Goal: Task Accomplishment & Management: Manage account settings

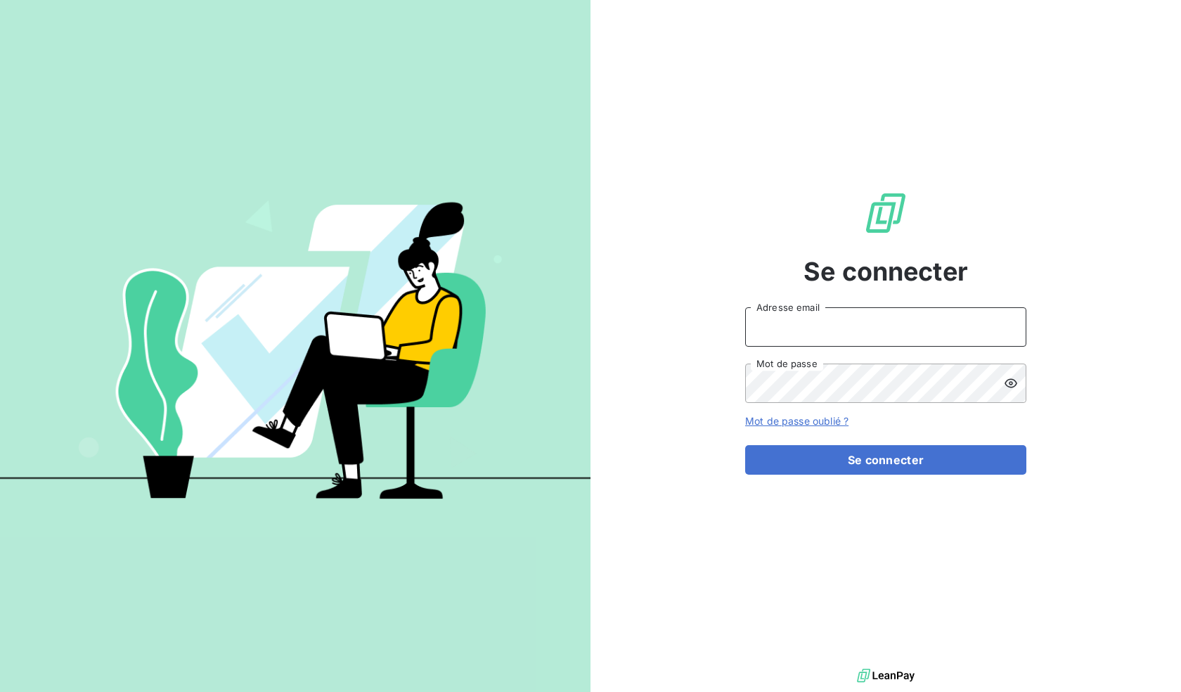
type input "[EMAIL_ADDRESS][DOMAIN_NAME]"
click at [861, 480] on div "Se connecter amadec@europcar-bretagne.fr Adresse email Mot de passe Mot de pass…" at bounding box center [885, 332] width 281 height 665
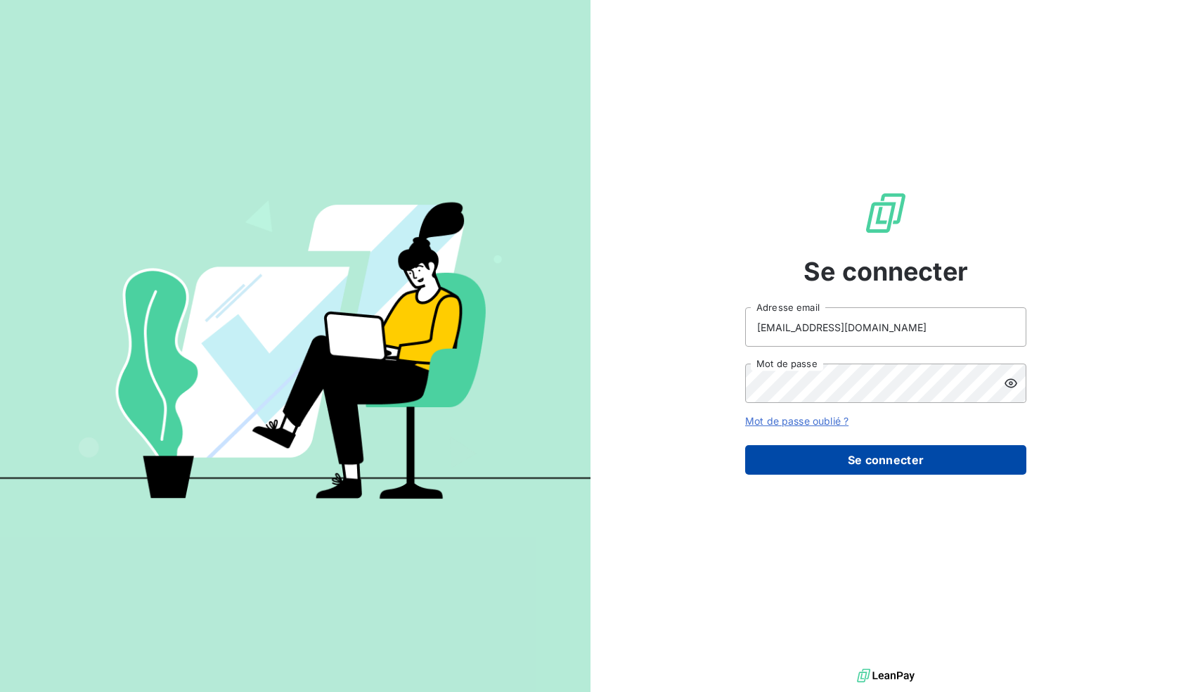
click at [864, 464] on button "Se connecter" at bounding box center [885, 460] width 281 height 30
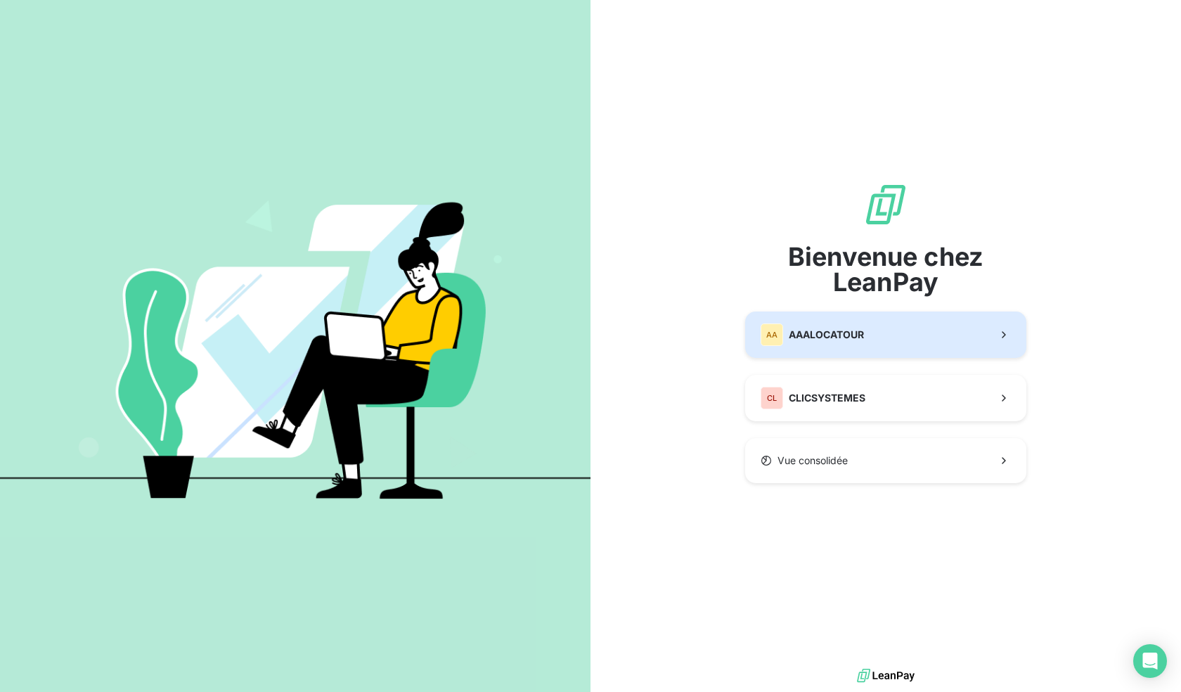
click at [866, 332] on button "AA AAALOCATOUR" at bounding box center [885, 334] width 281 height 46
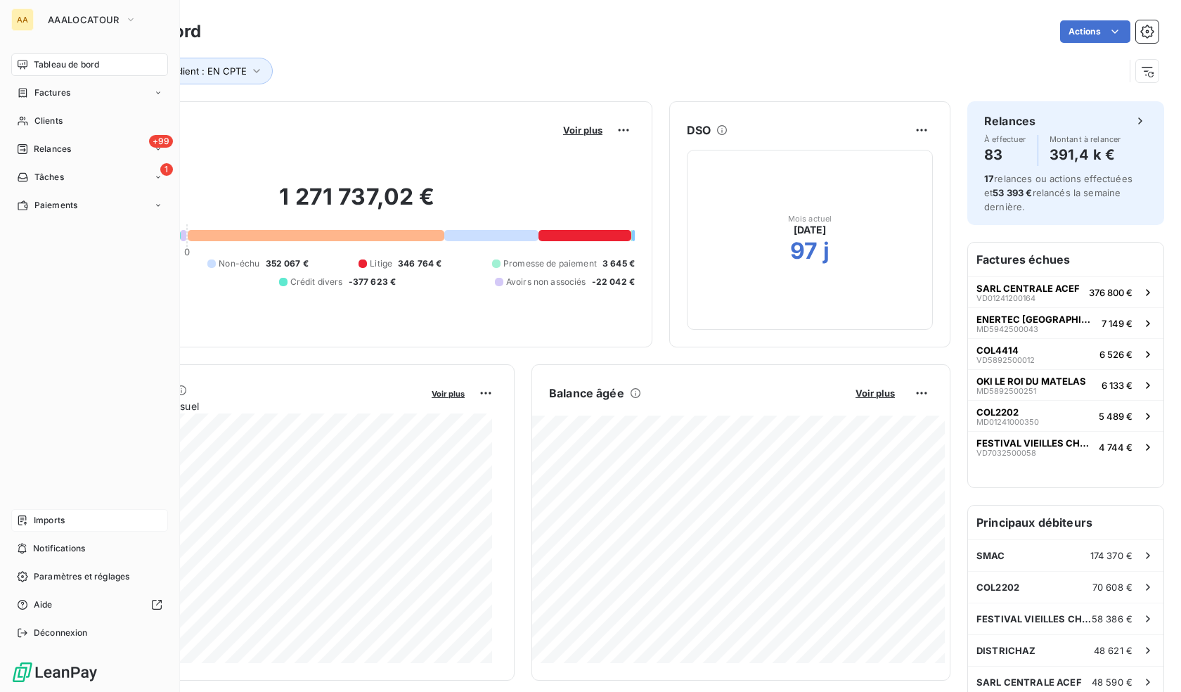
click at [59, 517] on span "Imports" at bounding box center [49, 520] width 31 height 13
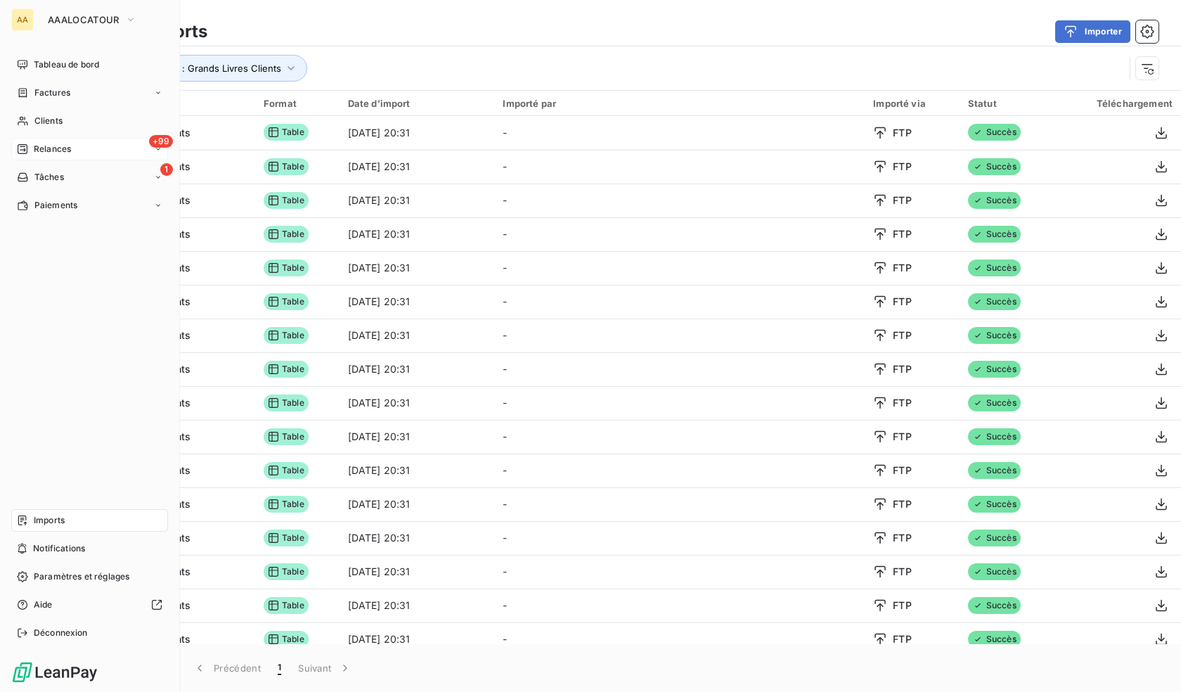
click at [41, 146] on span "Relances" at bounding box center [52, 149] width 37 height 13
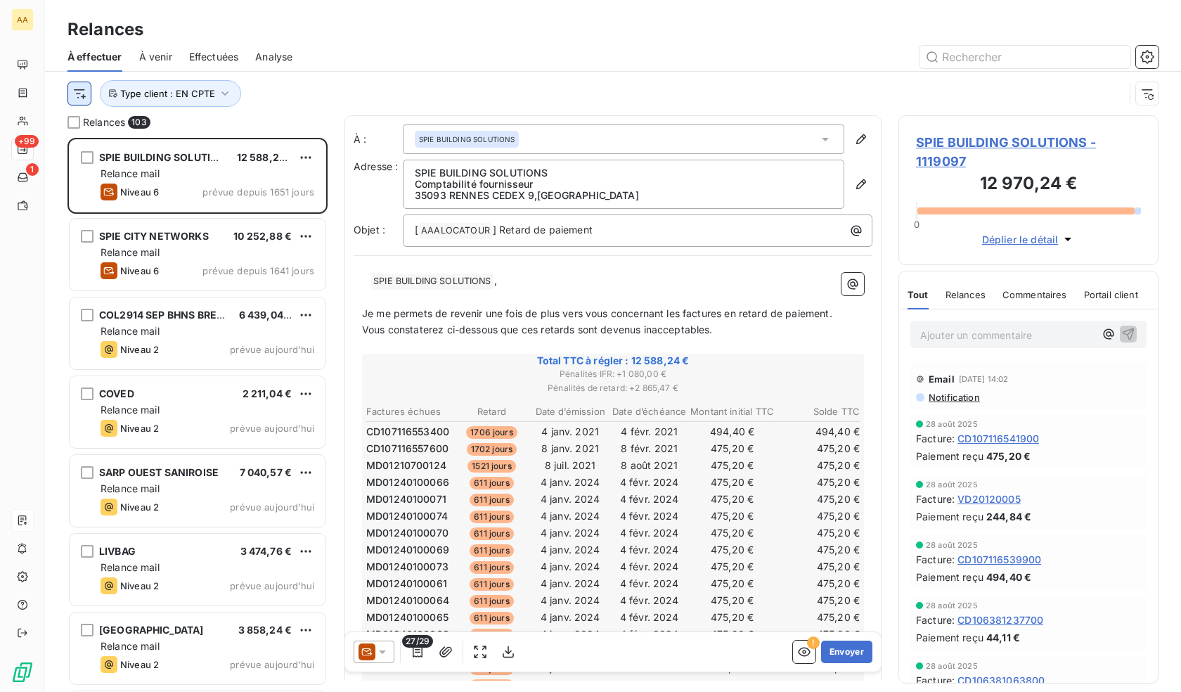
click at [84, 99] on html "AA +99 1 Relances À effectuer À venir Effectuées Analyse Type client : EN CPTE …" at bounding box center [590, 346] width 1181 height 692
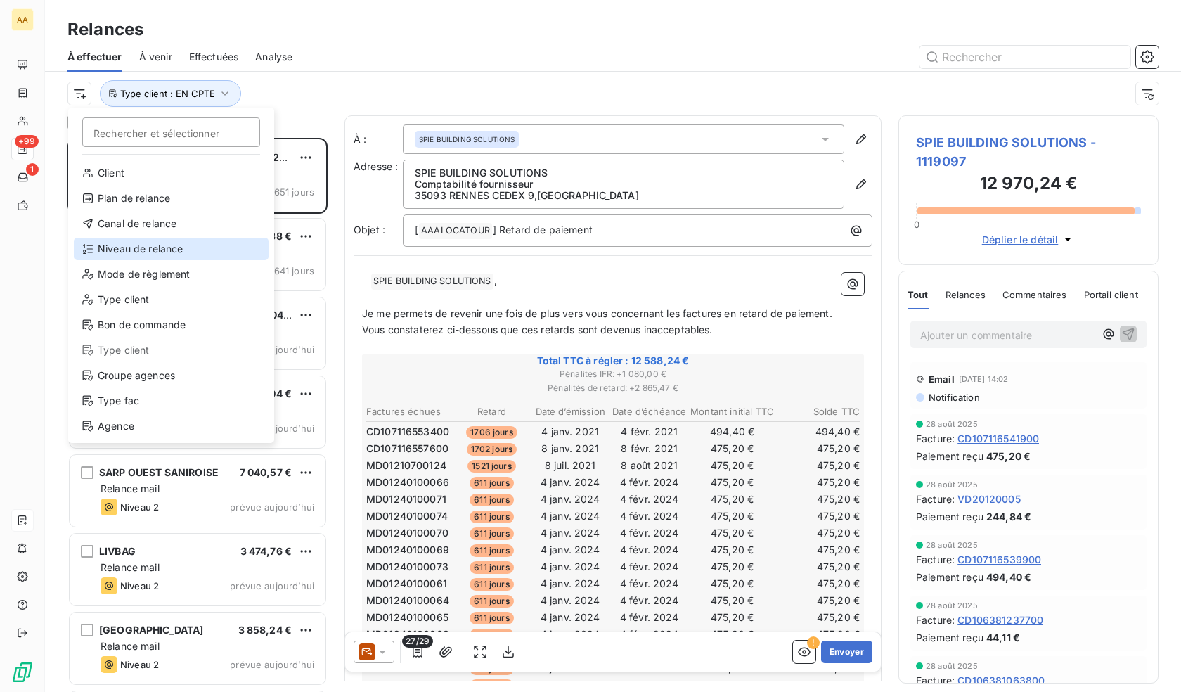
click at [146, 254] on div "Niveau de relance" at bounding box center [171, 249] width 195 height 22
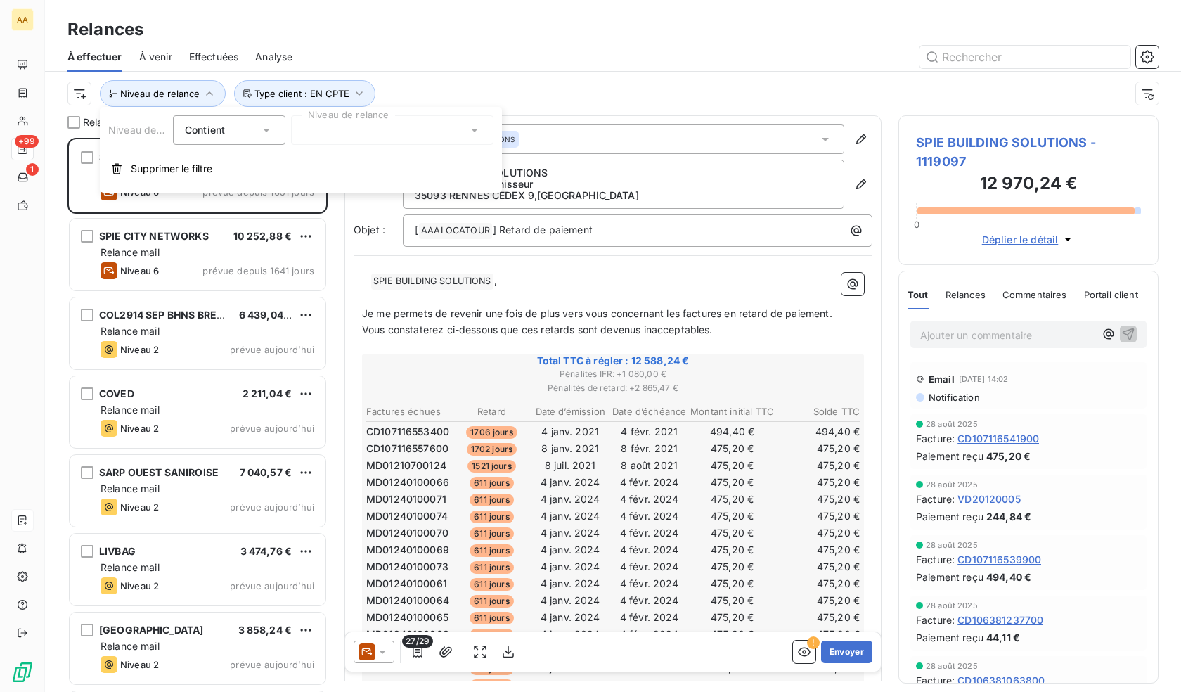
click at [349, 126] on div at bounding box center [392, 130] width 202 height 30
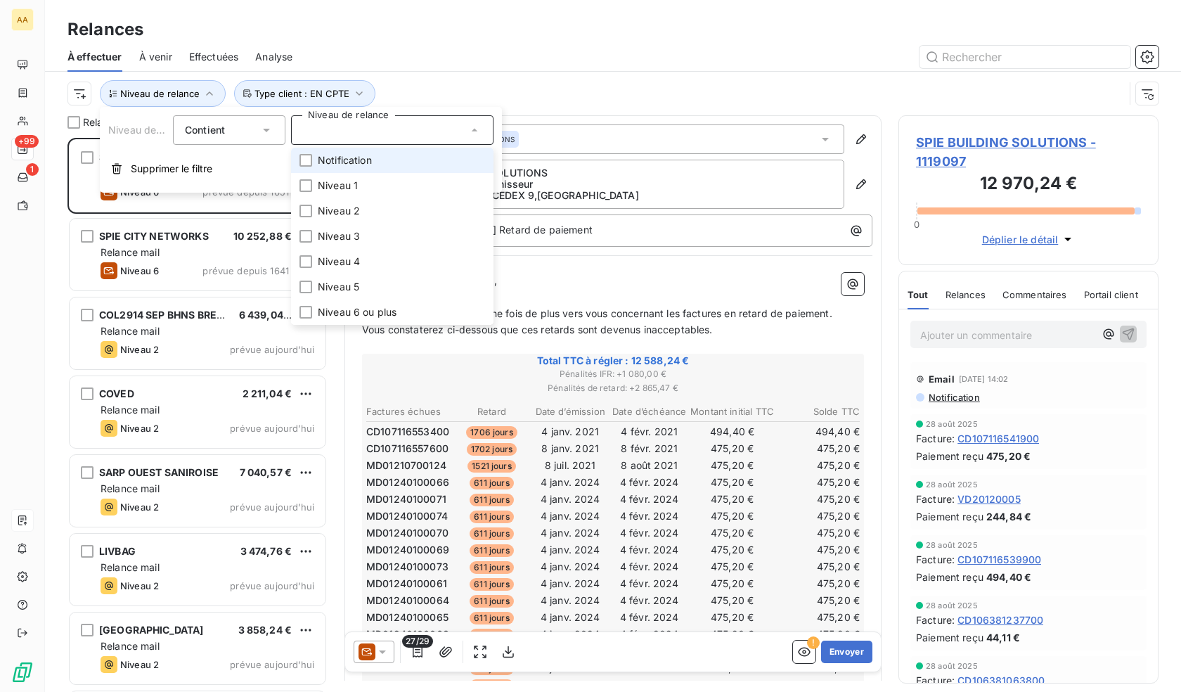
click at [358, 161] on span "Notification" at bounding box center [345, 160] width 54 height 14
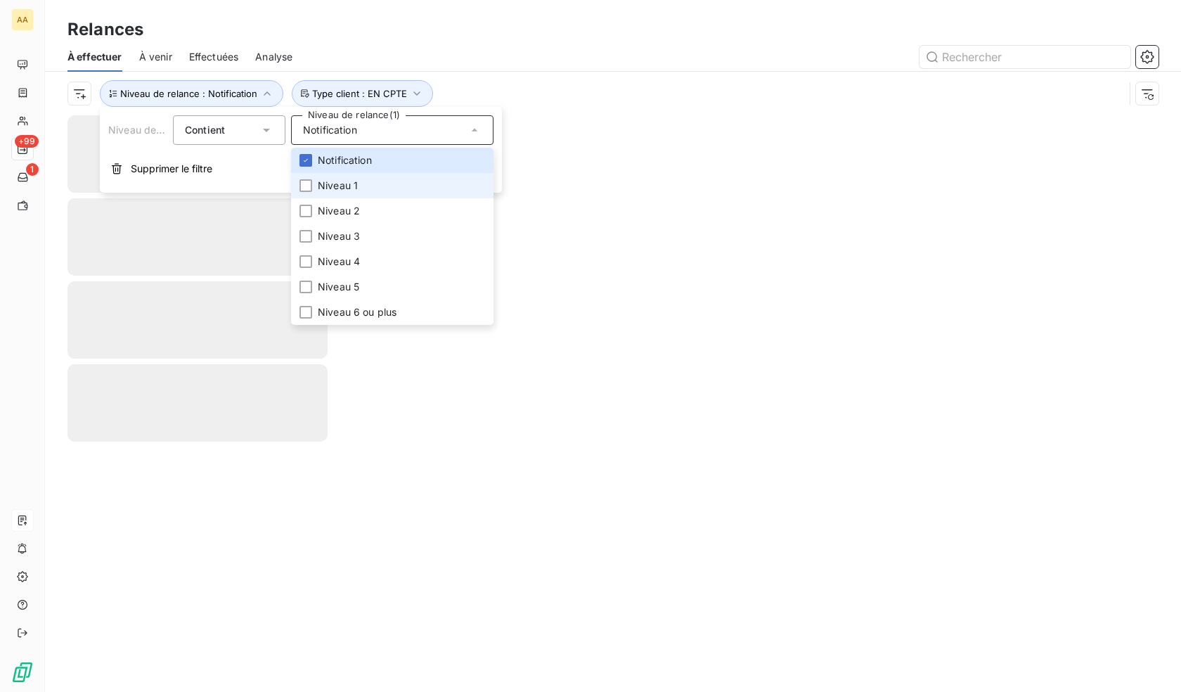
click at [342, 186] on span "Niveau 1" at bounding box center [338, 186] width 40 height 14
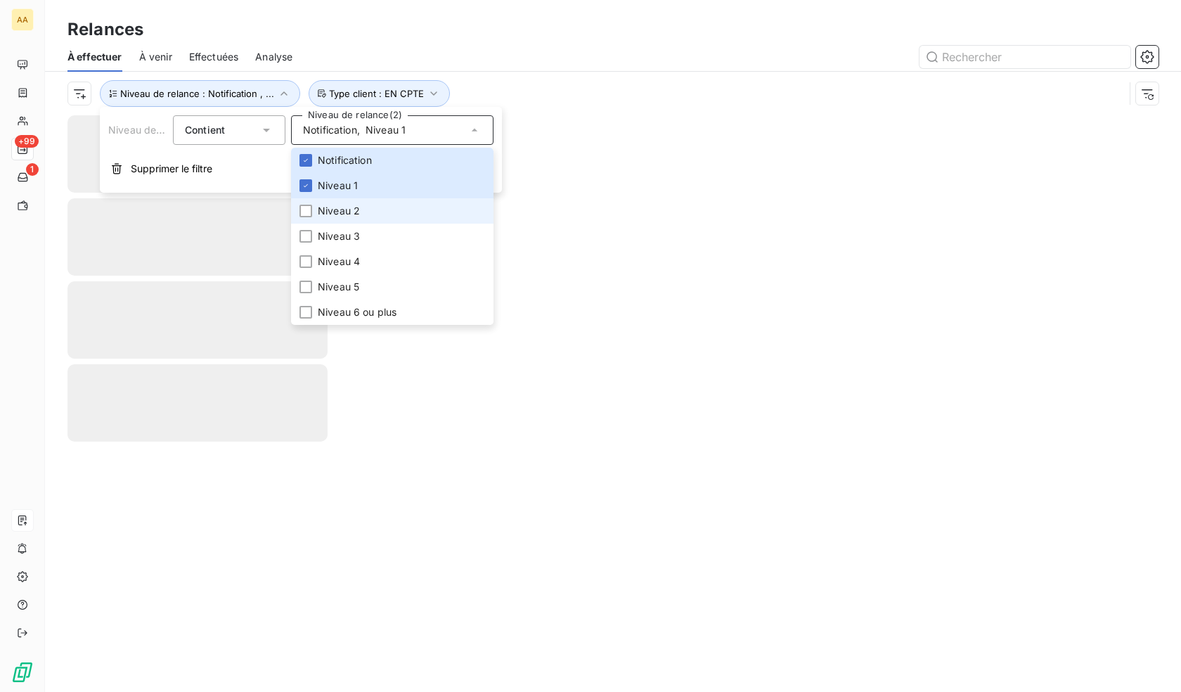
click at [344, 212] on span "Niveau 2" at bounding box center [339, 211] width 42 height 14
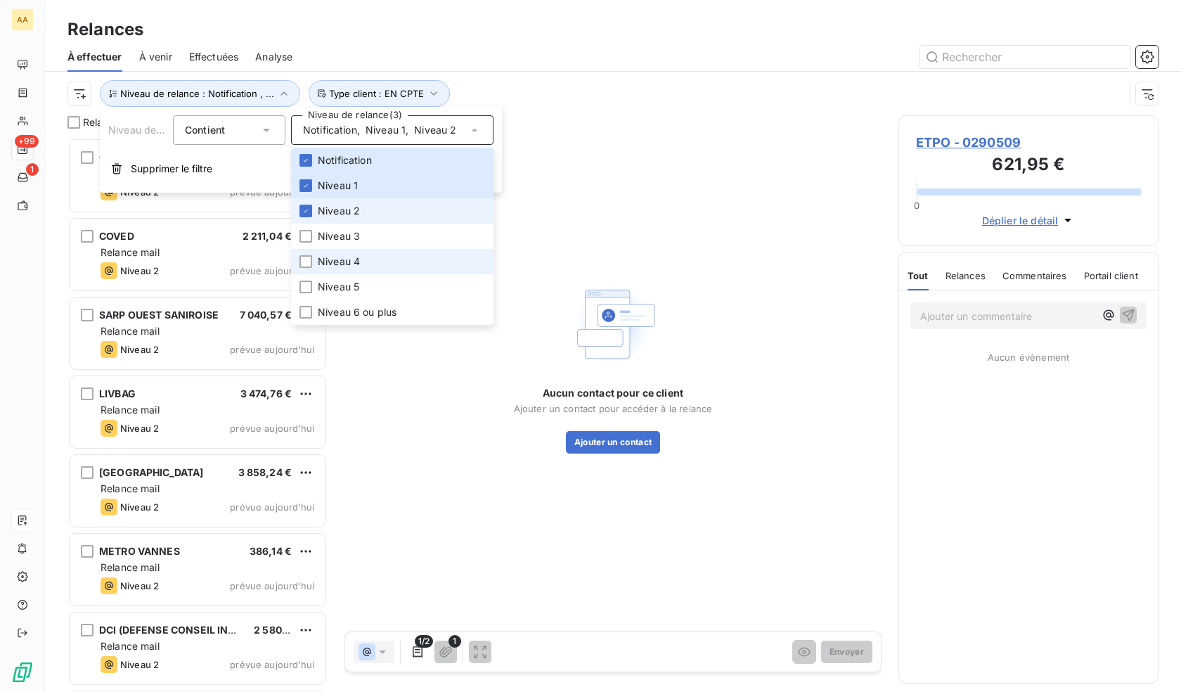
scroll to position [543, 250]
click at [562, 81] on div "Niveau de relance : Notification , ... Type client : EN CPTE" at bounding box center [595, 93] width 1057 height 27
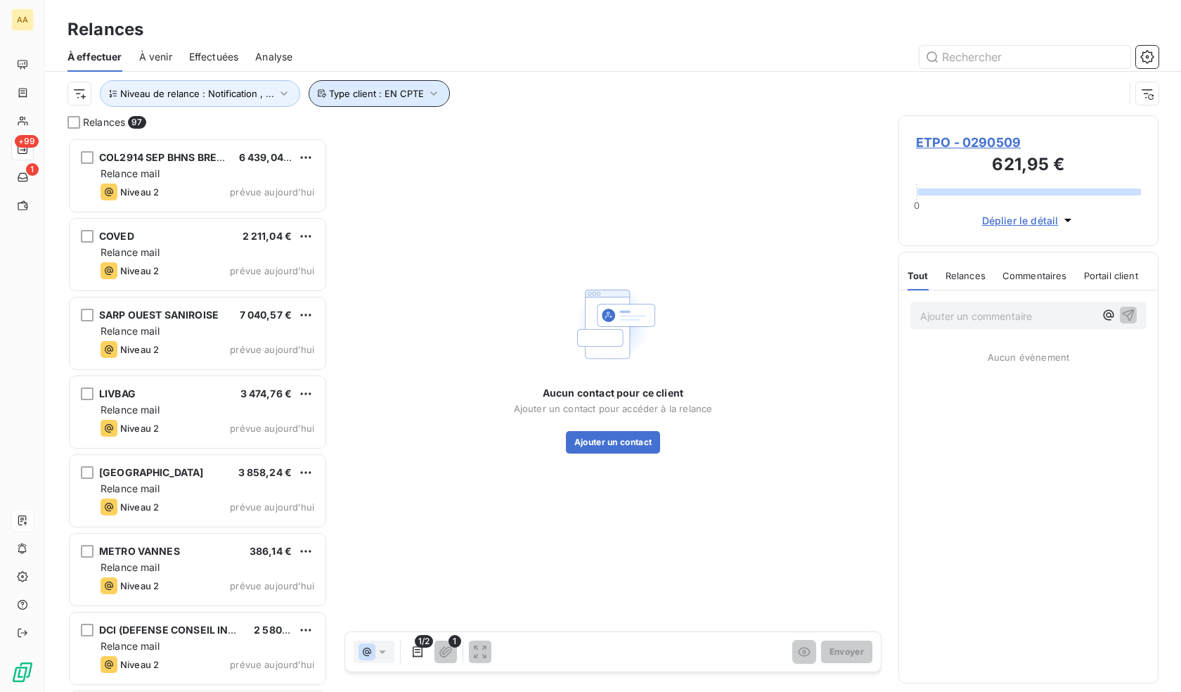
click at [392, 89] on span "Type client : EN CPTE" at bounding box center [376, 93] width 95 height 11
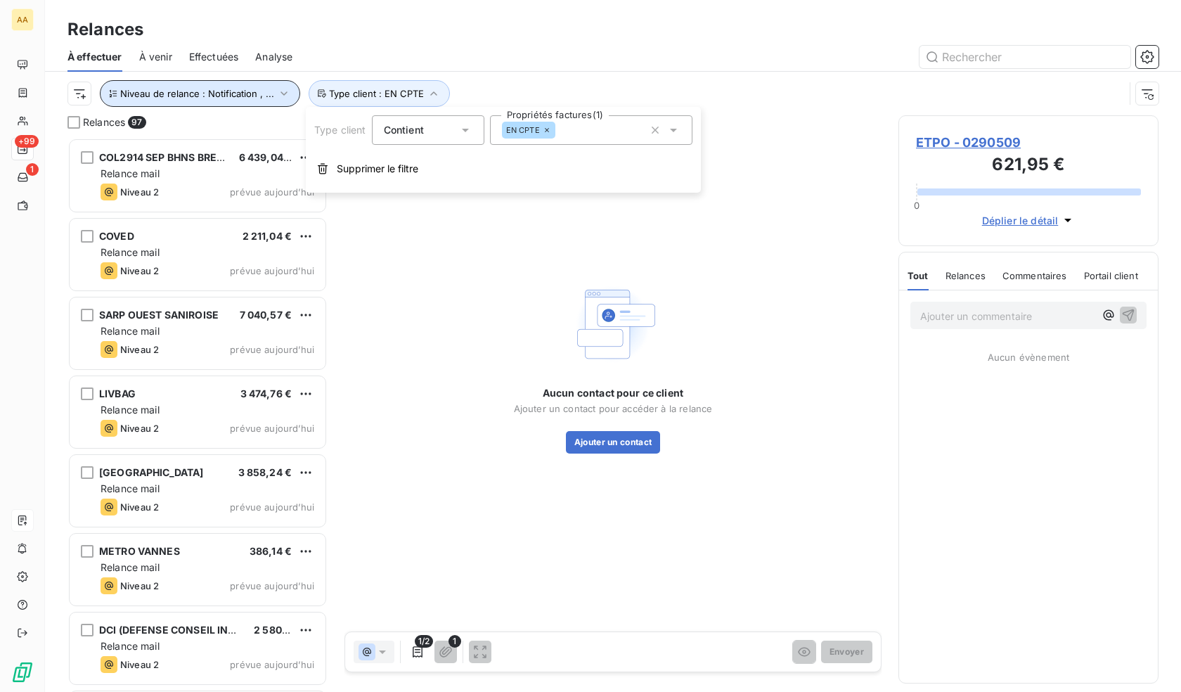
click at [249, 93] on span "Niveau de relance : Notification , ..." at bounding box center [197, 93] width 154 height 11
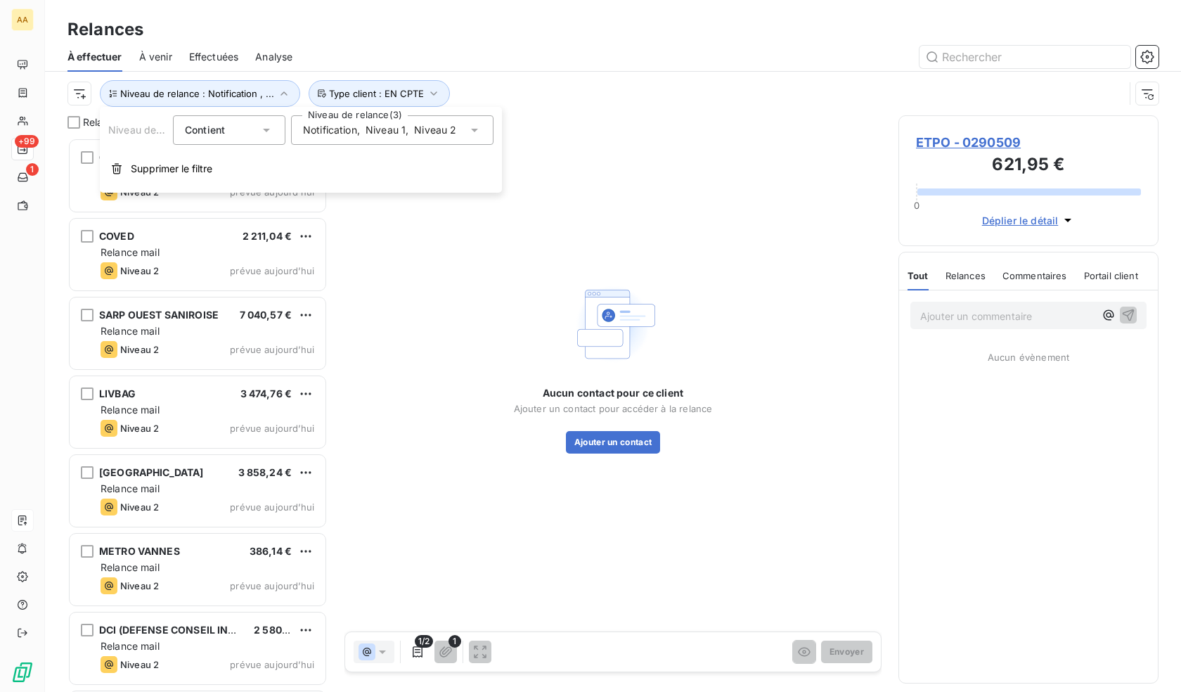
click at [373, 134] on span "Niveau 1" at bounding box center [386, 130] width 40 height 14
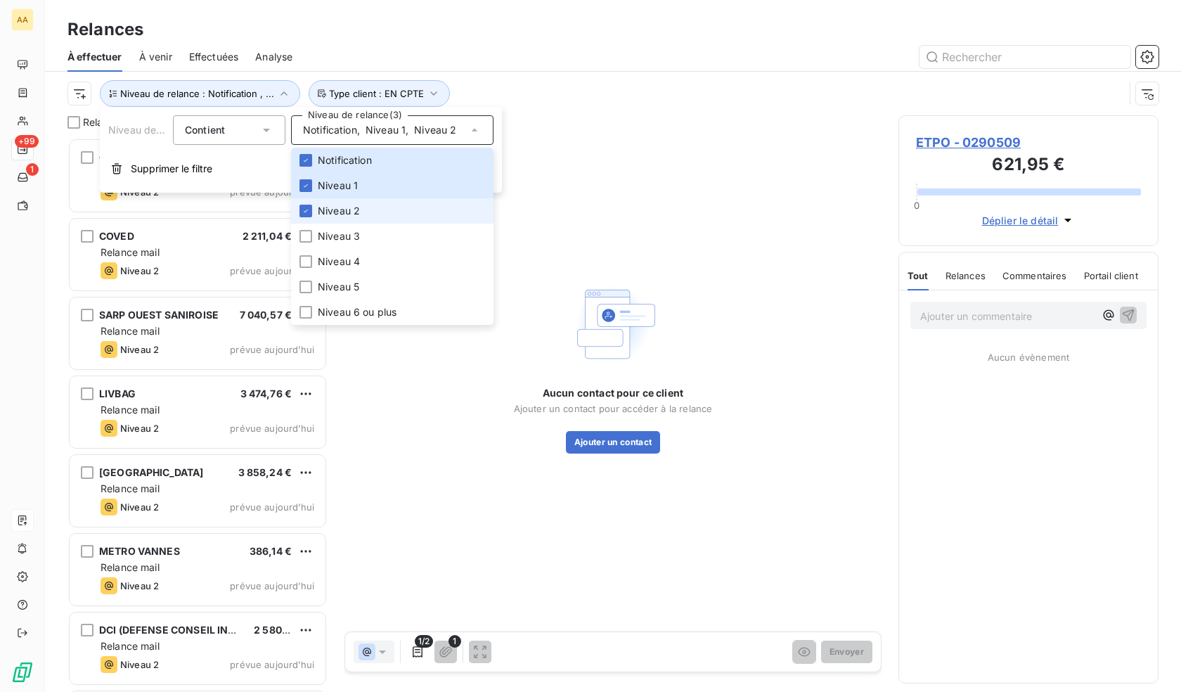
click at [363, 209] on li "Niveau 2" at bounding box center [392, 210] width 202 height 25
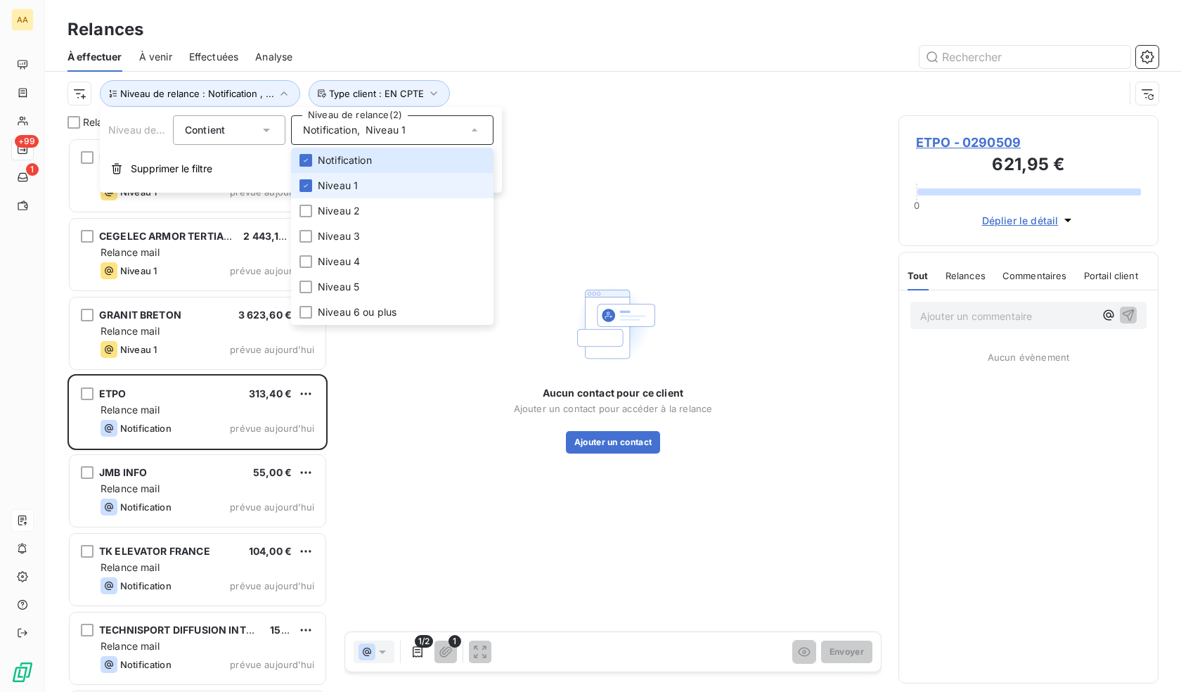
click at [358, 184] on li "Niveau 1" at bounding box center [392, 185] width 202 height 25
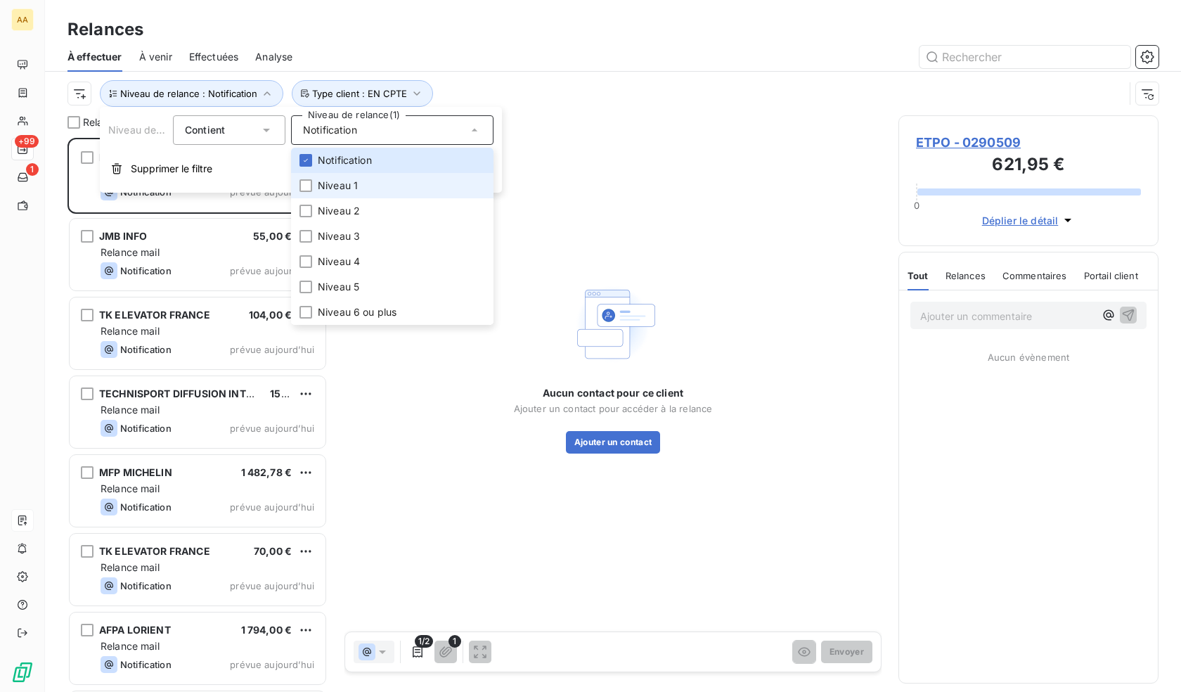
click at [345, 191] on span "Niveau 1" at bounding box center [338, 186] width 40 height 14
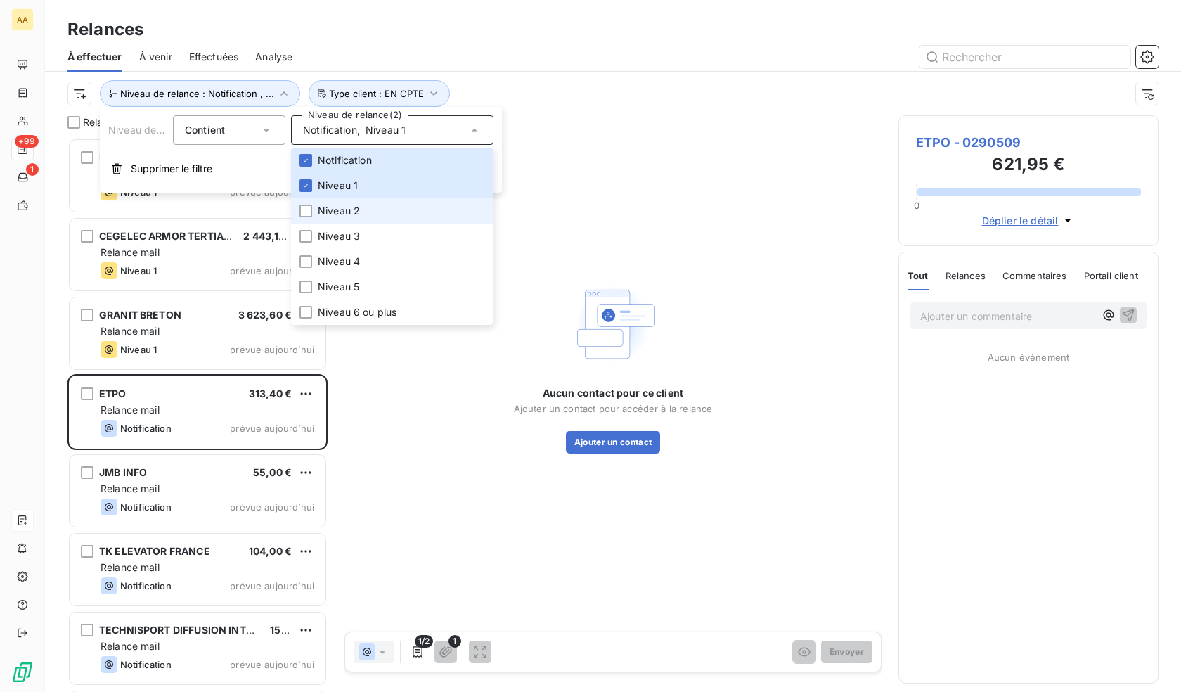
click at [343, 208] on span "Niveau 2" at bounding box center [339, 211] width 42 height 14
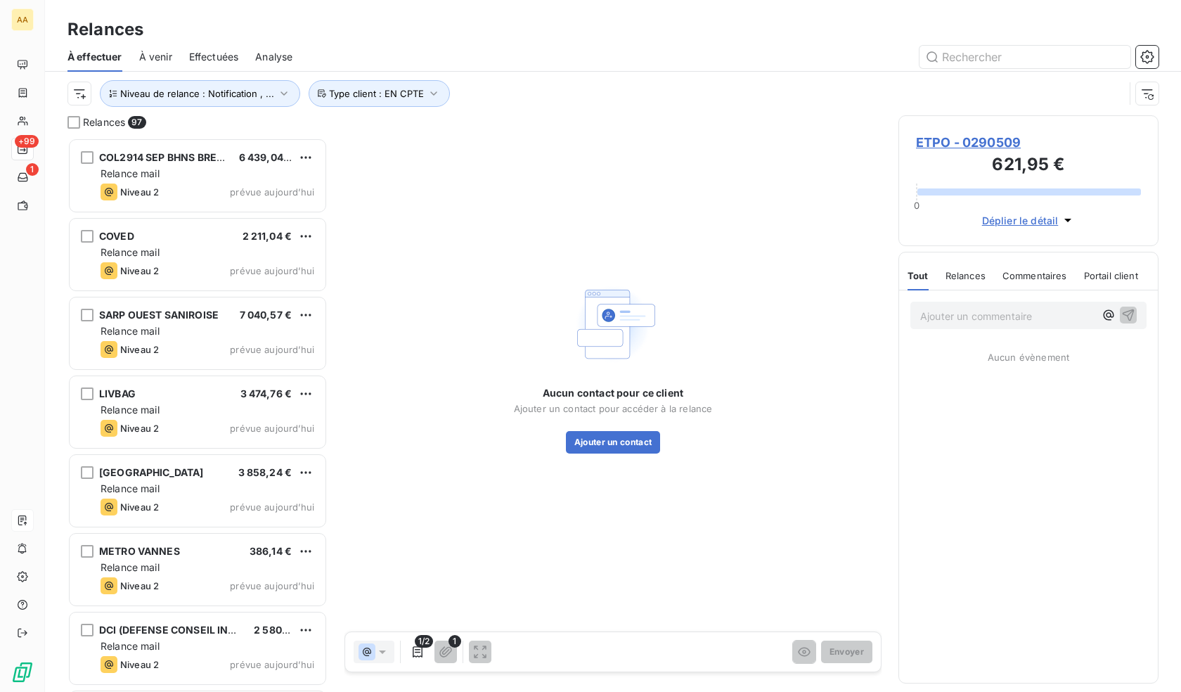
click at [558, 83] on div "Niveau de relance : Notification , ... Type client : EN CPTE" at bounding box center [595, 93] width 1057 height 27
click at [225, 89] on span "Niveau de relance : Notification , ..." at bounding box center [197, 93] width 154 height 11
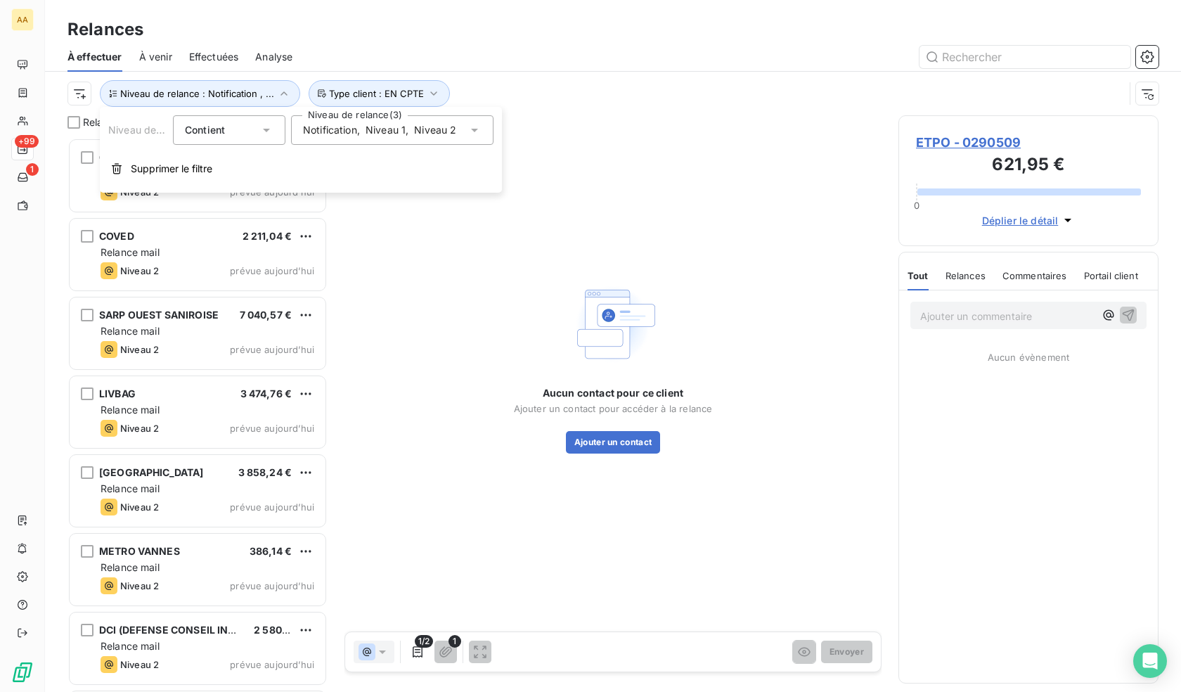
click at [333, 137] on div "Notification , Niveau 1 , Niveau 2" at bounding box center [380, 130] width 154 height 14
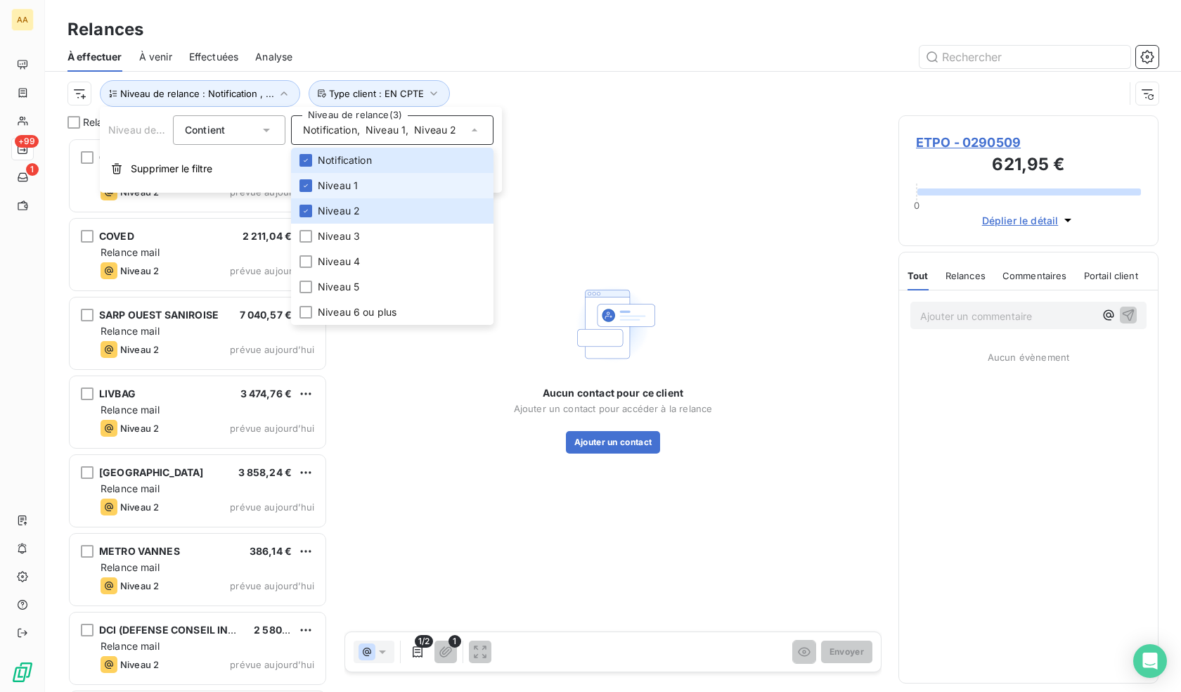
click at [333, 188] on span "Niveau 1" at bounding box center [338, 186] width 40 height 14
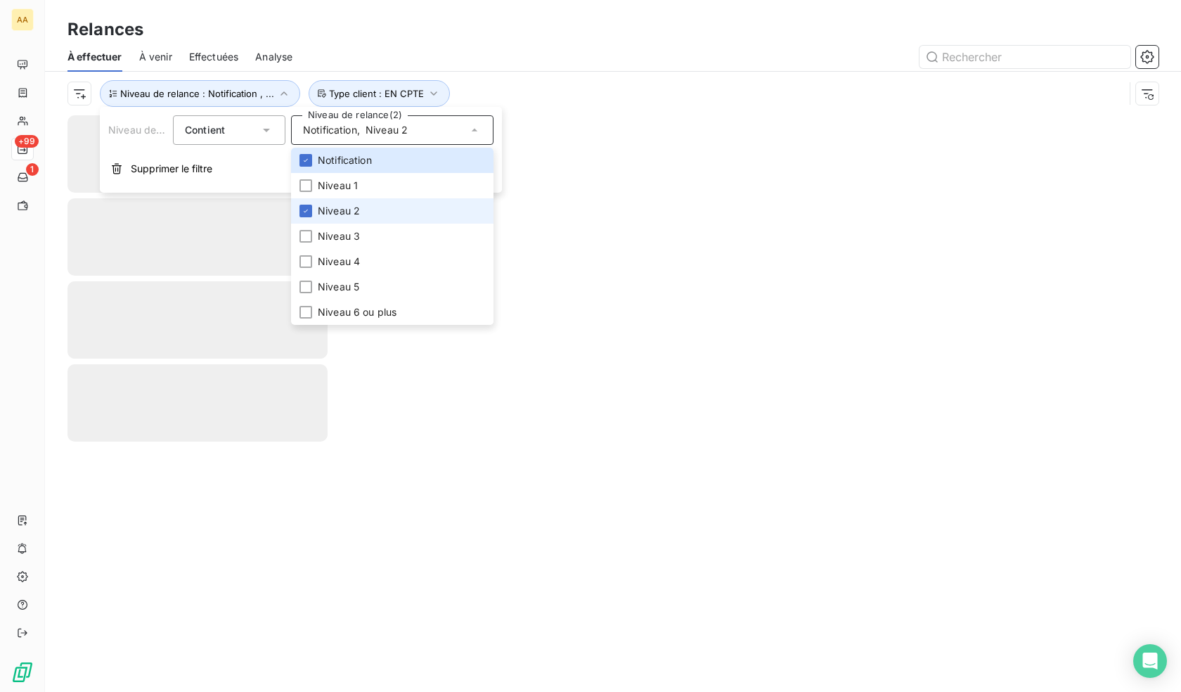
click at [334, 206] on span "Niveau 2" at bounding box center [339, 211] width 42 height 14
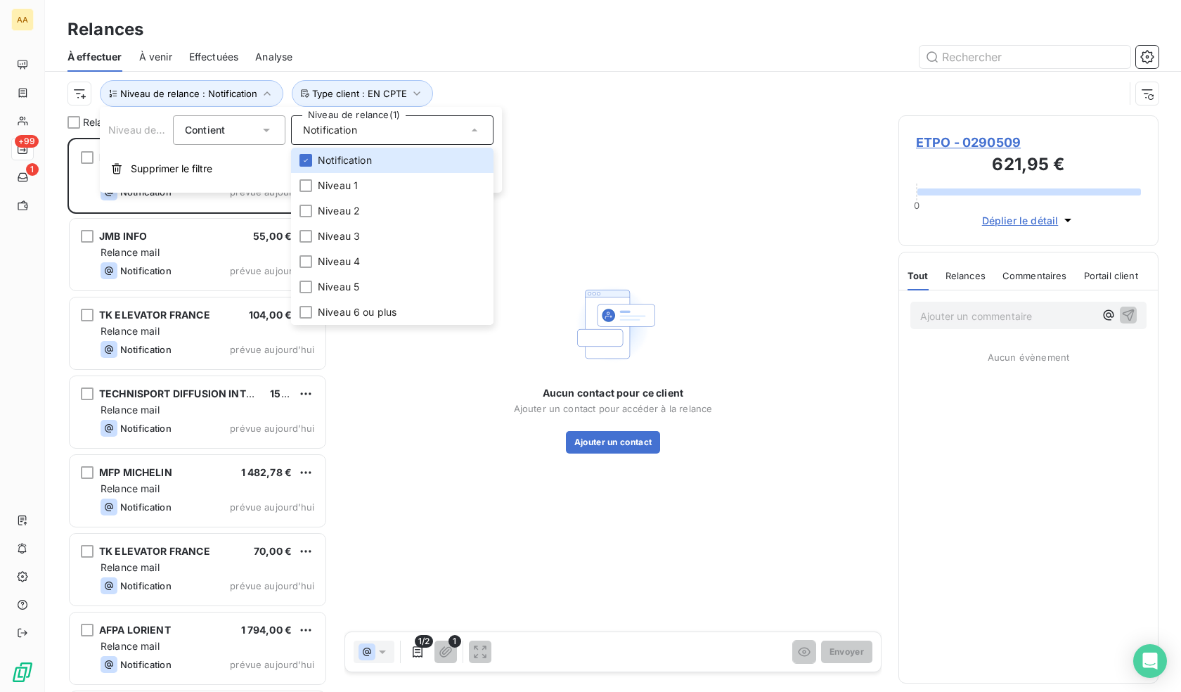
click at [559, 70] on div "À effectuer À venir Effectuées Analyse" at bounding box center [613, 57] width 1136 height 30
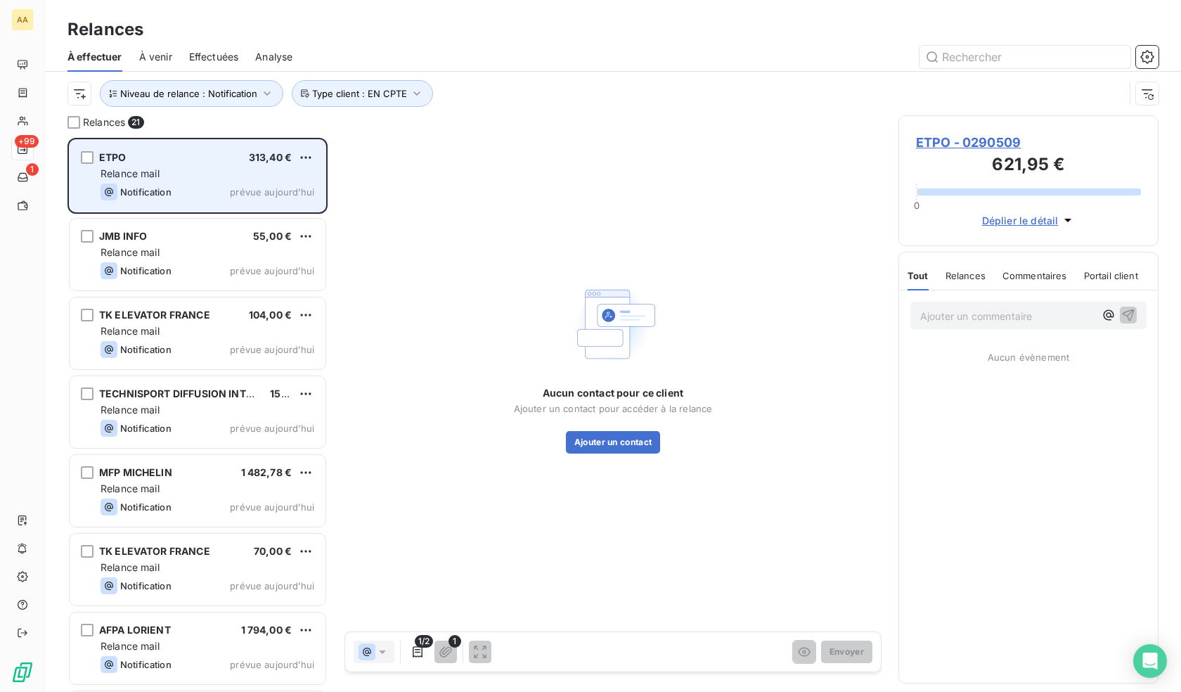
click at [168, 170] on div "Relance mail" at bounding box center [208, 174] width 214 height 14
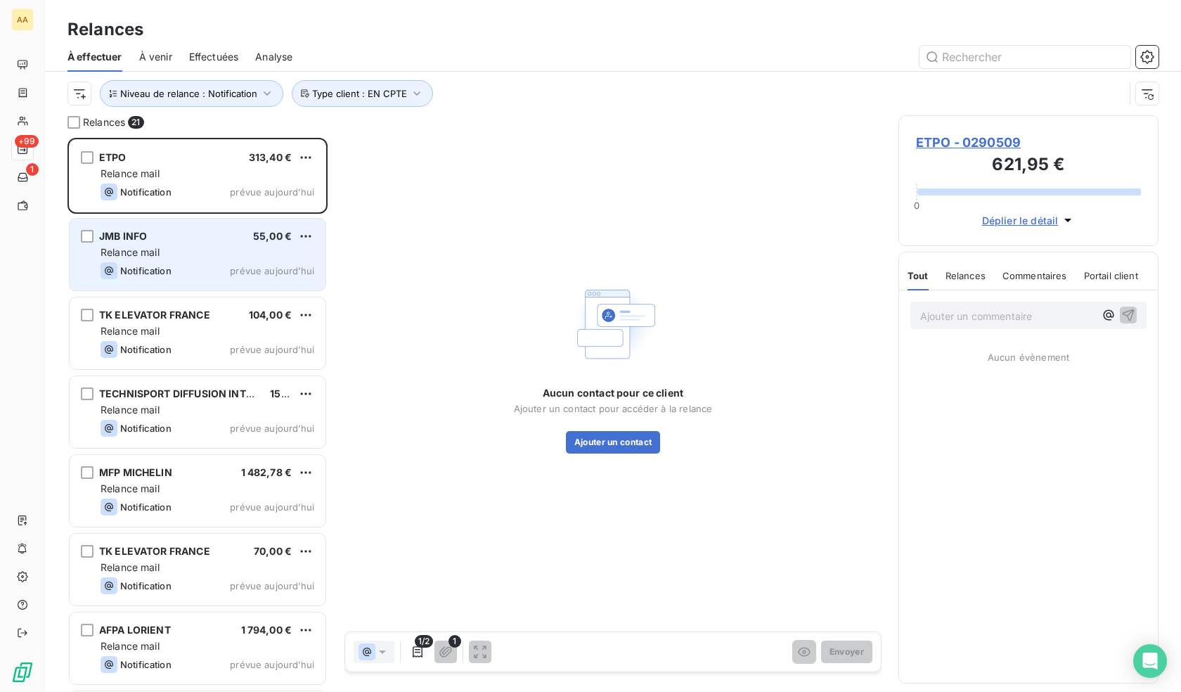
click at [155, 248] on span "Relance mail" at bounding box center [130, 252] width 59 height 12
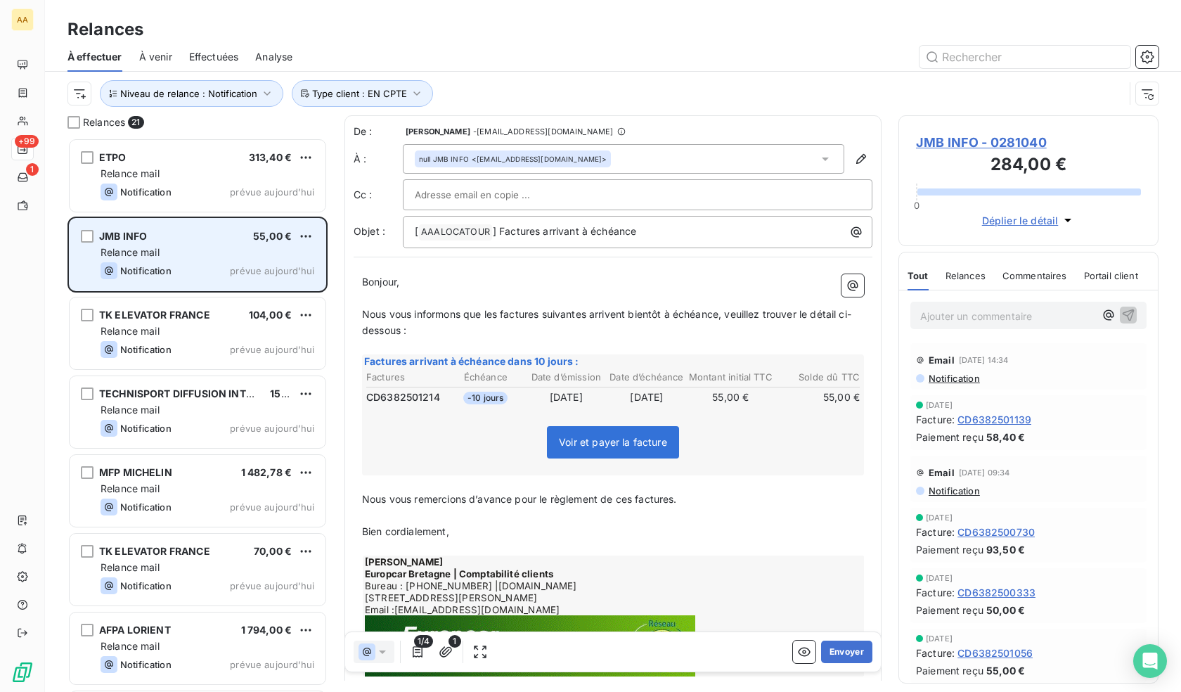
scroll to position [543, 250]
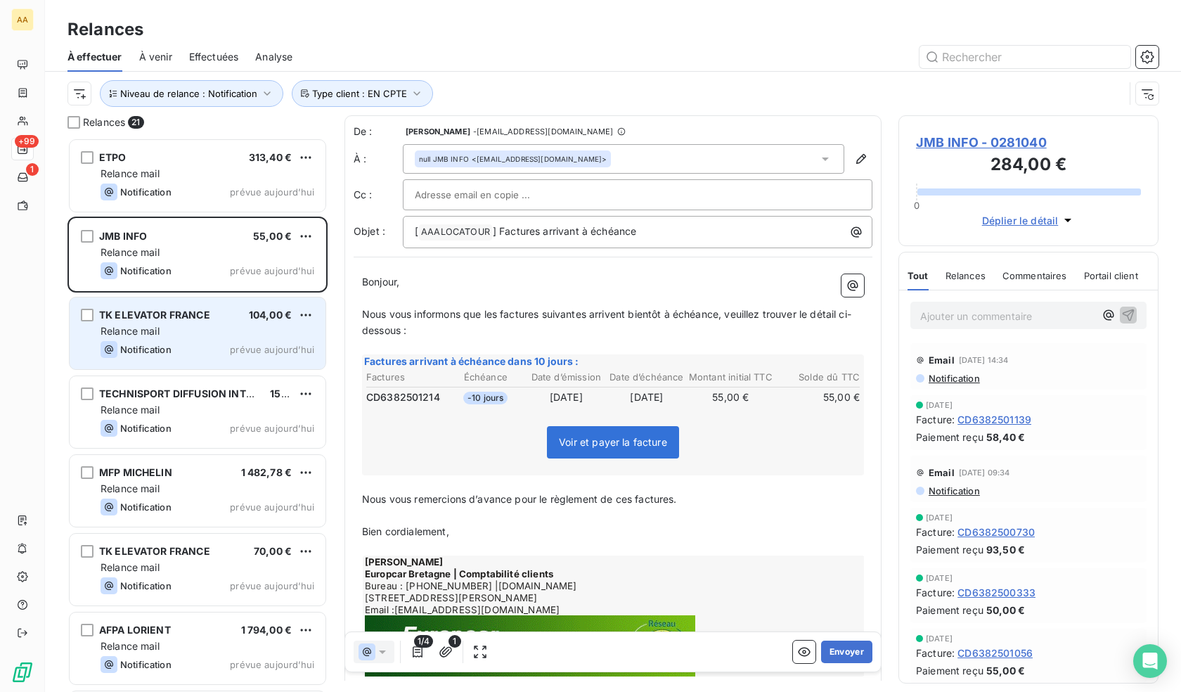
click at [164, 318] on span "TK ELEVATOR FRANCE" at bounding box center [154, 315] width 111 height 12
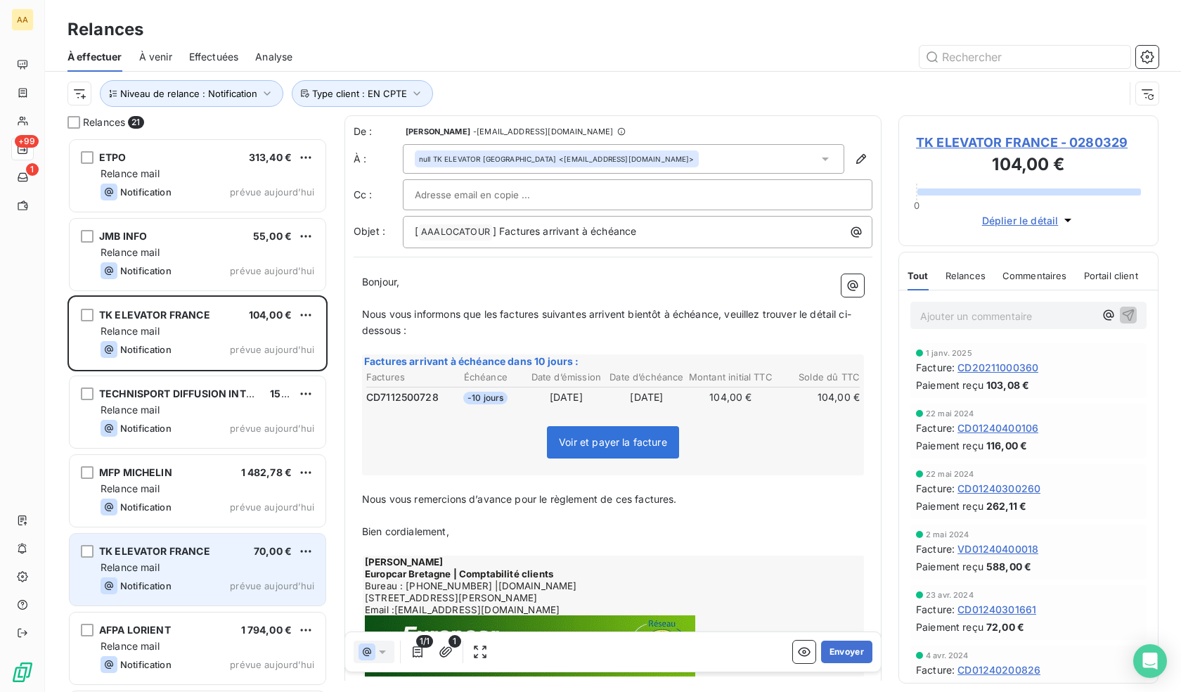
click at [176, 555] on span "TK ELEVATOR FRANCE" at bounding box center [154, 551] width 111 height 12
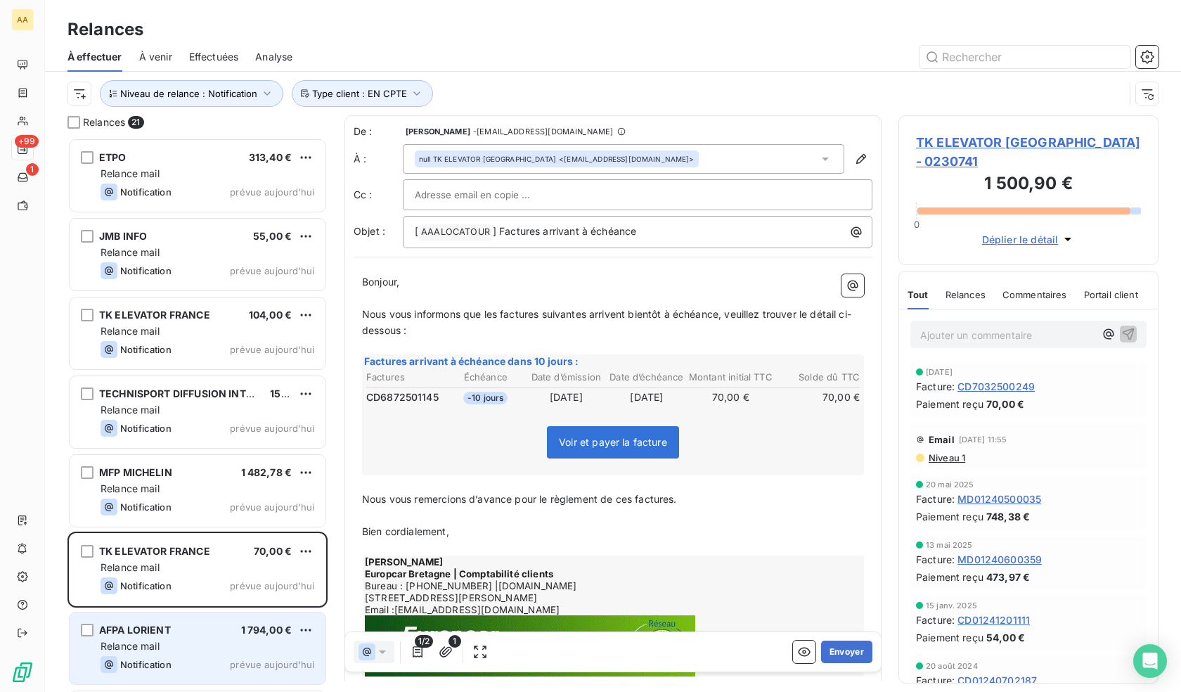
click at [115, 640] on span "Relance mail" at bounding box center [130, 646] width 59 height 12
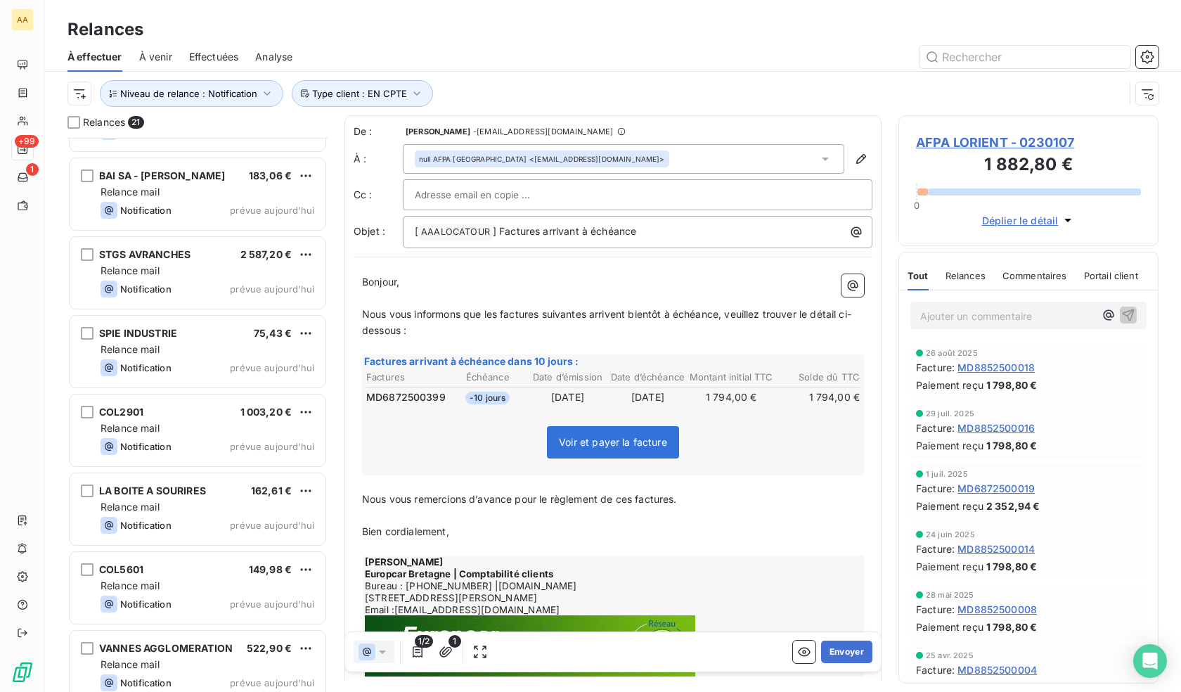
scroll to position [1100, 0]
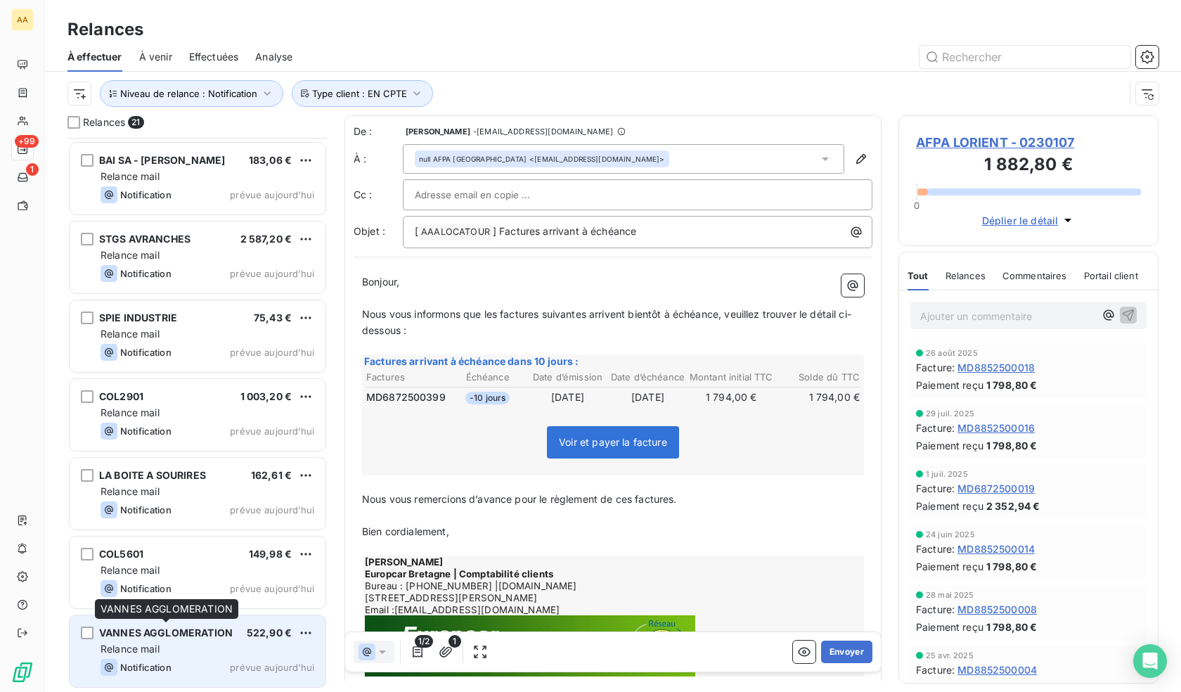
click at [169, 638] on div "VANNES AGGLOMERATION" at bounding box center [166, 633] width 134 height 14
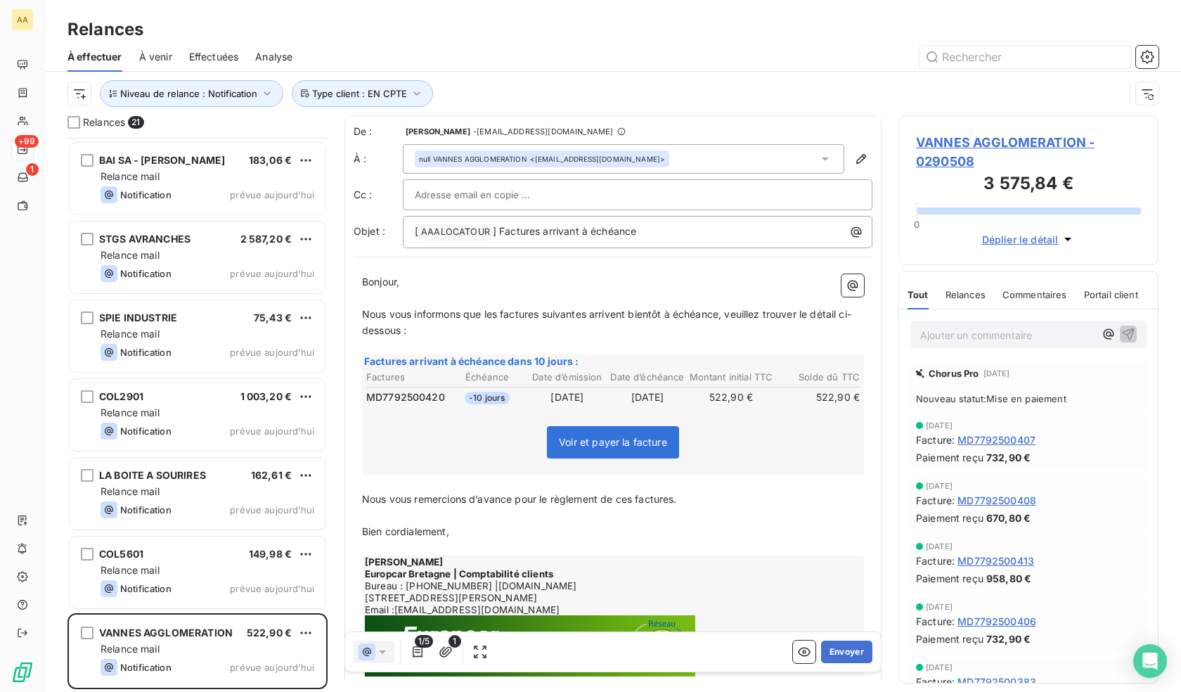
click at [1031, 143] on span "VANNES AGGLOMERATION - 0290508" at bounding box center [1028, 152] width 225 height 38
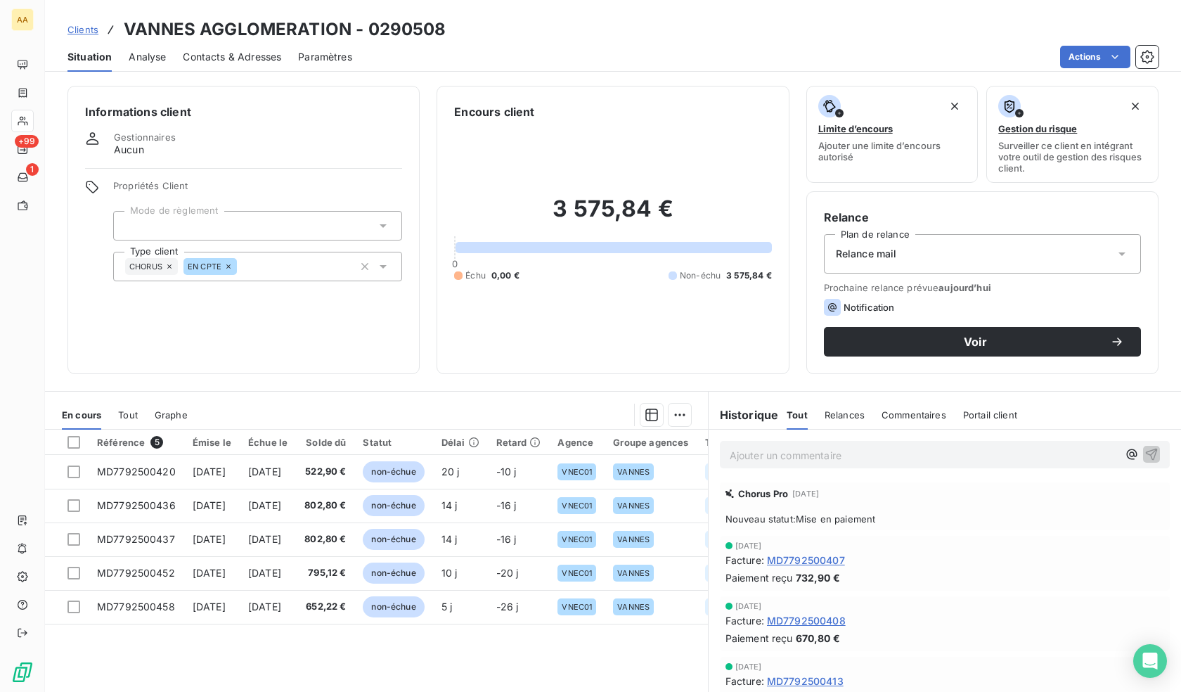
drag, startPoint x: 567, startPoint y: 555, endPoint x: 368, endPoint y: 629, distance: 211.6
drag, startPoint x: 536, startPoint y: 640, endPoint x: 349, endPoint y: 642, distance: 187.7
drag, startPoint x: 439, startPoint y: 662, endPoint x: 356, endPoint y: 663, distance: 82.3
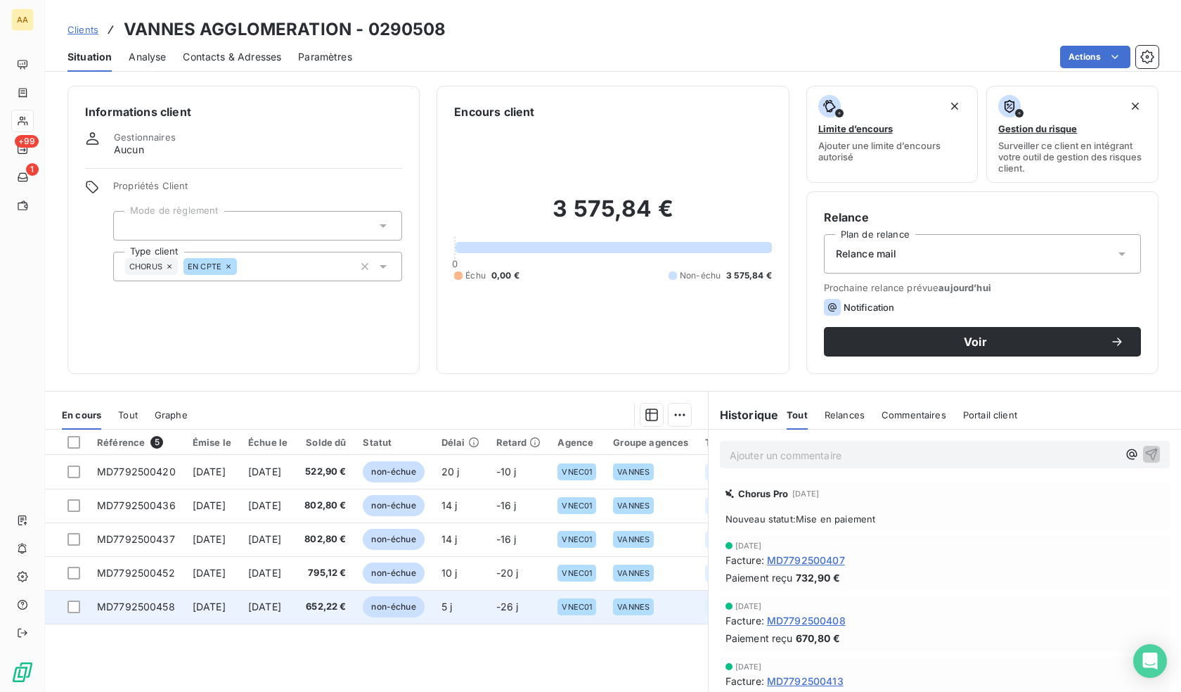
scroll to position [51, 0]
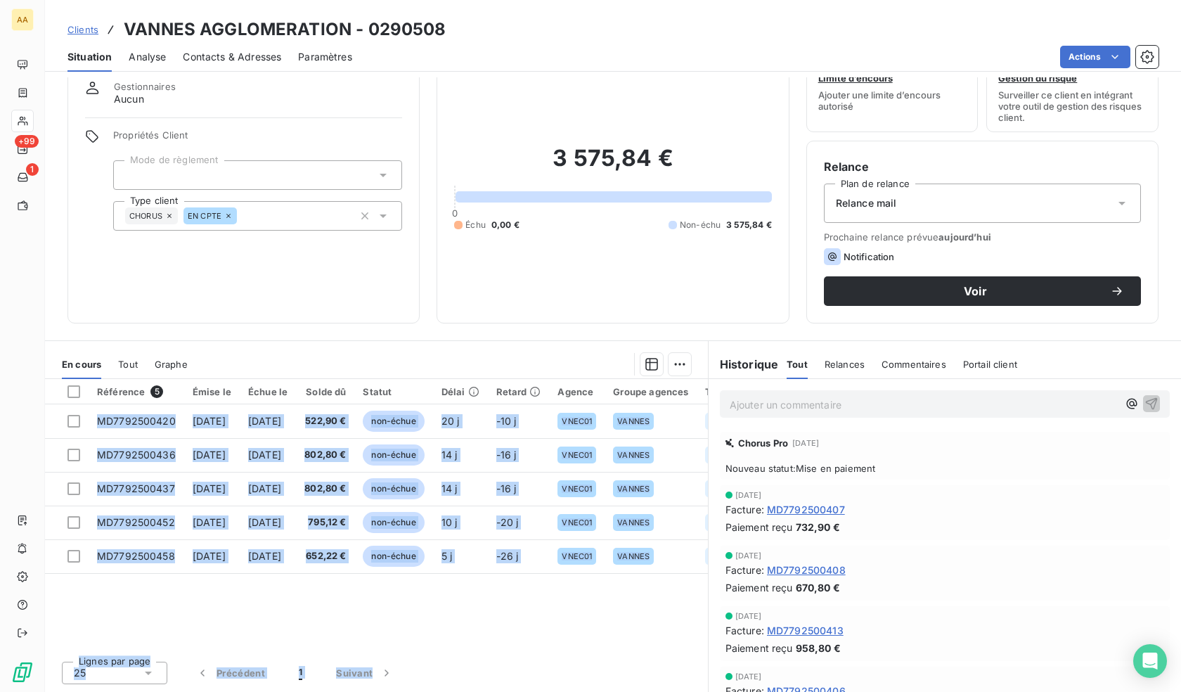
drag, startPoint x: 321, startPoint y: 643, endPoint x: 455, endPoint y: 652, distance: 133.8
click at [455, 652] on div "Référence 5 Émise le Échue le Solde dû Statut Délai Retard Agence Groupe agence…" at bounding box center [376, 535] width 663 height 313
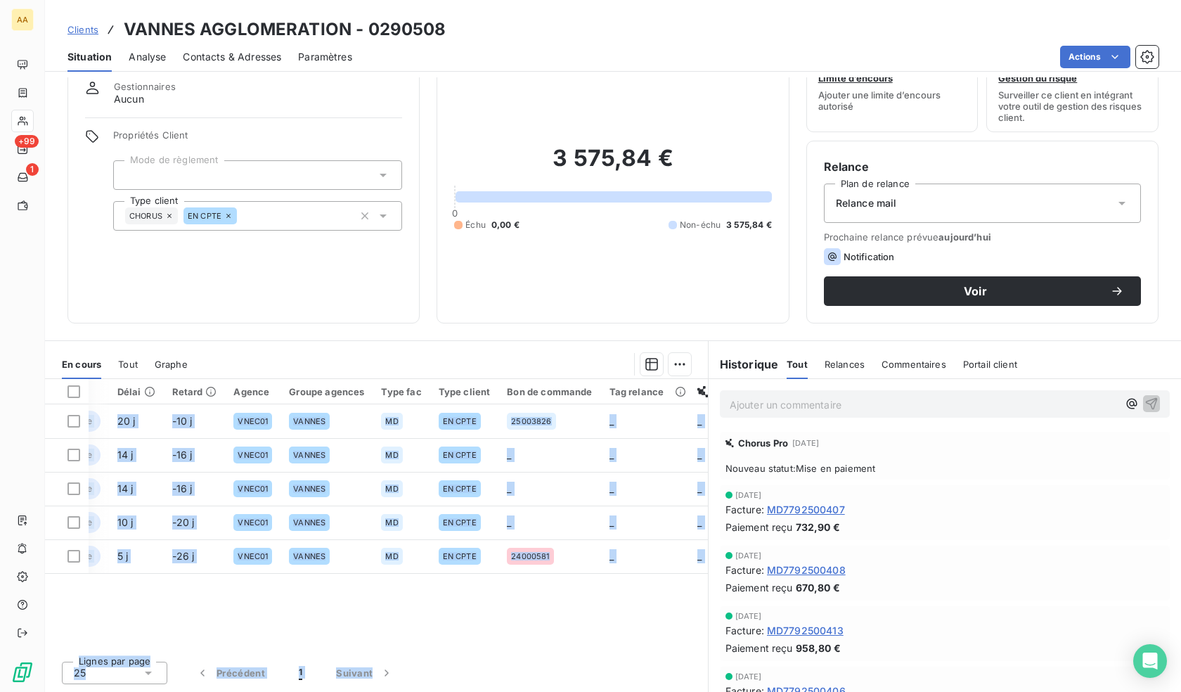
scroll to position [0, 434]
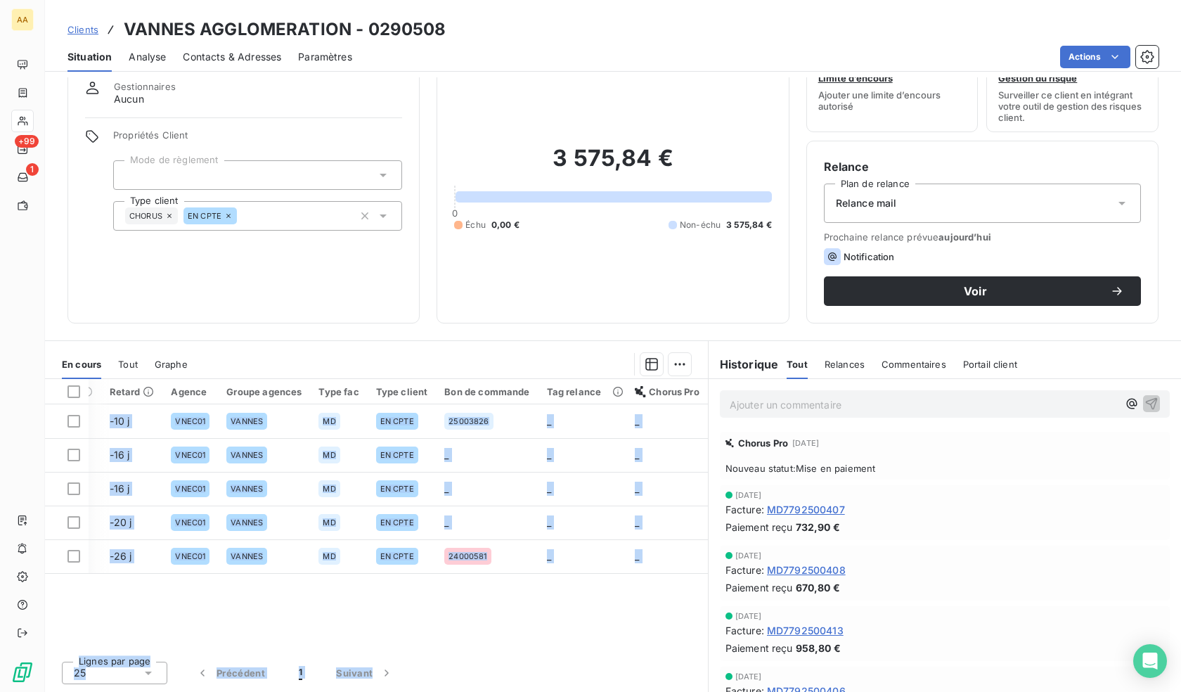
click at [650, 626] on div "Référence 5 Émise le Échue le Solde dû Statut Délai Retard Agence Groupe agence…" at bounding box center [376, 514] width 663 height 271
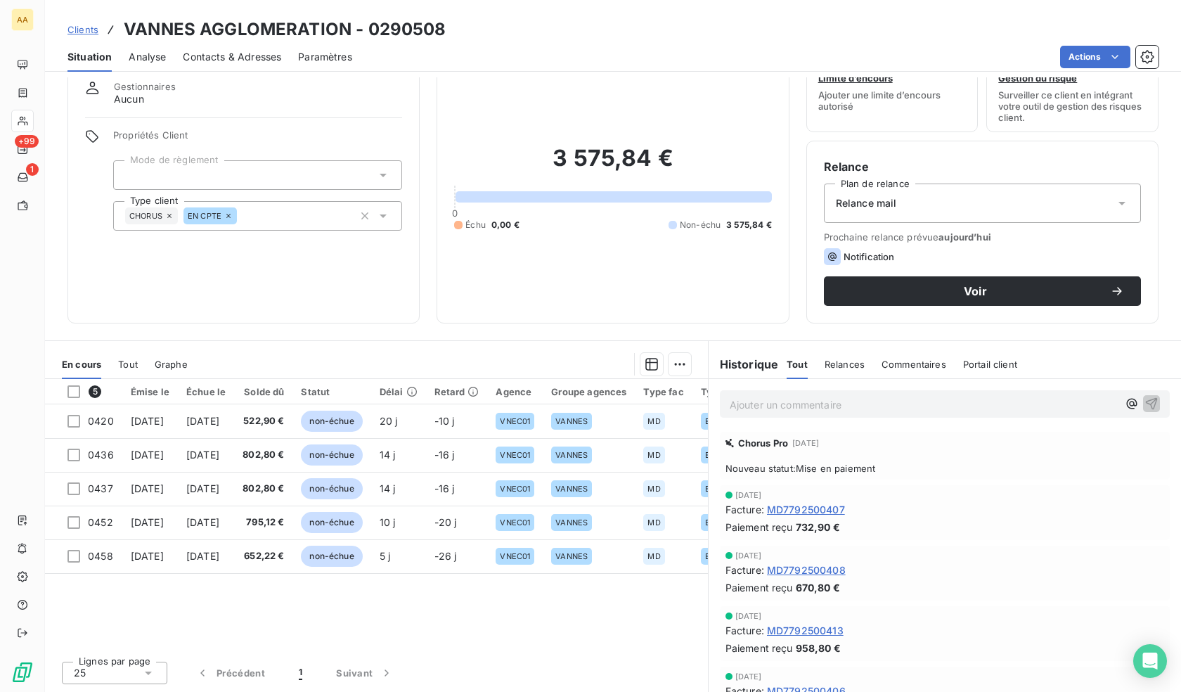
scroll to position [0, 0]
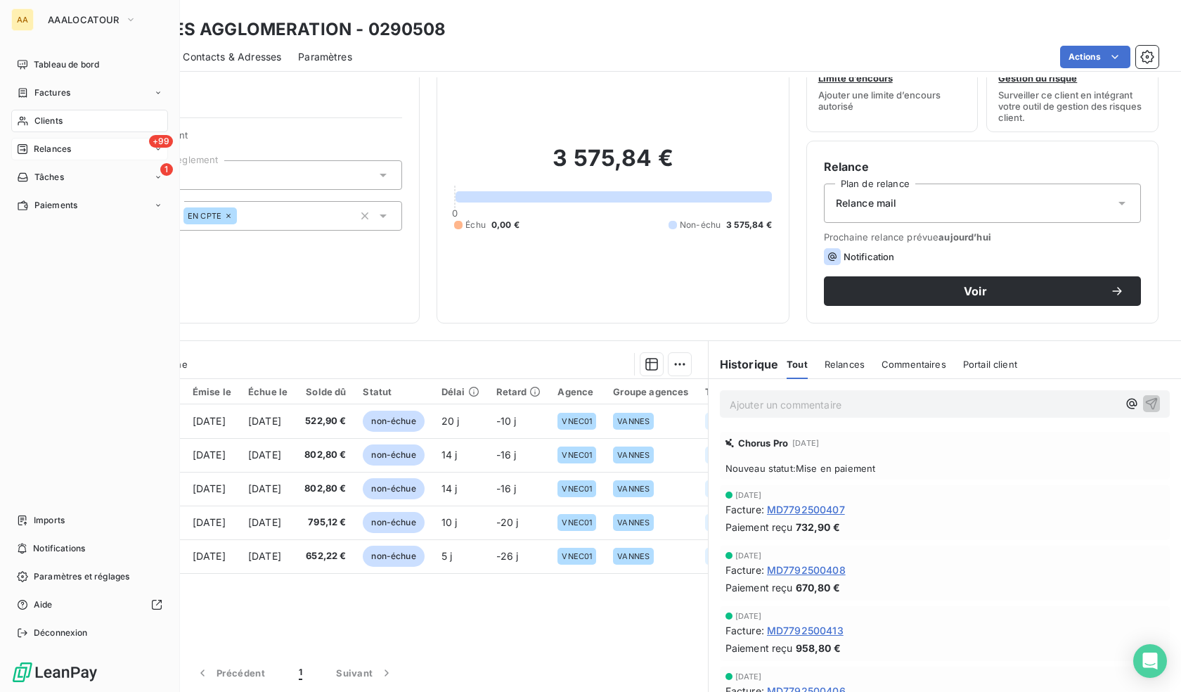
click at [43, 144] on span "Relances" at bounding box center [52, 149] width 37 height 13
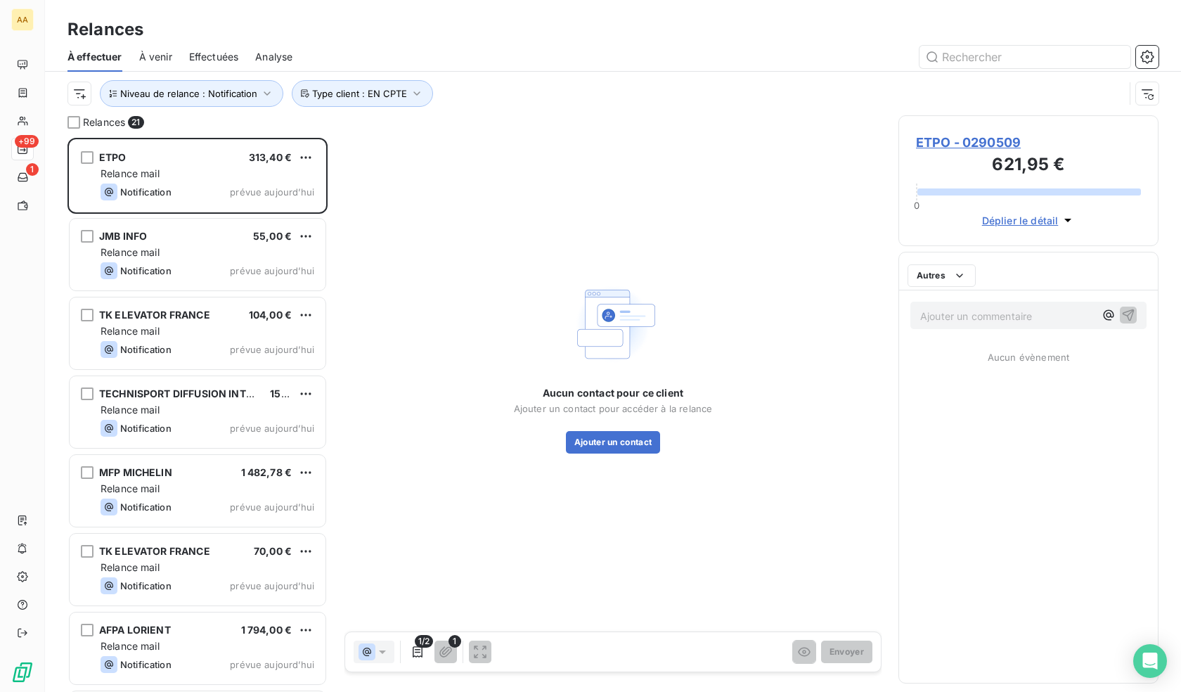
scroll to position [543, 250]
click at [77, 122] on div at bounding box center [73, 122] width 13 height 13
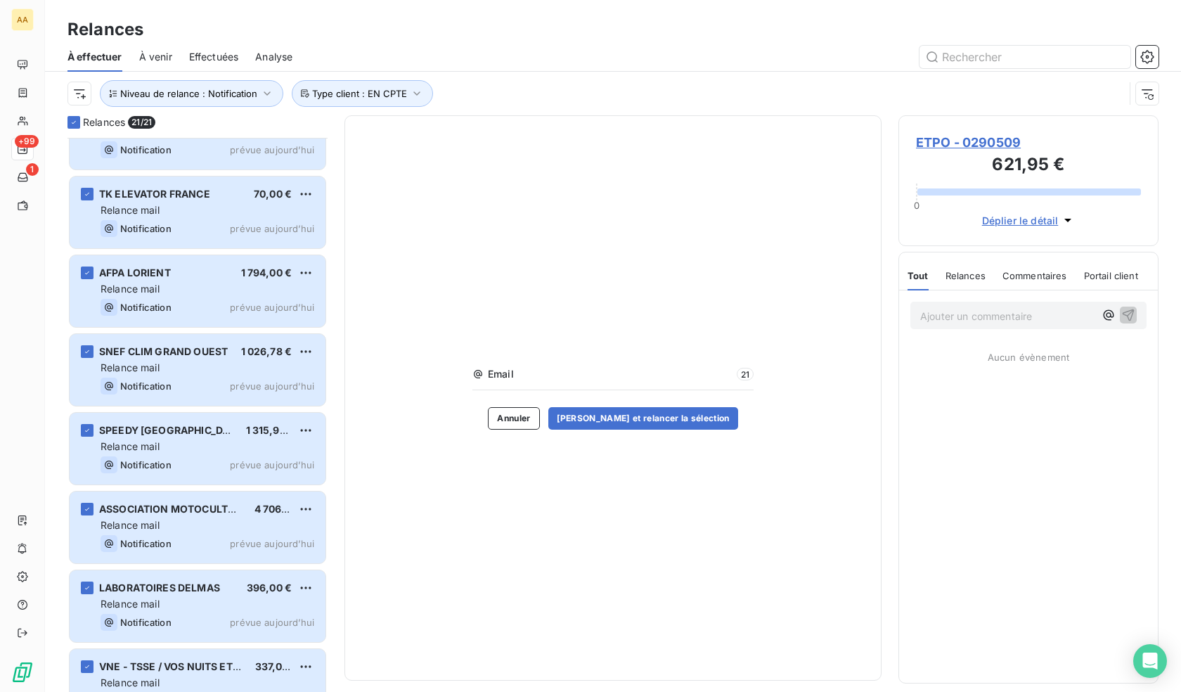
scroll to position [352, 0]
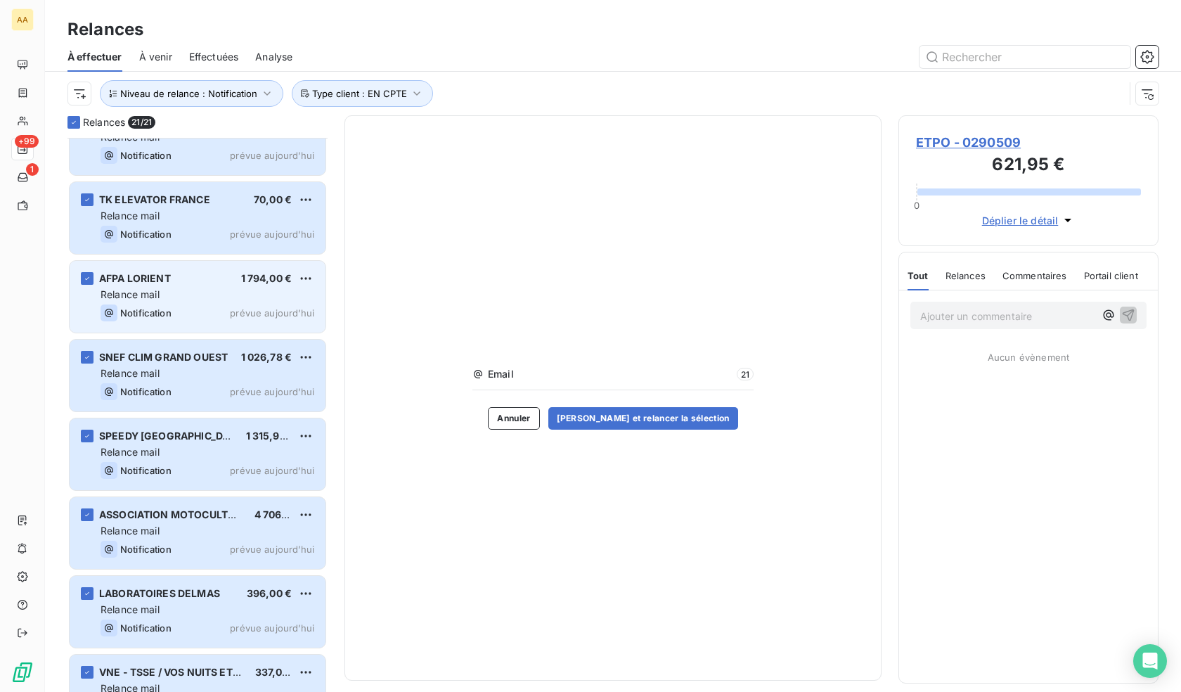
click at [84, 271] on div "AFPA LORIENT 1 794,00 € Relance mail Notification prévue [DATE]" at bounding box center [198, 297] width 256 height 72
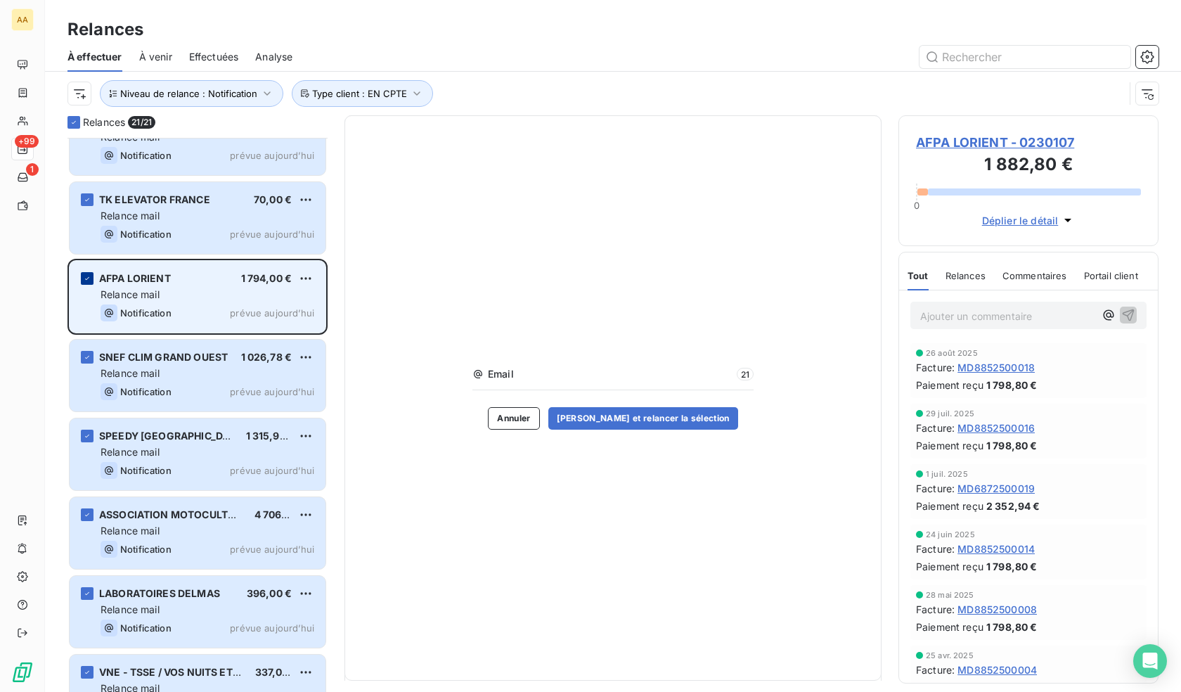
click at [89, 282] on icon "grid" at bounding box center [87, 278] width 8 height 8
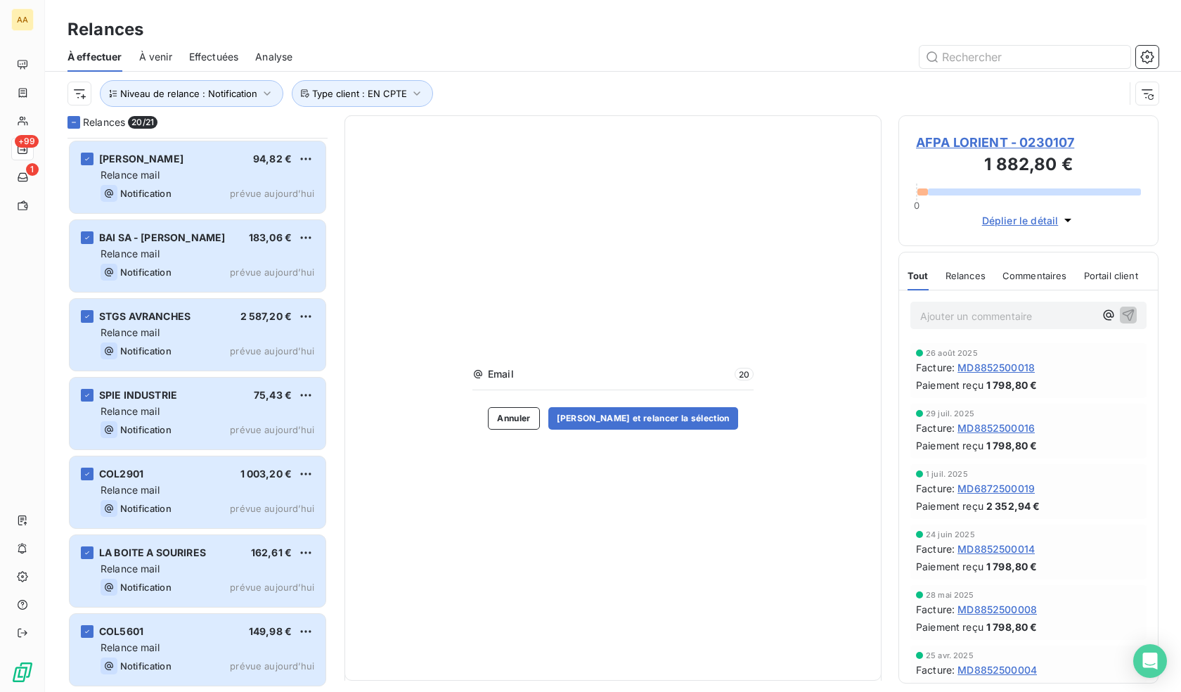
scroll to position [1100, 0]
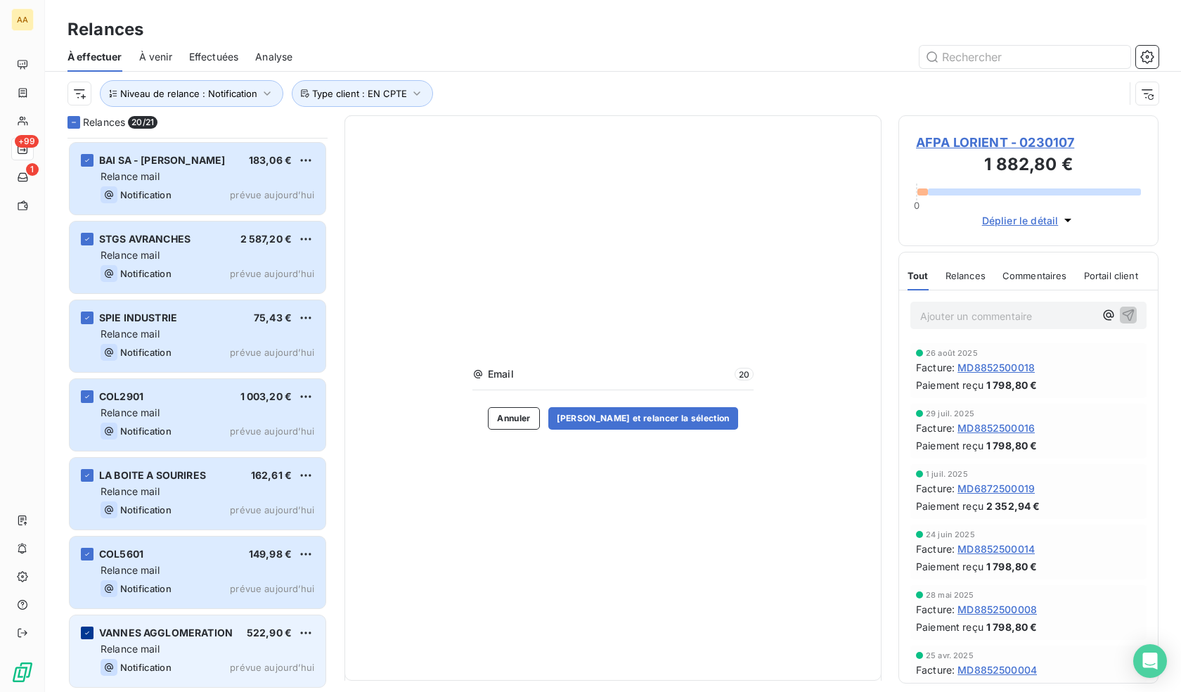
click at [91, 636] on div "grid" at bounding box center [87, 632] width 13 height 13
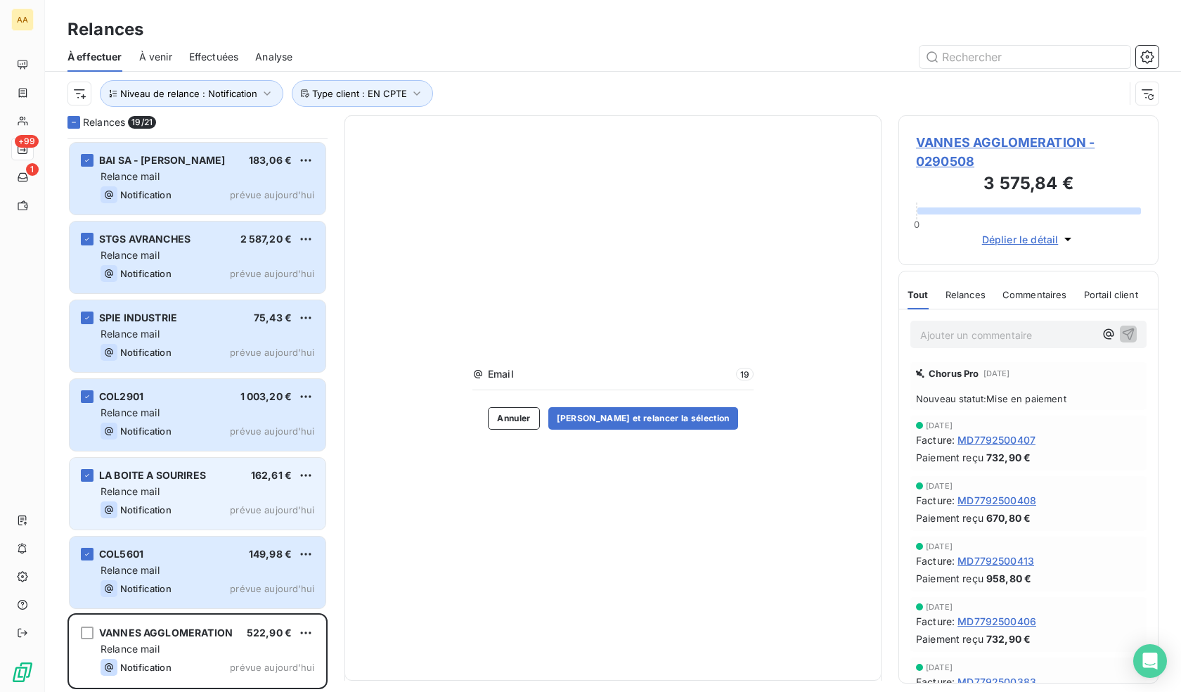
scroll to position [960, 0]
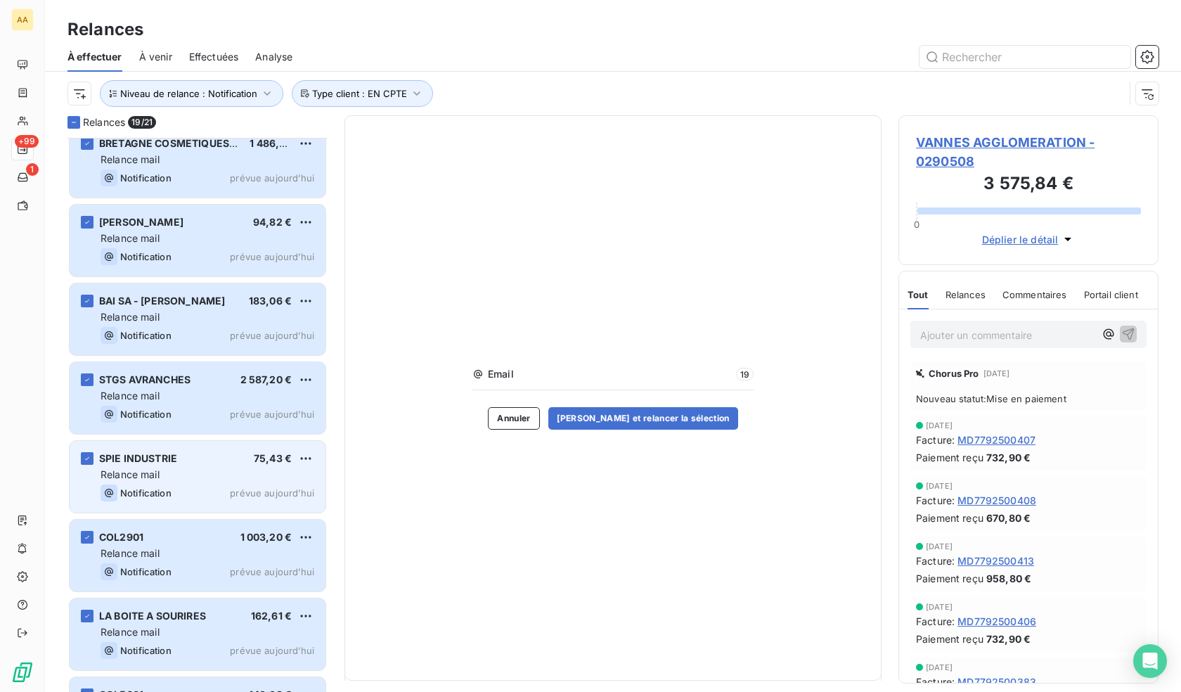
click at [186, 489] on div "Notification prévue aujourd’hui" at bounding box center [208, 492] width 214 height 17
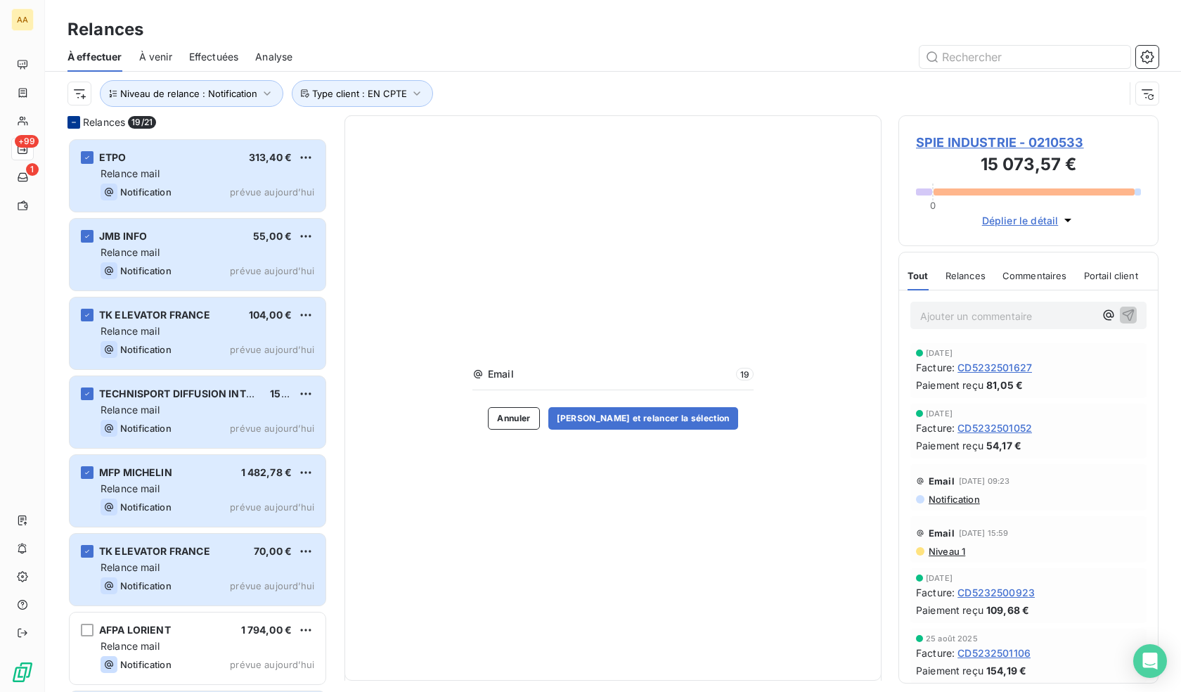
click at [77, 118] on icon at bounding box center [74, 122] width 8 height 8
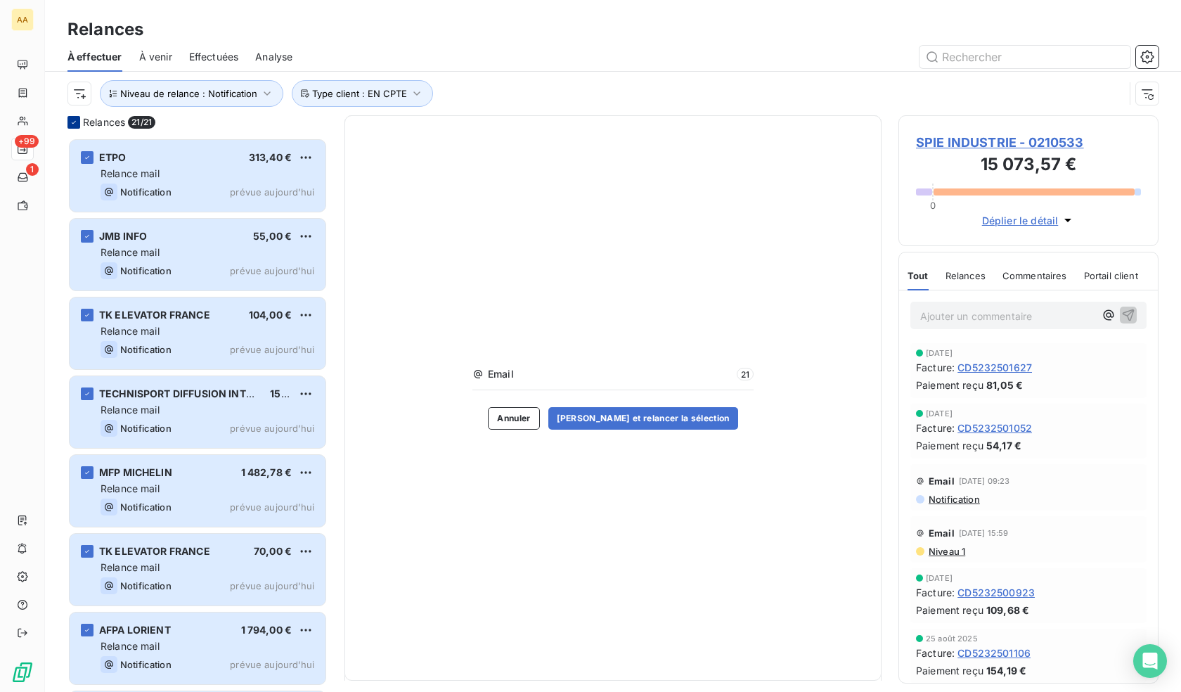
click at [77, 125] on icon at bounding box center [74, 122] width 8 height 8
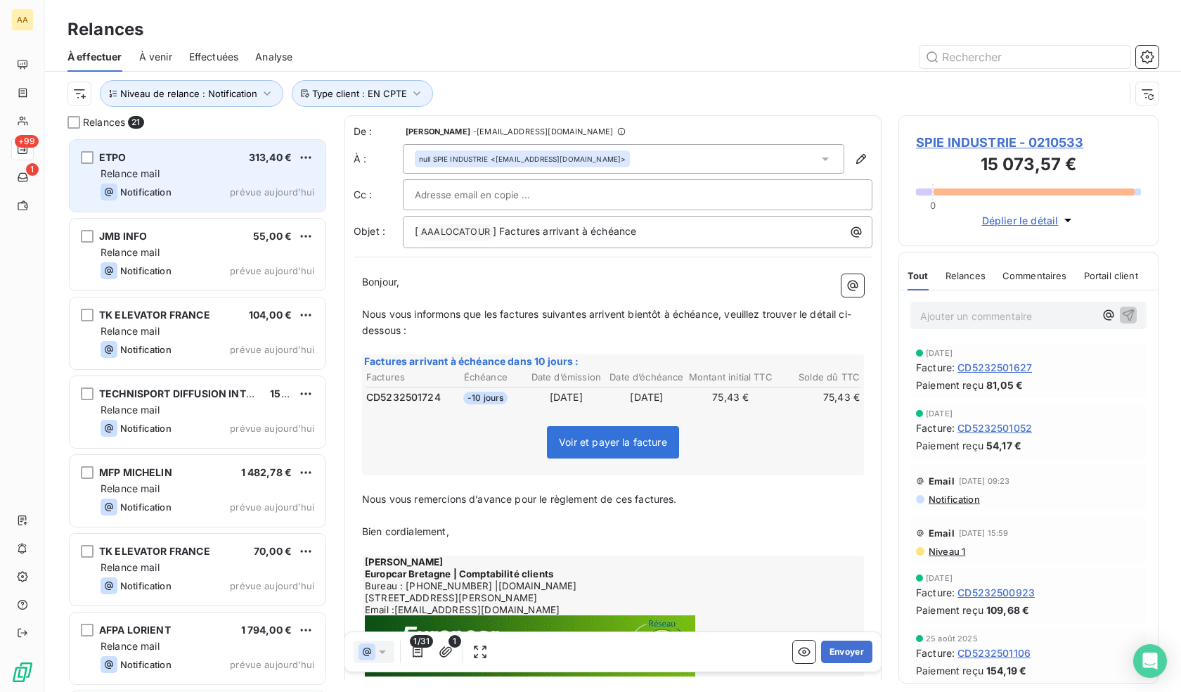
click at [169, 186] on span "Notification" at bounding box center [145, 191] width 51 height 11
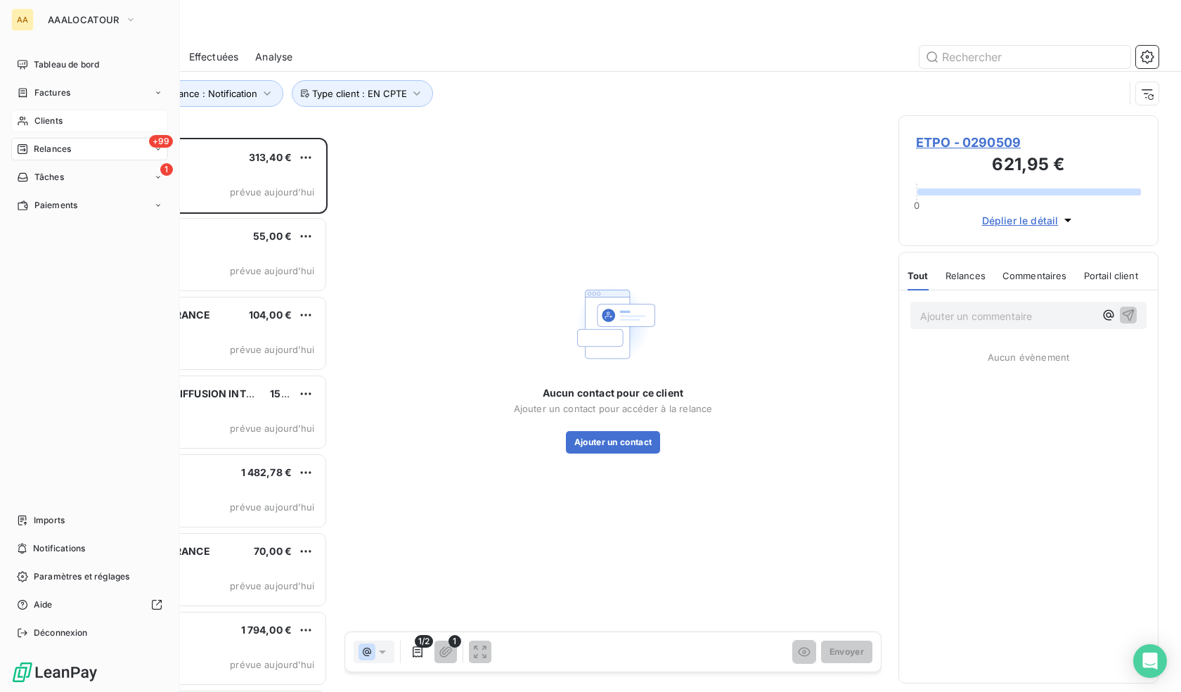
click at [57, 121] on span "Clients" at bounding box center [48, 121] width 28 height 13
click at [59, 98] on span "Factures" at bounding box center [52, 92] width 36 height 13
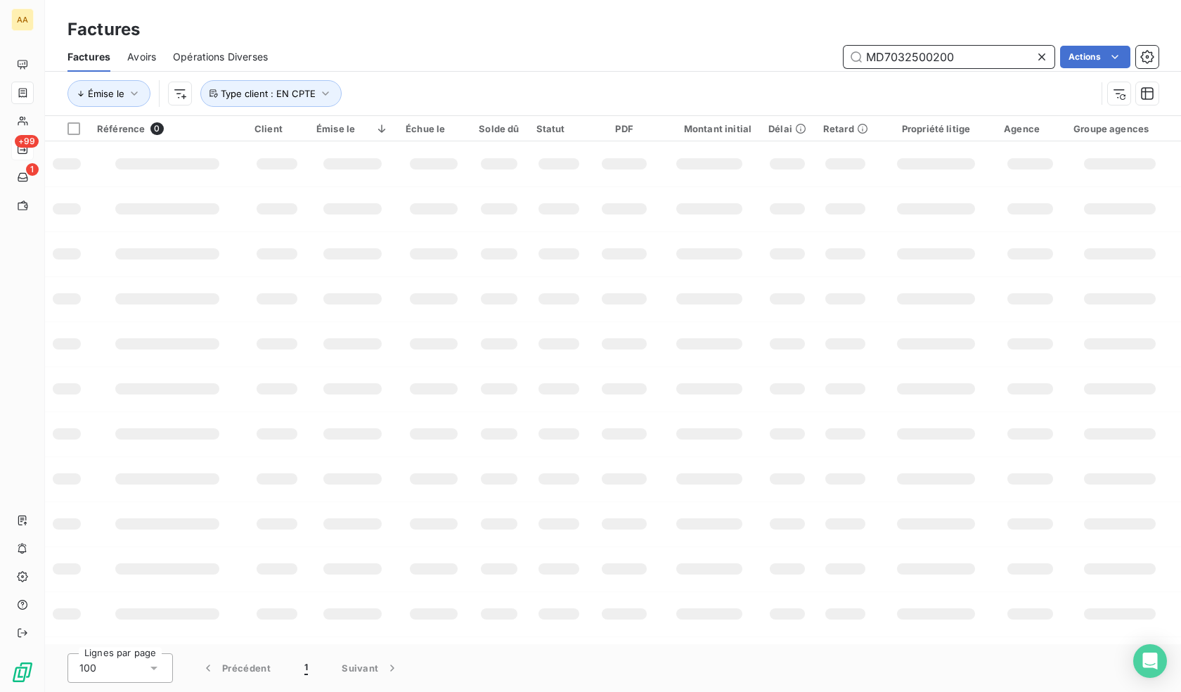
drag, startPoint x: 993, startPoint y: 56, endPoint x: 716, endPoint y: 54, distance: 276.3
click at [718, 54] on div "MD7032500200 Actions" at bounding box center [722, 57] width 874 height 22
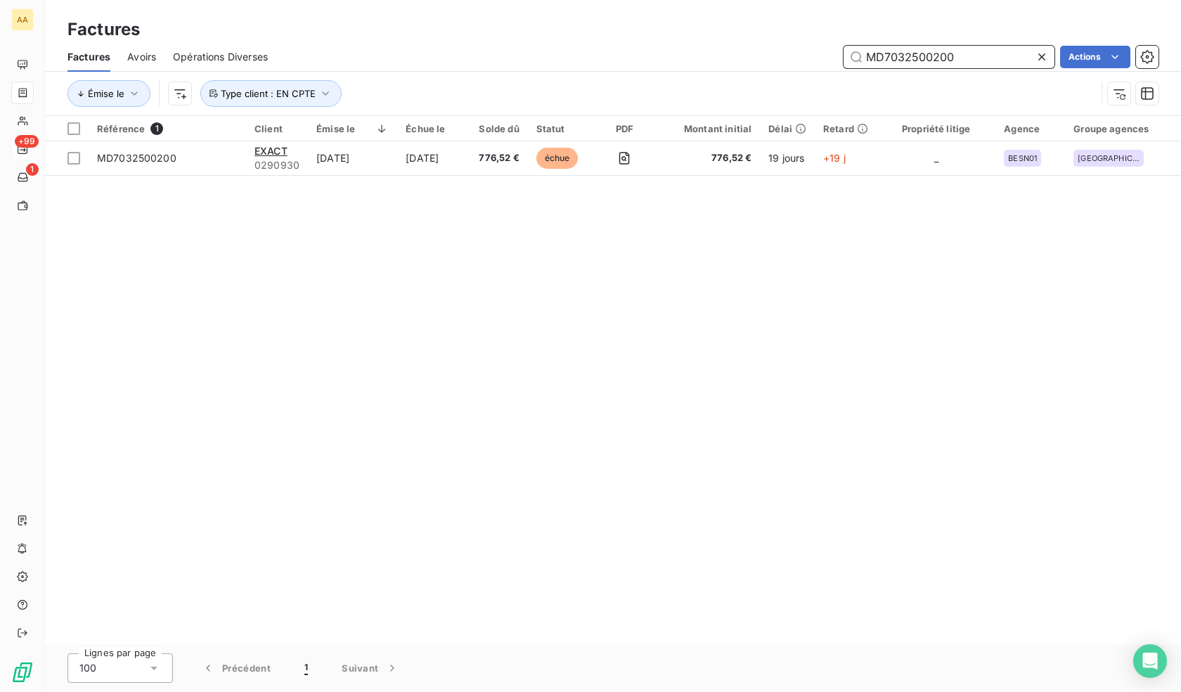
paste input "VD7792500031"
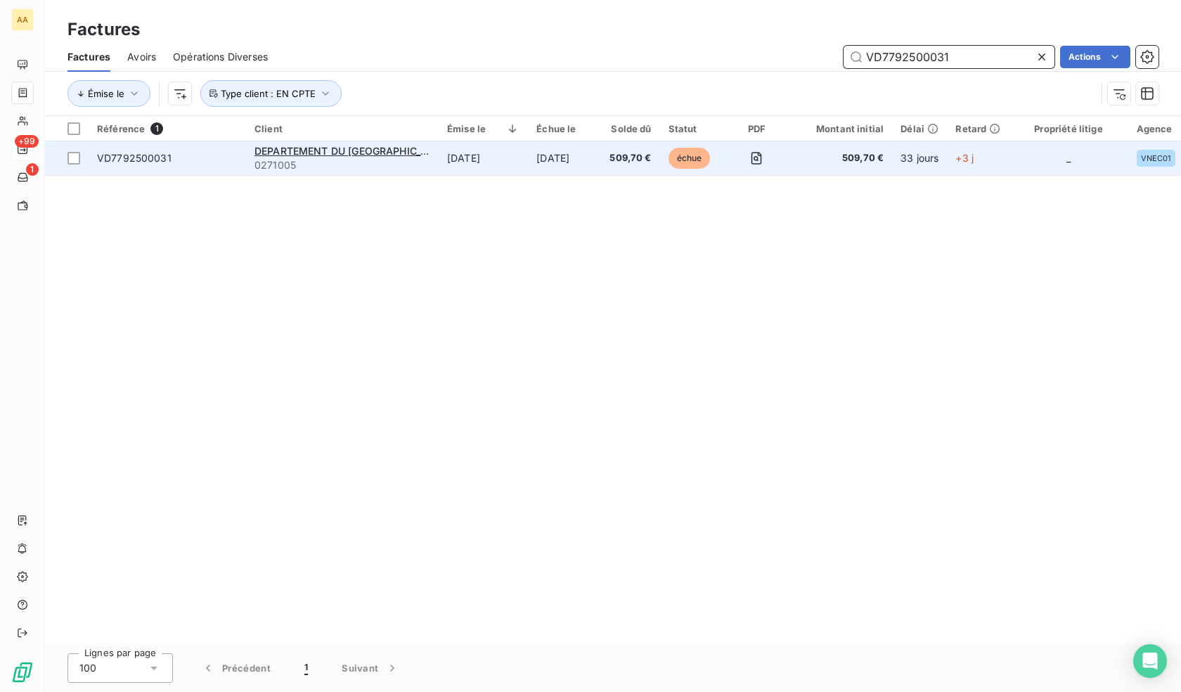
type input "VD7792500031"
click at [498, 160] on td "[DATE]" at bounding box center [483, 158] width 89 height 34
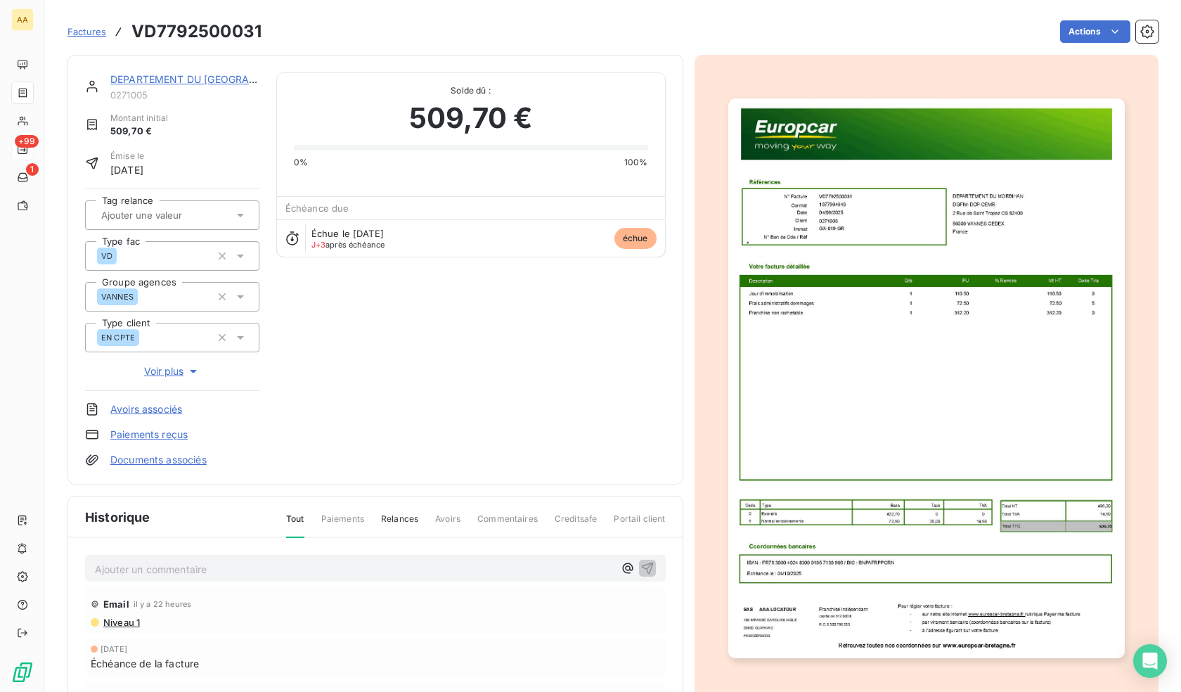
click at [245, 567] on p "Ajouter un commentaire ﻿" at bounding box center [354, 569] width 519 height 18
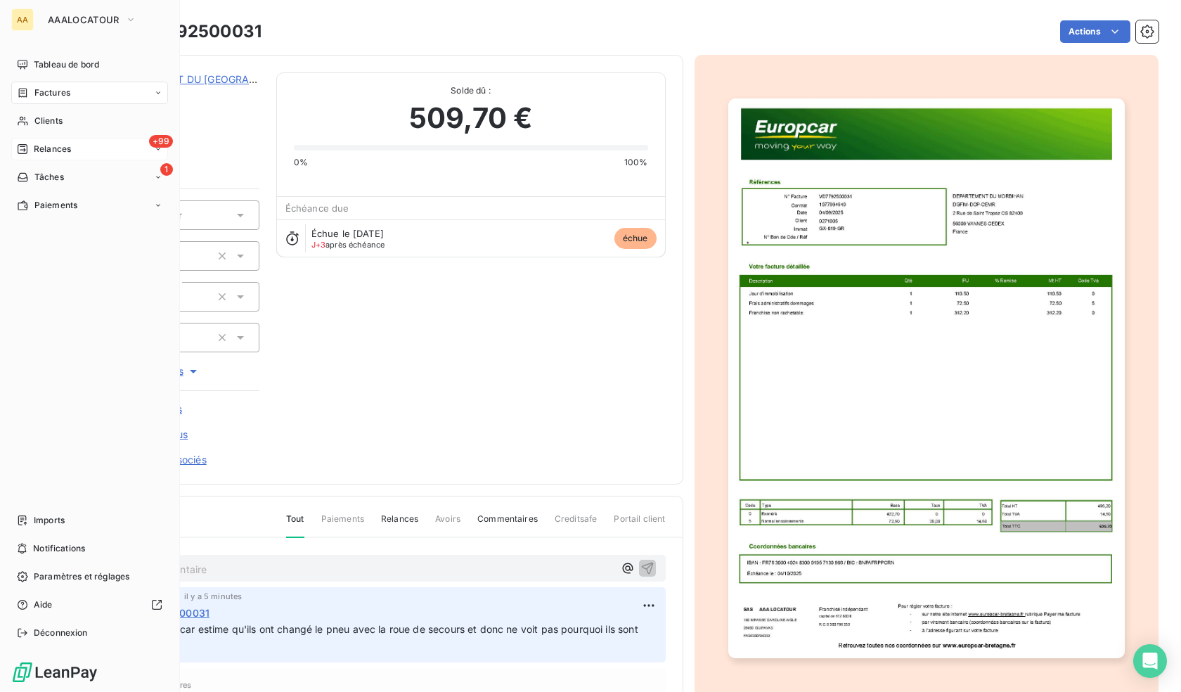
click at [47, 144] on span "Relances" at bounding box center [52, 149] width 37 height 13
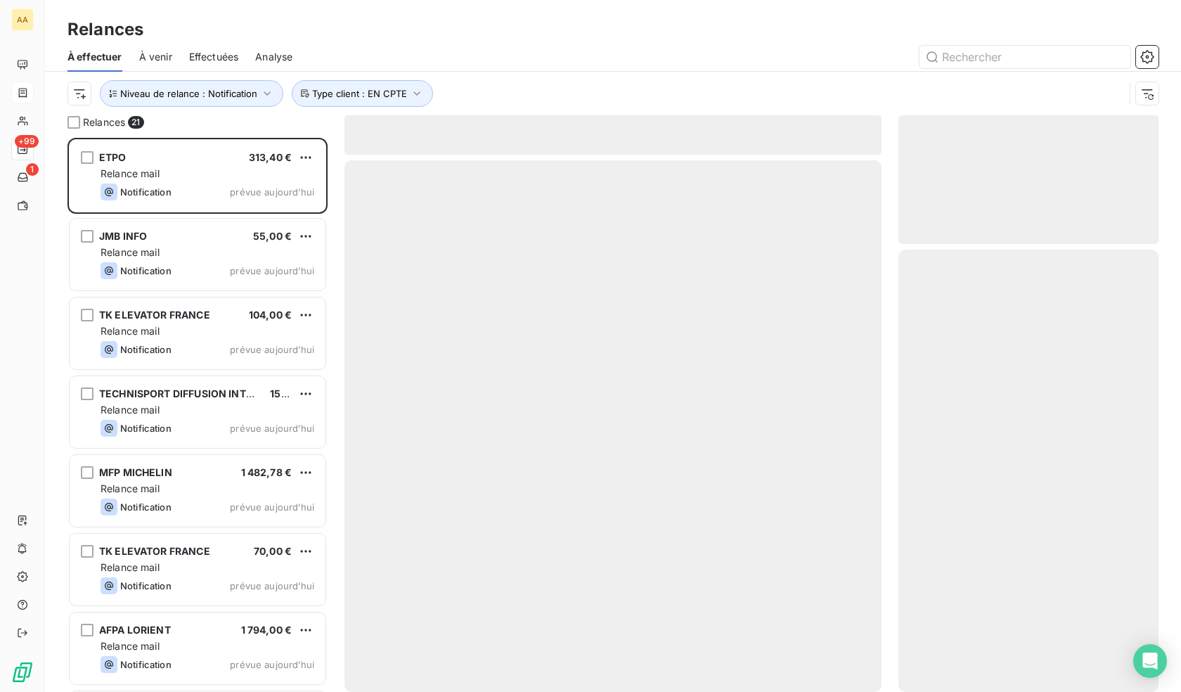
scroll to position [543, 250]
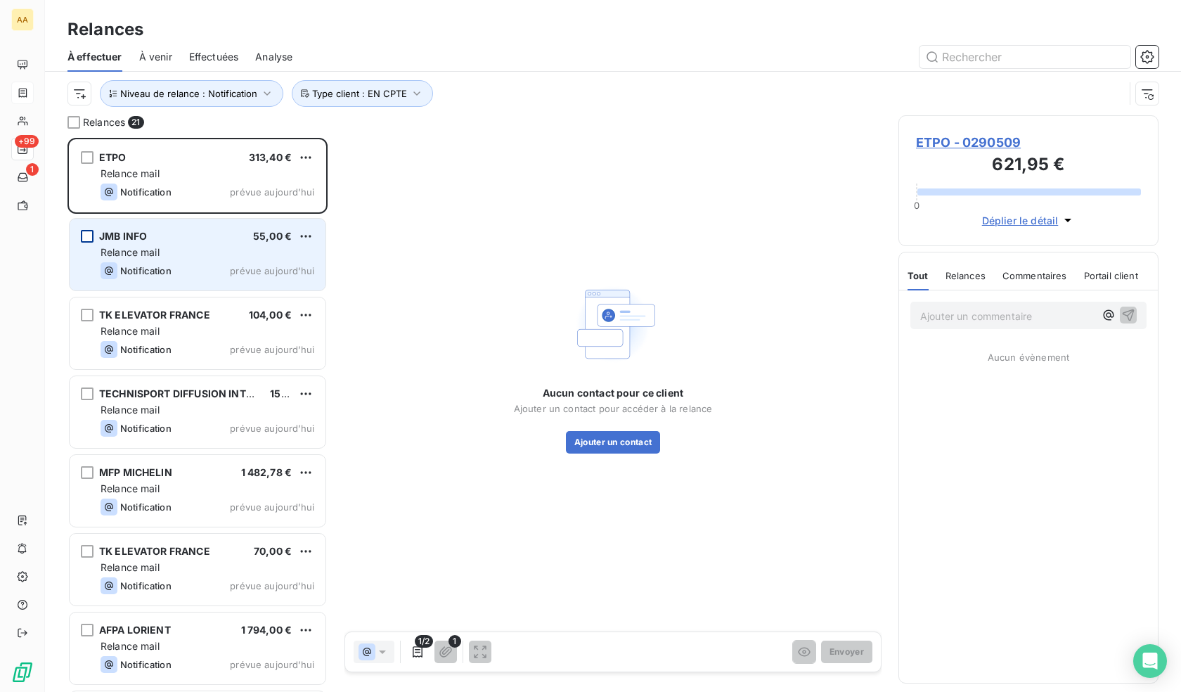
click at [86, 234] on div "grid" at bounding box center [87, 236] width 13 height 13
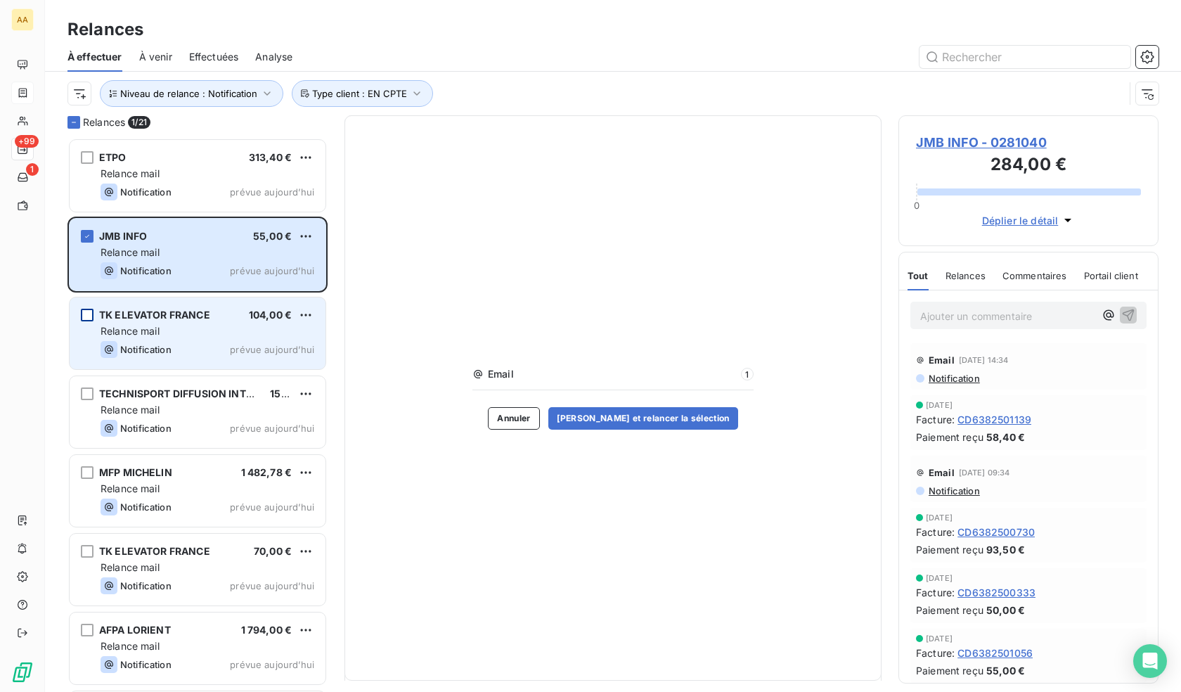
click at [92, 318] on div "grid" at bounding box center [87, 315] width 13 height 13
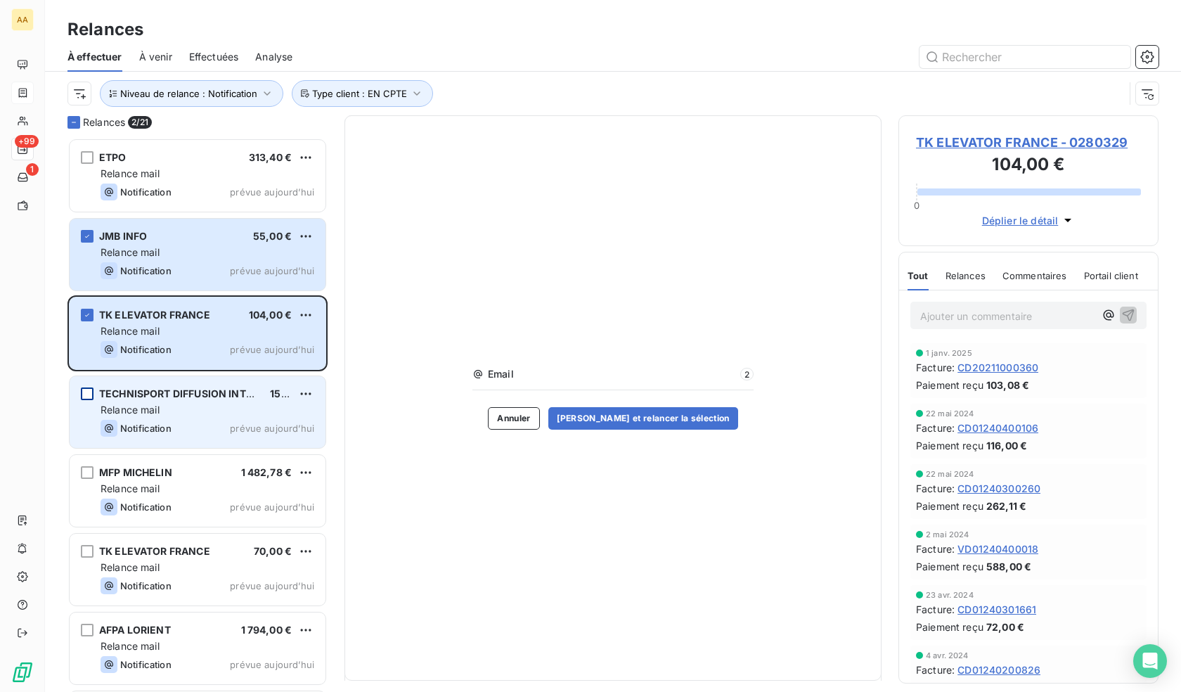
click at [86, 392] on div "grid" at bounding box center [87, 393] width 13 height 13
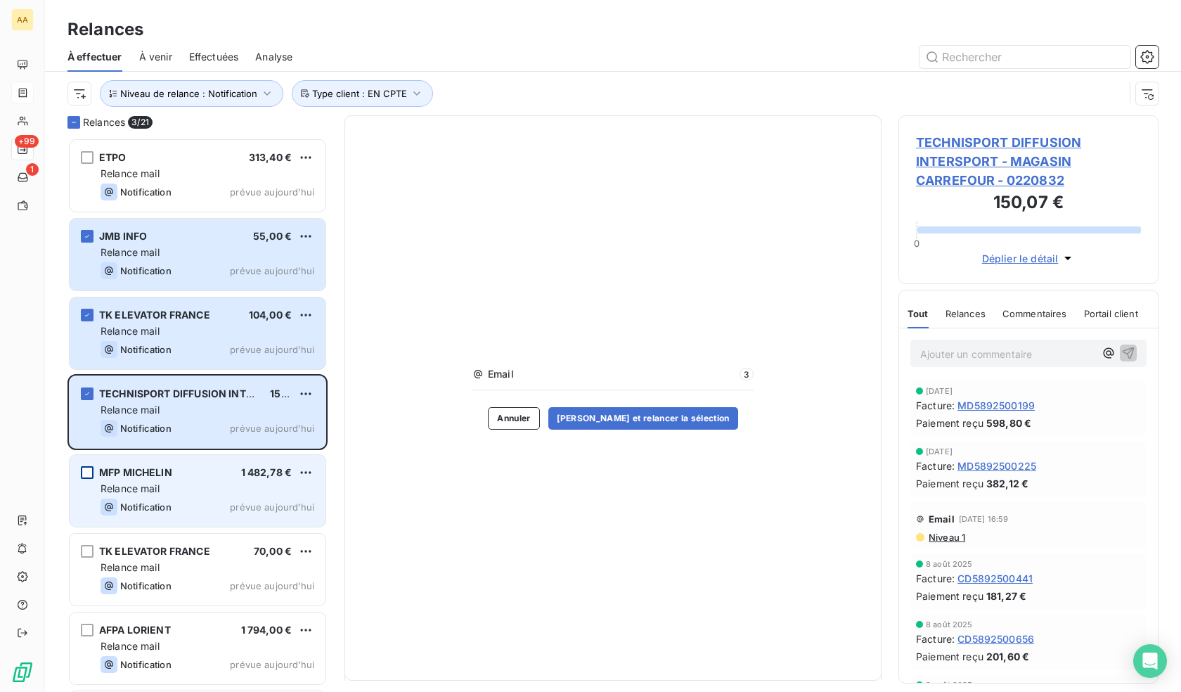
click at [86, 475] on div "grid" at bounding box center [87, 472] width 13 height 13
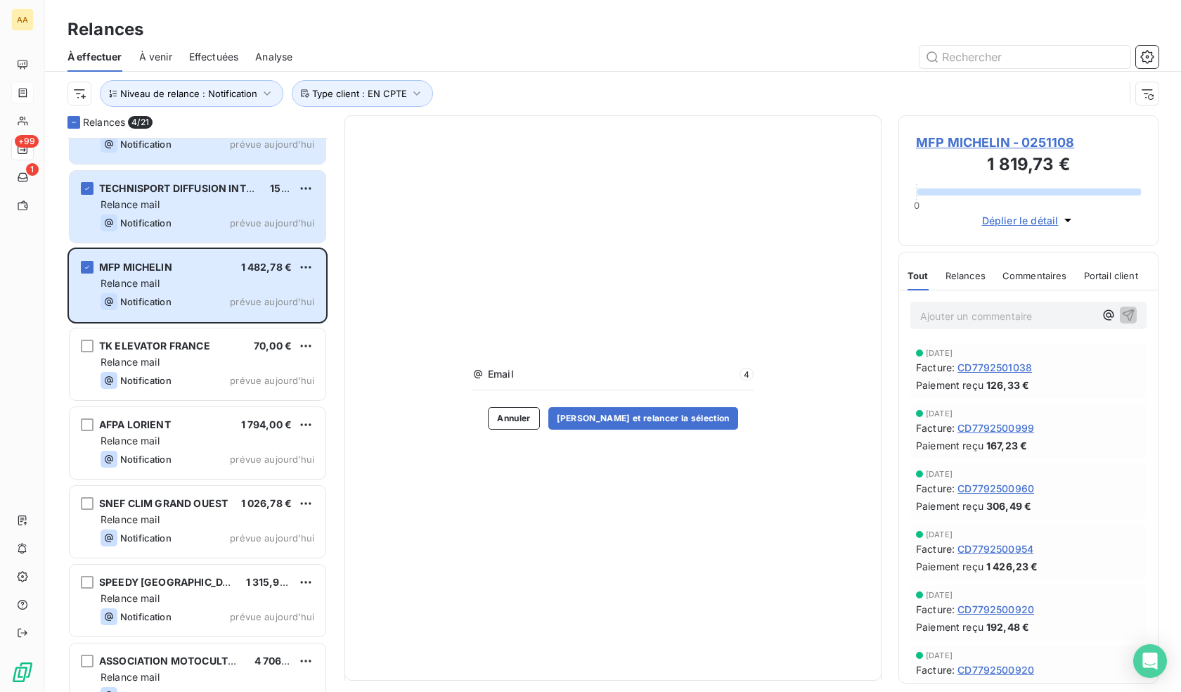
scroll to position [212, 0]
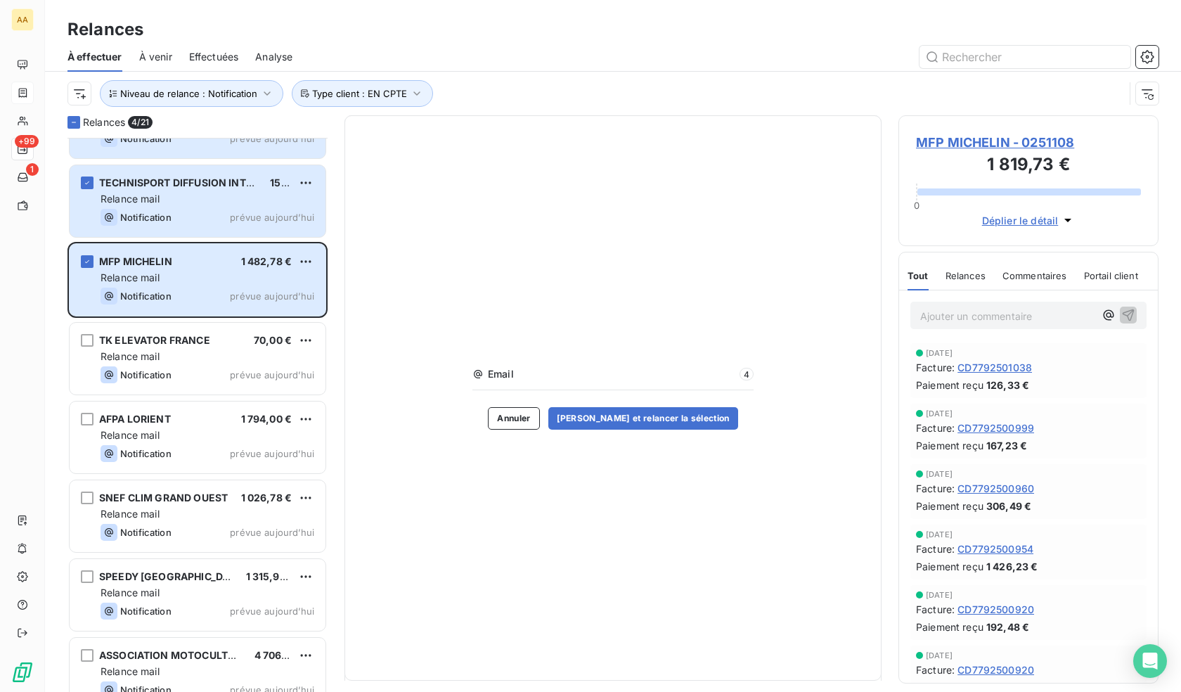
click at [1019, 135] on span "MFP MICHELIN - 0251108" at bounding box center [1028, 142] width 225 height 19
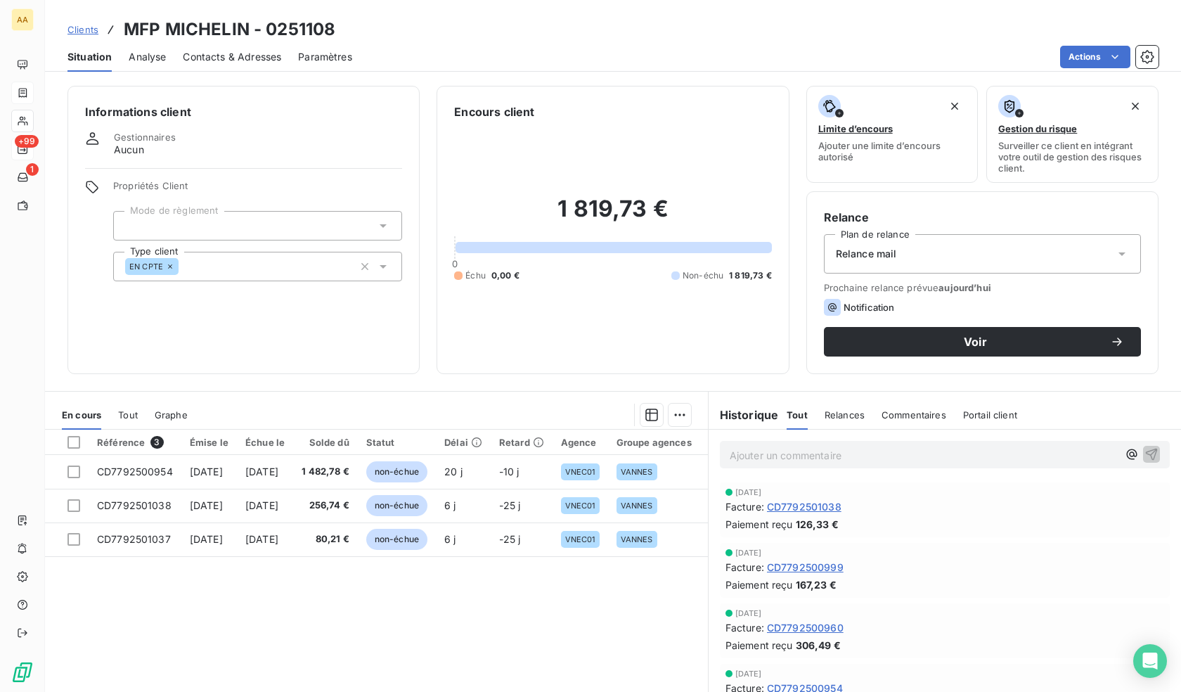
click at [245, 56] on span "Contacts & Adresses" at bounding box center [232, 57] width 98 height 14
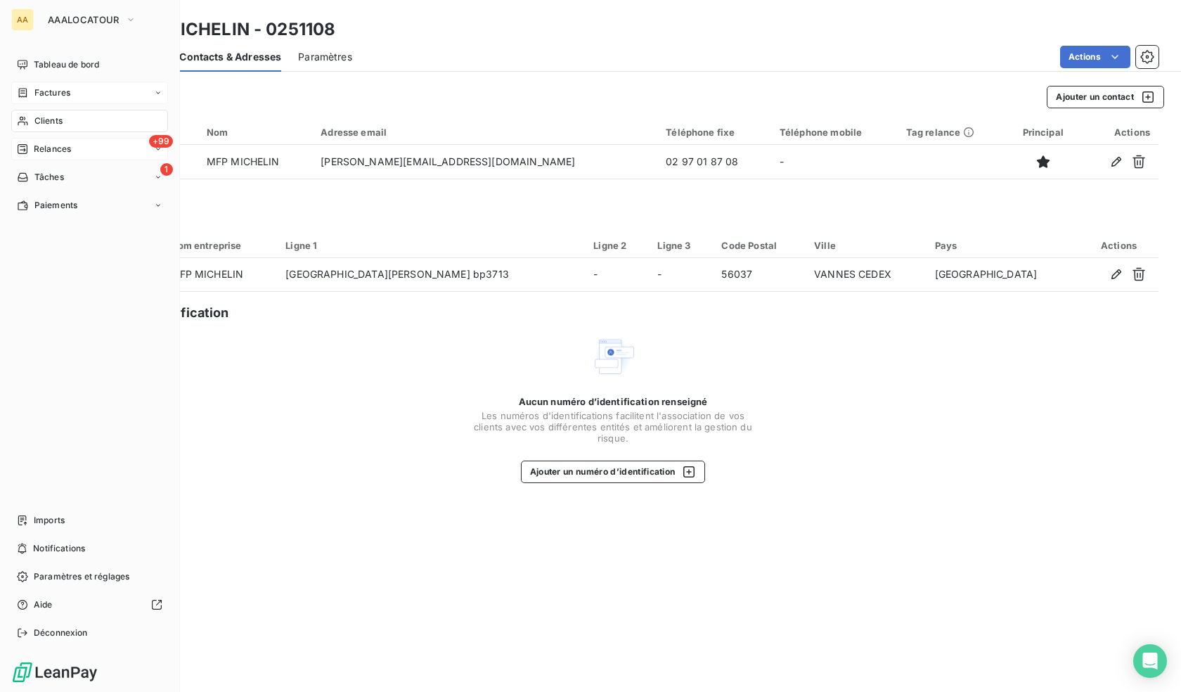
click at [65, 154] on span "Relances" at bounding box center [52, 149] width 37 height 13
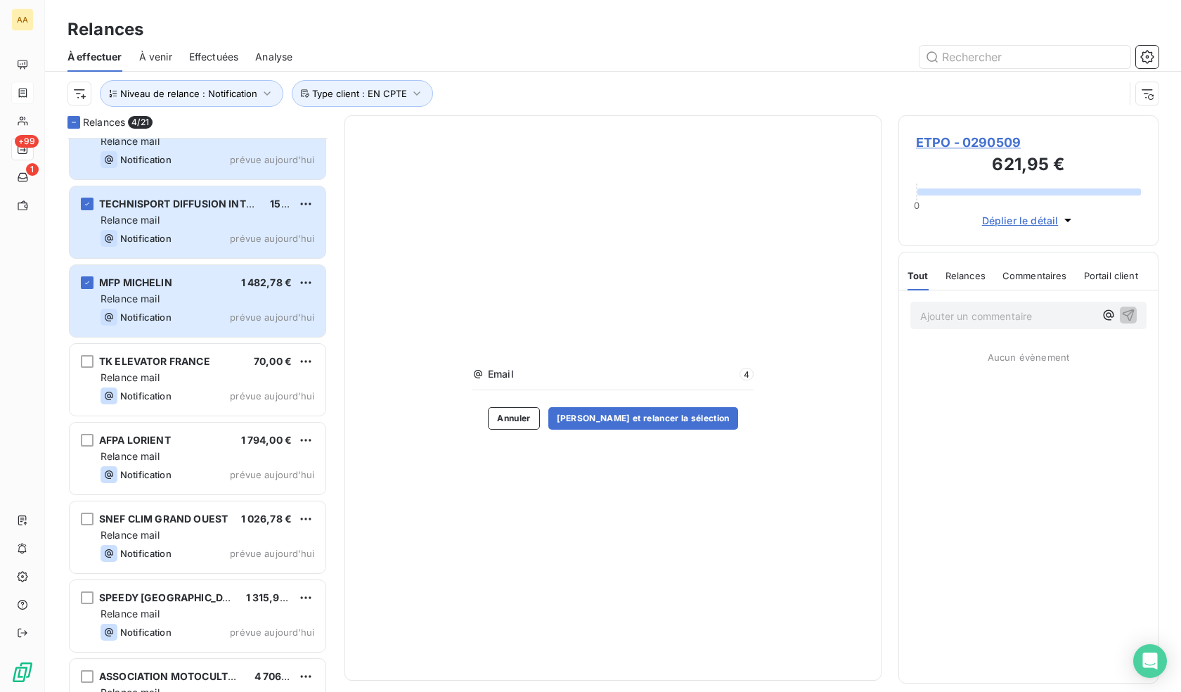
scroll to position [212, 0]
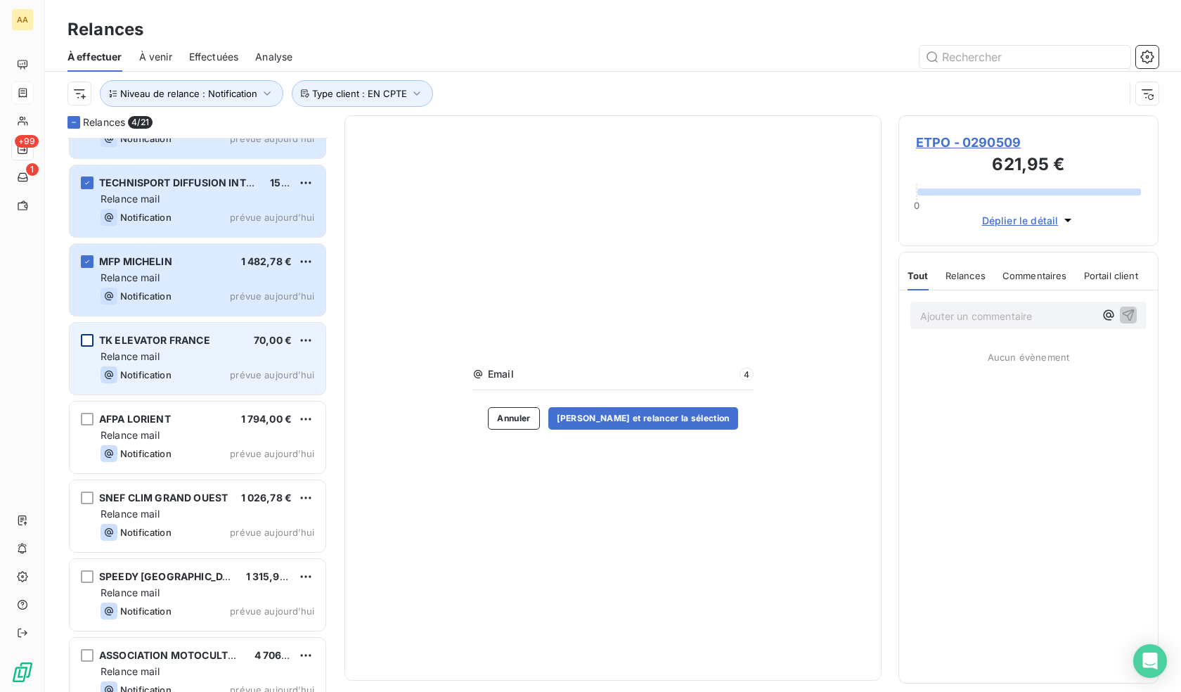
click at [89, 342] on div "grid" at bounding box center [87, 340] width 13 height 13
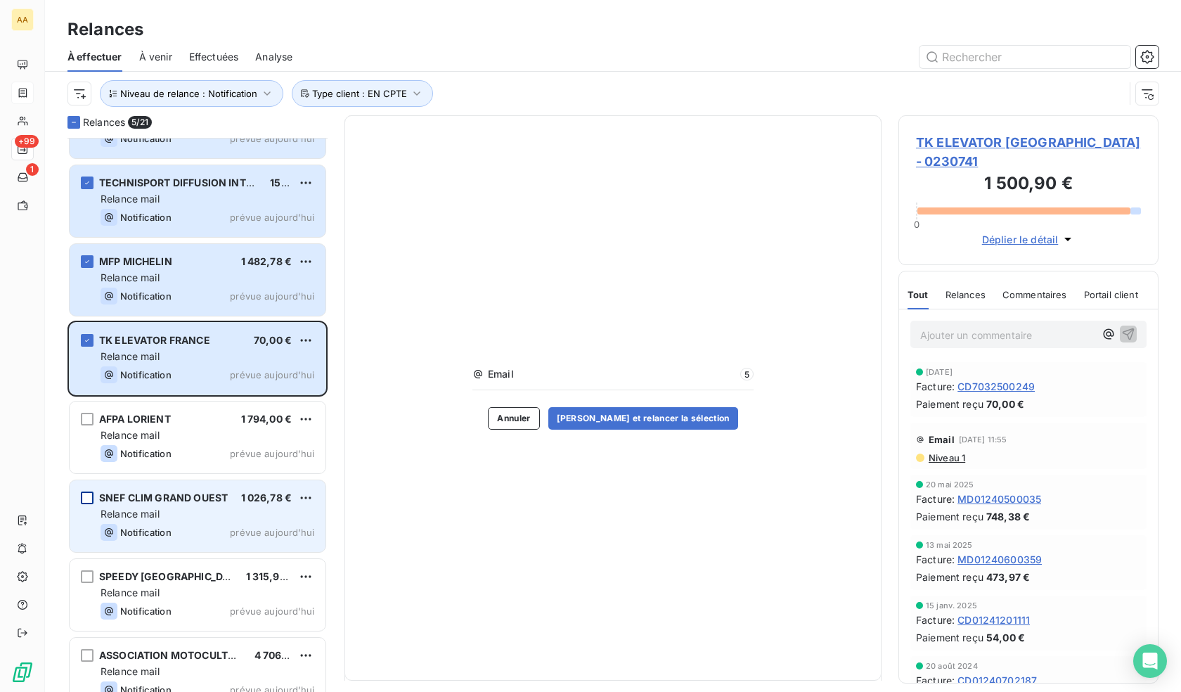
click at [82, 502] on div "grid" at bounding box center [87, 497] width 13 height 13
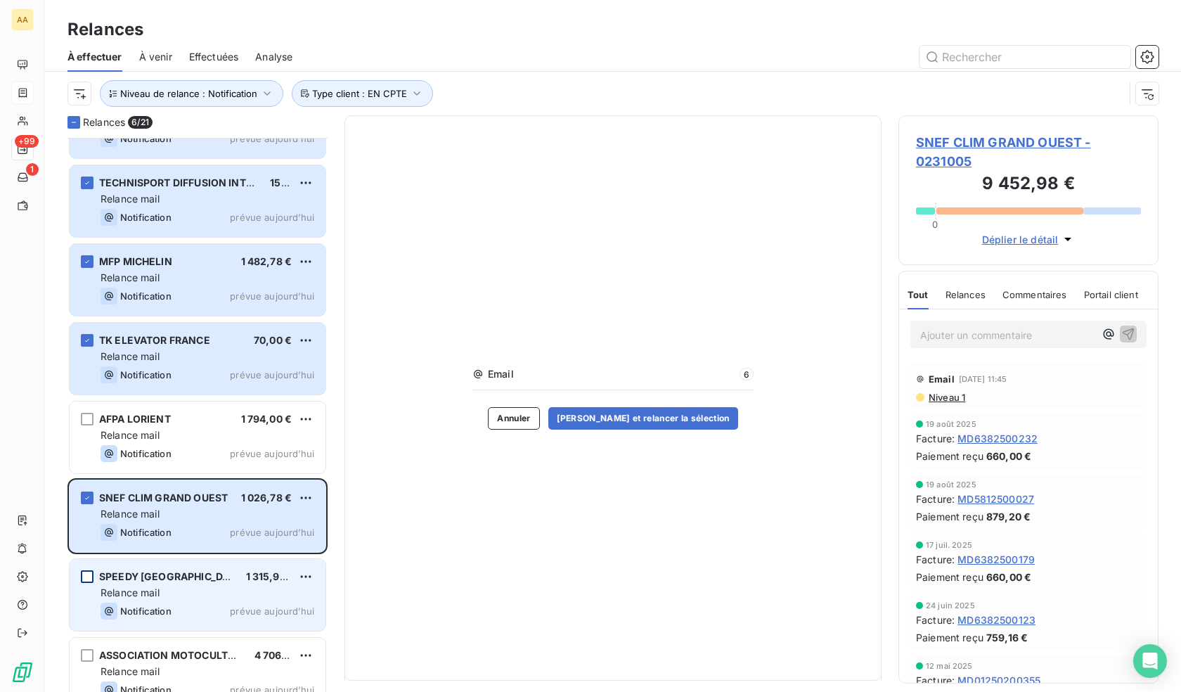
click at [84, 577] on div "grid" at bounding box center [87, 576] width 13 height 13
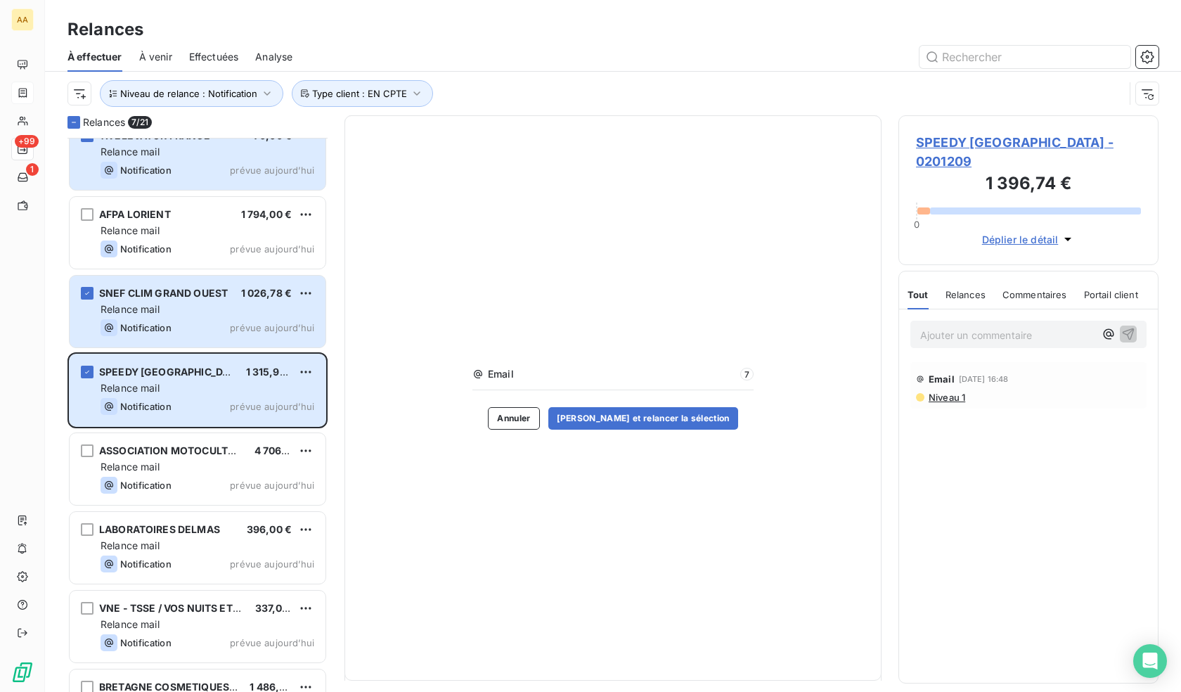
scroll to position [423, 0]
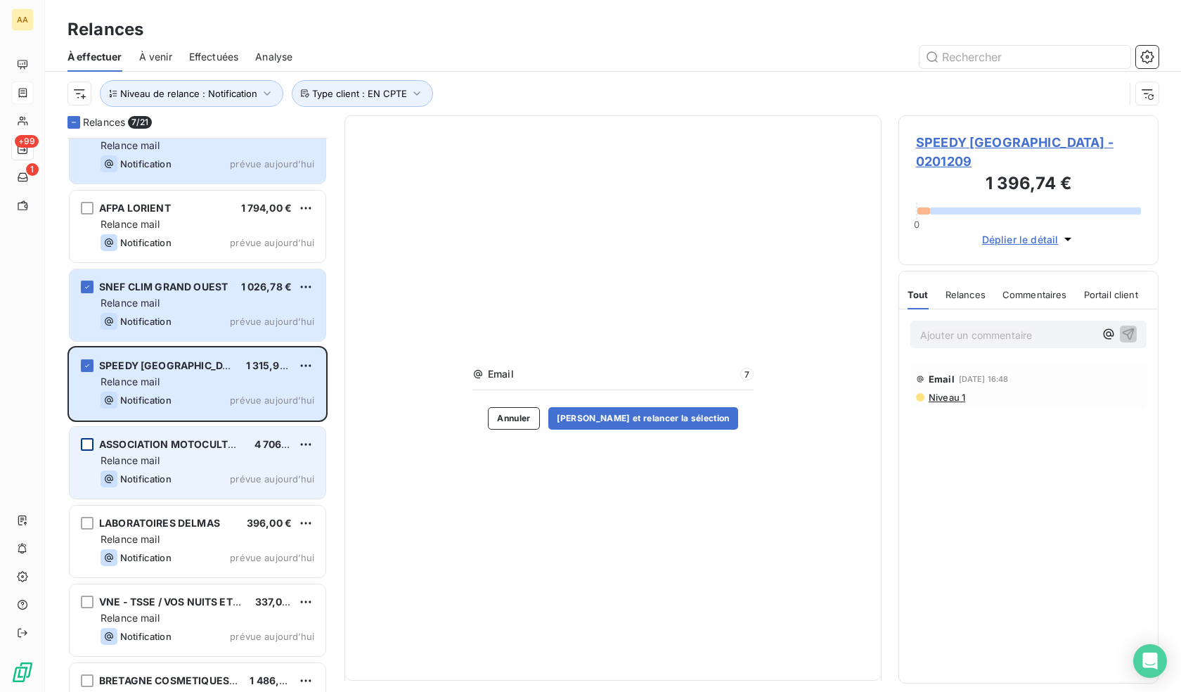
click at [82, 448] on div "grid" at bounding box center [87, 444] width 13 height 13
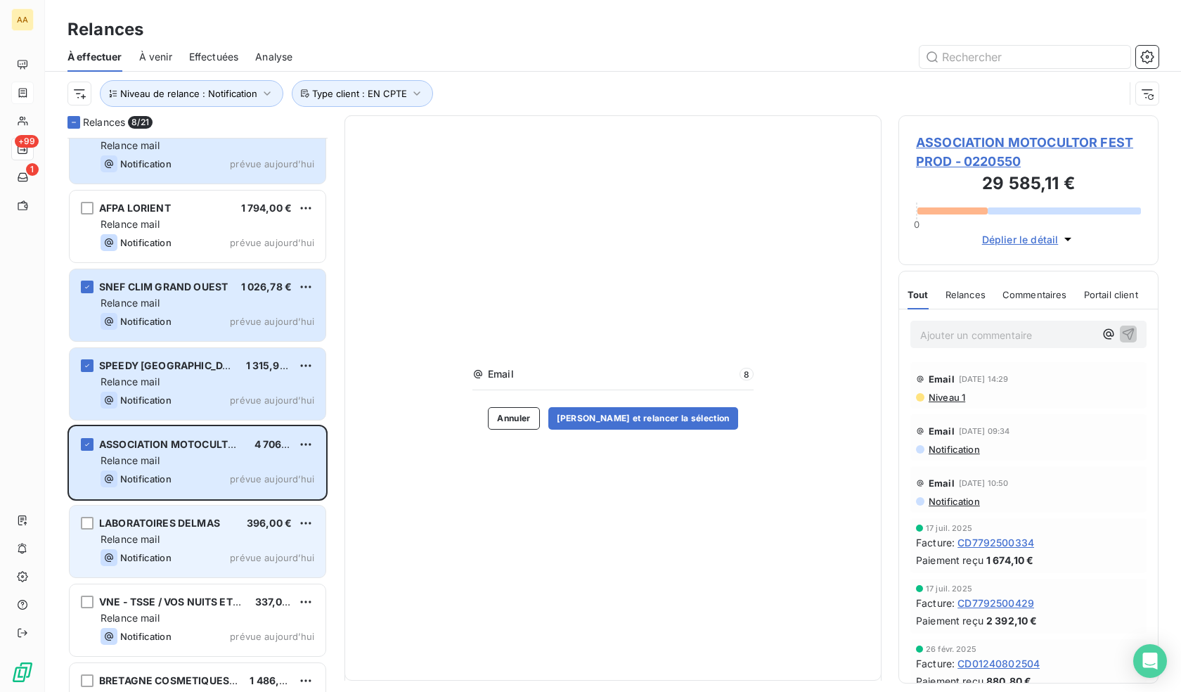
click at [79, 520] on div "LABORATOIRES DELMAS 396,00 € Relance mail Notification prévue [DATE]" at bounding box center [198, 542] width 256 height 72
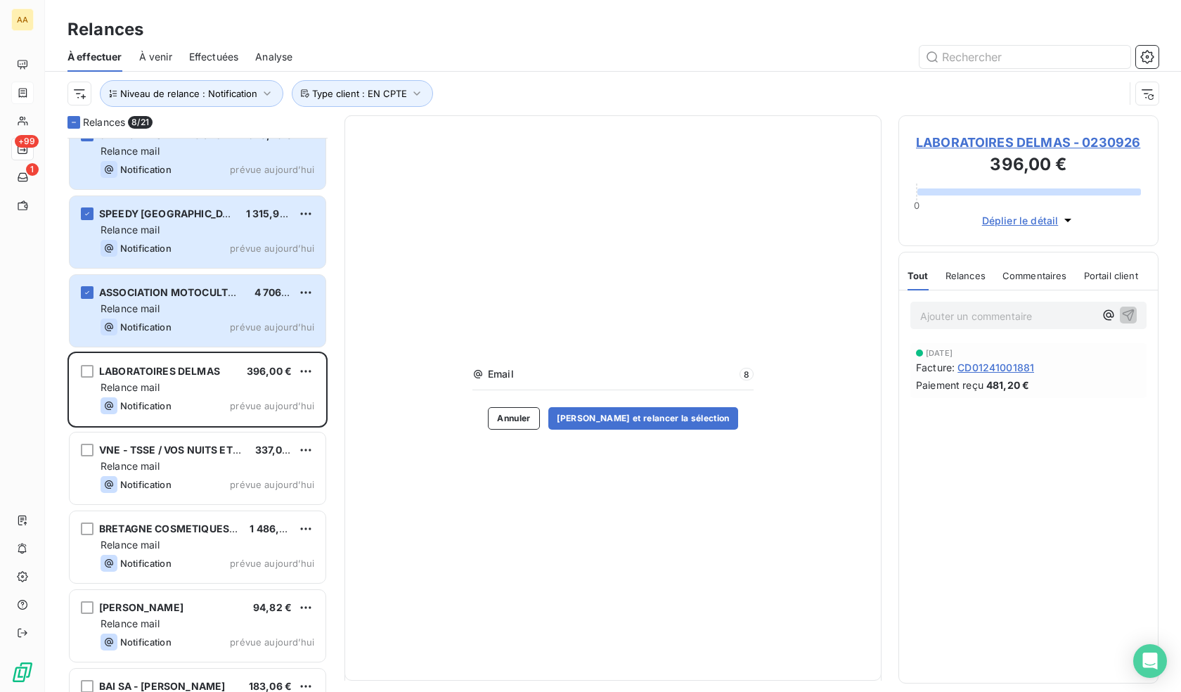
scroll to position [633, 0]
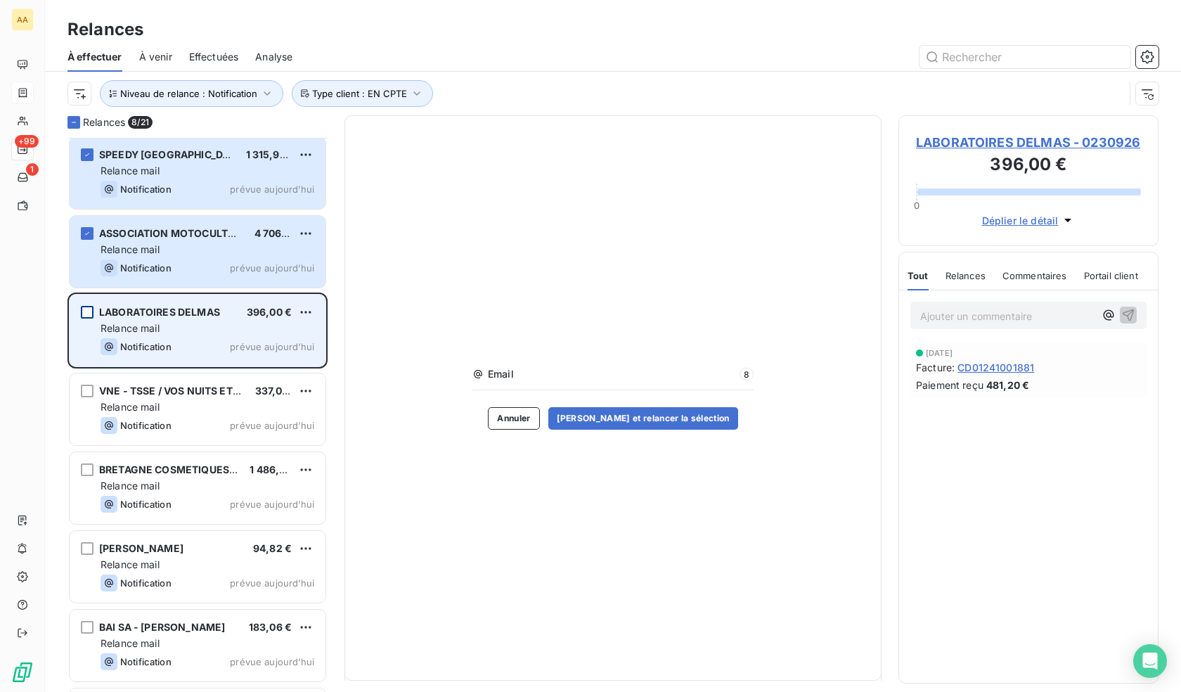
click at [84, 311] on div "grid" at bounding box center [87, 312] width 13 height 13
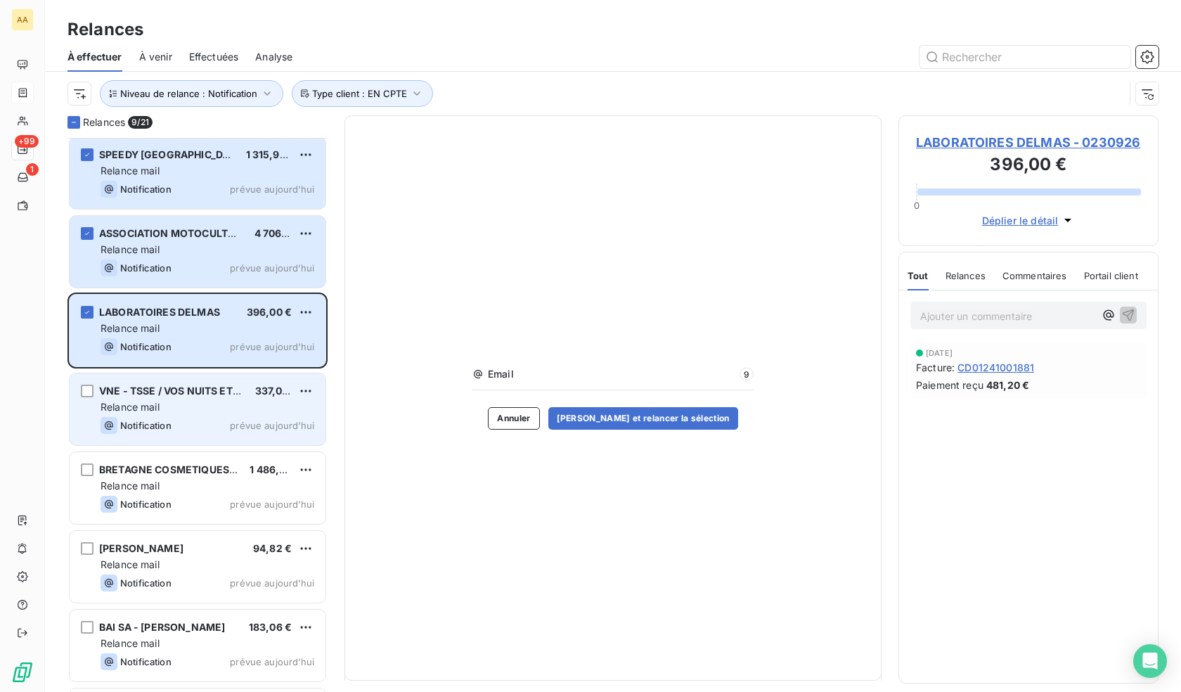
click at [80, 394] on div "VNE - TSSE / VOS NUITS ETOILEES 337,00 € Relance mail Notification prévue [DATE]" at bounding box center [198, 409] width 256 height 72
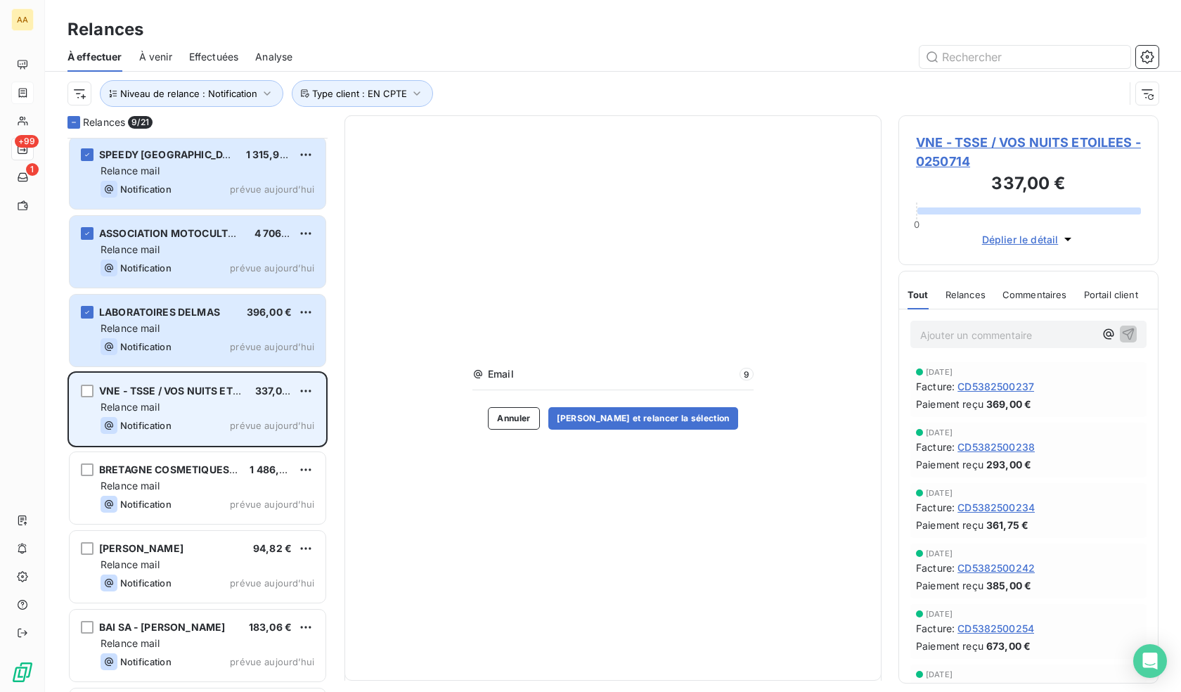
click at [106, 397] on div "VNE - TSSE / VOS NUITS ETOILEES" at bounding box center [171, 391] width 145 height 14
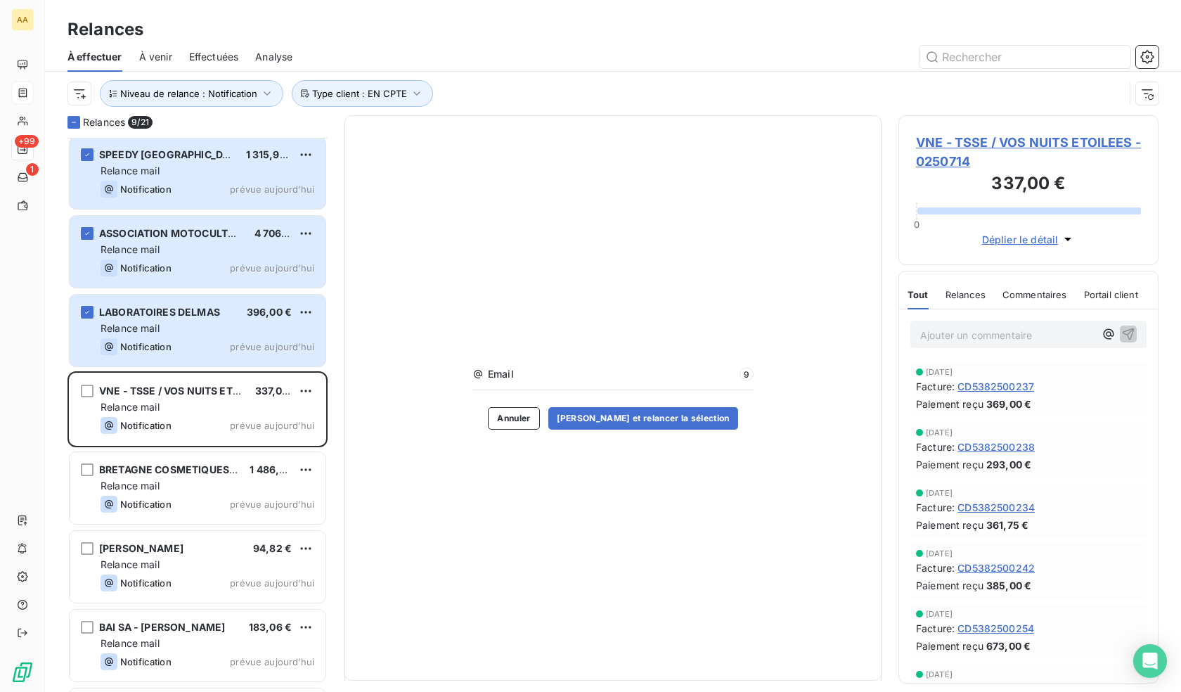
click at [1083, 143] on span "VNE - TSSE / VOS NUITS ETOILEES - 0250714" at bounding box center [1028, 152] width 225 height 38
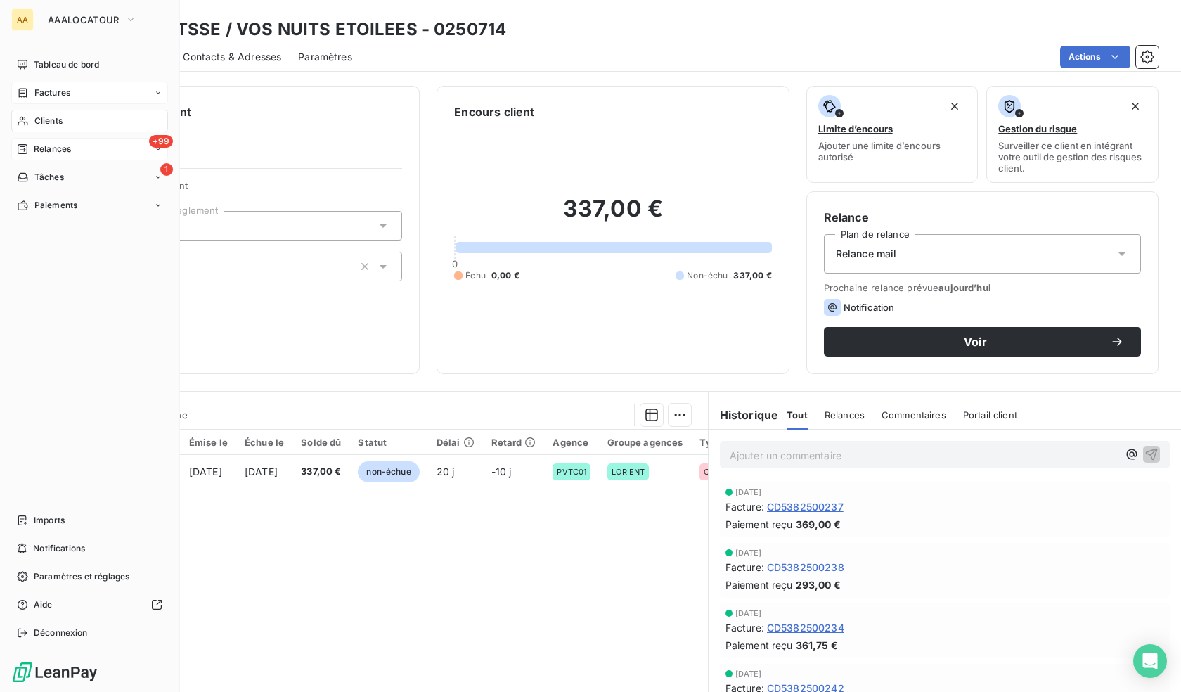
drag, startPoint x: 44, startPoint y: 146, endPoint x: 39, endPoint y: 153, distance: 8.2
click at [39, 153] on span "Relances" at bounding box center [52, 149] width 37 height 13
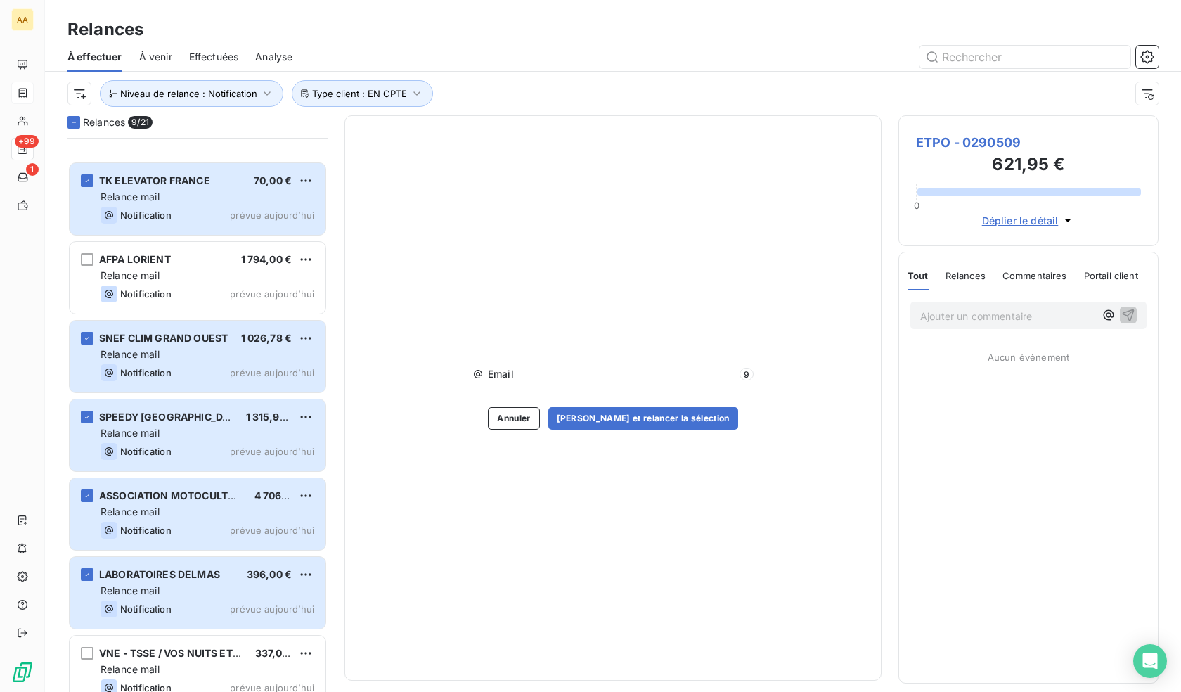
scroll to position [493, 0]
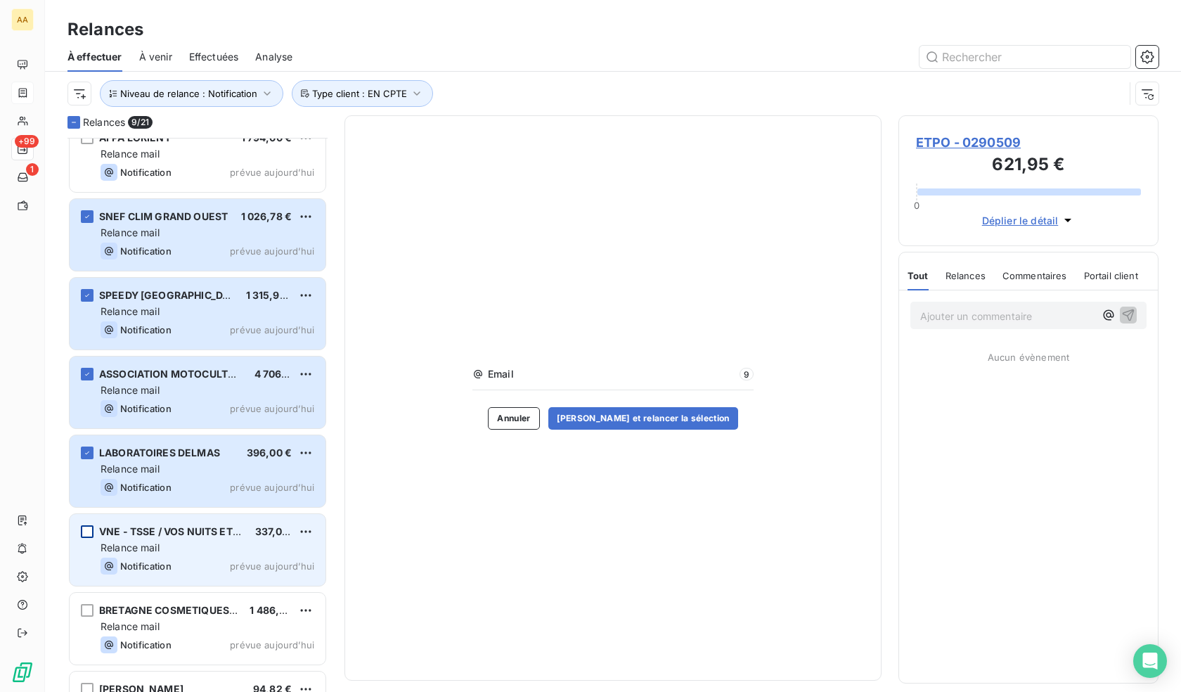
click at [85, 528] on div "grid" at bounding box center [87, 531] width 13 height 13
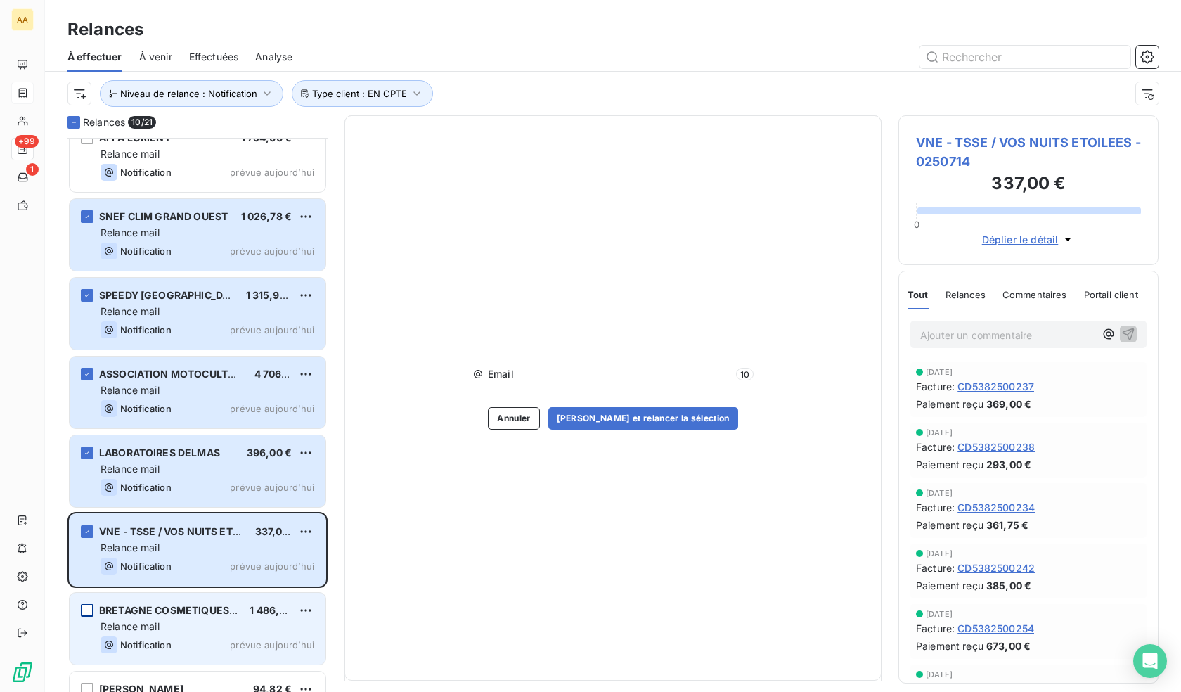
click at [87, 614] on div "grid" at bounding box center [87, 610] width 13 height 13
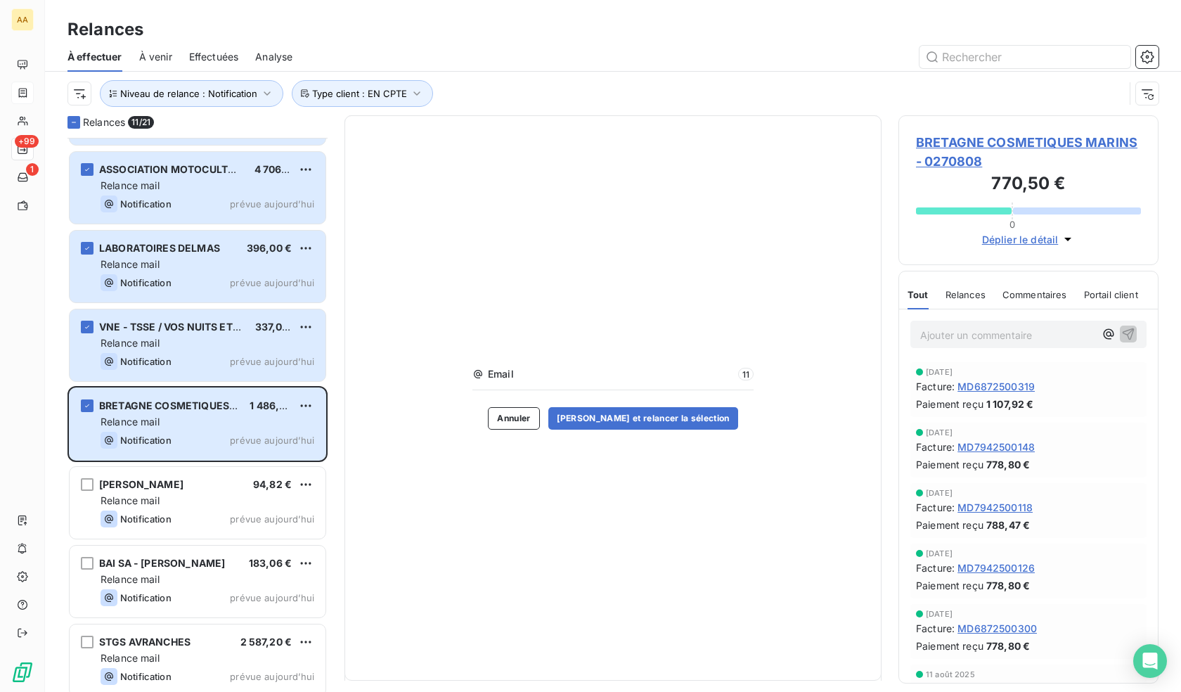
scroll to position [704, 0]
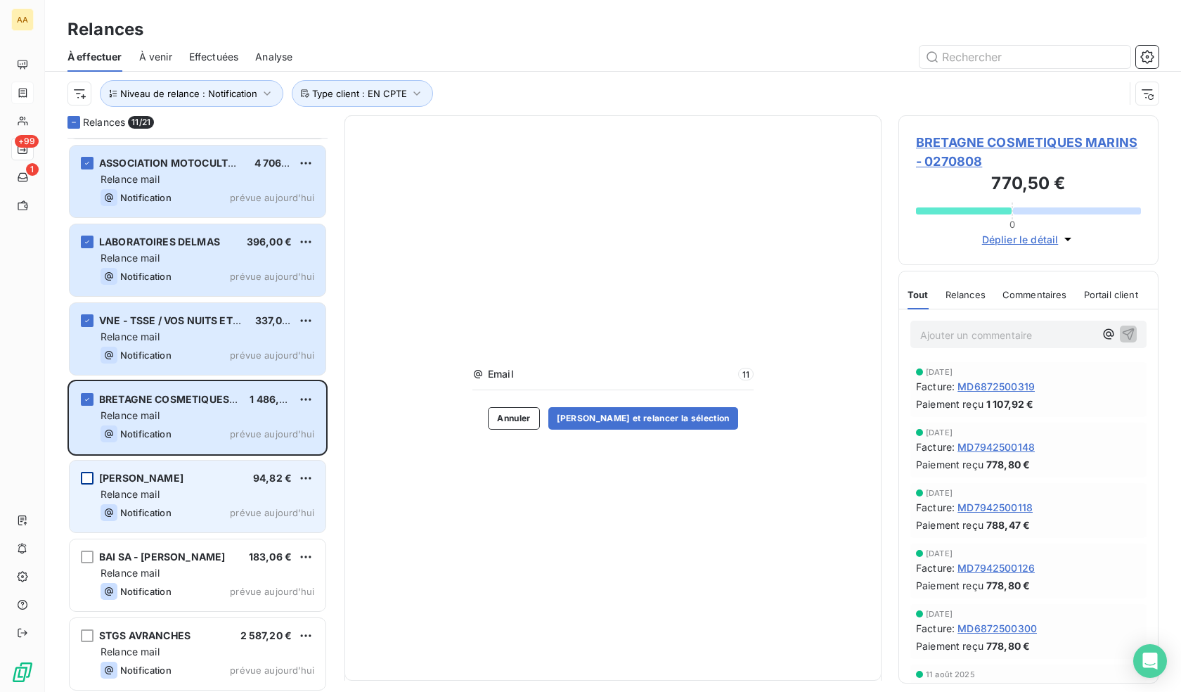
click at [84, 478] on div "grid" at bounding box center [87, 478] width 13 height 13
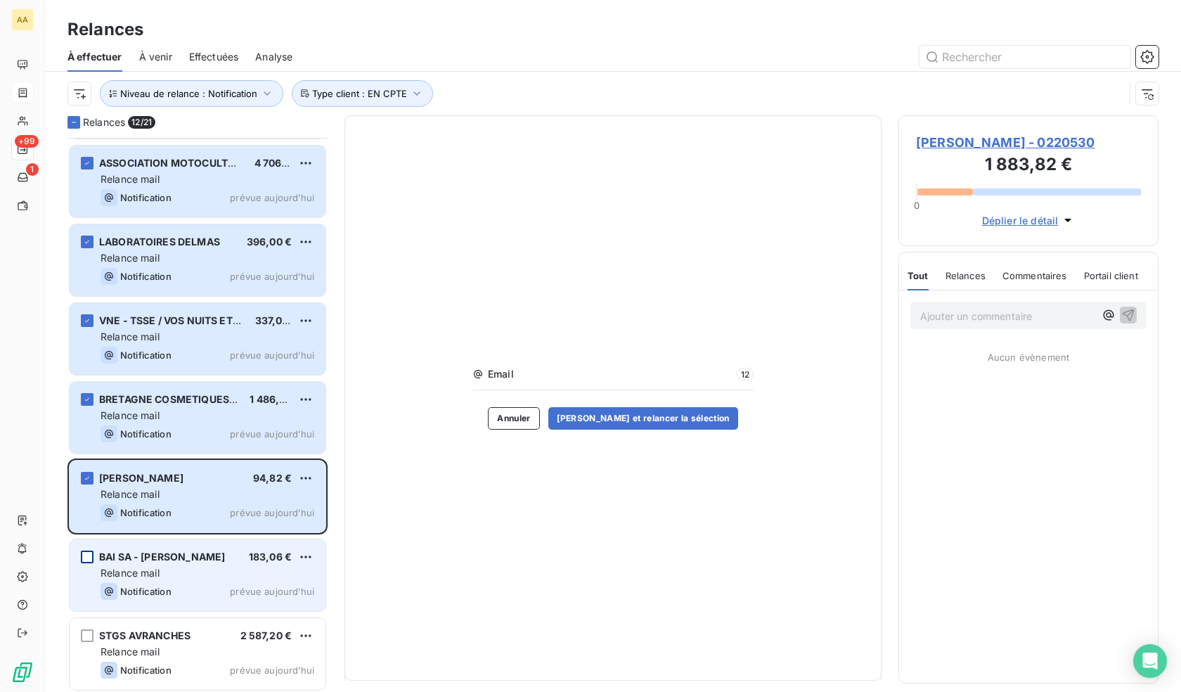
click at [89, 556] on div "grid" at bounding box center [87, 556] width 13 height 13
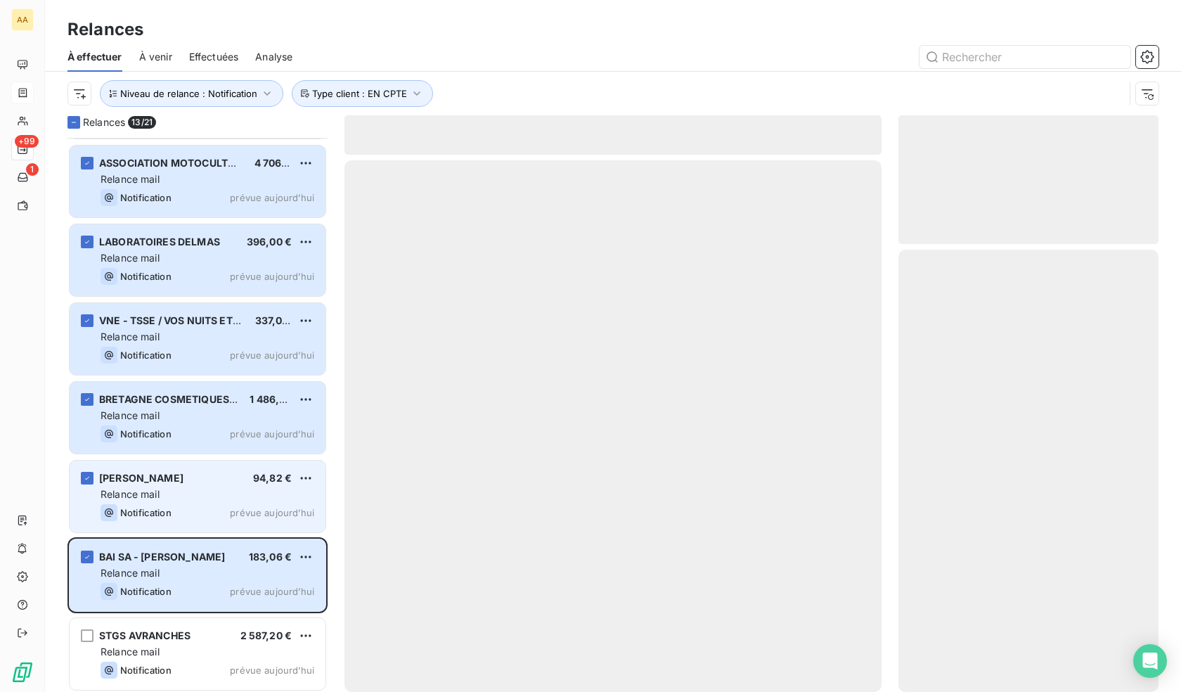
scroll to position [844, 0]
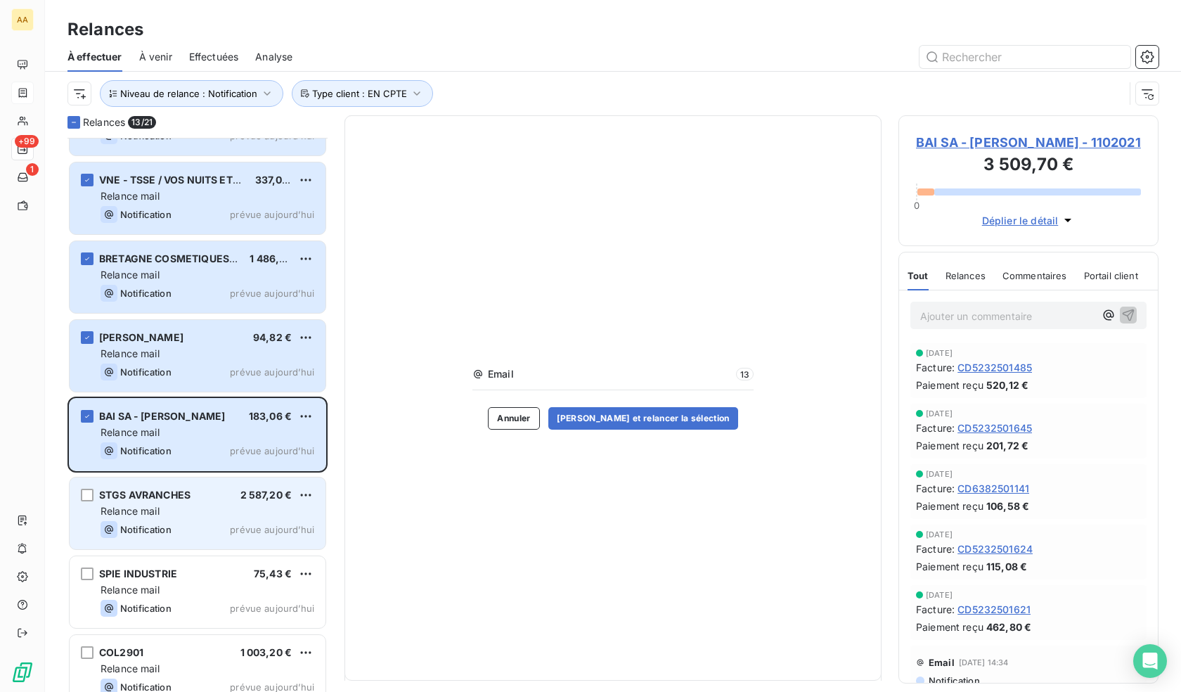
click at [89, 503] on div "STGS AVRANCHES 2 587,20 € Relance mail Notification prévue [DATE]" at bounding box center [198, 513] width 256 height 72
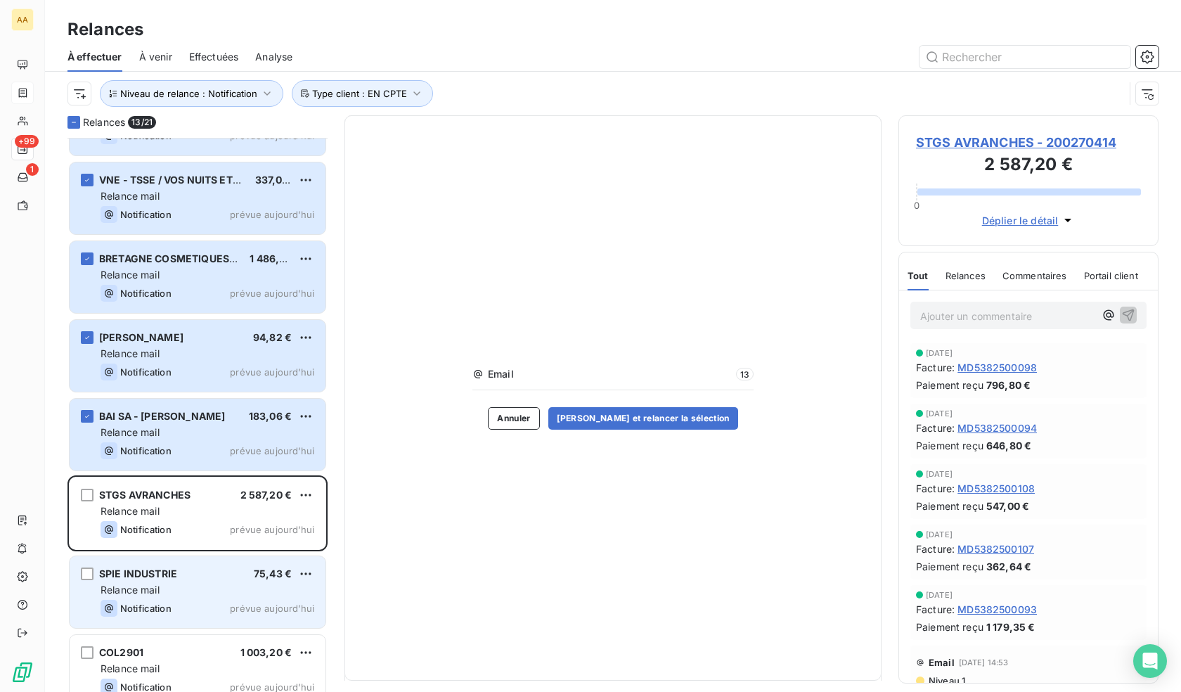
click at [86, 582] on div "SPIE INDUSTRIE 75,43 € Relance mail Notification prévue [DATE]" at bounding box center [198, 592] width 256 height 72
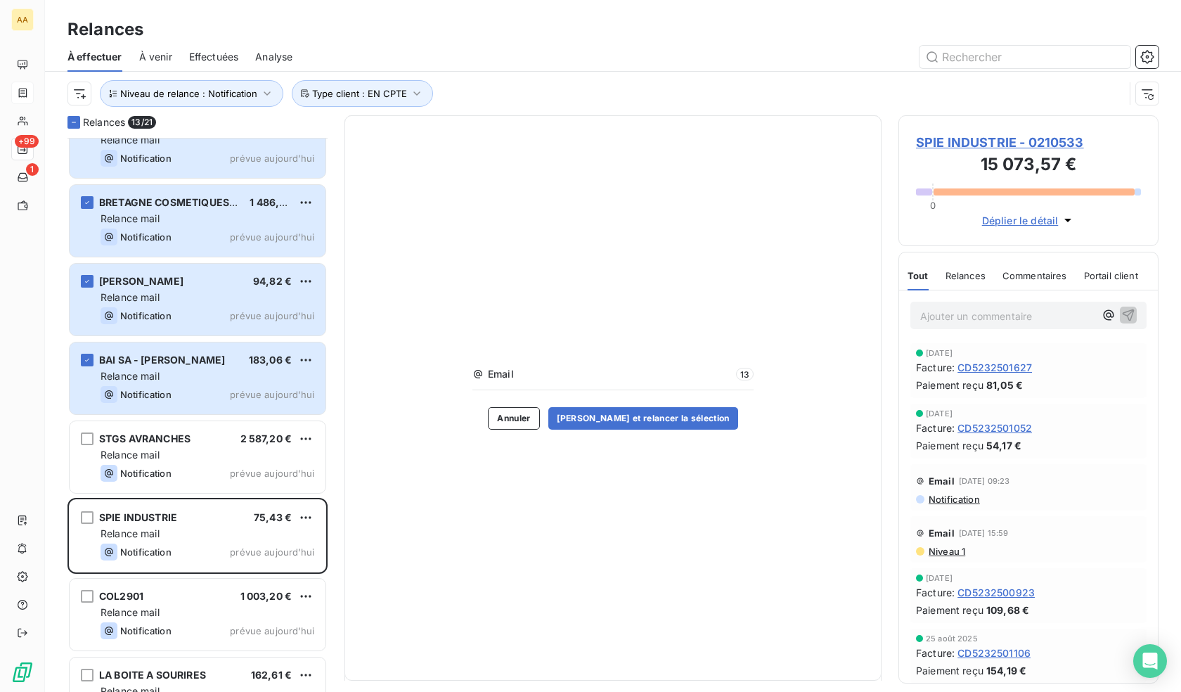
scroll to position [985, 0]
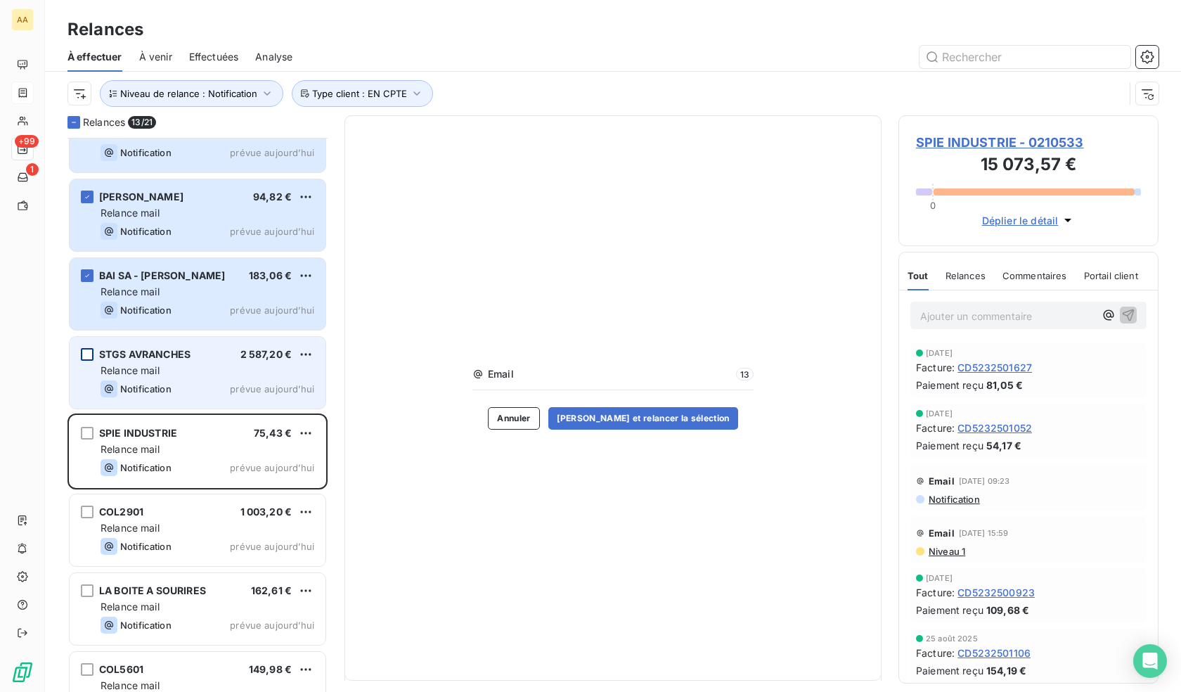
click at [87, 352] on div "grid" at bounding box center [87, 354] width 13 height 13
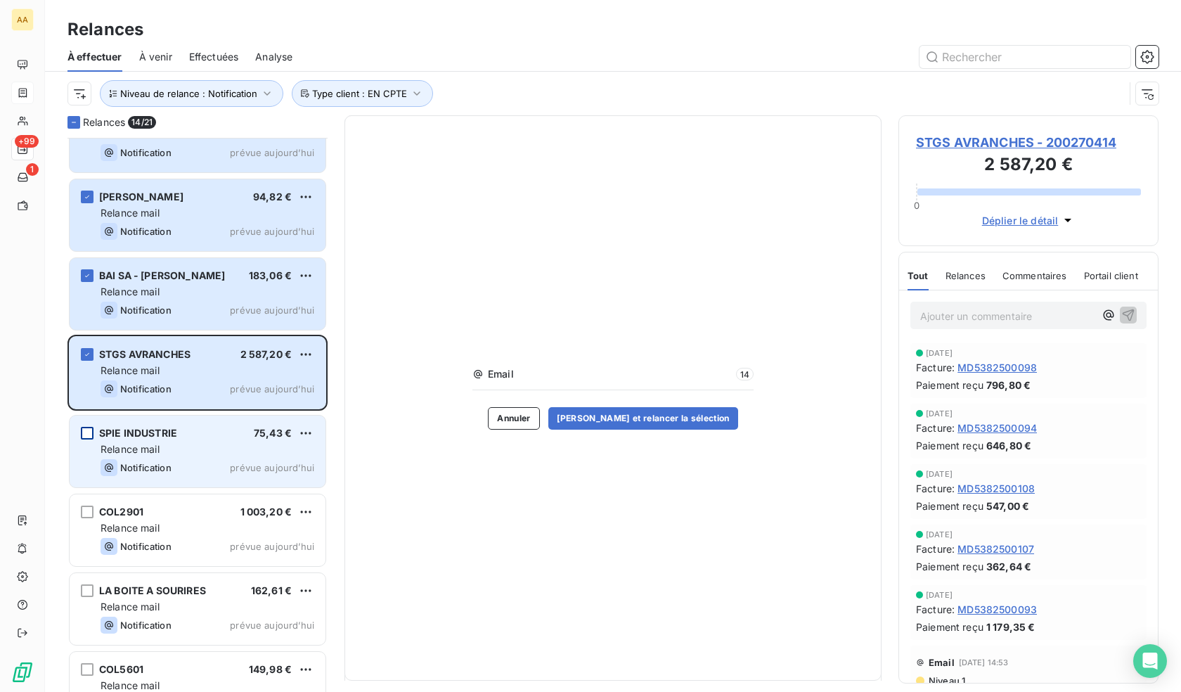
click at [86, 437] on div "grid" at bounding box center [87, 433] width 13 height 13
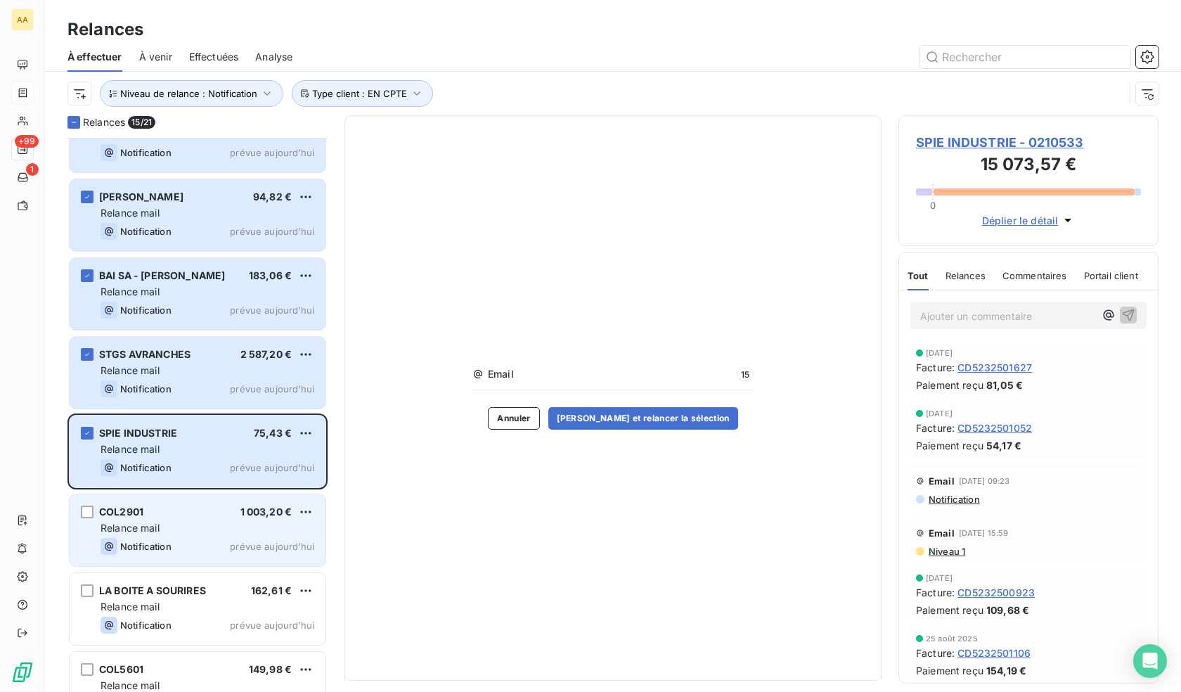
click at [91, 520] on div "COL2901 1 003,20 € Relance mail Notification prévue [DATE]" at bounding box center [198, 530] width 256 height 72
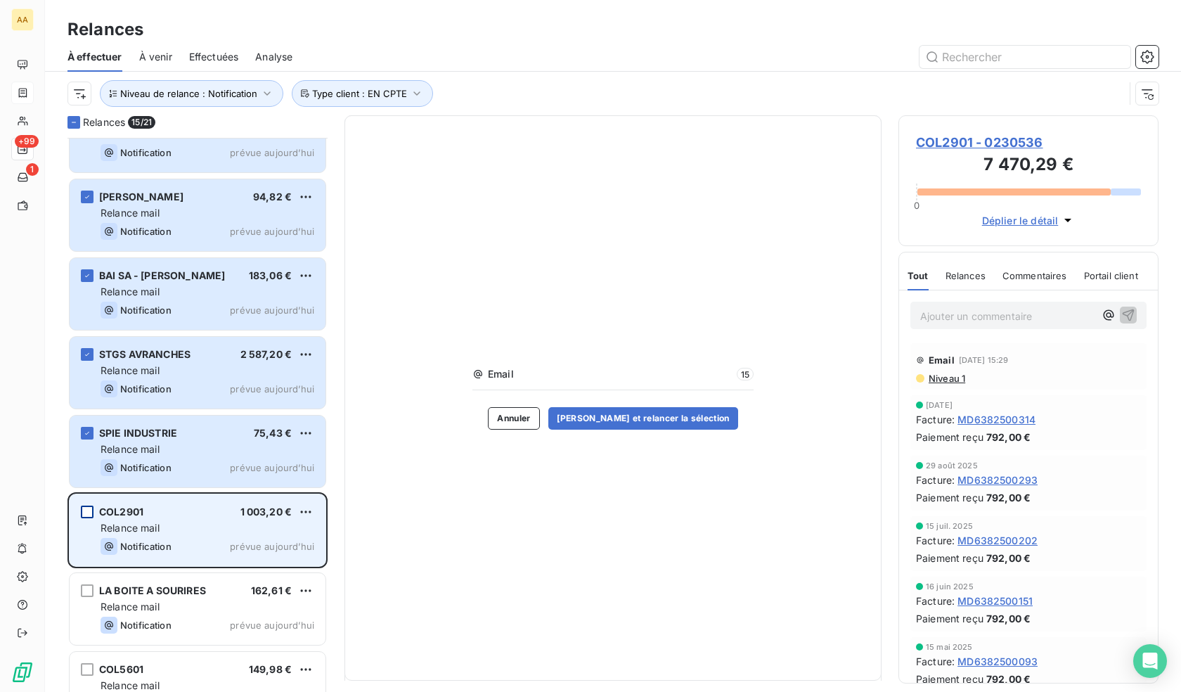
click at [87, 510] on div "grid" at bounding box center [87, 512] width 13 height 13
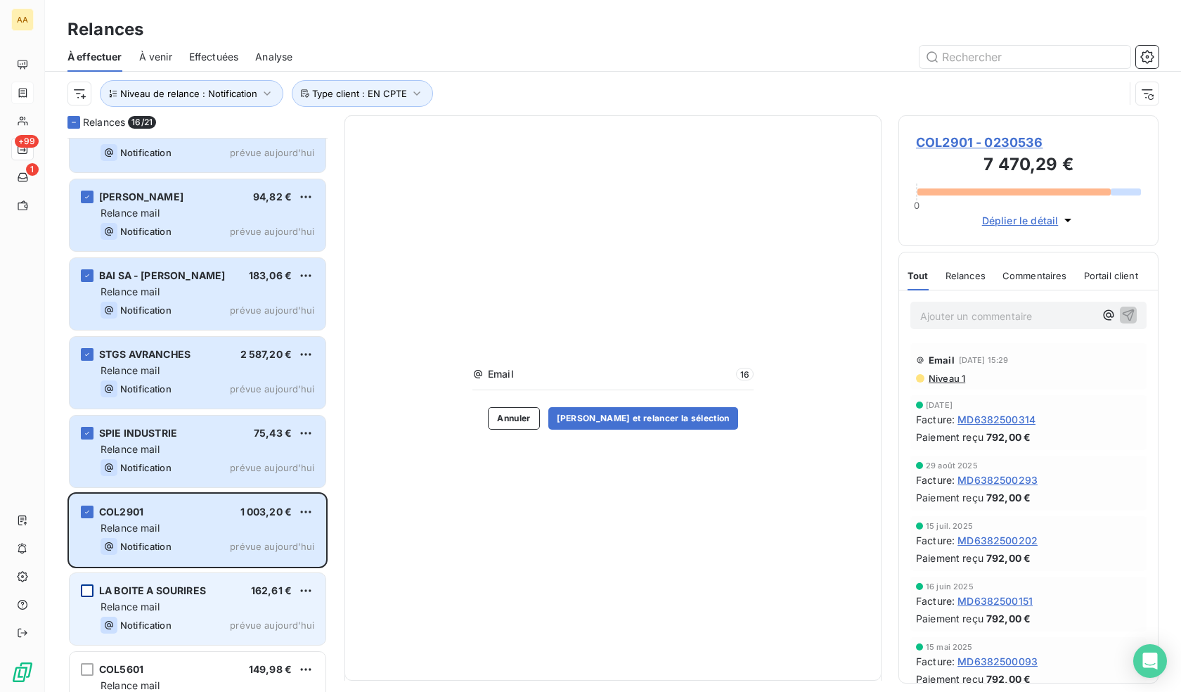
click at [86, 589] on div "grid" at bounding box center [87, 590] width 13 height 13
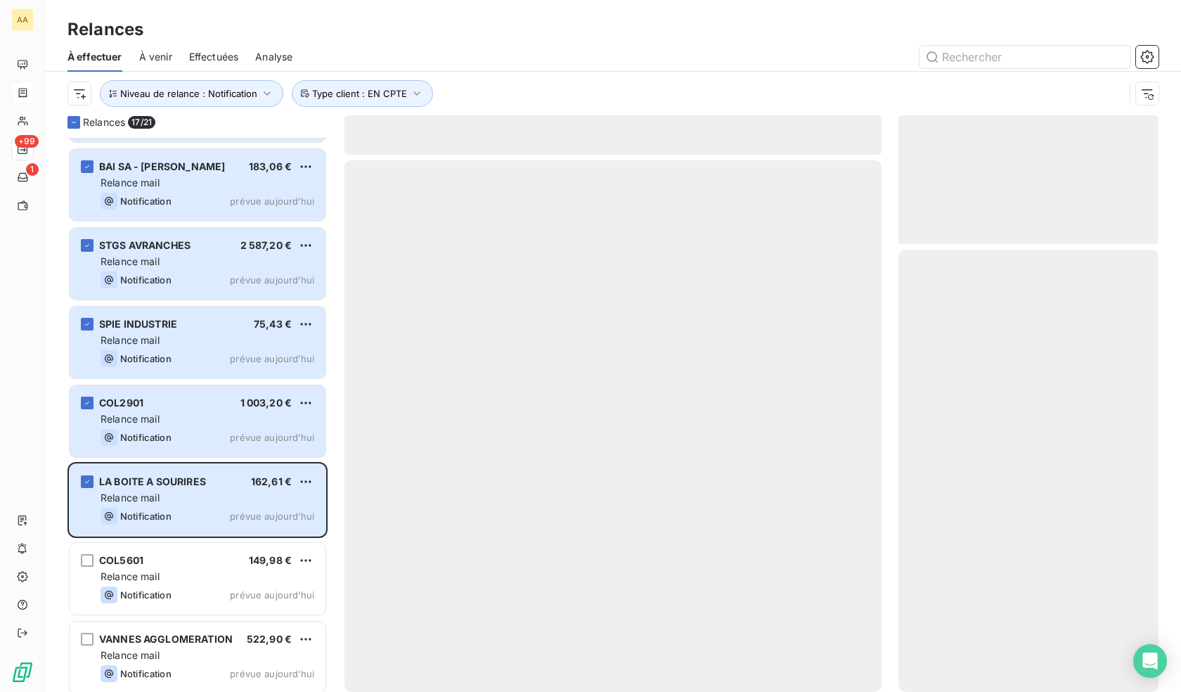
scroll to position [1100, 0]
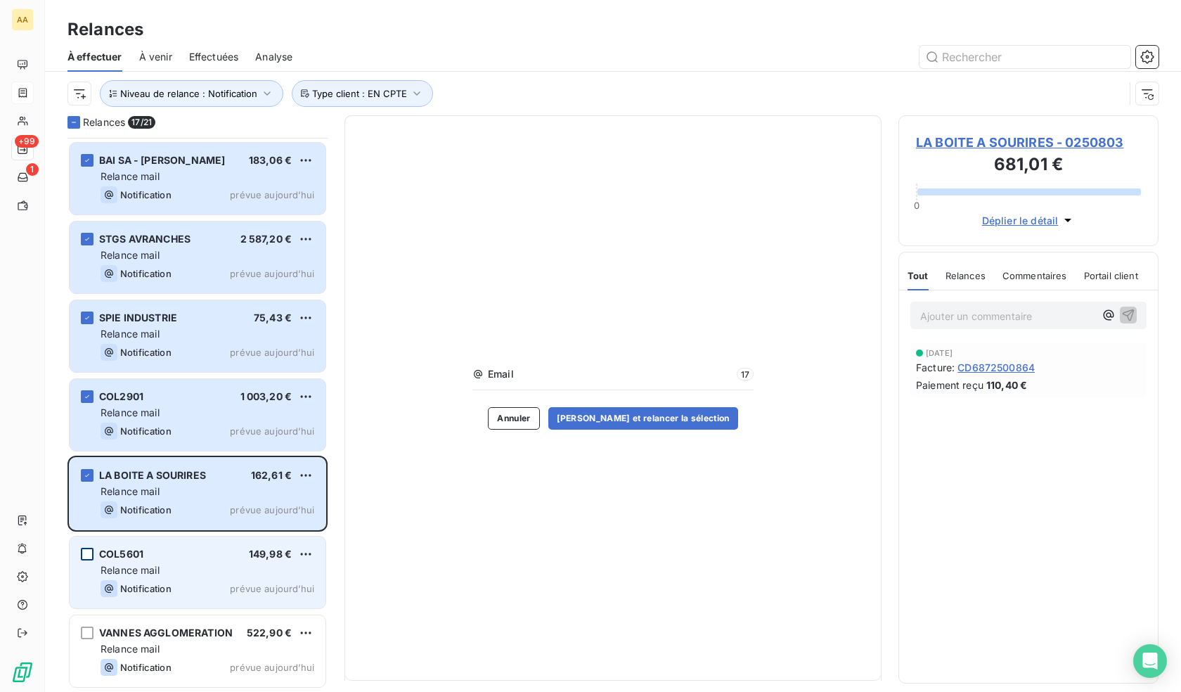
click at [84, 556] on div "grid" at bounding box center [87, 554] width 13 height 13
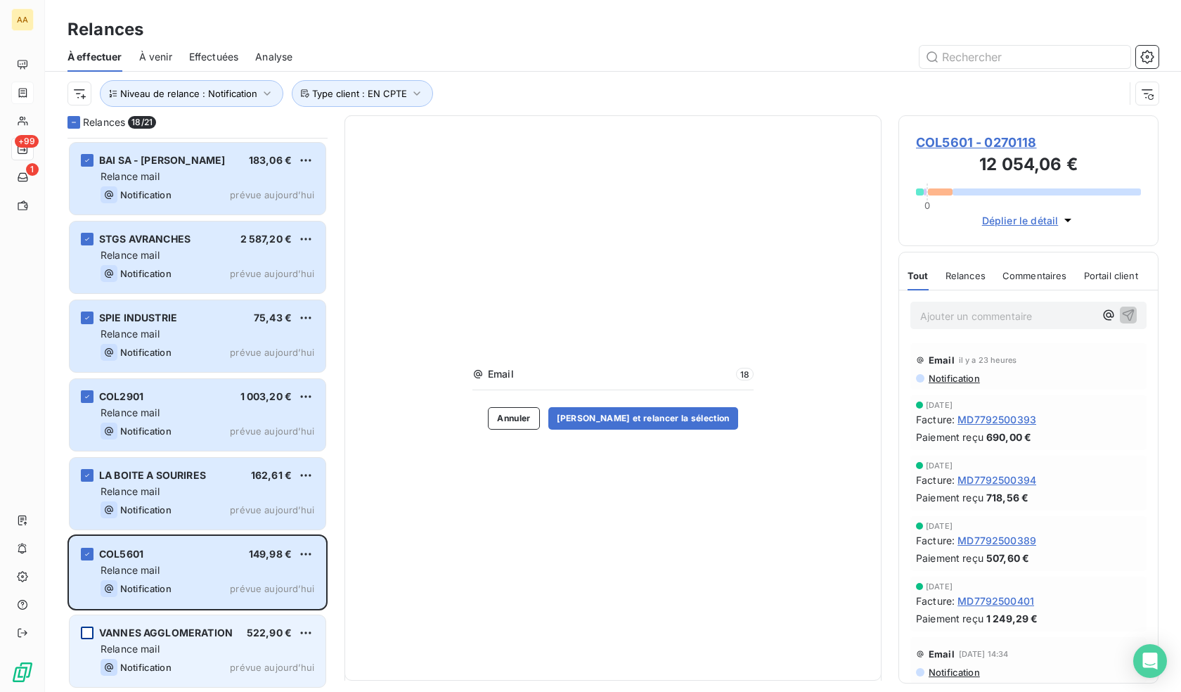
click at [91, 636] on div "grid" at bounding box center [87, 632] width 13 height 13
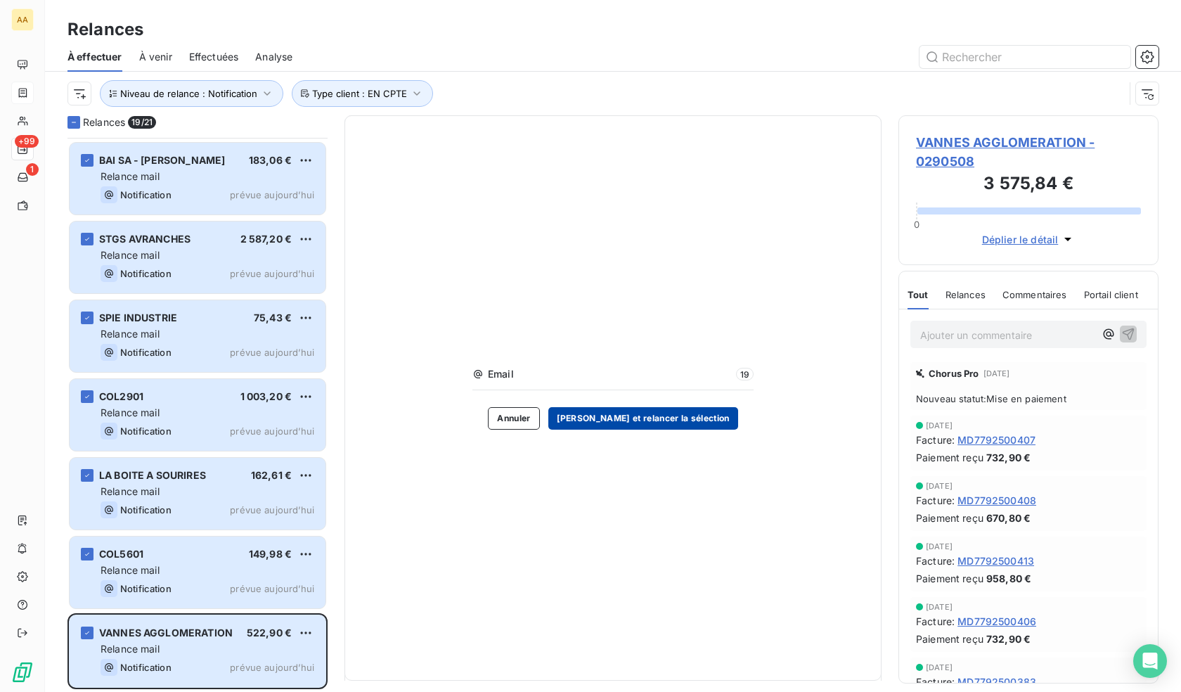
click at [658, 414] on button "[PERSON_NAME] et relancer la sélection" at bounding box center [643, 418] width 190 height 22
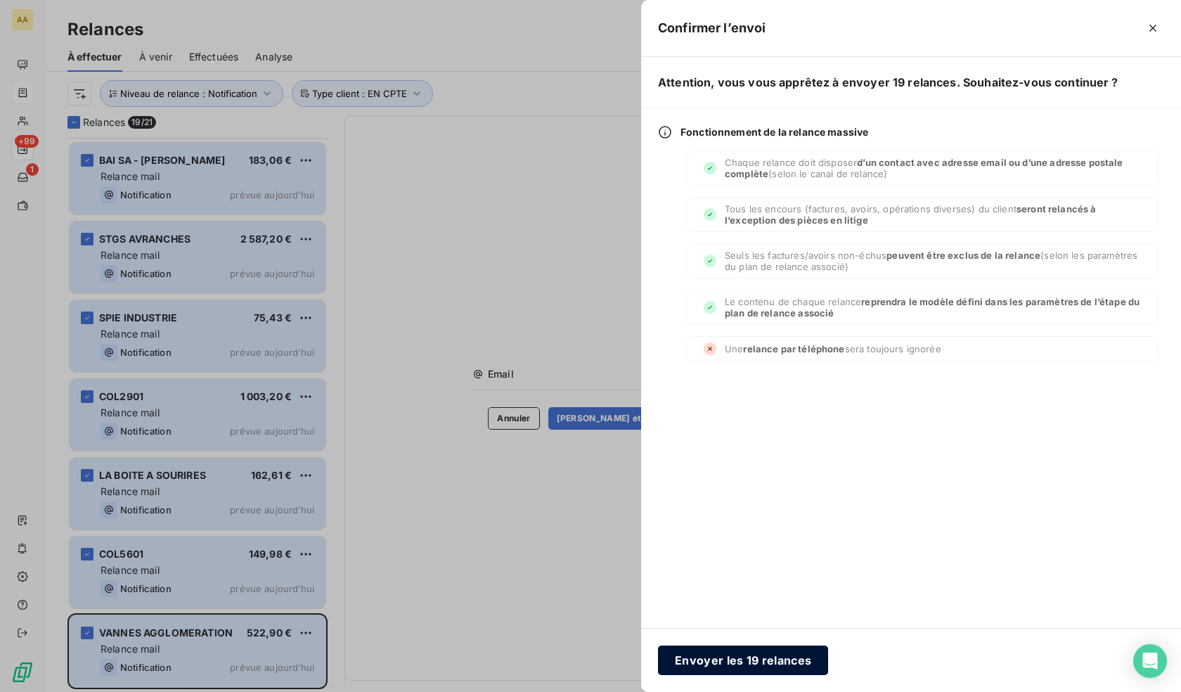
click at [770, 662] on button "Envoyer les 19 relances" at bounding box center [743, 660] width 170 height 30
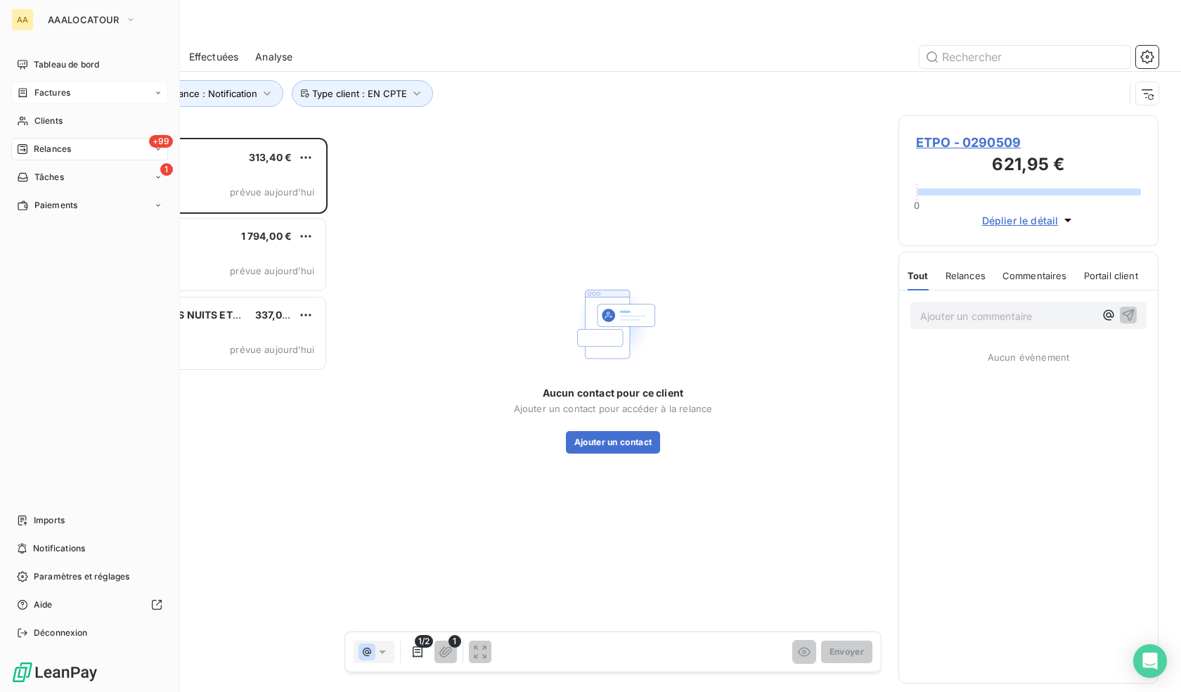
click at [31, 146] on div "Relances" at bounding box center [44, 149] width 54 height 13
click at [84, 129] on div "Clients" at bounding box center [89, 121] width 157 height 22
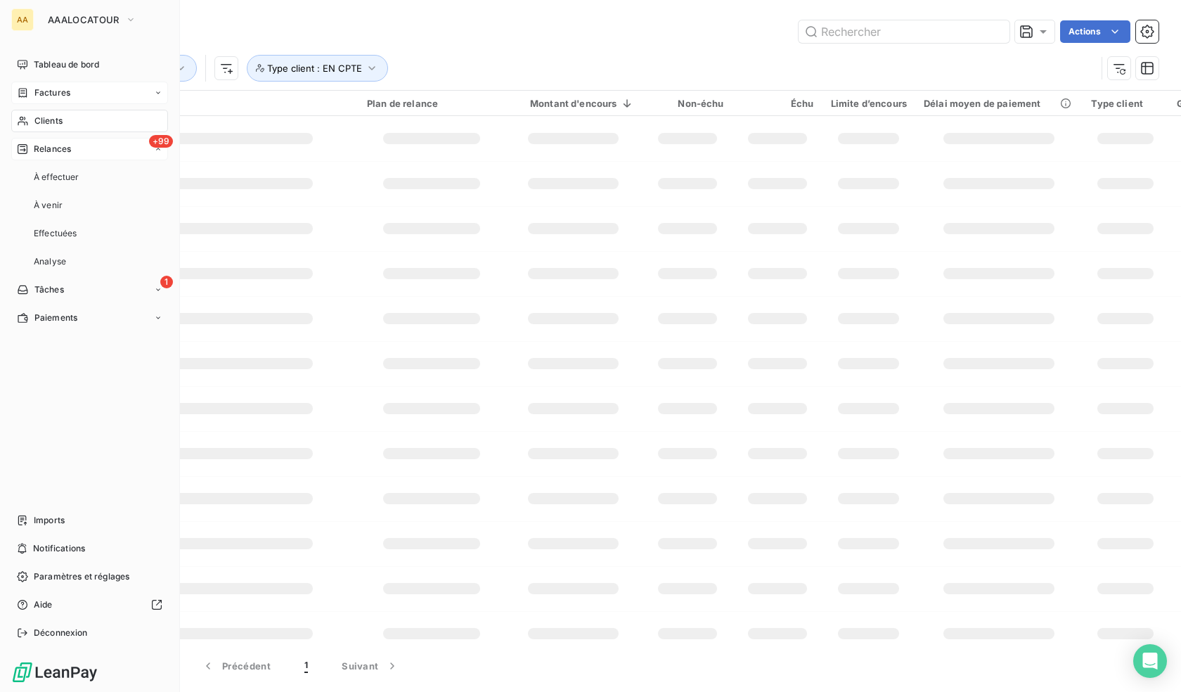
click at [64, 148] on span "Relances" at bounding box center [52, 149] width 37 height 13
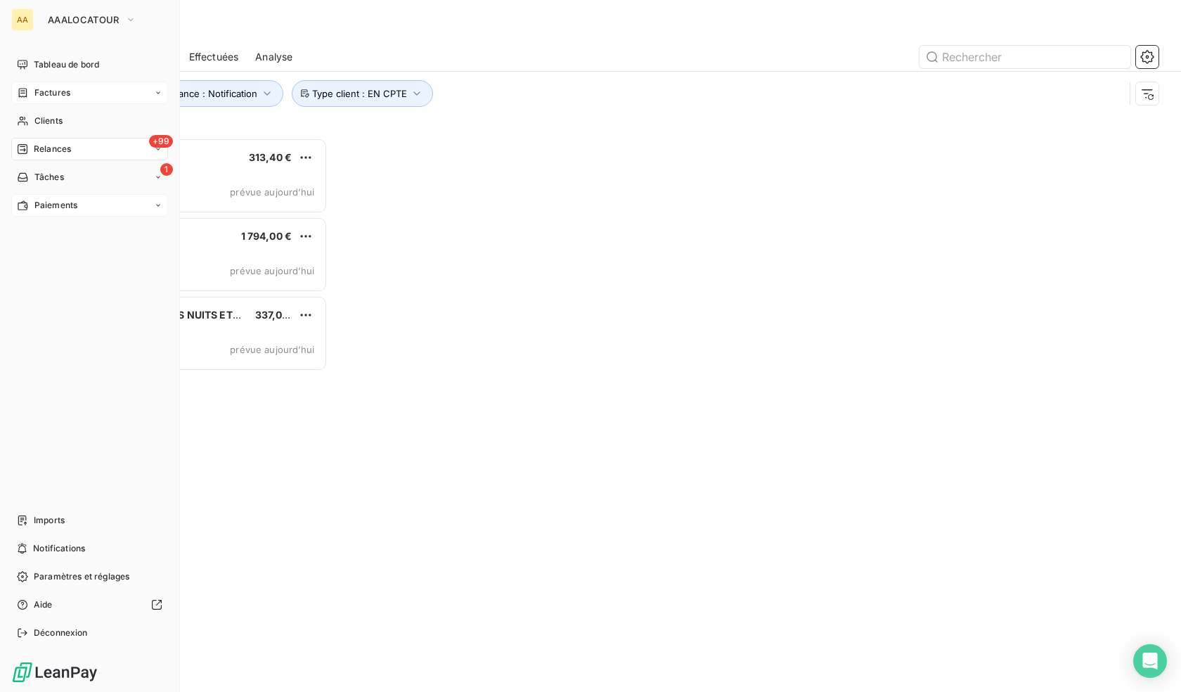
scroll to position [543, 250]
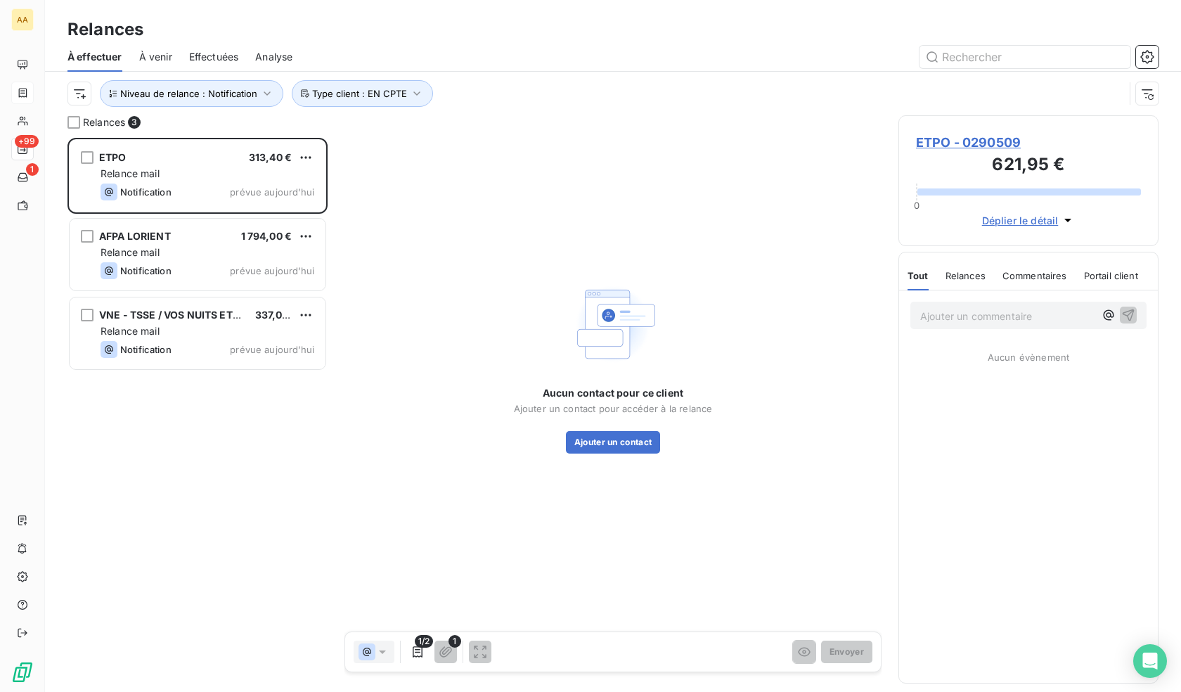
click at [264, 465] on div "ETPO 313,40 € Relance mail Notification prévue [DATE] AFPA LORIENT 1 794,00 € R…" at bounding box center [197, 415] width 260 height 554
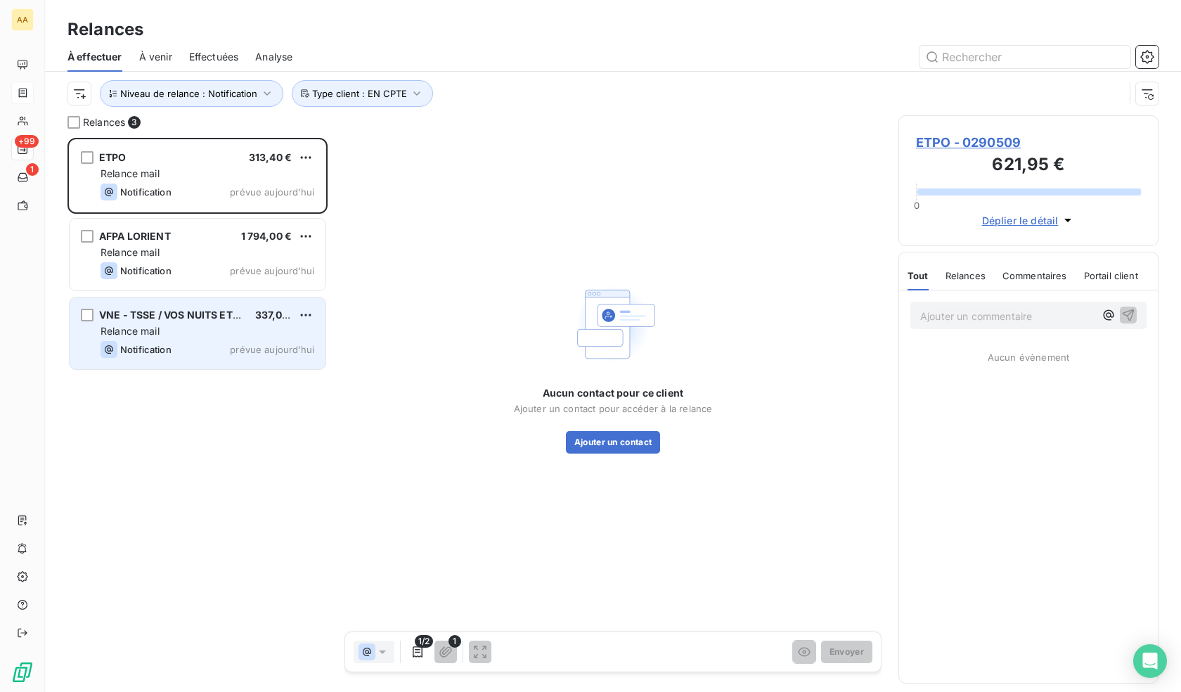
click at [195, 358] on div "VNE - TSSE / VOS NUITS ETOILEES 337,00 € Relance mail Notification prévue [DATE]" at bounding box center [198, 333] width 256 height 72
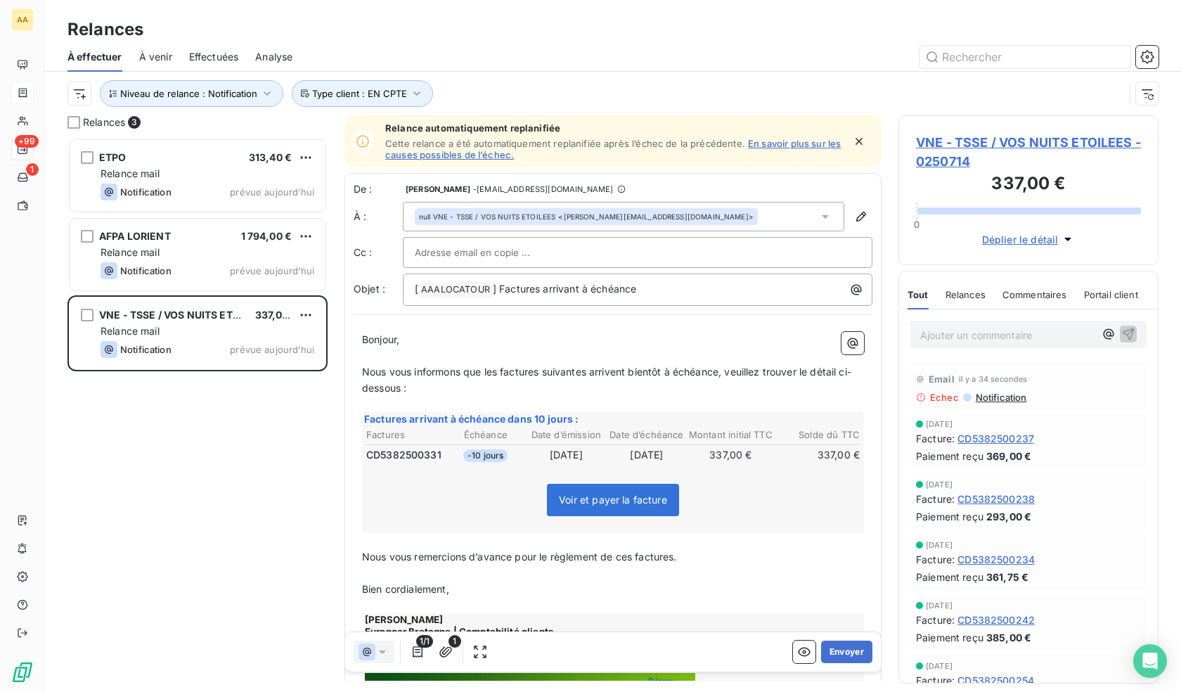
click at [753, 215] on div "null VNE - TSSE / VOS NUITS ETOILEES <[PERSON_NAME][EMAIL_ADDRESS][DOMAIN_NAME]>" at bounding box center [624, 217] width 442 height 30
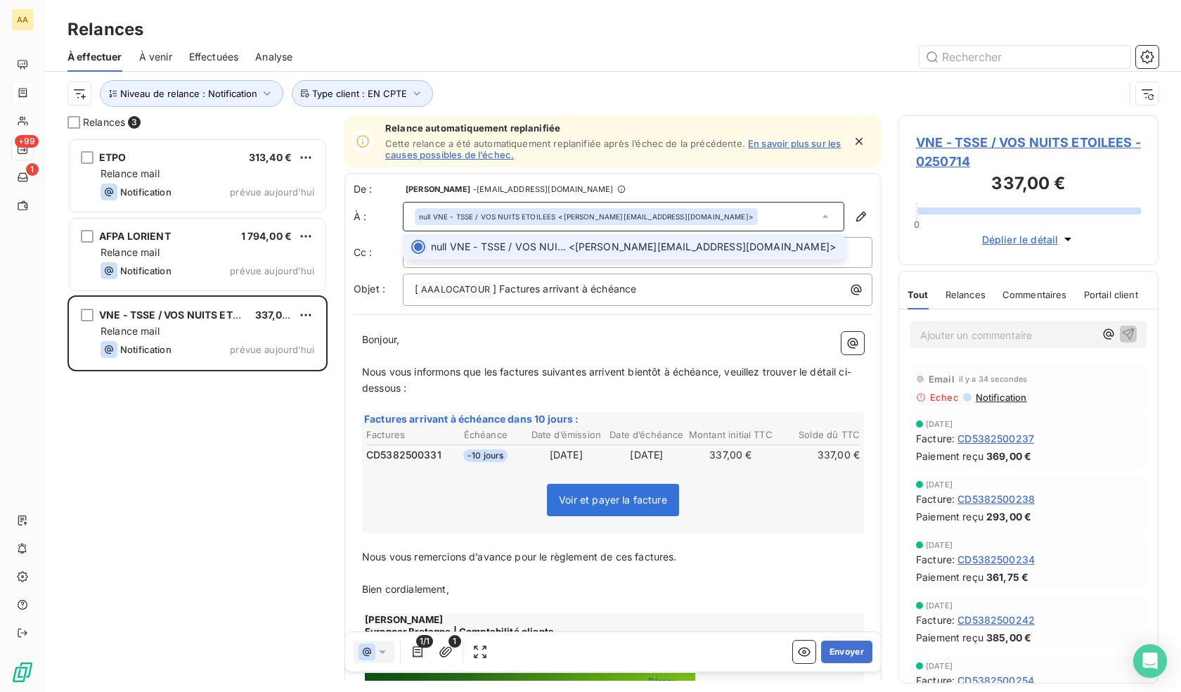
click at [753, 215] on div "null VNE - TSSE / VOS NUITS ETOILEES <[PERSON_NAME][EMAIL_ADDRESS][DOMAIN_NAME]>" at bounding box center [624, 217] width 442 height 30
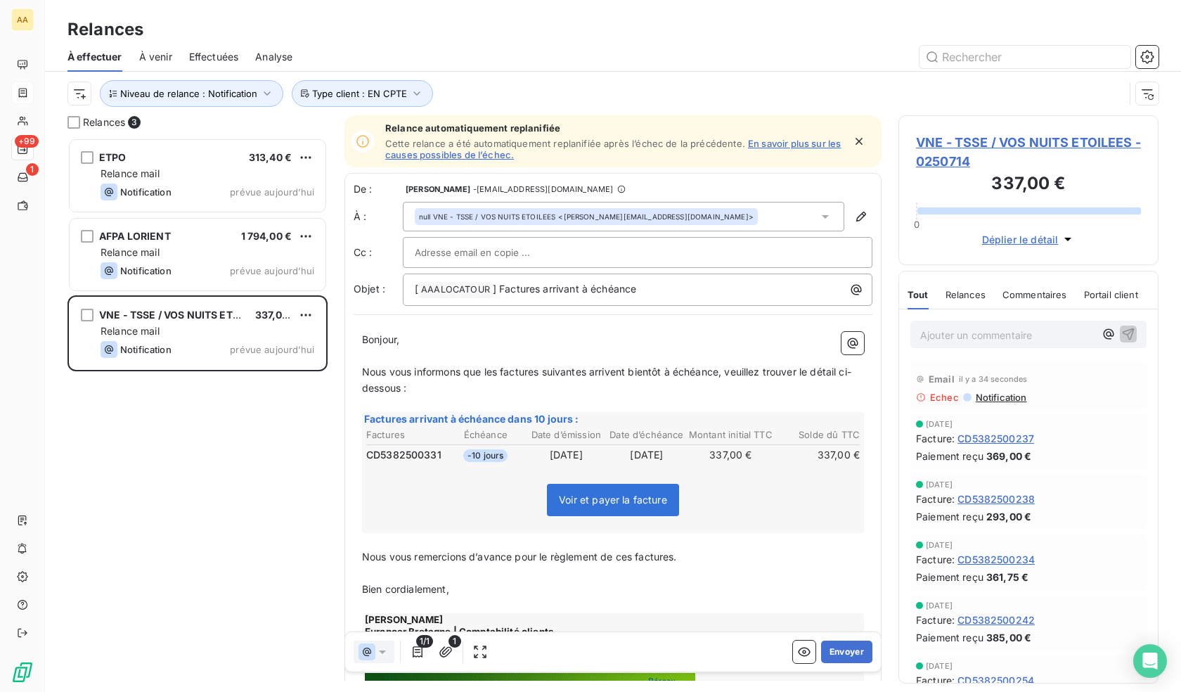
click at [971, 150] on span "VNE - TSSE / VOS NUITS ETOILEES - 0250714" at bounding box center [1028, 152] width 225 height 38
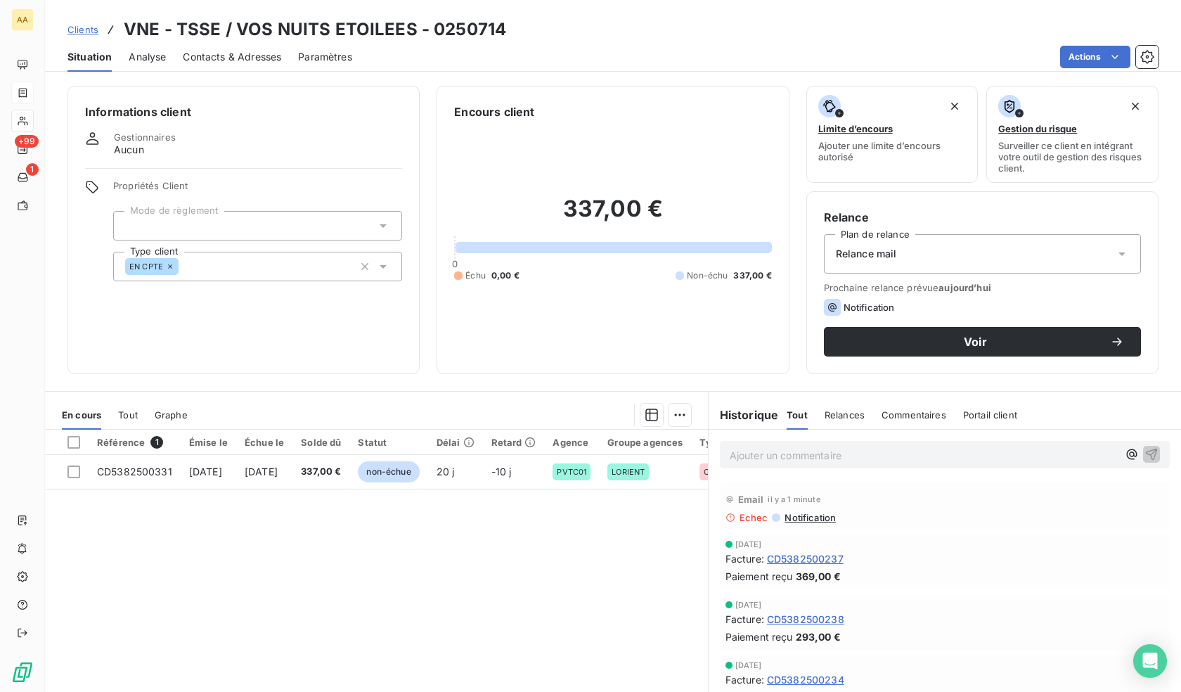
click at [201, 54] on span "Contacts & Adresses" at bounding box center [232, 57] width 98 height 14
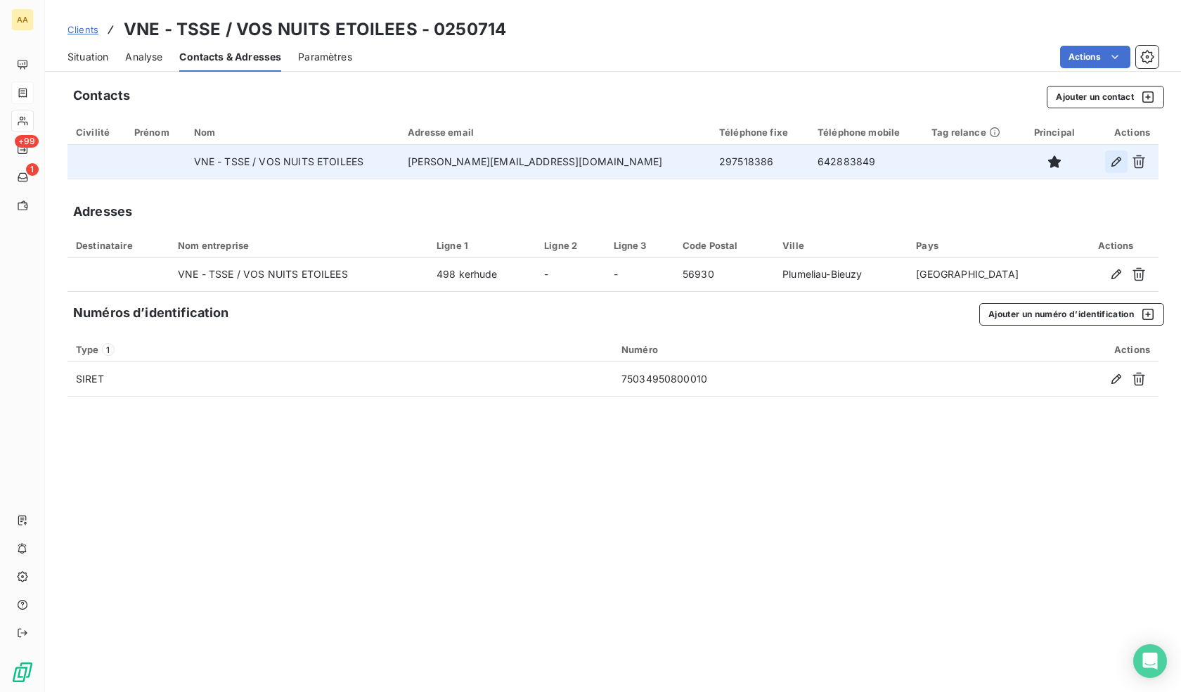
click at [1116, 160] on icon "button" at bounding box center [1116, 162] width 14 height 14
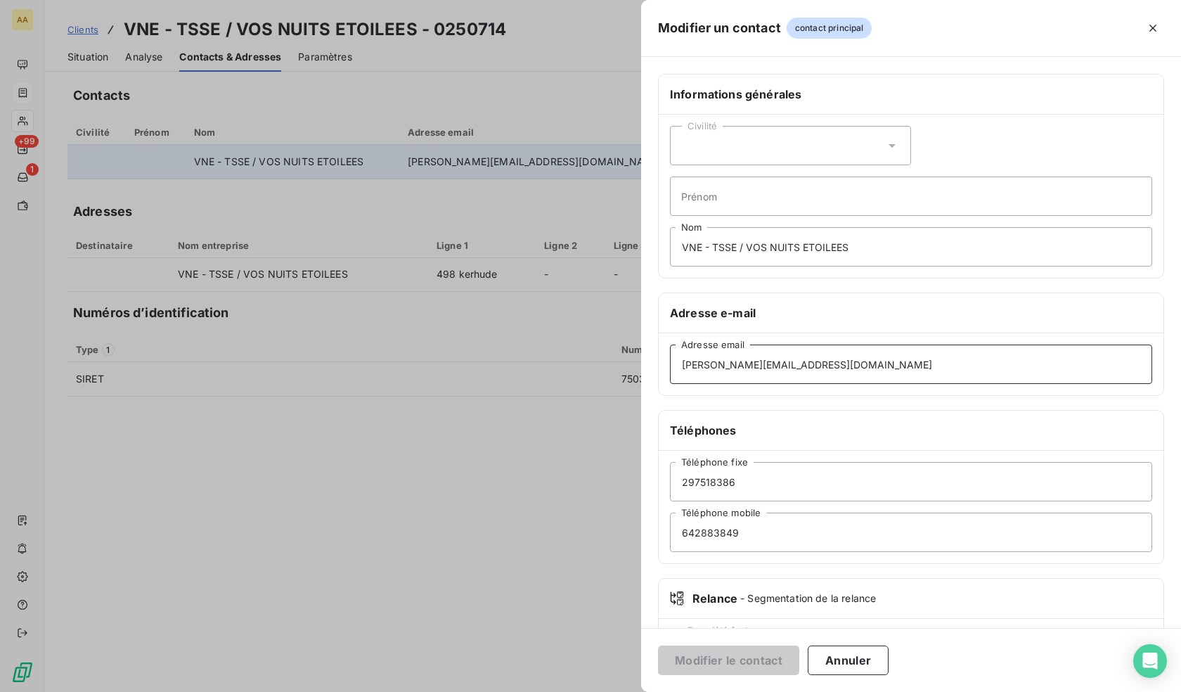
drag, startPoint x: 834, startPoint y: 365, endPoint x: 533, endPoint y: 394, distance: 302.3
click at [505, 691] on div "Modifier un contact contact principal Informations générales Civilité Prénom VN…" at bounding box center [590, 692] width 1181 height 0
paste input "contact@vosnuitsetoile"
type input "[EMAIL_ADDRESS][DOMAIN_NAME]"
click at [765, 666] on button "Modifier le contact" at bounding box center [728, 660] width 141 height 30
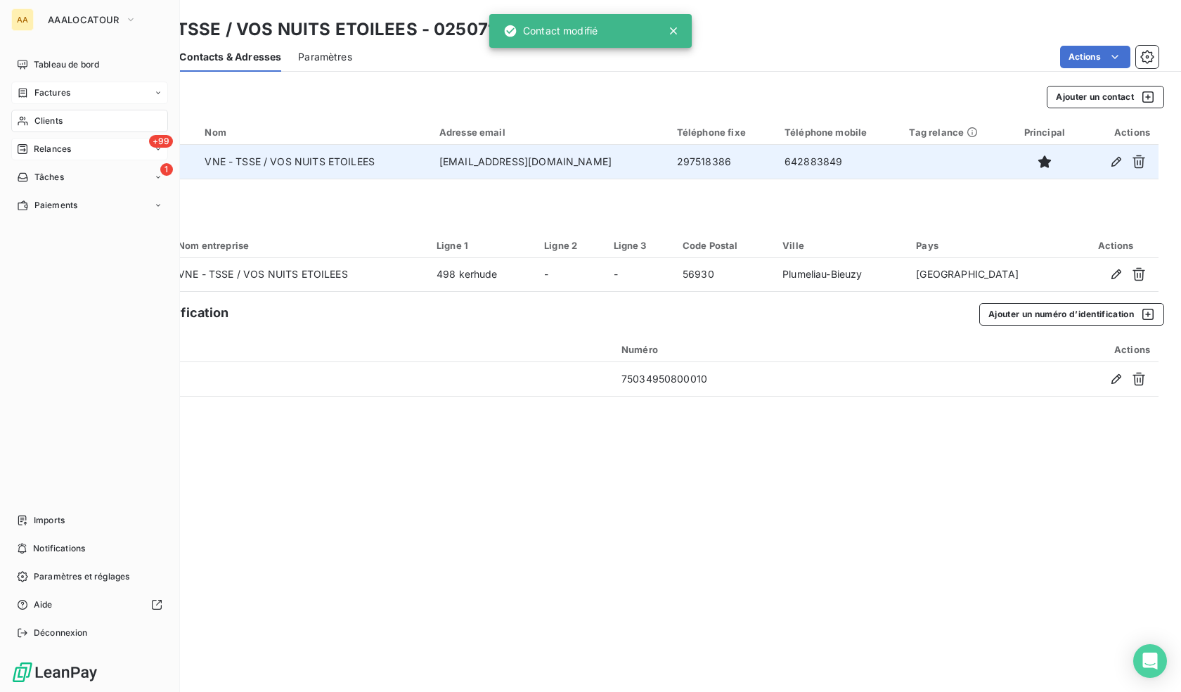
click at [35, 151] on span "Relances" at bounding box center [52, 149] width 37 height 13
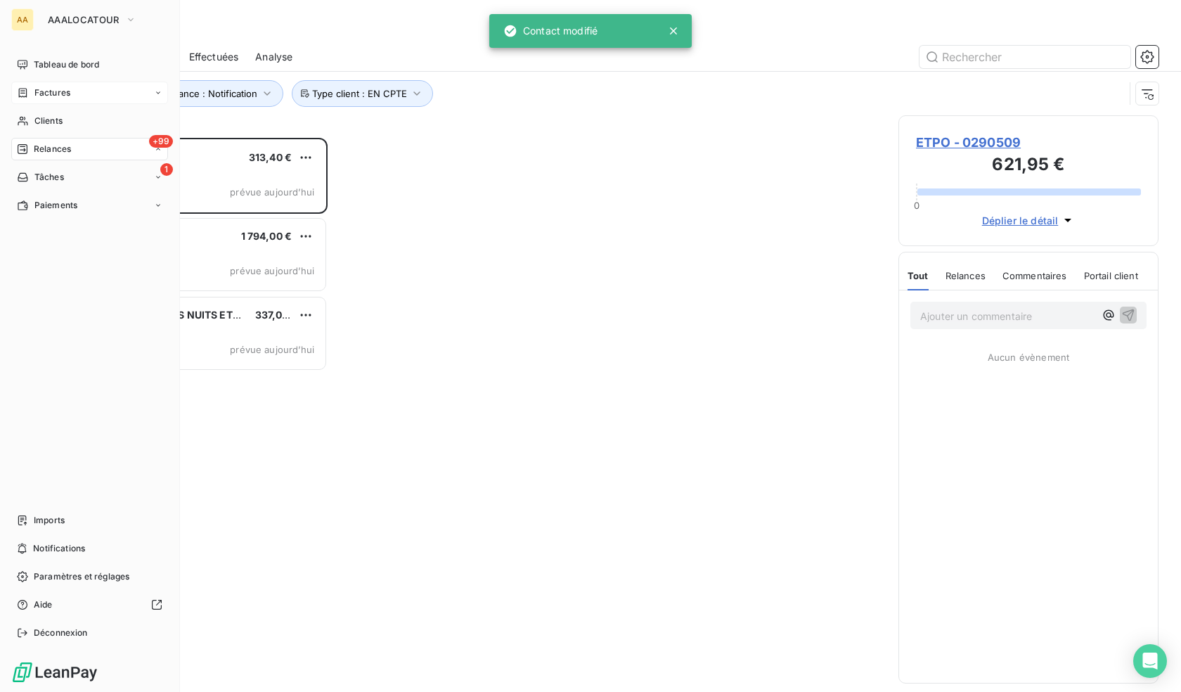
scroll to position [543, 250]
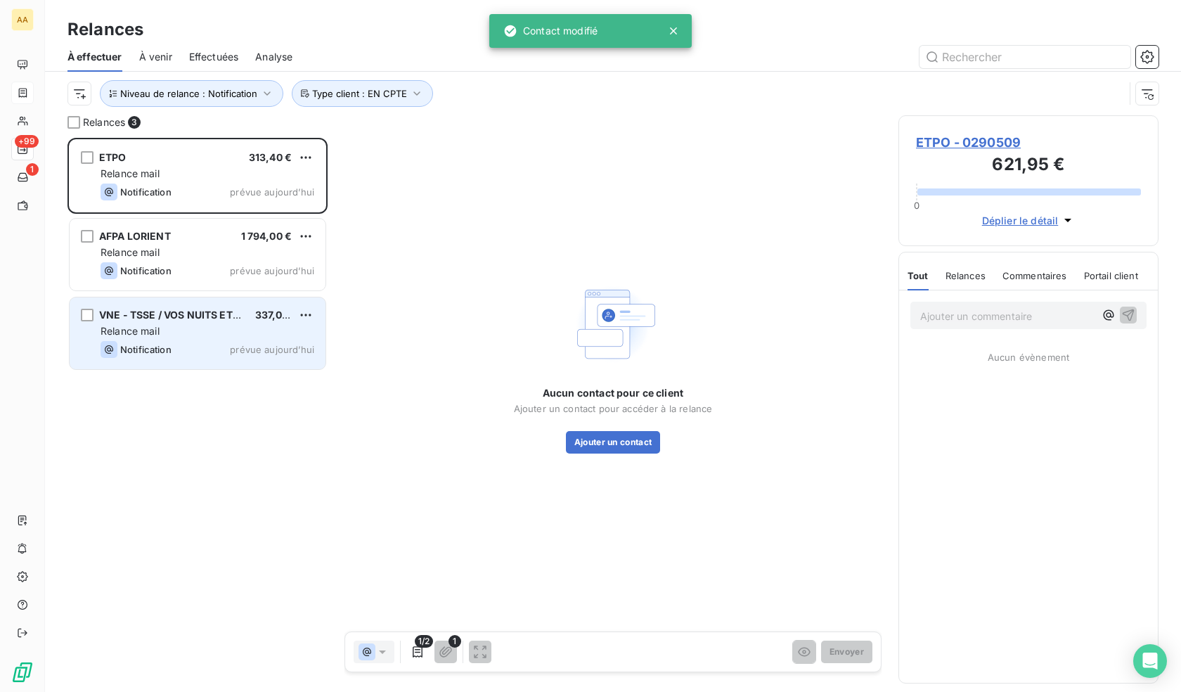
click at [183, 342] on div "Notification prévue aujourd’hui" at bounding box center [208, 349] width 214 height 17
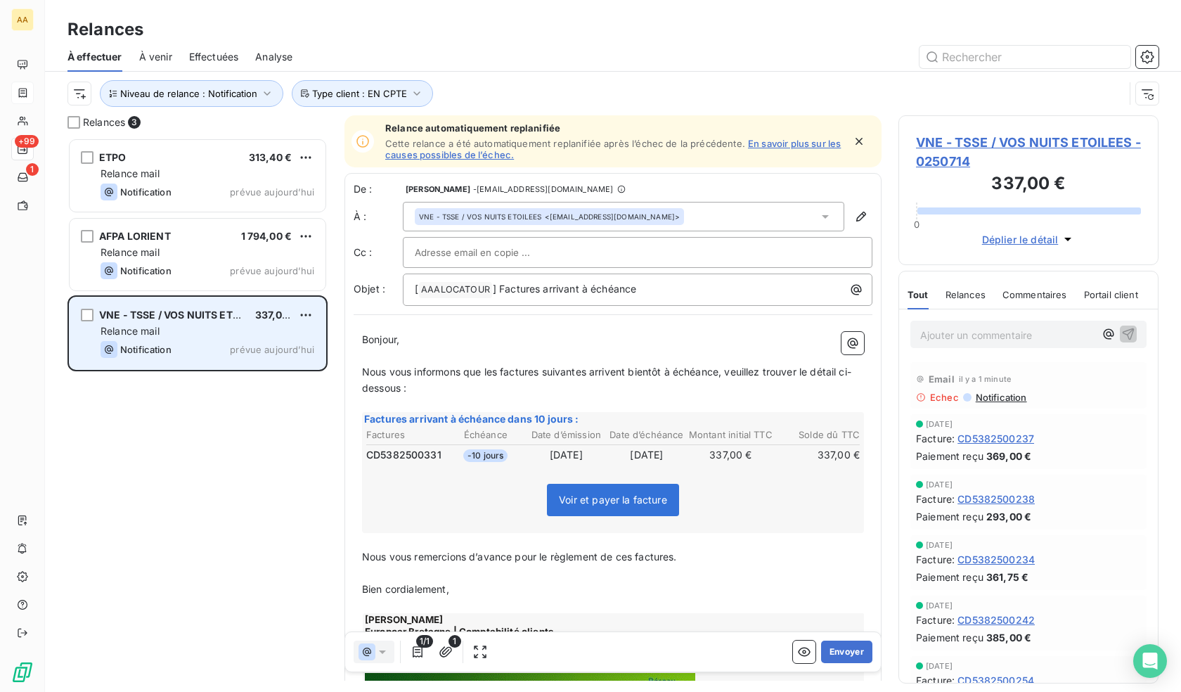
drag, startPoint x: 86, startPoint y: 310, endPoint x: 101, endPoint y: 326, distance: 21.4
click at [86, 311] on div "grid" at bounding box center [87, 315] width 13 height 13
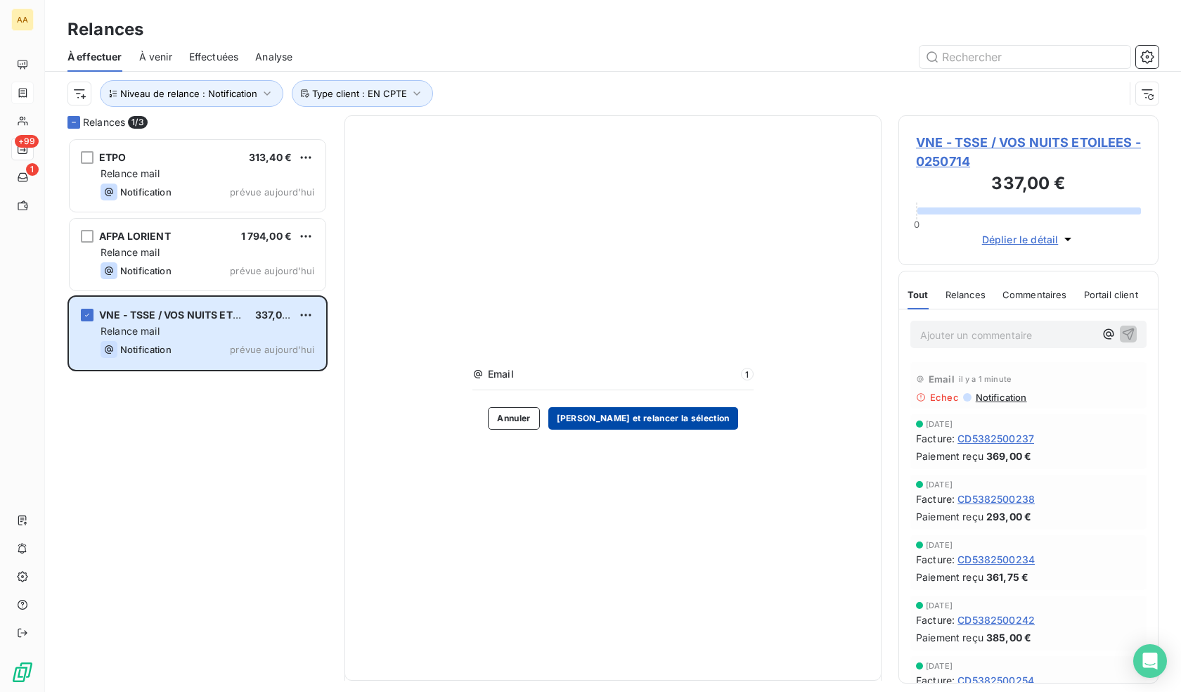
click at [657, 423] on button "[PERSON_NAME] et relancer la sélection" at bounding box center [643, 418] width 190 height 22
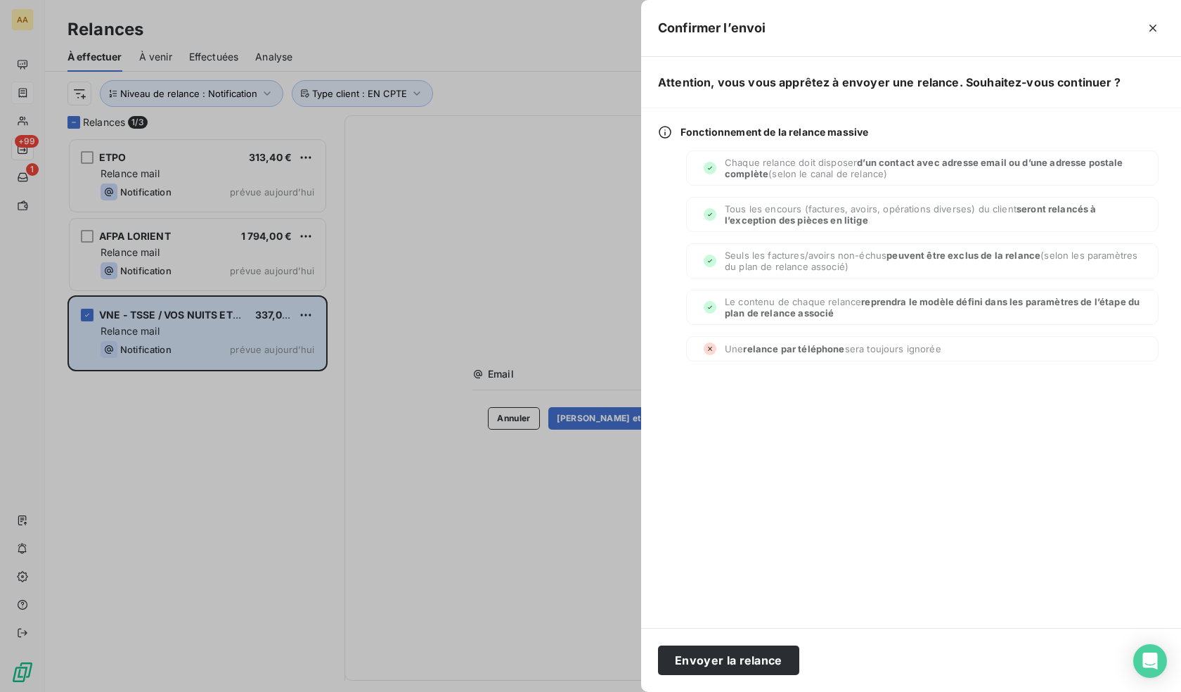
click at [470, 526] on div at bounding box center [590, 346] width 1181 height 692
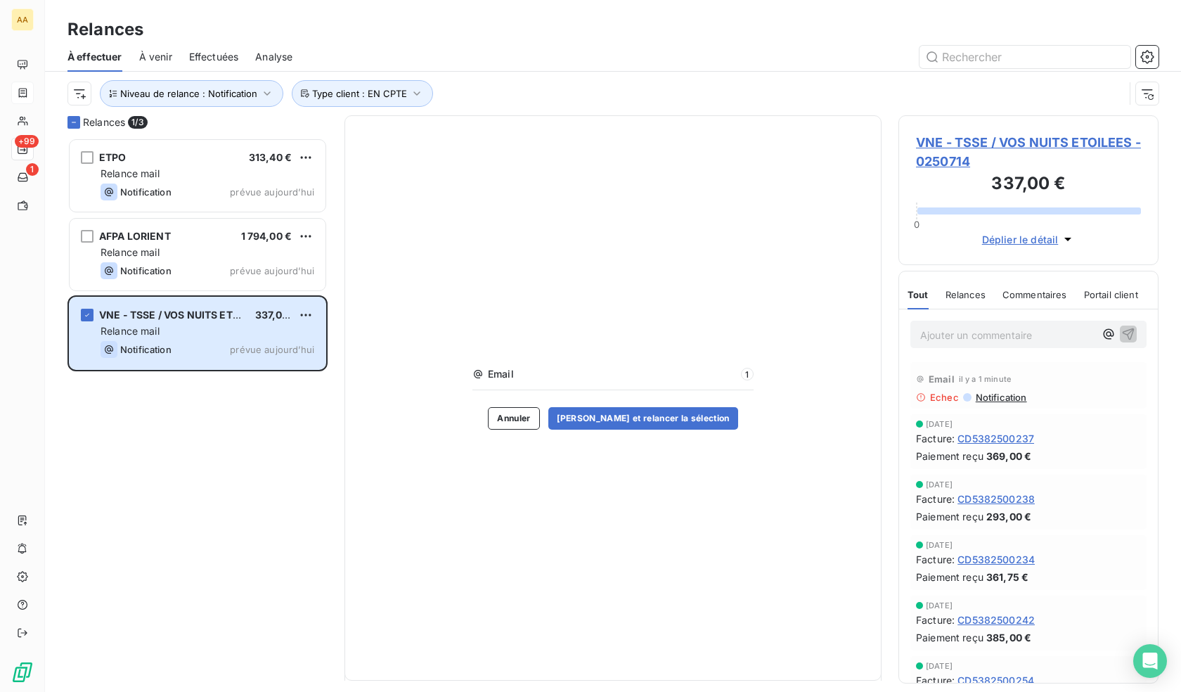
click at [174, 344] on div "Notification prévue aujourd’hui" at bounding box center [208, 349] width 214 height 17
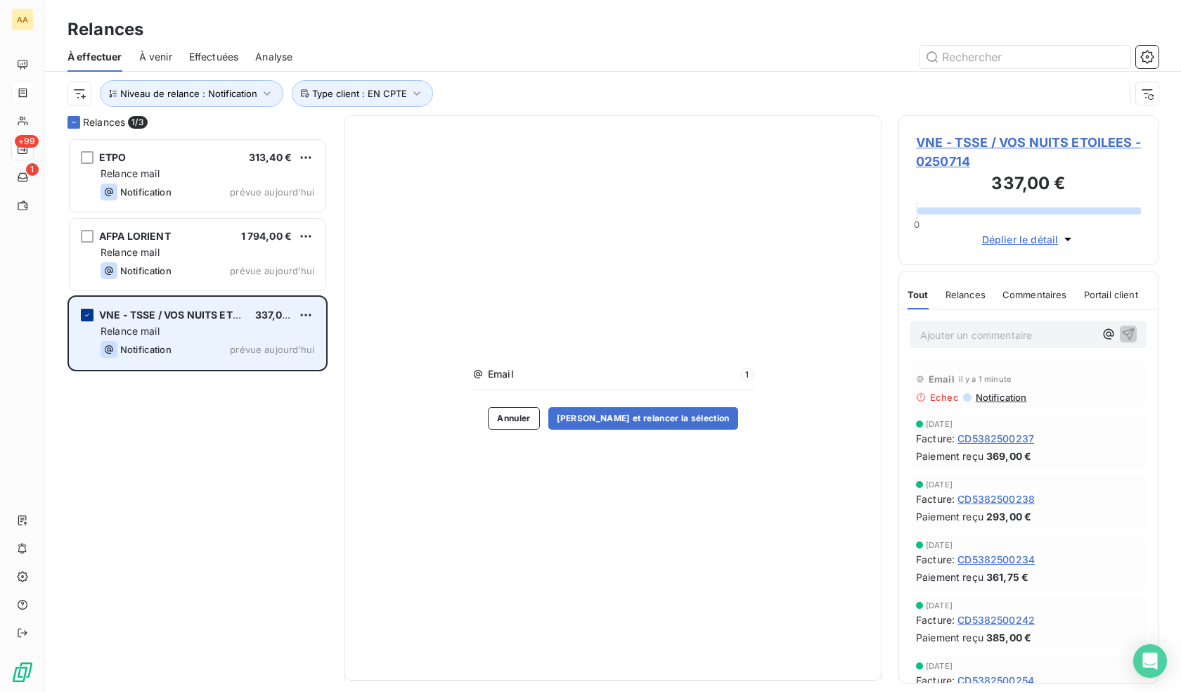
click at [85, 320] on div "grid" at bounding box center [87, 315] width 13 height 13
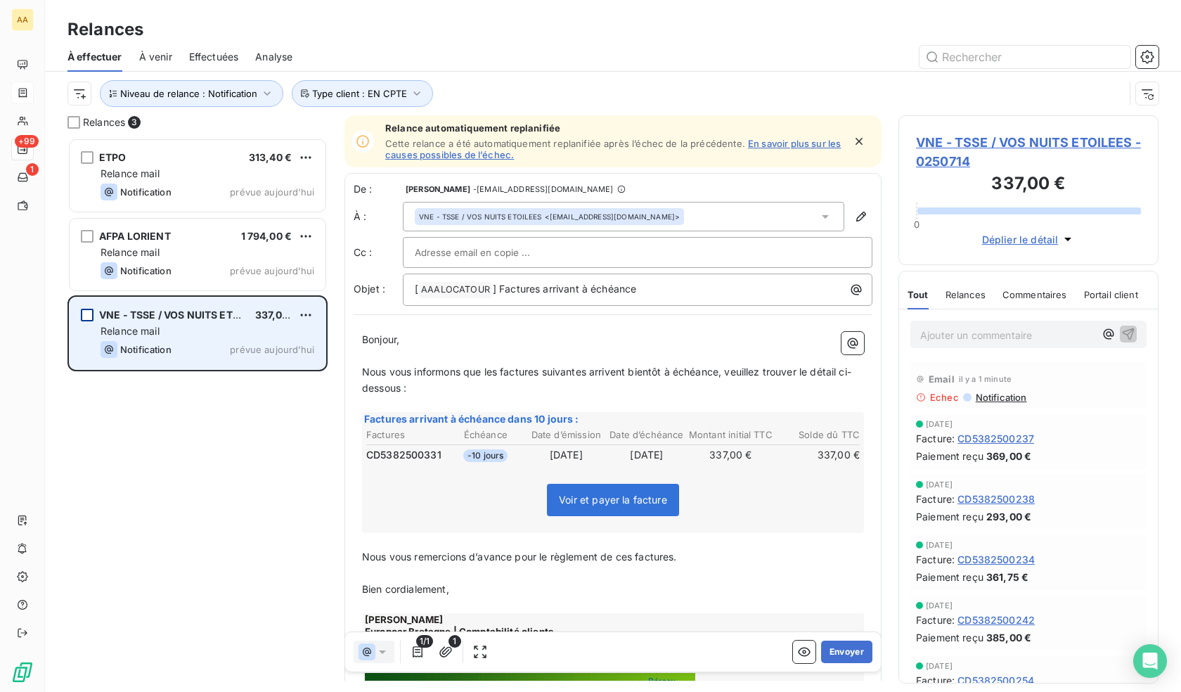
click at [86, 314] on div "grid" at bounding box center [87, 315] width 13 height 13
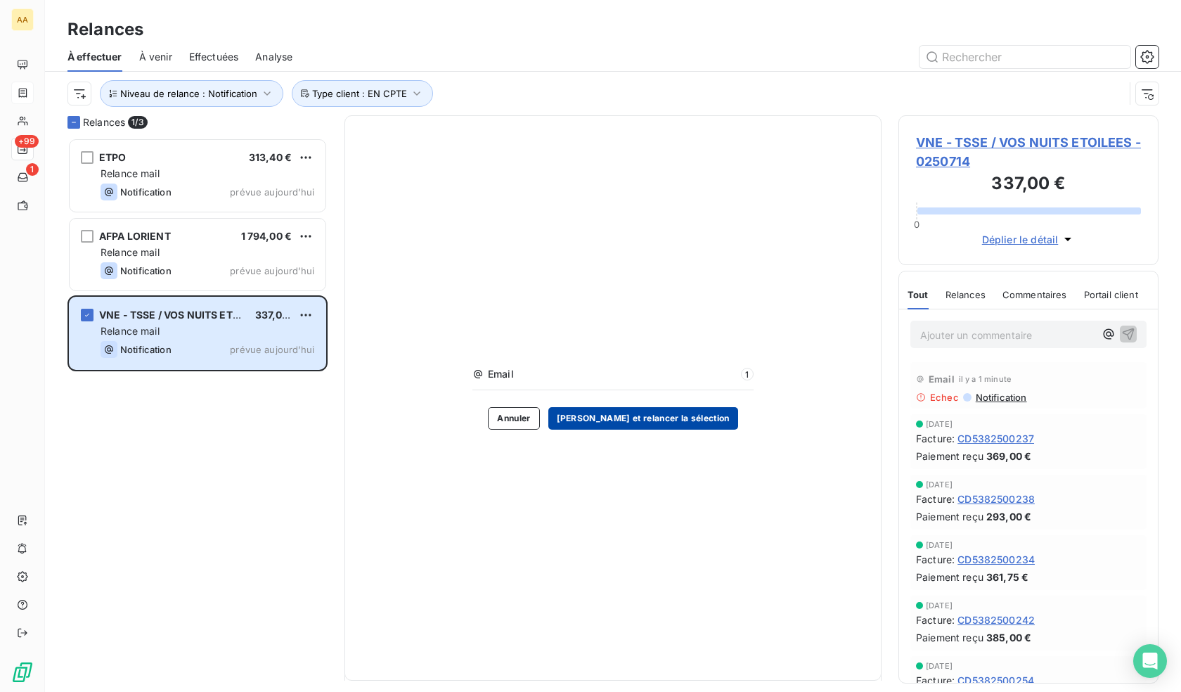
click at [665, 416] on button "[PERSON_NAME] et relancer la sélection" at bounding box center [643, 418] width 190 height 22
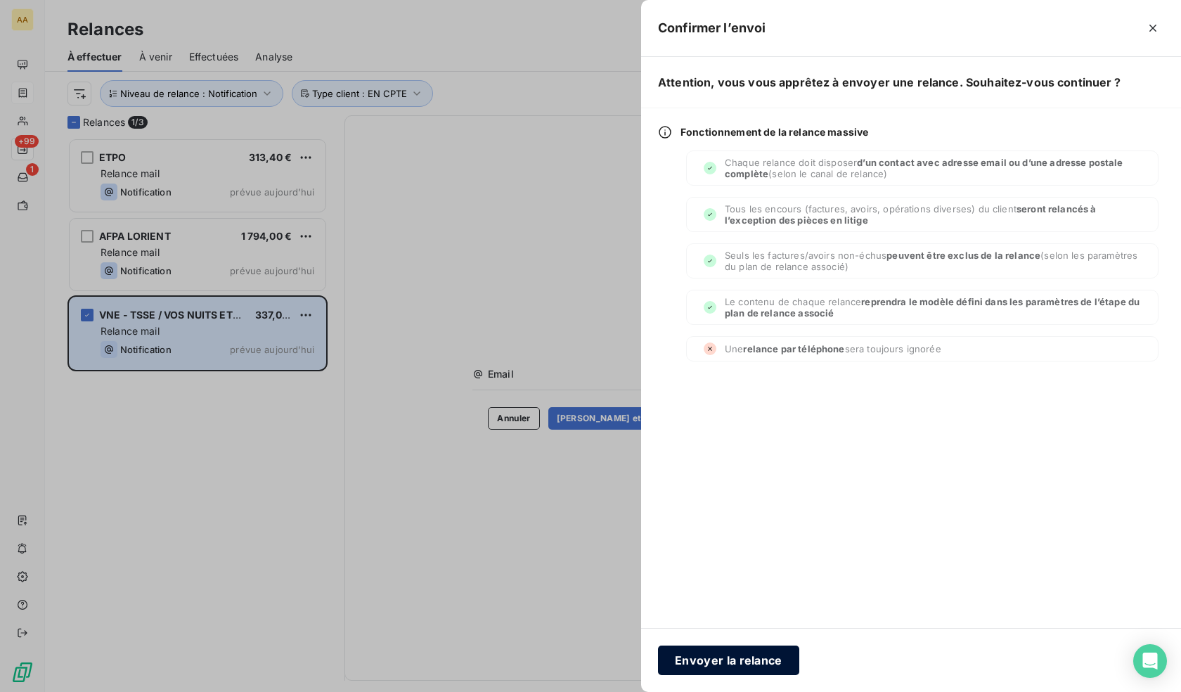
click at [727, 650] on button "Envoyer la relance" at bounding box center [728, 660] width 141 height 30
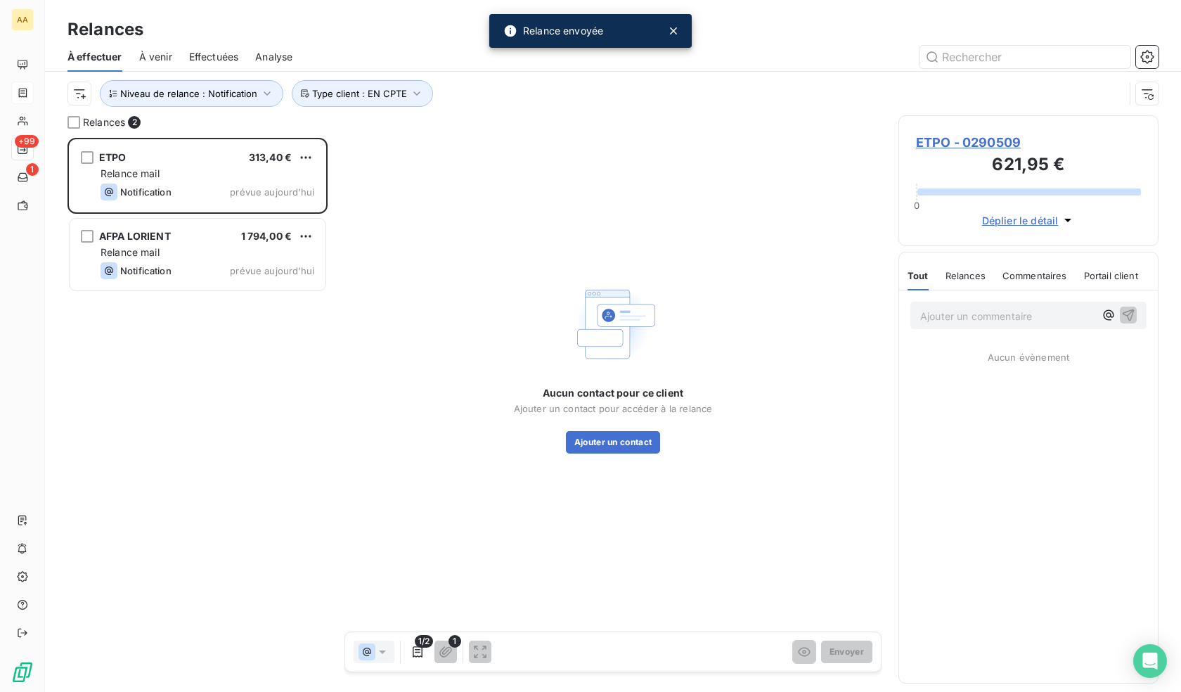
click at [988, 145] on span "ETPO - 0290509" at bounding box center [1028, 142] width 225 height 19
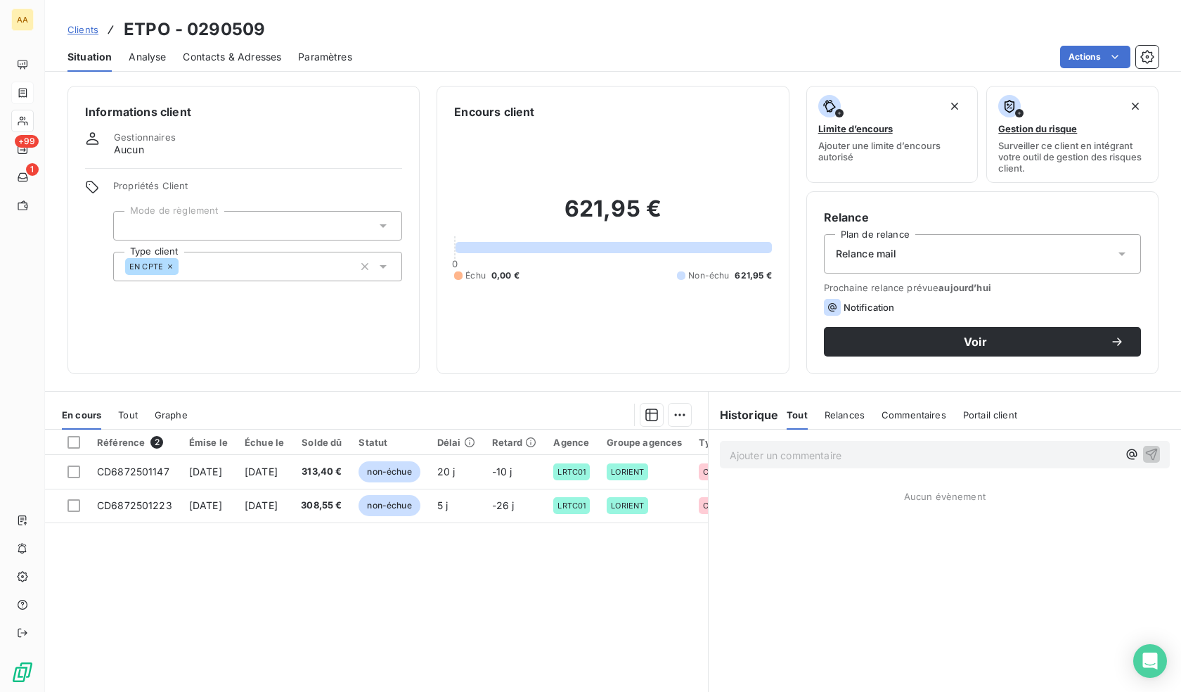
click at [251, 54] on span "Contacts & Adresses" at bounding box center [232, 57] width 98 height 14
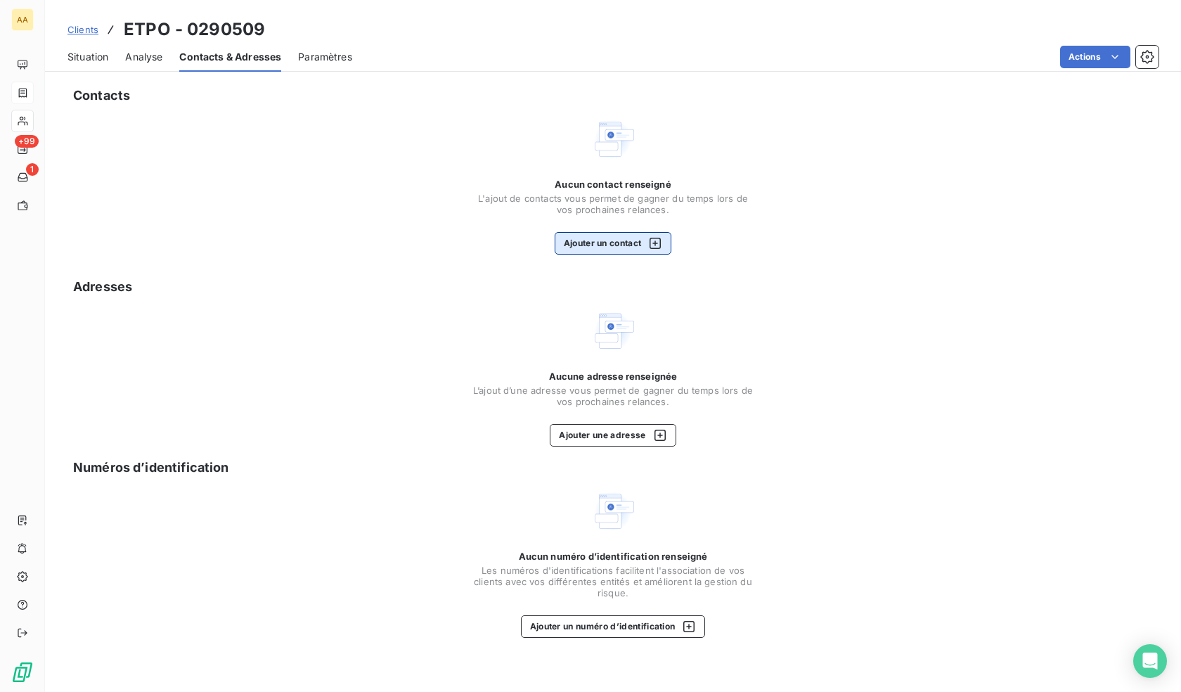
click at [605, 247] on button "Ajouter un contact" at bounding box center [613, 243] width 117 height 22
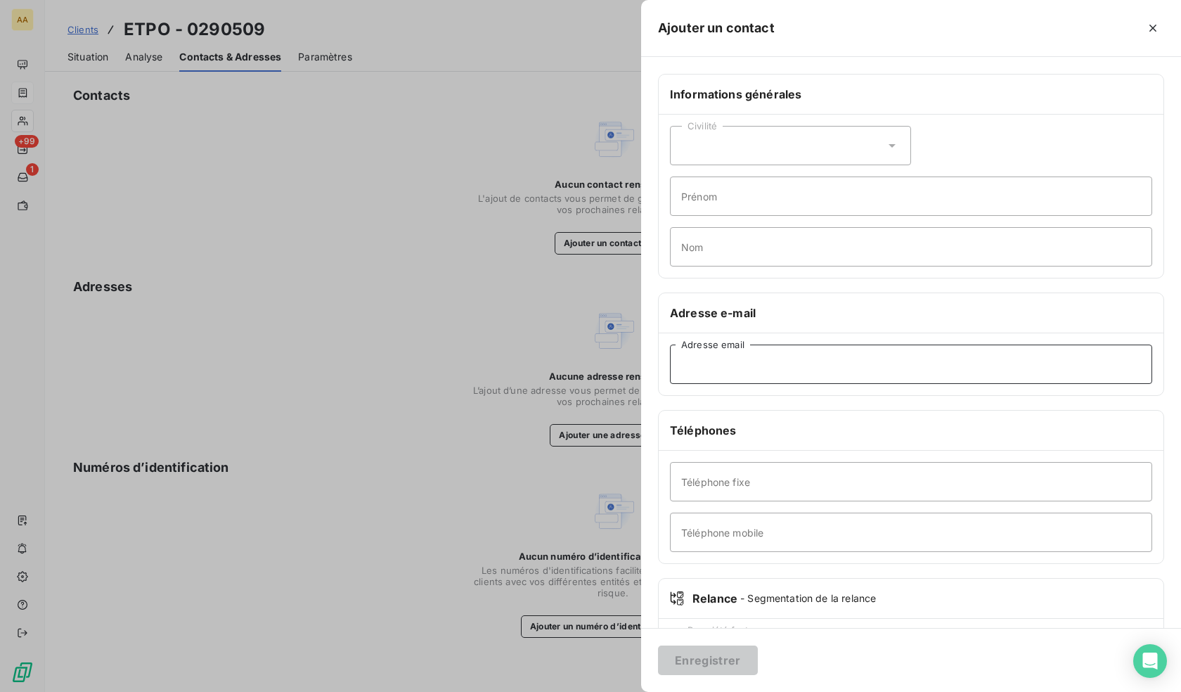
click at [730, 375] on input "Adresse email" at bounding box center [911, 363] width 482 height 39
paste input "[EMAIL_ADDRESS][DOMAIN_NAME]"
type input "[EMAIL_ADDRESS][DOMAIN_NAME]"
click at [733, 669] on button "Enregistrer" at bounding box center [708, 660] width 100 height 30
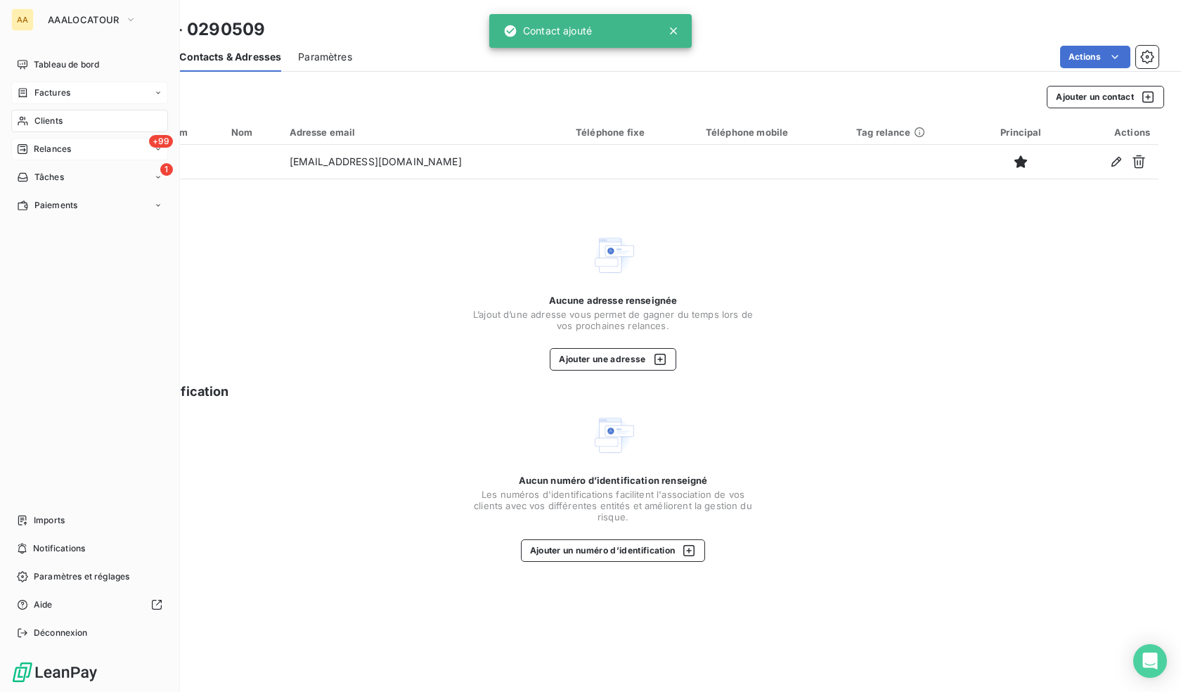
click at [37, 141] on div "+99 Relances" at bounding box center [89, 149] width 157 height 22
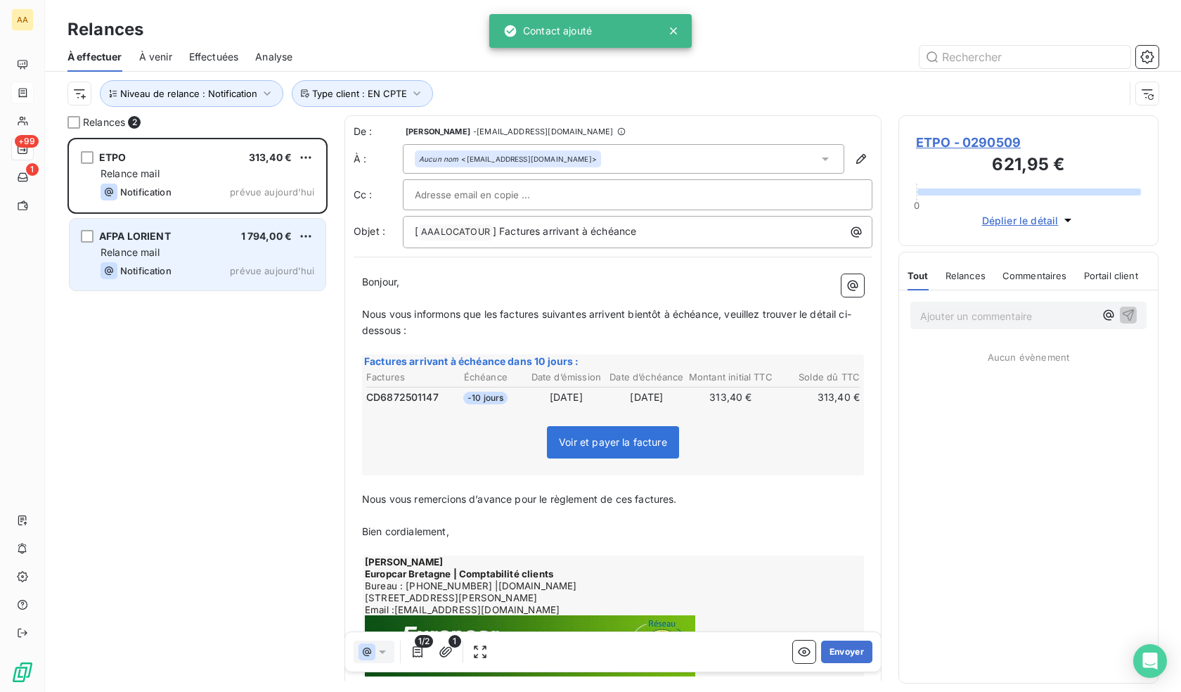
scroll to position [543, 250]
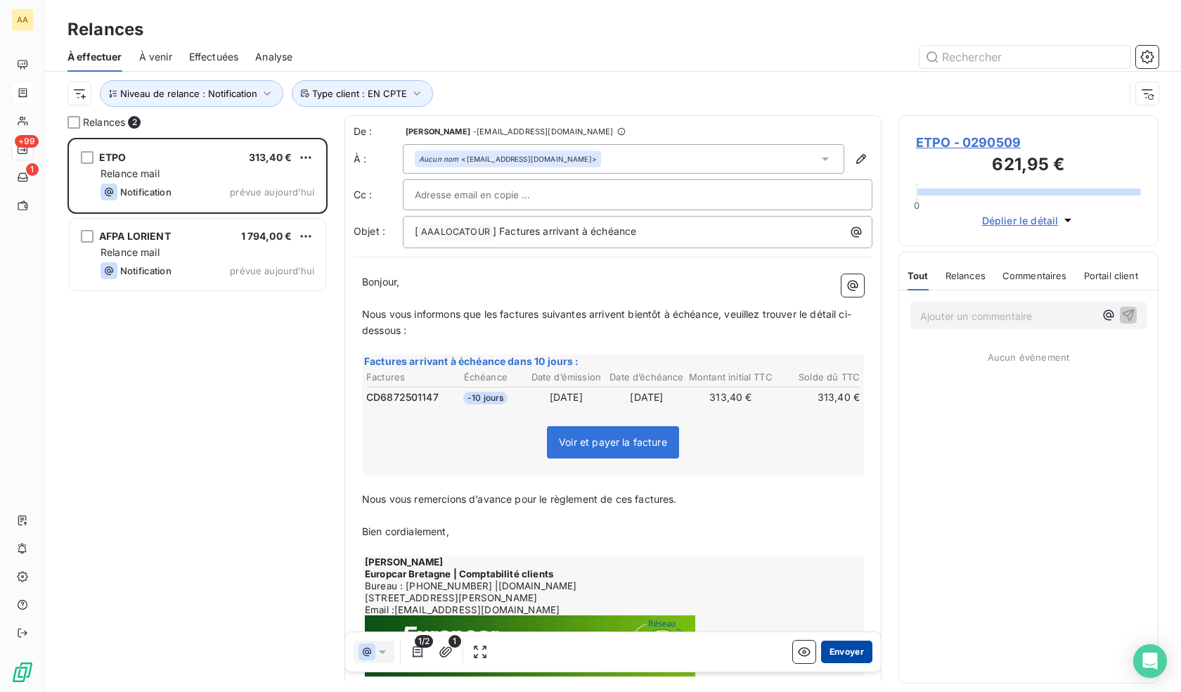
click at [849, 655] on button "Envoyer" at bounding box center [846, 651] width 51 height 22
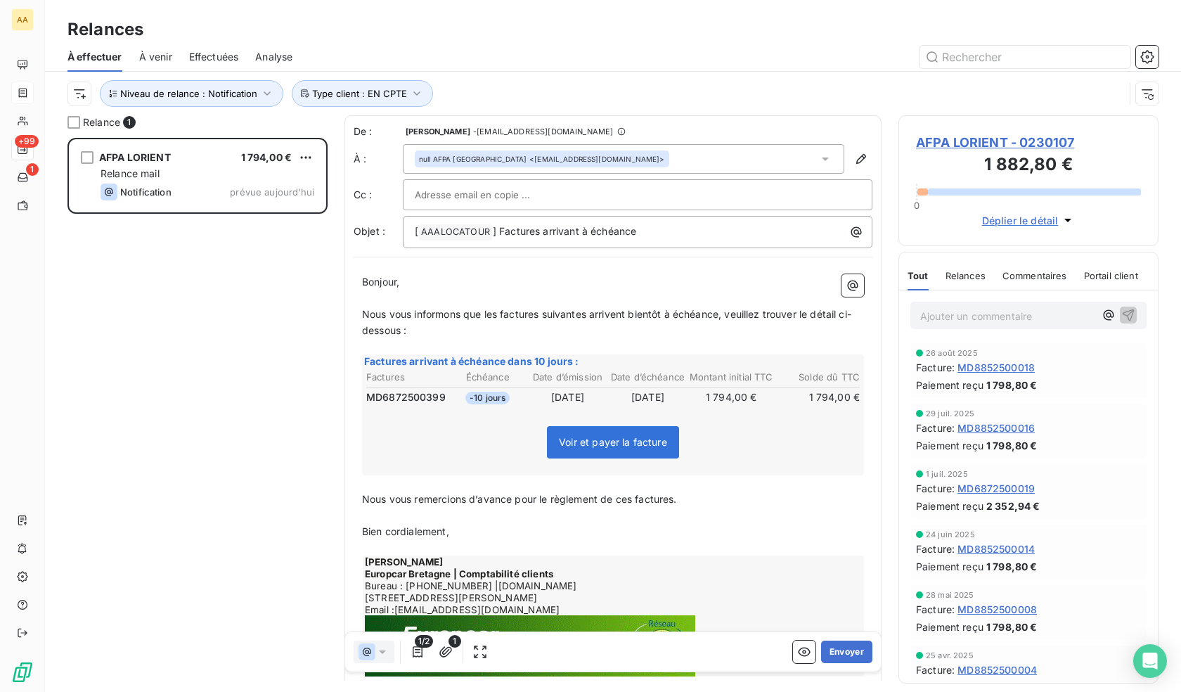
click at [1031, 136] on span "AFPA LORIENT - 0230107" at bounding box center [1028, 142] width 225 height 19
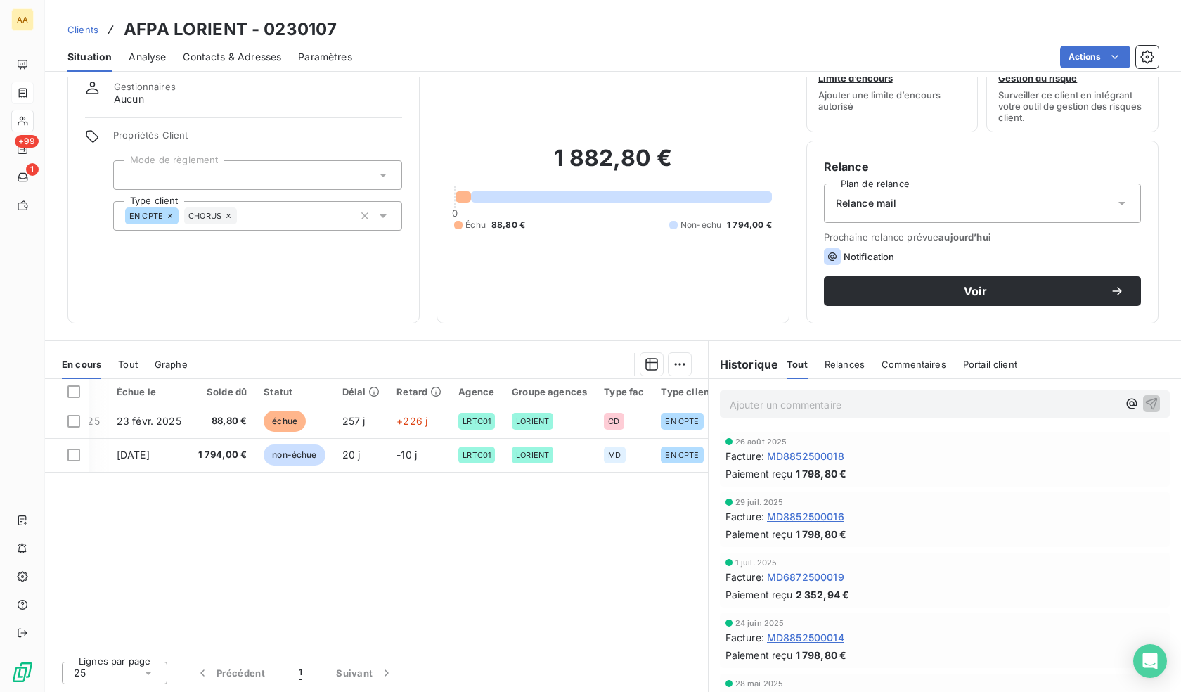
scroll to position [0, 439]
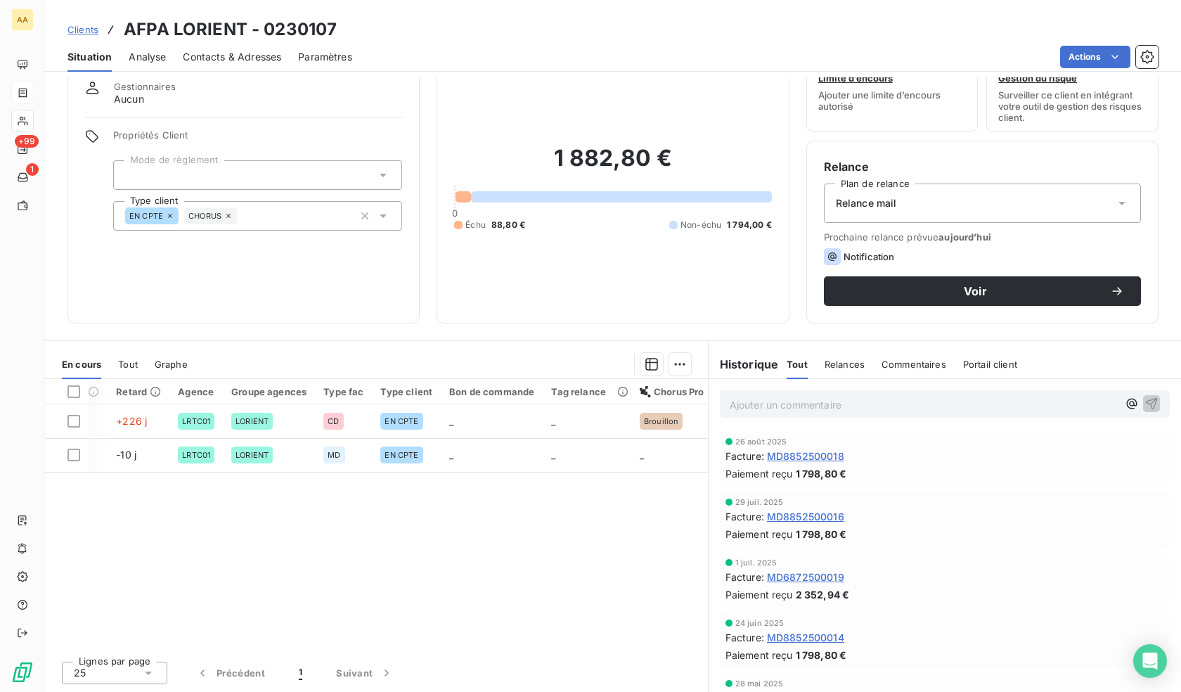
drag, startPoint x: 322, startPoint y: 504, endPoint x: 631, endPoint y: 509, distance: 309.4
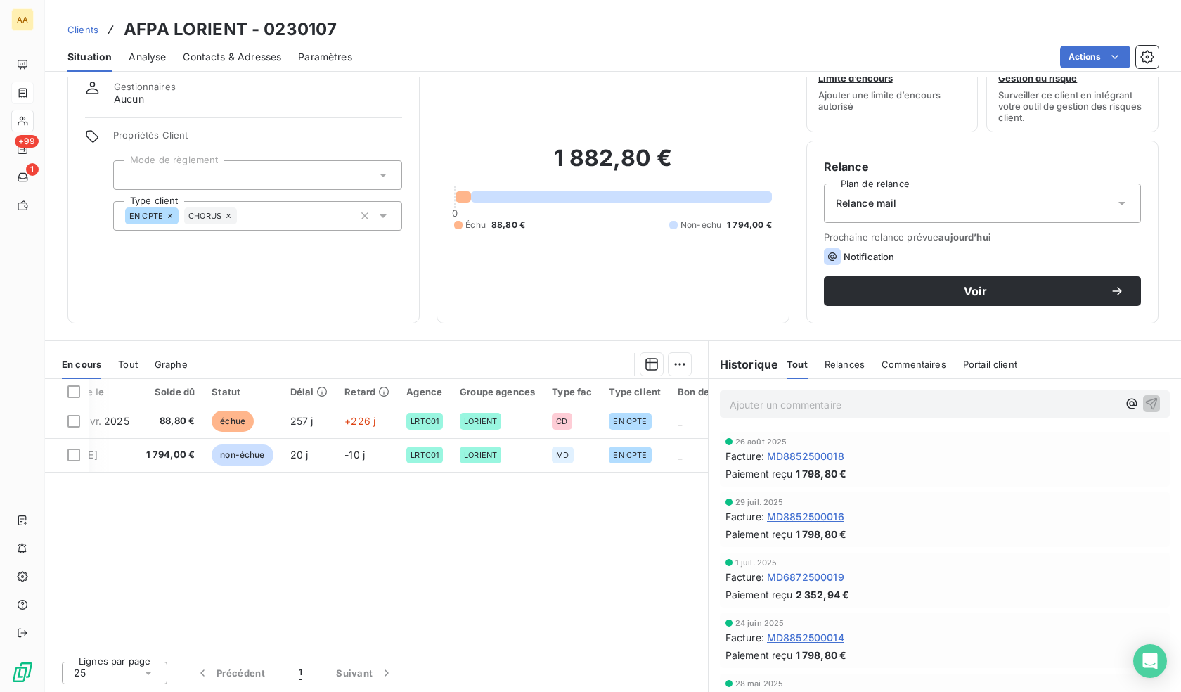
scroll to position [0, 0]
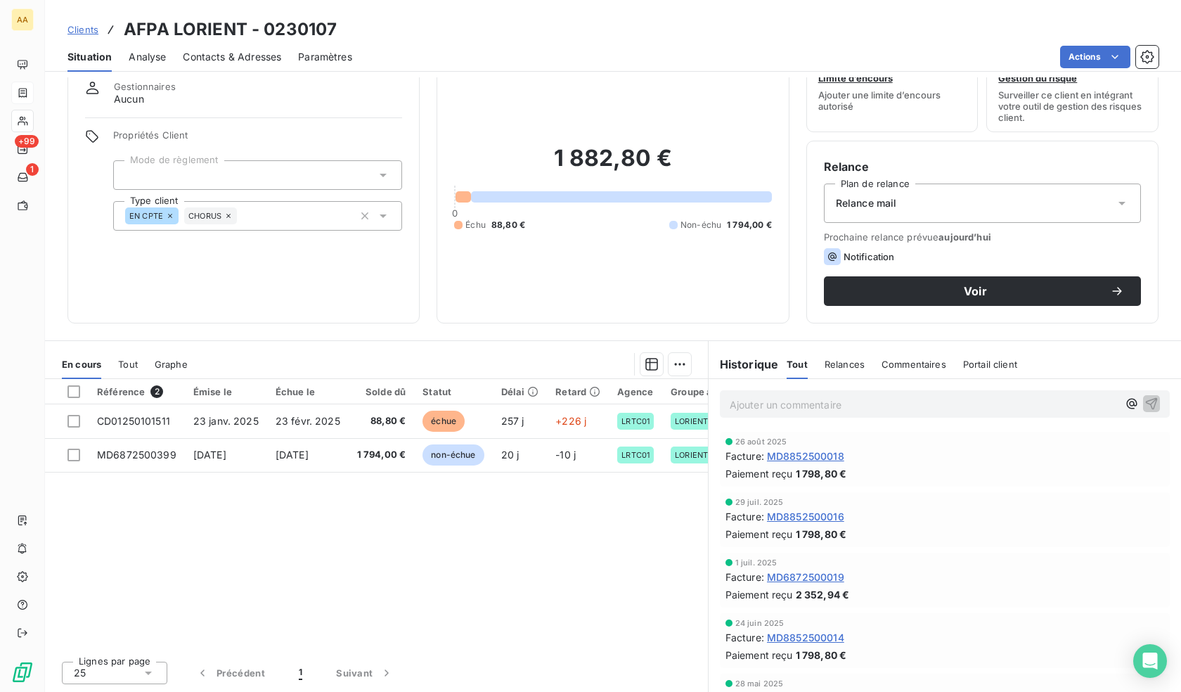
drag, startPoint x: 603, startPoint y: 517, endPoint x: 183, endPoint y: 515, distance: 419.7
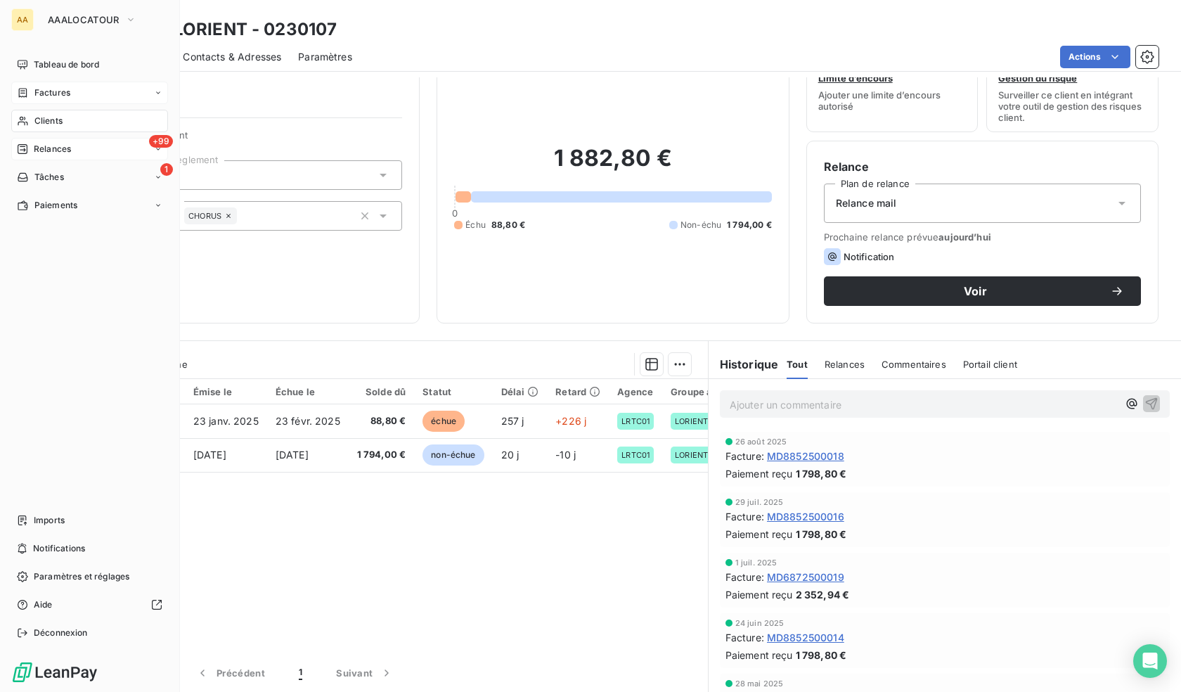
click at [35, 143] on span "Relances" at bounding box center [52, 149] width 37 height 13
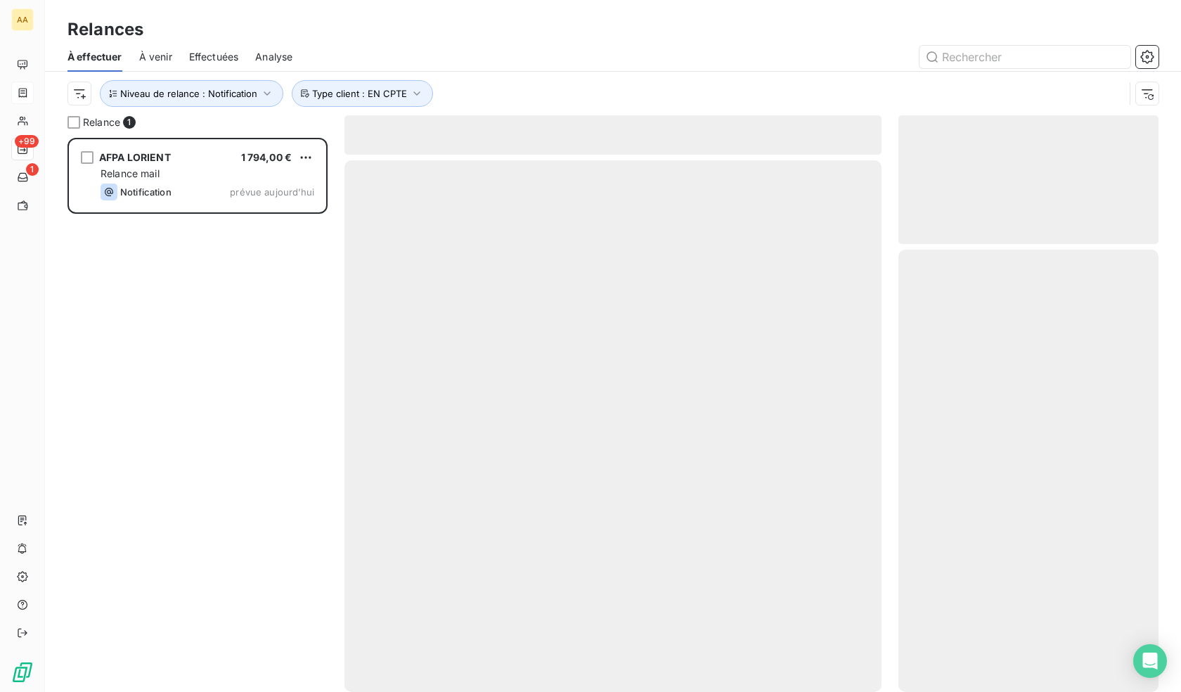
scroll to position [543, 250]
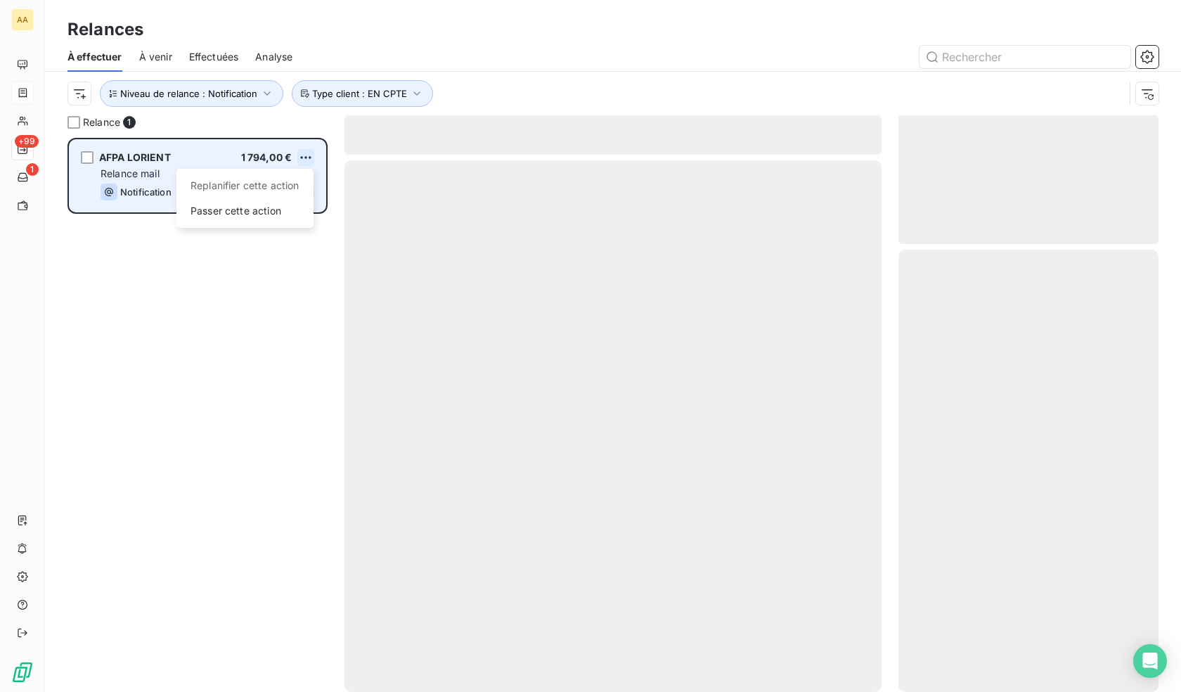
click at [311, 150] on html "AA +99 1 Relances À effectuer À venir Effectuées Analyse Niveau de relance : No…" at bounding box center [590, 346] width 1181 height 692
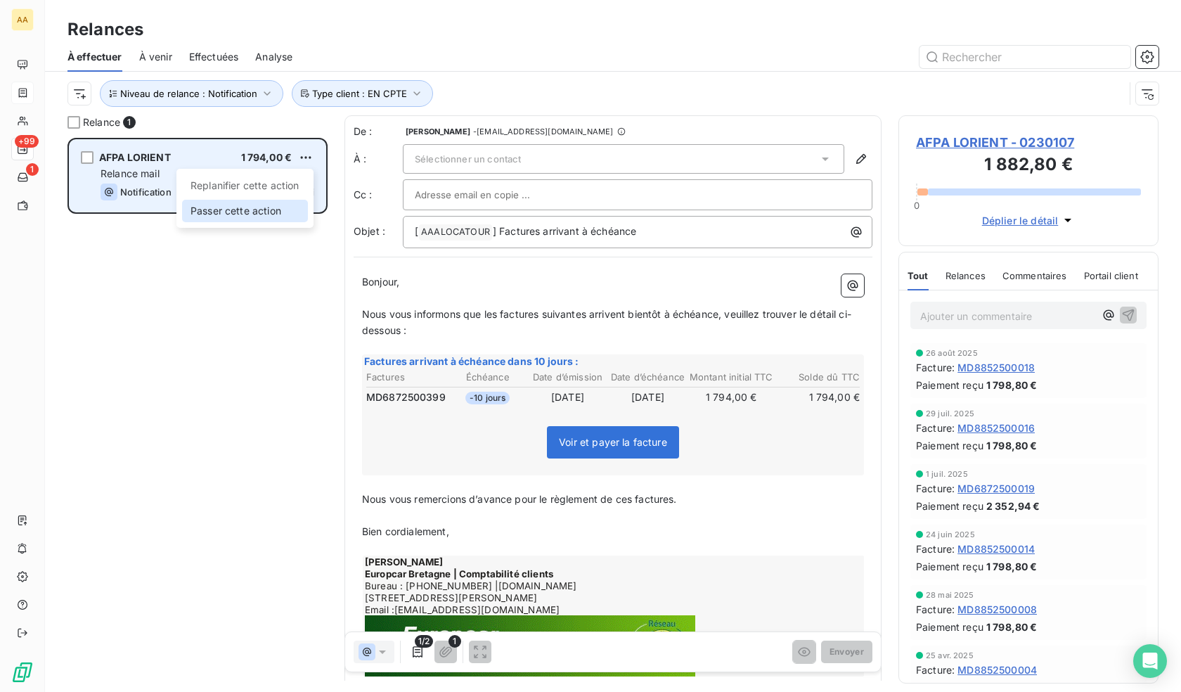
click at [262, 212] on div "Passer cette action" at bounding box center [245, 211] width 126 height 22
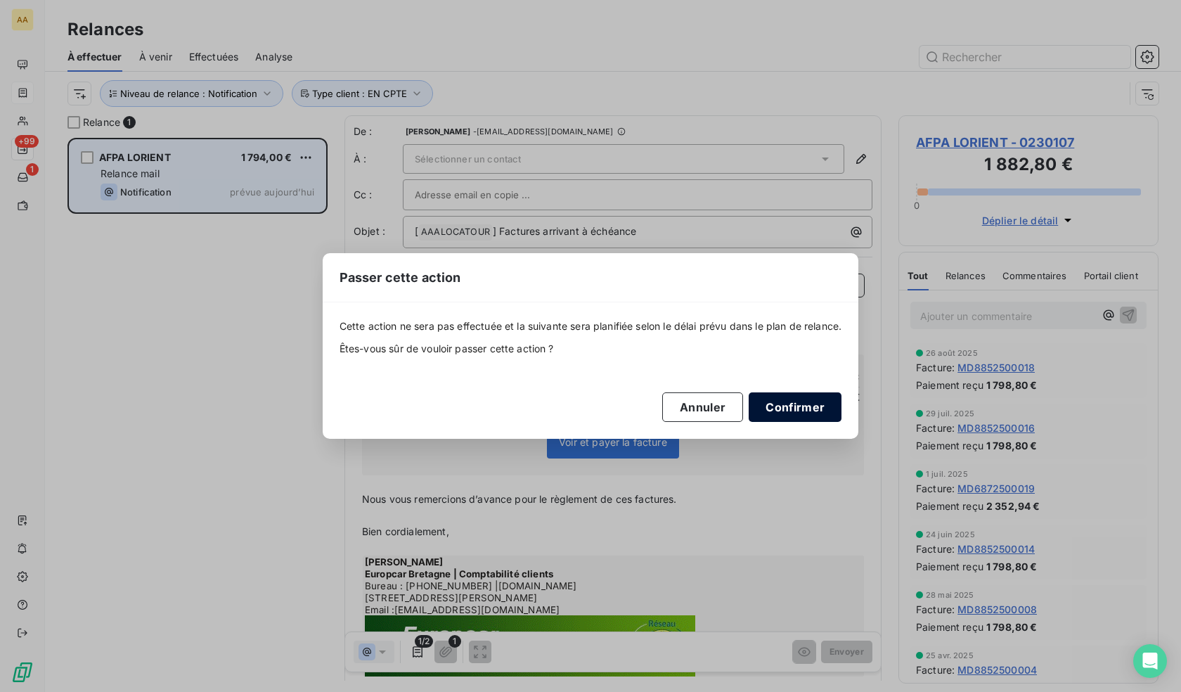
click at [787, 408] on button "Confirmer" at bounding box center [795, 407] width 93 height 30
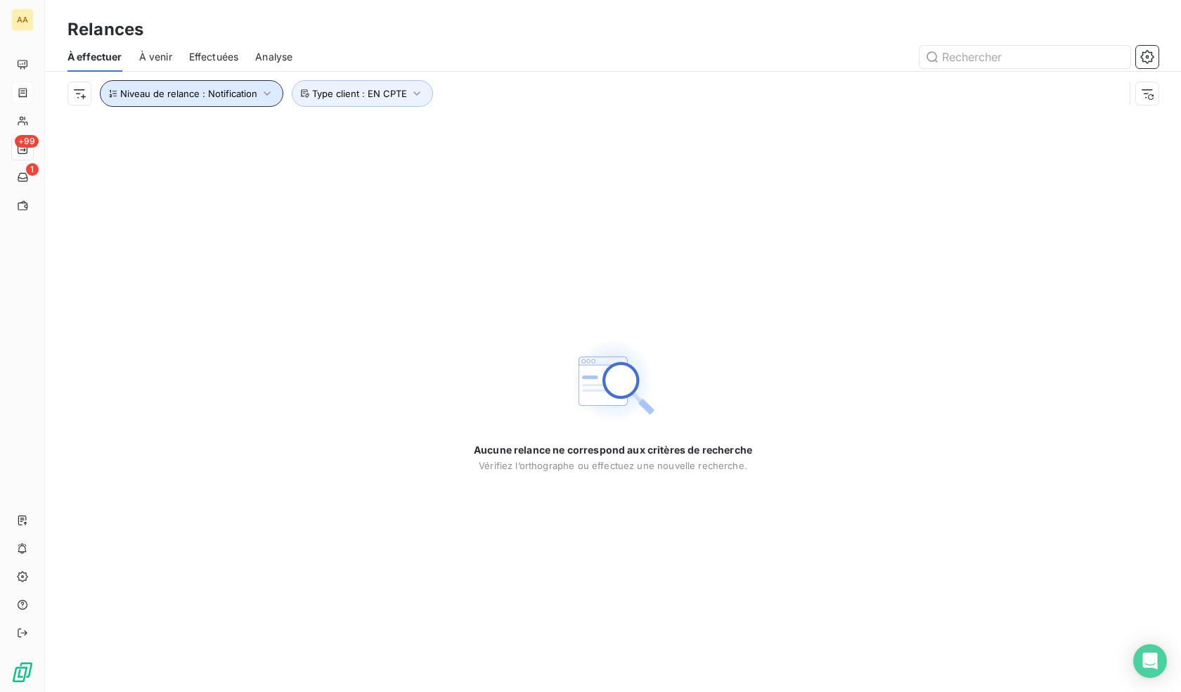
click at [229, 98] on span "Niveau de relance : Notification" at bounding box center [188, 93] width 137 height 11
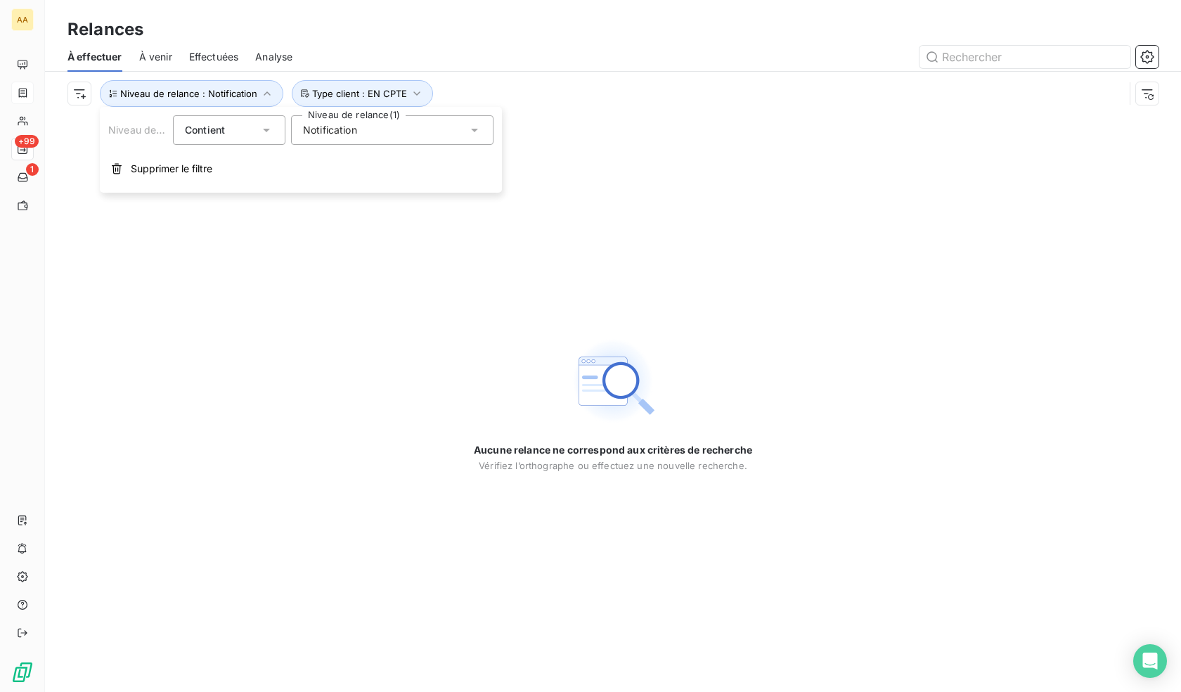
click at [350, 131] on span "Notification" at bounding box center [330, 130] width 54 height 14
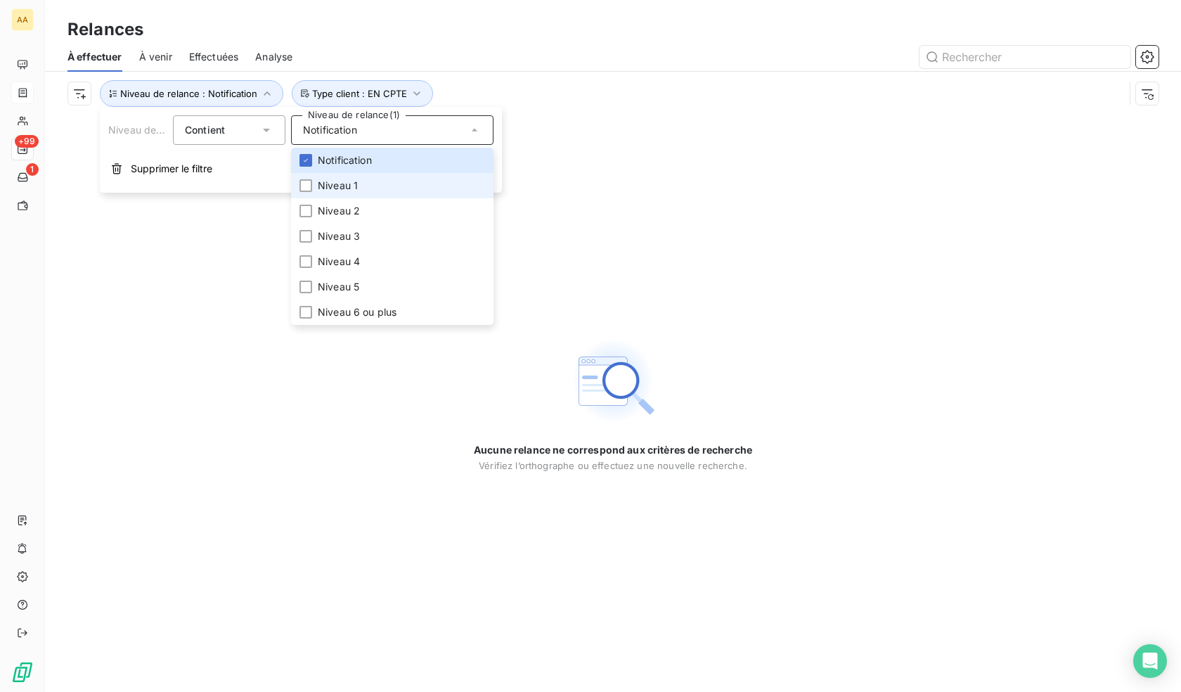
click at [340, 188] on span "Niveau 1" at bounding box center [338, 186] width 40 height 14
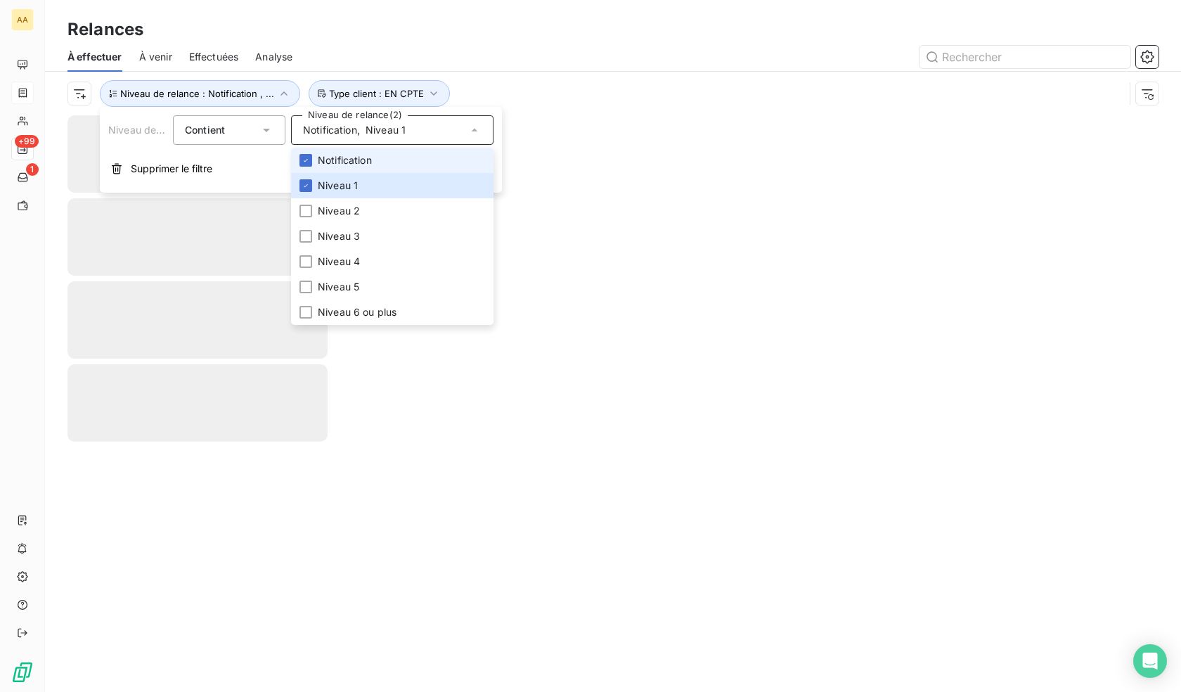
click at [337, 162] on span "Notification" at bounding box center [345, 160] width 54 height 14
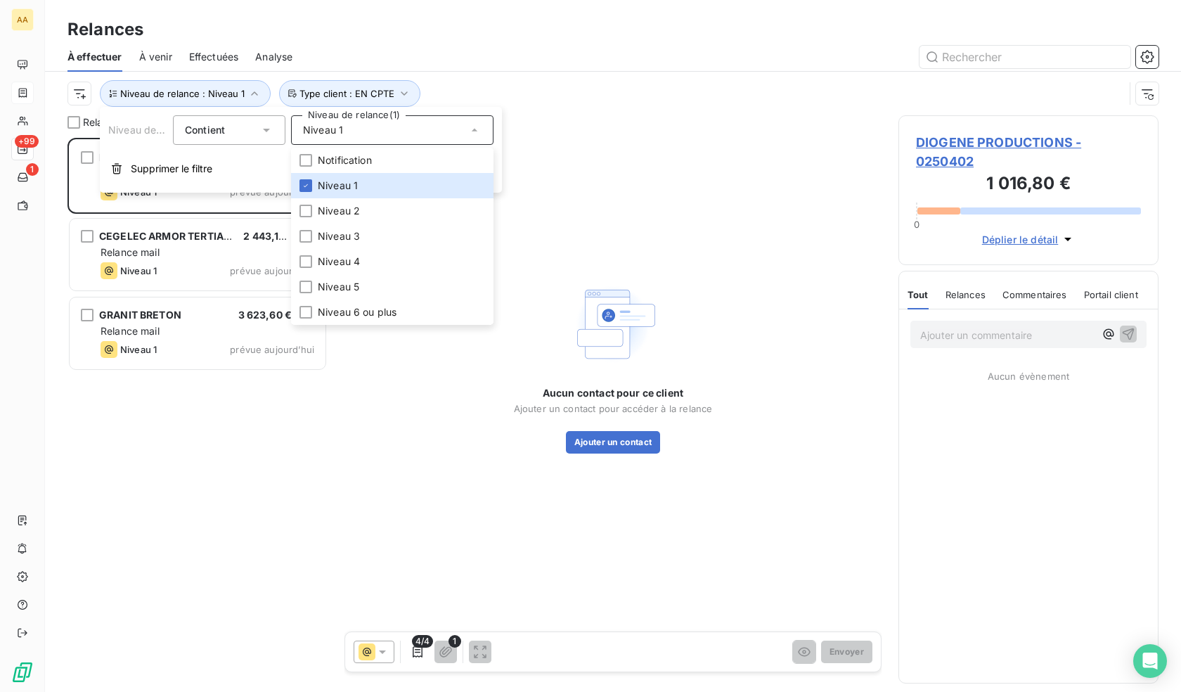
scroll to position [543, 250]
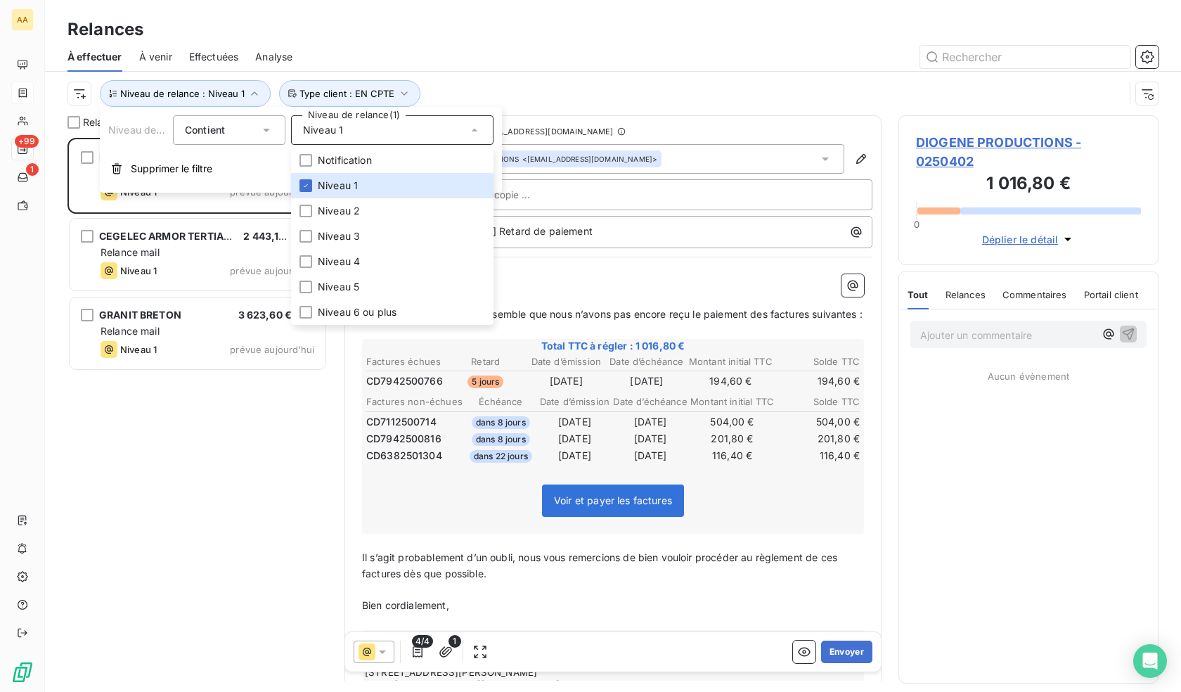
click at [434, 30] on div "Relances" at bounding box center [613, 29] width 1136 height 25
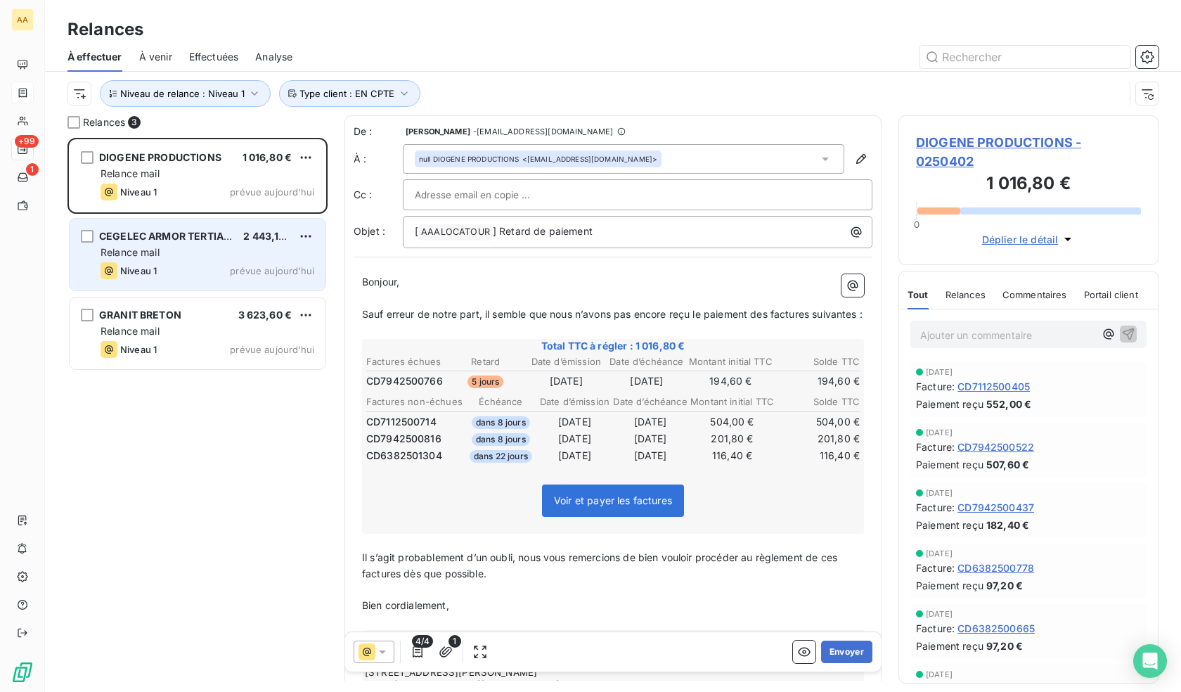
click at [160, 265] on div "Niveau 1 prévue aujourd’hui" at bounding box center [208, 270] width 214 height 17
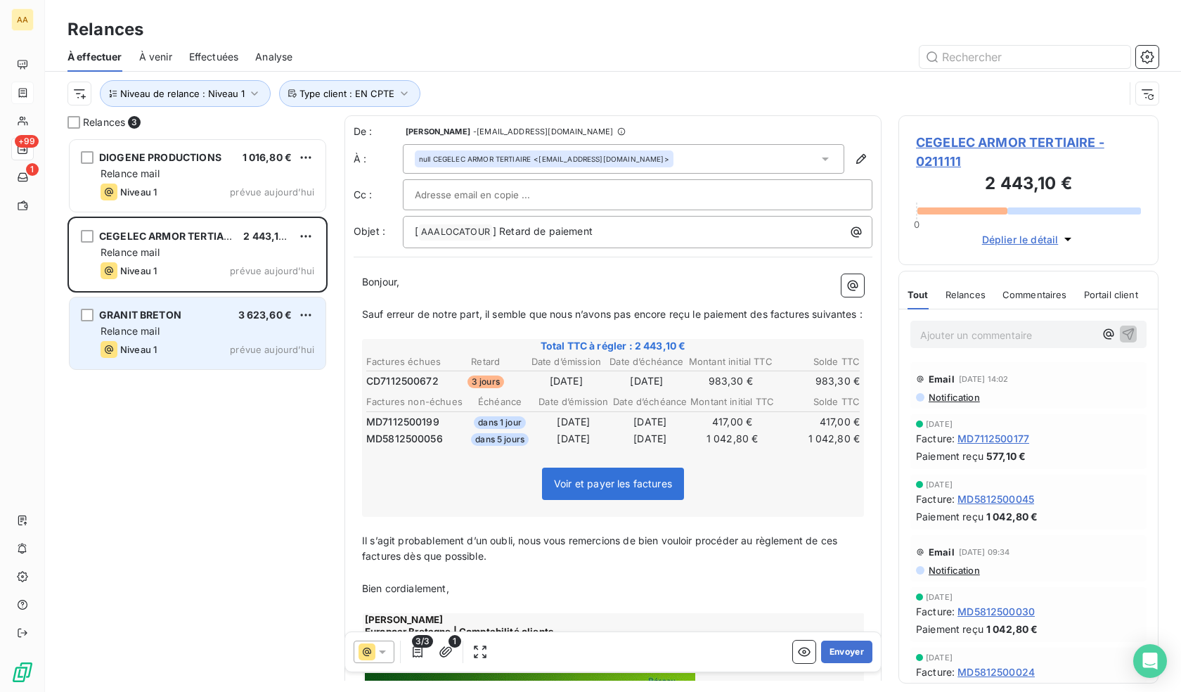
click at [190, 328] on div "Relance mail" at bounding box center [208, 331] width 214 height 14
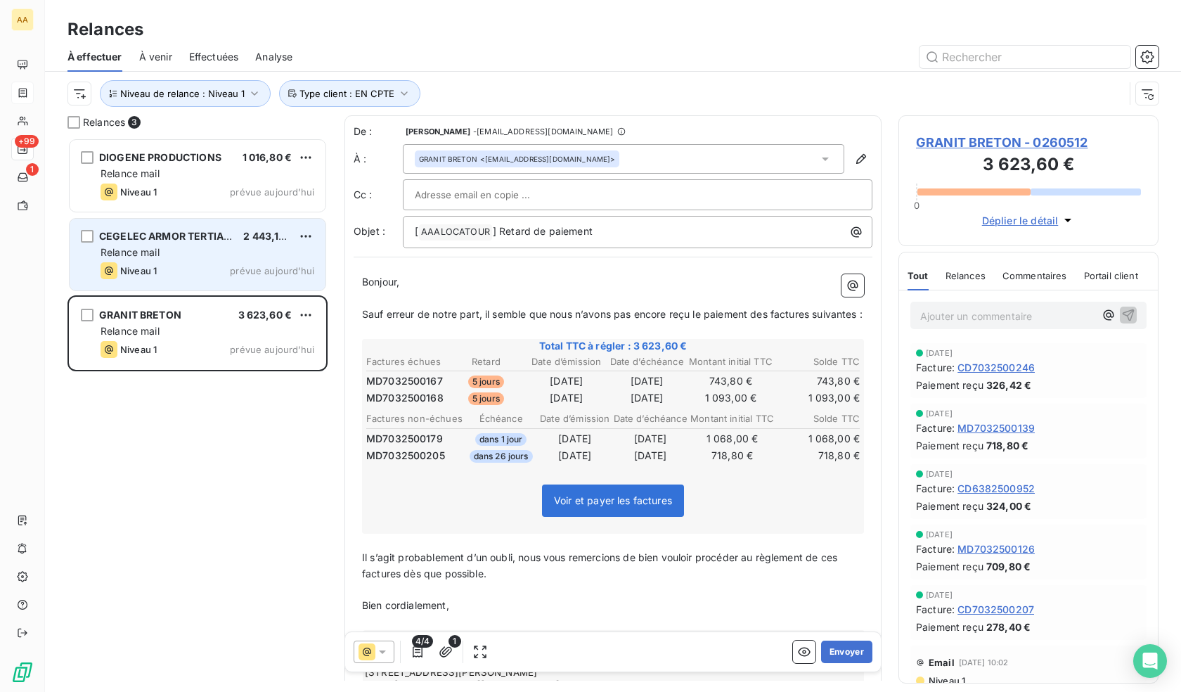
click at [255, 257] on div "Relance mail" at bounding box center [208, 252] width 214 height 14
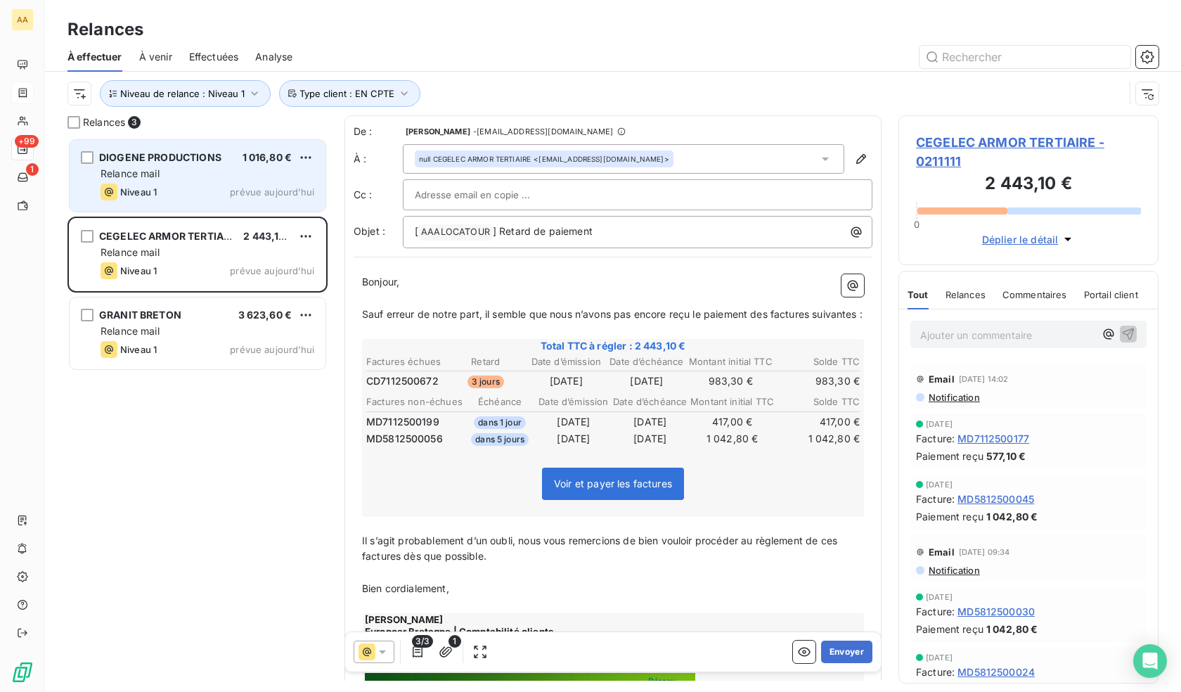
click at [207, 191] on div "Niveau 1 prévue aujourd’hui" at bounding box center [208, 191] width 214 height 17
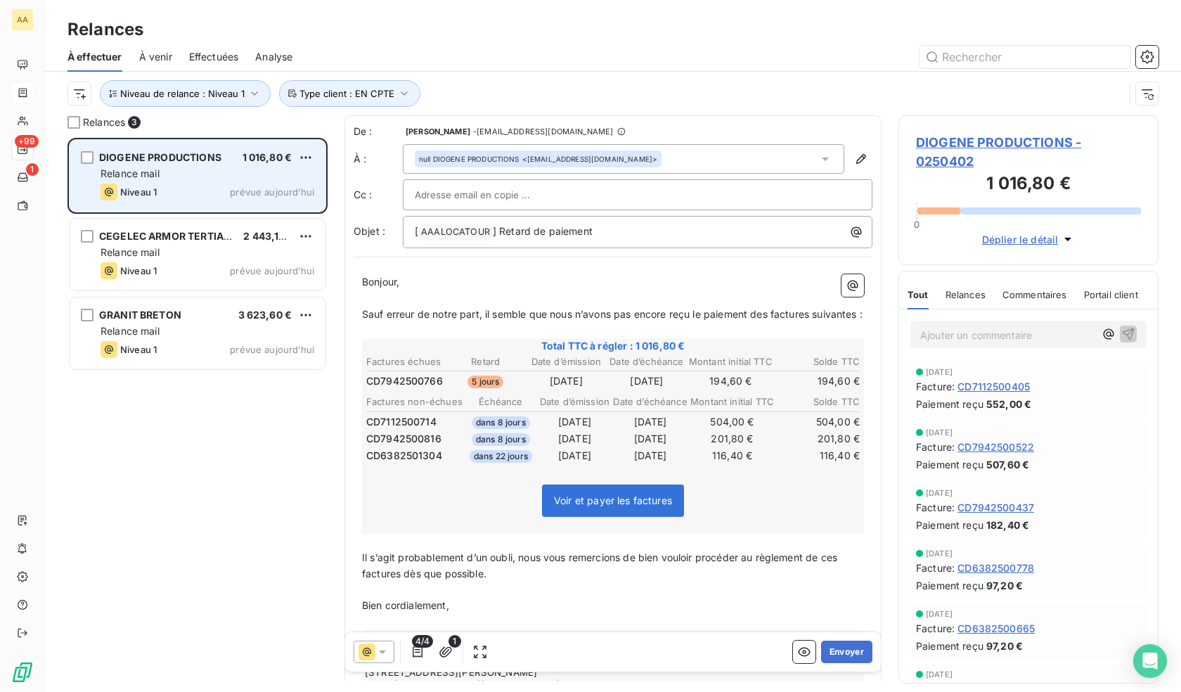
click at [90, 160] on div "grid" at bounding box center [87, 157] width 13 height 13
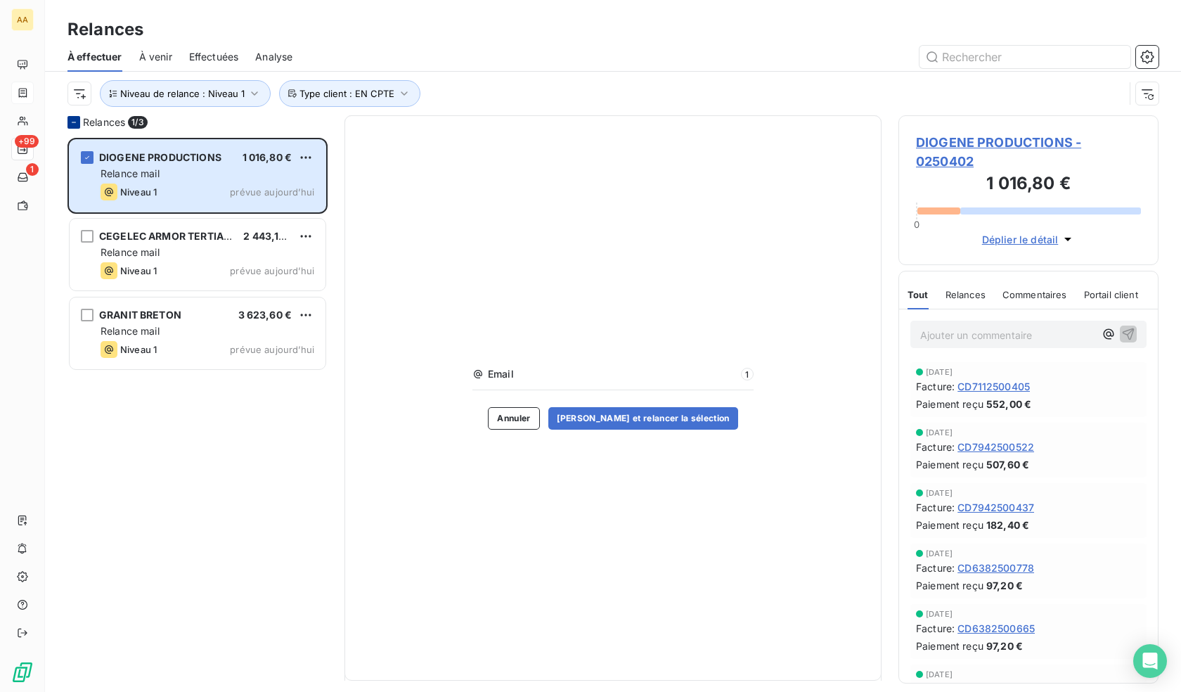
click at [72, 119] on icon at bounding box center [74, 122] width 8 height 8
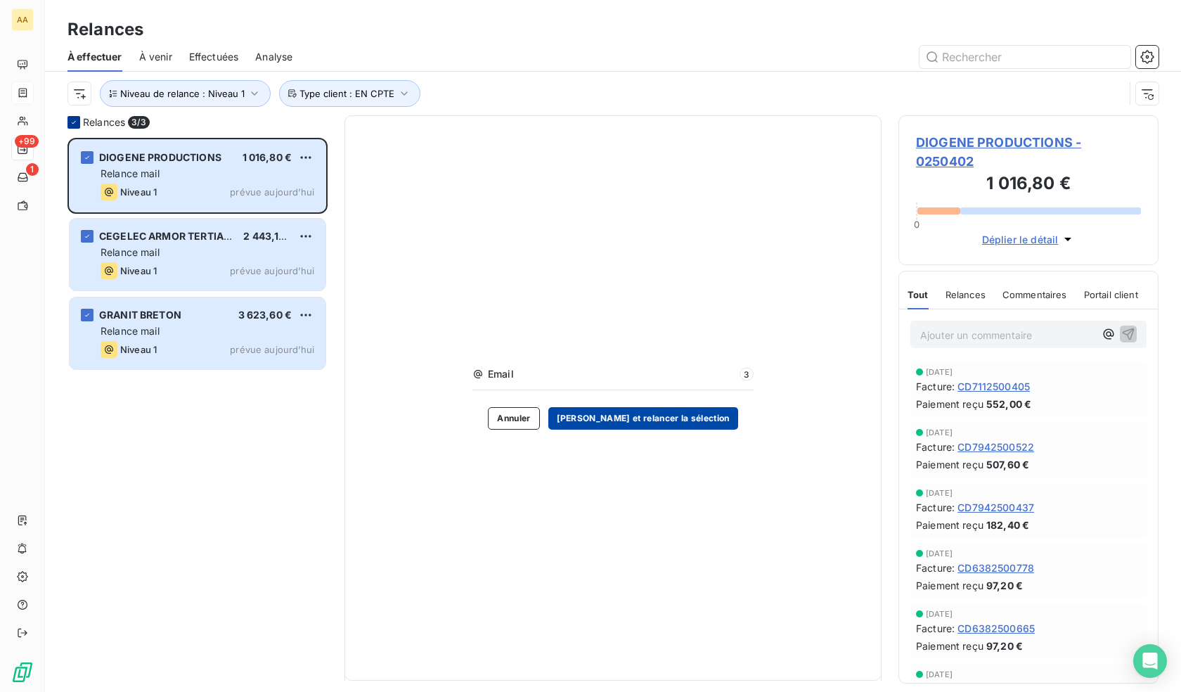
click at [655, 416] on button "[PERSON_NAME] et relancer la sélection" at bounding box center [643, 418] width 190 height 22
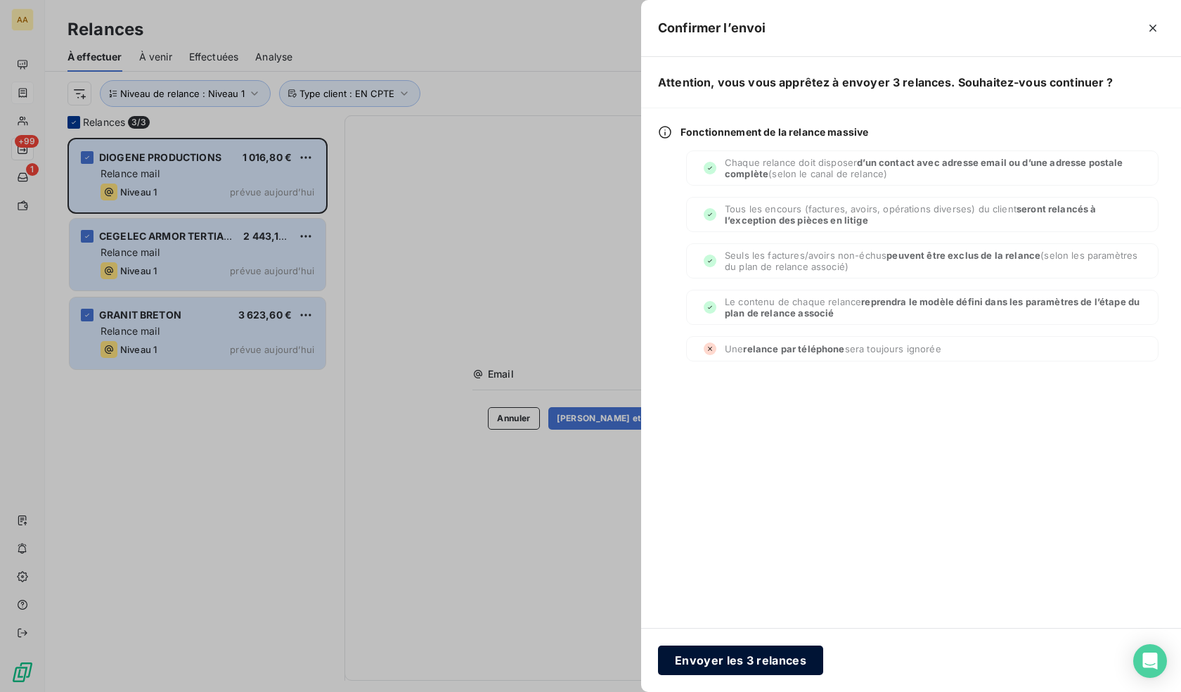
click at [774, 652] on button "Envoyer les 3 relances" at bounding box center [740, 660] width 165 height 30
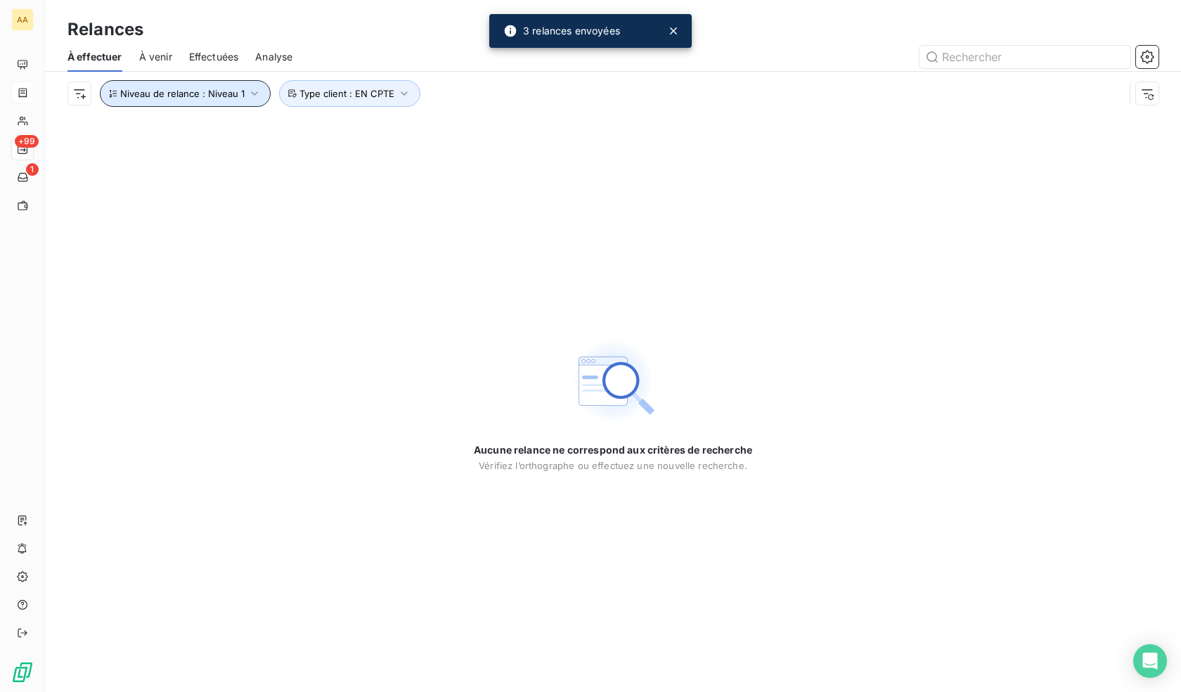
click at [243, 96] on button "Niveau de relance : Niveau 1" at bounding box center [185, 93] width 171 height 27
click at [357, 128] on div "Niveau 1" at bounding box center [392, 130] width 202 height 30
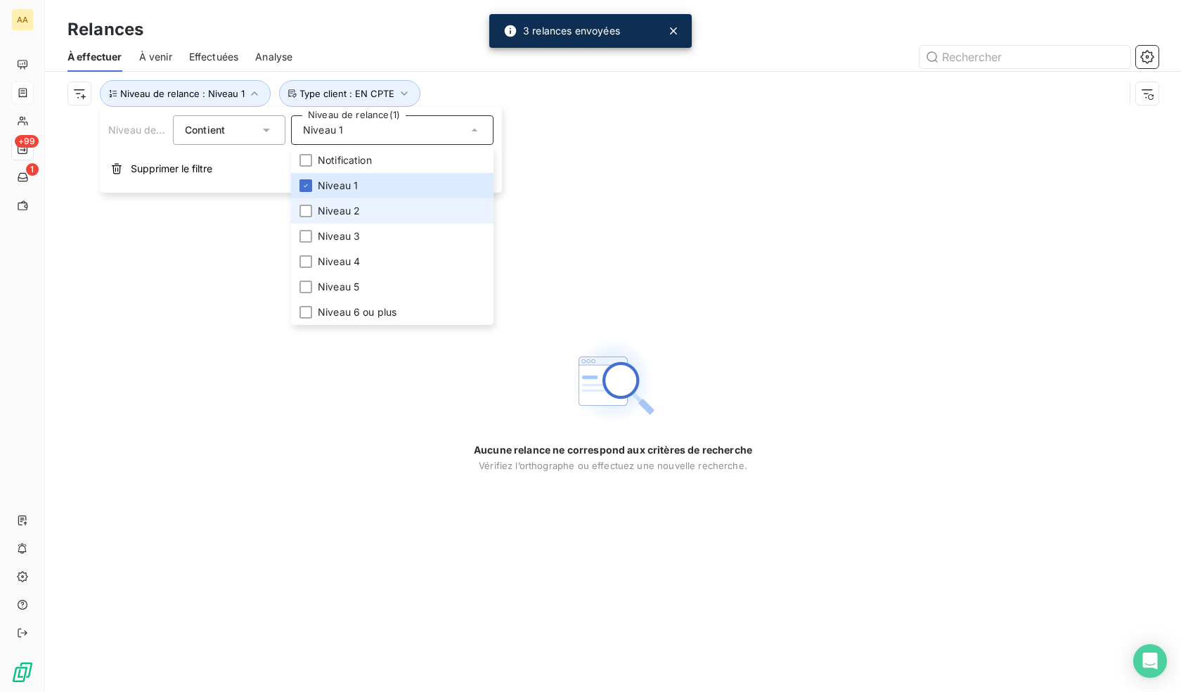
click at [349, 213] on span "Niveau 2" at bounding box center [339, 211] width 42 height 14
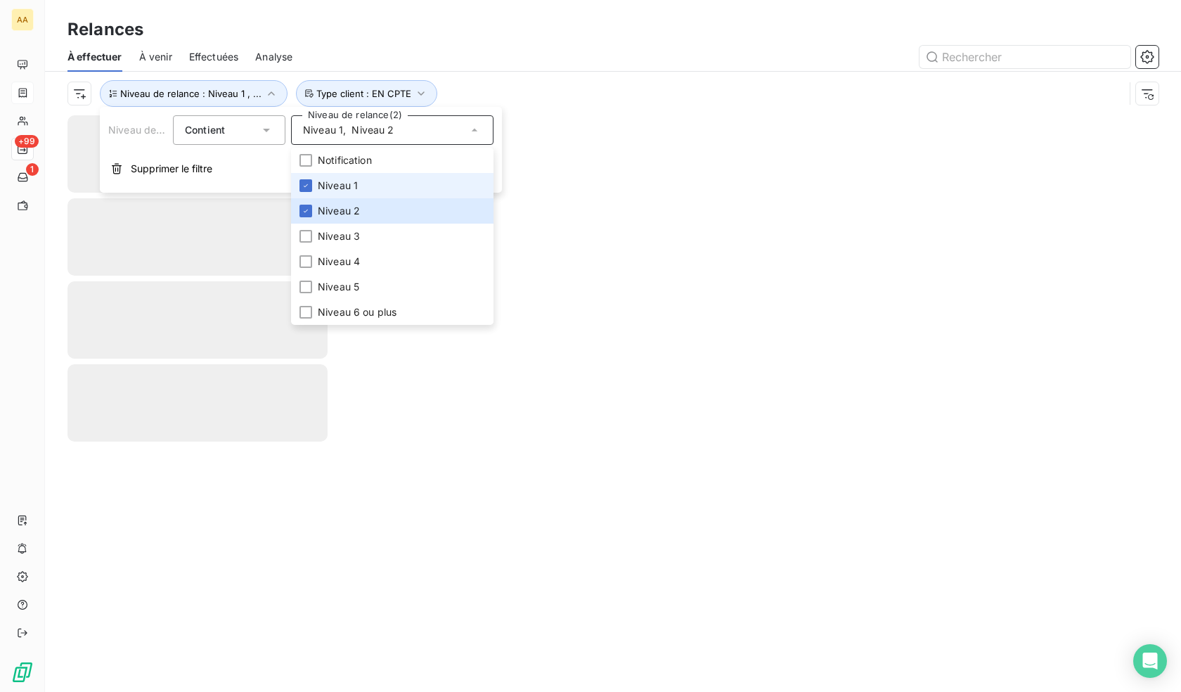
click at [335, 180] on span "Niveau 1" at bounding box center [338, 186] width 40 height 14
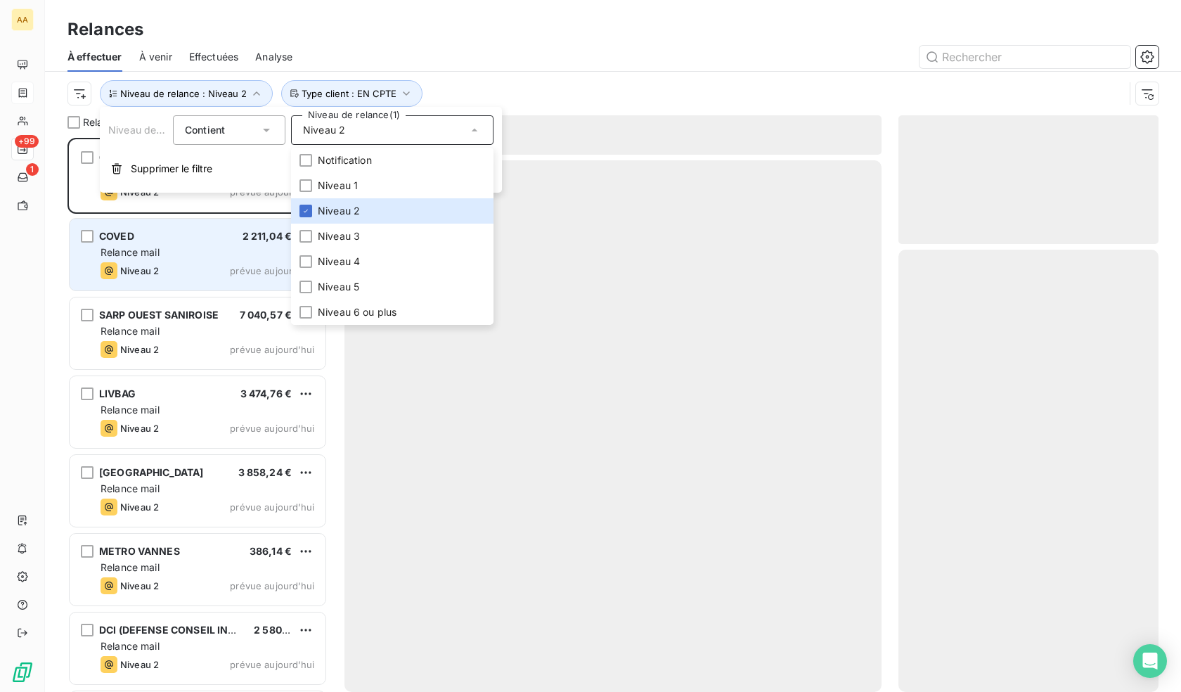
scroll to position [543, 250]
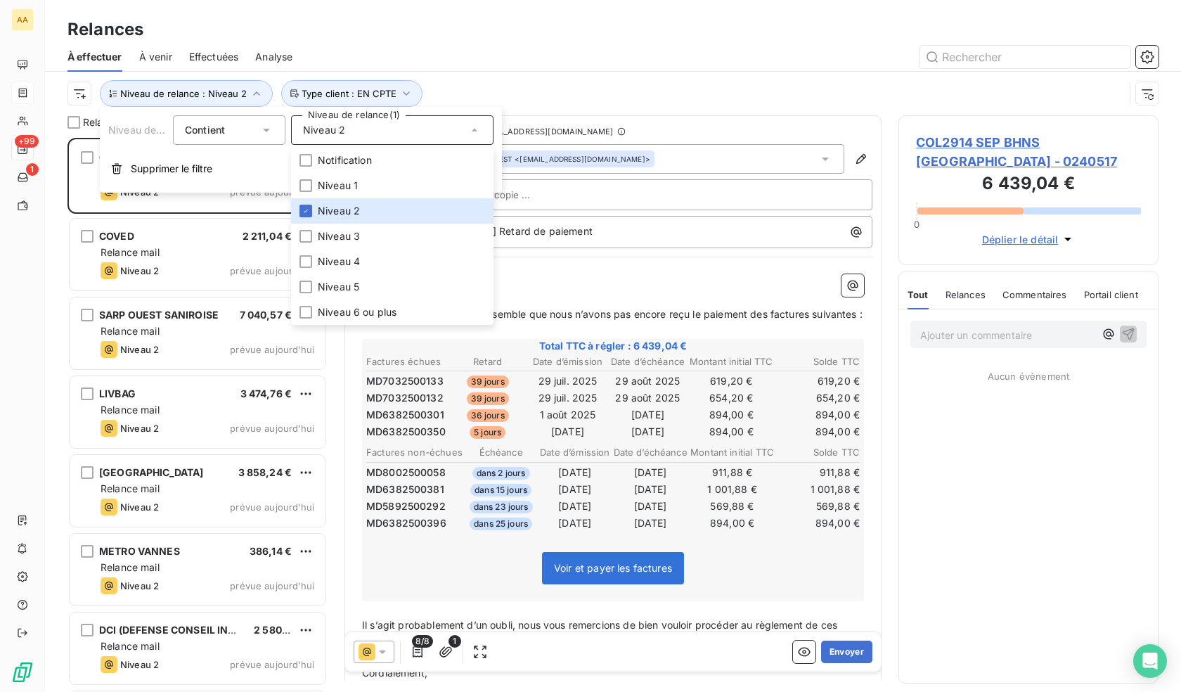
click at [461, 46] on div at bounding box center [733, 57] width 849 height 22
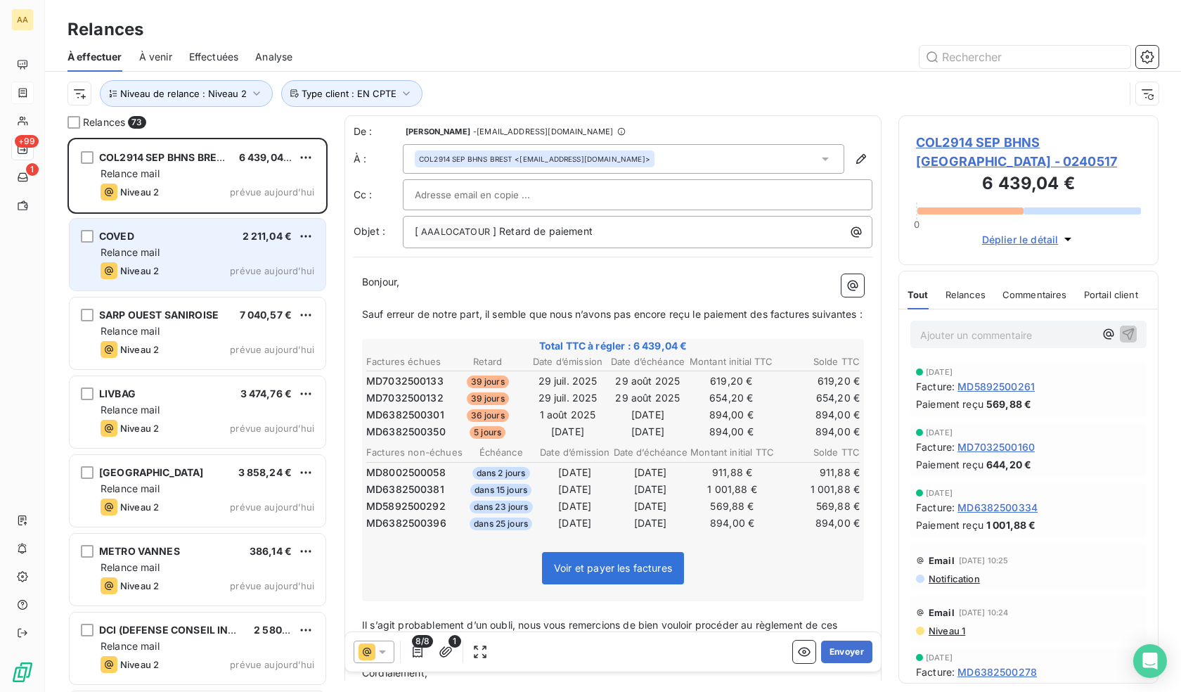
click at [154, 267] on span "Niveau 2" at bounding box center [139, 270] width 39 height 11
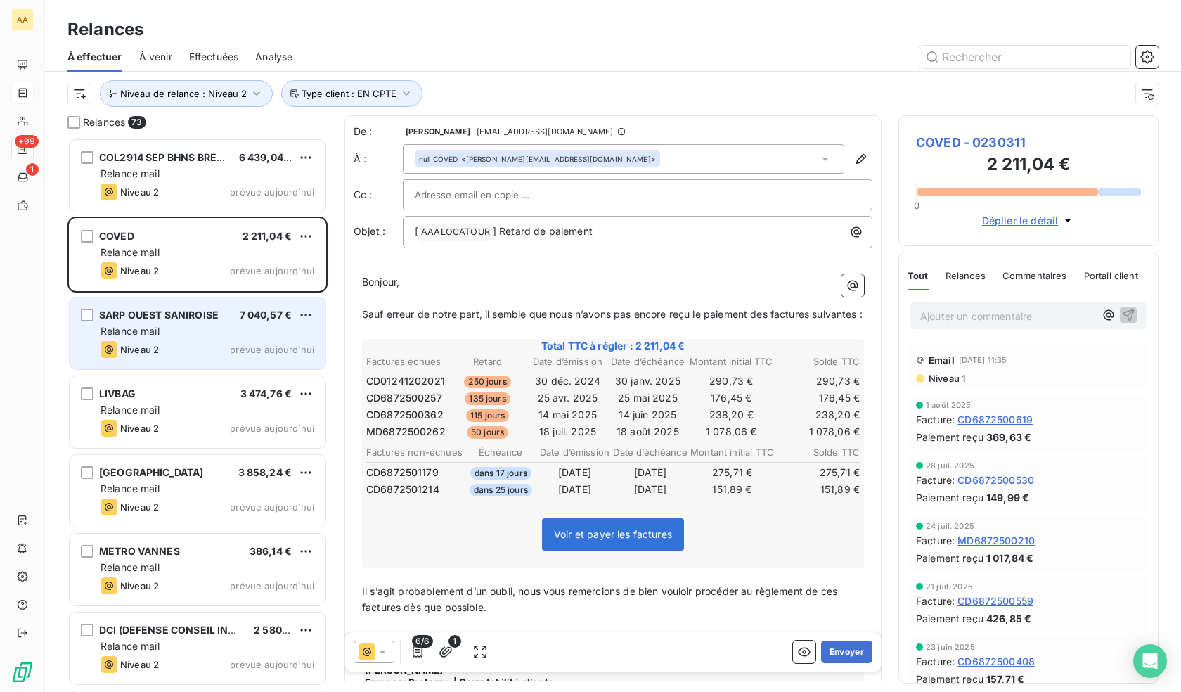
click at [196, 352] on div "Niveau 2 prévue aujourd’hui" at bounding box center [208, 349] width 214 height 17
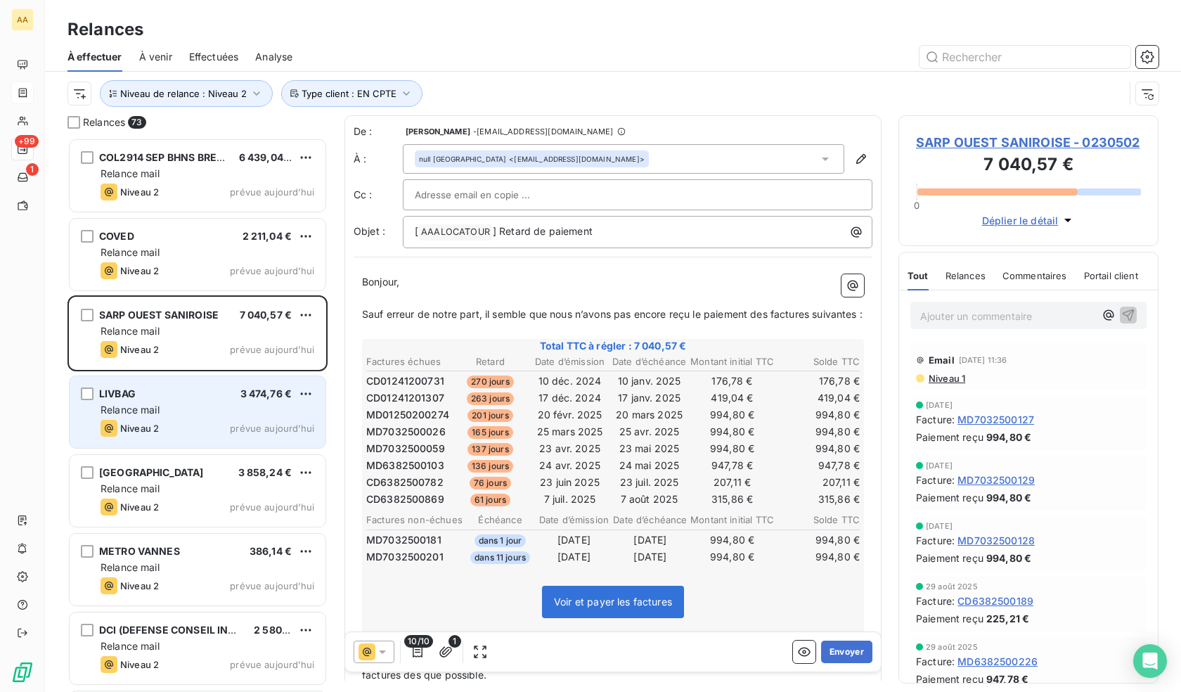
click at [145, 418] on div "LIVBAG 3 474,76 € Relance mail Niveau 2 prévue [DATE]" at bounding box center [198, 412] width 256 height 72
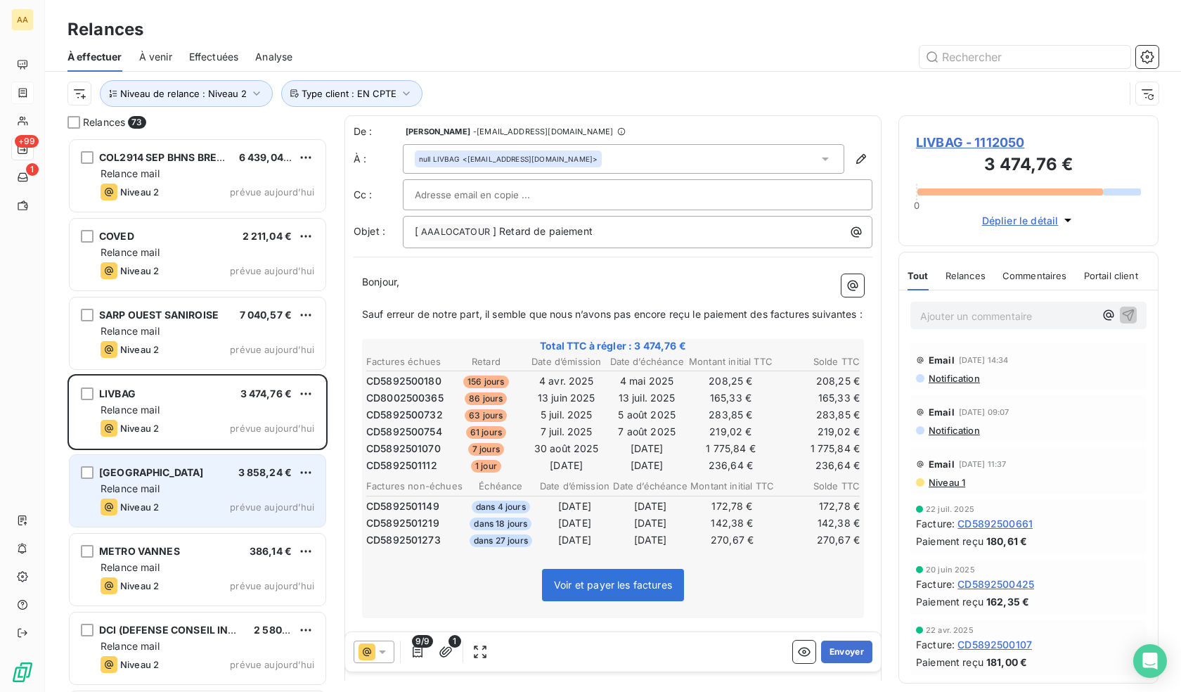
click at [217, 482] on div "Relance mail" at bounding box center [208, 489] width 214 height 14
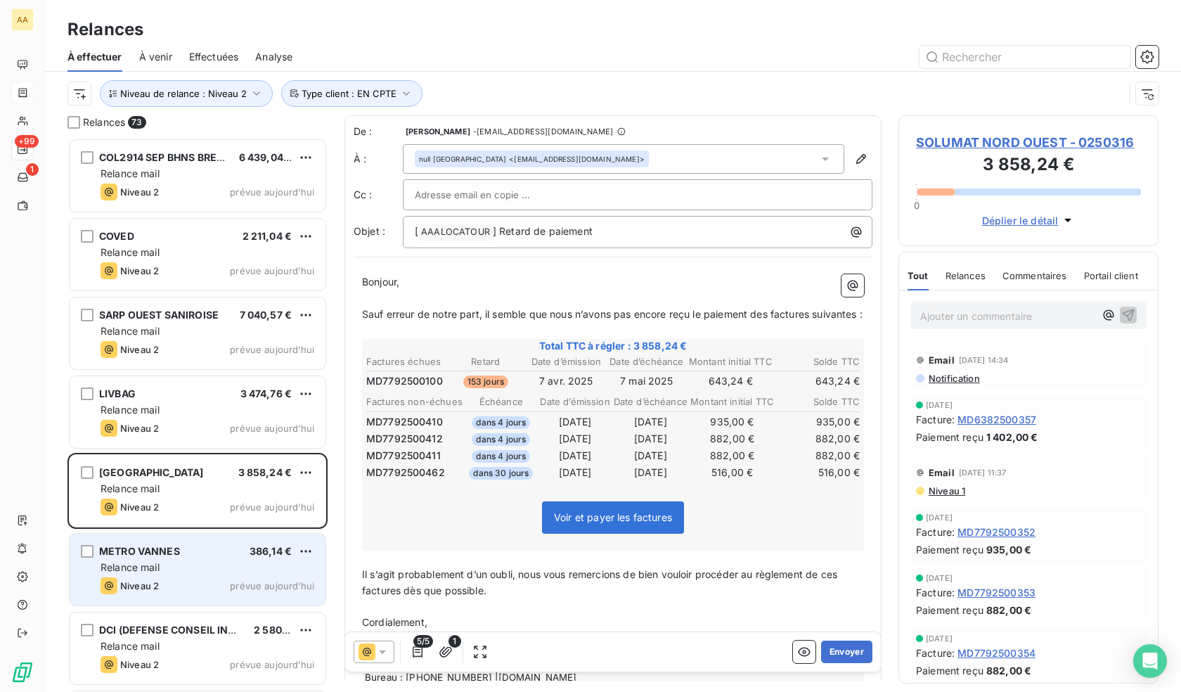
click at [208, 546] on div "METRO VANNES 386,14 €" at bounding box center [208, 551] width 214 height 13
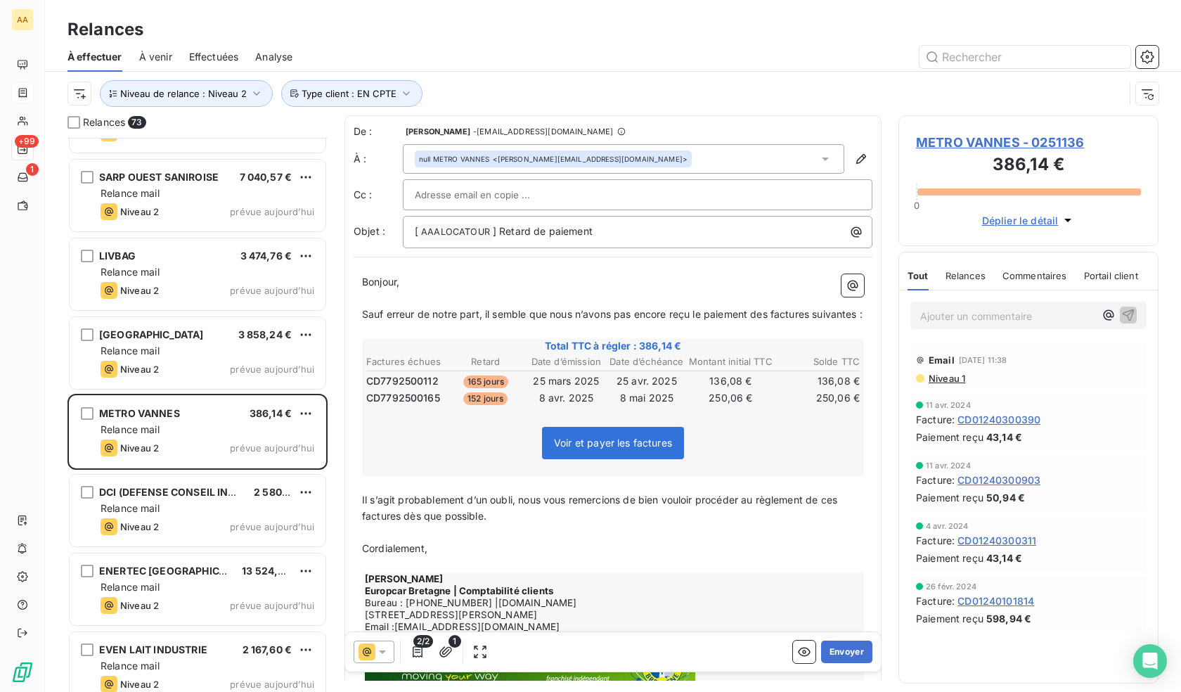
scroll to position [141, 0]
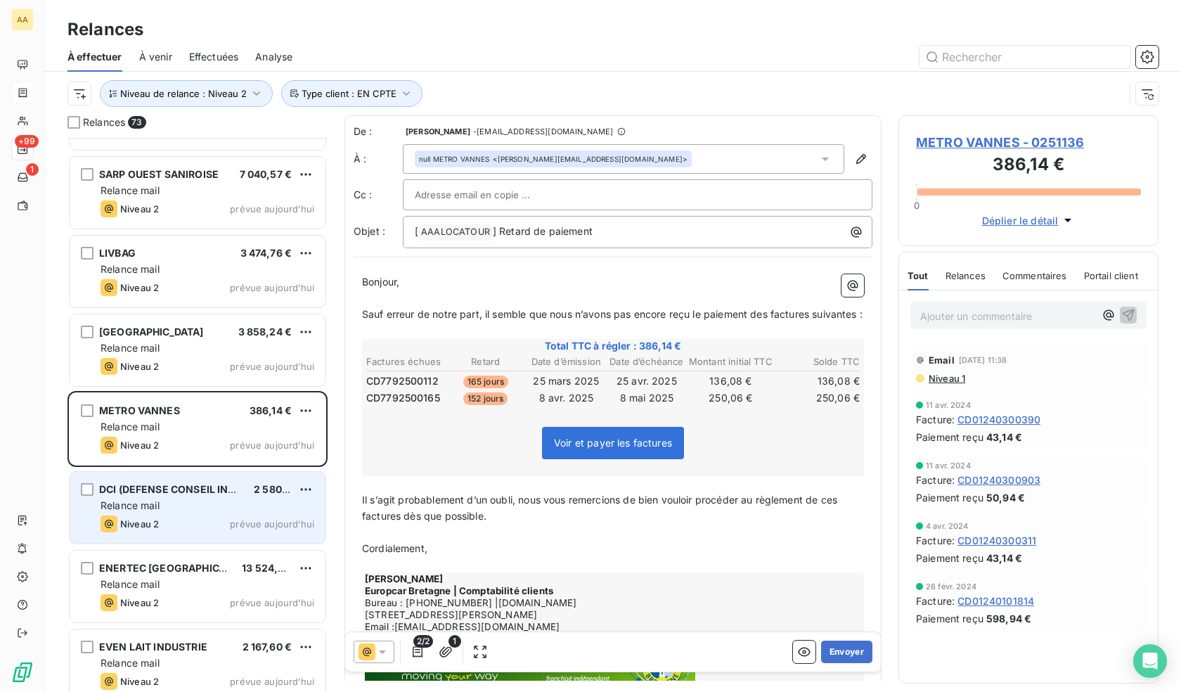
click at [183, 508] on div "Relance mail" at bounding box center [208, 505] width 214 height 14
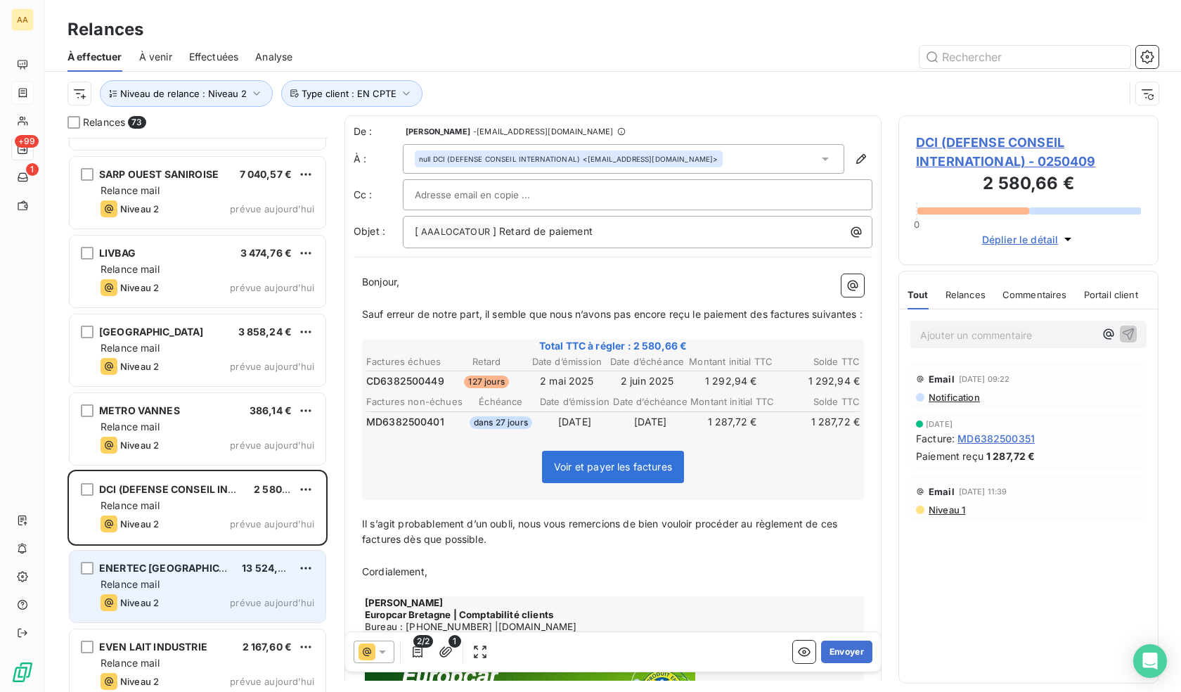
click at [173, 568] on span "ENERTEC [GEOGRAPHIC_DATA]" at bounding box center [176, 568] width 154 height 12
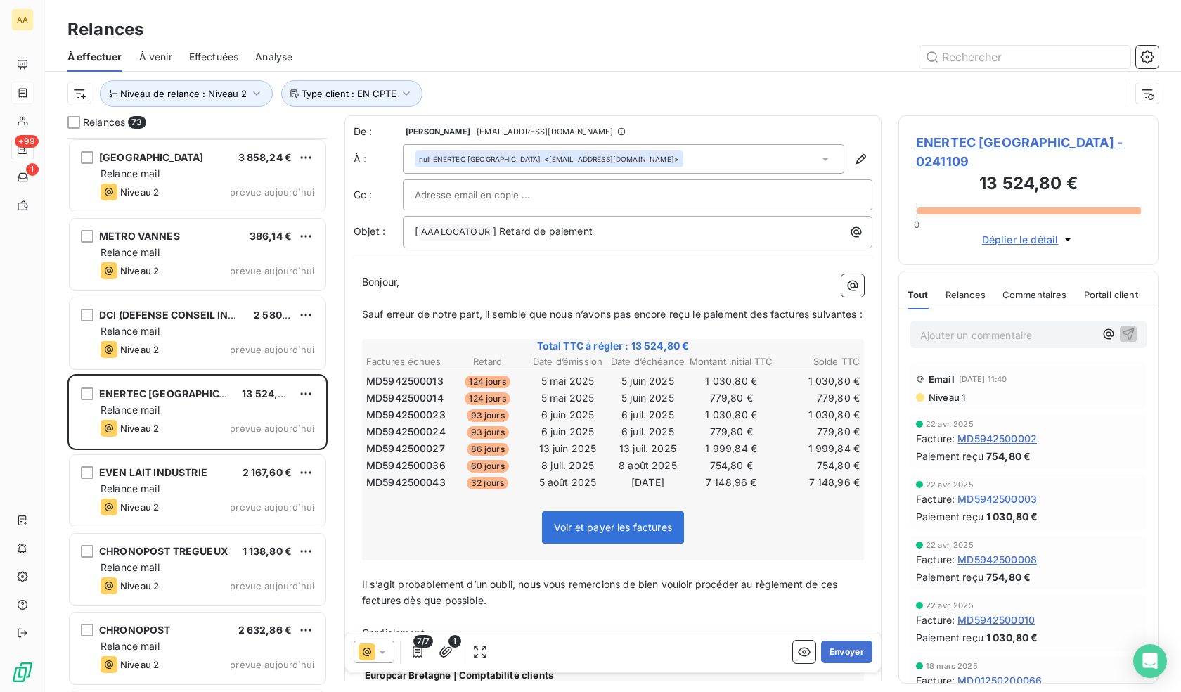
scroll to position [352, 0]
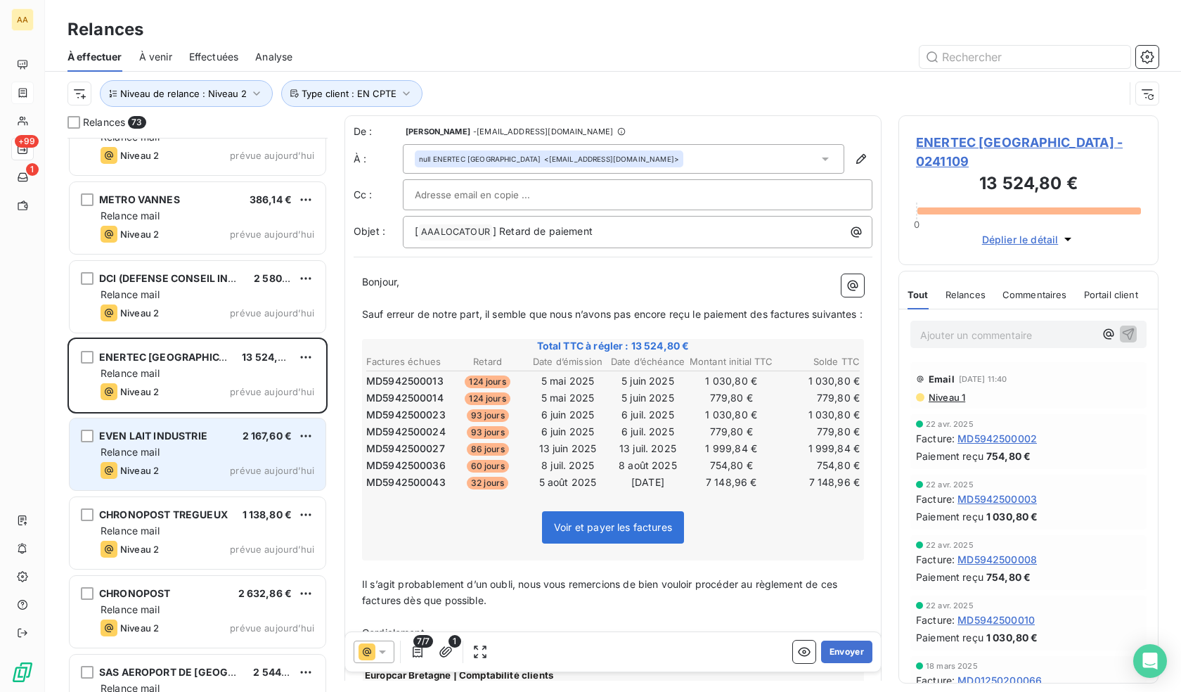
click at [198, 451] on div "Relance mail" at bounding box center [208, 452] width 214 height 14
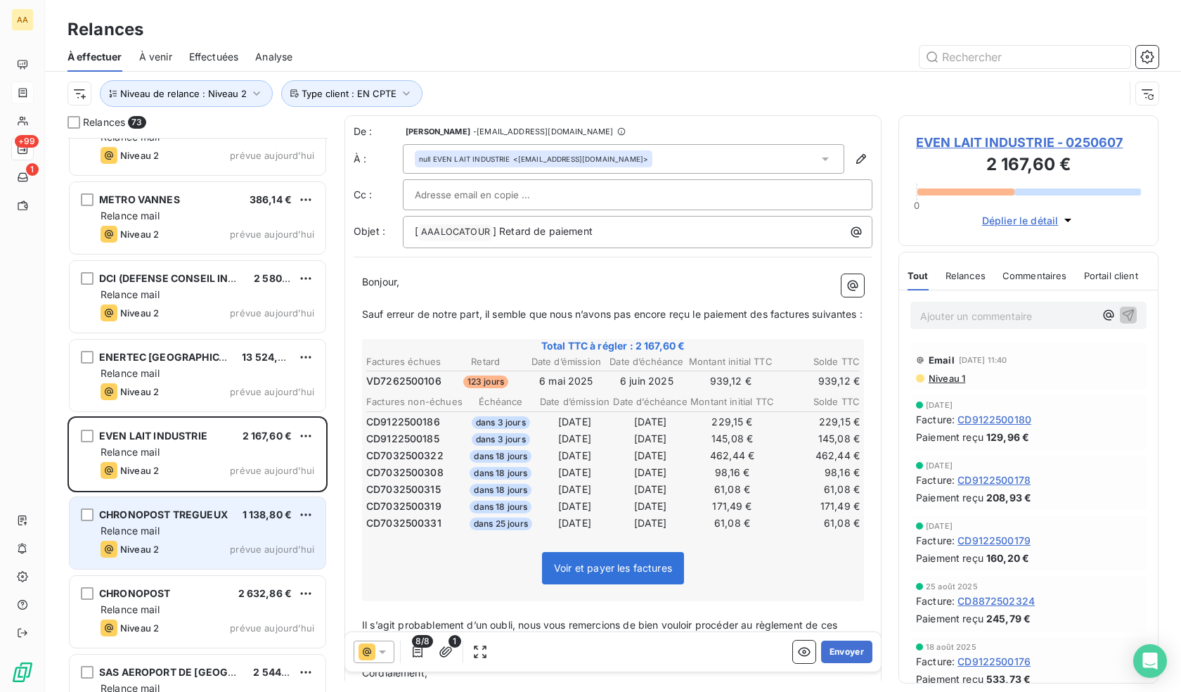
click at [192, 532] on div "Relance mail" at bounding box center [208, 531] width 214 height 14
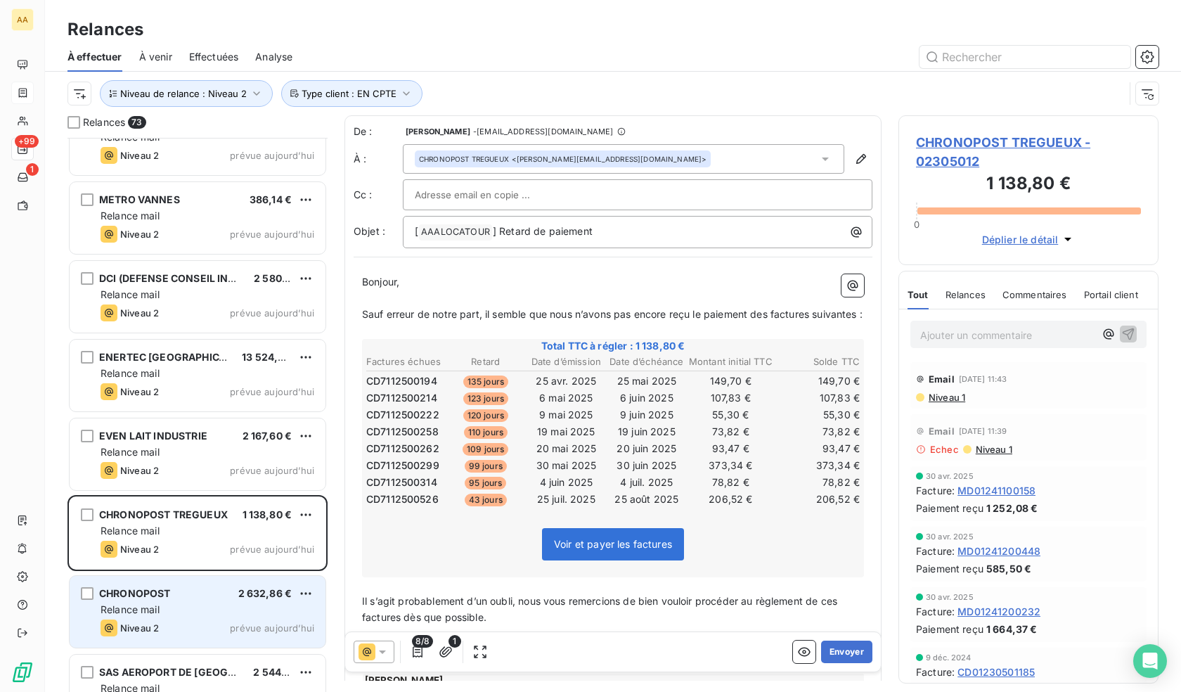
click at [198, 603] on div "Relance mail" at bounding box center [208, 610] width 214 height 14
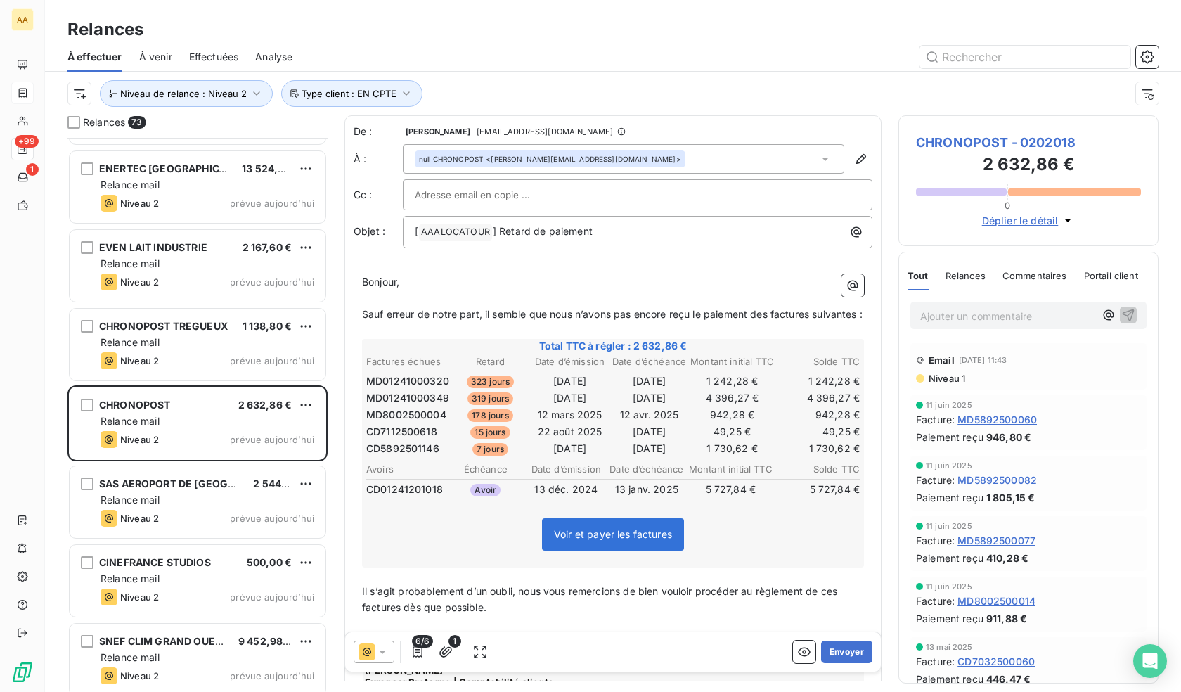
scroll to position [563, 0]
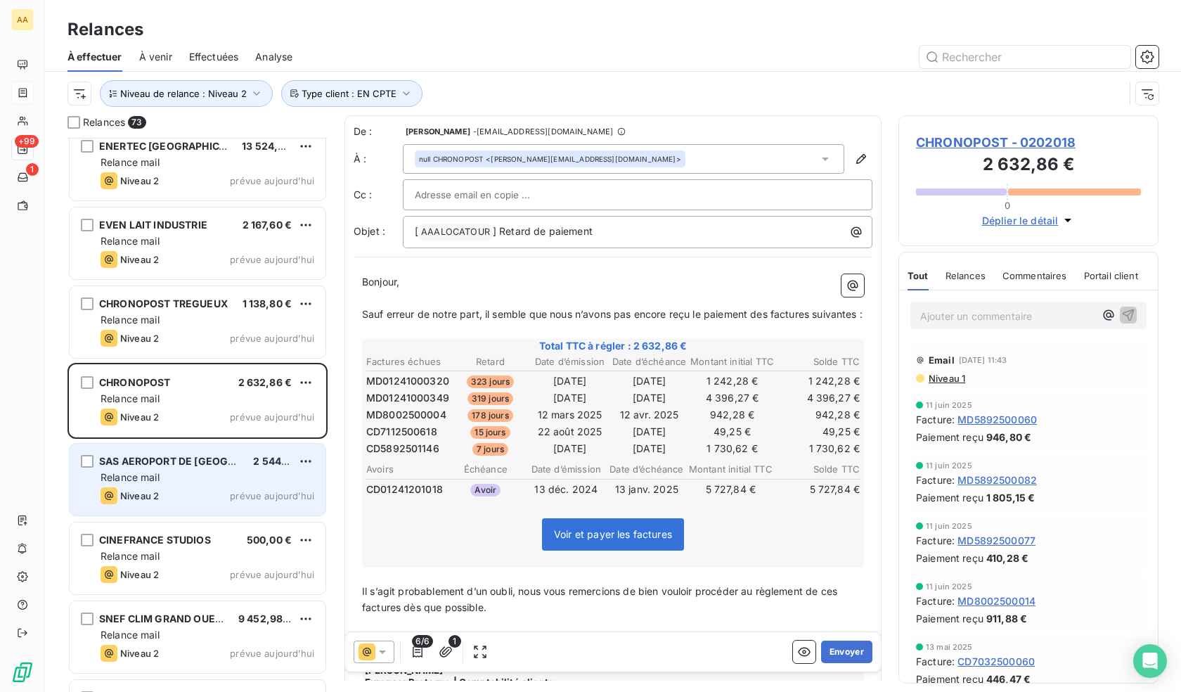
click at [194, 491] on div "Niveau 2 prévue aujourd’hui" at bounding box center [208, 495] width 214 height 17
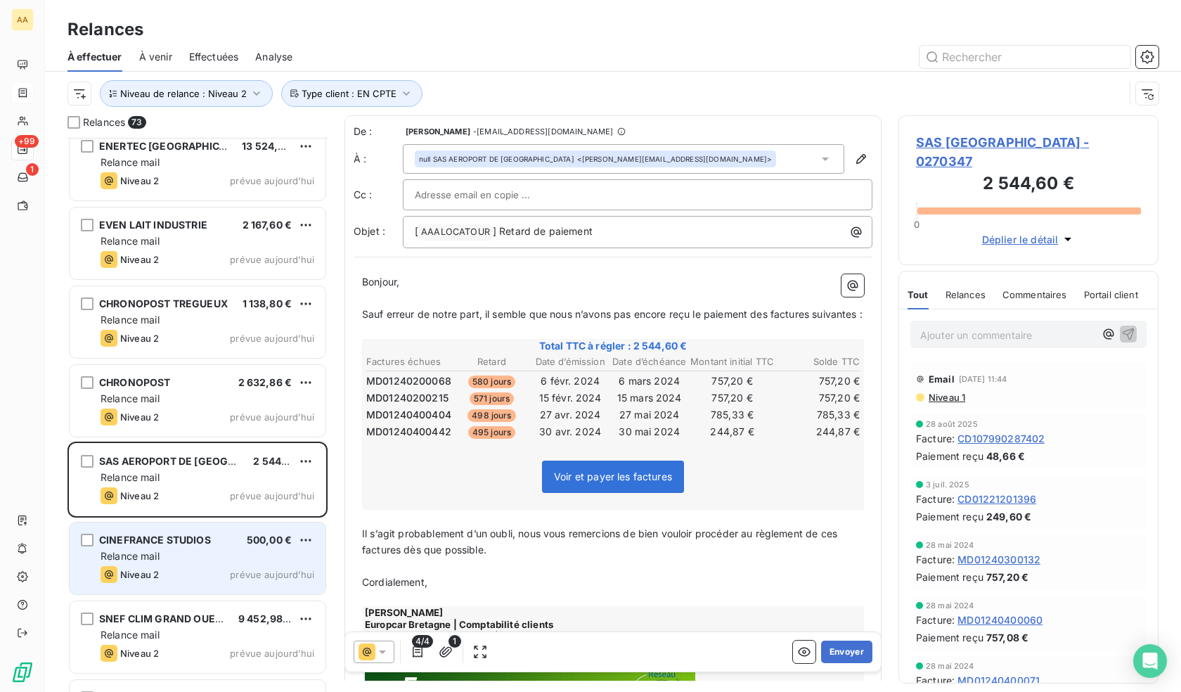
click at [195, 537] on span "CINEFRANCE STUDIOS" at bounding box center [155, 540] width 112 height 12
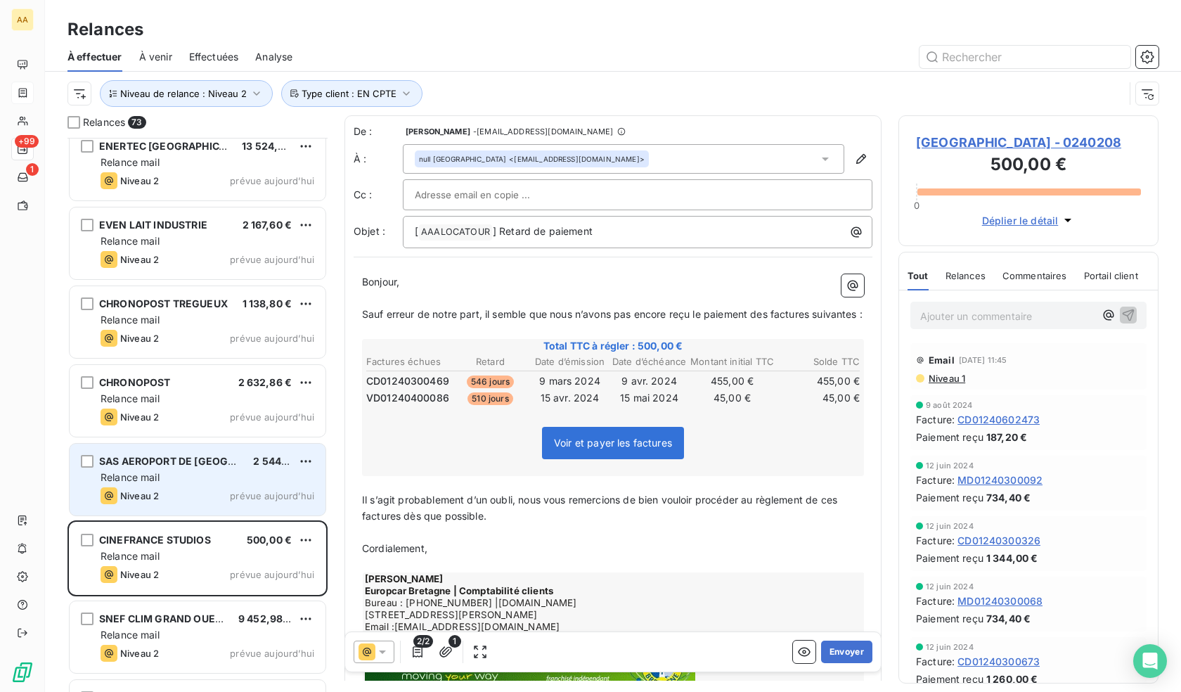
click at [200, 473] on div "Relance mail" at bounding box center [208, 477] width 214 height 14
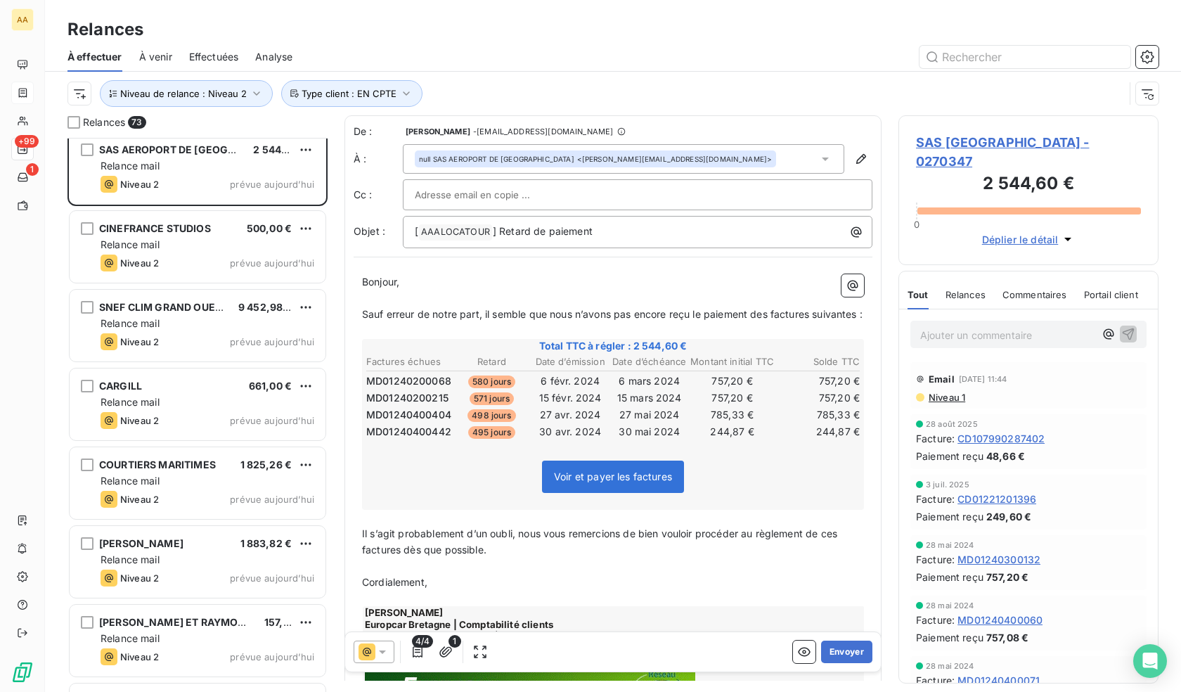
scroll to position [915, 0]
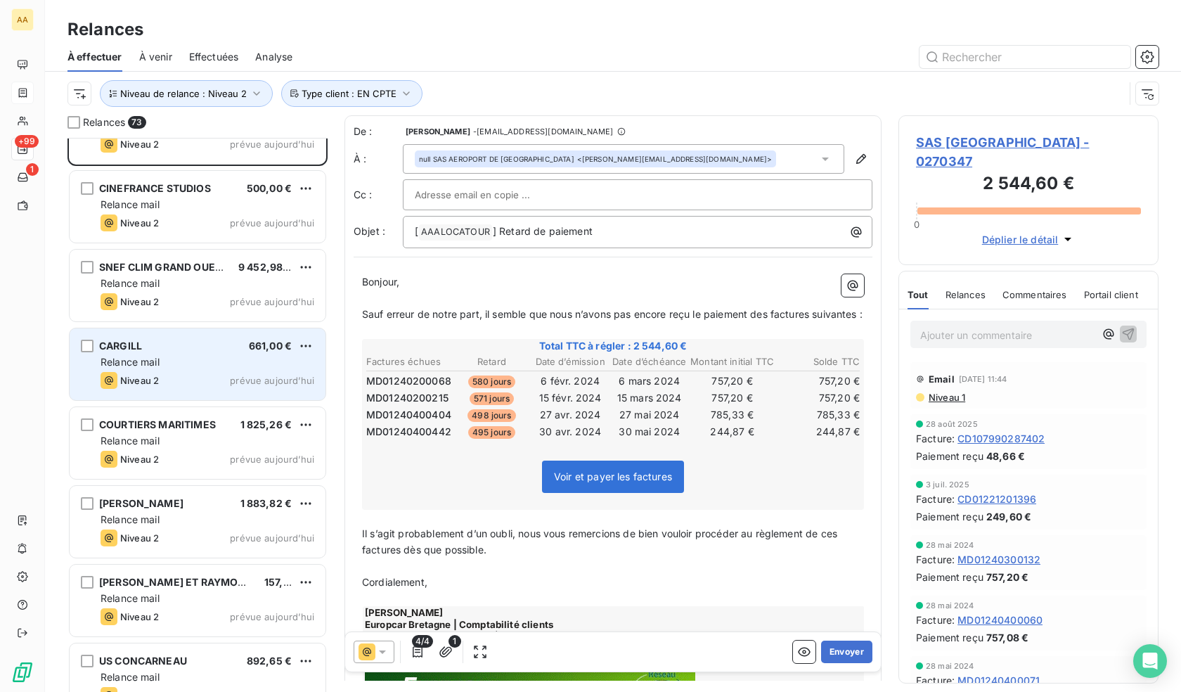
click at [167, 354] on div "CARGILL 661,00 € Relance mail Niveau 2 prévue [DATE]" at bounding box center [198, 364] width 256 height 72
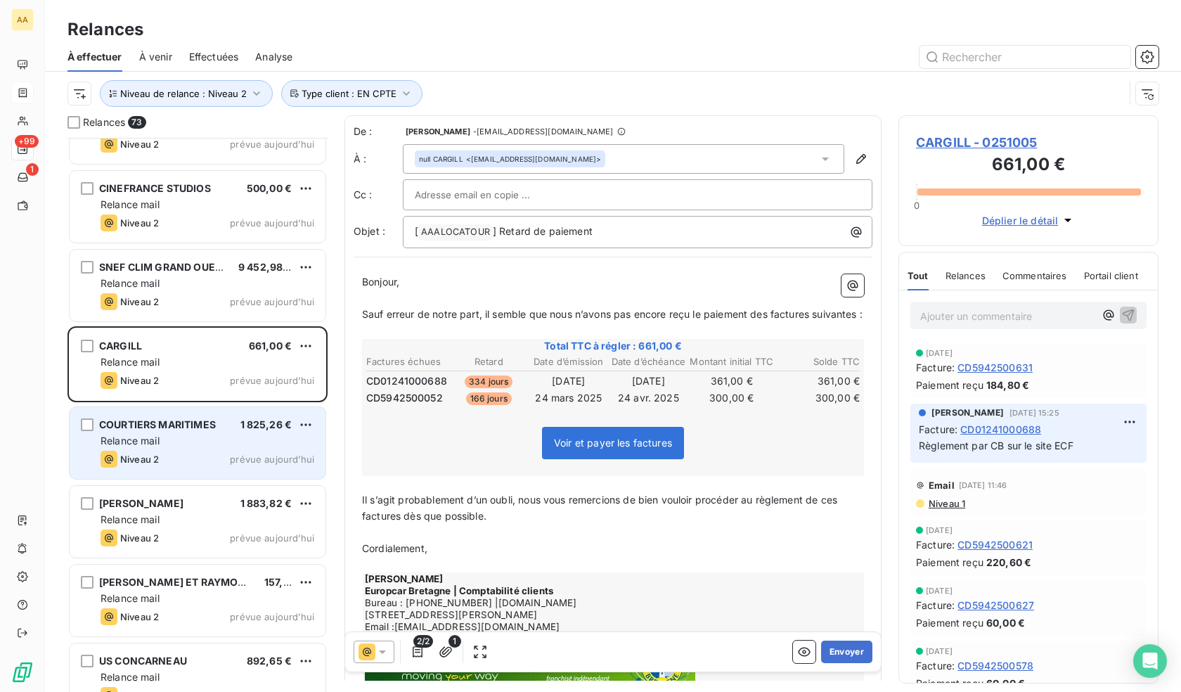
click at [181, 419] on span "COURTIERS MARITIMES" at bounding box center [157, 424] width 117 height 12
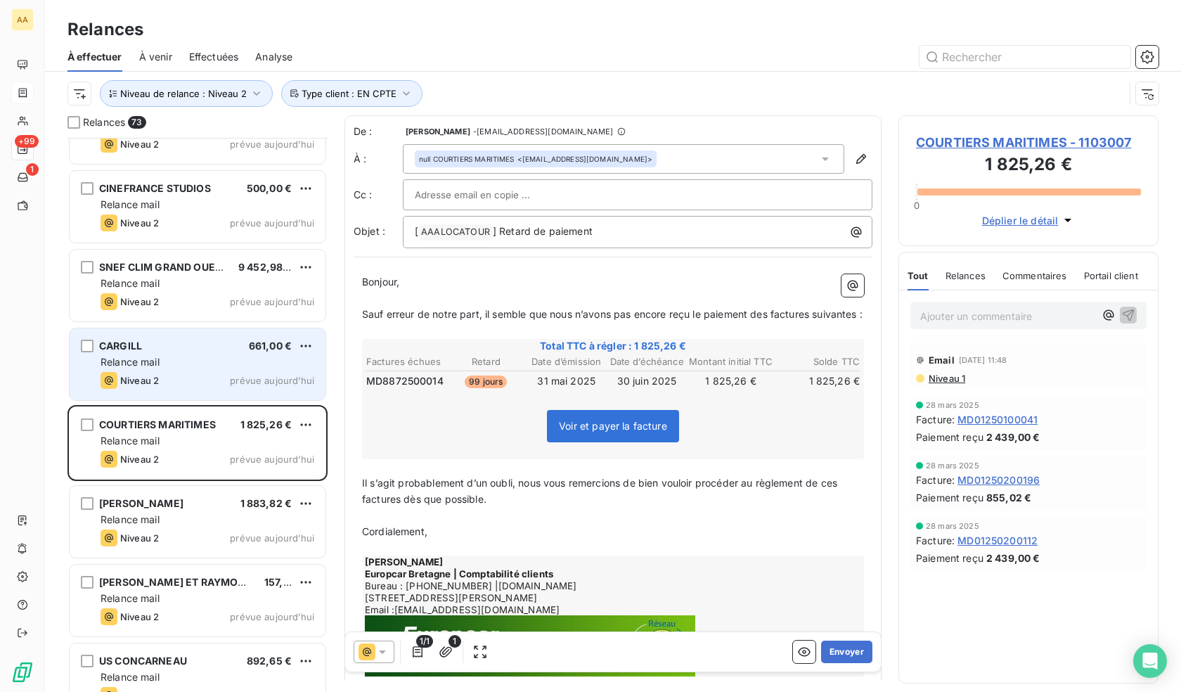
click at [176, 351] on div "CARGILL 661,00 €" at bounding box center [208, 346] width 214 height 13
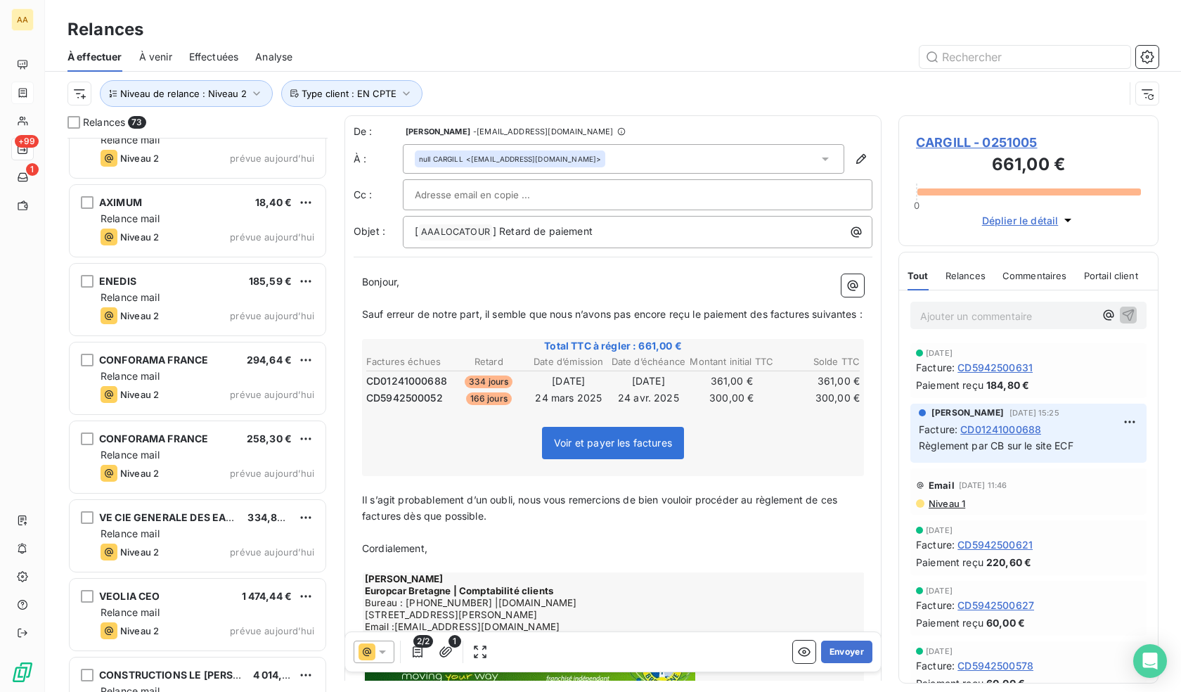
scroll to position [5195, 0]
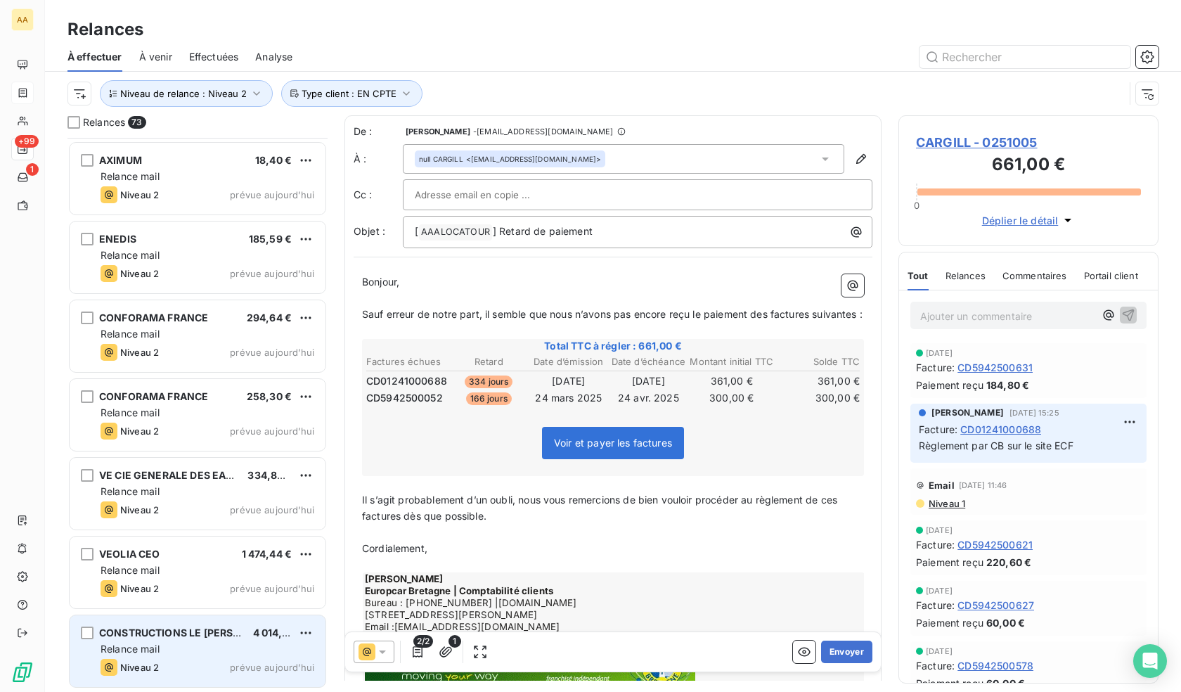
click at [173, 656] on div "CONSTRUCTIONS LE [PERSON_NAME] 4 014,98 € Relance mail Niveau 2 prévue [DATE]" at bounding box center [198, 651] width 256 height 72
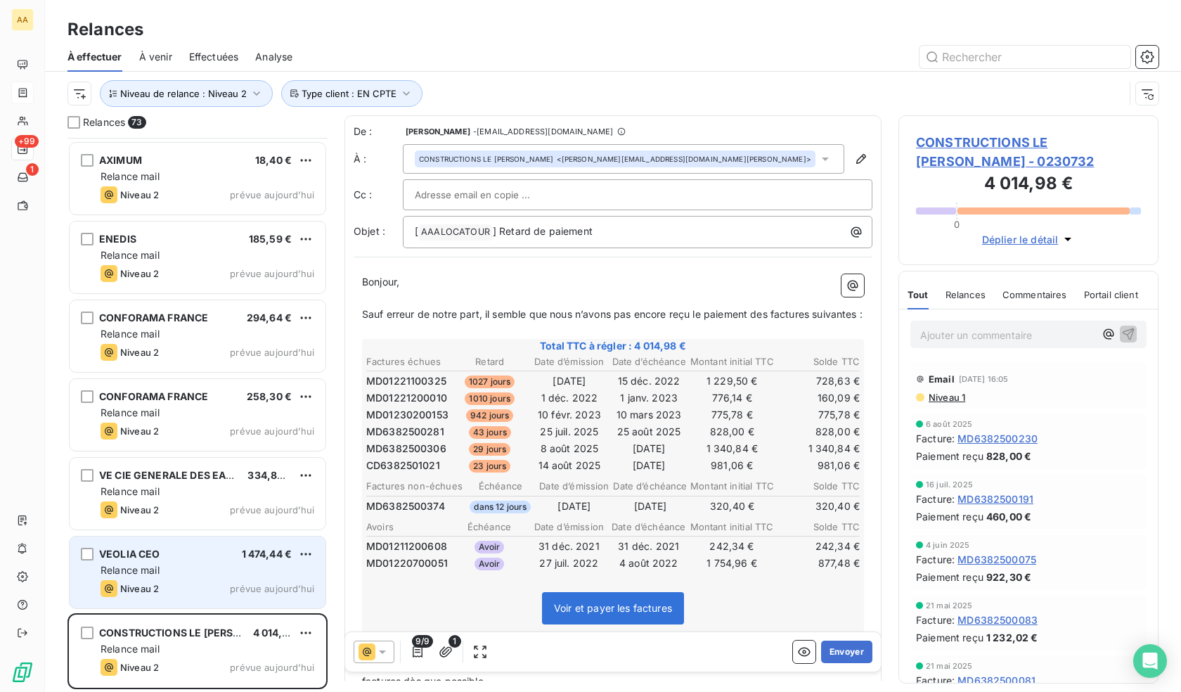
click at [176, 583] on div "Niveau 2 prévue aujourd’hui" at bounding box center [208, 588] width 214 height 17
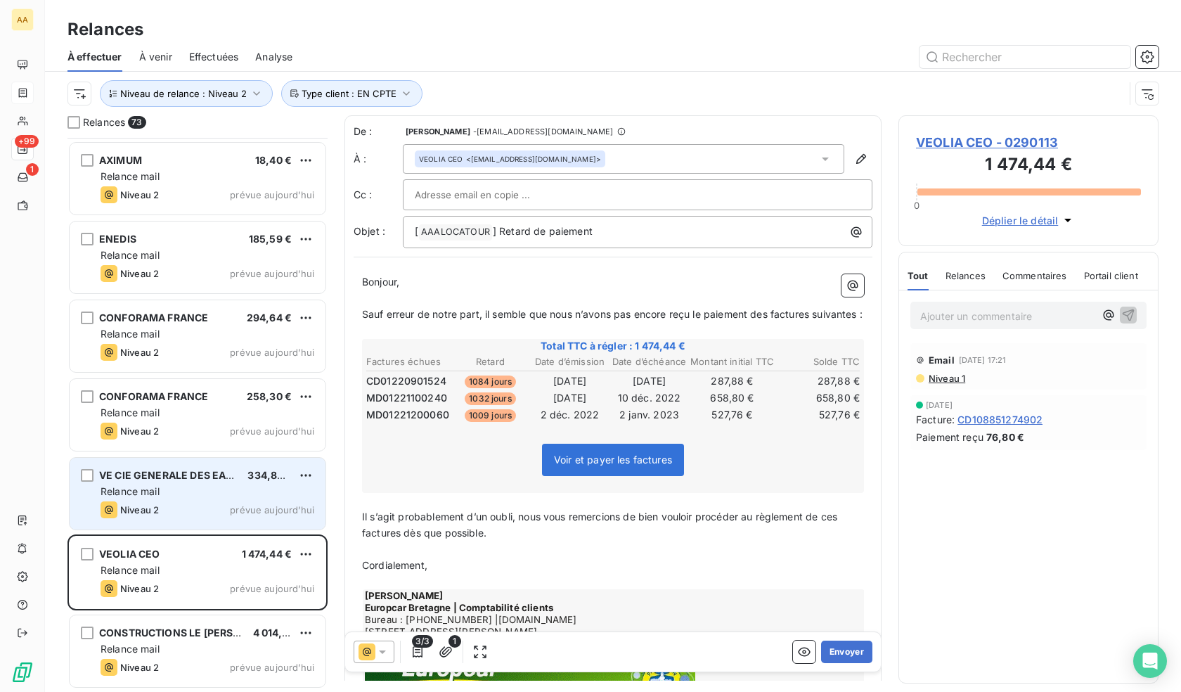
click at [175, 492] on div "Relance mail" at bounding box center [208, 491] width 214 height 14
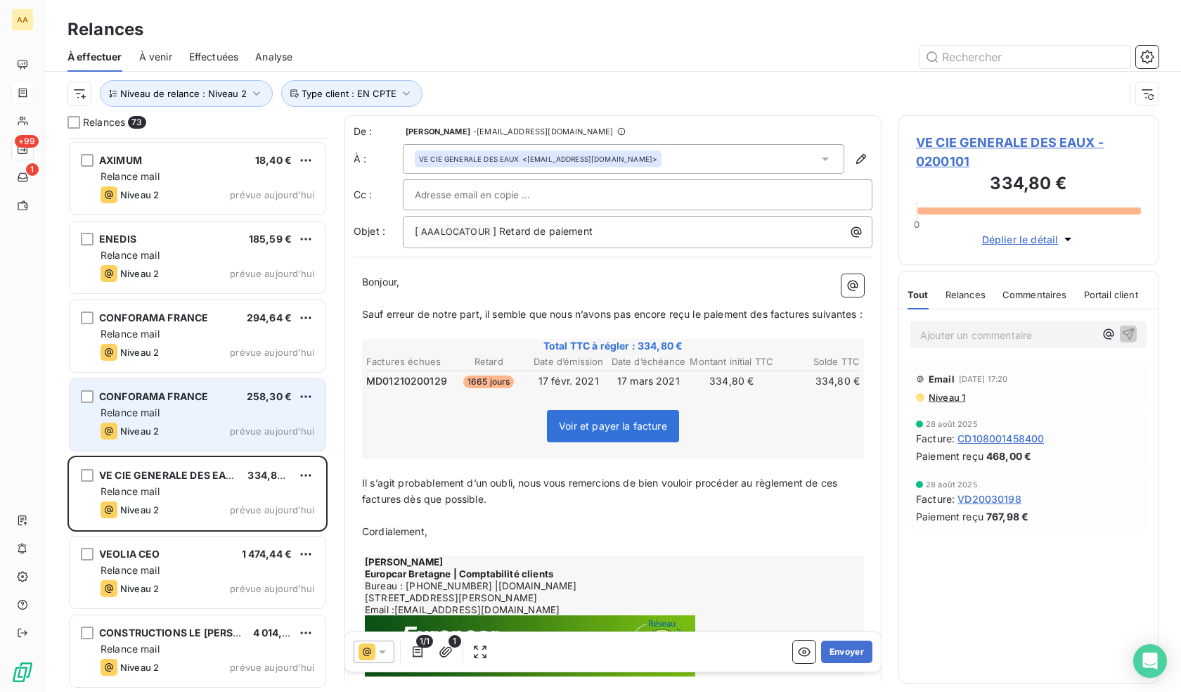
click at [172, 414] on div "Relance mail" at bounding box center [208, 413] width 214 height 14
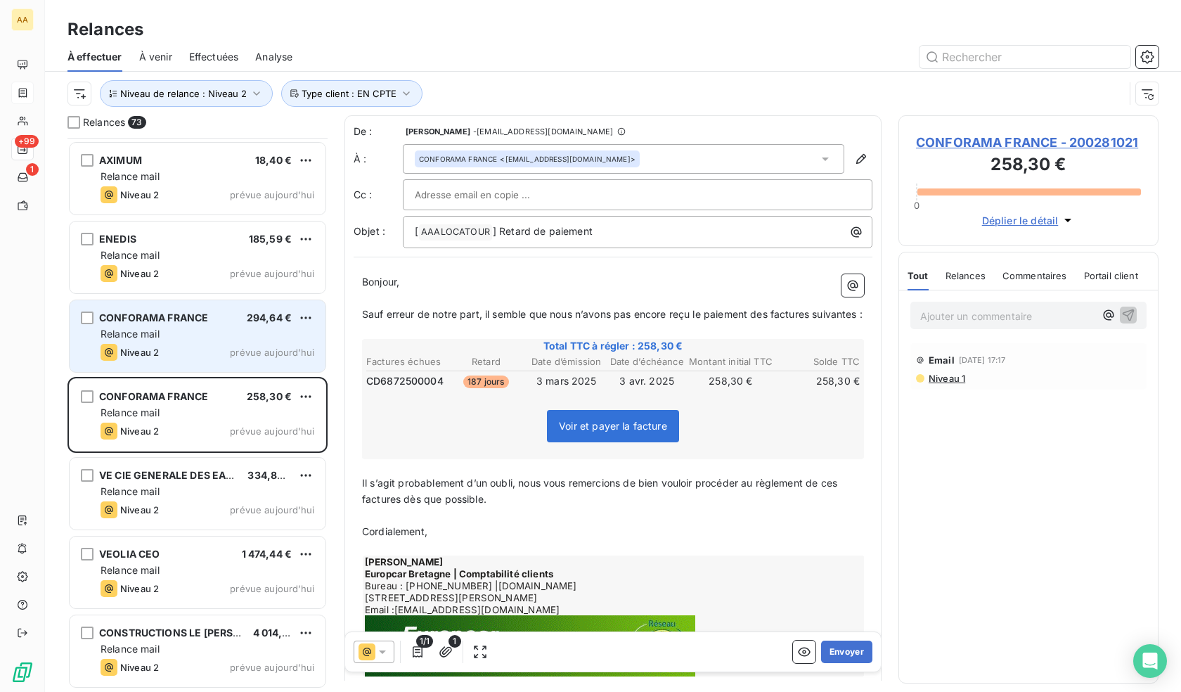
click at [169, 342] on div "CONFORAMA FRANCE 294,64 € Relance mail Niveau 2 prévue [DATE]" at bounding box center [198, 336] width 256 height 72
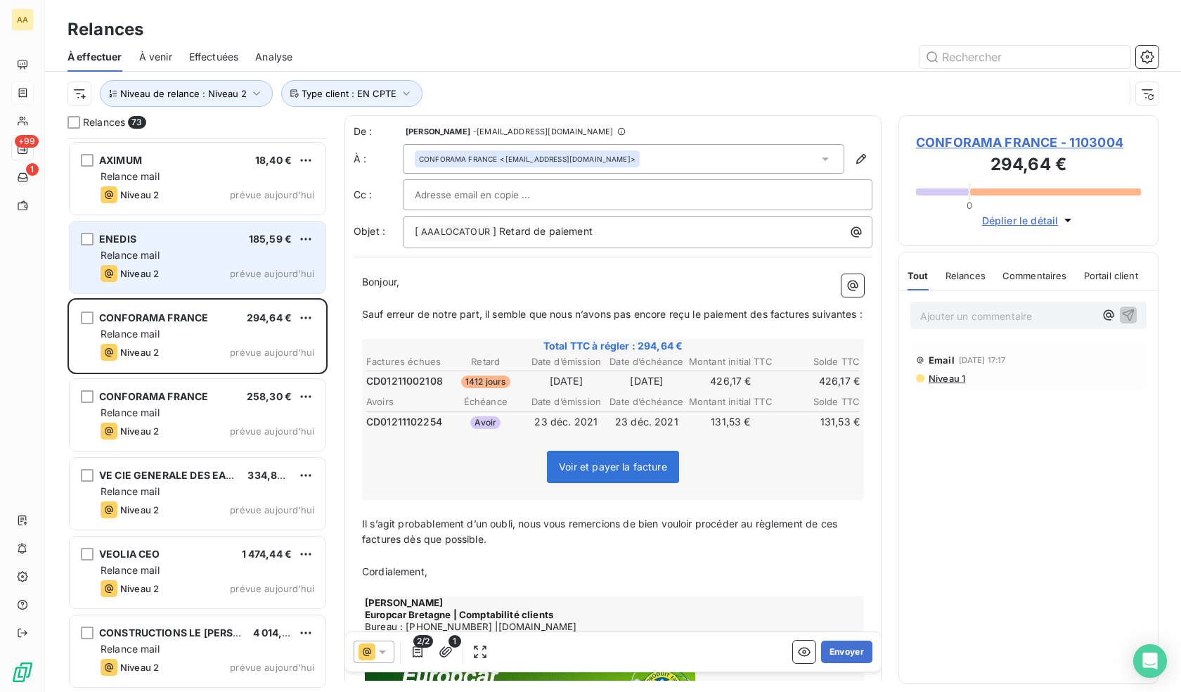
click at [186, 257] on div "Relance mail" at bounding box center [208, 255] width 214 height 14
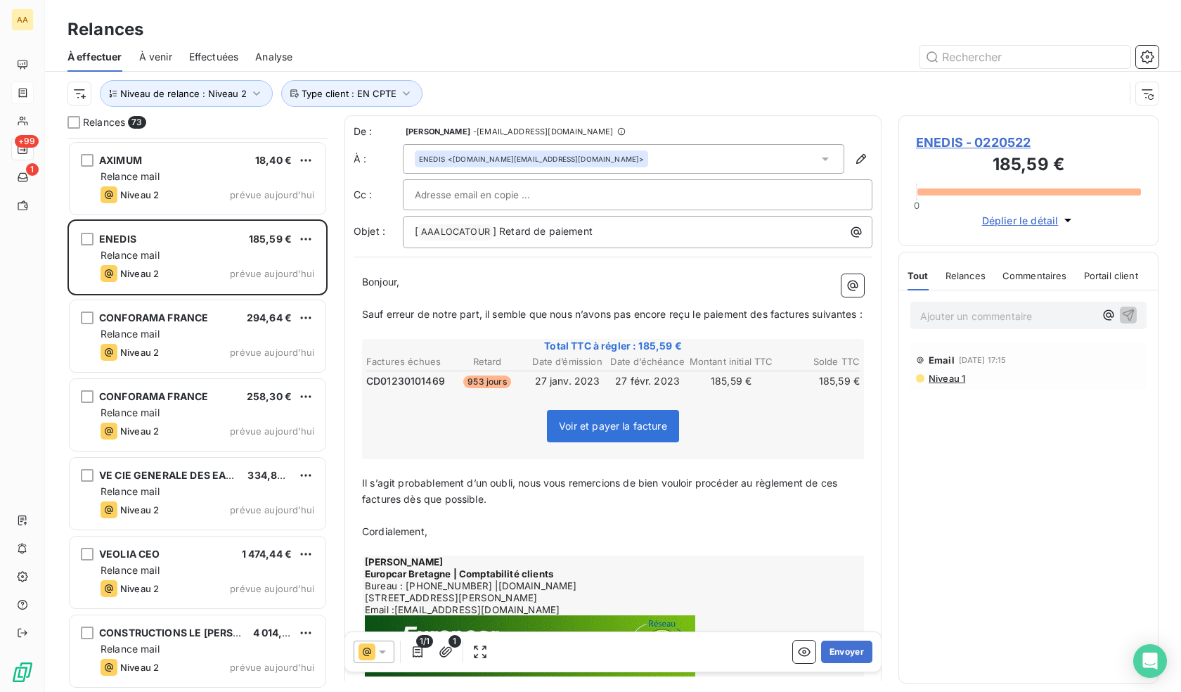
scroll to position [5054, 0]
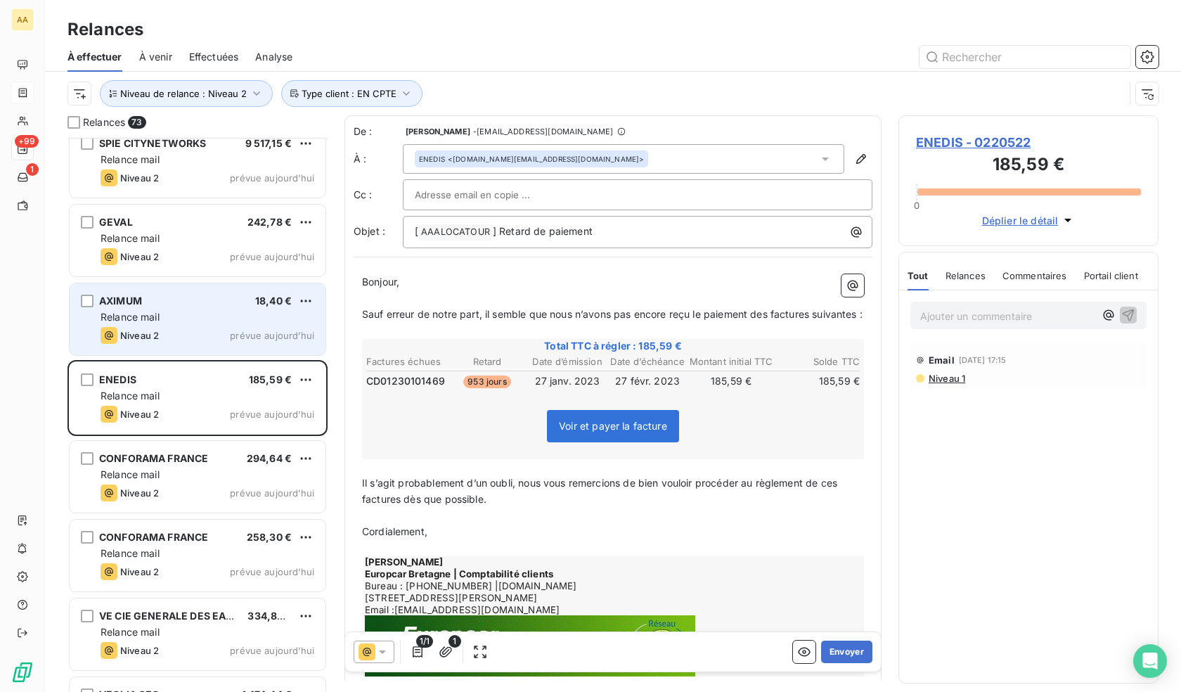
click at [181, 310] on div "Relance mail" at bounding box center [208, 317] width 214 height 14
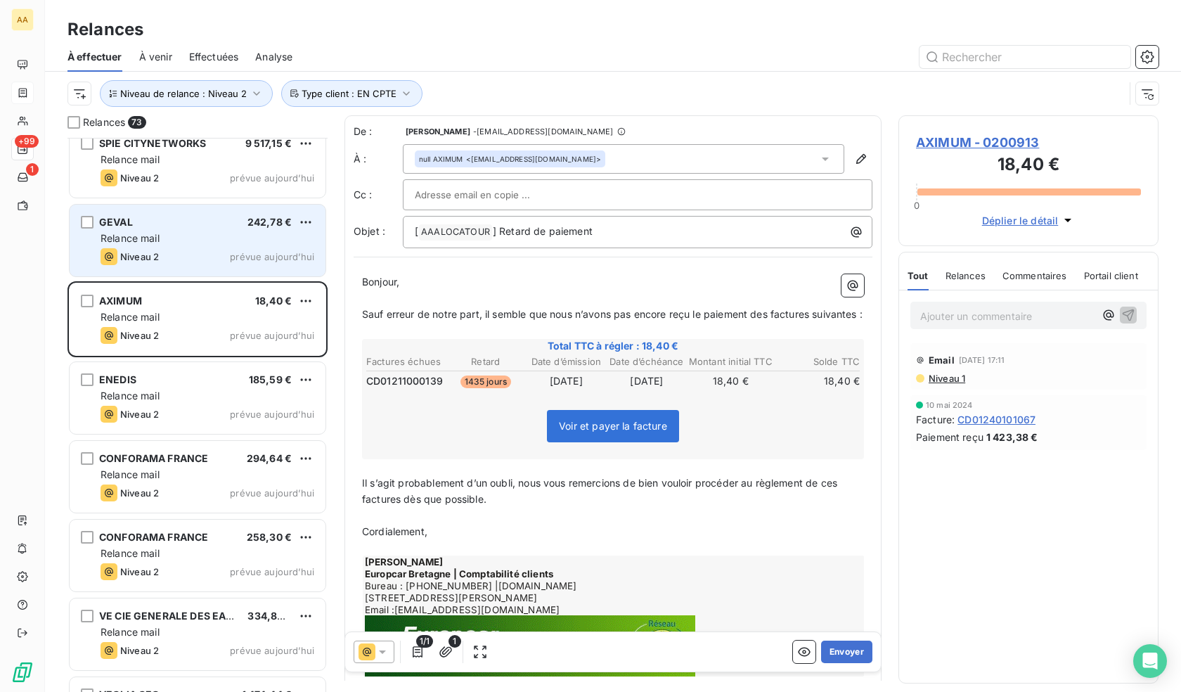
click at [173, 236] on div "Relance mail" at bounding box center [208, 238] width 214 height 14
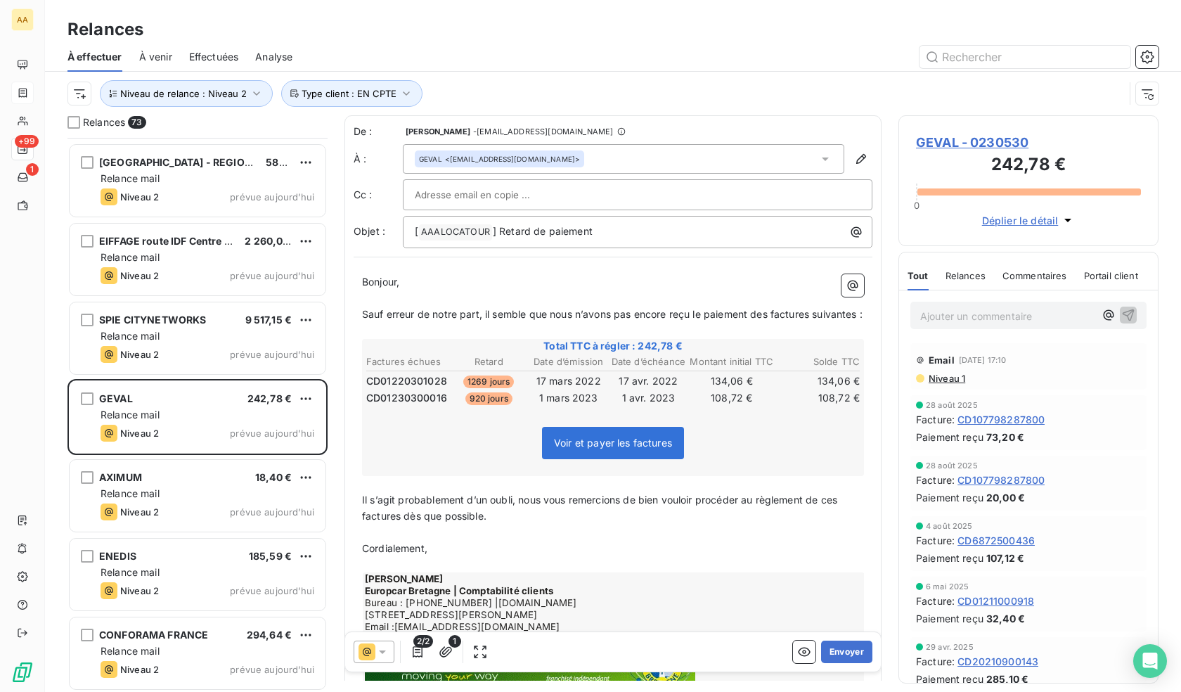
scroll to position [4843, 0]
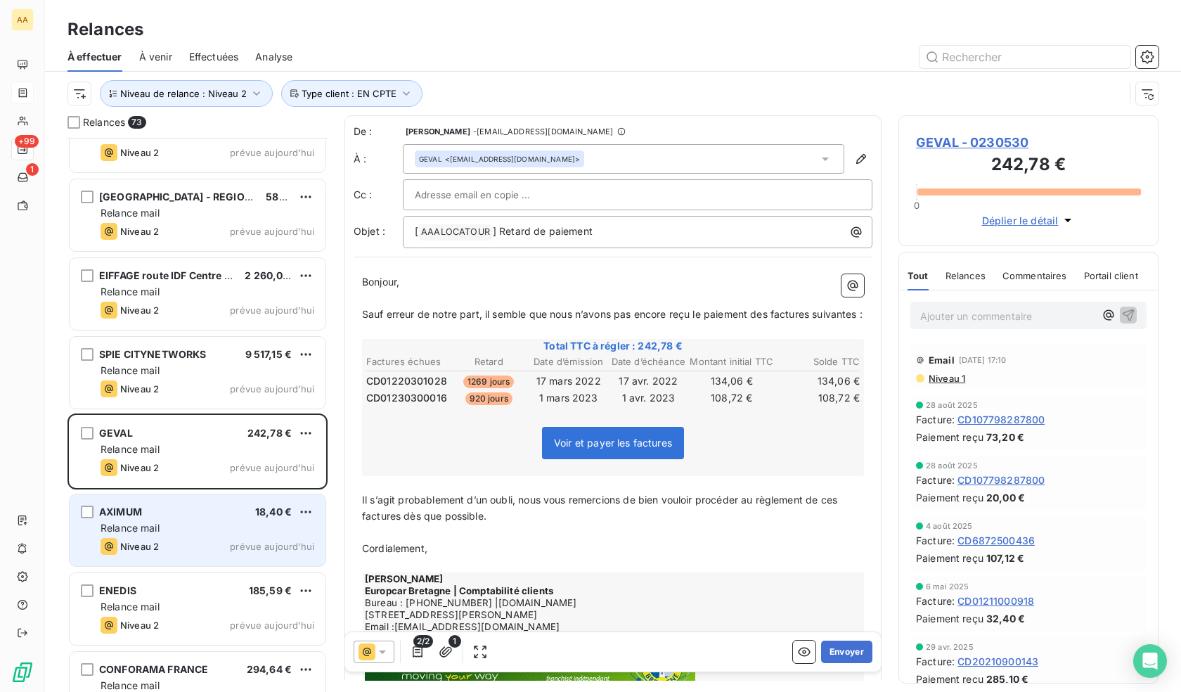
click at [158, 538] on div "Niveau 2" at bounding box center [130, 546] width 58 height 17
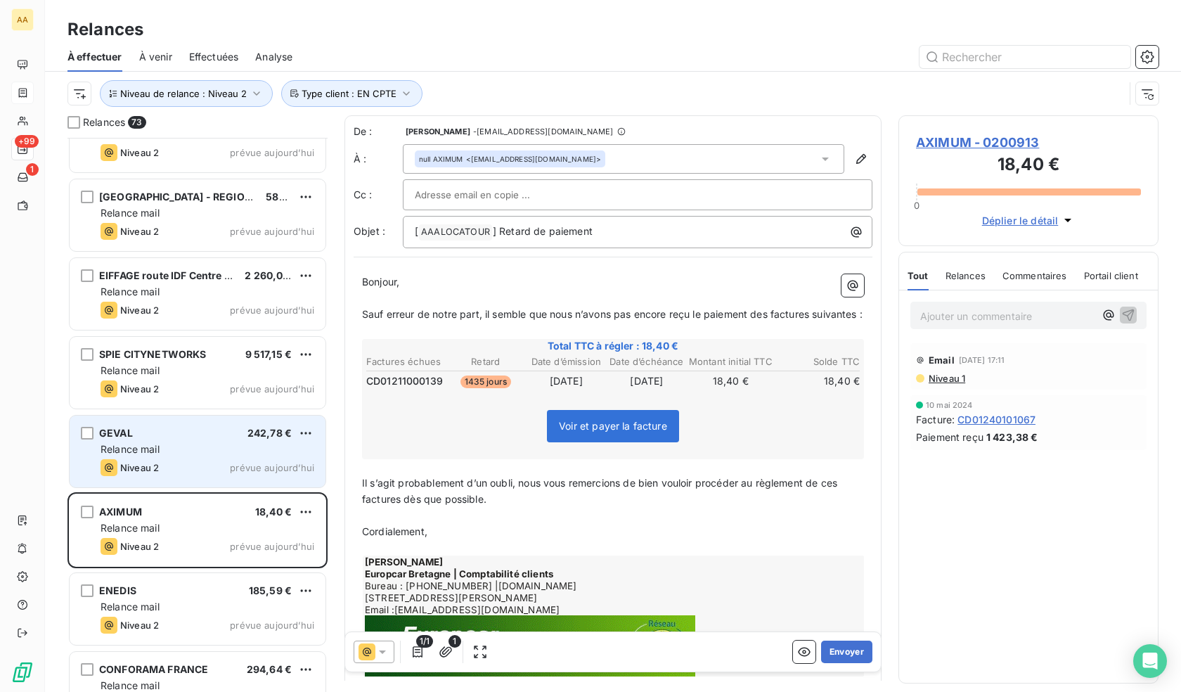
click at [188, 421] on div "GEVAL 242,78 € Relance mail Niveau 2 prévue [DATE]" at bounding box center [198, 452] width 256 height 72
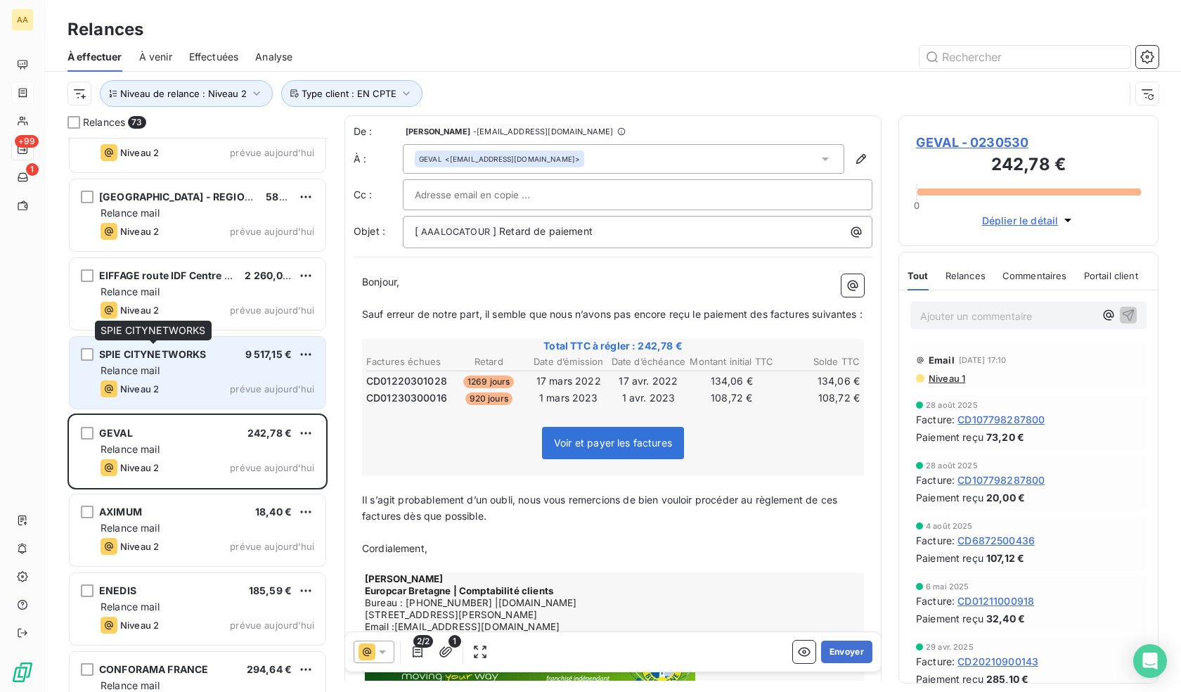
click at [167, 355] on span "SPIE CITYNETWORKS" at bounding box center [153, 354] width 108 height 12
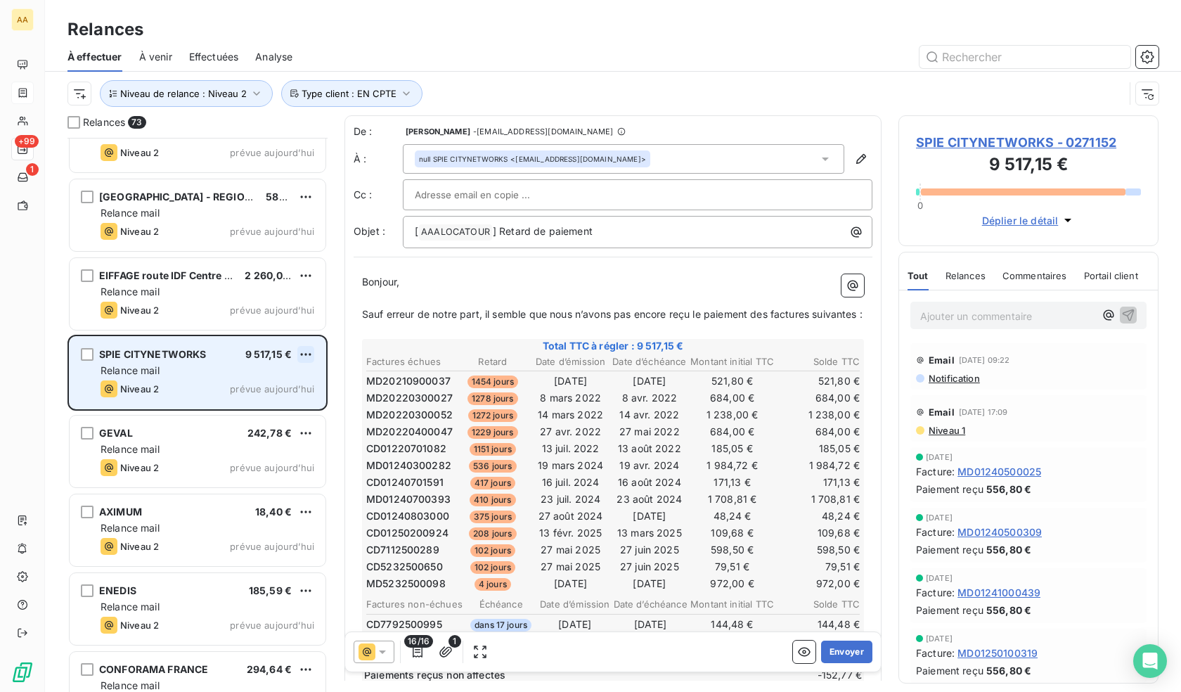
click at [304, 359] on html "AA +99 1 Relances À effectuer À venir Effectuées Analyse Niveau de relance : Ni…" at bounding box center [590, 346] width 1181 height 692
click at [248, 385] on div "Replanifier cette action" at bounding box center [245, 382] width 126 height 22
select select "9"
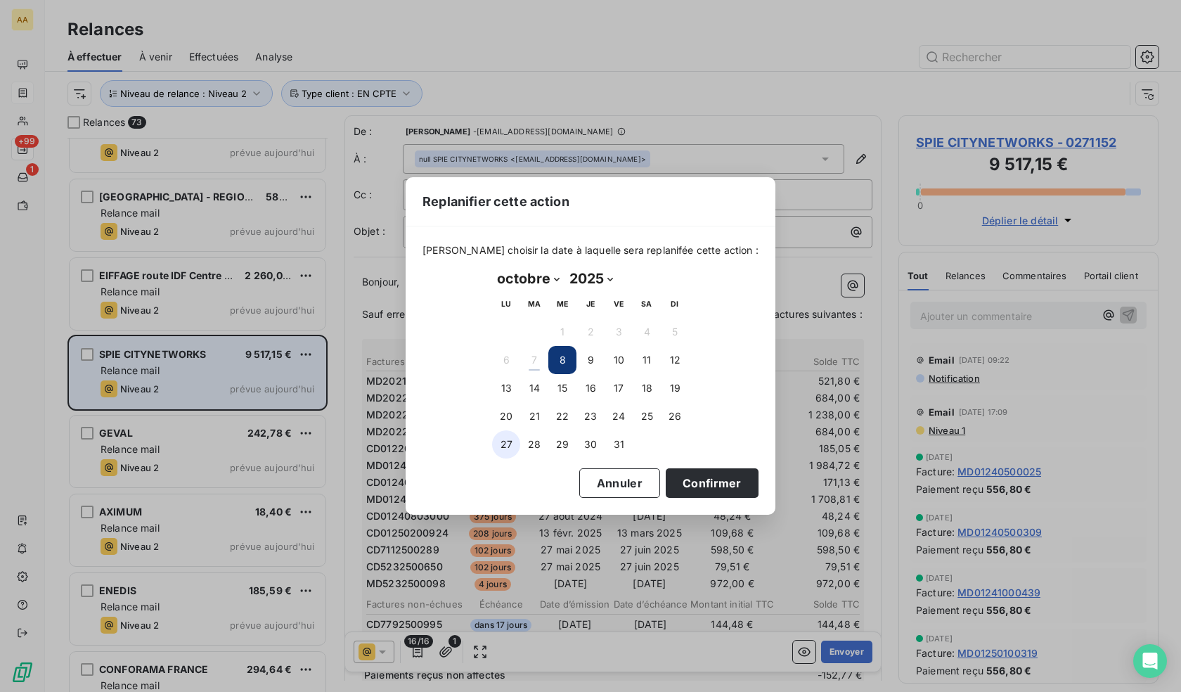
click at [508, 442] on button "27" at bounding box center [506, 444] width 28 height 28
click at [710, 492] on button "Confirmer" at bounding box center [712, 483] width 93 height 30
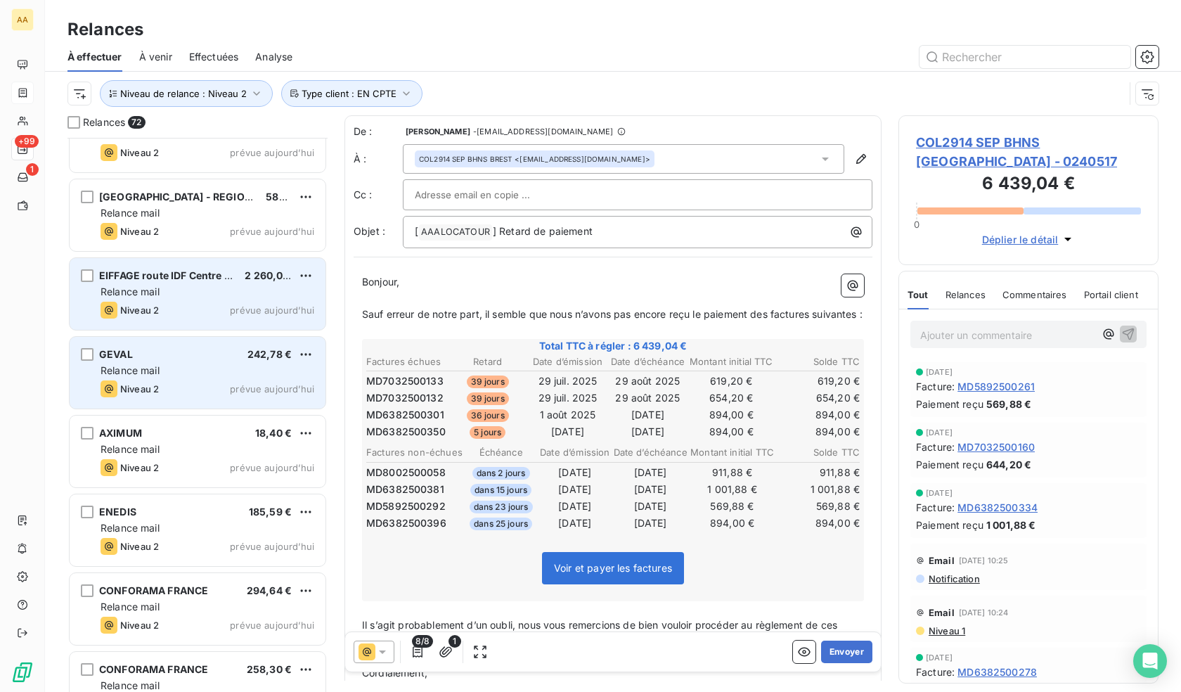
click at [185, 294] on div "Relance mail" at bounding box center [208, 292] width 214 height 14
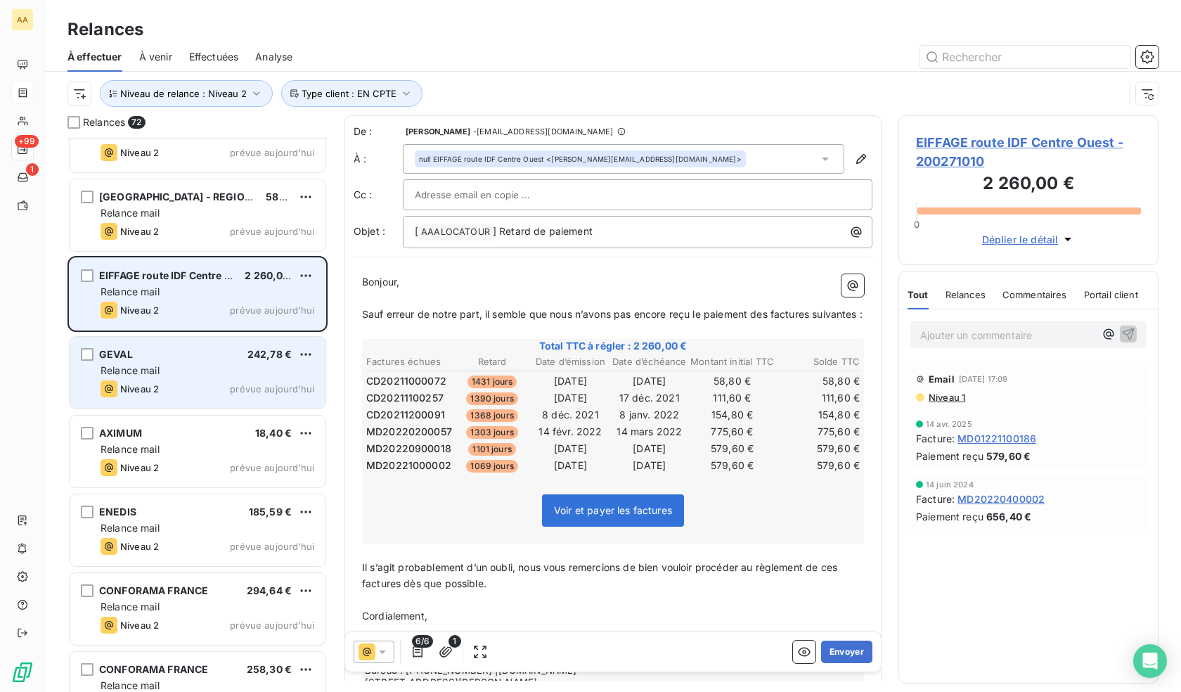
scroll to position [4773, 0]
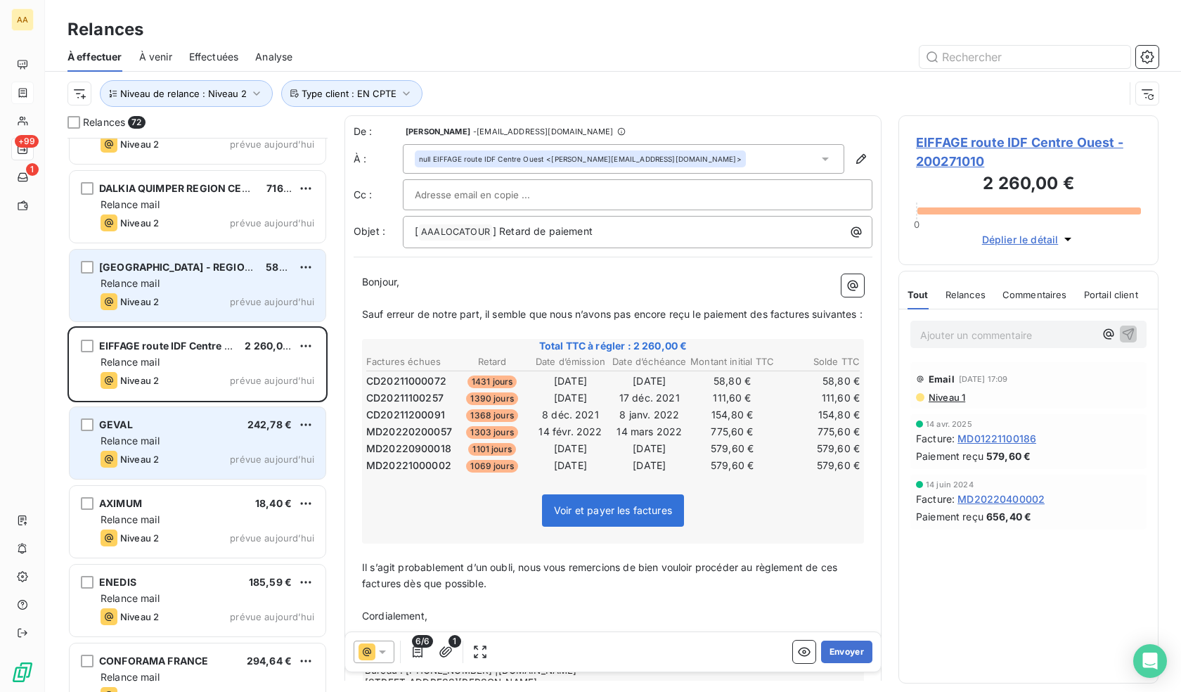
click at [185, 300] on div "Niveau 2 prévue aujourd’hui" at bounding box center [208, 301] width 214 height 17
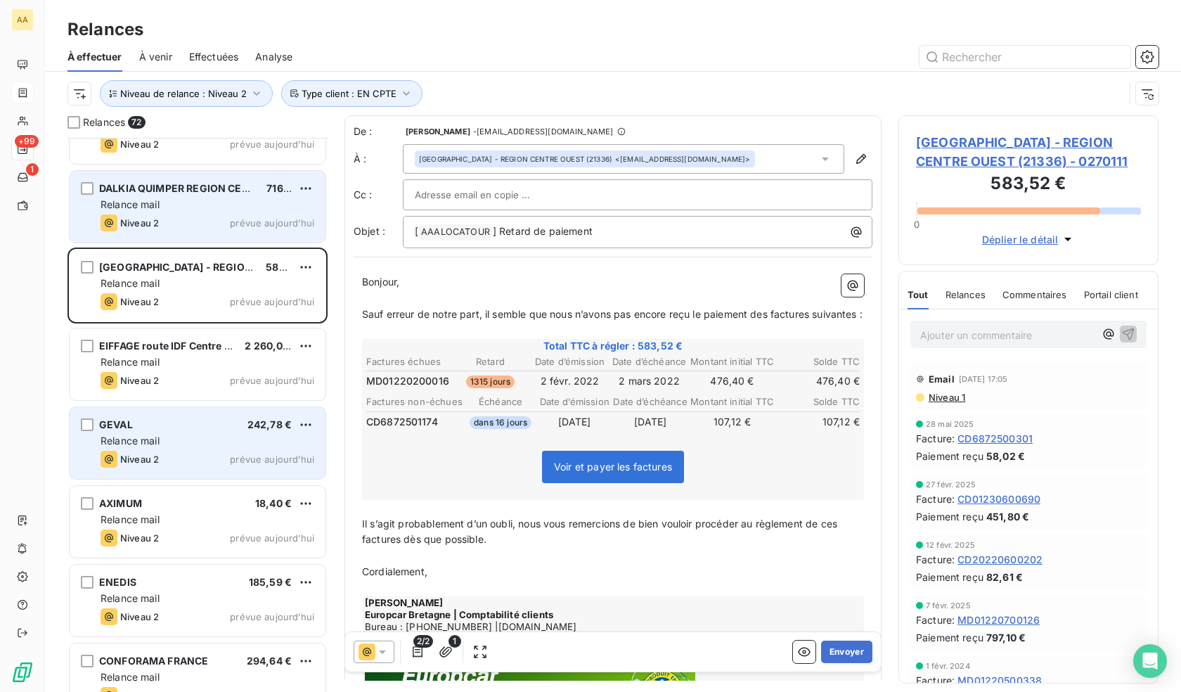
click at [186, 209] on div "Relance mail" at bounding box center [208, 205] width 214 height 14
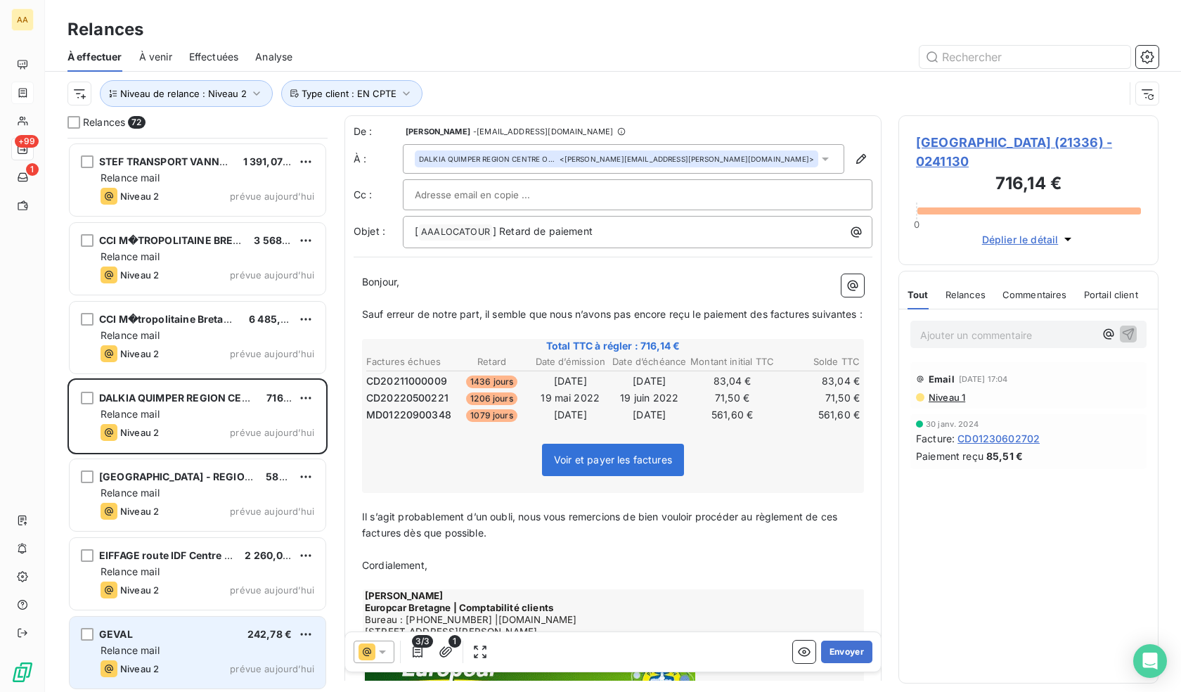
scroll to position [4562, 0]
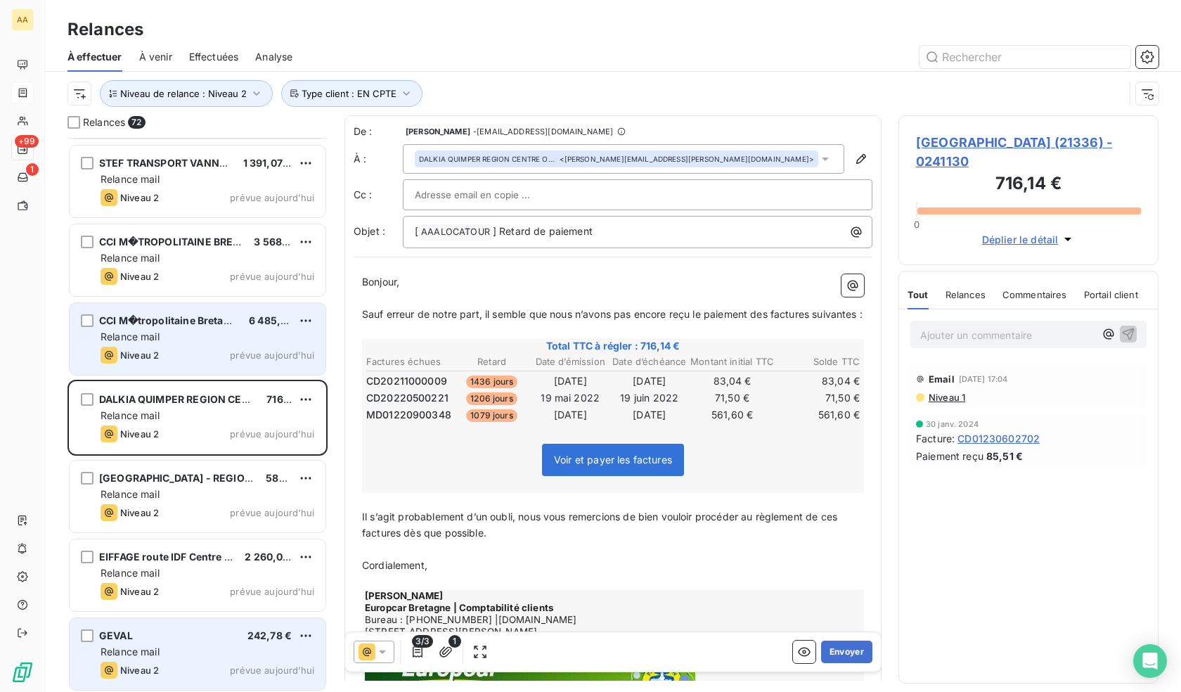
click at [183, 348] on div "Niveau 2 prévue aujourd’hui" at bounding box center [208, 355] width 214 height 17
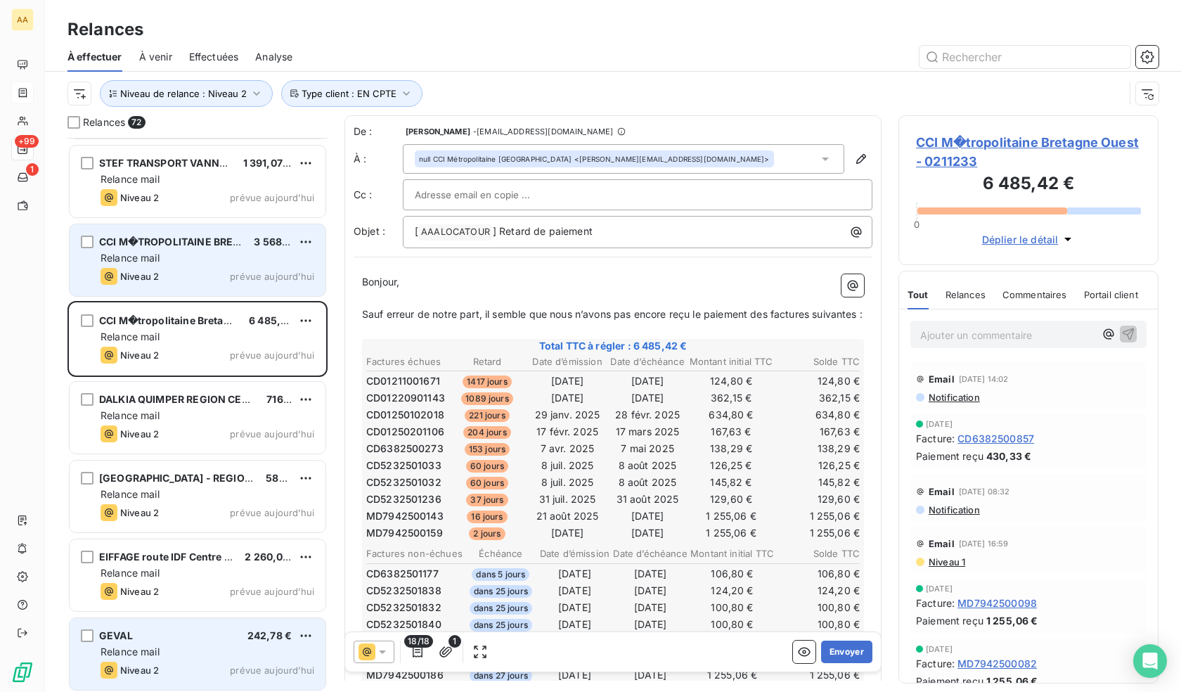
click at [179, 259] on div "Relance mail" at bounding box center [208, 258] width 214 height 14
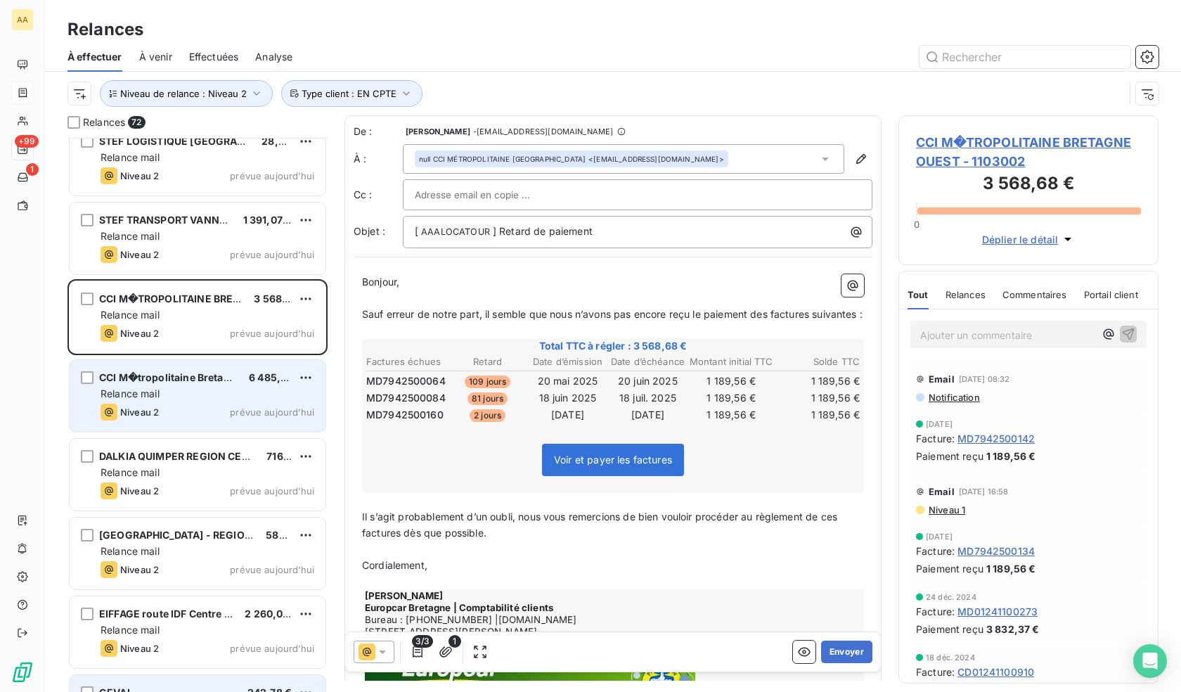
scroll to position [4422, 0]
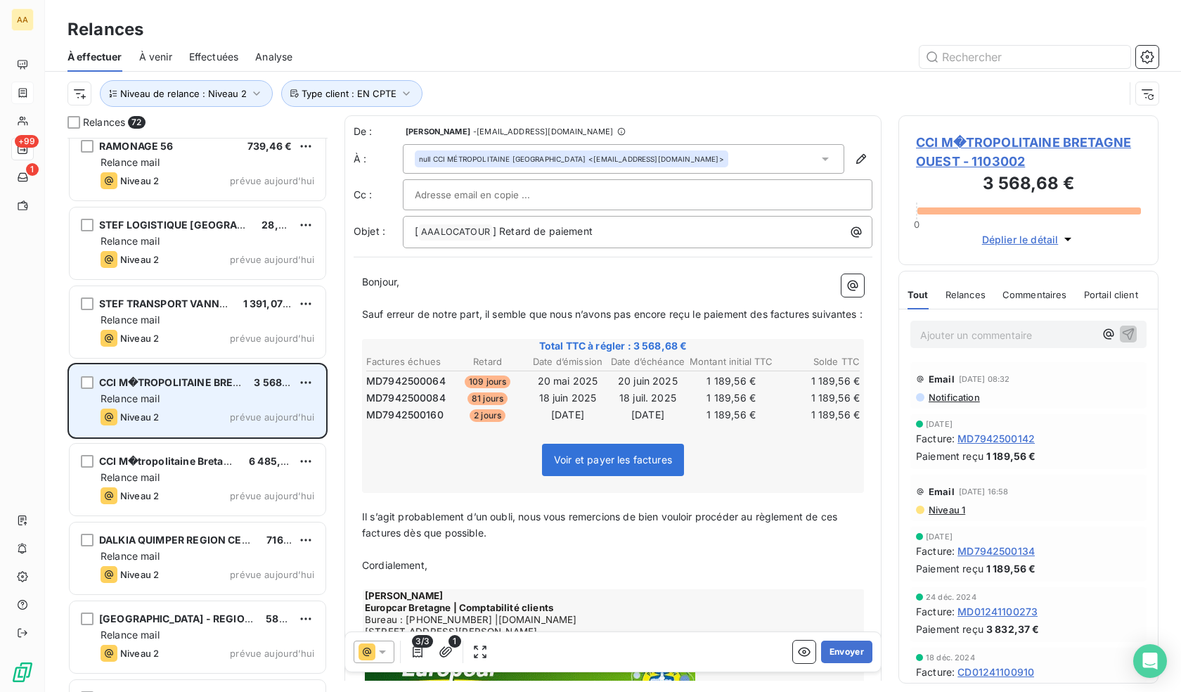
click at [217, 429] on div "CCI M�TROPOLITAINE BRETAGNE OUEST 3 568,68 € Relance mail Niveau 2 prévue [DATE]" at bounding box center [198, 401] width 256 height 72
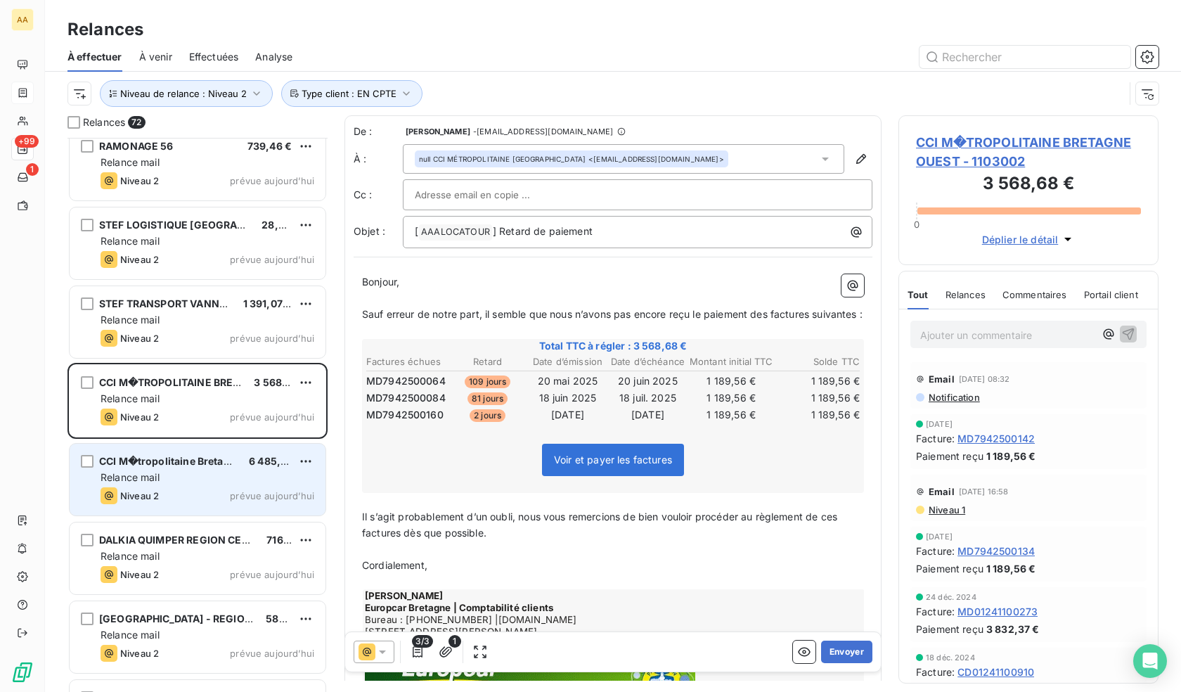
click at [235, 452] on div "CCI M�tropolitaine Bretagne Ouest 6 485,42 € Relance mail Niveau 2 prévue [DATE]" at bounding box center [198, 480] width 256 height 72
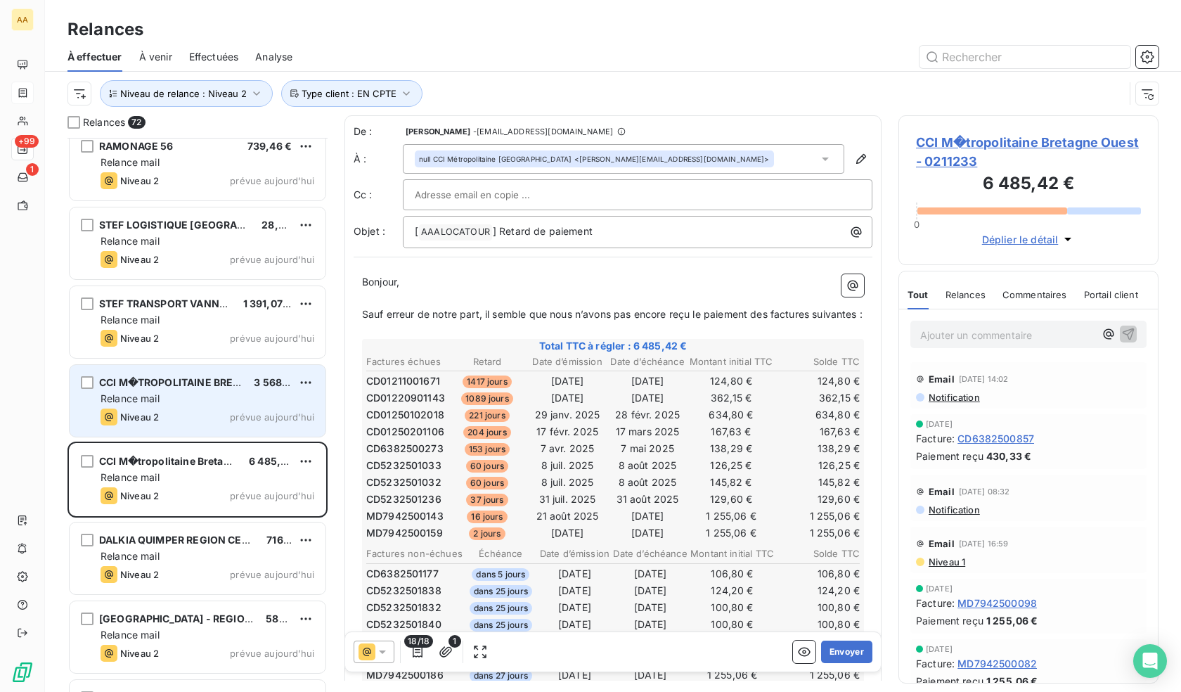
click at [192, 398] on div "Relance mail" at bounding box center [208, 399] width 214 height 14
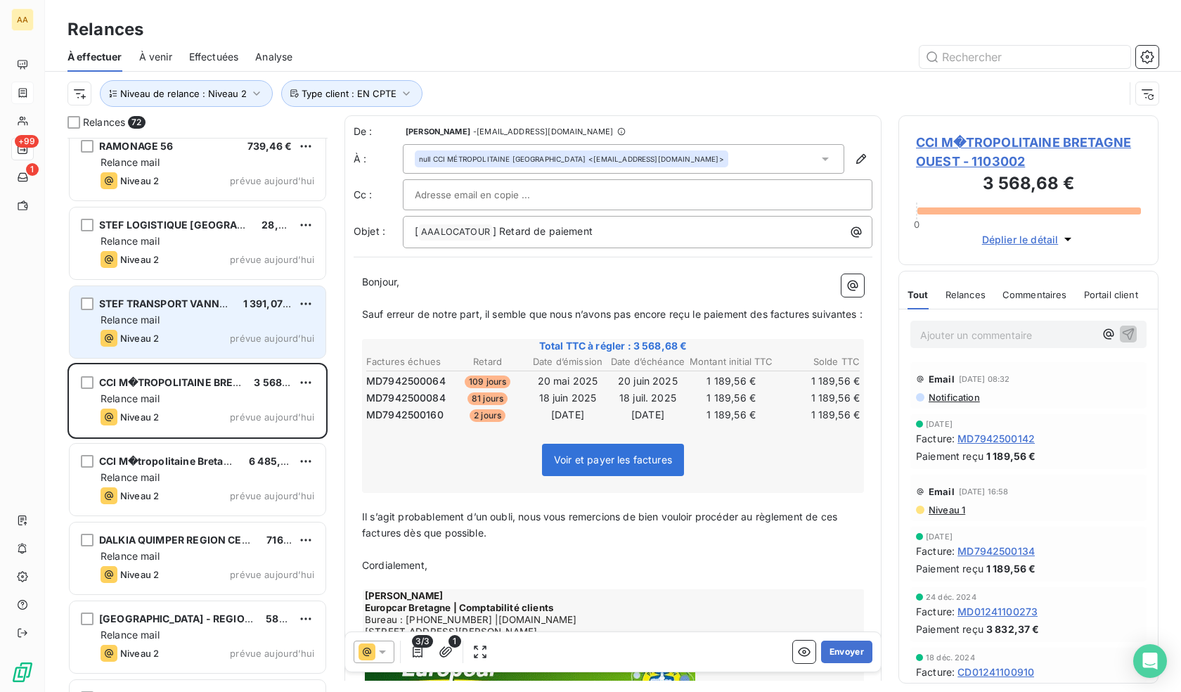
click at [194, 341] on div "Niveau 2 prévue aujourd’hui" at bounding box center [208, 338] width 214 height 17
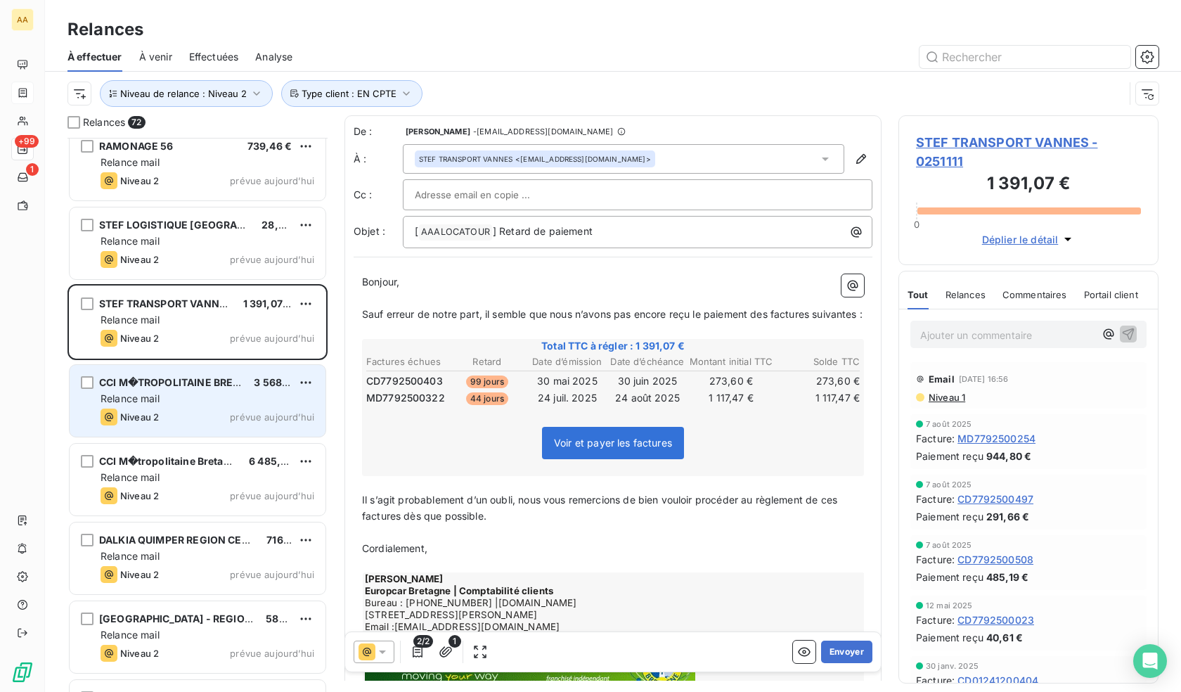
scroll to position [4281, 0]
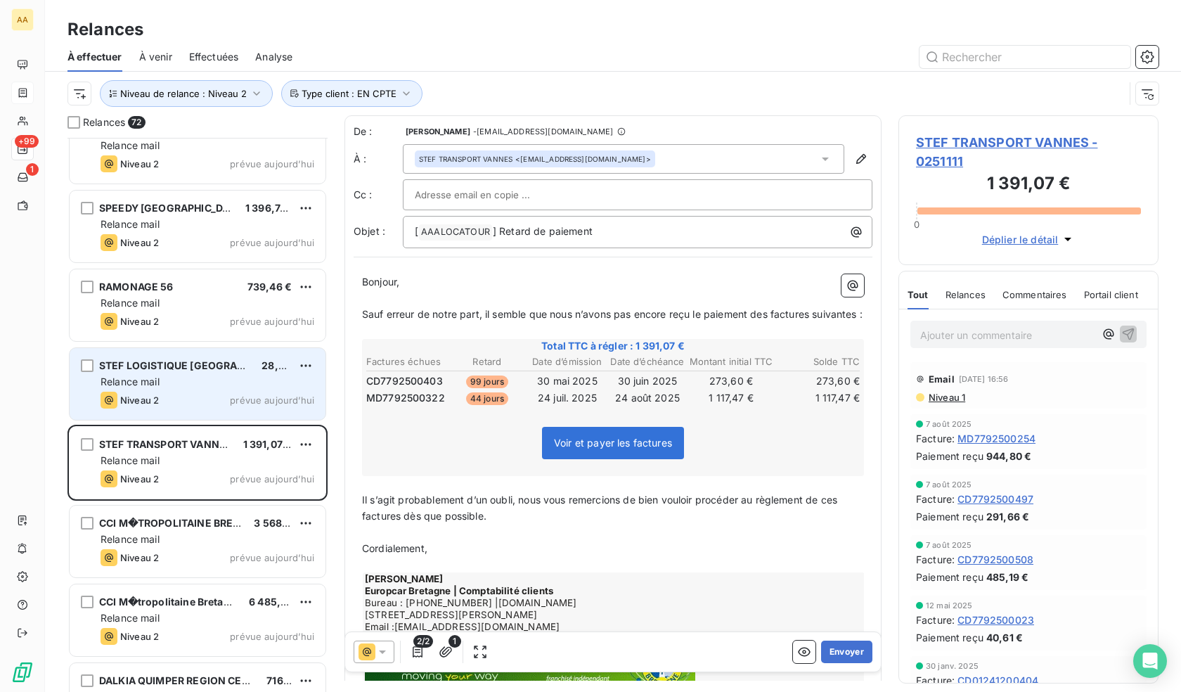
click at [193, 393] on div "Niveau 2 prévue aujourd’hui" at bounding box center [208, 400] width 214 height 17
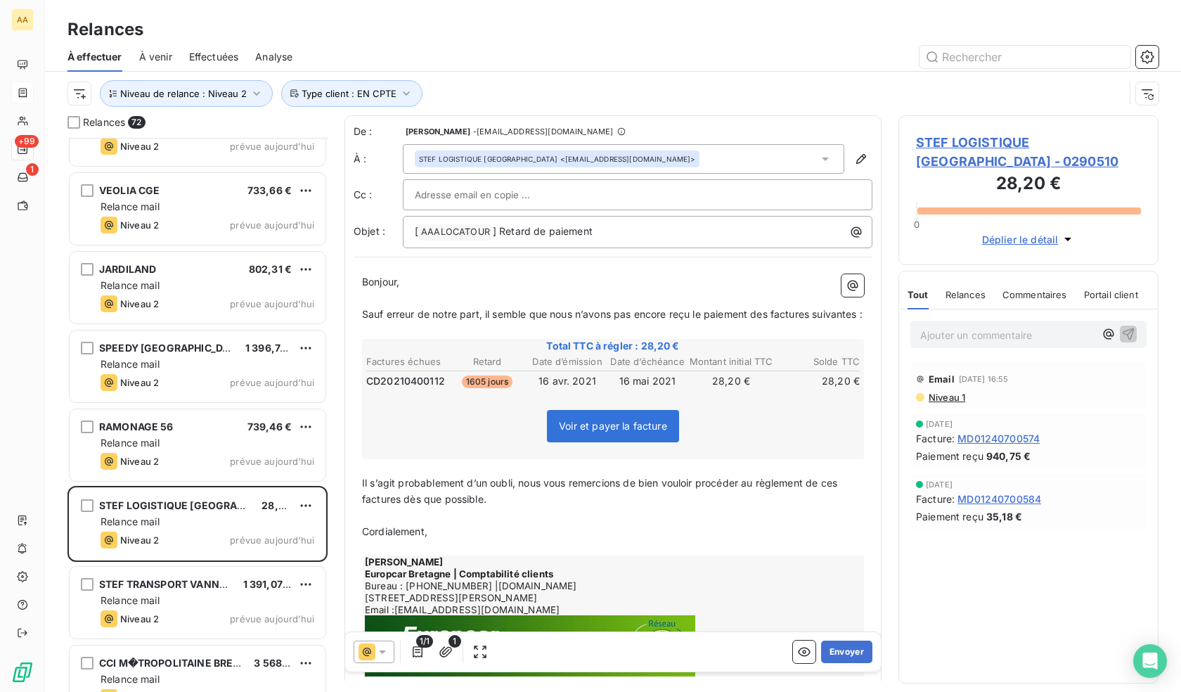
scroll to position [4140, 0]
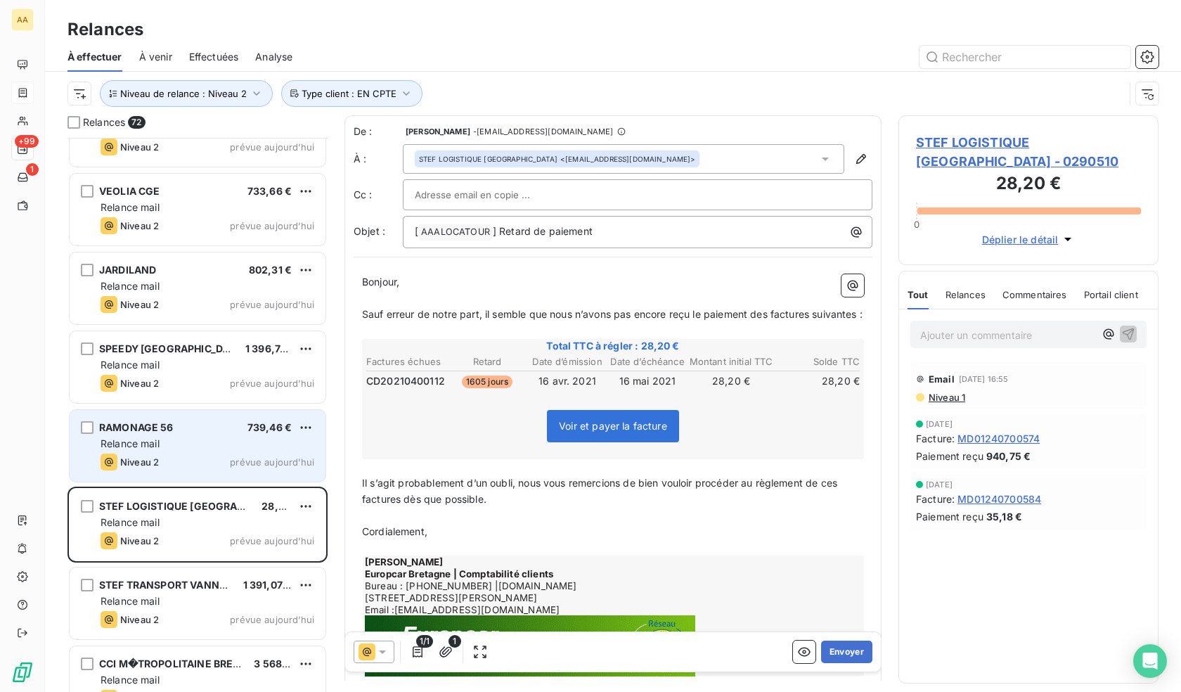
click at [183, 433] on div "RAMONAGE 56 739,46 €" at bounding box center [208, 427] width 214 height 13
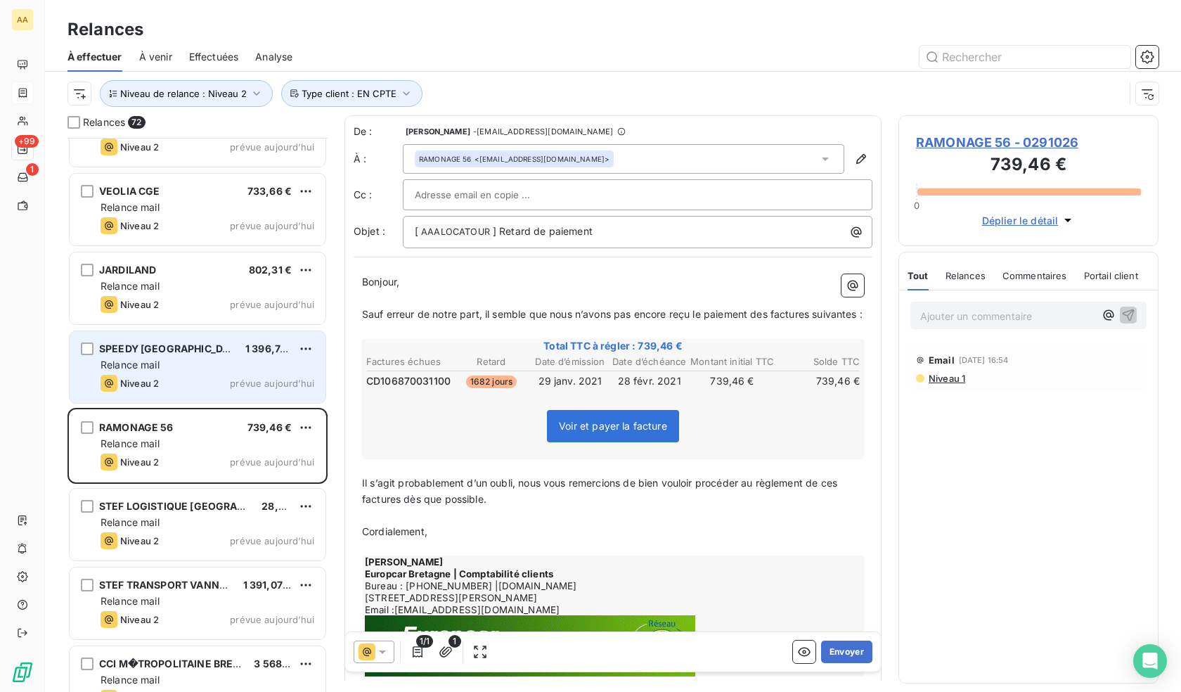
click at [177, 368] on div "Relance mail" at bounding box center [208, 365] width 214 height 14
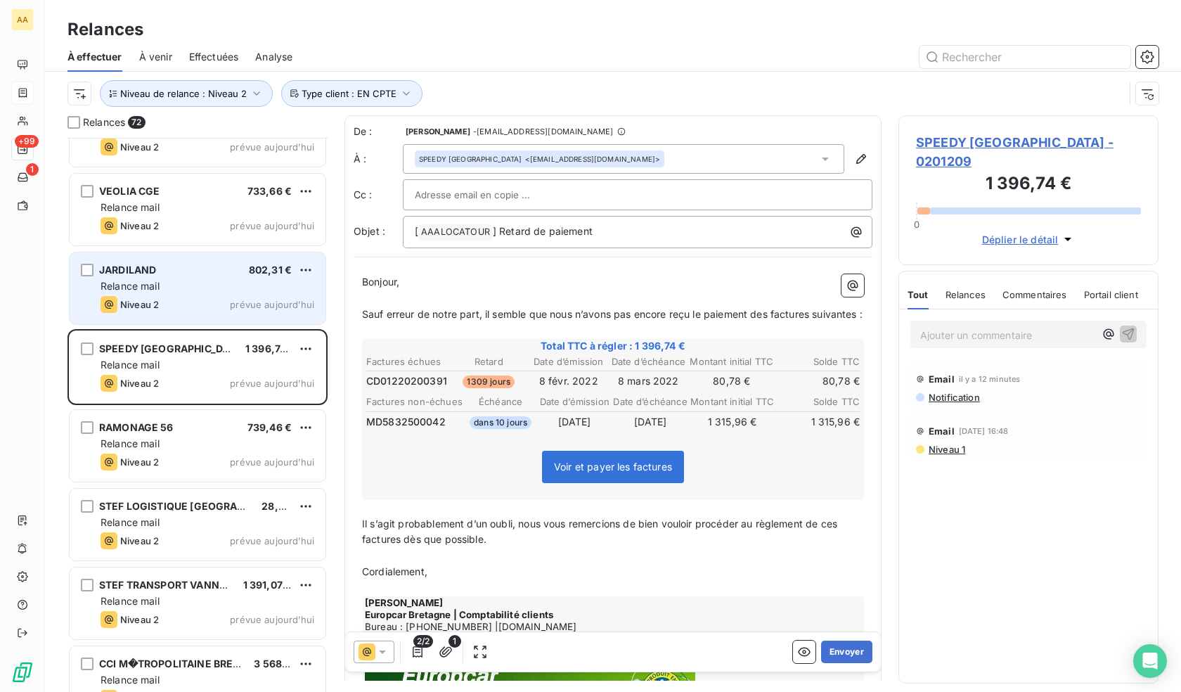
click at [181, 290] on div "Relance mail" at bounding box center [208, 286] width 214 height 14
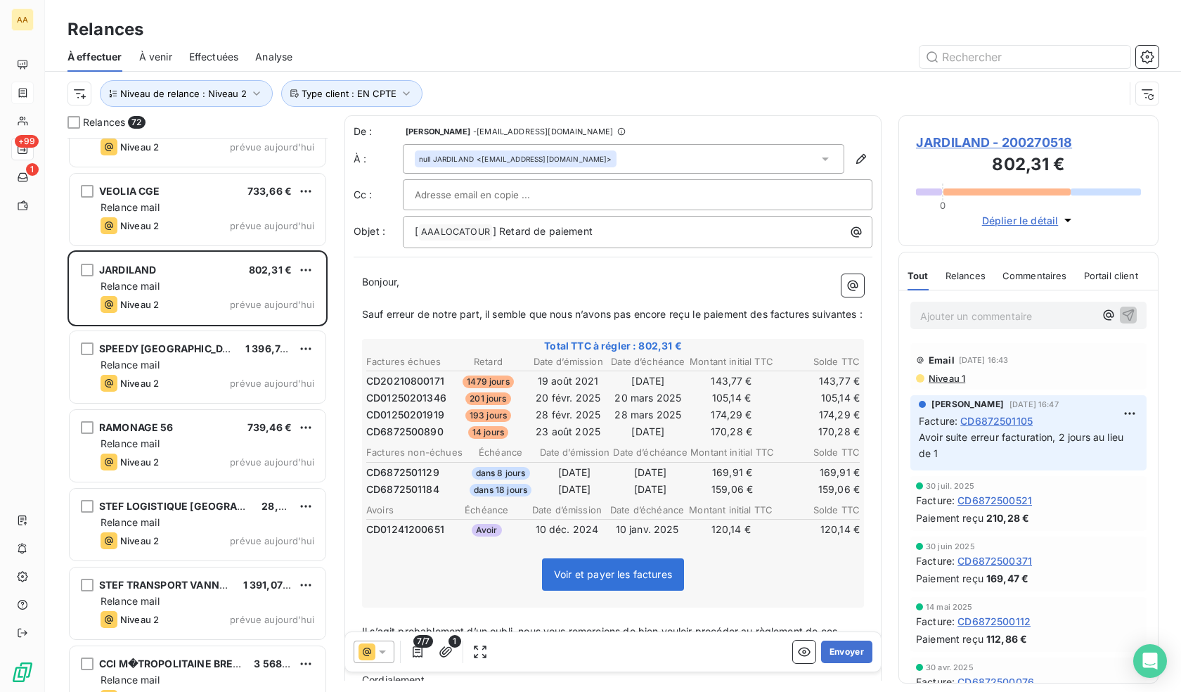
scroll to position [4000, 0]
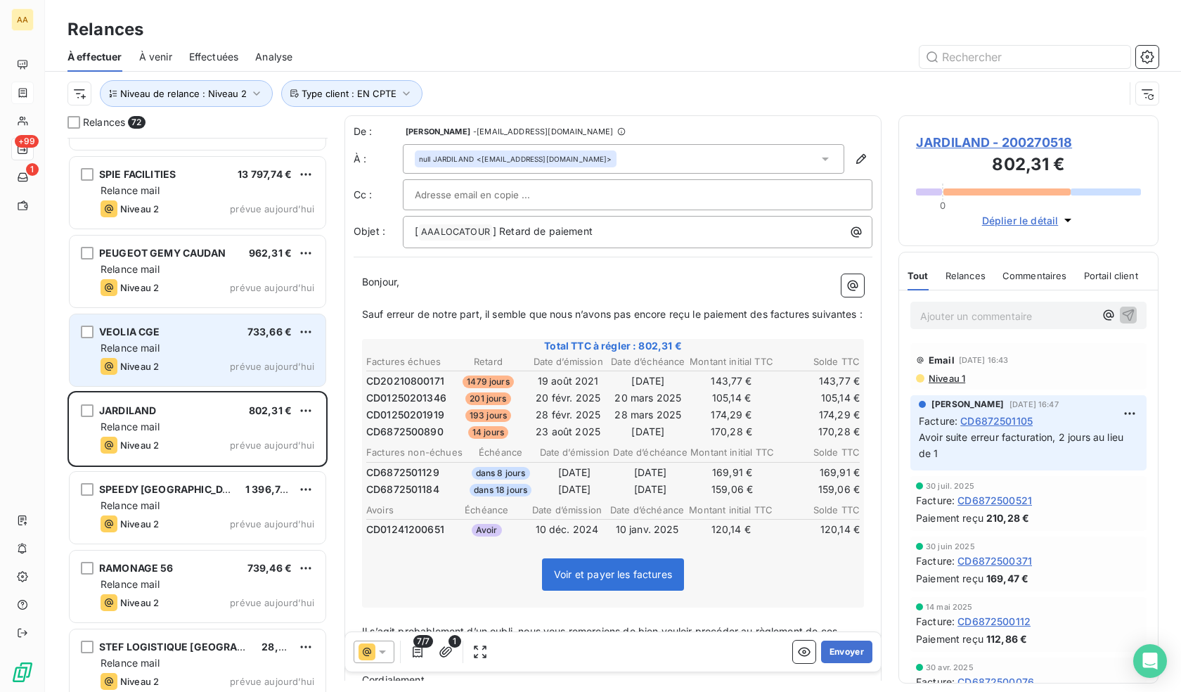
click at [189, 377] on div "VEOLIA CGE 733,66 € Relance mail Niveau 2 prévue [DATE]" at bounding box center [198, 350] width 256 height 72
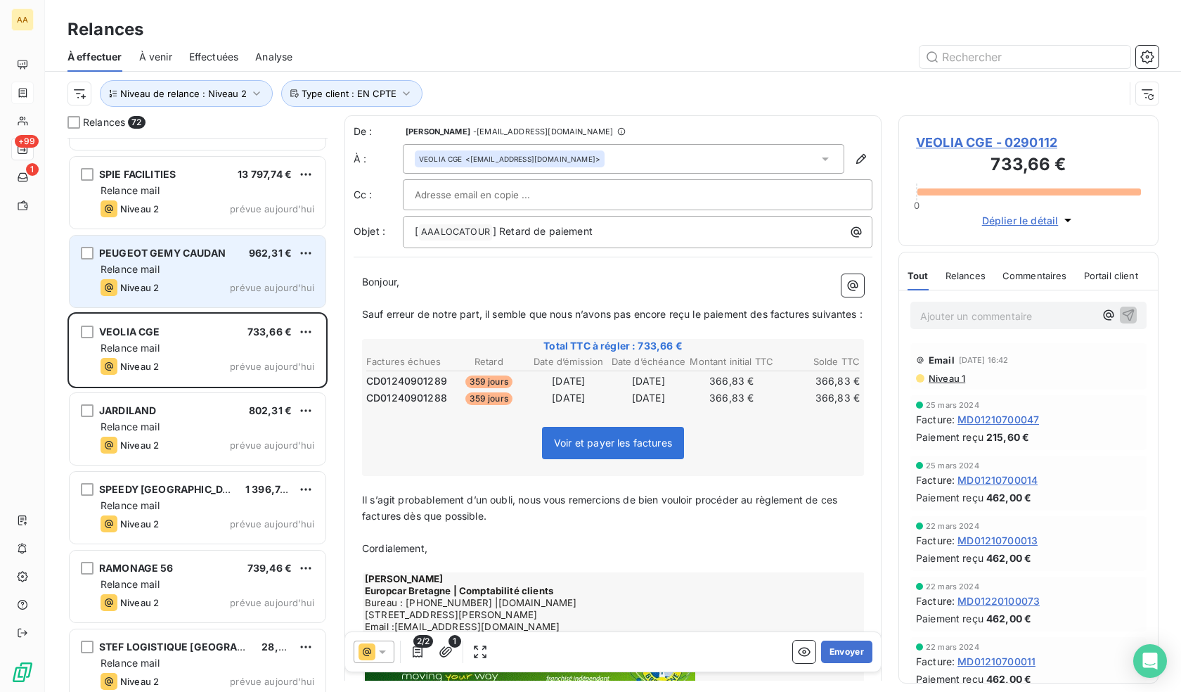
click at [162, 283] on div "Niveau 2 prévue aujourd’hui" at bounding box center [208, 287] width 214 height 17
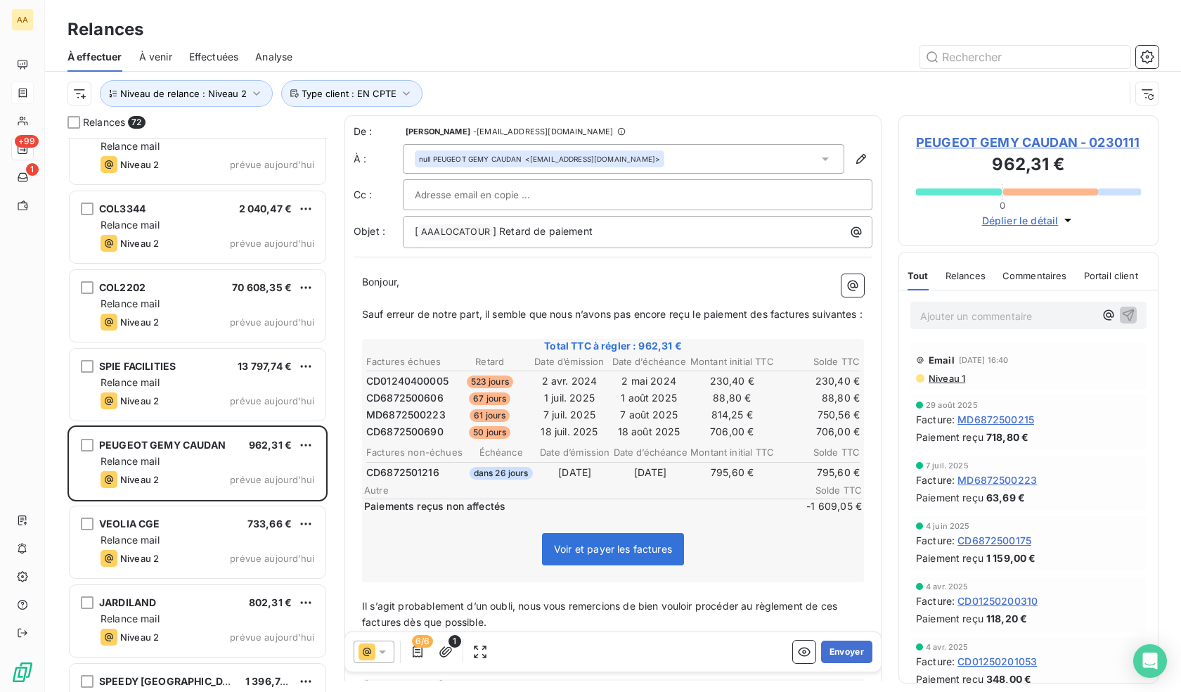
scroll to position [3789, 0]
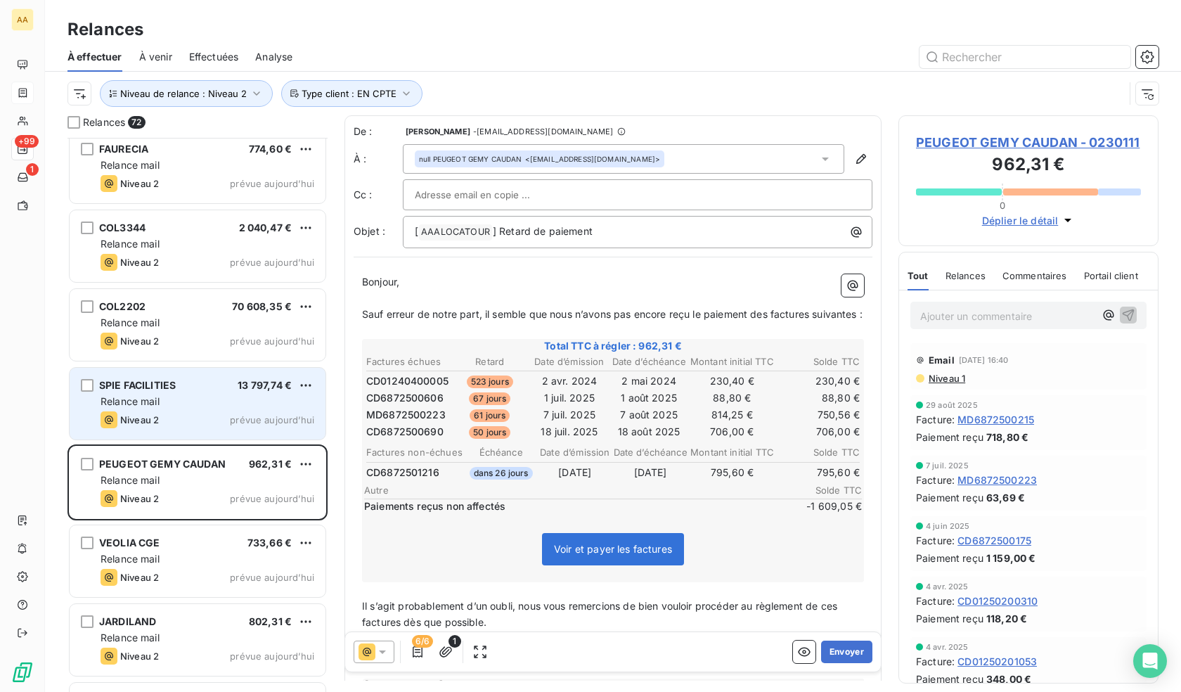
click at [182, 376] on div "SPIE FACILITIES 13 797,74 € Relance mail Niveau 2 prévue [DATE]" at bounding box center [198, 404] width 256 height 72
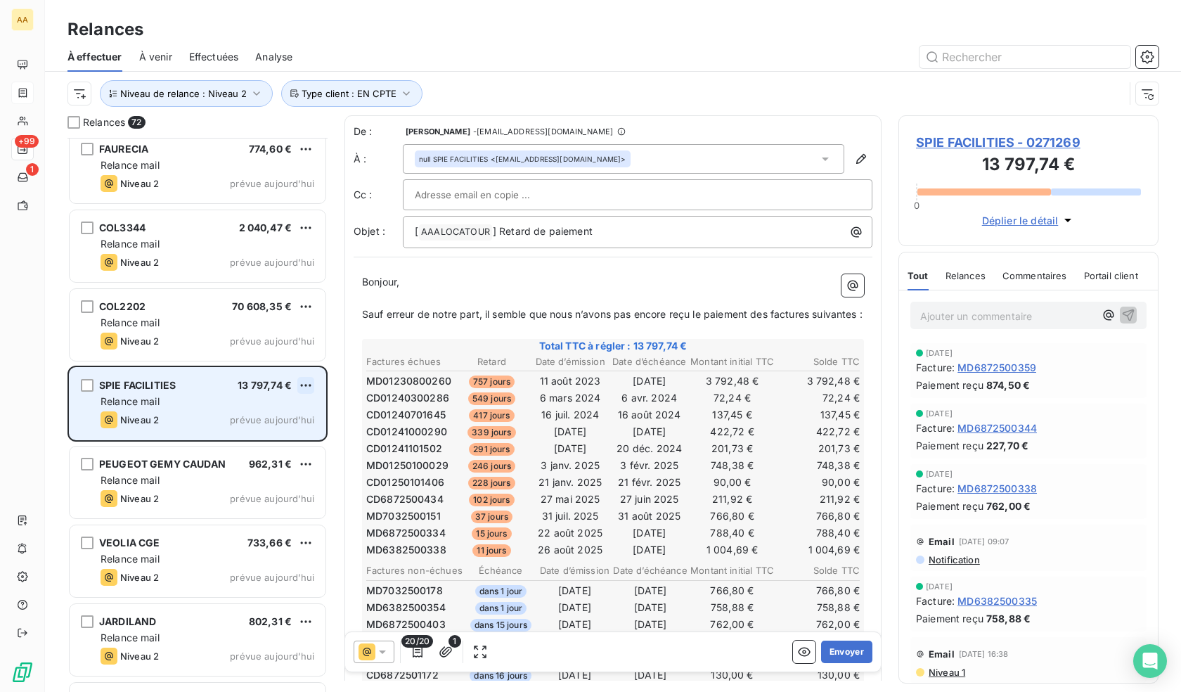
click at [304, 383] on html "AA +99 1 Relances À effectuer À venir Effectuées Analyse Niveau de relance : Ni…" at bounding box center [590, 346] width 1181 height 692
click at [255, 411] on div "Replanifier cette action" at bounding box center [245, 413] width 126 height 22
select select "9"
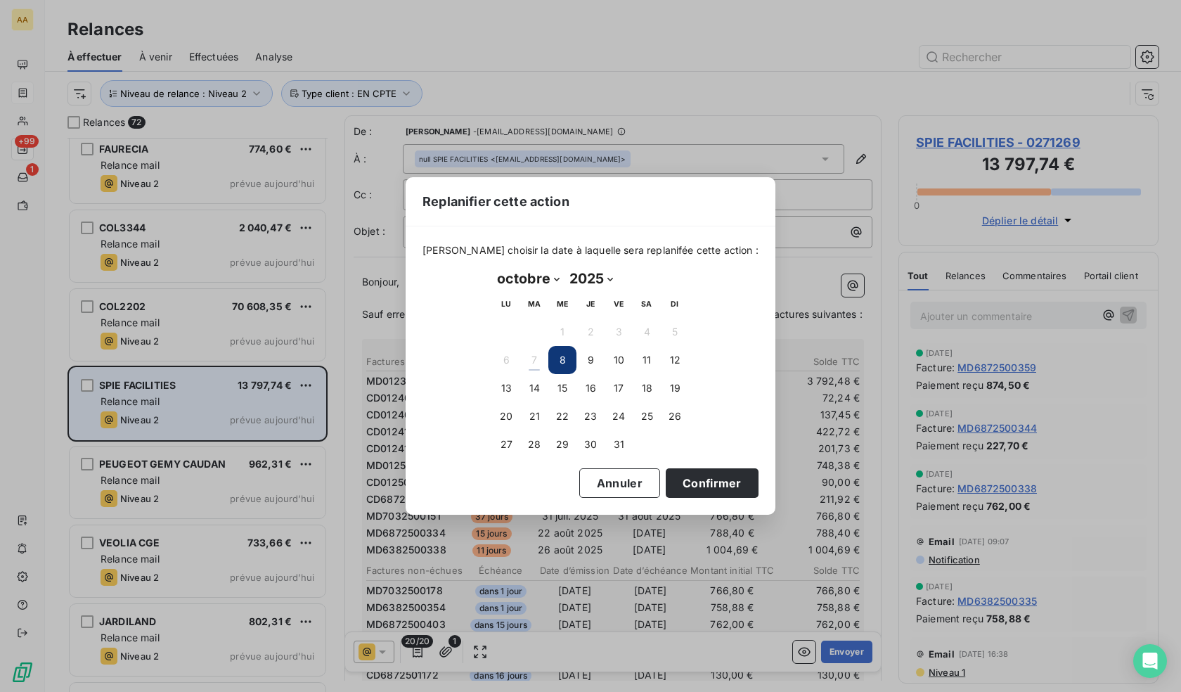
click at [489, 443] on div "[DATE] Month: janvier février mars avril mai juin juillet août septembre octobr…" at bounding box center [590, 362] width 217 height 211
click at [499, 444] on button "27" at bounding box center [506, 444] width 28 height 28
click at [719, 491] on button "Confirmer" at bounding box center [712, 483] width 93 height 30
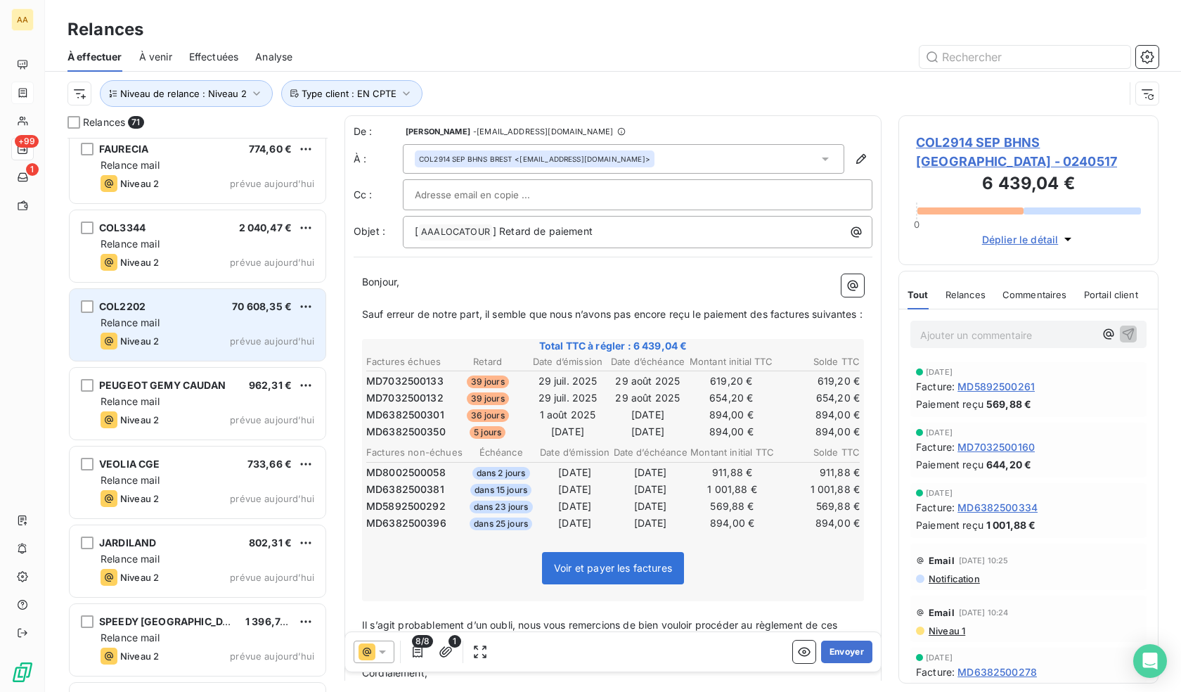
click at [158, 328] on span "Relance mail" at bounding box center [130, 322] width 59 height 12
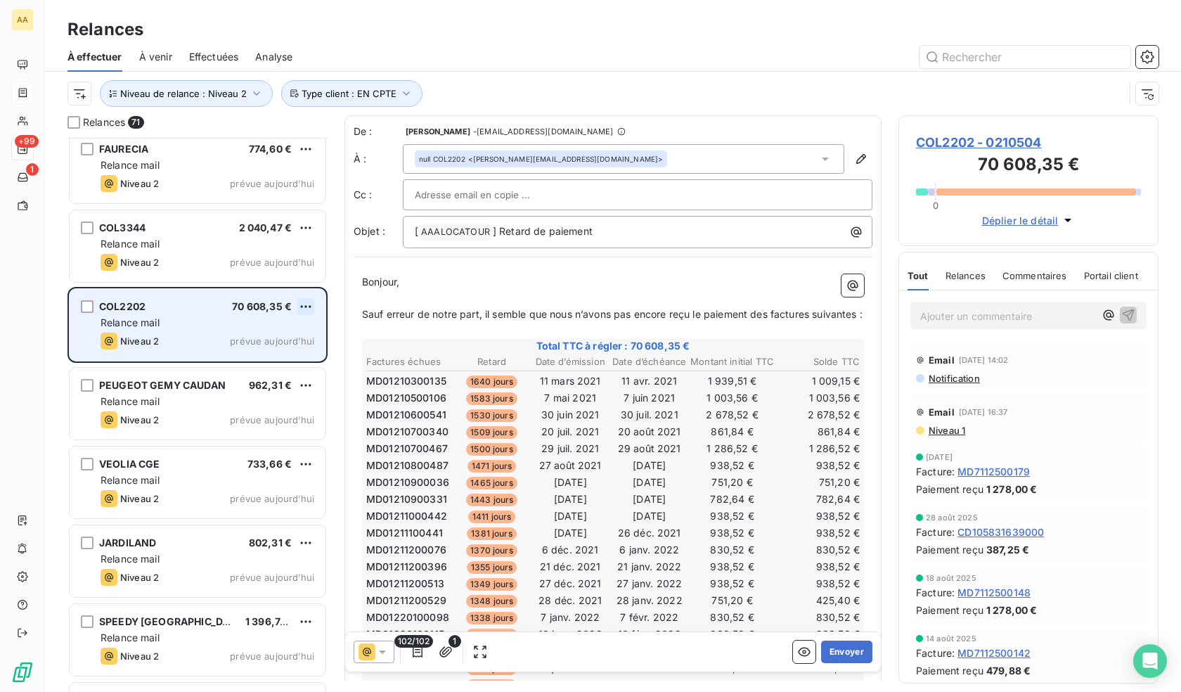
click at [303, 304] on html "AA +99 1 Relances À effectuer À venir Effectuées Analyse Niveau de relance : Ni…" at bounding box center [590, 346] width 1181 height 692
click at [226, 339] on div "Replanifier cette action" at bounding box center [245, 334] width 126 height 22
select select "9"
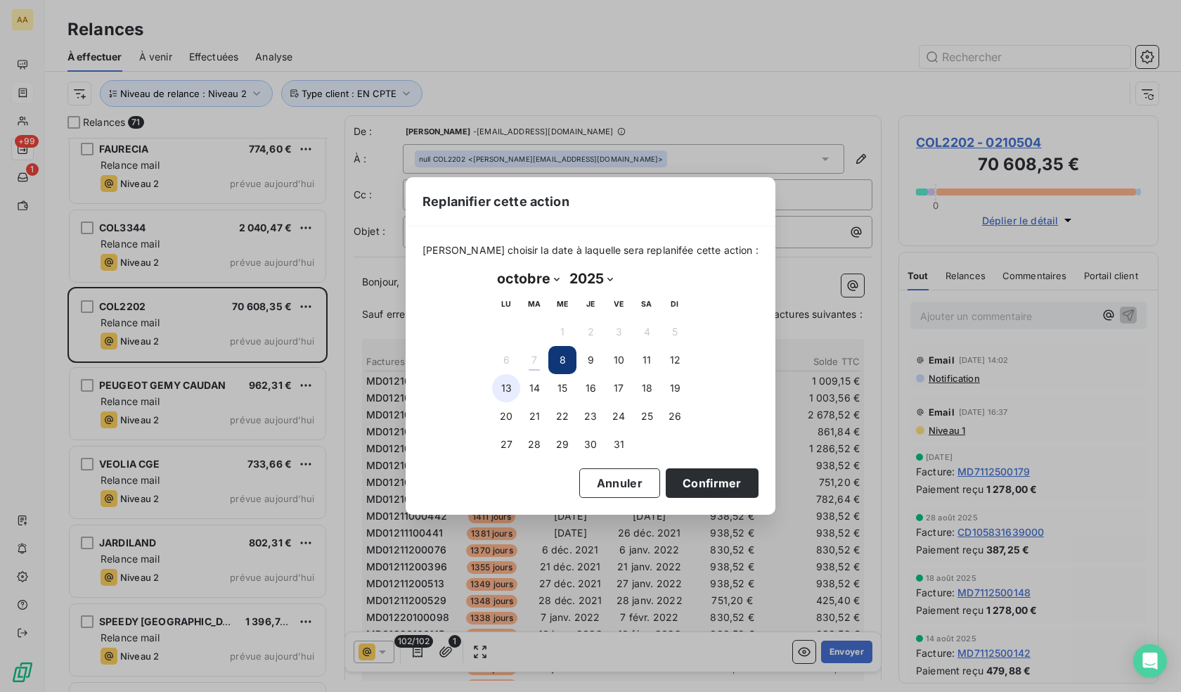
click at [498, 389] on button "13" at bounding box center [506, 388] width 28 height 28
click at [709, 479] on button "Confirmer" at bounding box center [712, 483] width 93 height 30
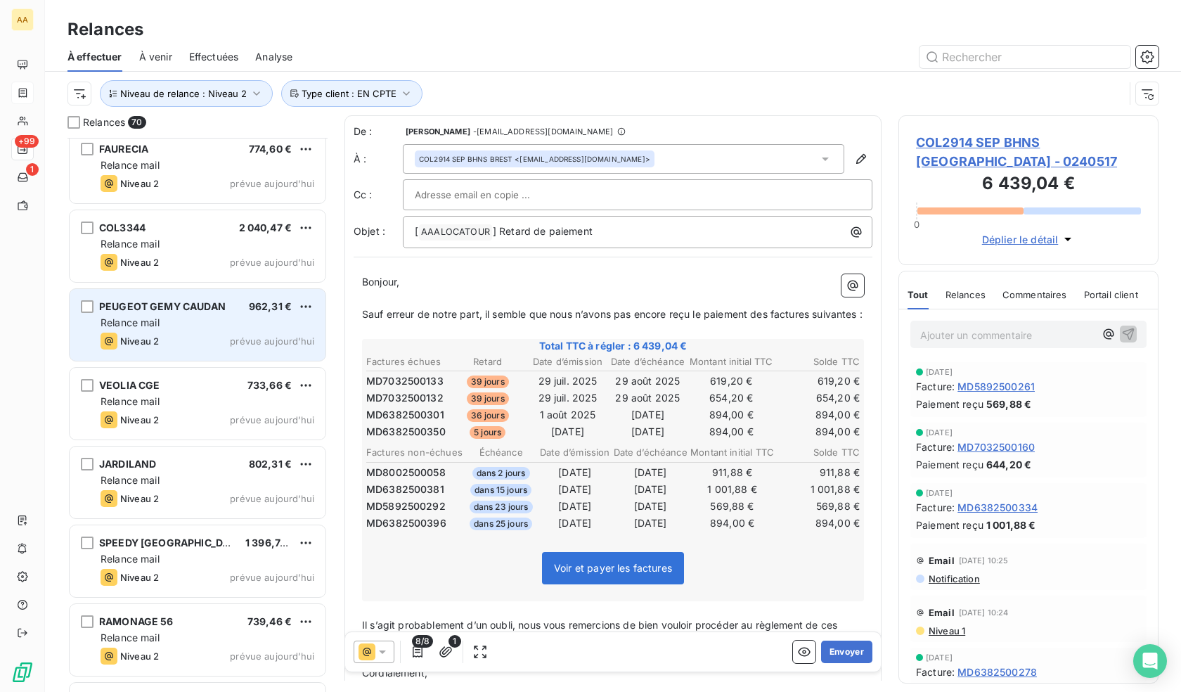
click at [201, 340] on div "Niveau 2 prévue aujourd’hui" at bounding box center [208, 341] width 214 height 17
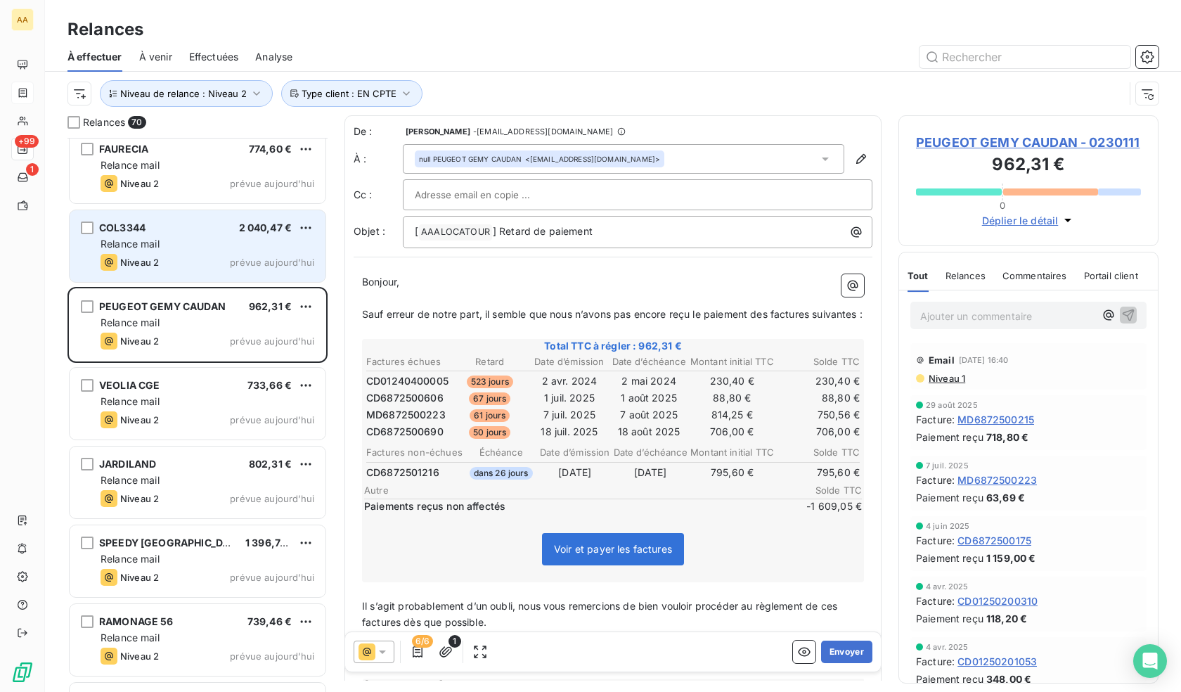
click at [186, 266] on div "Niveau 2 prévue aujourd’hui" at bounding box center [208, 262] width 214 height 17
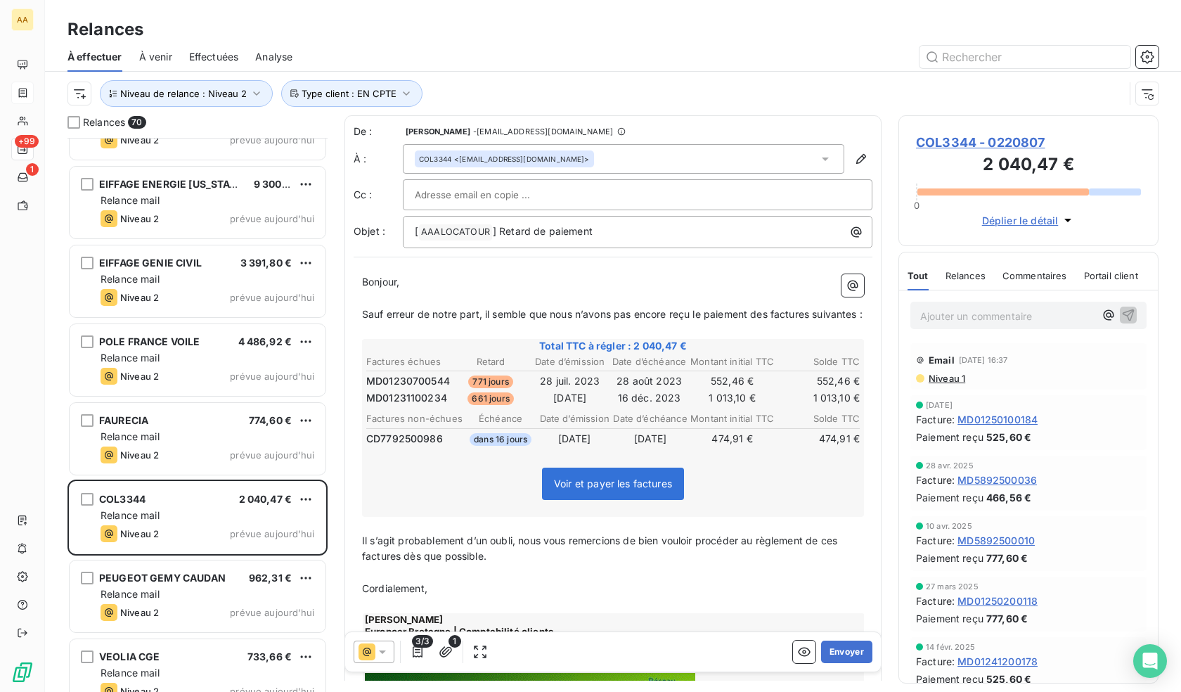
scroll to position [3508, 0]
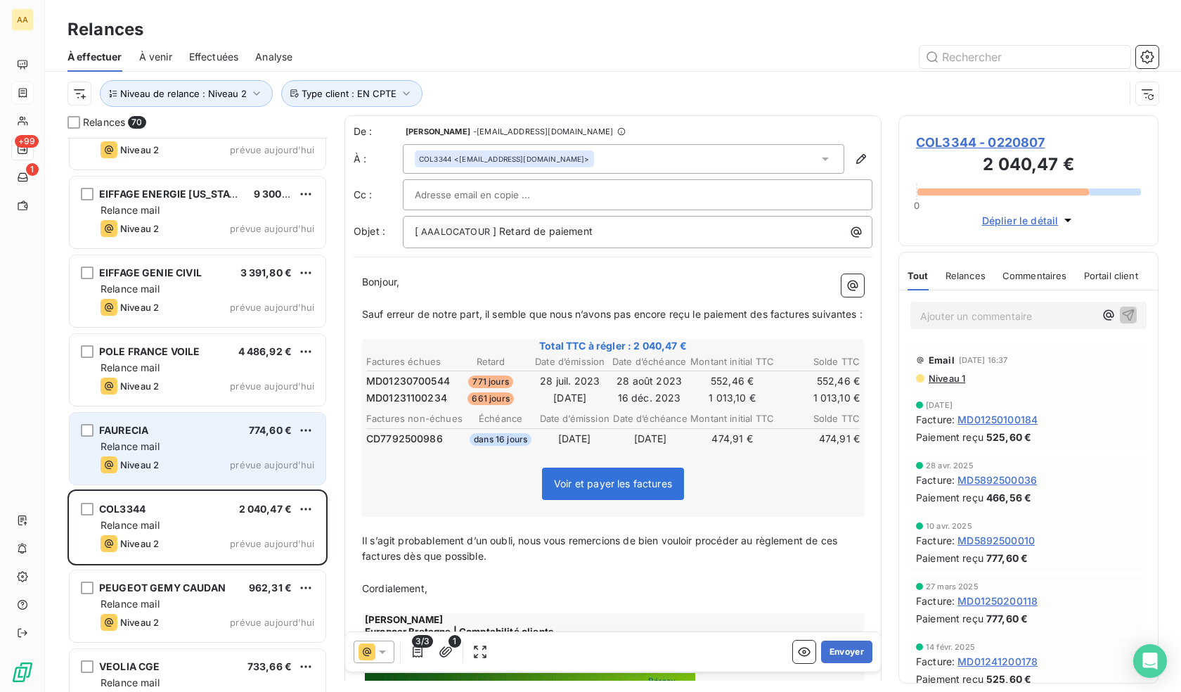
click at [170, 429] on div "FAURECIA 774,60 €" at bounding box center [208, 430] width 214 height 13
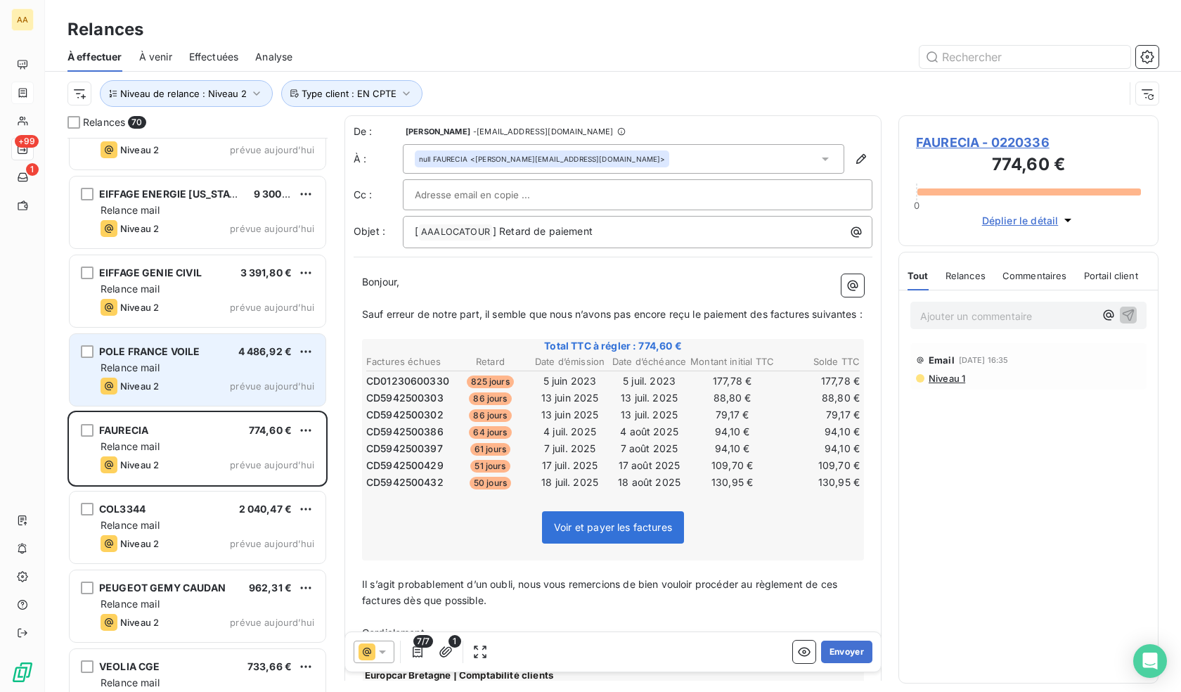
click at [186, 362] on div "Relance mail" at bounding box center [208, 368] width 214 height 14
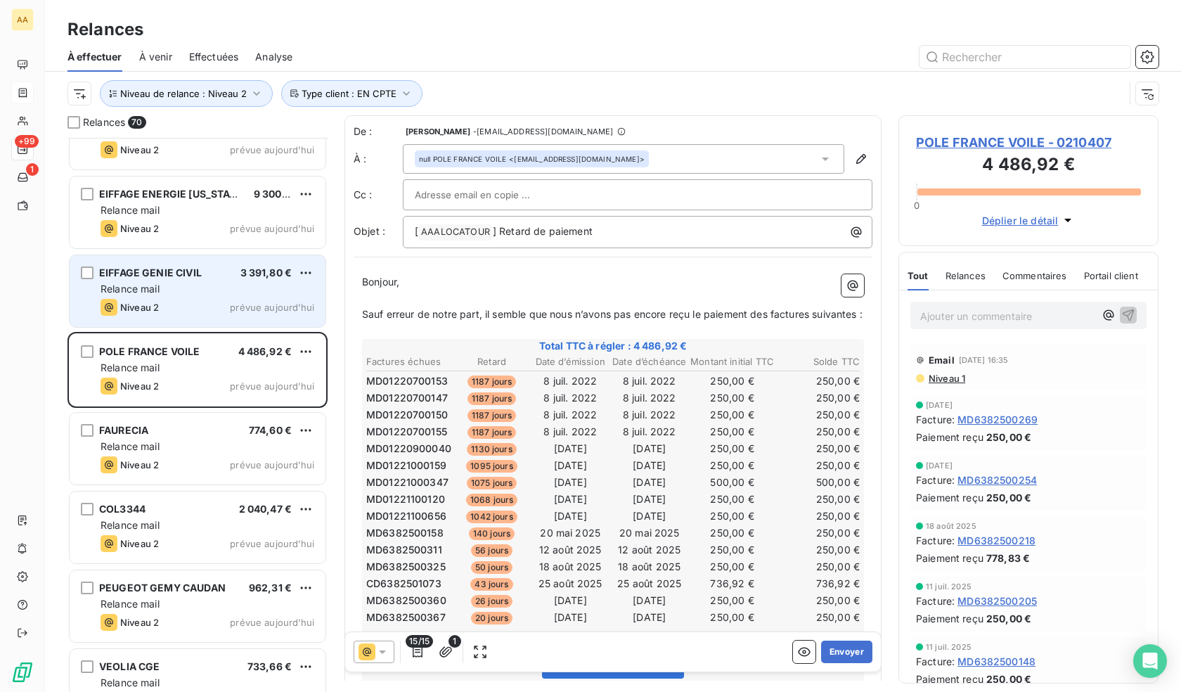
click at [174, 293] on div "Relance mail" at bounding box center [208, 289] width 214 height 14
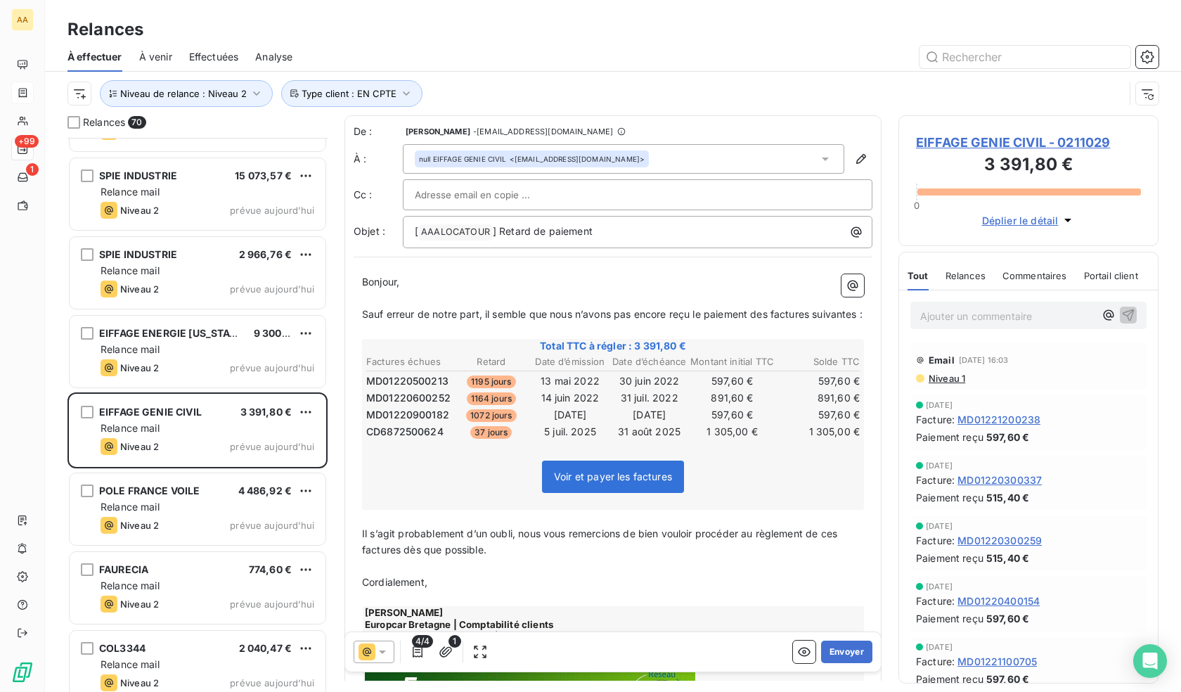
scroll to position [3367, 0]
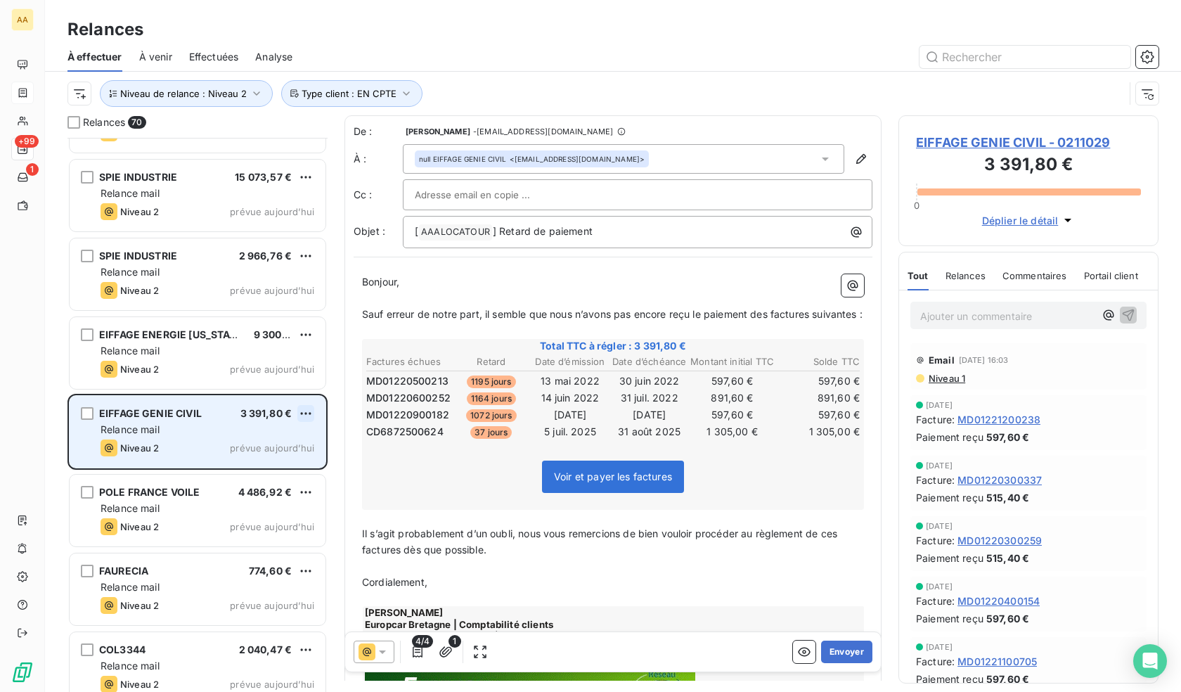
click at [302, 412] on html "AA +99 1 Relances À effectuer À venir Effectuées Analyse Niveau de relance : Ni…" at bounding box center [590, 346] width 1181 height 692
click at [260, 446] on div "Replanifier cette action" at bounding box center [245, 441] width 126 height 22
select select "9"
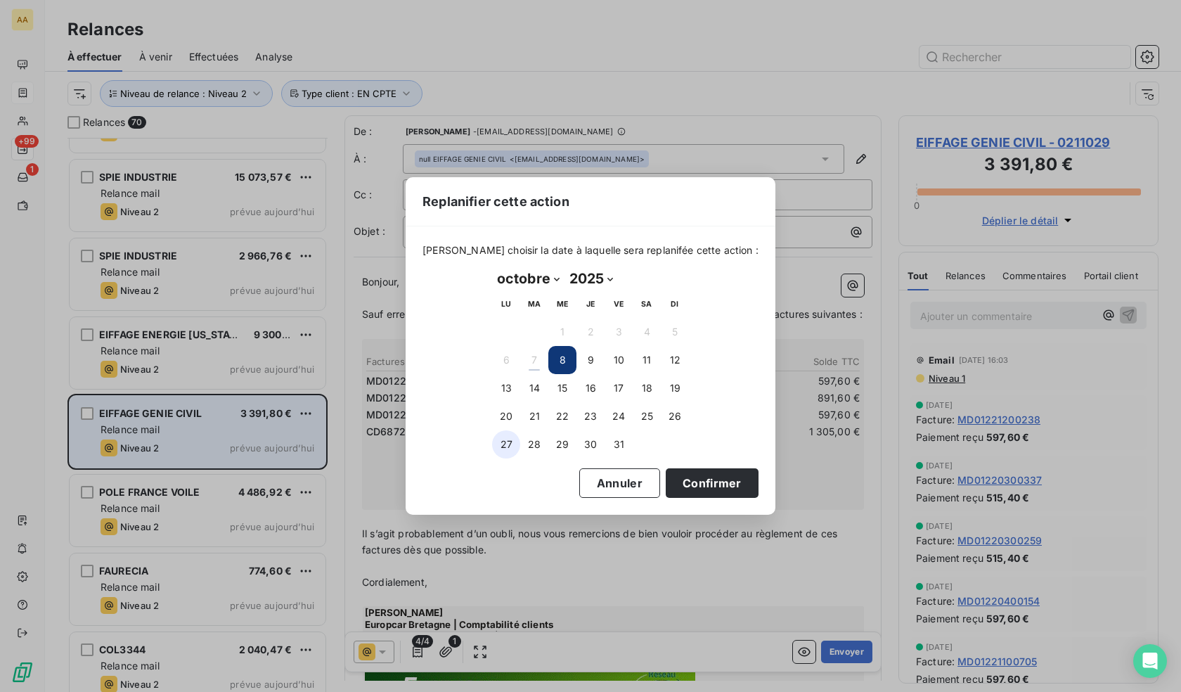
click at [497, 446] on button "27" at bounding box center [506, 444] width 28 height 28
click at [674, 493] on button "Confirmer" at bounding box center [712, 483] width 93 height 30
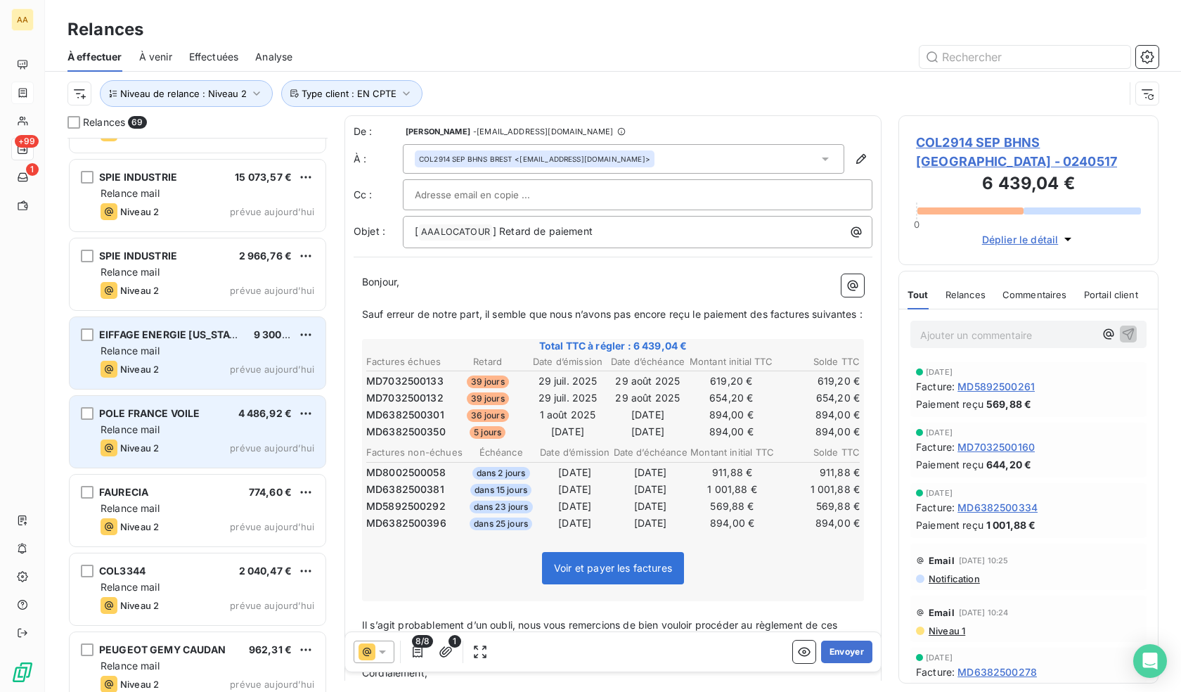
click at [163, 357] on div "Relance mail" at bounding box center [208, 351] width 214 height 14
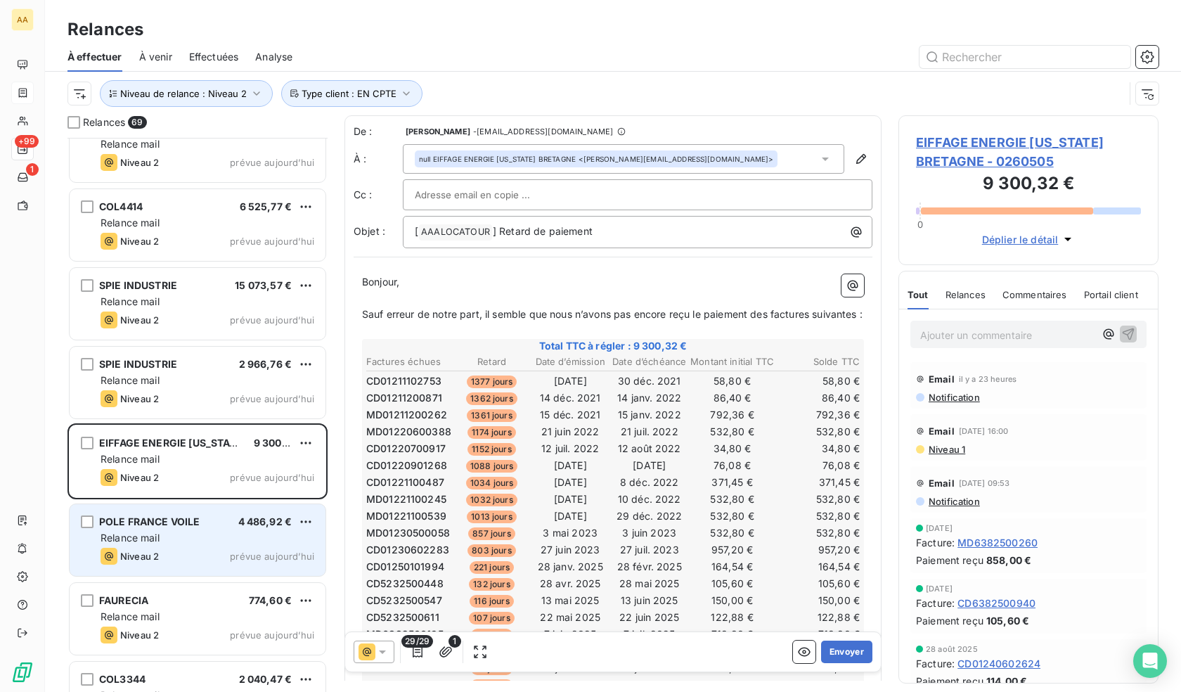
scroll to position [3226, 0]
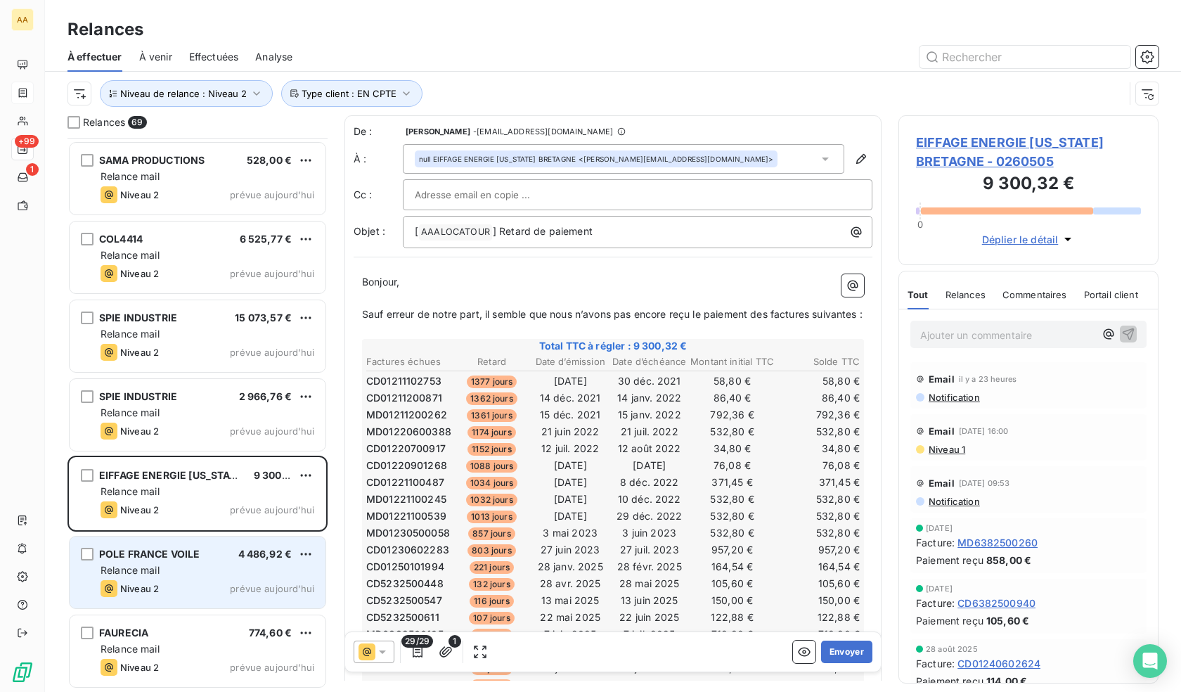
click at [186, 402] on div "SPIE INDUSTRIE 2 966,76 €" at bounding box center [208, 396] width 214 height 13
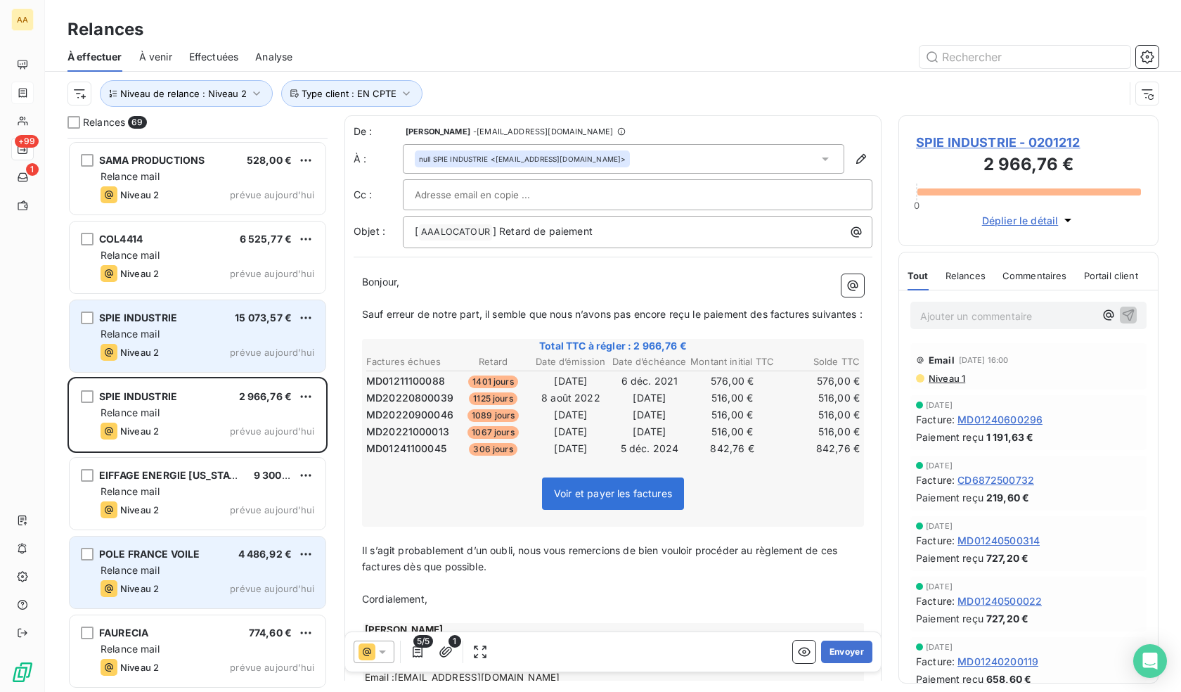
click at [204, 336] on div "Relance mail" at bounding box center [208, 334] width 214 height 14
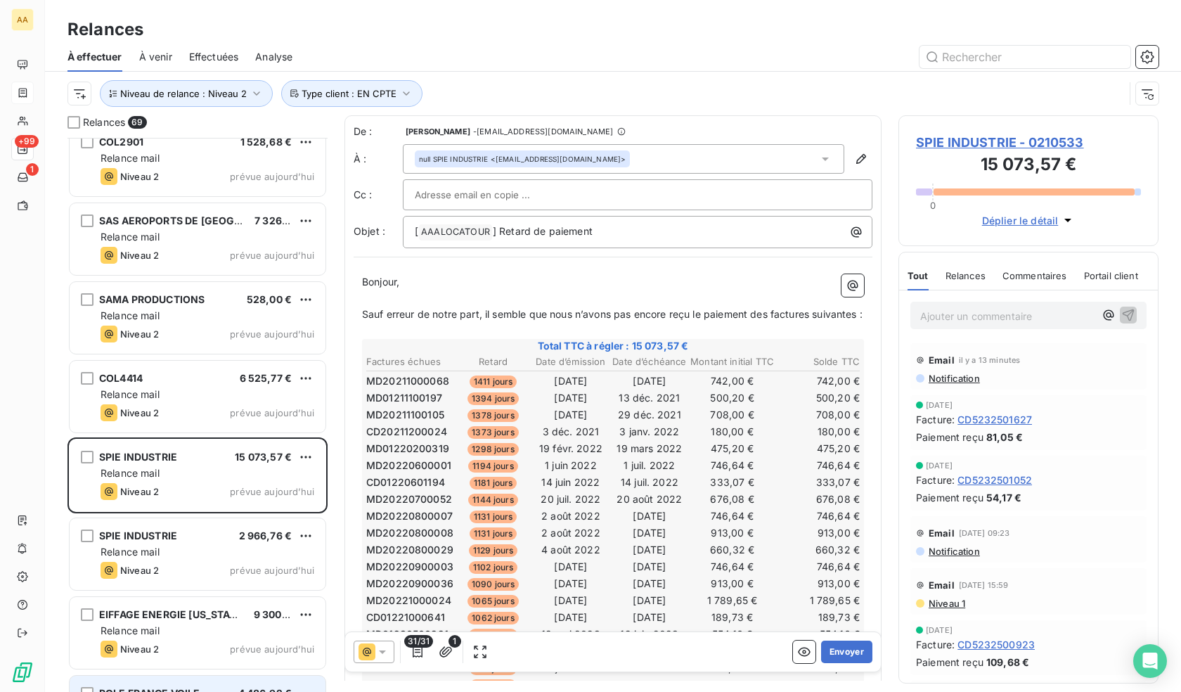
scroll to position [3086, 0]
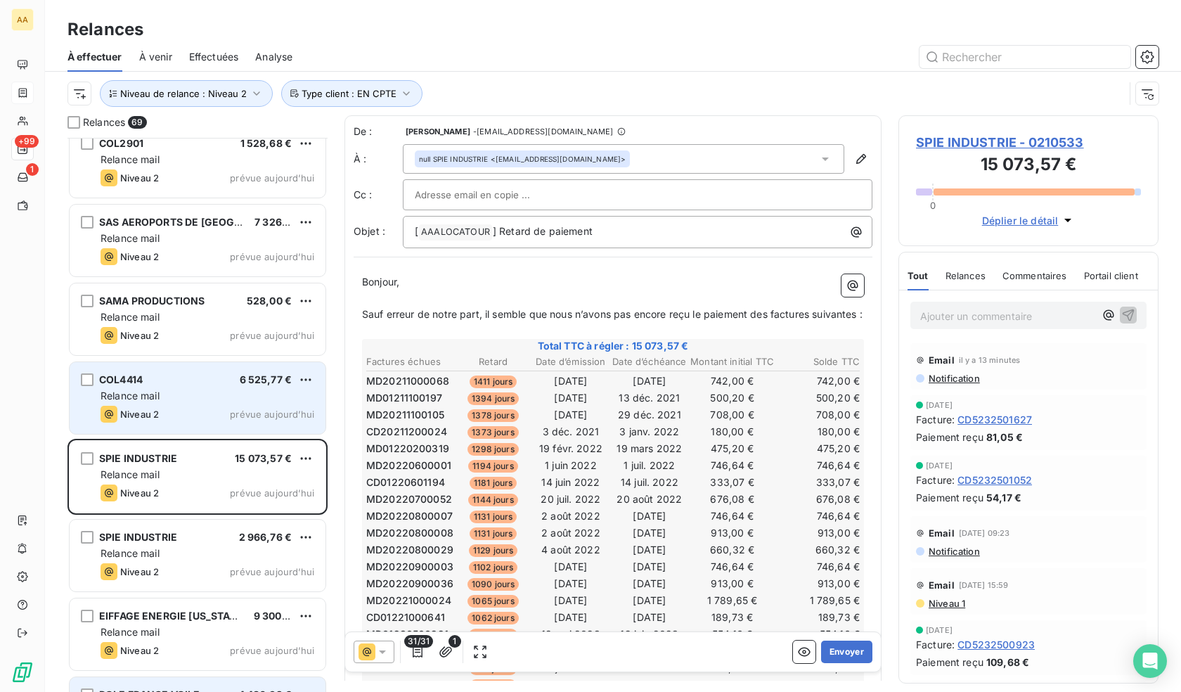
click at [214, 405] on div "COL4414 6 525,77 € Relance mail Niveau 2 prévue [DATE]" at bounding box center [198, 398] width 256 height 72
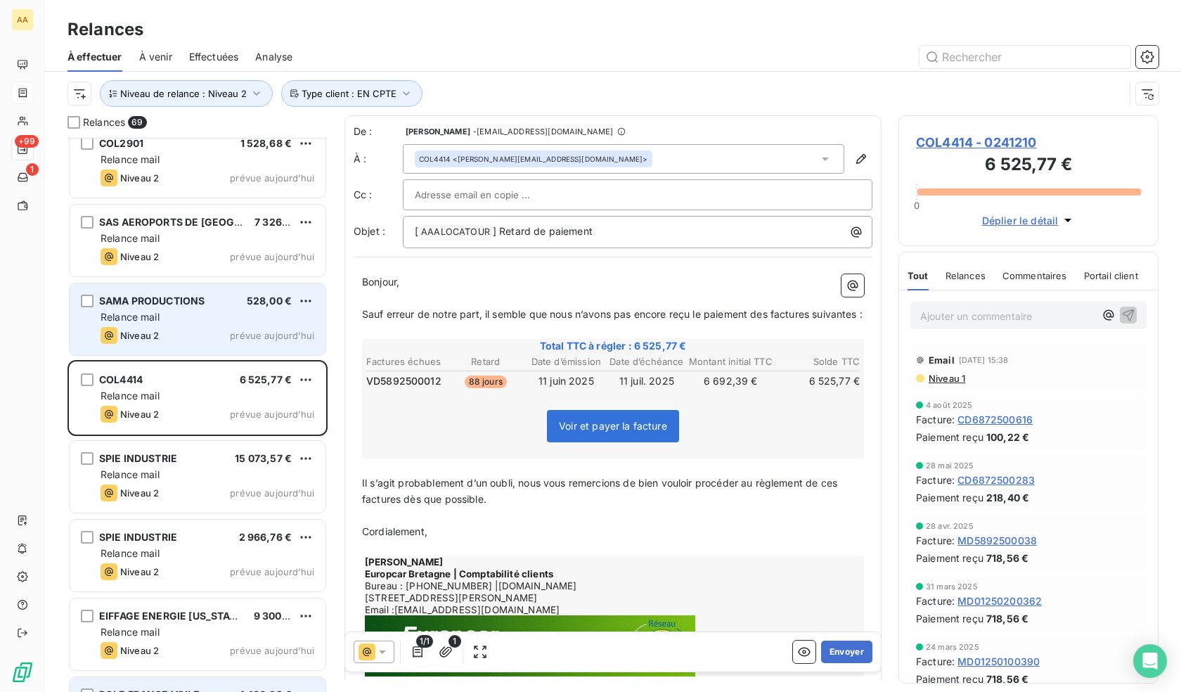
click at [207, 329] on div "Niveau 2 prévue aujourd’hui" at bounding box center [208, 335] width 214 height 17
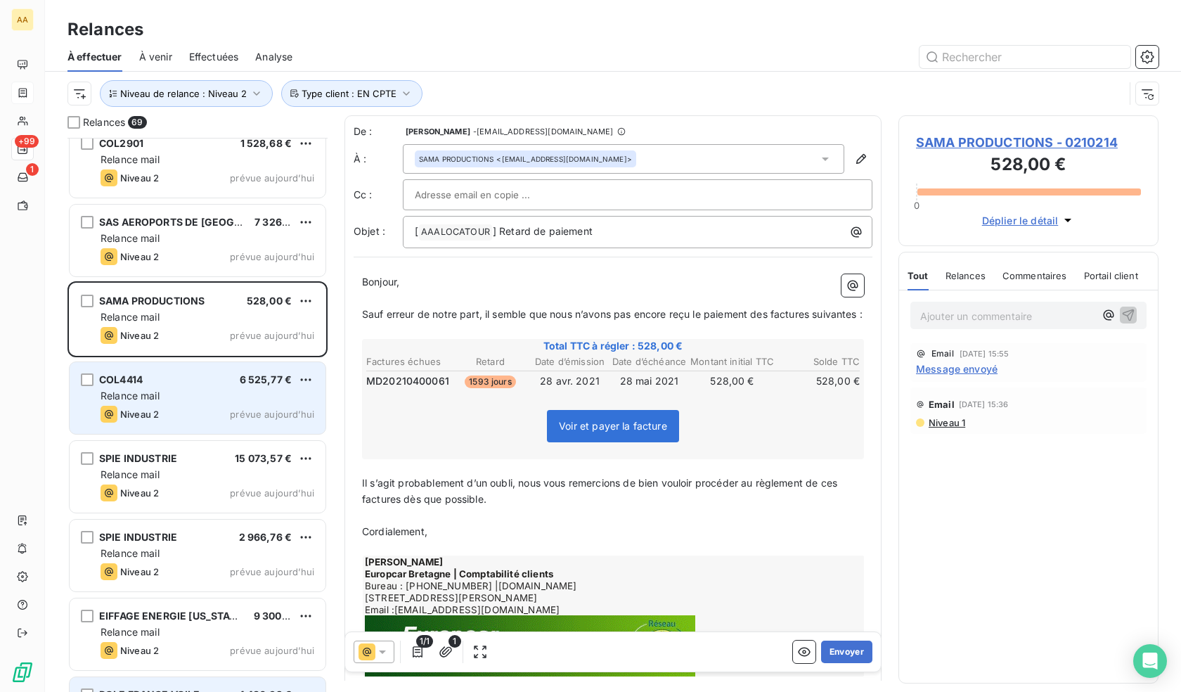
click at [186, 407] on div "Niveau 2 prévue aujourd’hui" at bounding box center [208, 414] width 214 height 17
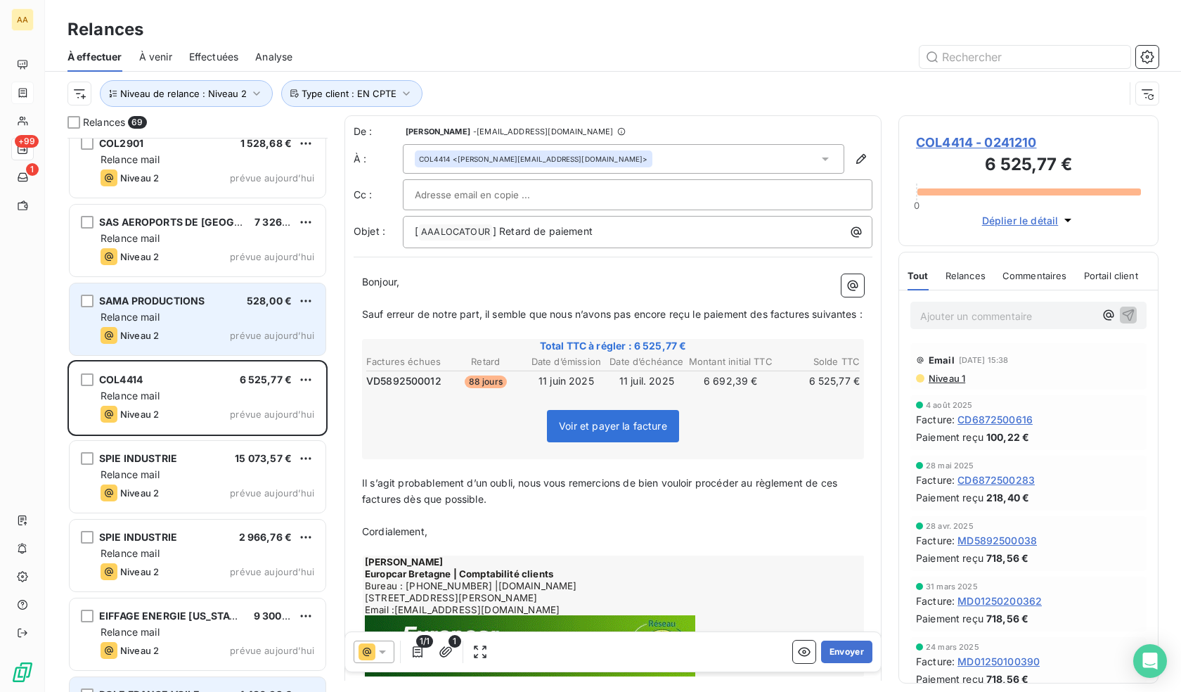
click at [195, 328] on div "Niveau 2 prévue aujourd’hui" at bounding box center [208, 335] width 214 height 17
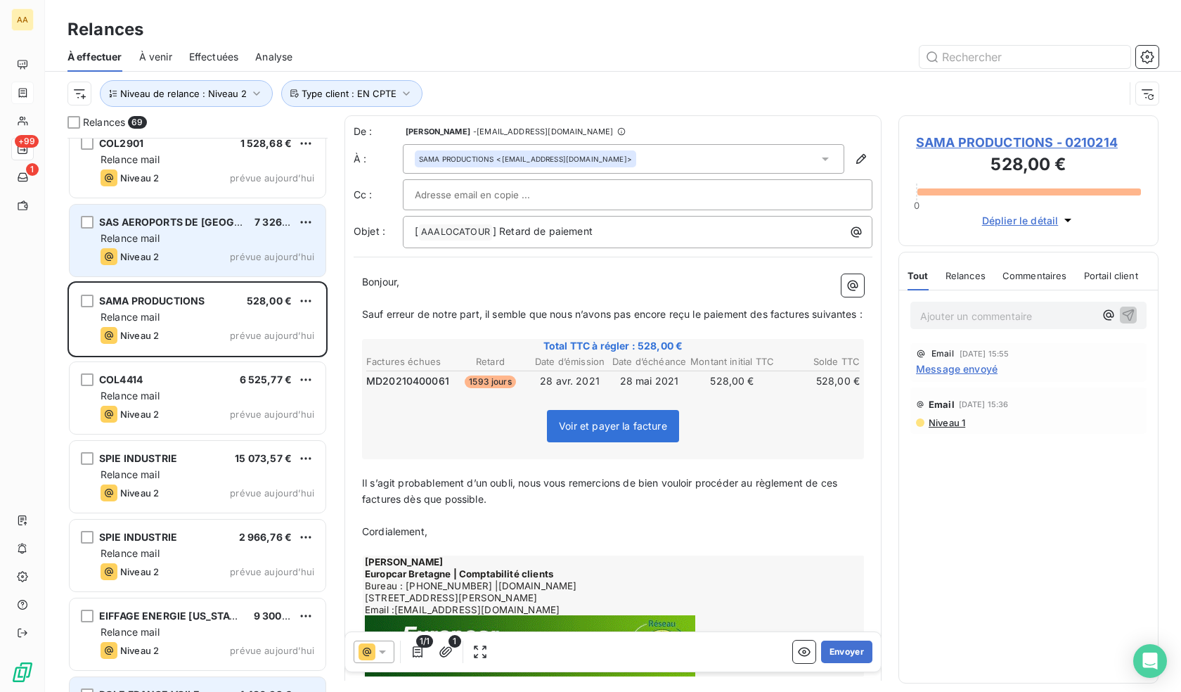
click at [181, 236] on div "Relance mail" at bounding box center [208, 238] width 214 height 14
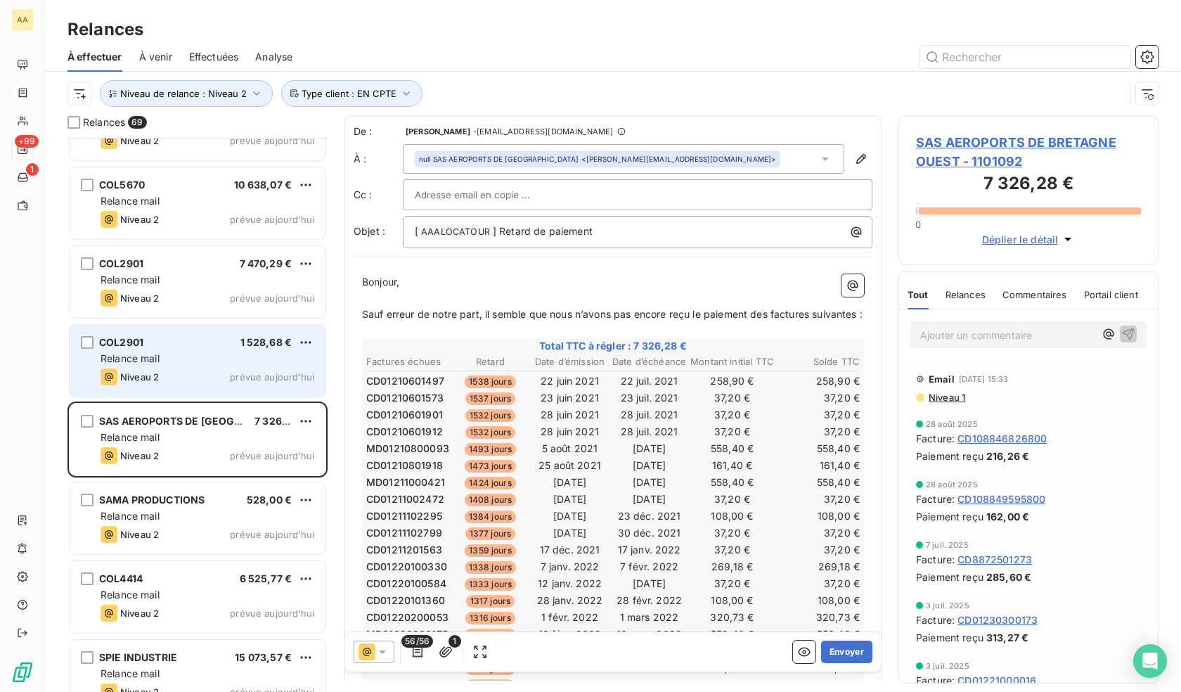
scroll to position [2875, 0]
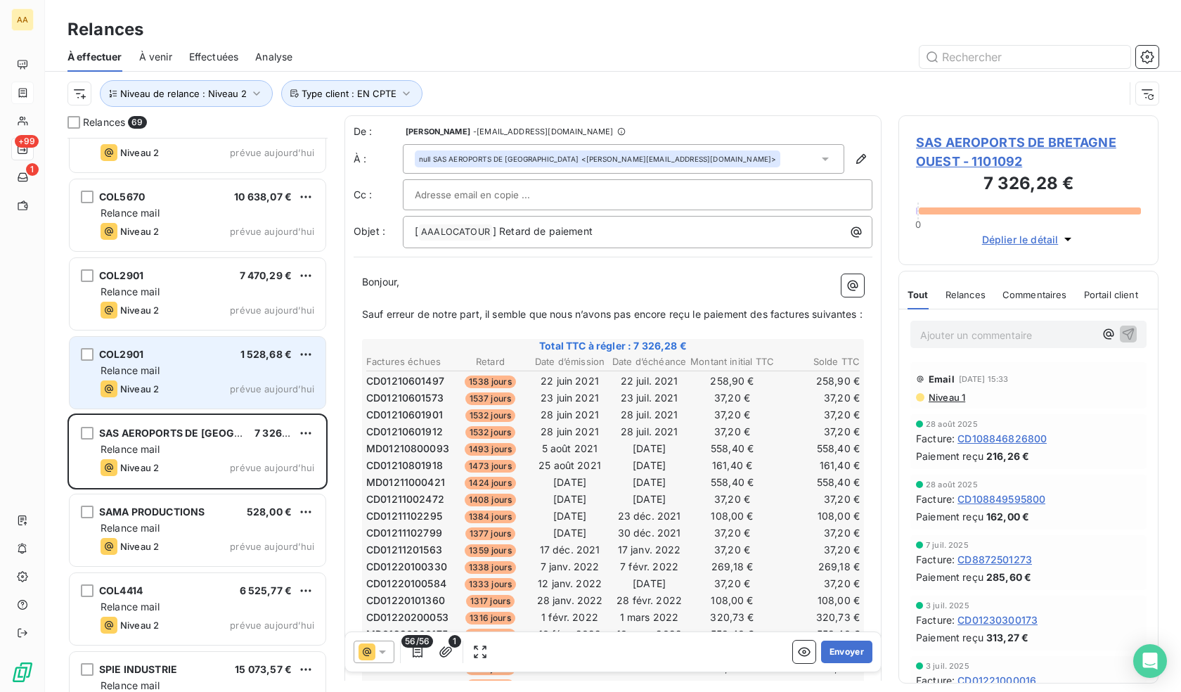
click at [180, 393] on div "Niveau 2 prévue aujourd’hui" at bounding box center [208, 388] width 214 height 17
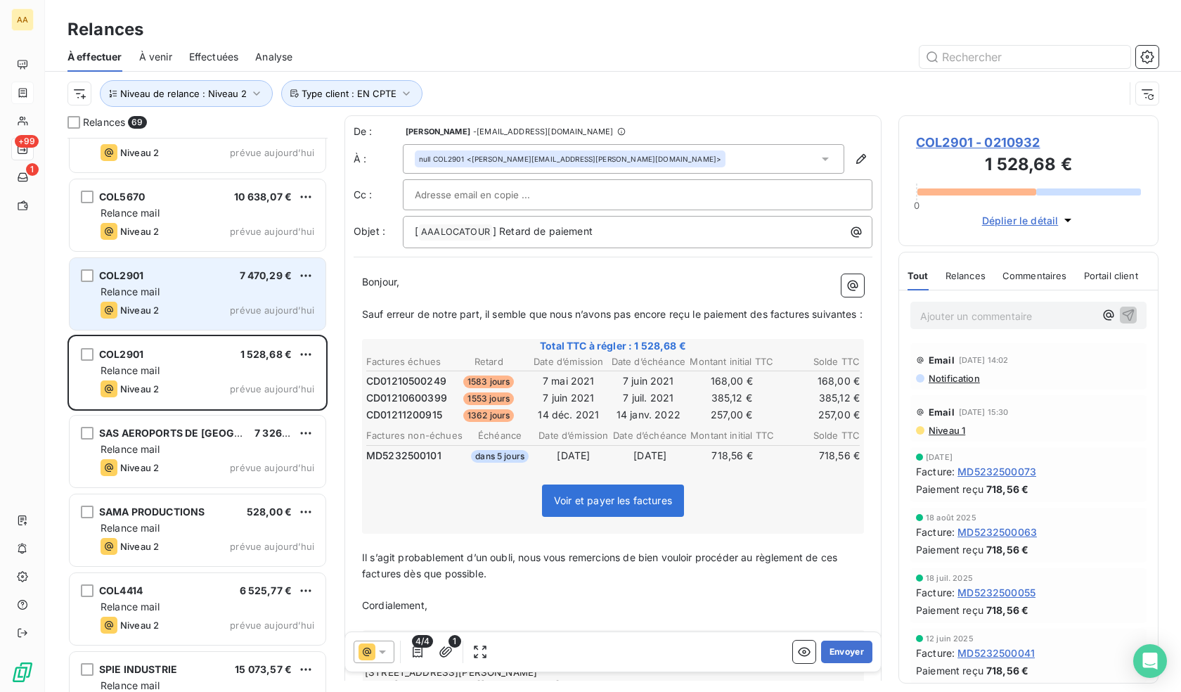
click at [171, 288] on div "Relance mail" at bounding box center [208, 292] width 214 height 14
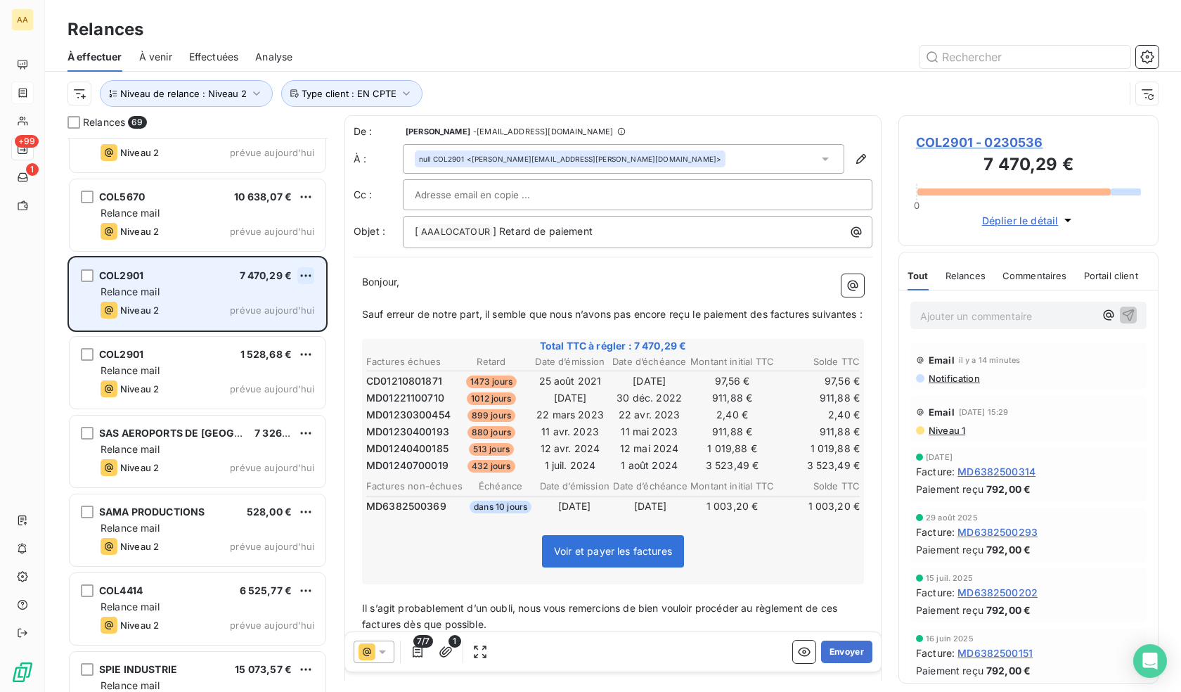
click at [302, 273] on html "AA +99 1 Relances À effectuer À venir Effectuées Analyse Niveau de relance : Ni…" at bounding box center [590, 346] width 1181 height 692
click at [228, 304] on div "Replanifier cette action" at bounding box center [245, 303] width 126 height 22
select select "9"
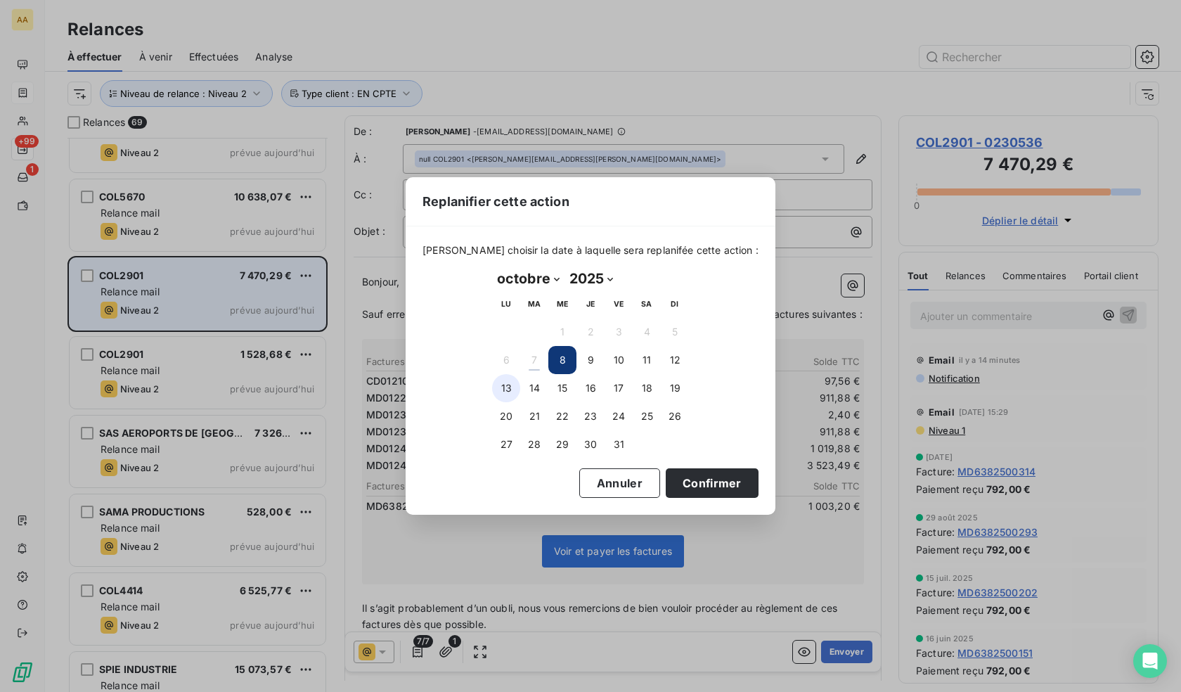
click at [503, 395] on button "13" at bounding box center [506, 388] width 28 height 28
click at [714, 477] on button "Confirmer" at bounding box center [712, 483] width 93 height 30
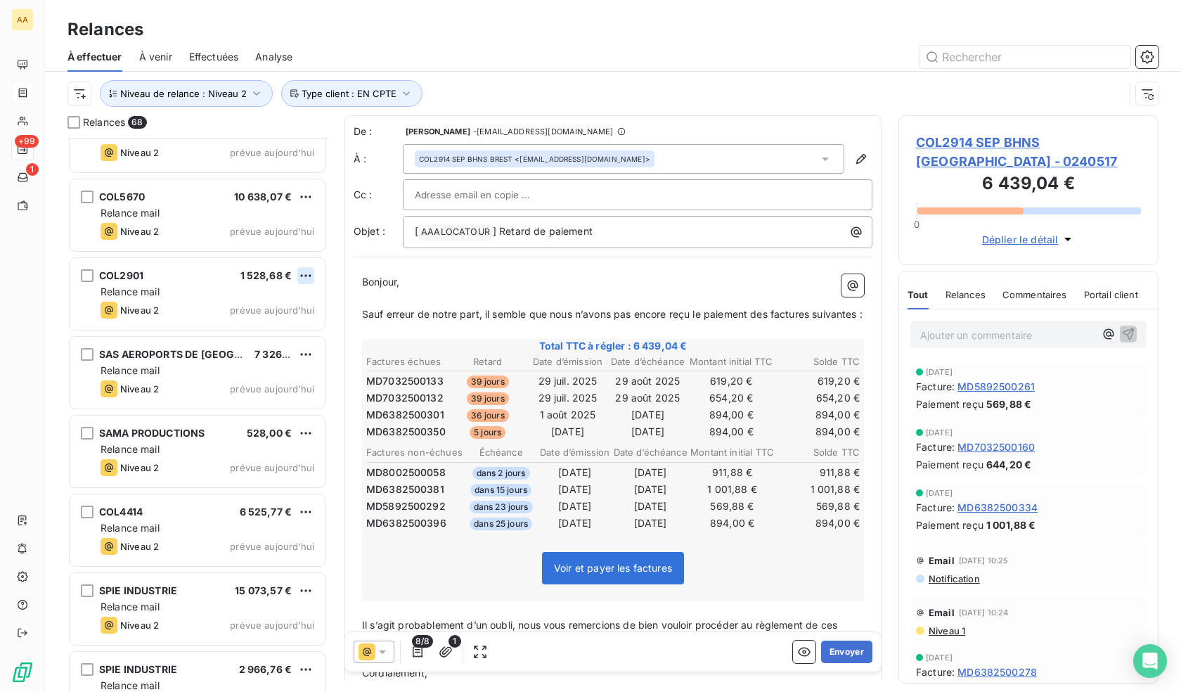
click at [306, 276] on html "AA +99 1 Relances À effectuer À venir Effectuées Analyse Niveau de relance : Ni…" at bounding box center [590, 346] width 1181 height 692
click at [283, 302] on div "Replanifier cette action" at bounding box center [245, 303] width 126 height 22
select select "9"
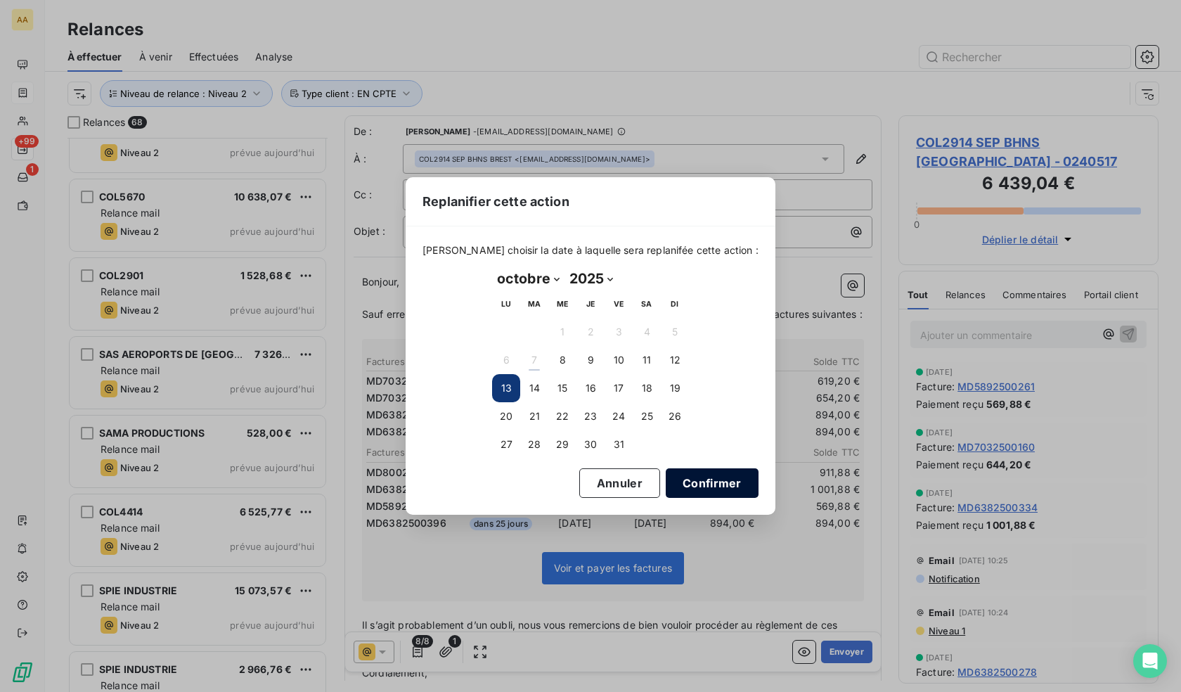
click at [714, 484] on button "Confirmer" at bounding box center [712, 483] width 93 height 30
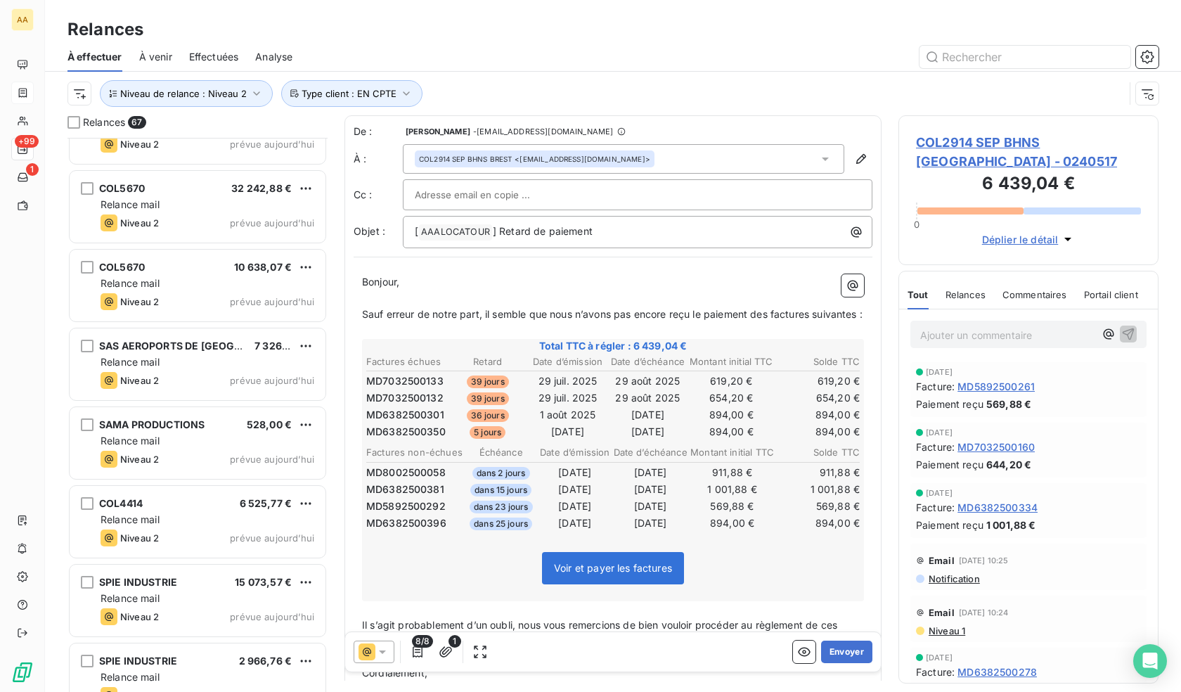
scroll to position [2734, 0]
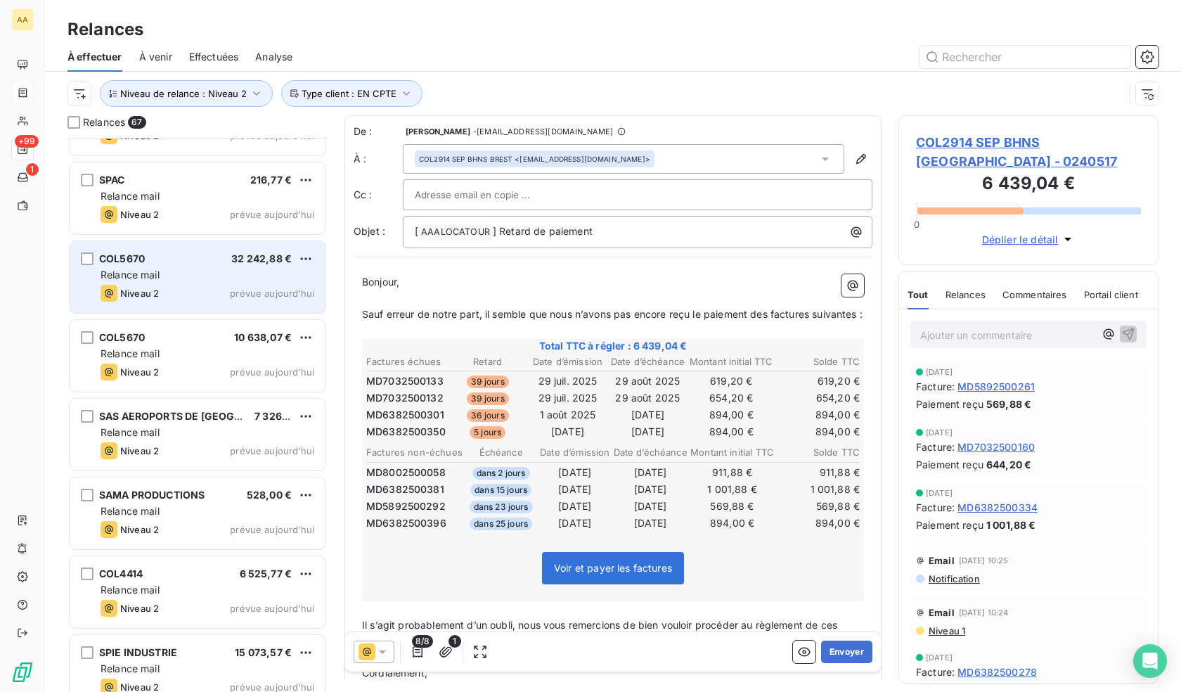
click at [175, 283] on div "COL5670 32 242,88 € Relance mail Niveau 2 prévue [DATE]" at bounding box center [198, 277] width 256 height 72
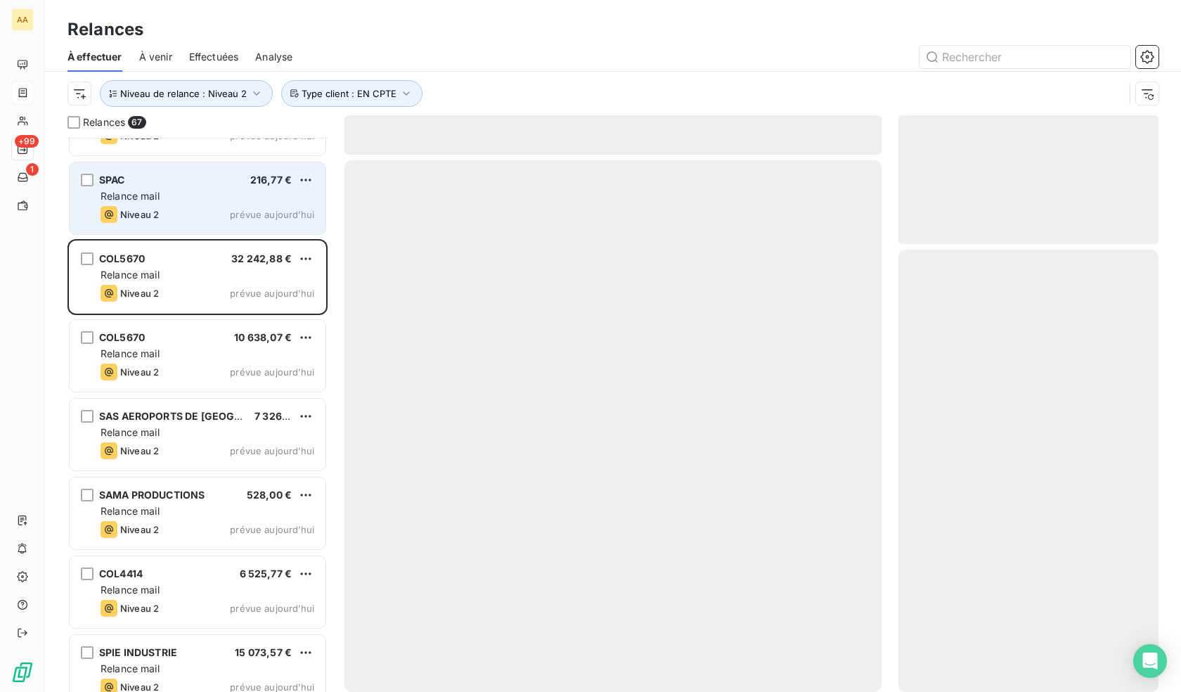
click at [179, 221] on div "Niveau 2 prévue aujourd’hui" at bounding box center [208, 214] width 214 height 17
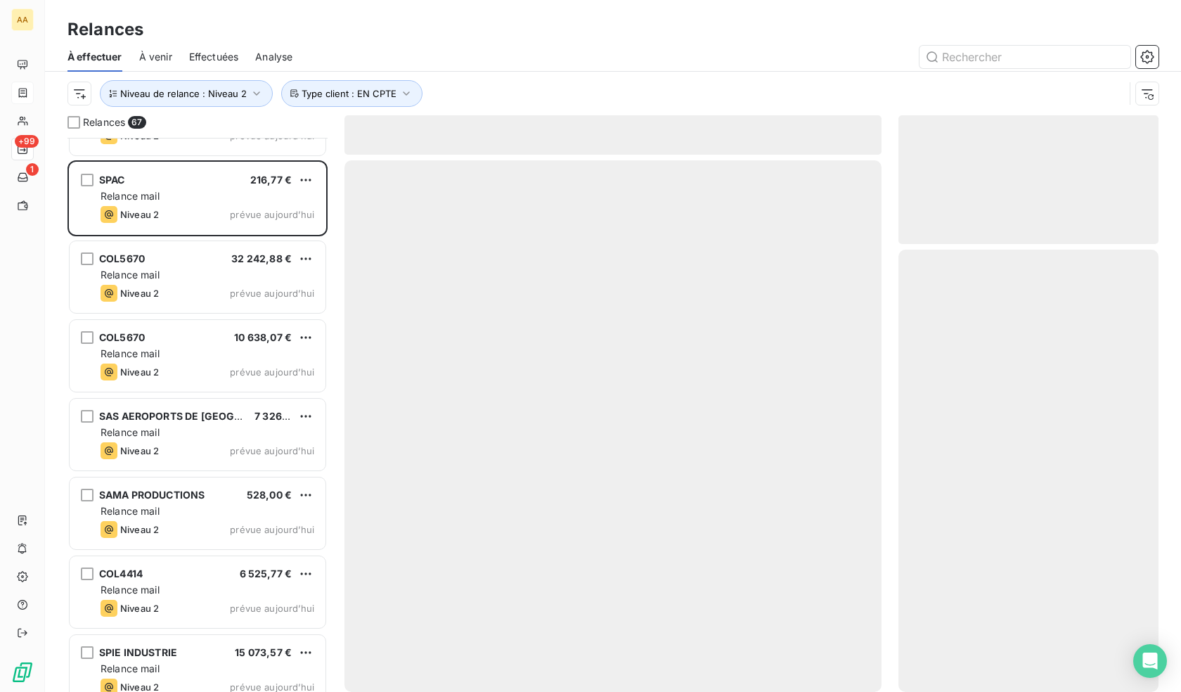
scroll to position [2594, 0]
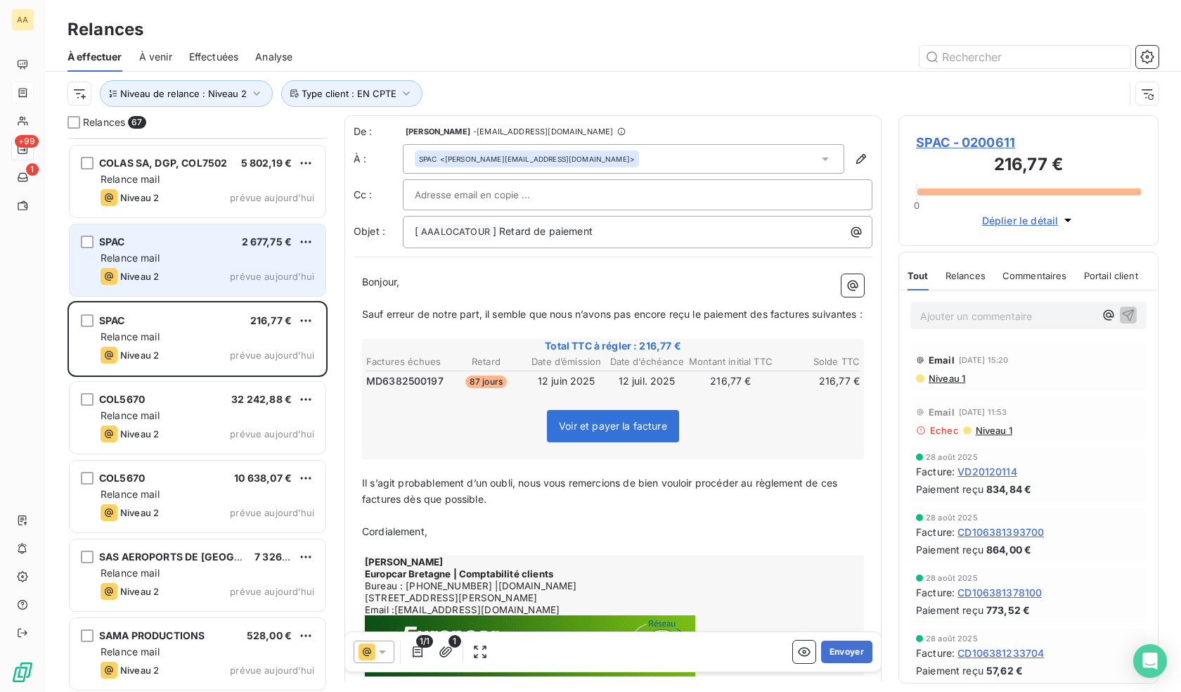
click at [153, 270] on div "Niveau 2" at bounding box center [130, 276] width 58 height 17
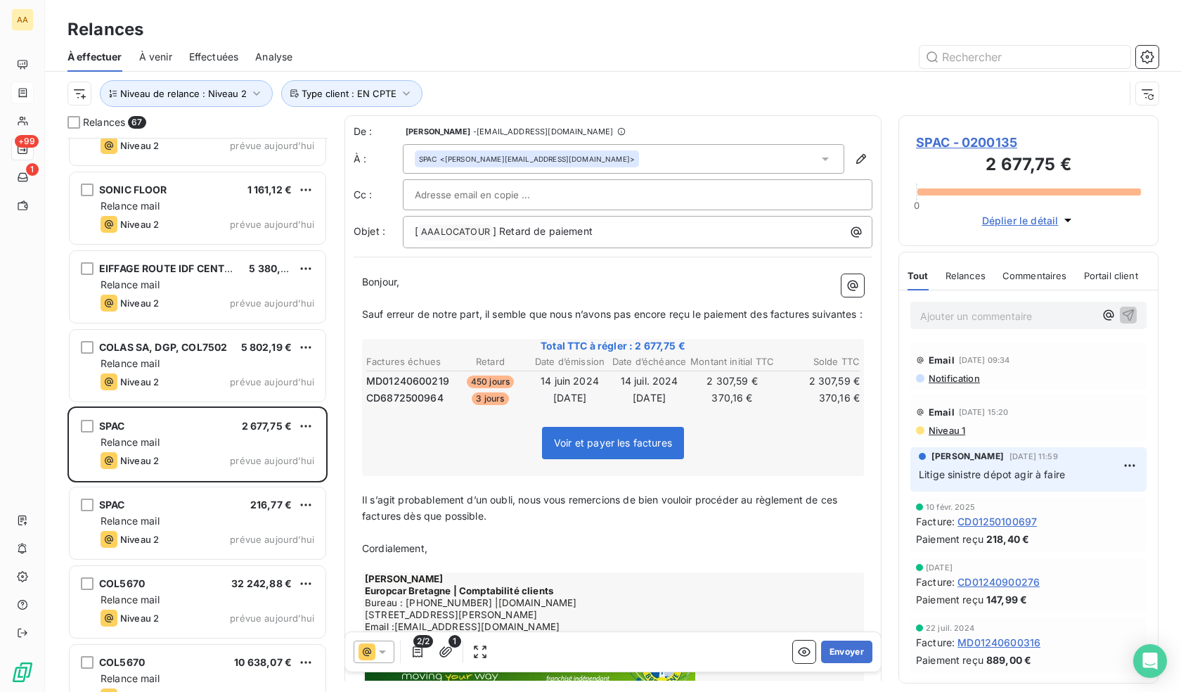
scroll to position [2383, 0]
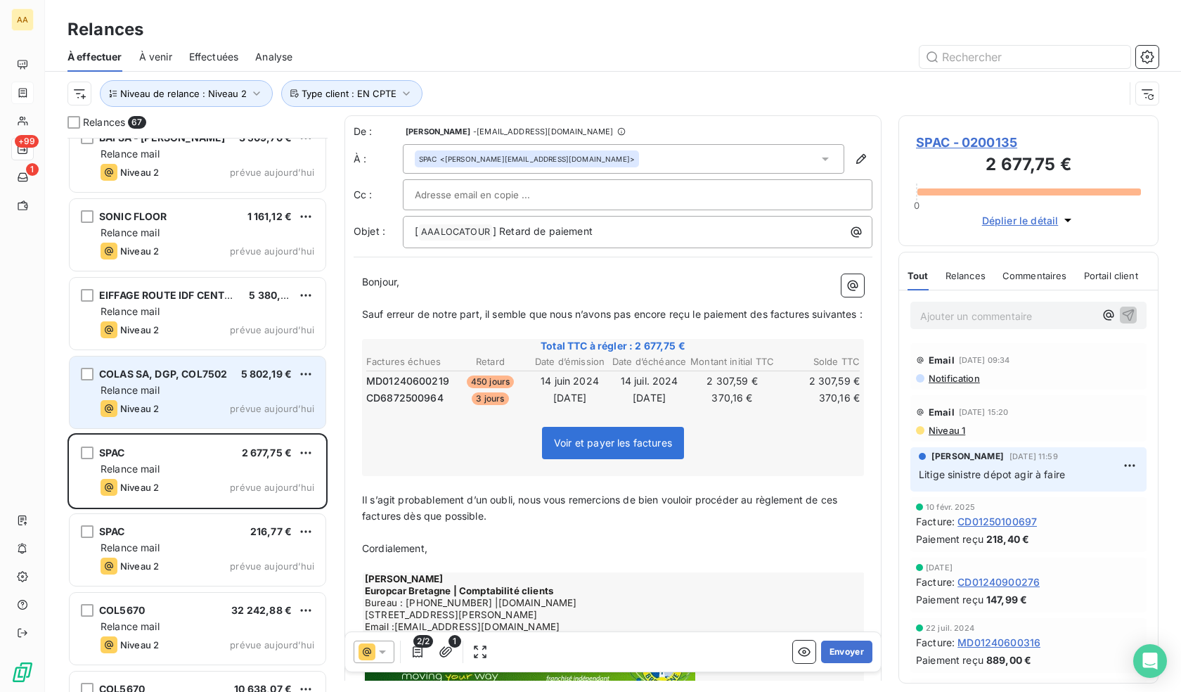
click at [206, 382] on div "COLAS SA, DGP, COL7502 5 802,19 € Relance mail Niveau 2 prévue [DATE]" at bounding box center [198, 392] width 256 height 72
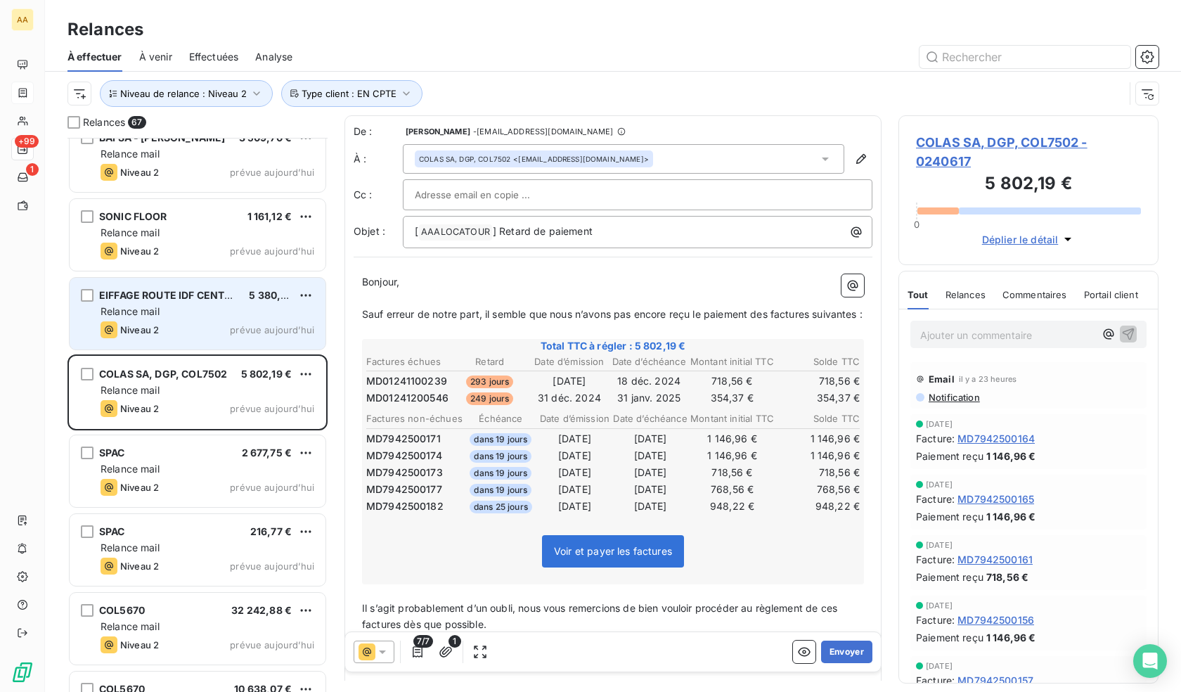
click at [201, 315] on div "Relance mail" at bounding box center [208, 311] width 214 height 14
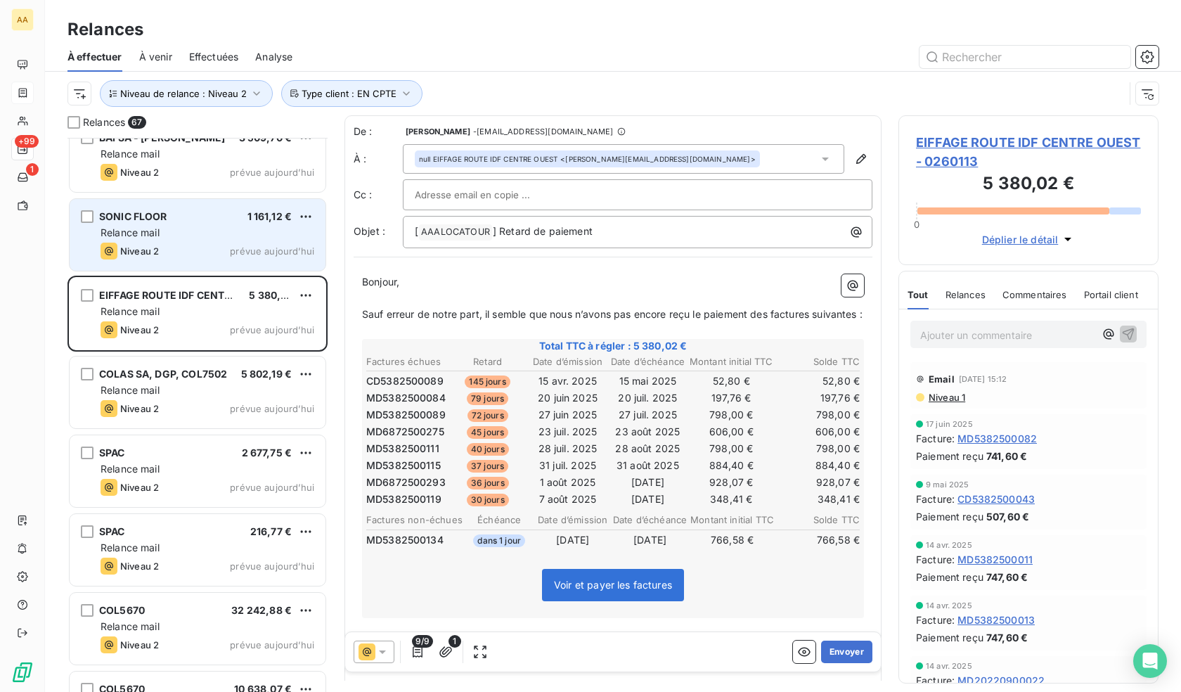
click at [193, 241] on div "SONIC FLOOR 1 161,12 € Relance mail Niveau 2 prévue [DATE]" at bounding box center [198, 235] width 256 height 72
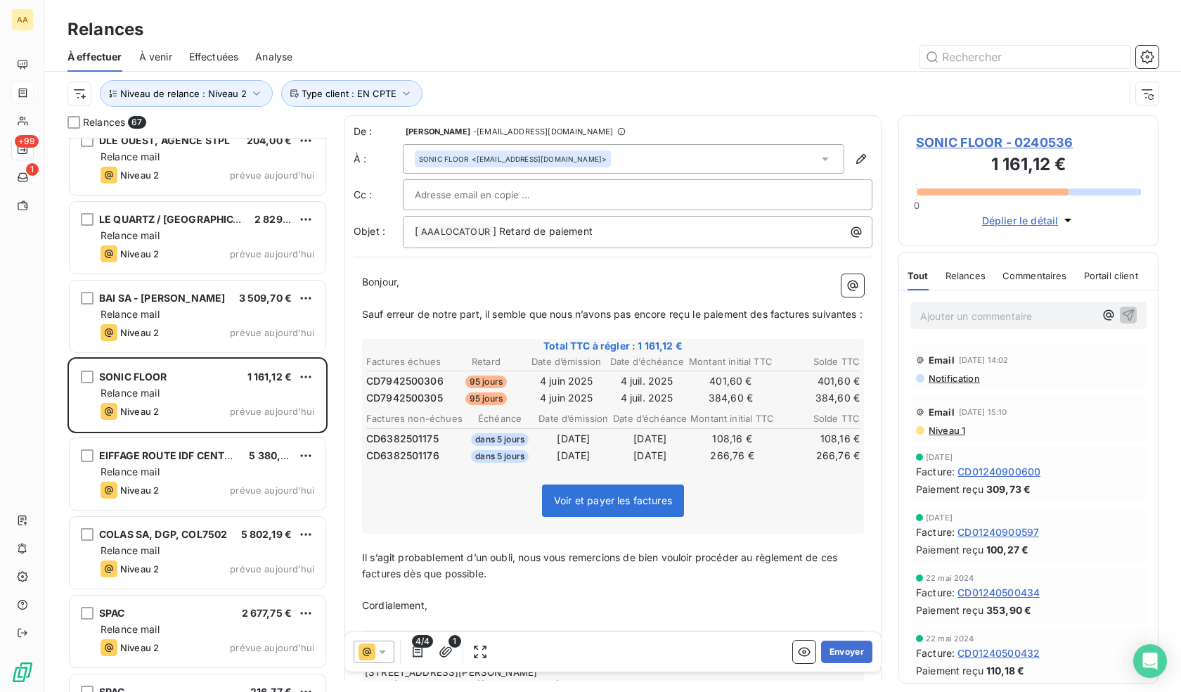
scroll to position [2172, 0]
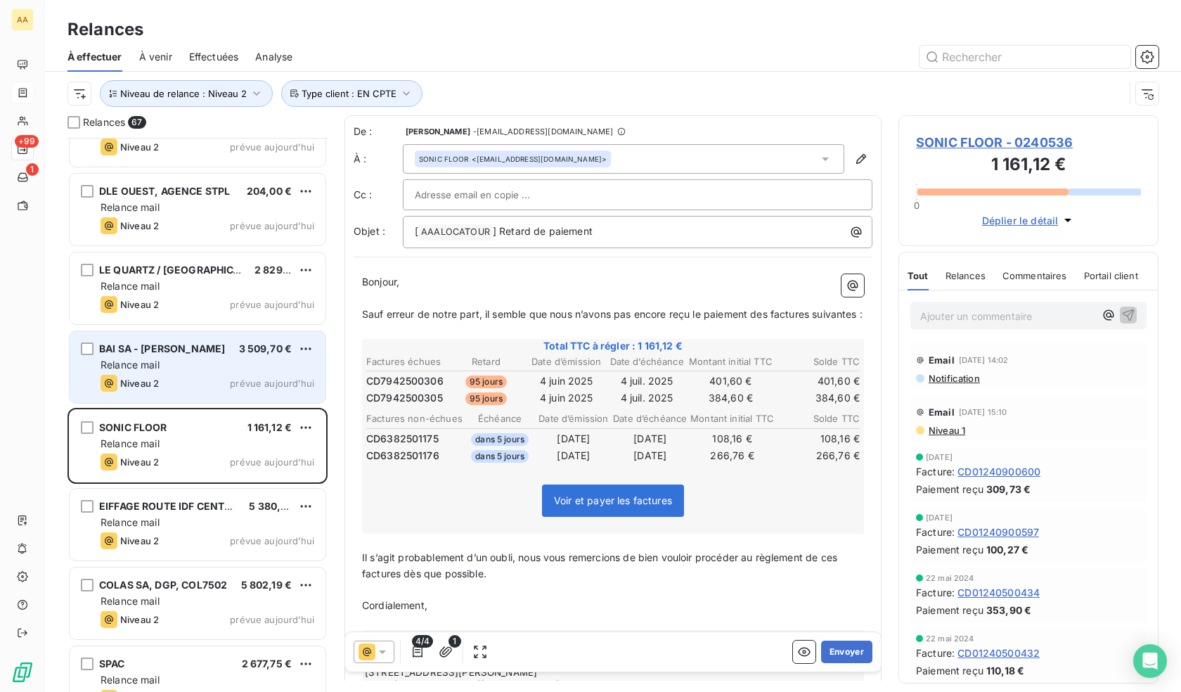
click at [174, 354] on span "BAI SA - [PERSON_NAME]" at bounding box center [162, 348] width 126 height 12
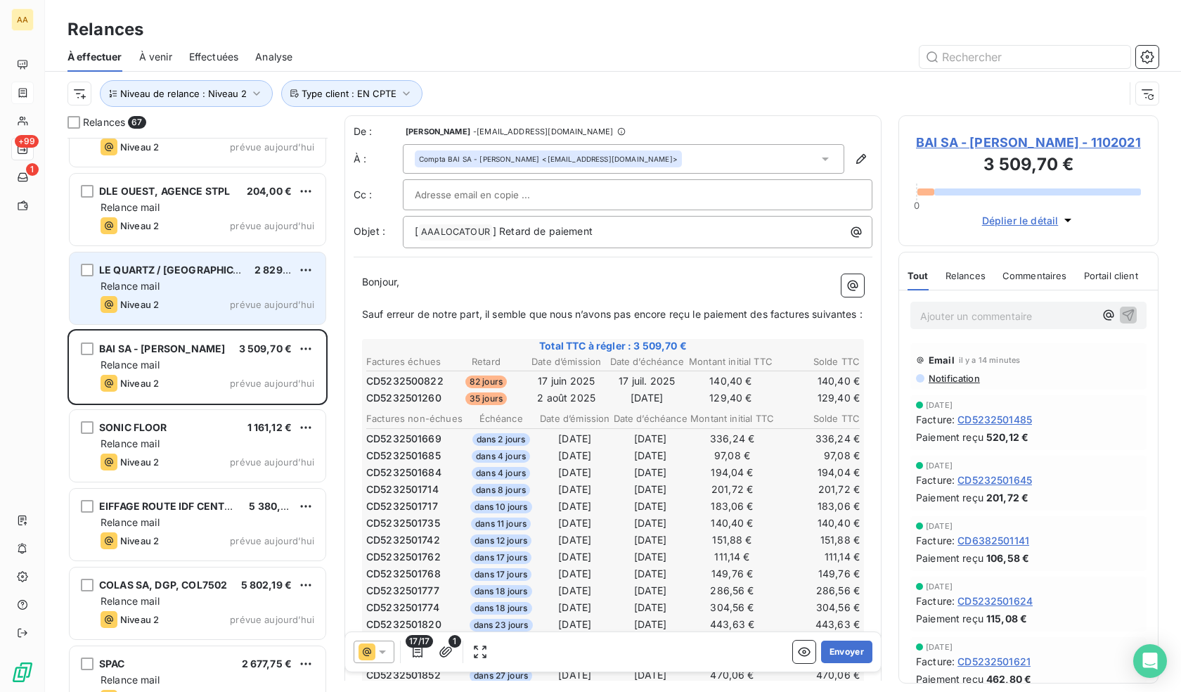
click at [150, 273] on span "LE QUARTZ / [GEOGRAPHIC_DATA] EN VUE" at bounding box center [202, 270] width 207 height 12
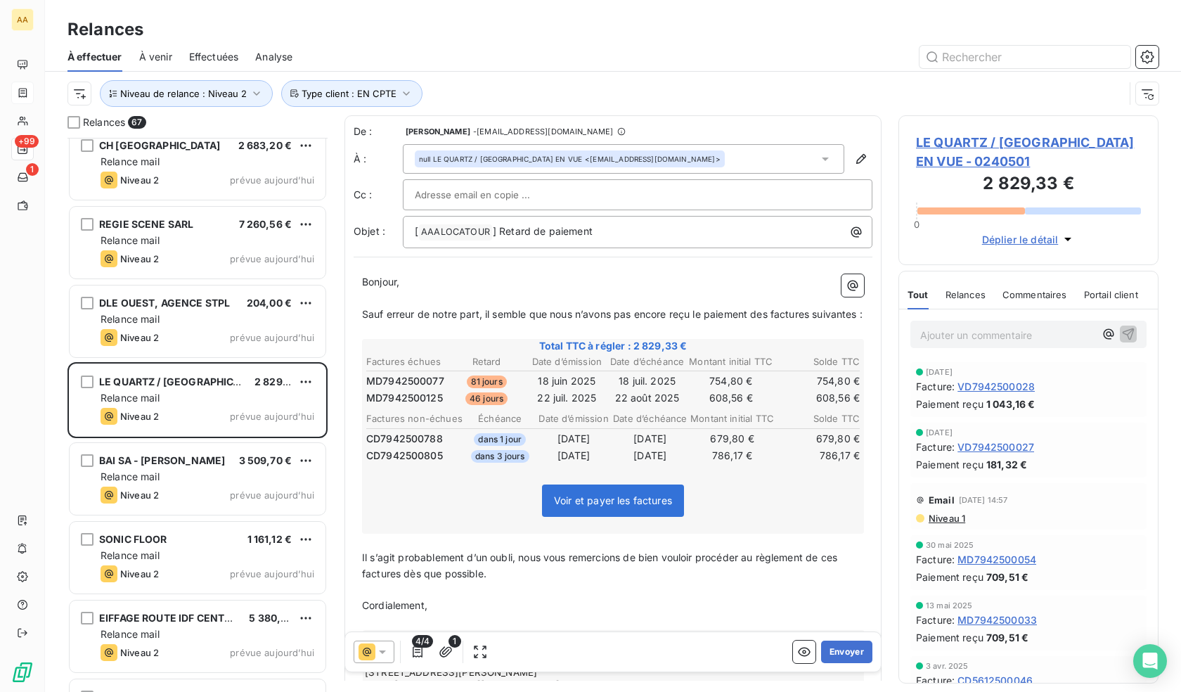
scroll to position [1961, 0]
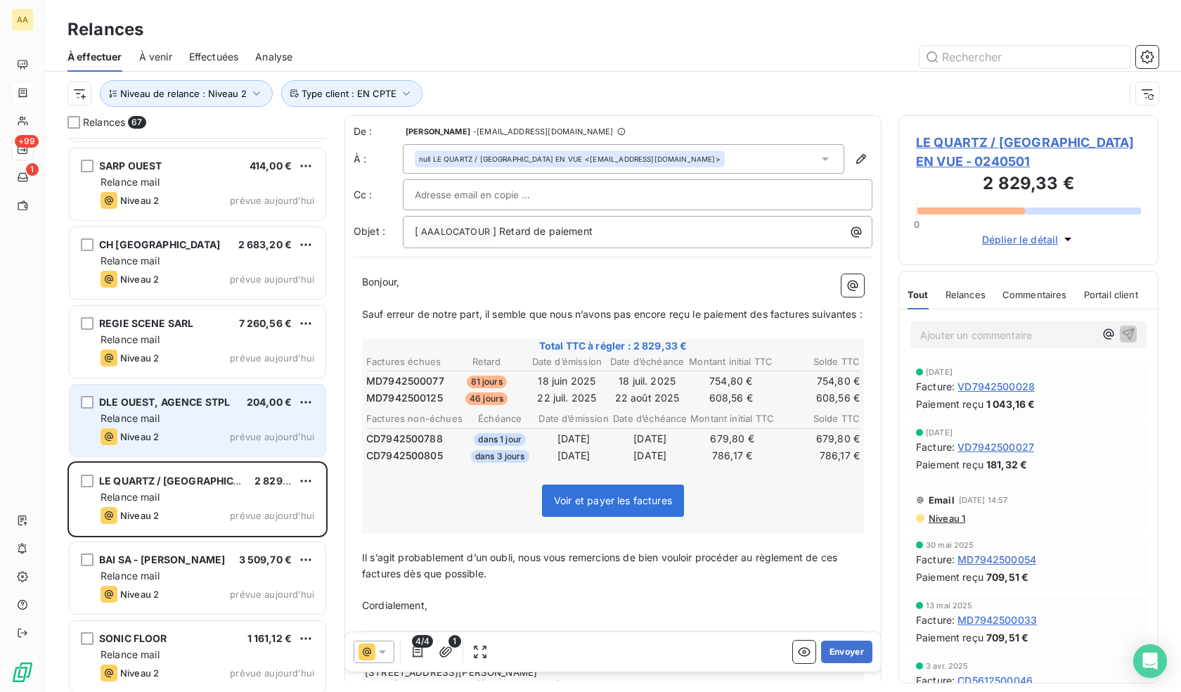
click at [198, 423] on div "Relance mail" at bounding box center [208, 418] width 214 height 14
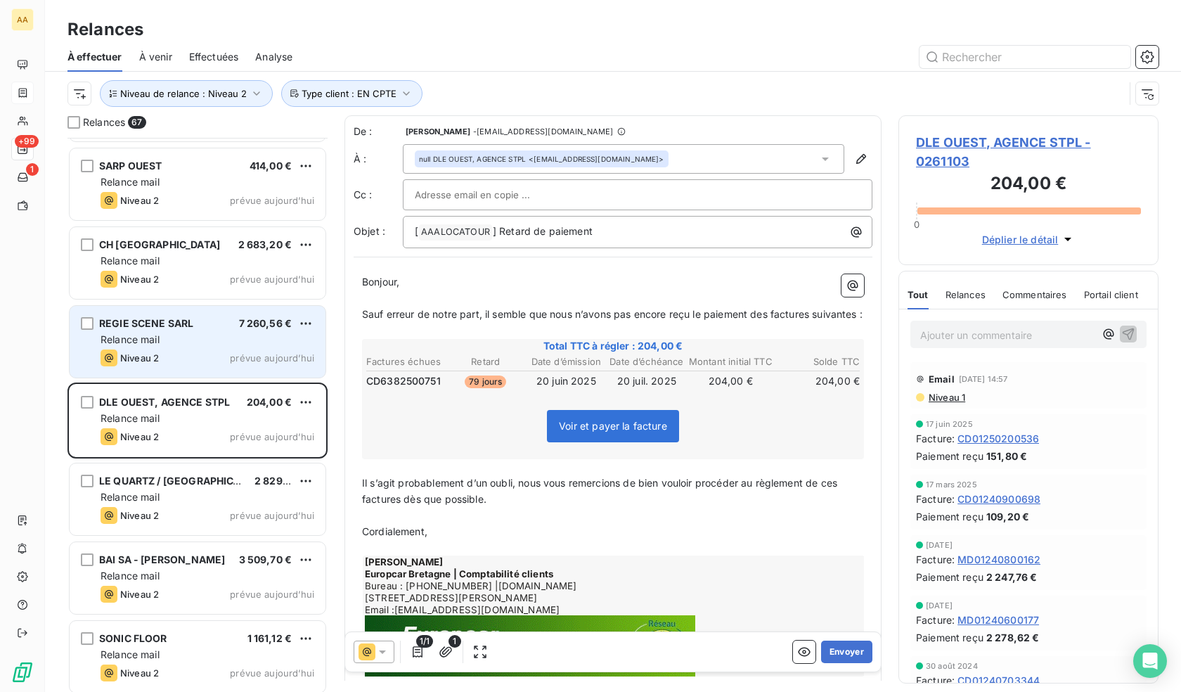
click at [181, 349] on div "REGIE SCENE SARL 7 260,56 € Relance mail Niveau 2 prévue [DATE]" at bounding box center [198, 342] width 256 height 72
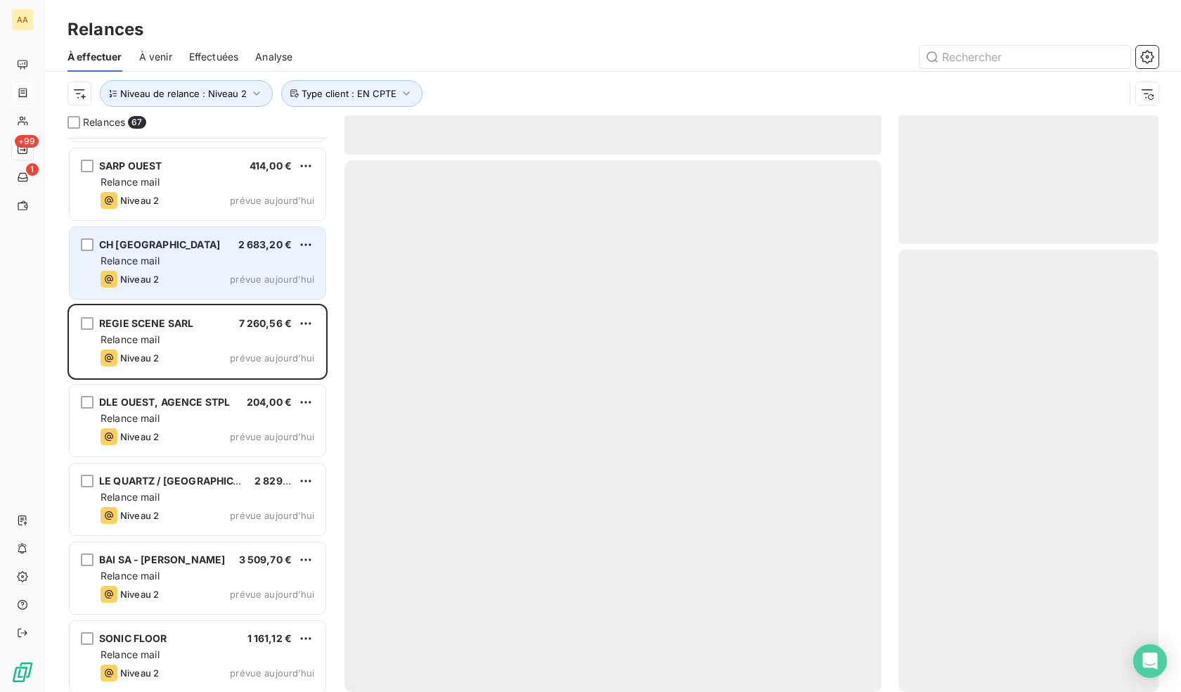
click at [177, 279] on div "Niveau 2 prévue aujourd’hui" at bounding box center [208, 279] width 214 height 17
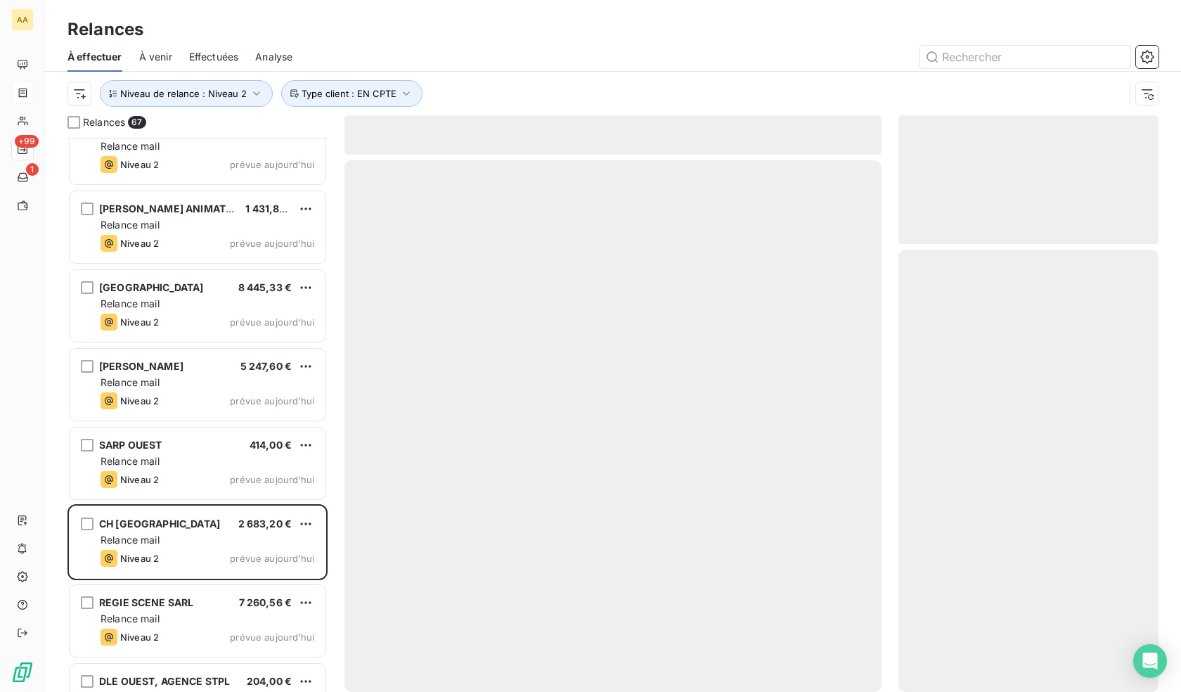
scroll to position [1680, 0]
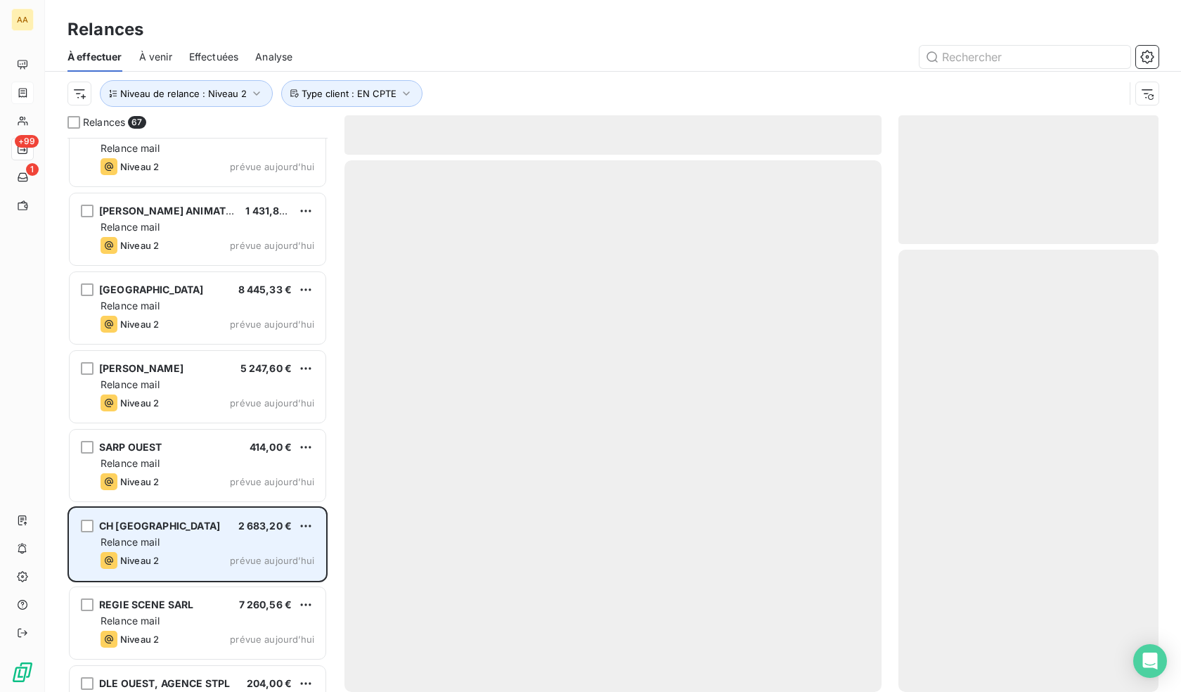
click at [179, 547] on div "Relance mail" at bounding box center [208, 542] width 214 height 14
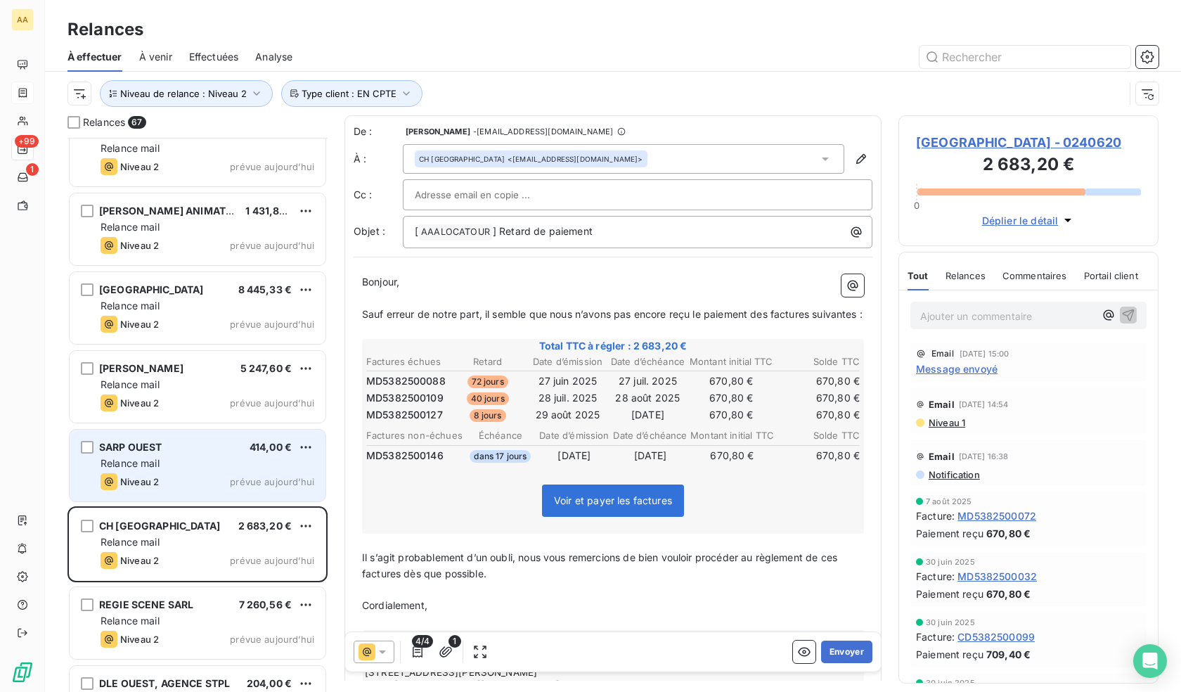
click at [176, 457] on div "Relance mail" at bounding box center [208, 463] width 214 height 14
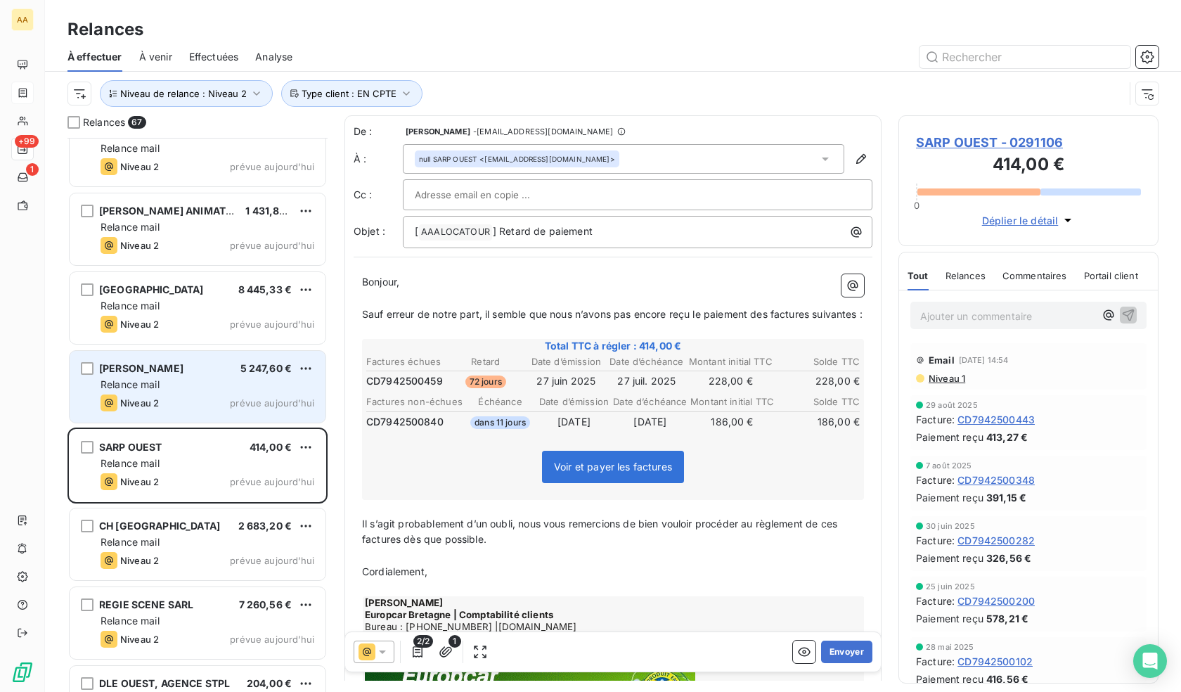
click at [170, 389] on div "Relance mail" at bounding box center [208, 385] width 214 height 14
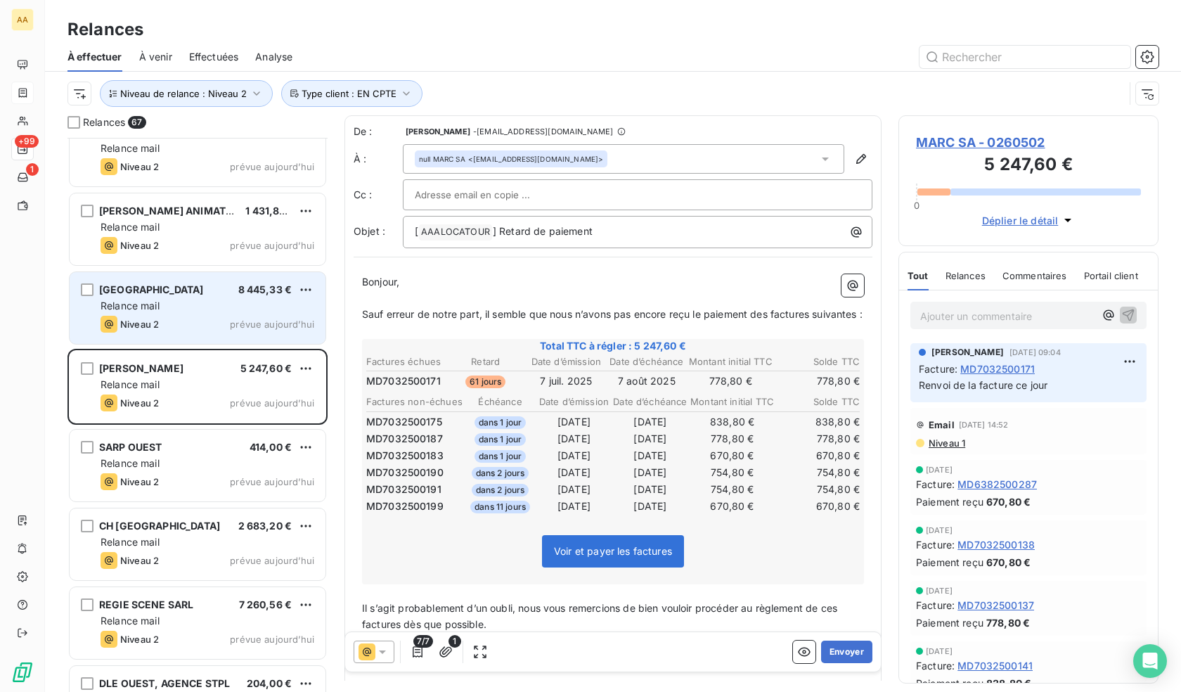
click at [188, 309] on div "Relance mail" at bounding box center [208, 306] width 214 height 14
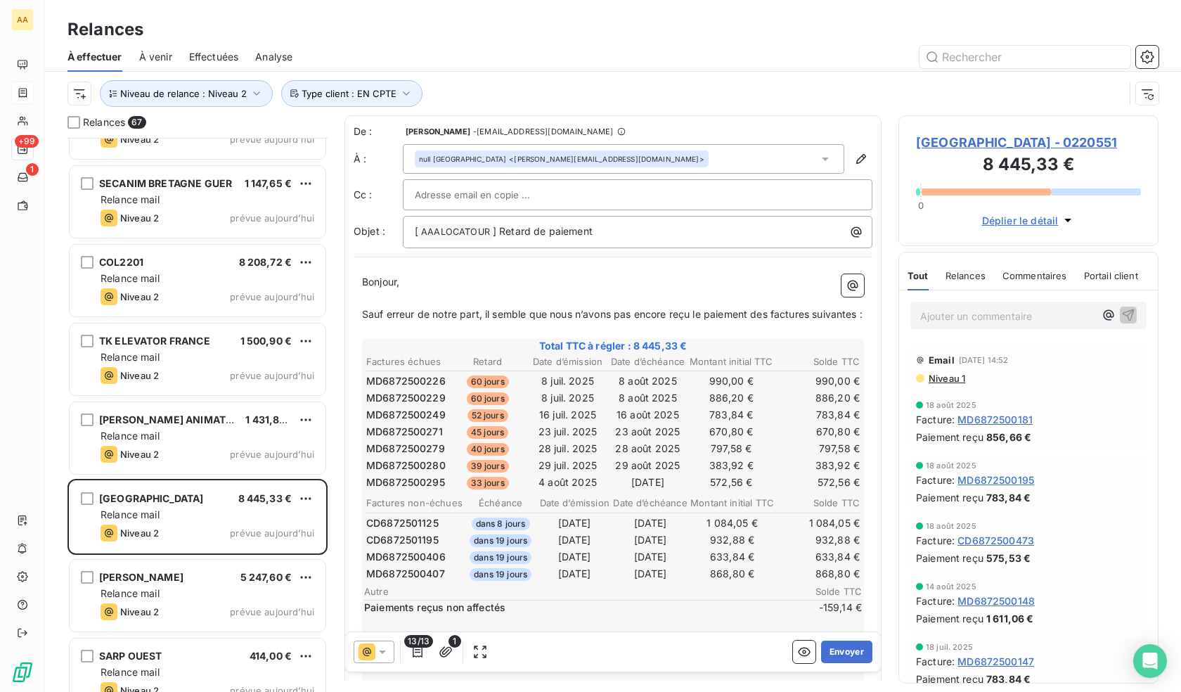
scroll to position [1469, 0]
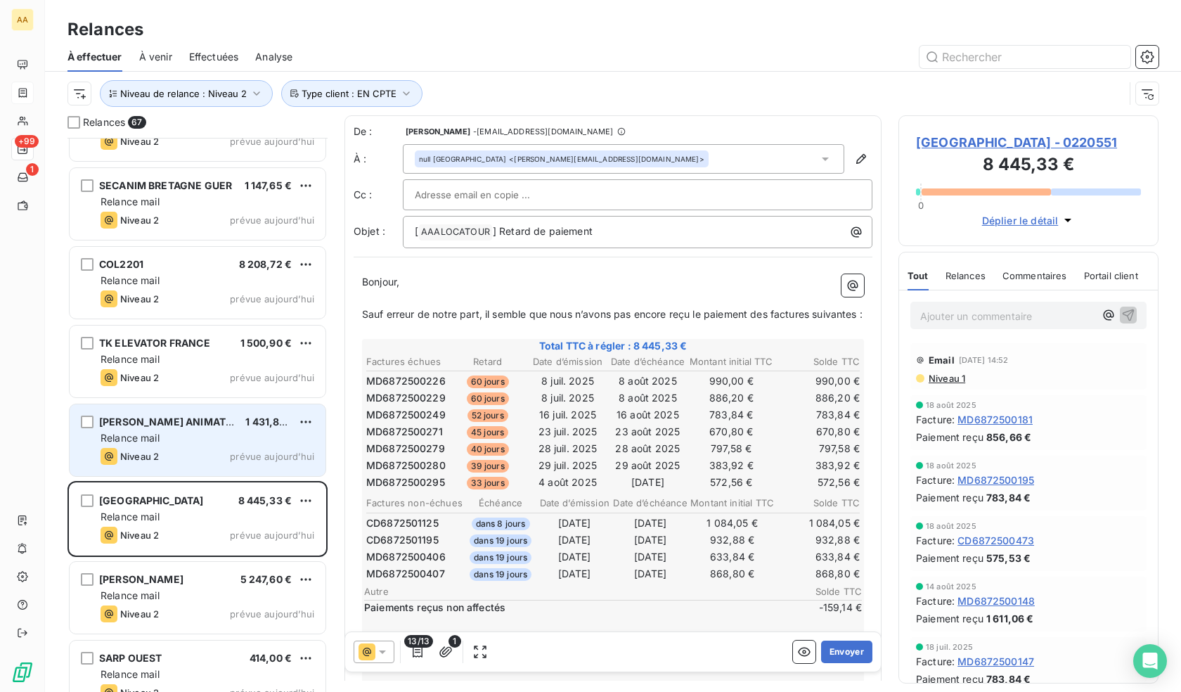
click at [203, 457] on div "Niveau 2 prévue aujourd’hui" at bounding box center [208, 456] width 214 height 17
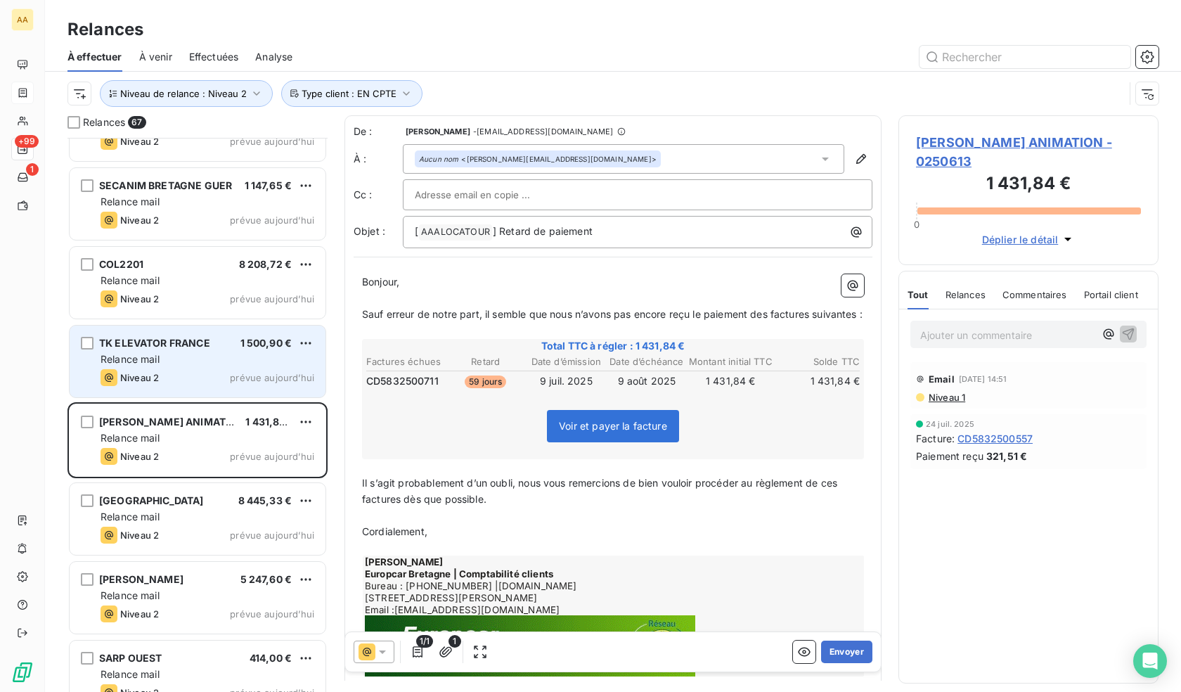
click at [178, 367] on div "TK ELEVATOR FRANCE 1 500,90 € Relance mail Niveau 2 prévue [DATE]" at bounding box center [198, 362] width 256 height 72
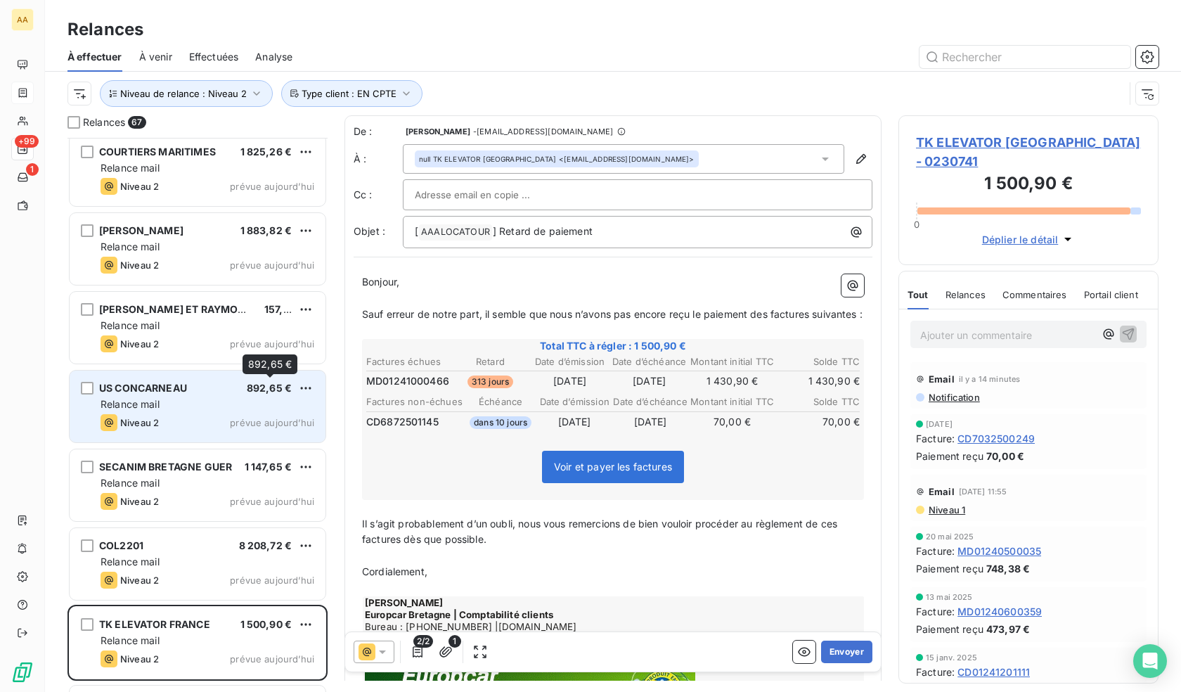
scroll to position [1117, 0]
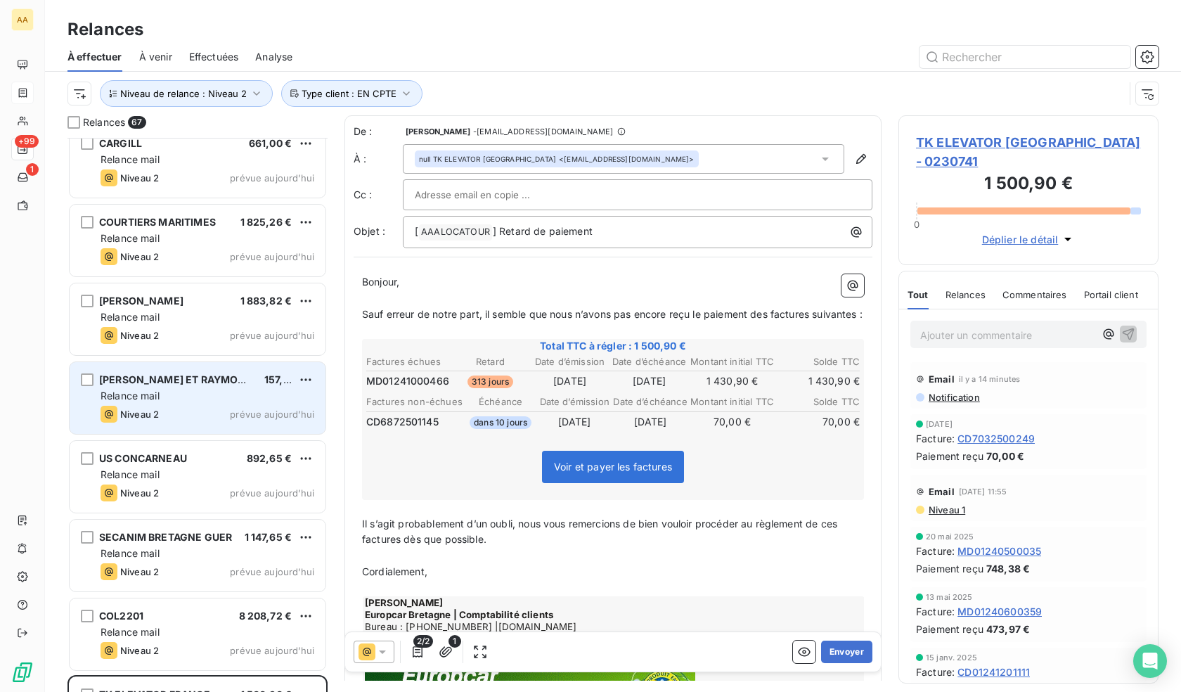
click at [178, 408] on div "Niveau 2 prévue aujourd’hui" at bounding box center [208, 414] width 214 height 17
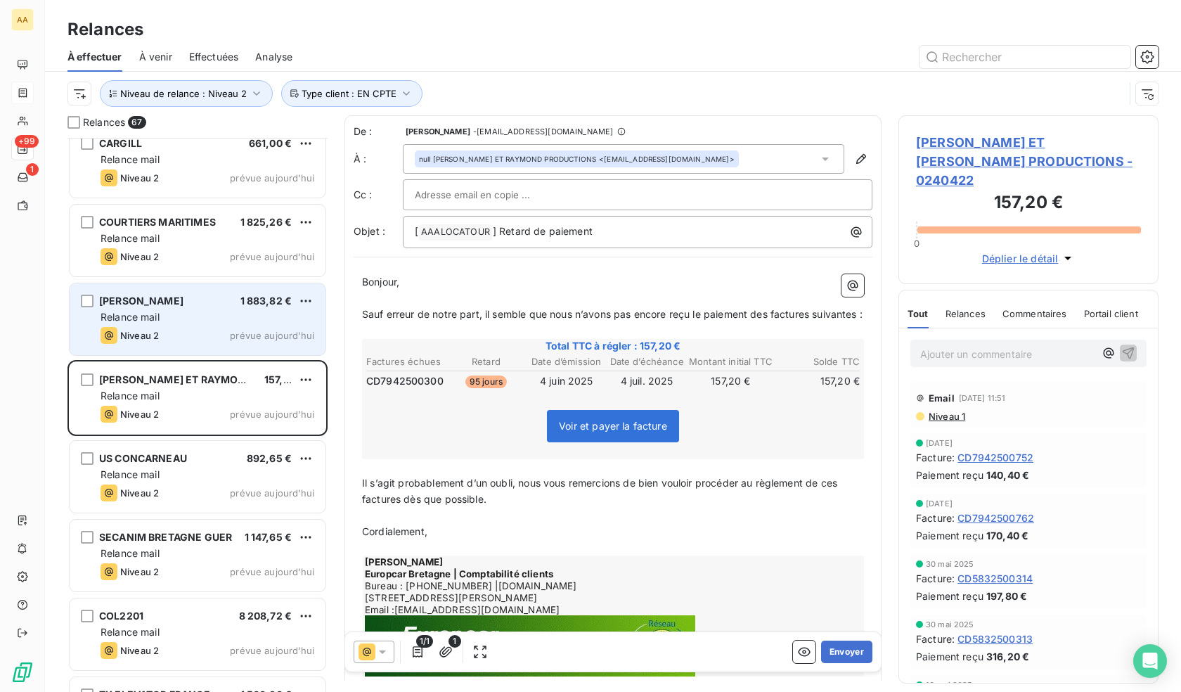
click at [189, 316] on div "Relance mail" at bounding box center [208, 317] width 214 height 14
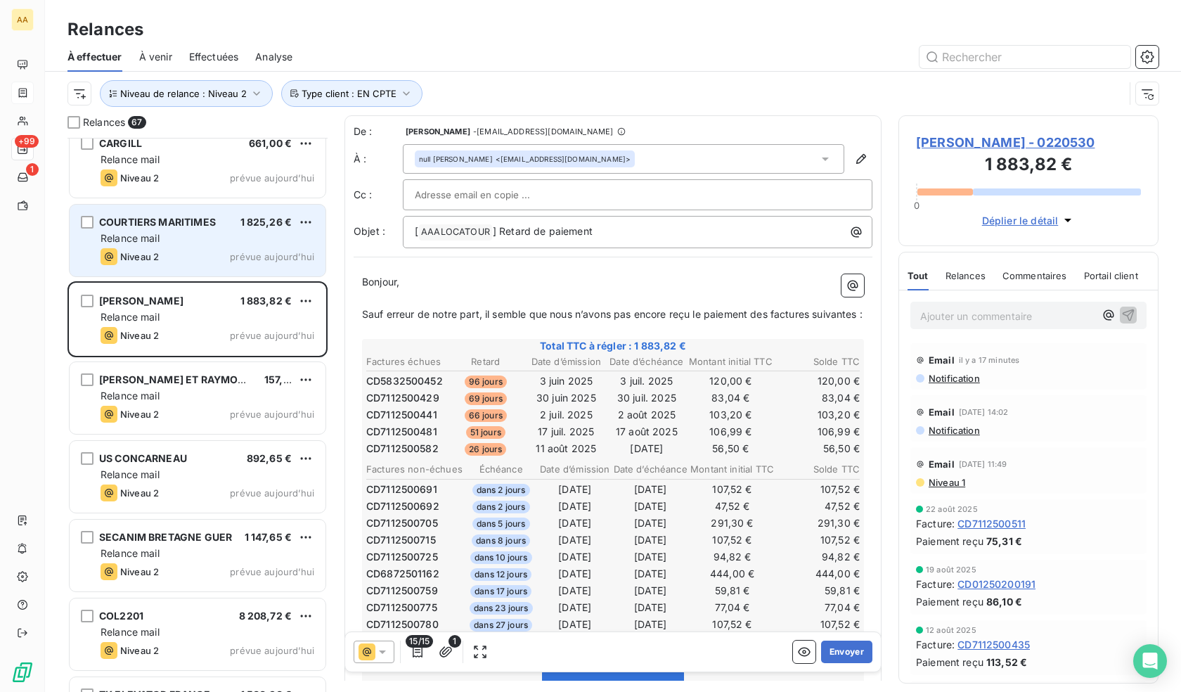
click at [188, 260] on div "Niveau 2 prévue aujourd’hui" at bounding box center [208, 256] width 214 height 17
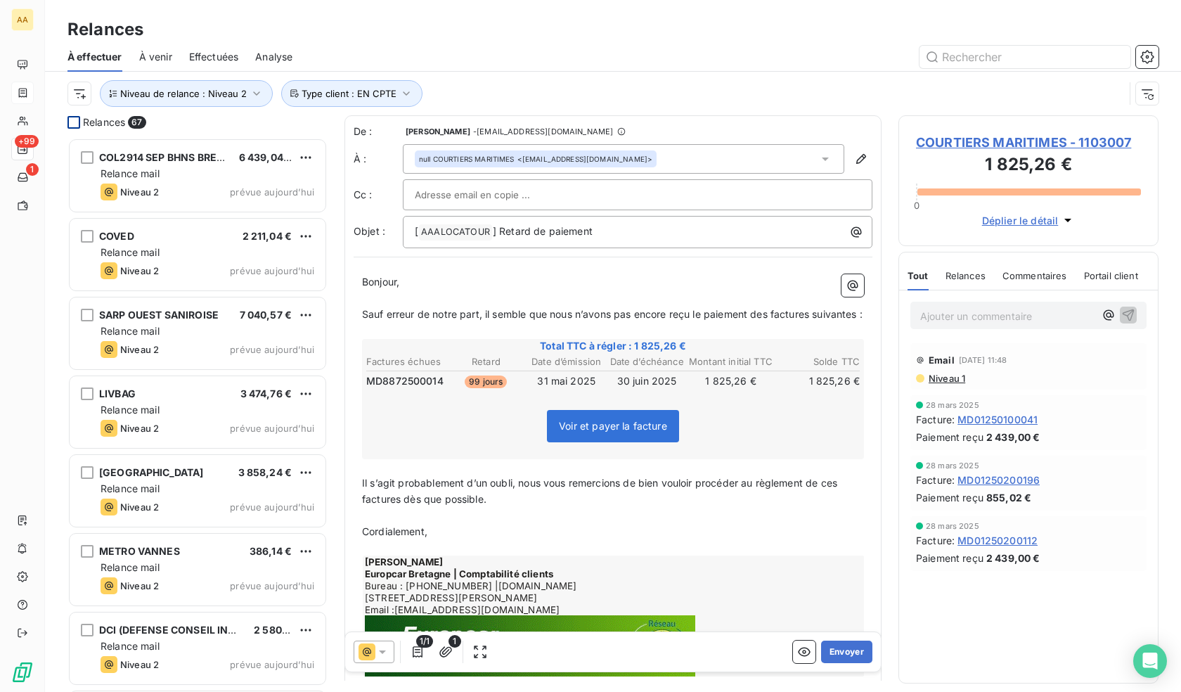
click at [75, 118] on div at bounding box center [73, 122] width 13 height 13
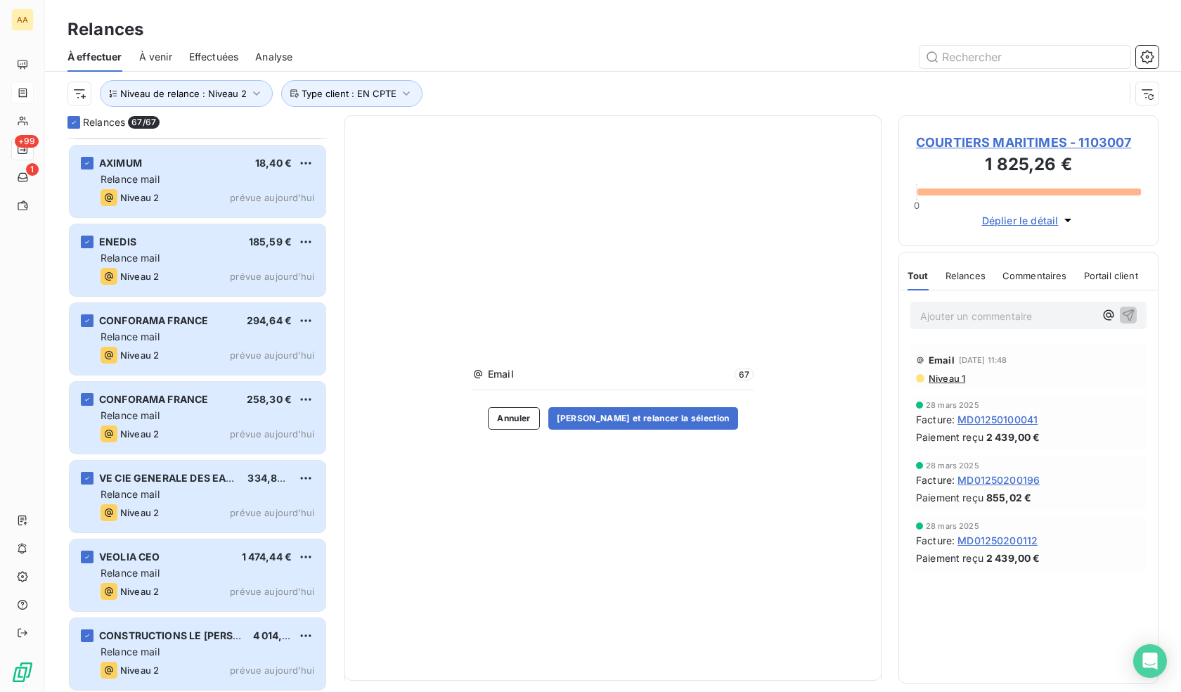
scroll to position [4722, 0]
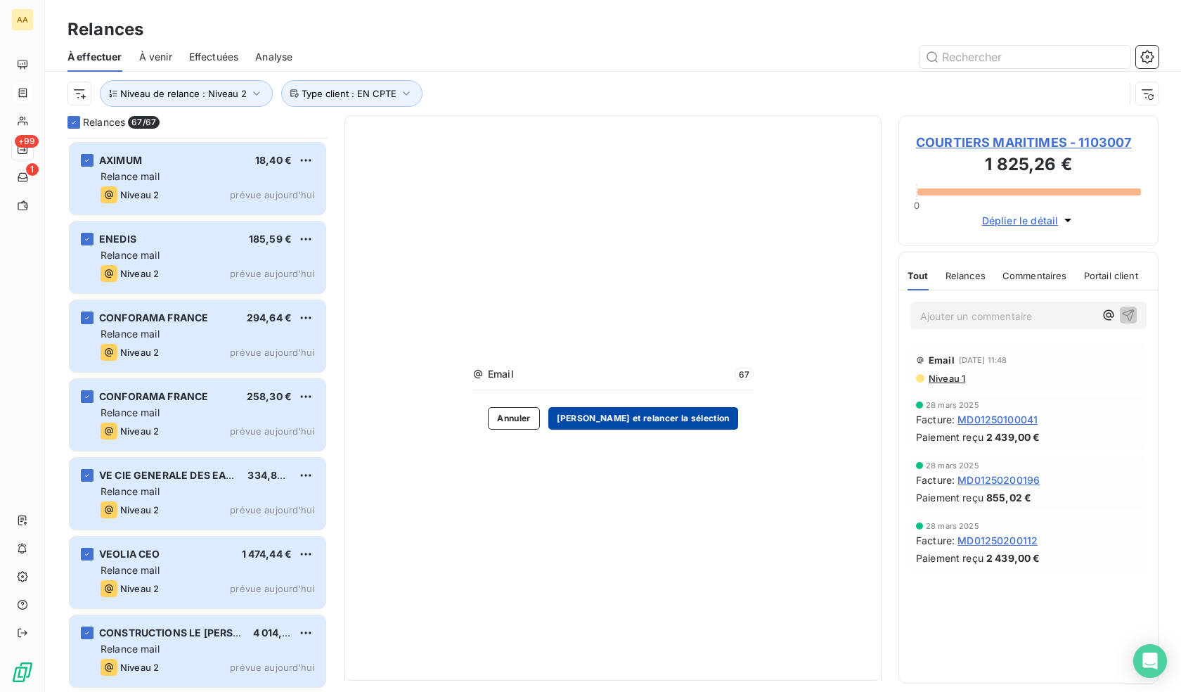
click at [664, 420] on button "[PERSON_NAME] et relancer la sélection" at bounding box center [643, 418] width 190 height 22
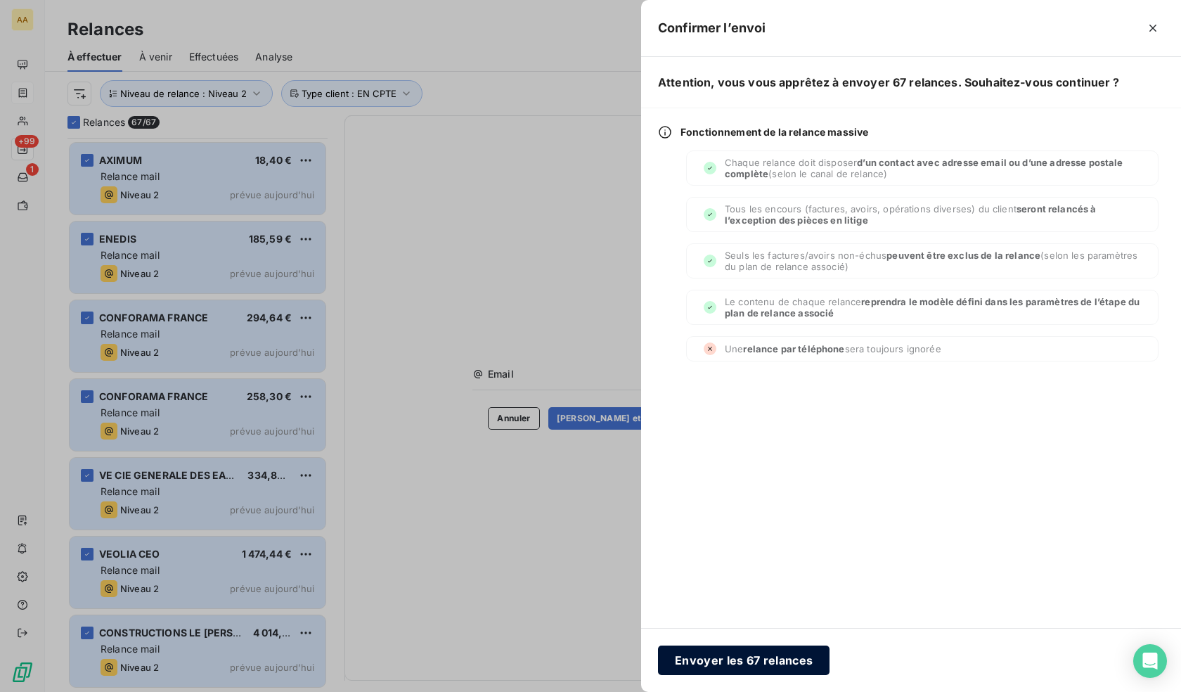
click at [764, 662] on button "Envoyer les 67 relances" at bounding box center [744, 660] width 172 height 30
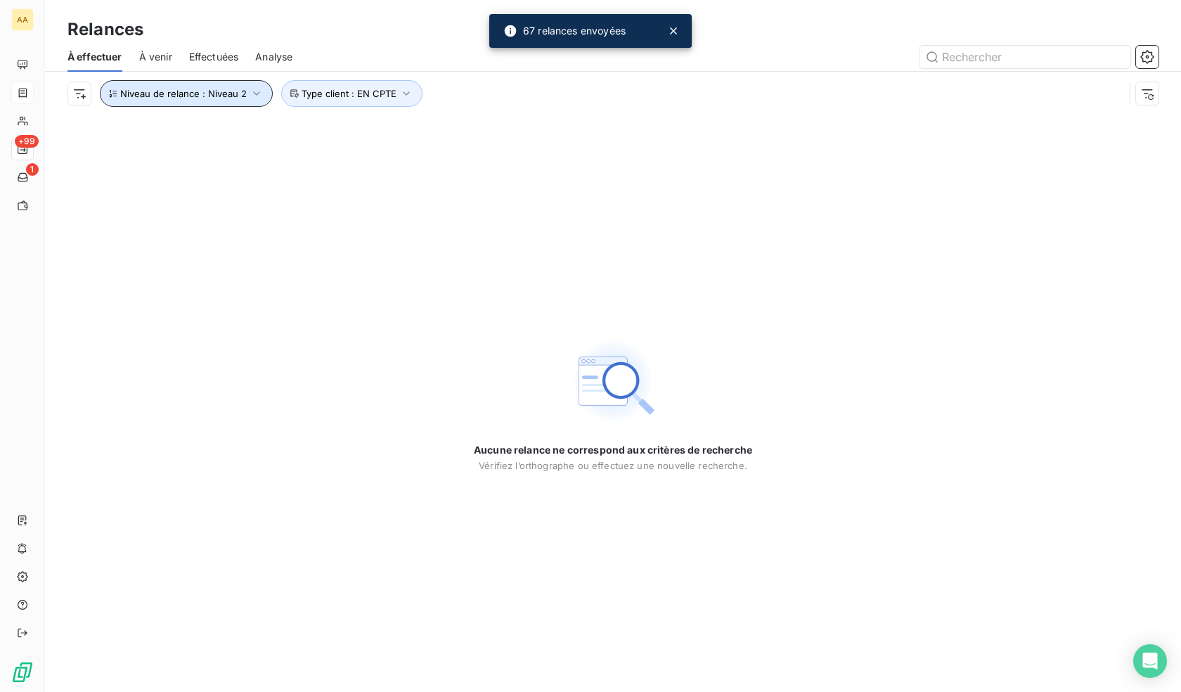
click at [244, 89] on span "Niveau de relance : Niveau 2" at bounding box center [183, 93] width 127 height 11
click at [383, 117] on div "Niveau 2" at bounding box center [392, 130] width 202 height 30
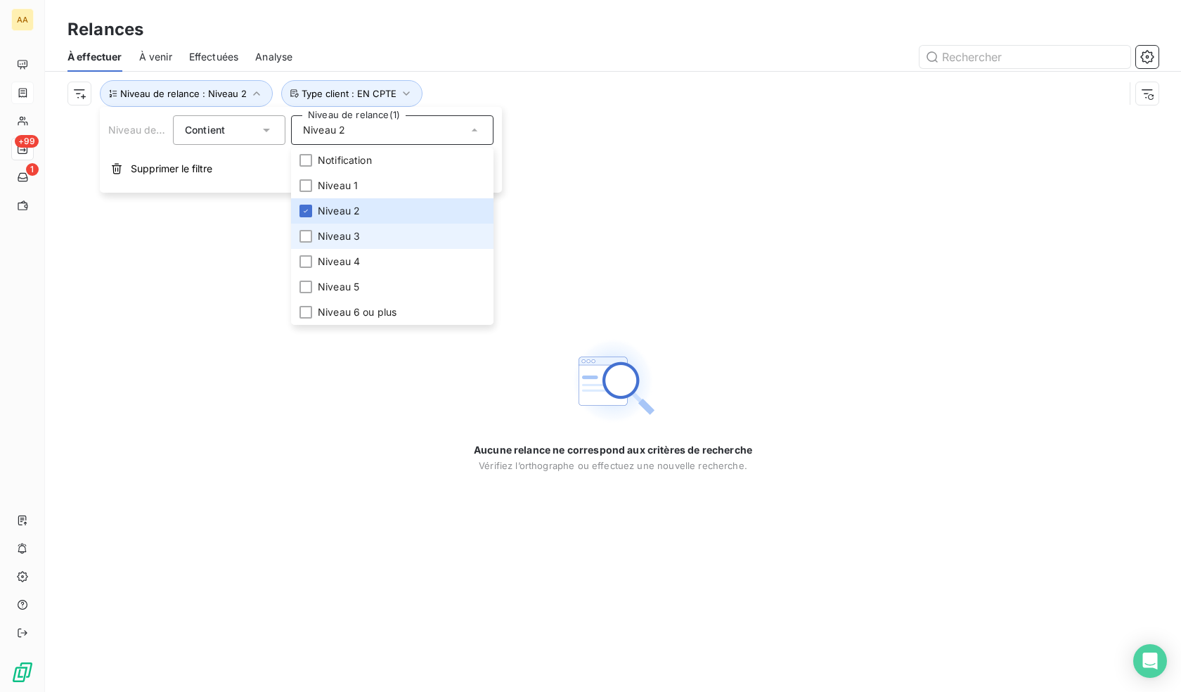
click at [340, 240] on span "Niveau 3" at bounding box center [339, 236] width 42 height 14
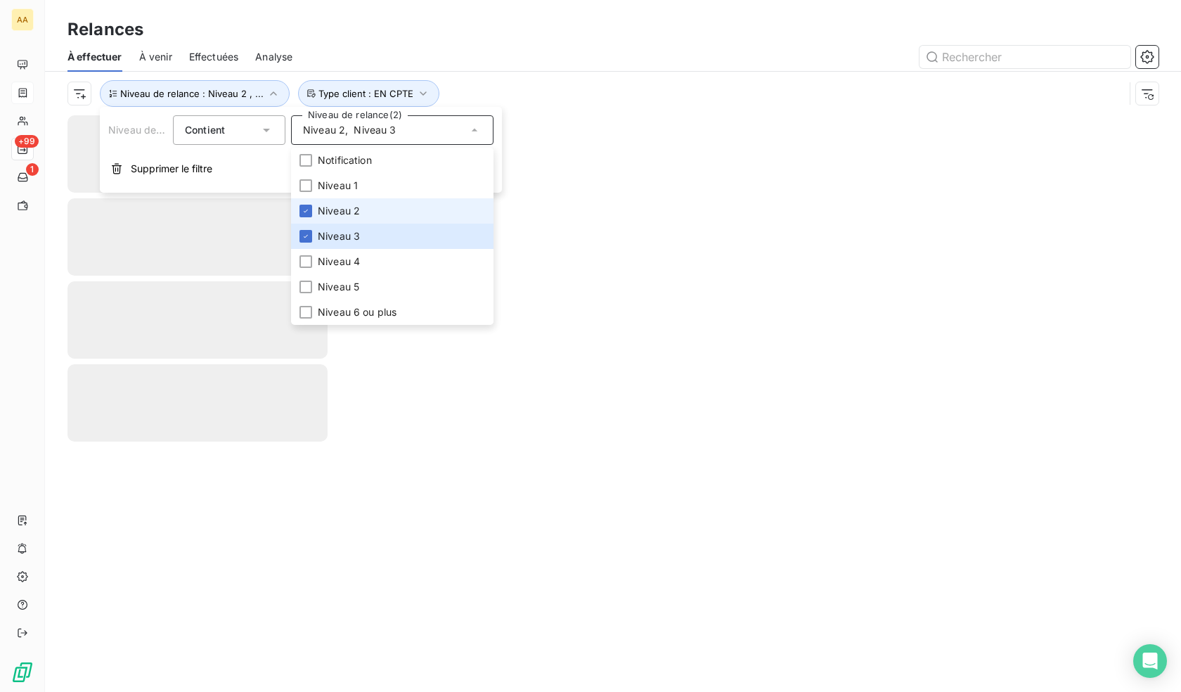
click at [342, 214] on span "Niveau 2" at bounding box center [339, 211] width 42 height 14
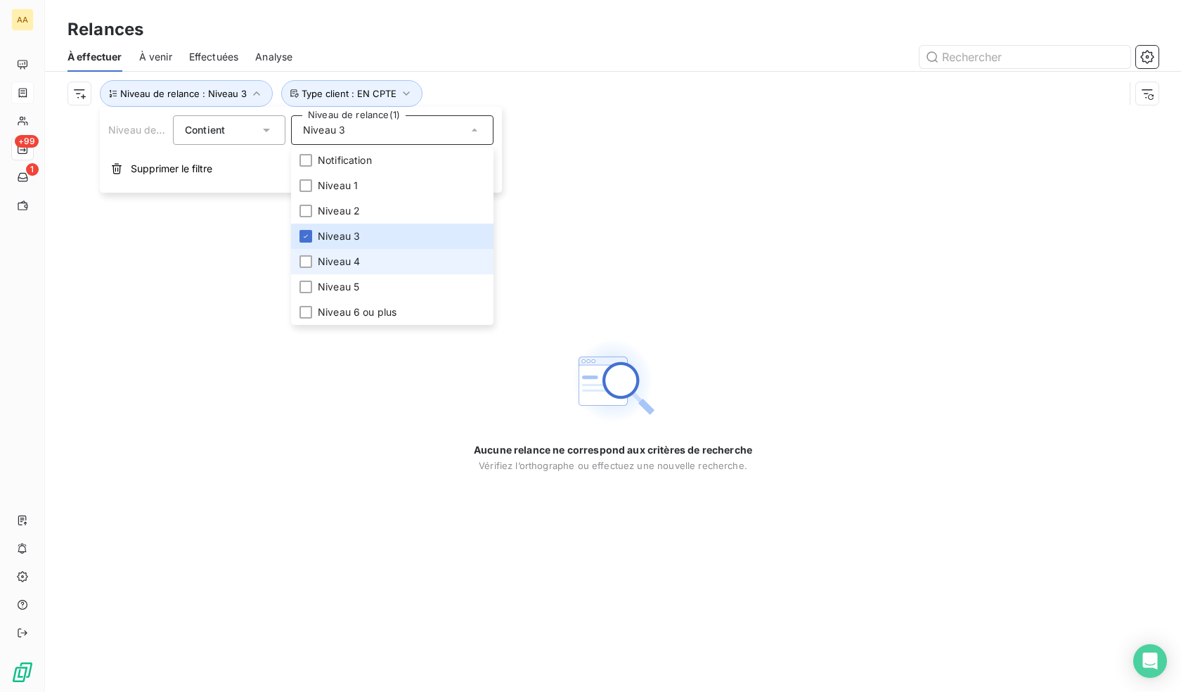
click at [361, 265] on li "Niveau 4" at bounding box center [392, 261] width 202 height 25
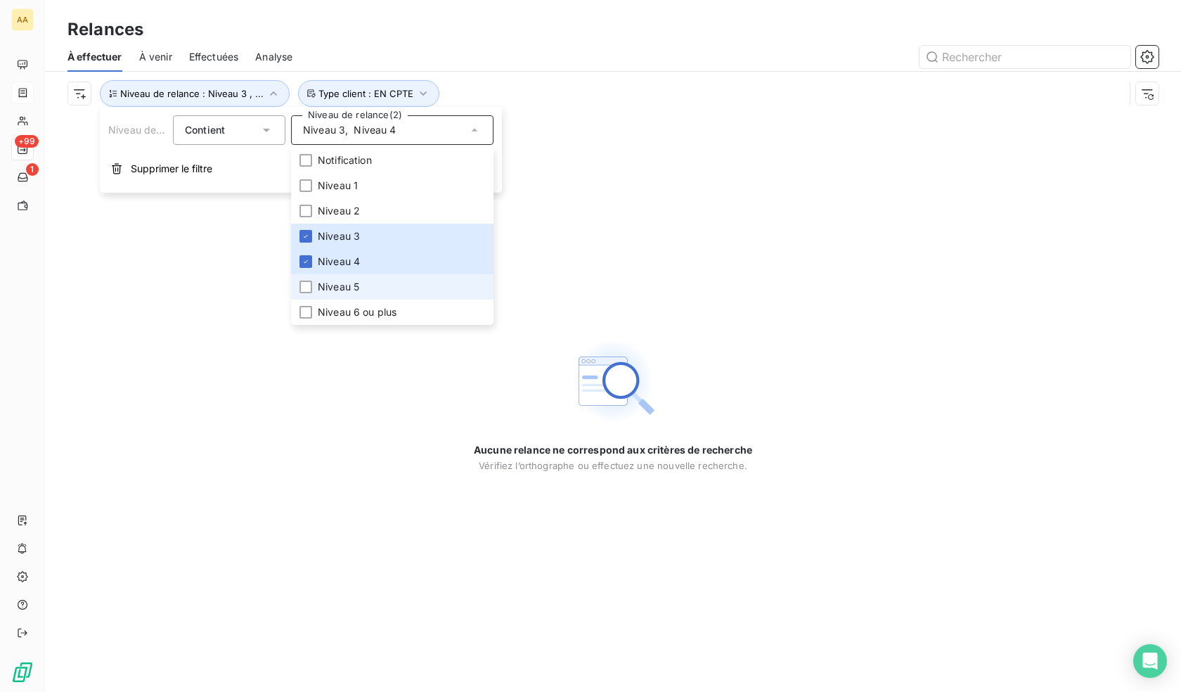
click at [348, 285] on span "Niveau 5" at bounding box center [338, 287] width 41 height 14
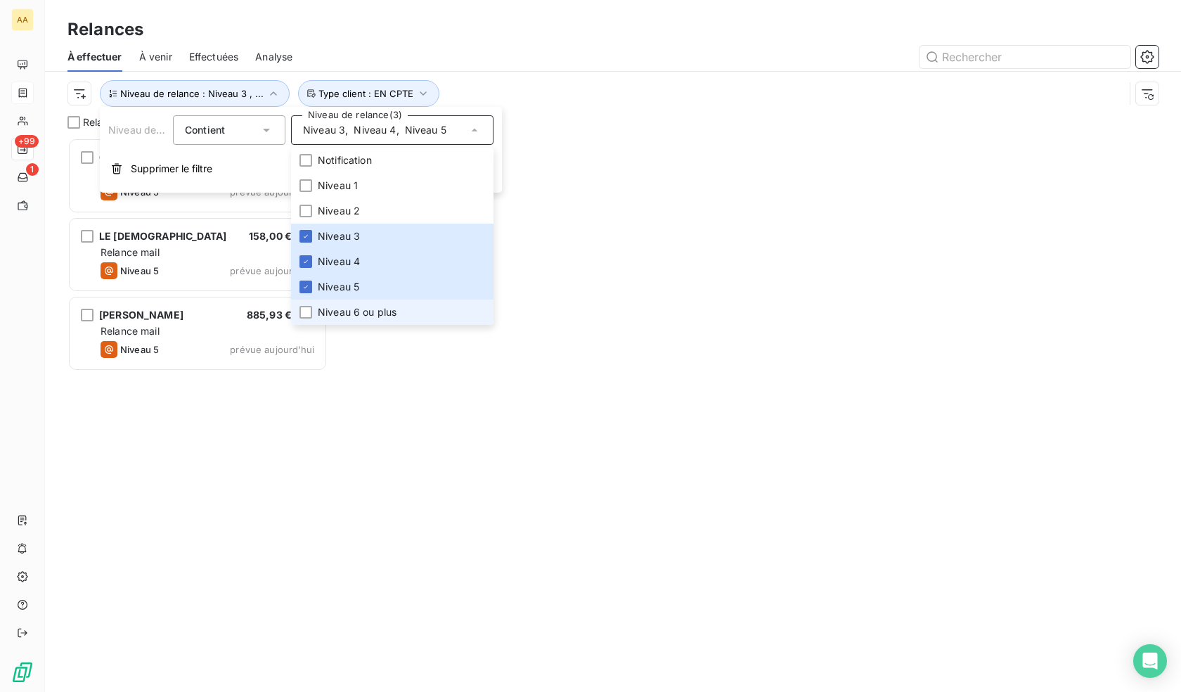
scroll to position [543, 250]
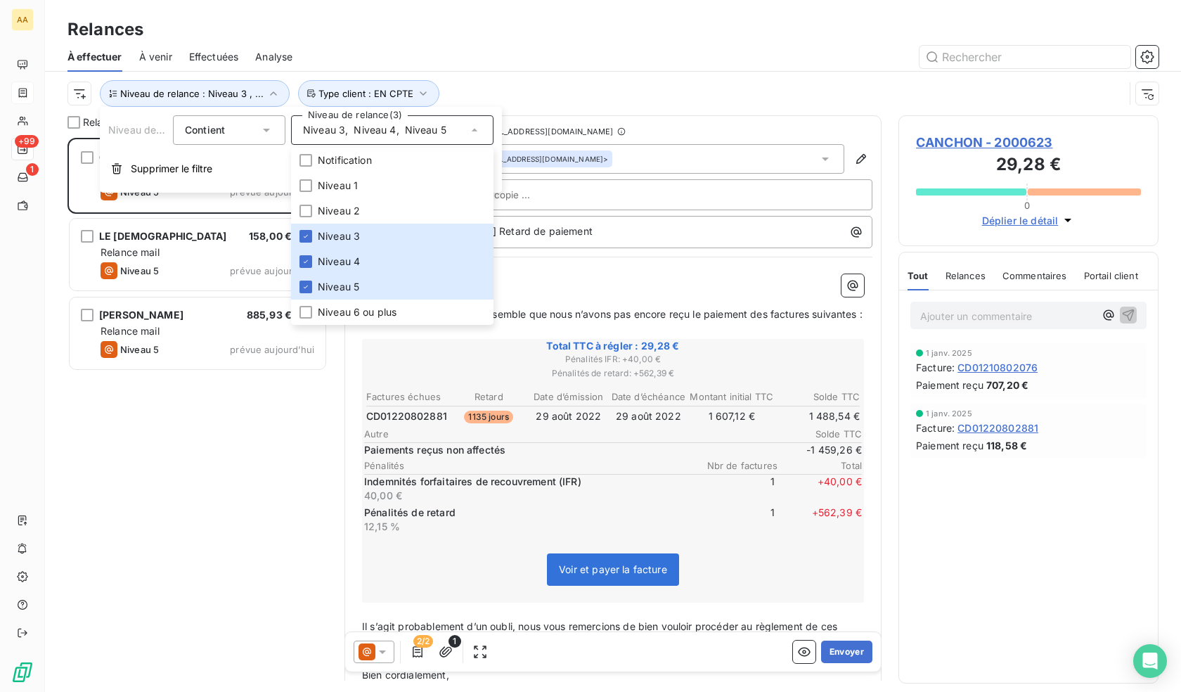
click at [153, 486] on div "CANCHON 29,28 € Relance mail Niveau 5 prévue [DATE] LE PAPE 158,00 € Relance ma…" at bounding box center [197, 415] width 260 height 554
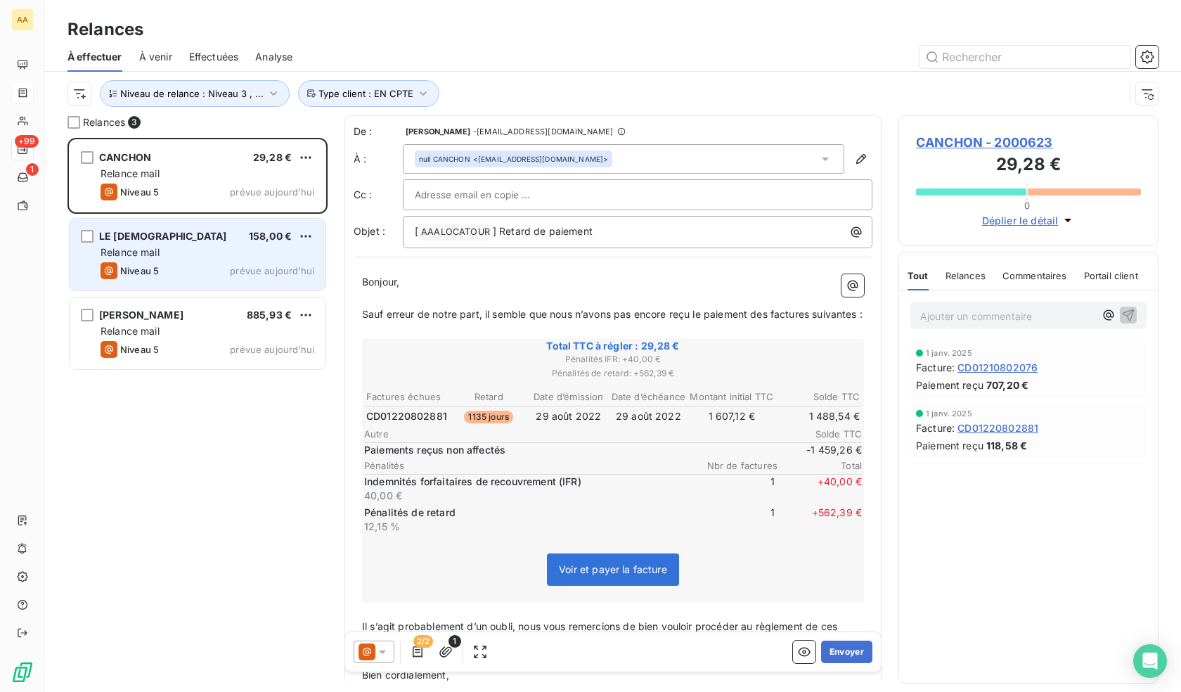
click at [150, 257] on span "Relance mail" at bounding box center [130, 252] width 59 height 12
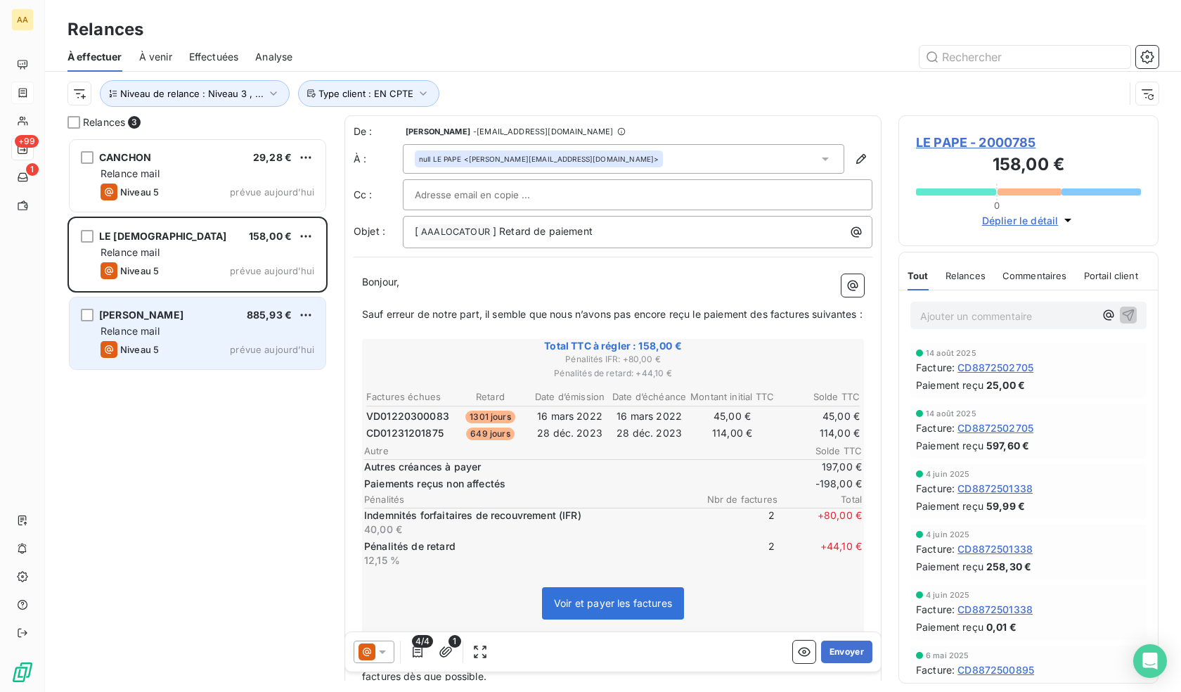
click at [193, 329] on div "Relance mail" at bounding box center [208, 331] width 214 height 14
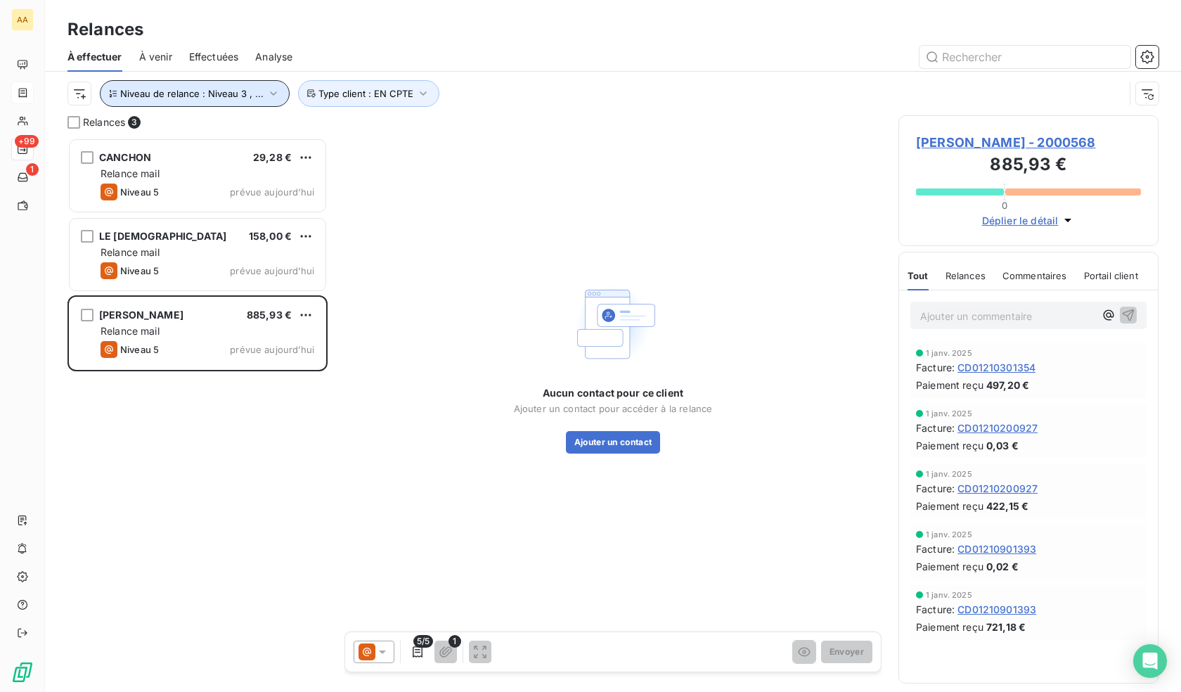
click at [238, 82] on button "Niveau de relance : Niveau 3 , ..." at bounding box center [195, 93] width 190 height 27
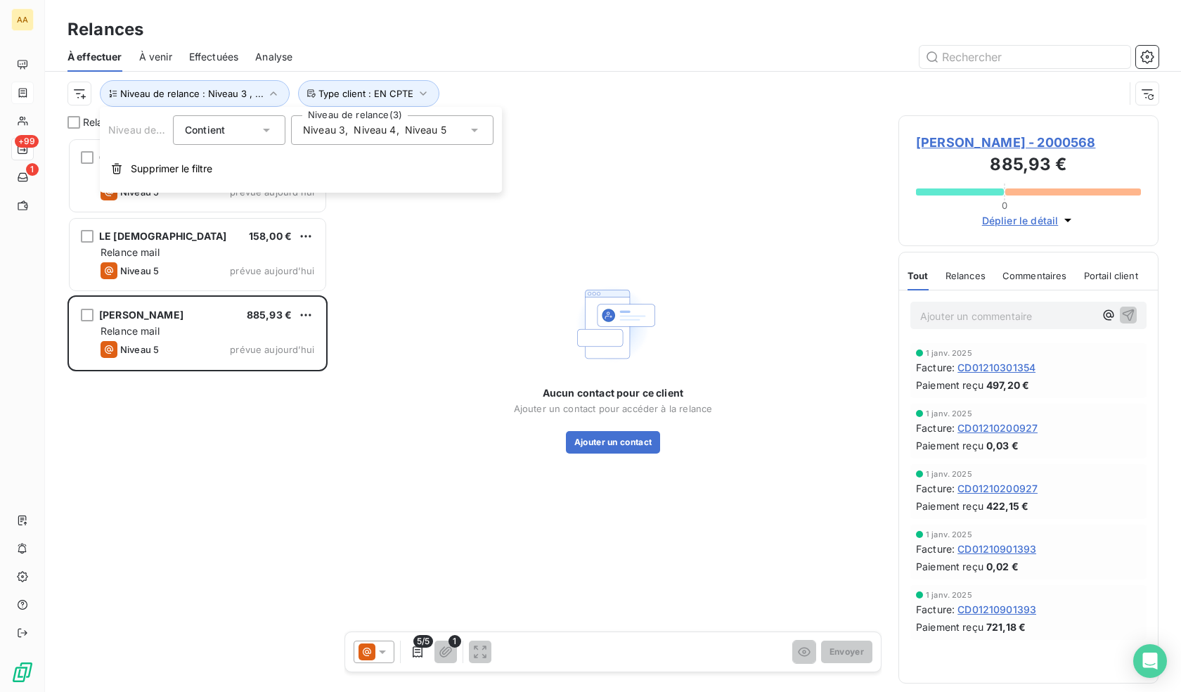
click at [349, 134] on div "Niveau 3 , Niveau 4 , Niveau 5" at bounding box center [374, 130] width 143 height 14
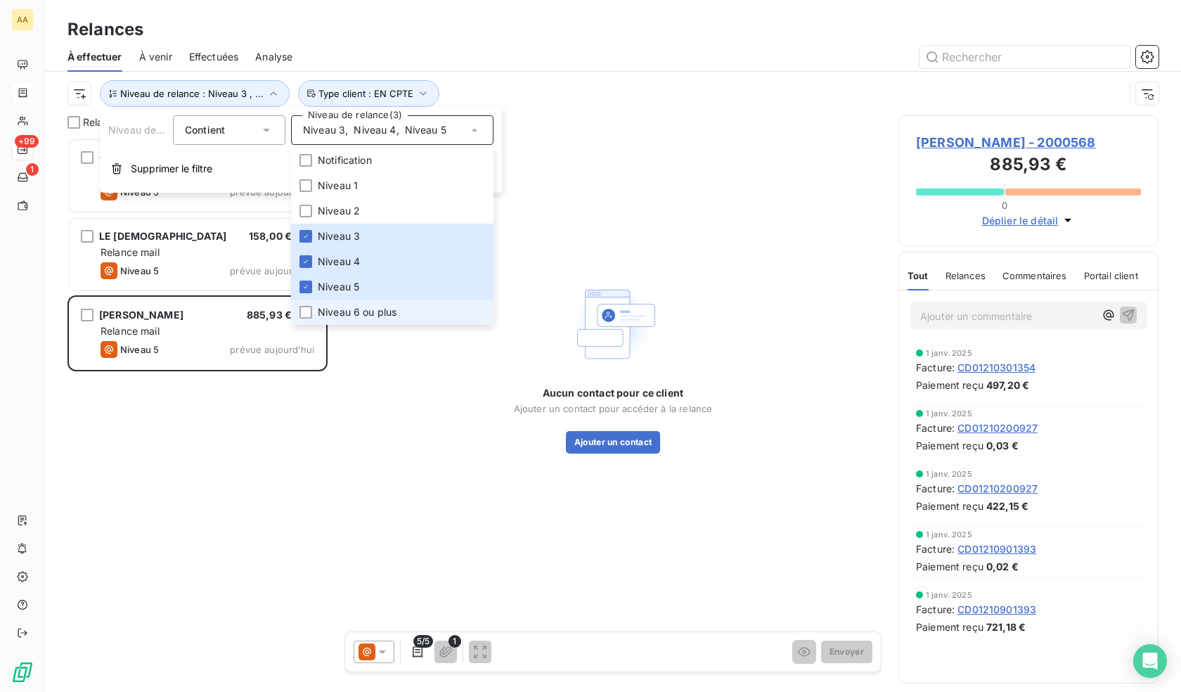
click at [332, 318] on span "Niveau 6 ou plus" at bounding box center [357, 312] width 79 height 14
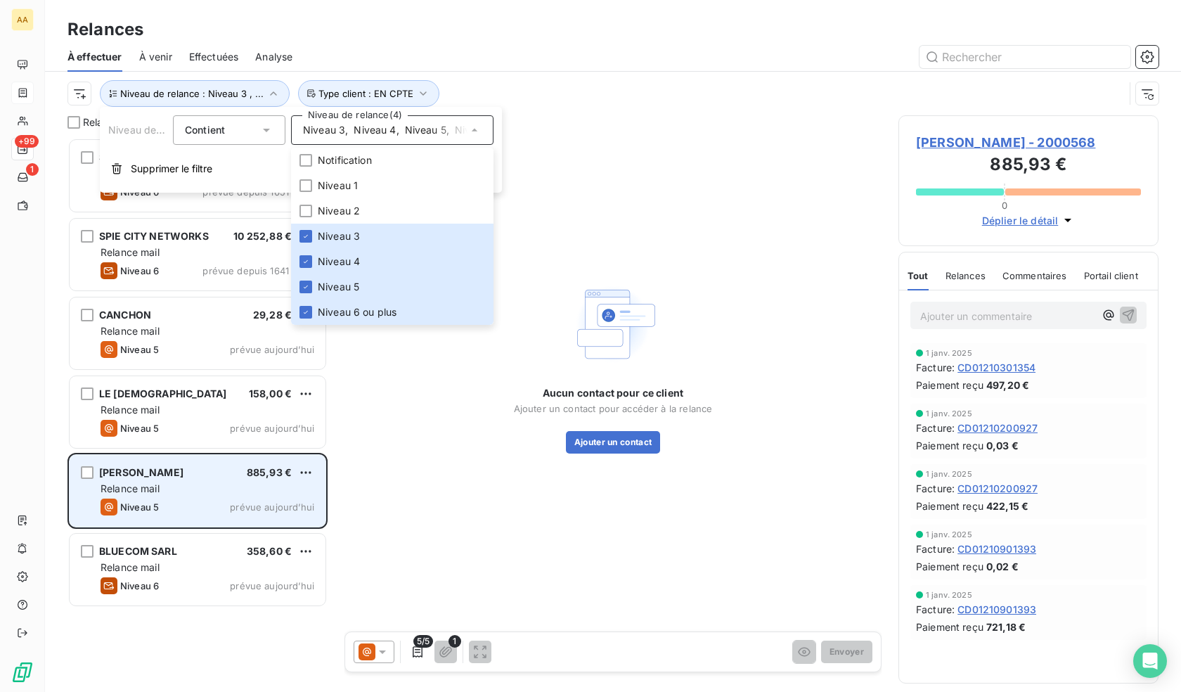
scroll to position [543, 250]
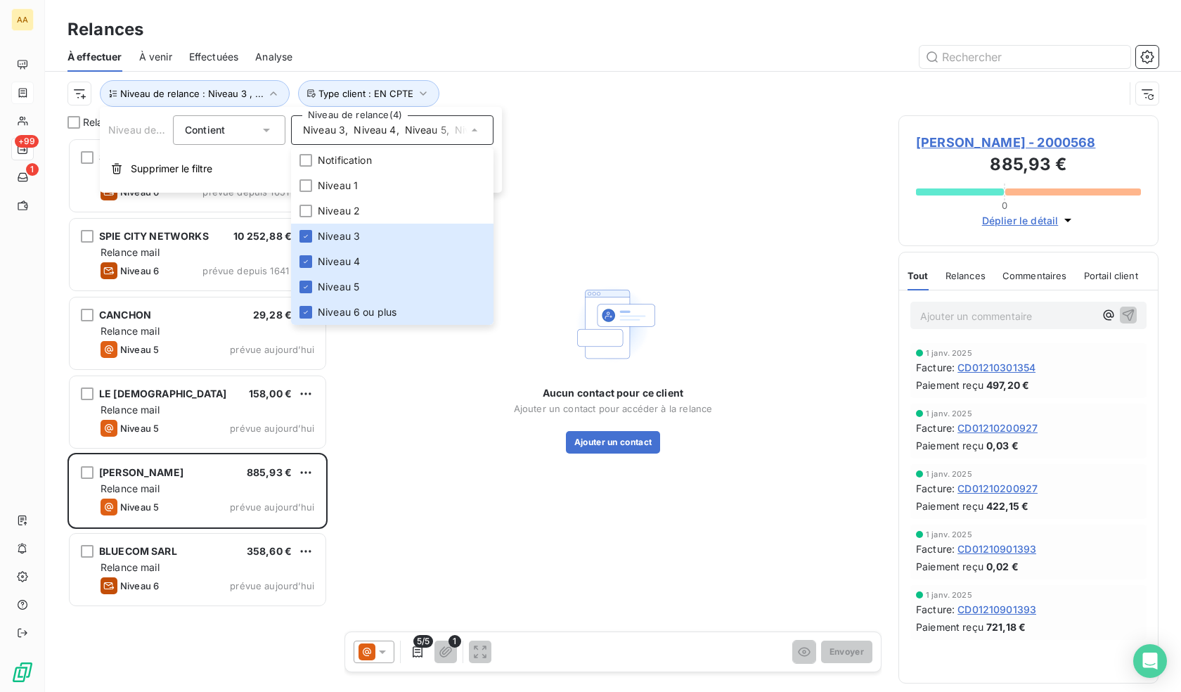
click at [412, 493] on div "Aucun contact pour ce client Ajouter un contact pour accéder à la relance Ajout…" at bounding box center [612, 366] width 537 height 502
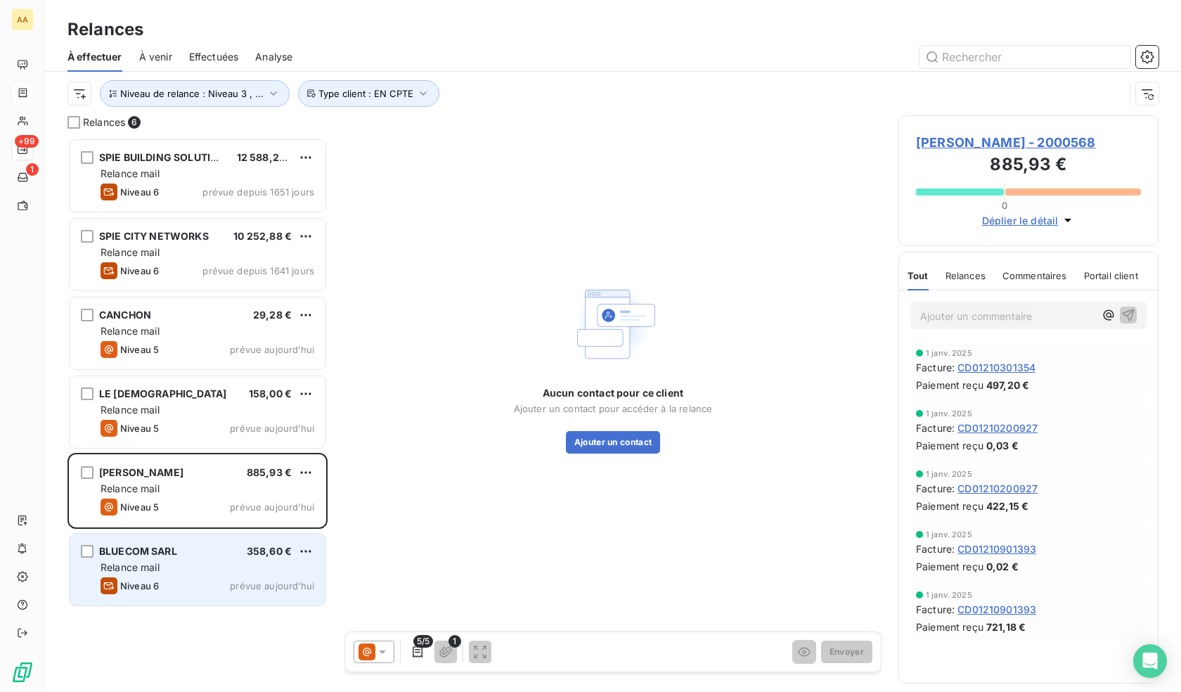
click at [244, 569] on div "Relance mail" at bounding box center [208, 567] width 214 height 14
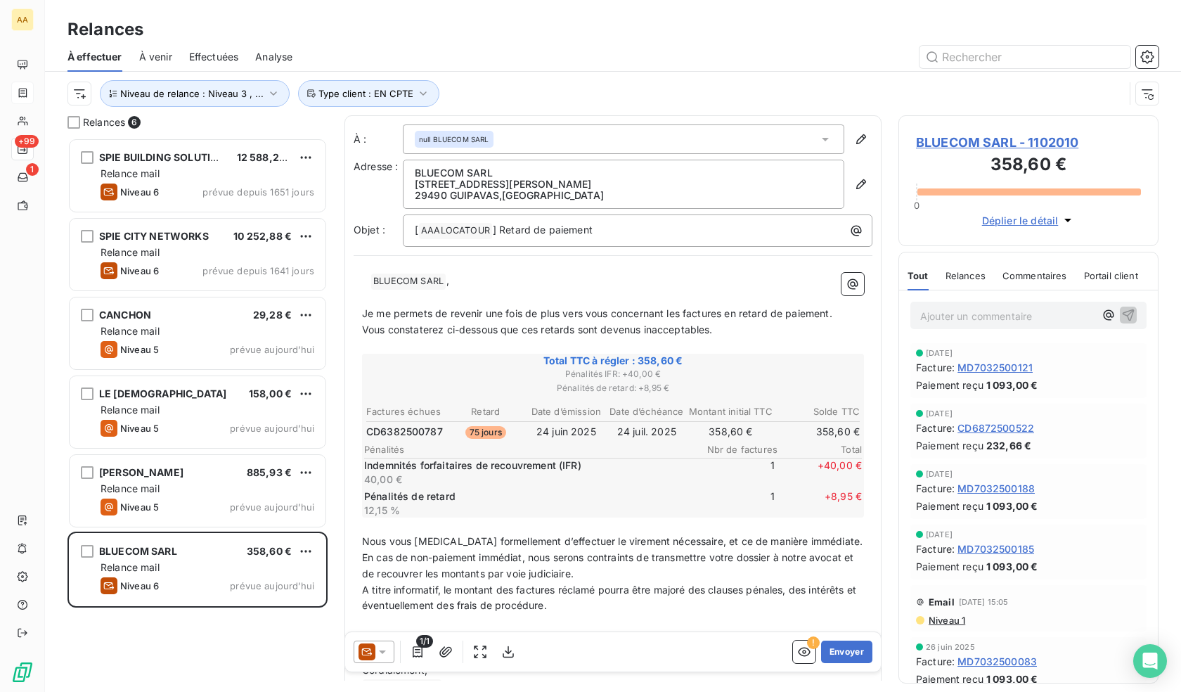
click at [375, 651] on icon at bounding box center [382, 652] width 14 height 14
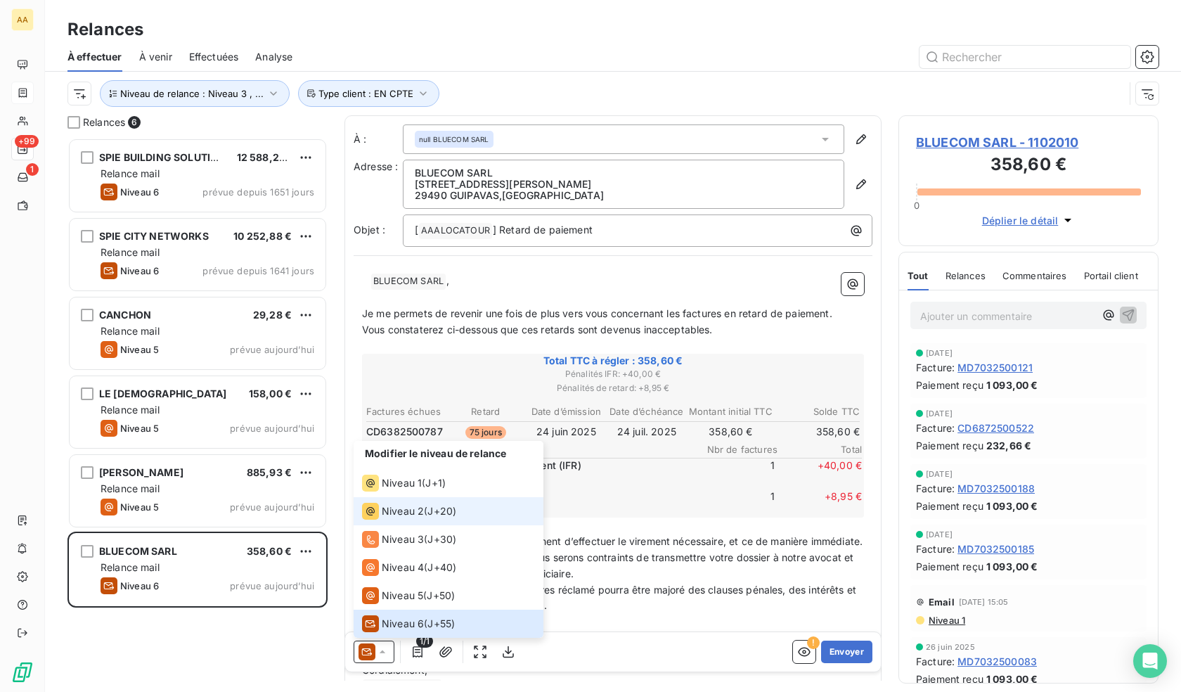
click at [428, 522] on li "Niveau 2 ( J+20 )" at bounding box center [449, 511] width 190 height 28
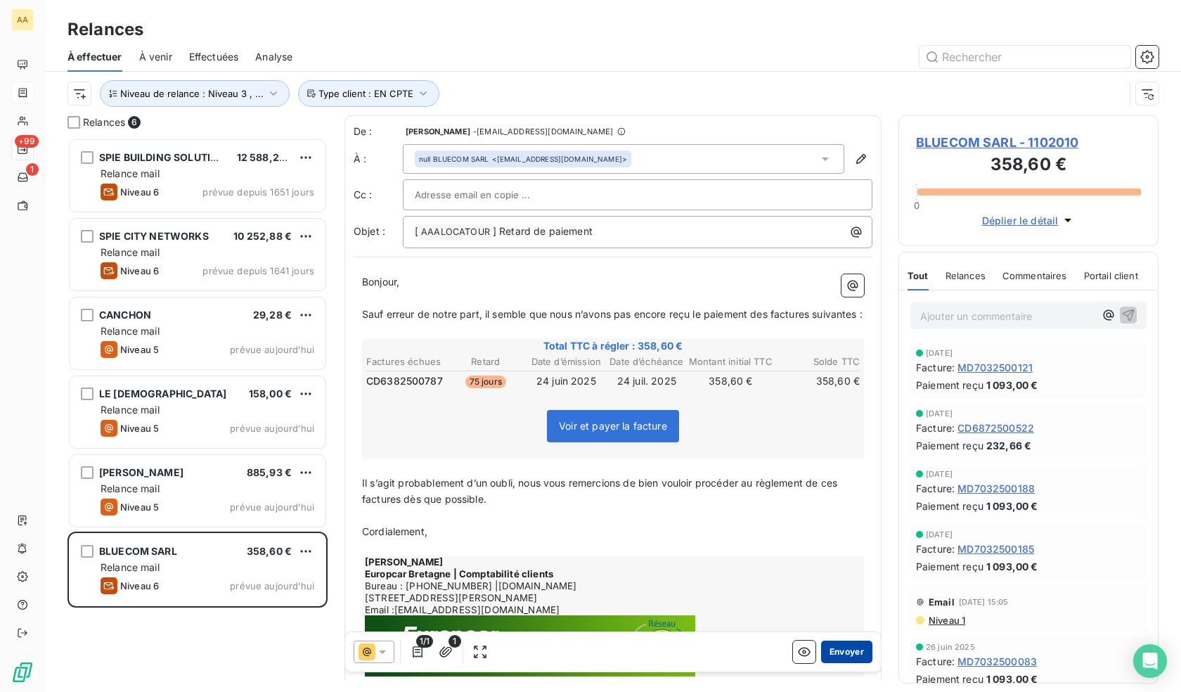
click at [845, 652] on button "Envoyer" at bounding box center [846, 651] width 51 height 22
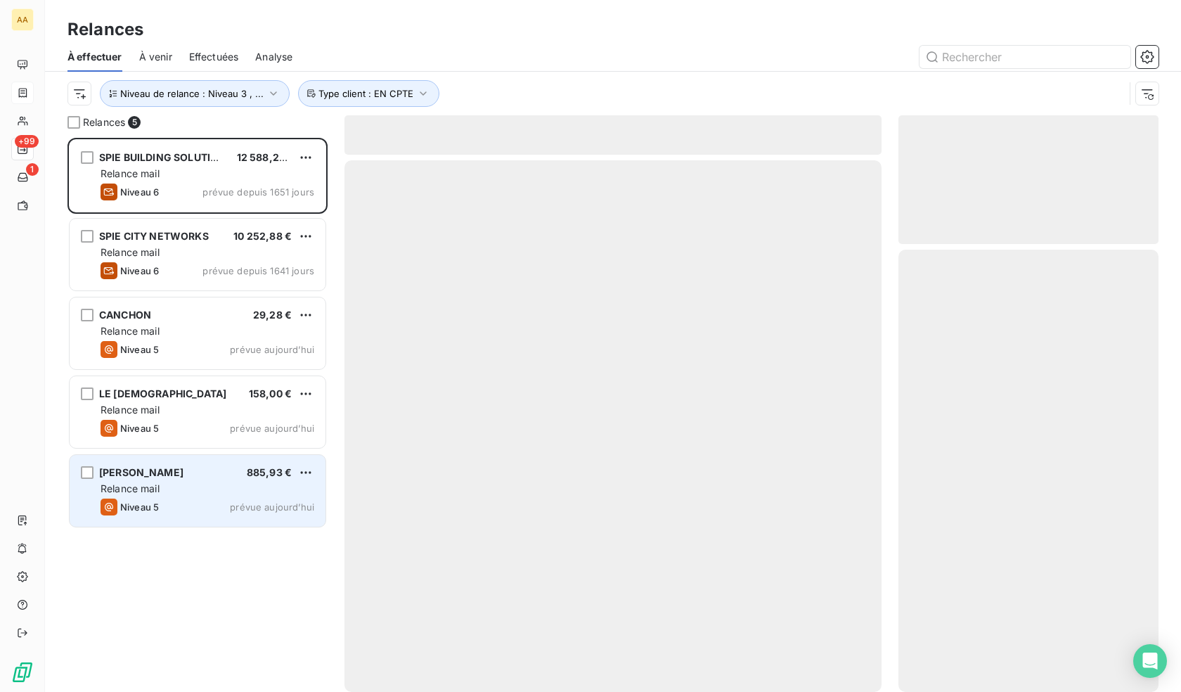
click at [222, 498] on div "Niveau 5 prévue aujourd’hui" at bounding box center [208, 506] width 214 height 17
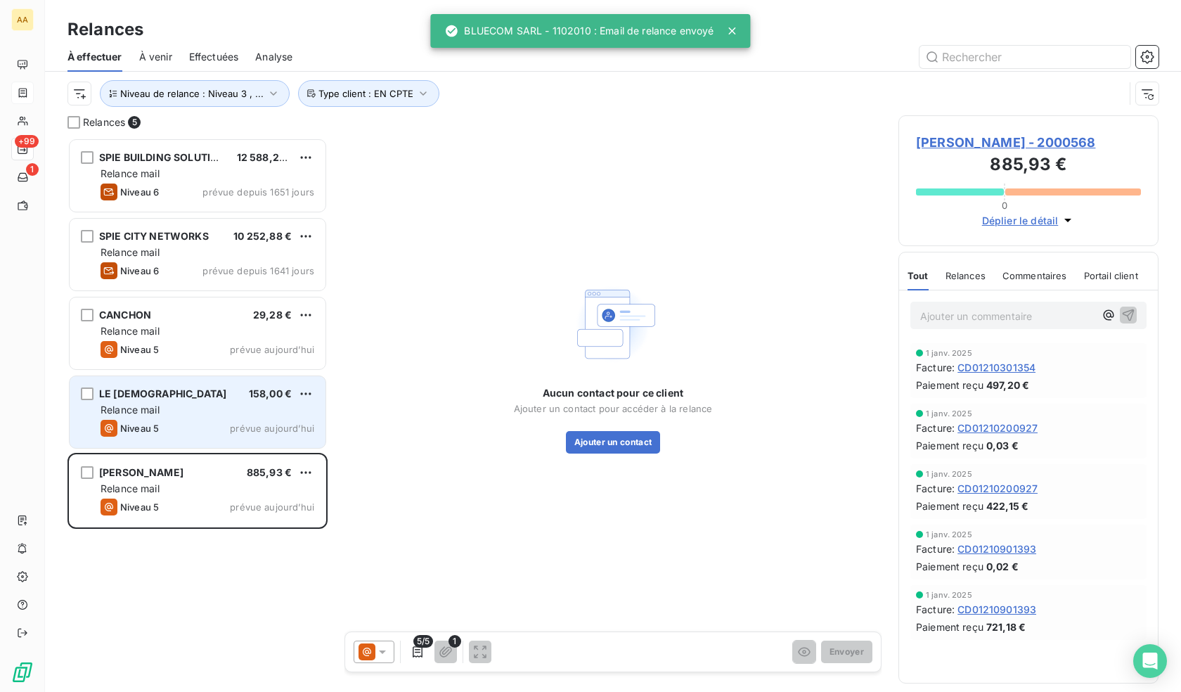
drag, startPoint x: 178, startPoint y: 416, endPoint x: 179, endPoint y: 386, distance: 30.2
click at [178, 416] on div "Relance mail" at bounding box center [208, 410] width 214 height 14
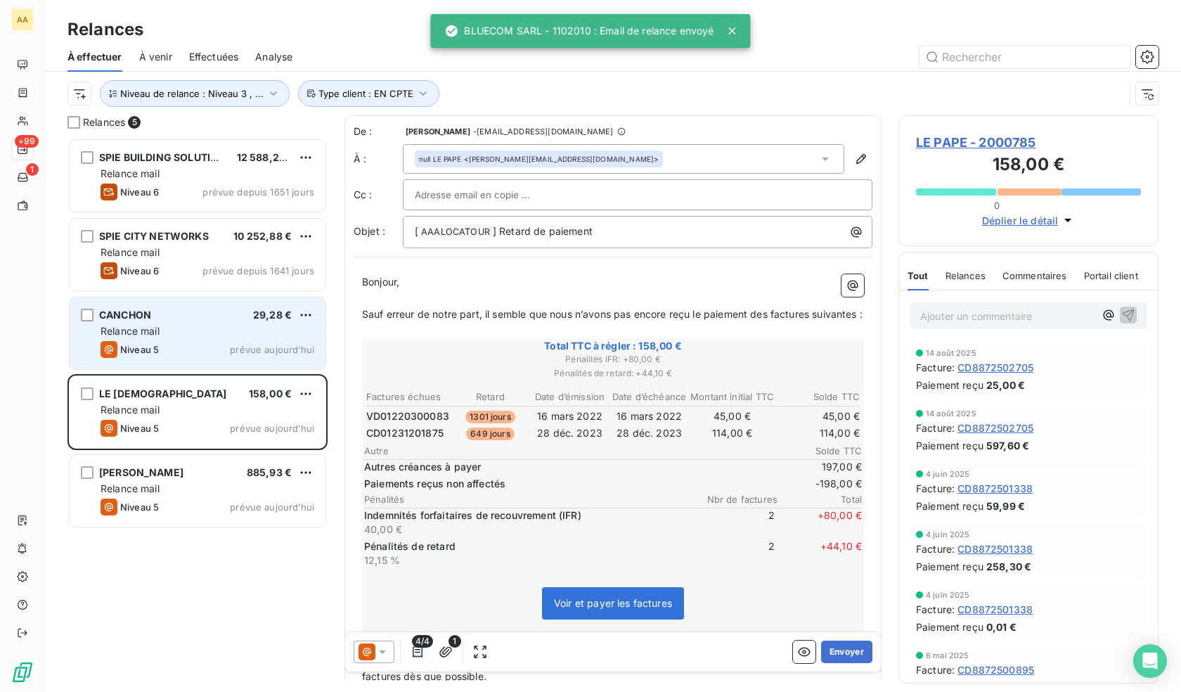
click at [179, 333] on div "Relance mail" at bounding box center [208, 331] width 214 height 14
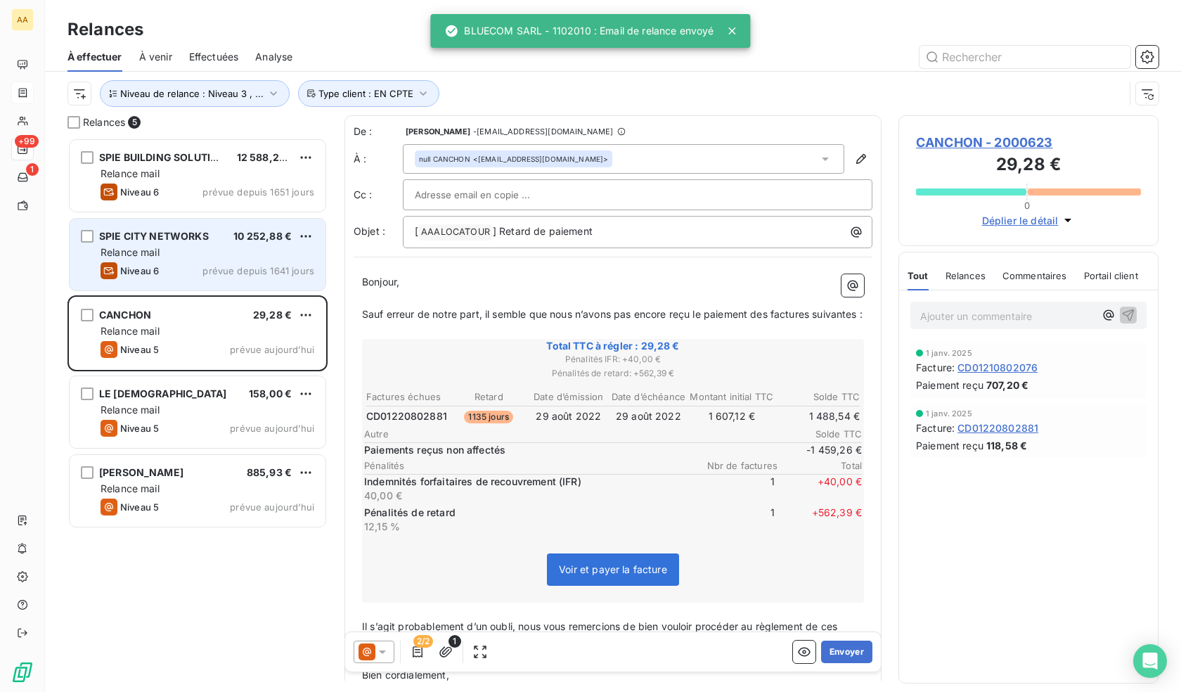
click at [182, 257] on div "Relance mail" at bounding box center [208, 252] width 214 height 14
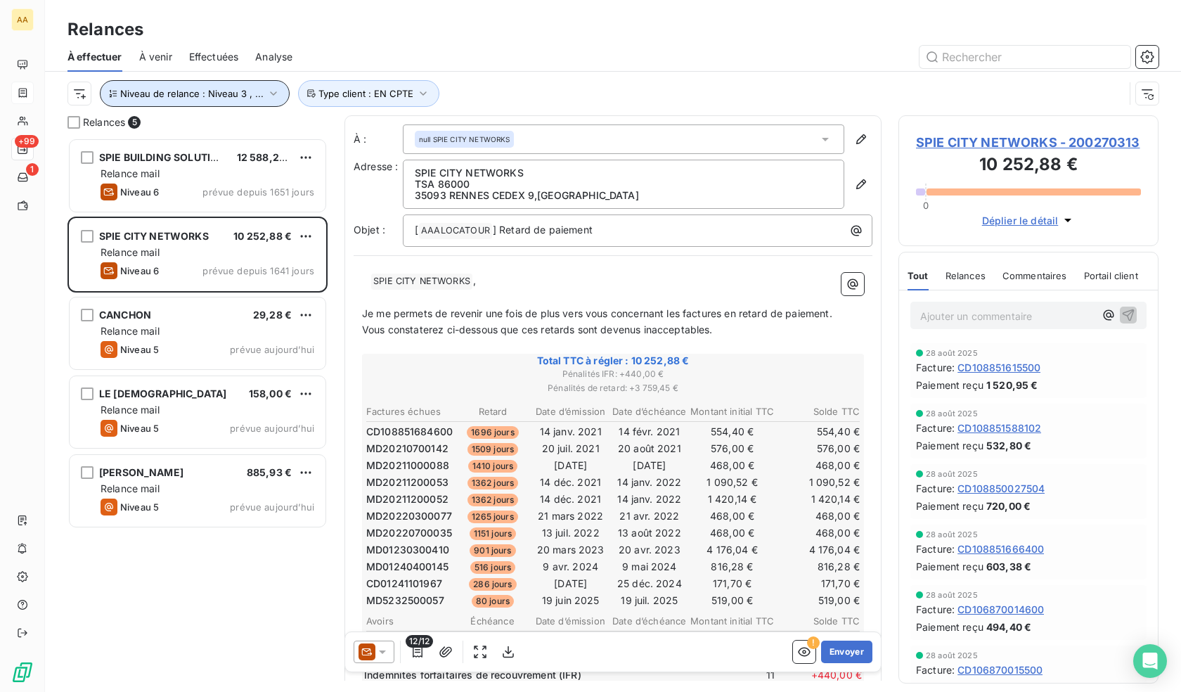
click at [224, 82] on button "Niveau de relance : Niveau 3 , ..." at bounding box center [195, 93] width 190 height 27
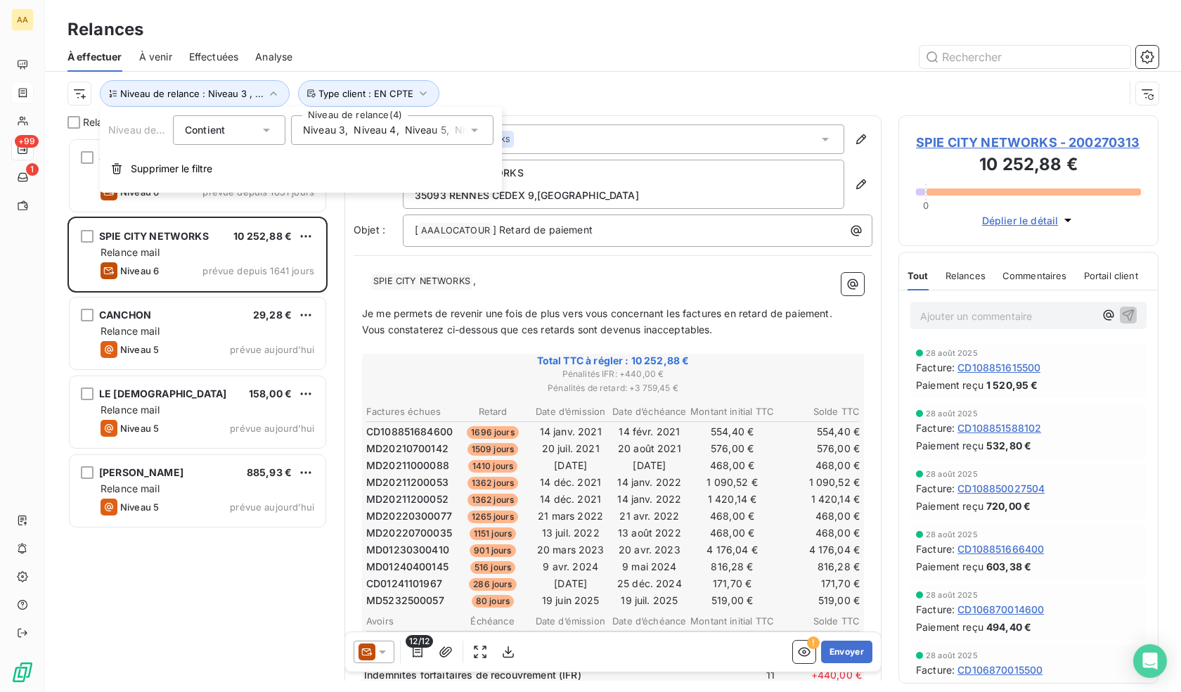
click at [342, 139] on div "Niveau 3 , [PERSON_NAME] 4 , [PERSON_NAME] 5 , Niveau 6 ou plus" at bounding box center [392, 130] width 202 height 30
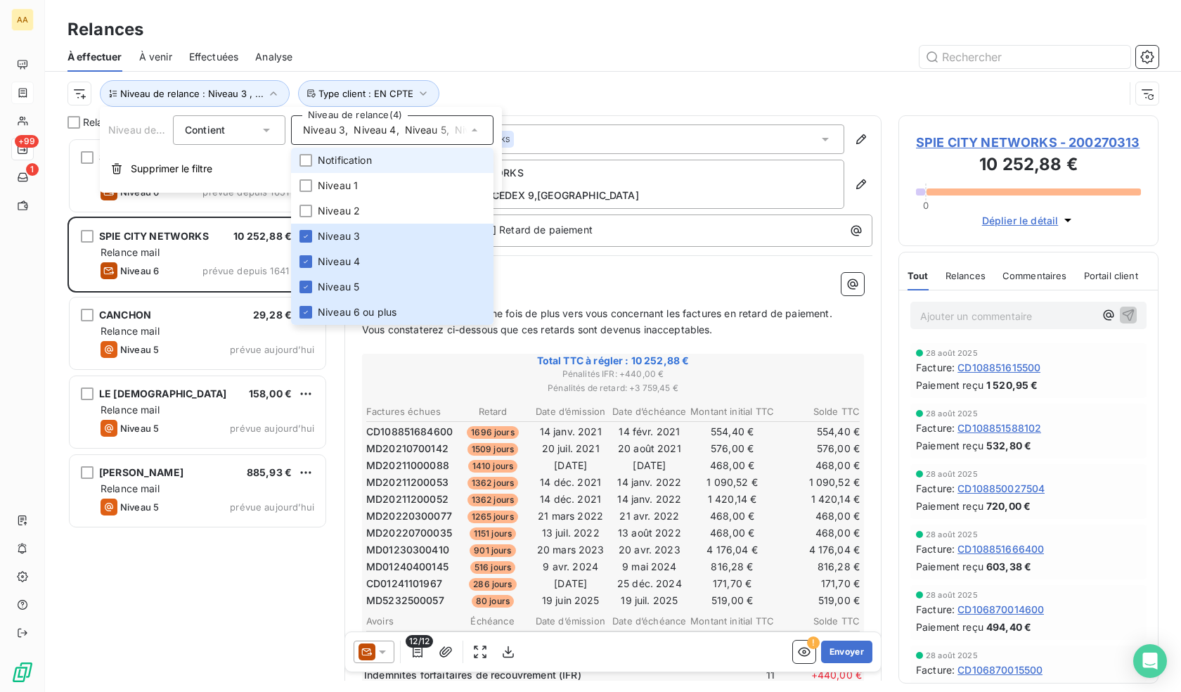
click at [384, 162] on li "Notification" at bounding box center [392, 160] width 202 height 25
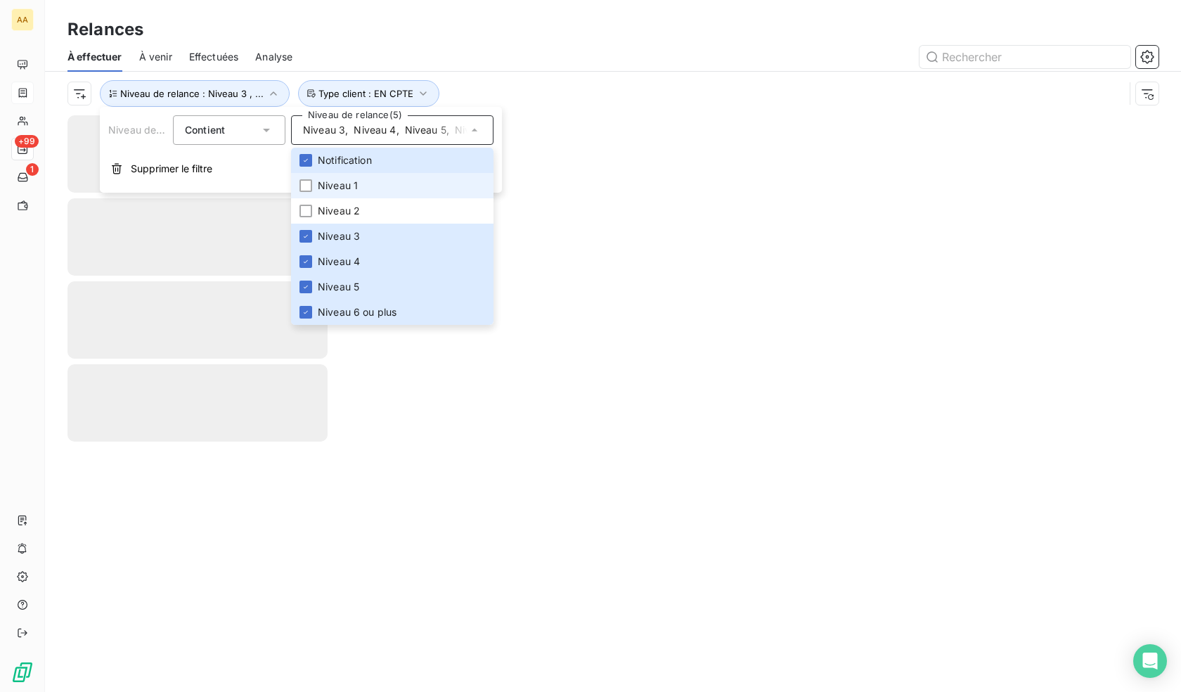
click at [366, 192] on li "Niveau 1" at bounding box center [392, 185] width 202 height 25
click at [359, 217] on span "Niveau 2" at bounding box center [339, 211] width 42 height 14
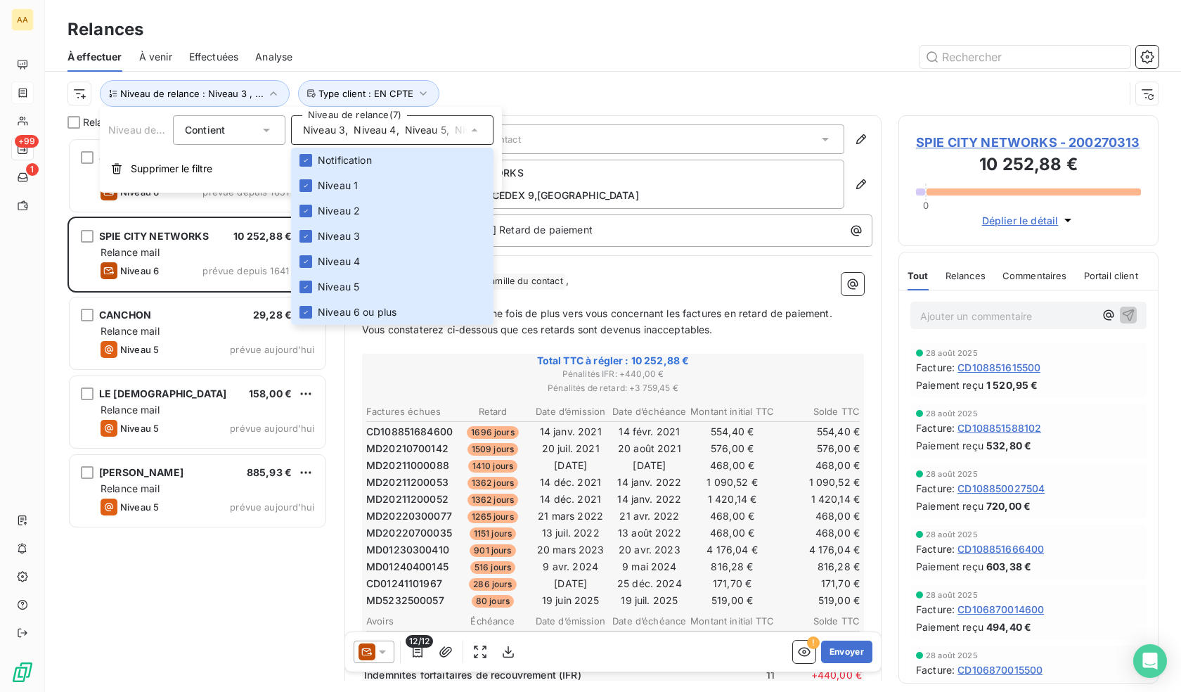
scroll to position [543, 250]
click at [507, 39] on div "Relances" at bounding box center [613, 29] width 1136 height 25
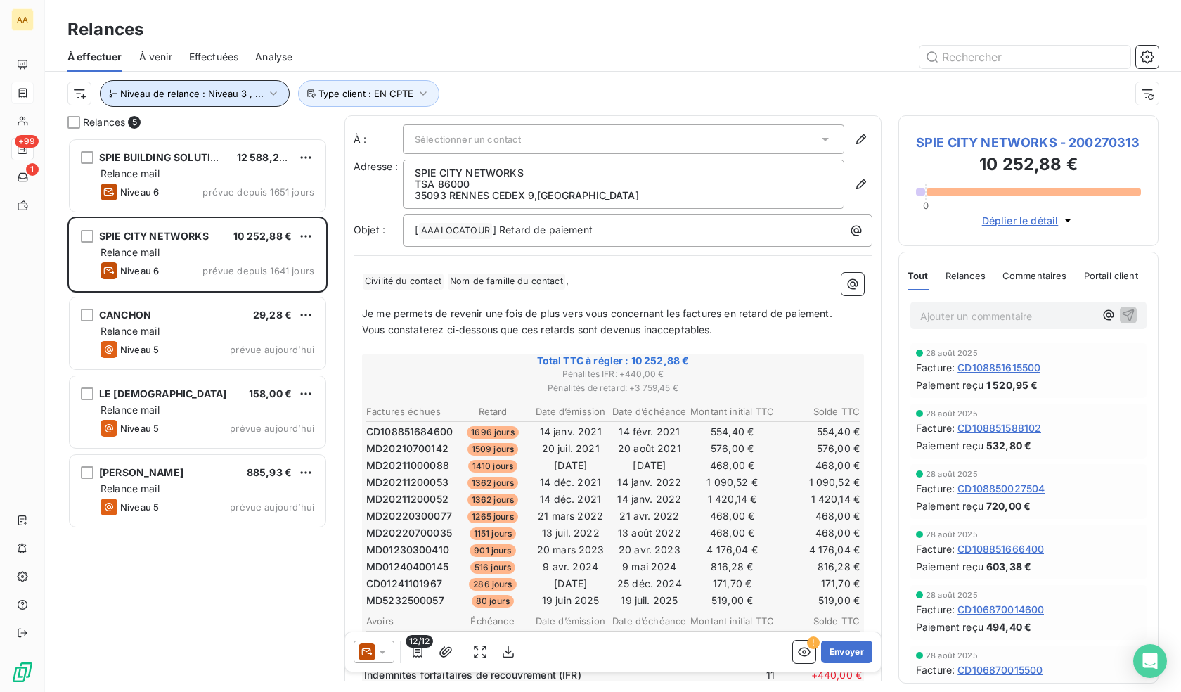
click at [273, 100] on icon "button" at bounding box center [273, 93] width 14 height 14
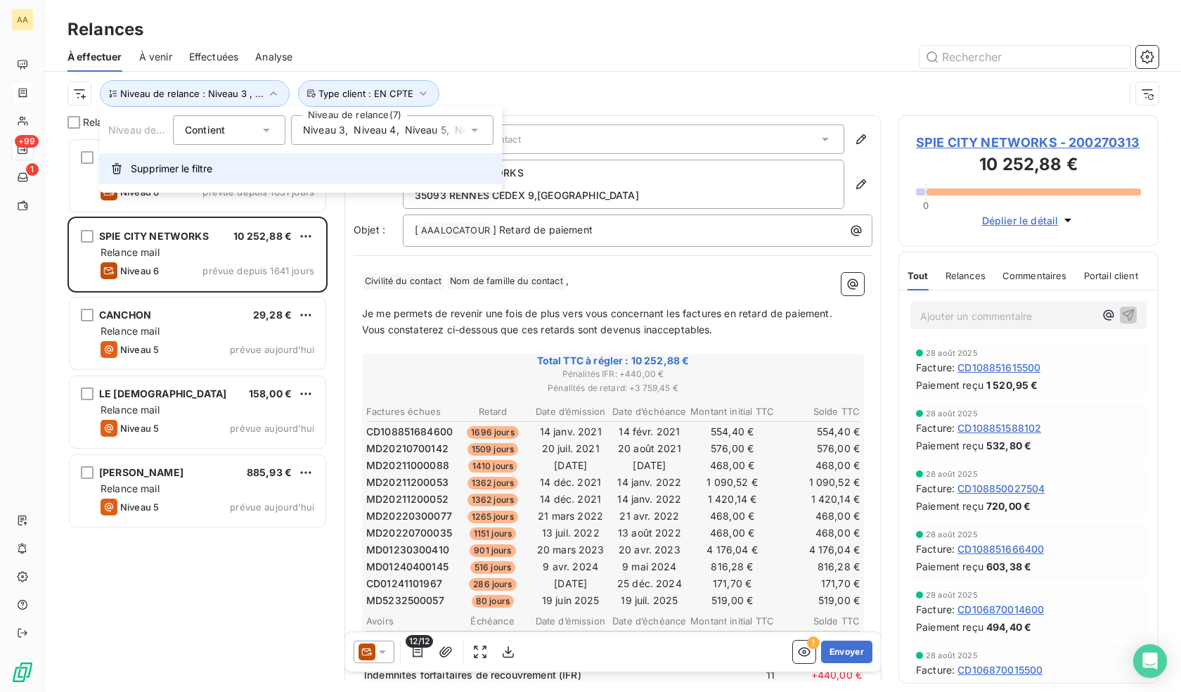
click at [172, 171] on span "Supprimer le filtre" at bounding box center [172, 169] width 82 height 14
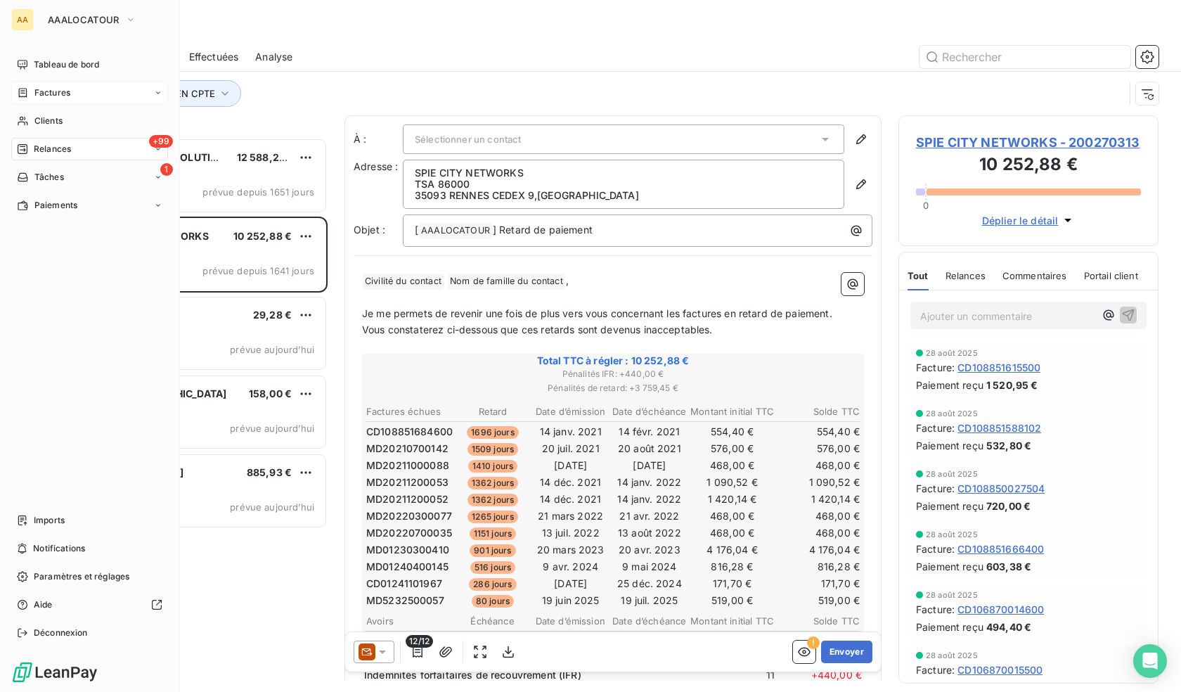
click at [42, 143] on span "Relances" at bounding box center [52, 149] width 37 height 13
click at [54, 186] on div "À effectuer" at bounding box center [98, 177] width 140 height 22
click at [56, 203] on span "À venir" at bounding box center [48, 205] width 29 height 13
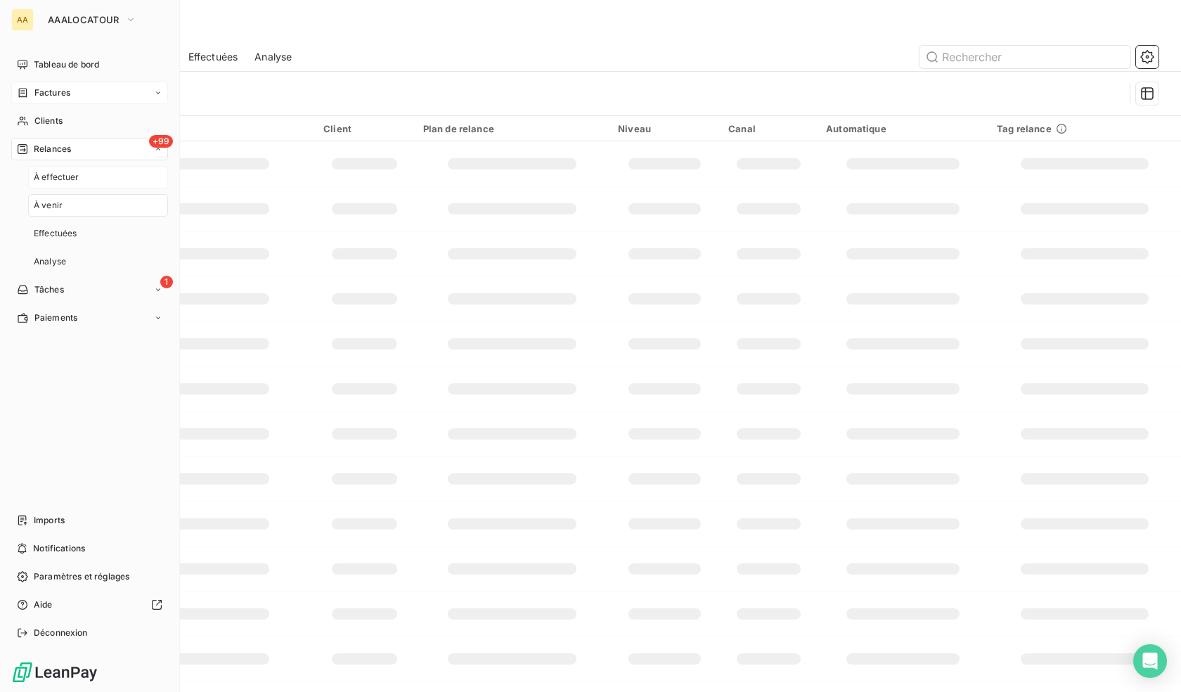
click at [60, 187] on div "À effectuer" at bounding box center [98, 177] width 140 height 22
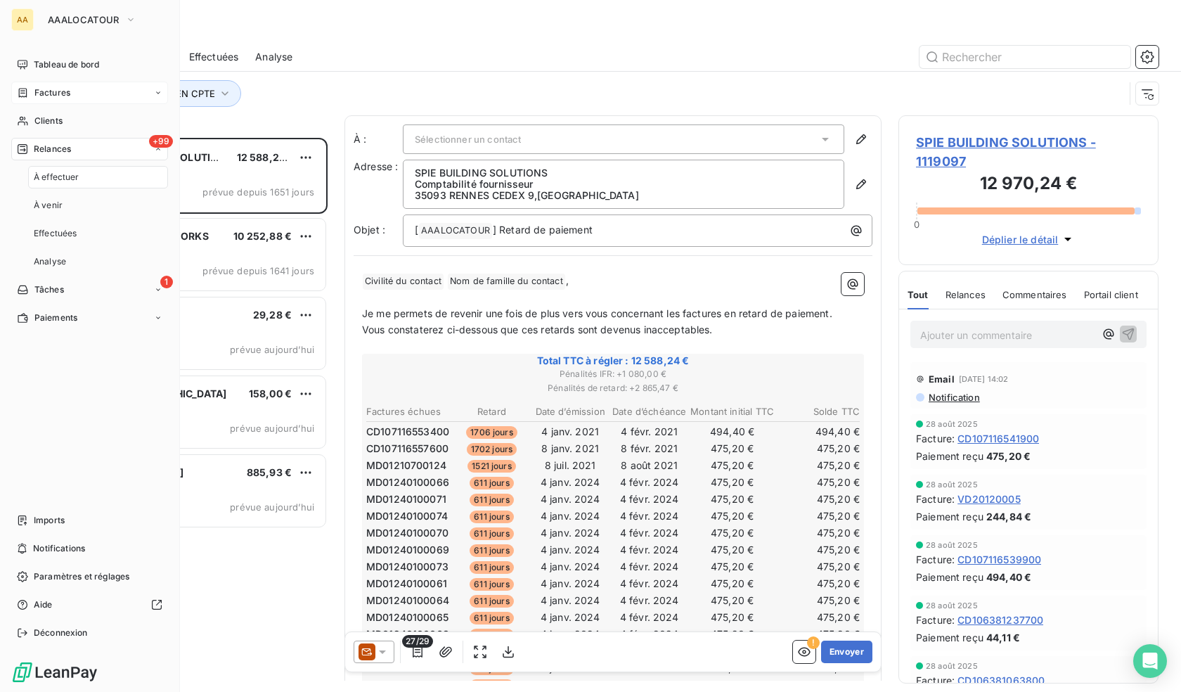
scroll to position [543, 250]
click at [63, 145] on span "Relances" at bounding box center [52, 149] width 37 height 13
click at [87, 174] on div "1 Tâches" at bounding box center [89, 177] width 157 height 22
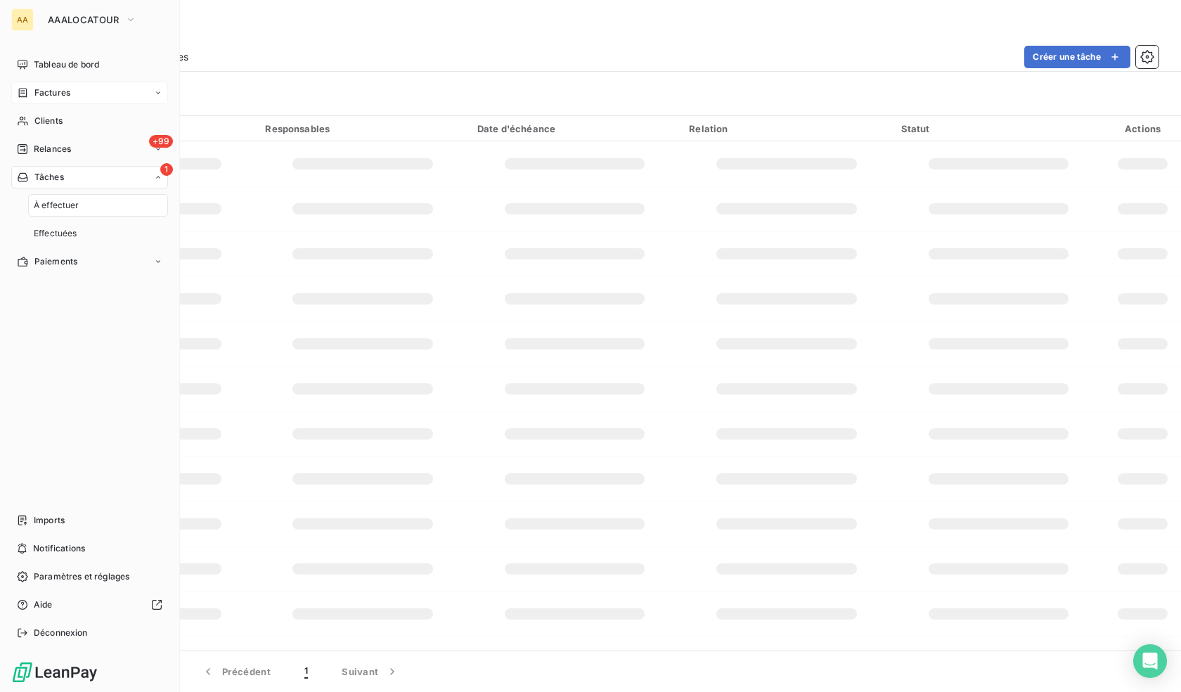
click at [79, 201] on div "À effectuer" at bounding box center [98, 205] width 140 height 22
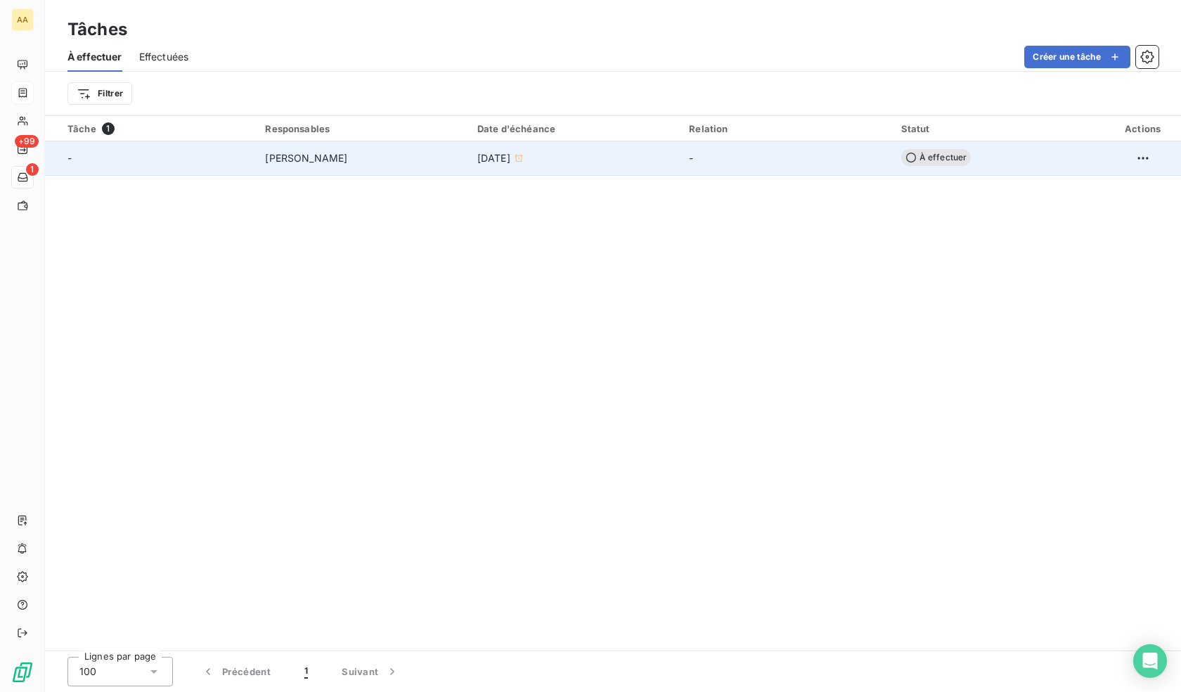
click at [500, 162] on span "[DATE]" at bounding box center [493, 158] width 33 height 14
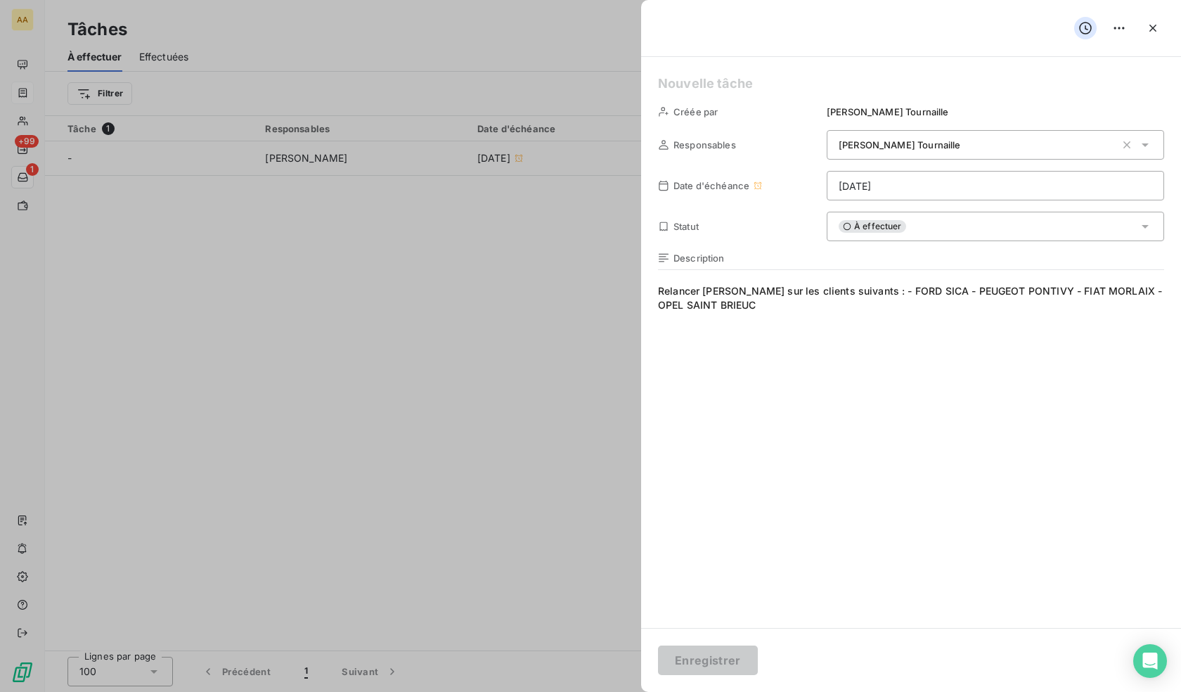
type input "[DATE]"
click at [412, 310] on div at bounding box center [590, 346] width 1181 height 692
click at [112, 202] on div at bounding box center [590, 346] width 1181 height 692
drag, startPoint x: 1158, startPoint y: 25, endPoint x: 1144, endPoint y: 46, distance: 24.8
click at [1158, 27] on icon "button" at bounding box center [1153, 28] width 14 height 14
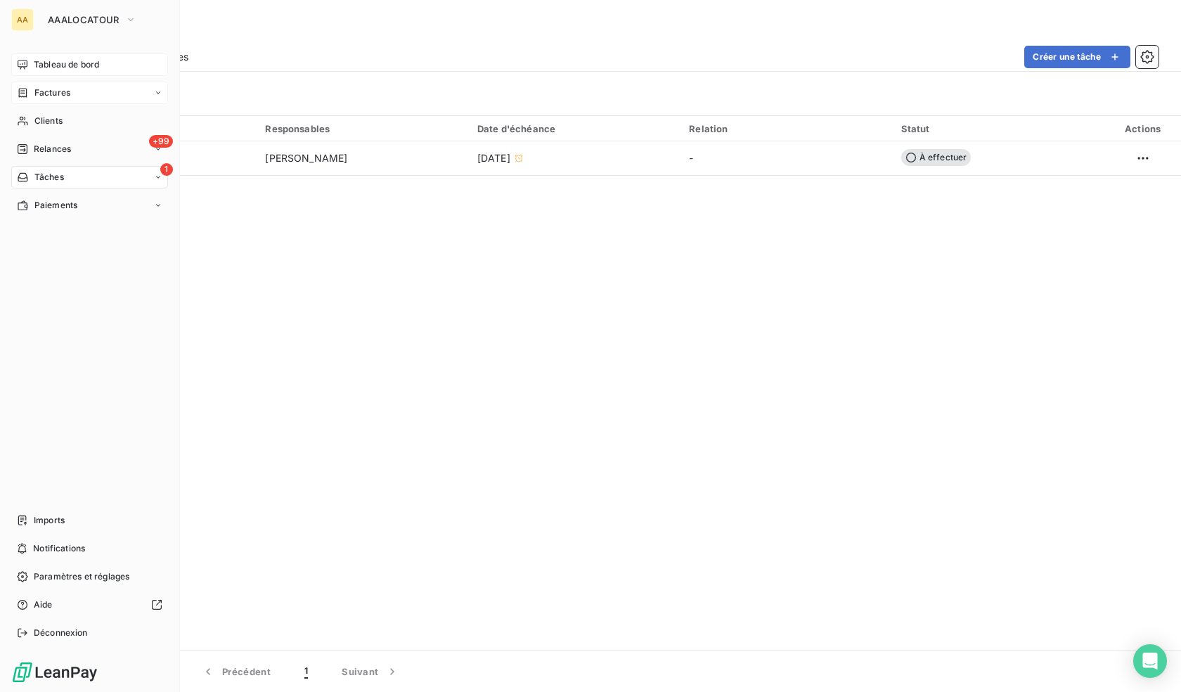
click at [33, 58] on div "Tableau de bord" at bounding box center [89, 64] width 157 height 22
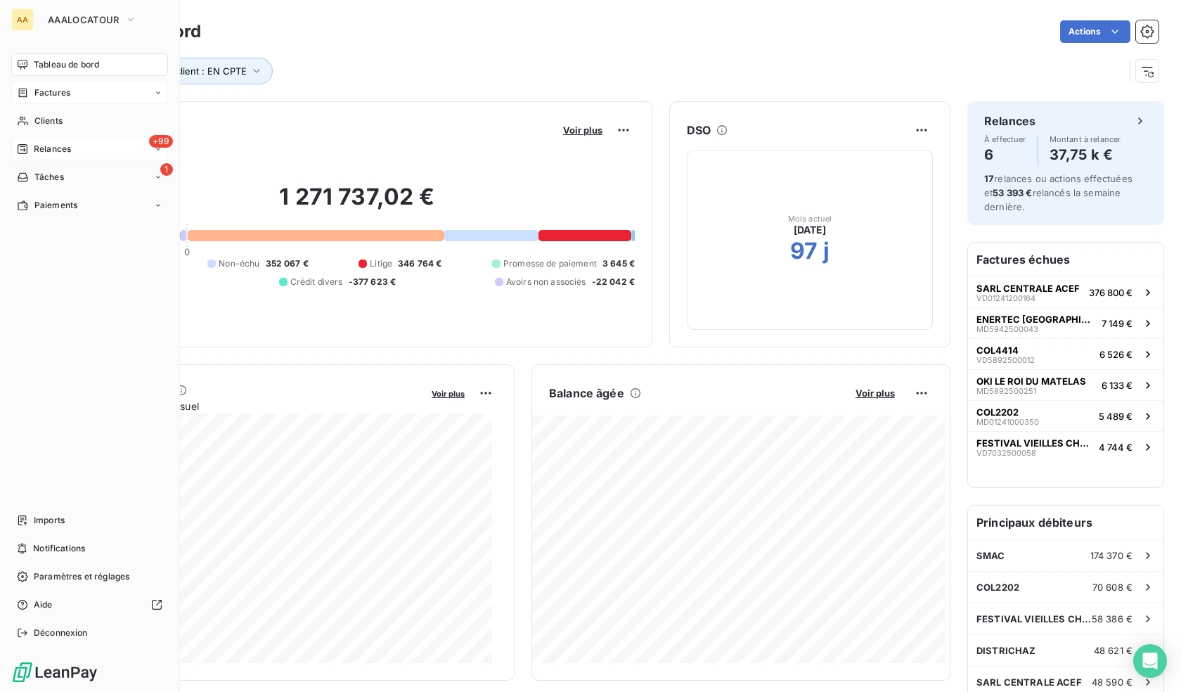
click at [51, 155] on span "Relances" at bounding box center [52, 149] width 37 height 13
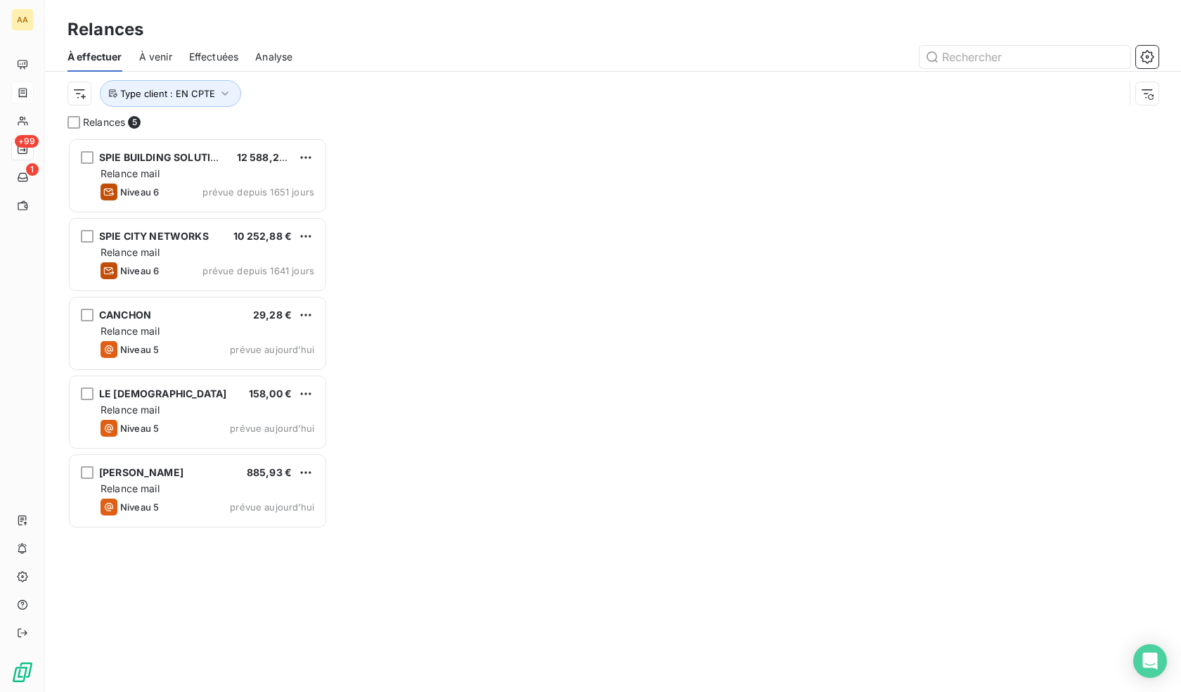
scroll to position [543, 250]
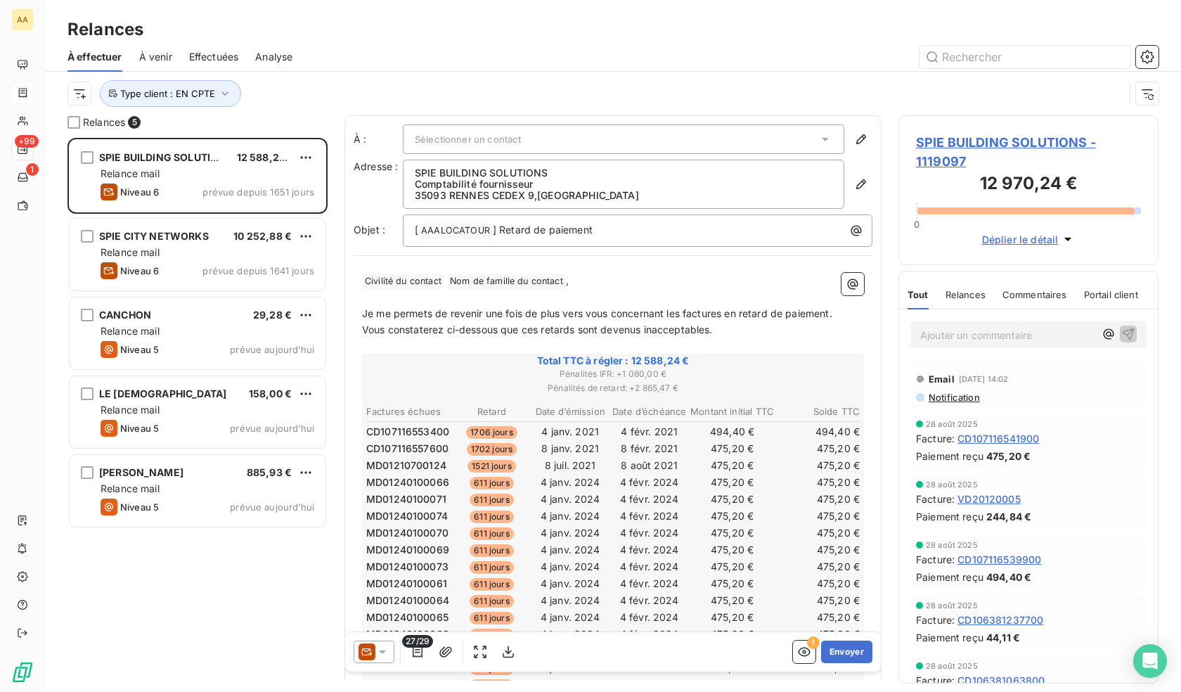
click at [209, 56] on span "Effectuées" at bounding box center [214, 57] width 50 height 14
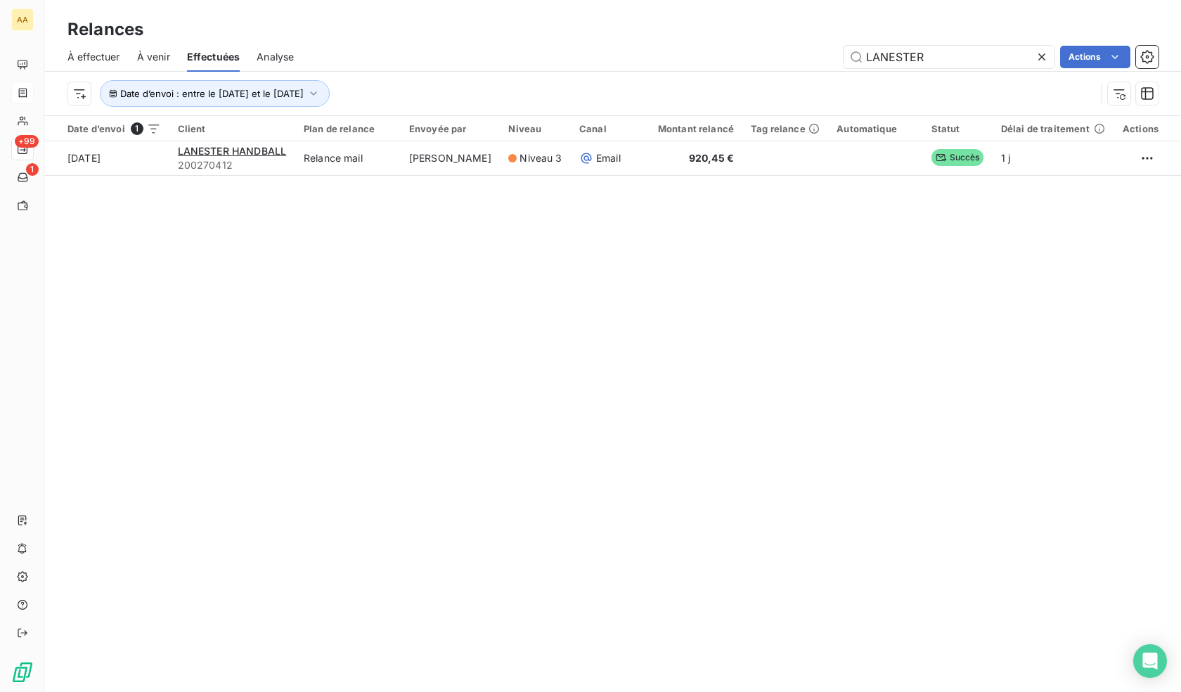
click at [104, 59] on span "À effectuer" at bounding box center [93, 57] width 53 height 14
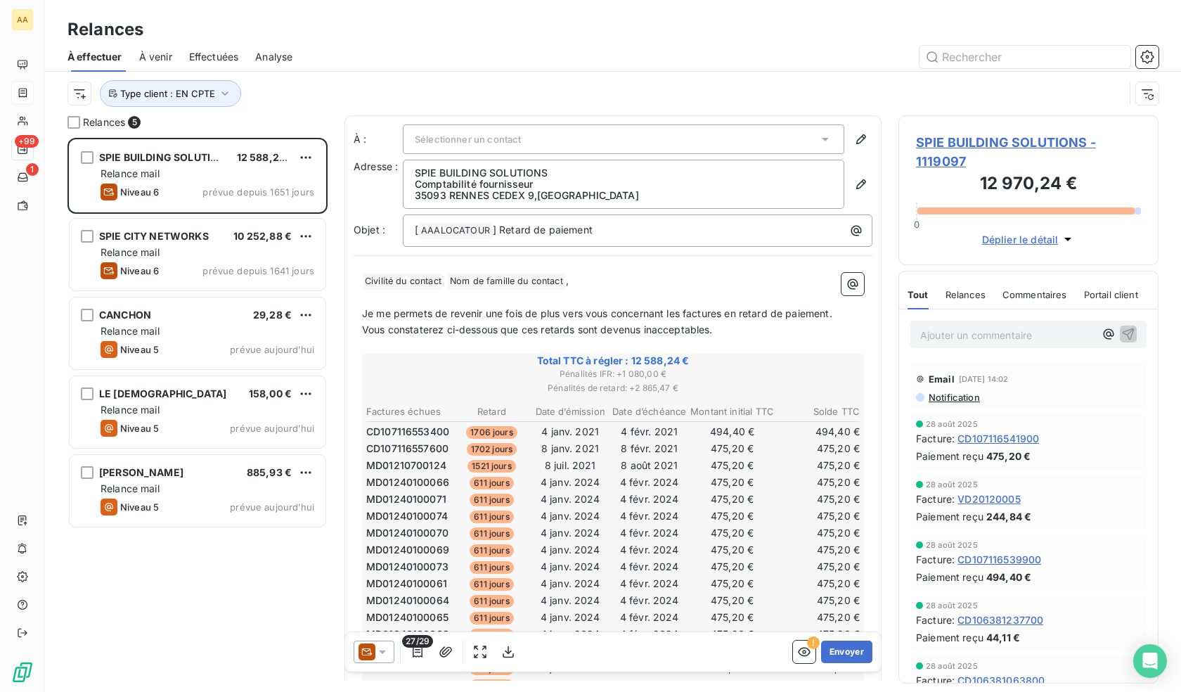
scroll to position [543, 250]
click at [208, 63] on span "Effectuées" at bounding box center [214, 57] width 50 height 14
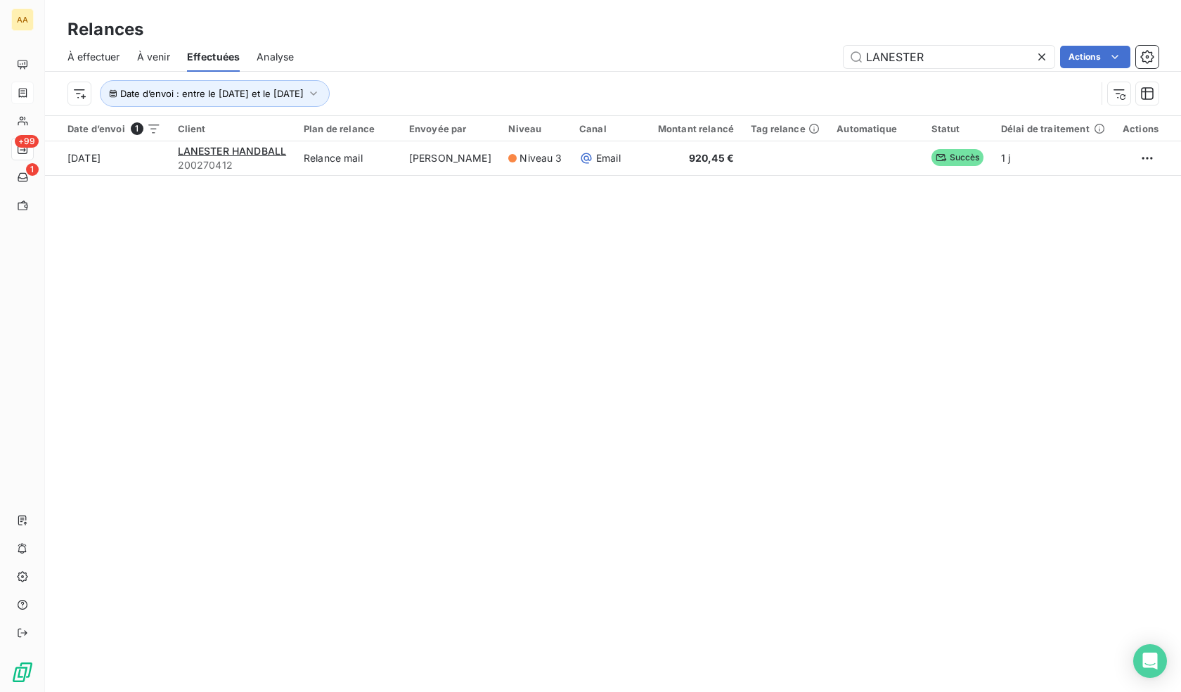
drag, startPoint x: 964, startPoint y: 55, endPoint x: 691, endPoint y: 48, distance: 272.9
click at [691, 48] on div "LANESTER Actions" at bounding box center [735, 57] width 848 height 22
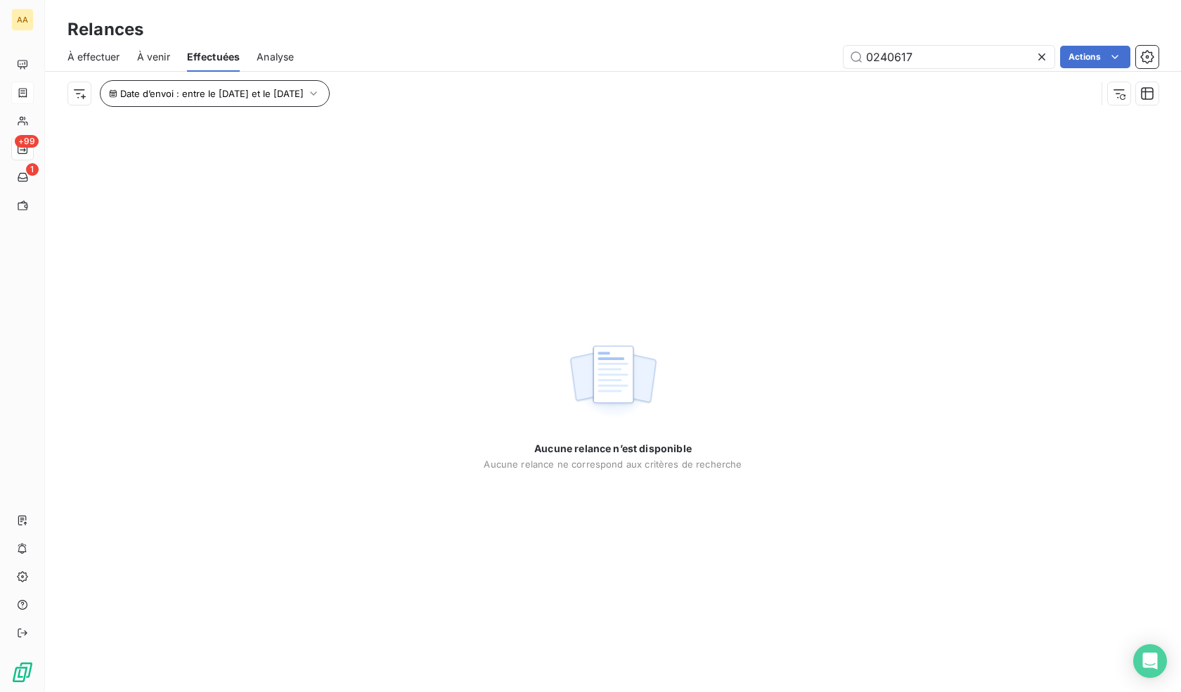
type input "0240617"
click at [322, 100] on button "Date d’envoi : entre le [DATE] et le [DATE]" at bounding box center [215, 93] width 230 height 27
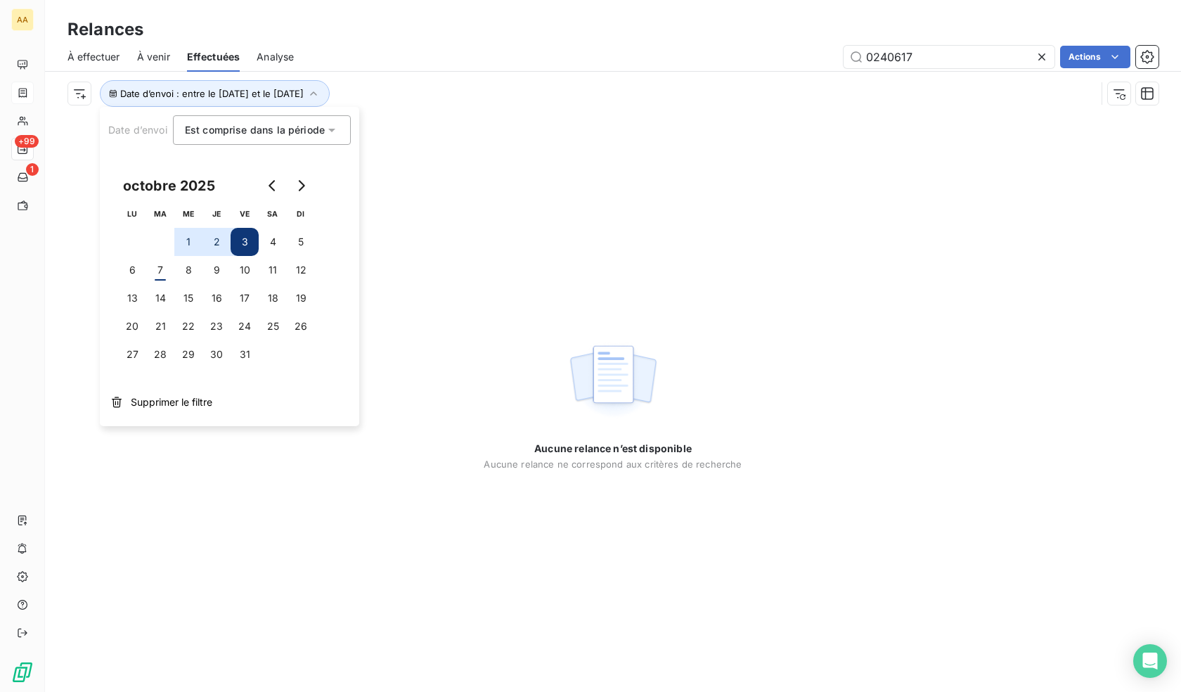
click at [276, 134] on span "Est comprise dans la période" at bounding box center [255, 130] width 140 height 12
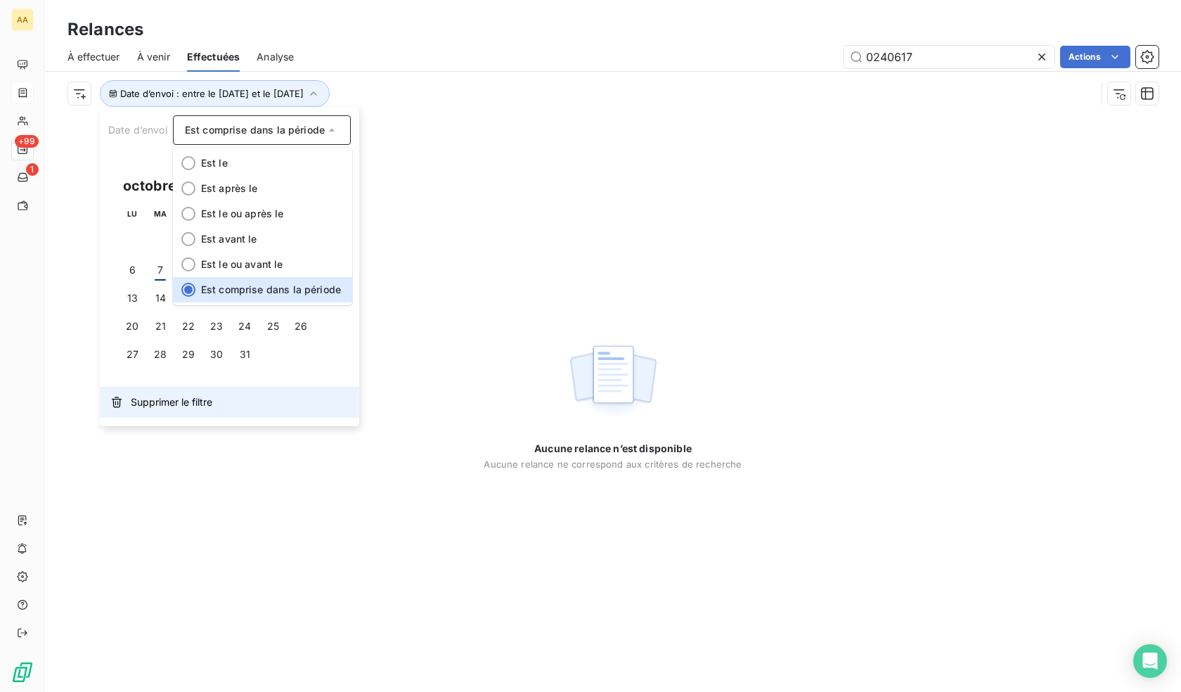
click at [179, 403] on span "Supprimer le filtre" at bounding box center [172, 402] width 82 height 14
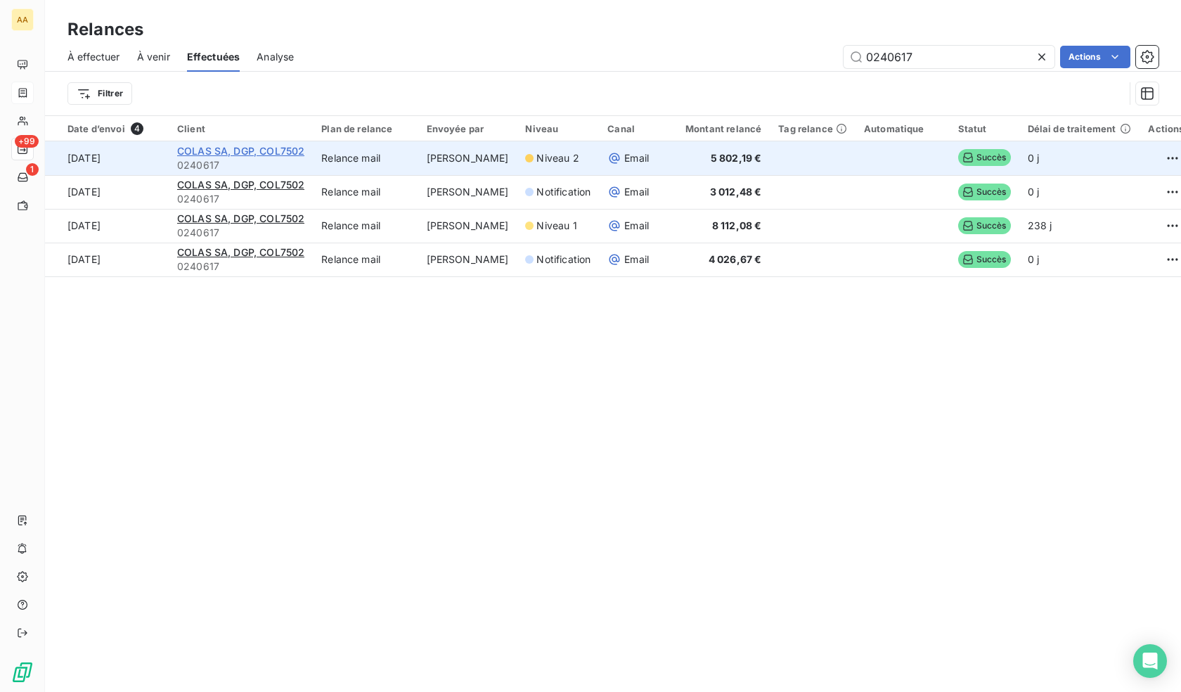
click at [266, 153] on span "COLAS SA, DGP, COL7502" at bounding box center [240, 151] width 127 height 12
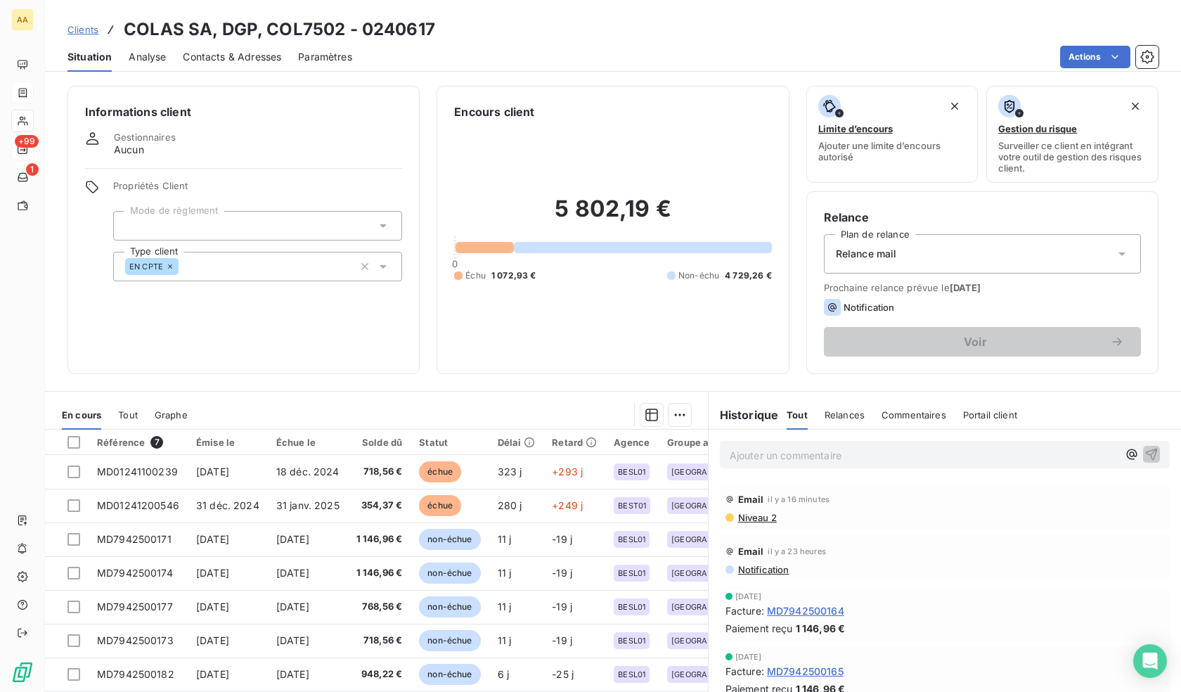
click at [240, 59] on span "Contacts & Adresses" at bounding box center [232, 57] width 98 height 14
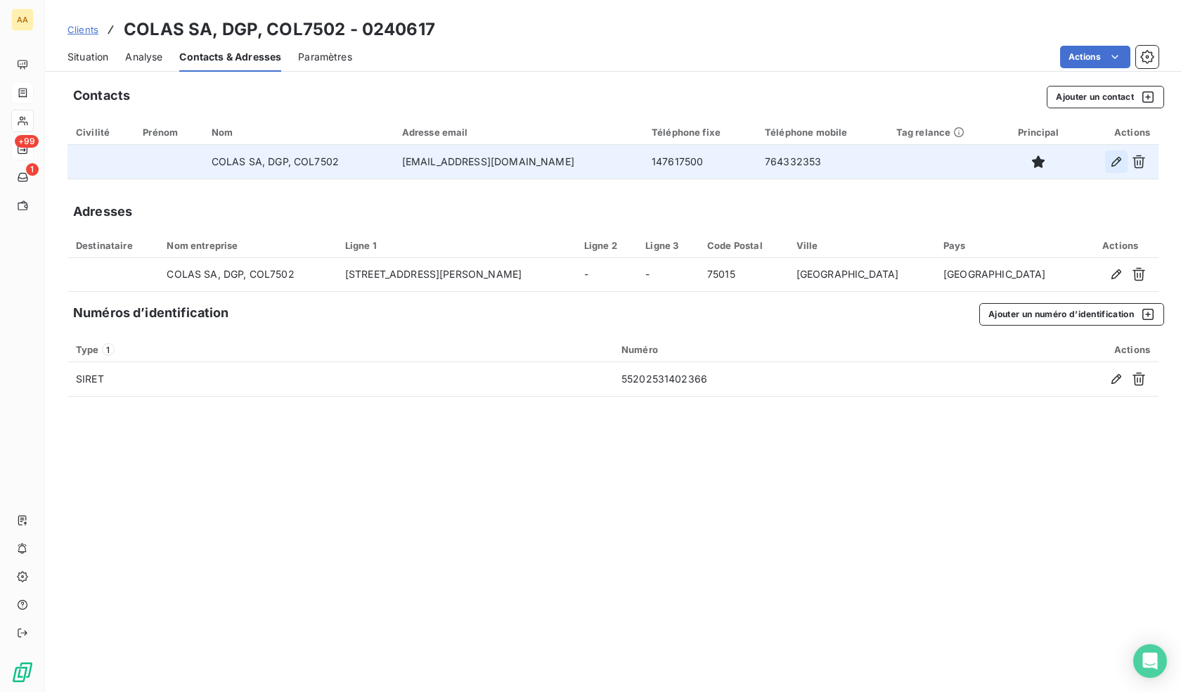
click at [1112, 162] on icon "button" at bounding box center [1116, 162] width 14 height 14
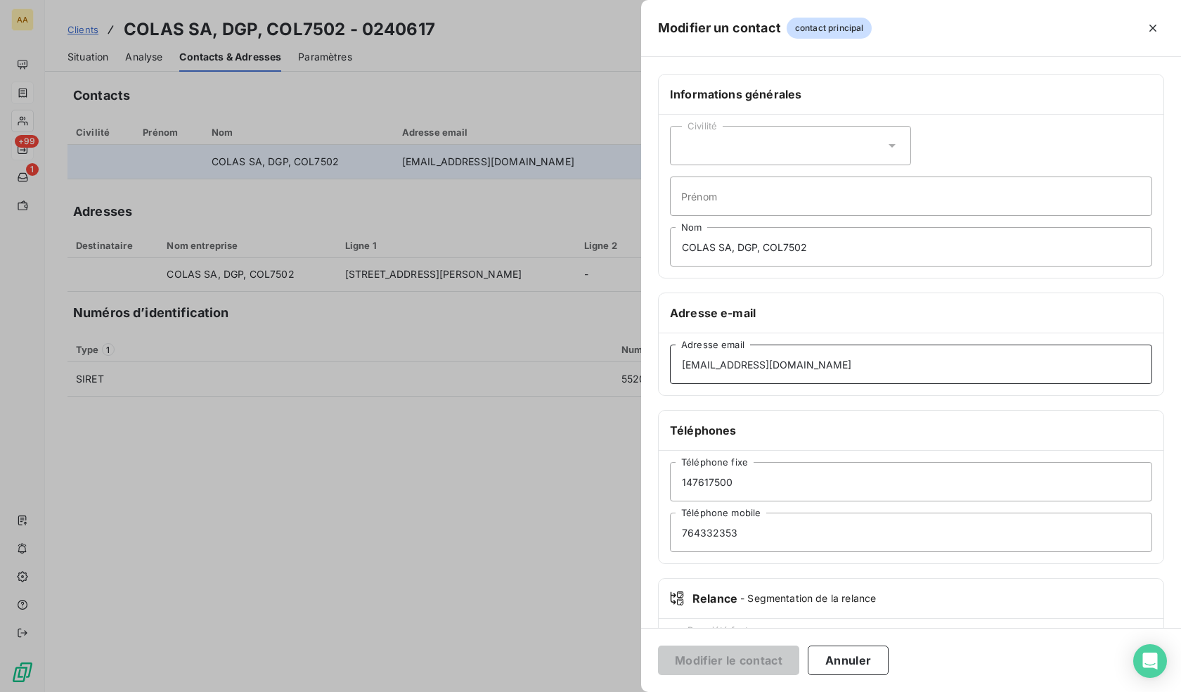
drag, startPoint x: 869, startPoint y: 369, endPoint x: 513, endPoint y: 359, distance: 356.6
click at [513, 691] on div "Modifier un contact contact principal Informations générales Civilité Prénom CO…" at bounding box center [590, 692] width 1181 height 0
paste input "brunelle"
type input "[EMAIL_ADDRESS][DOMAIN_NAME]"
click at [752, 660] on button "Modifier le contact" at bounding box center [728, 660] width 141 height 30
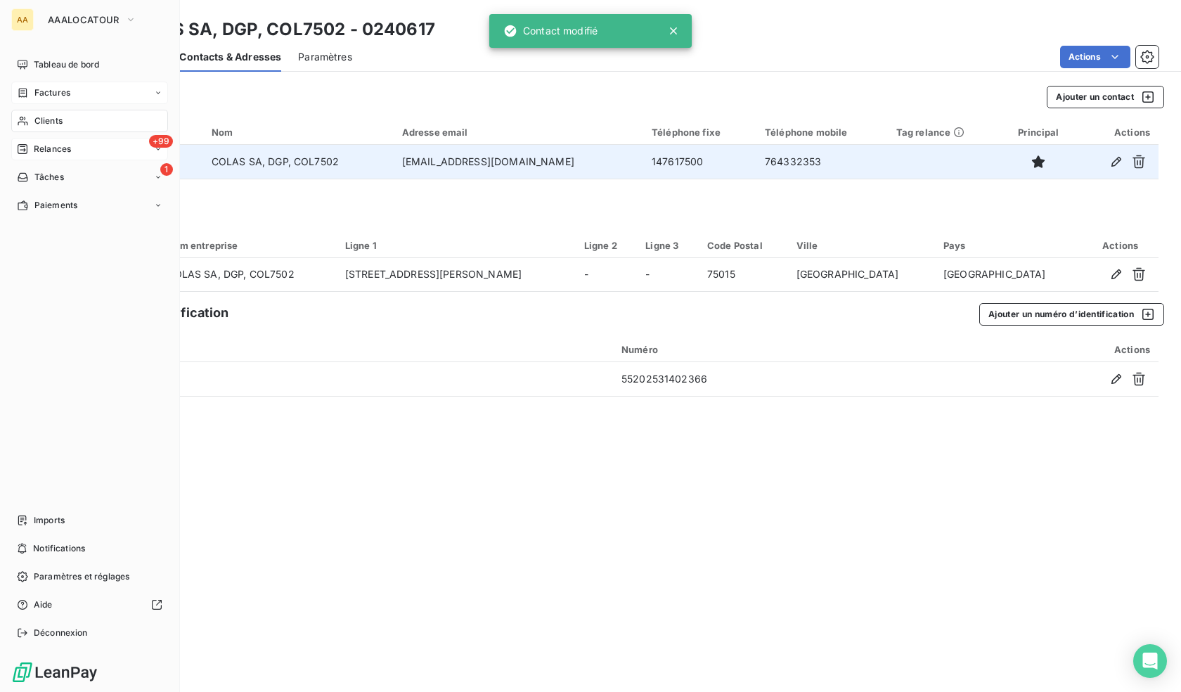
click at [49, 151] on span "Relances" at bounding box center [52, 149] width 37 height 13
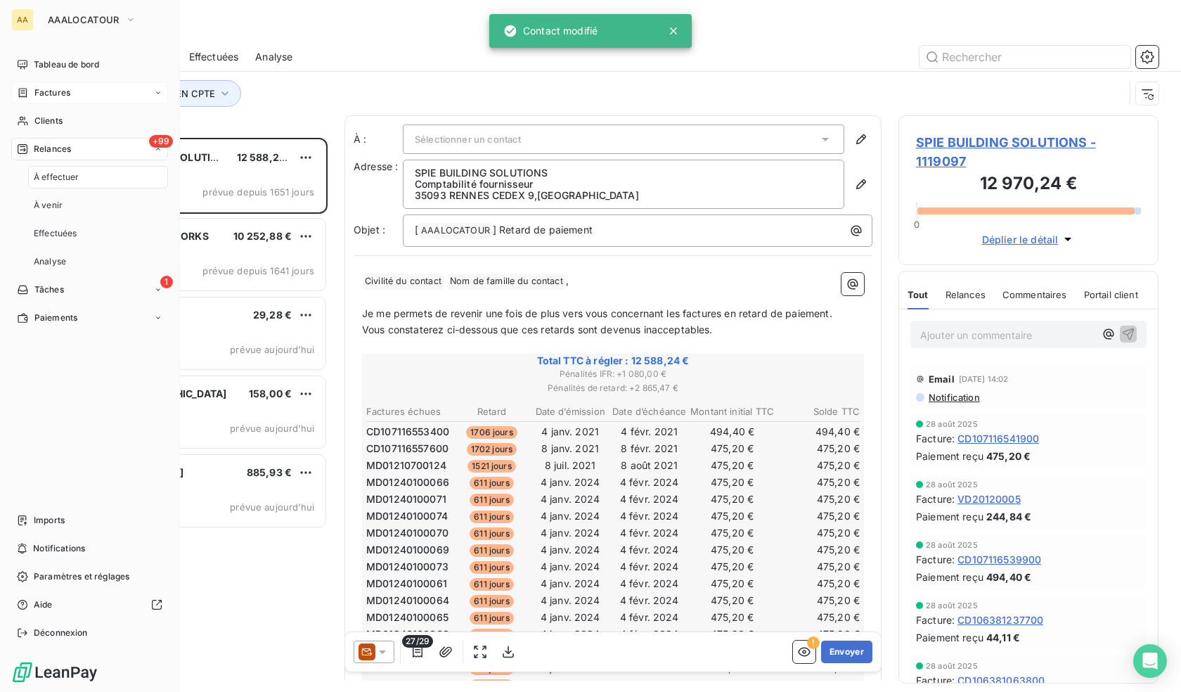
scroll to position [543, 250]
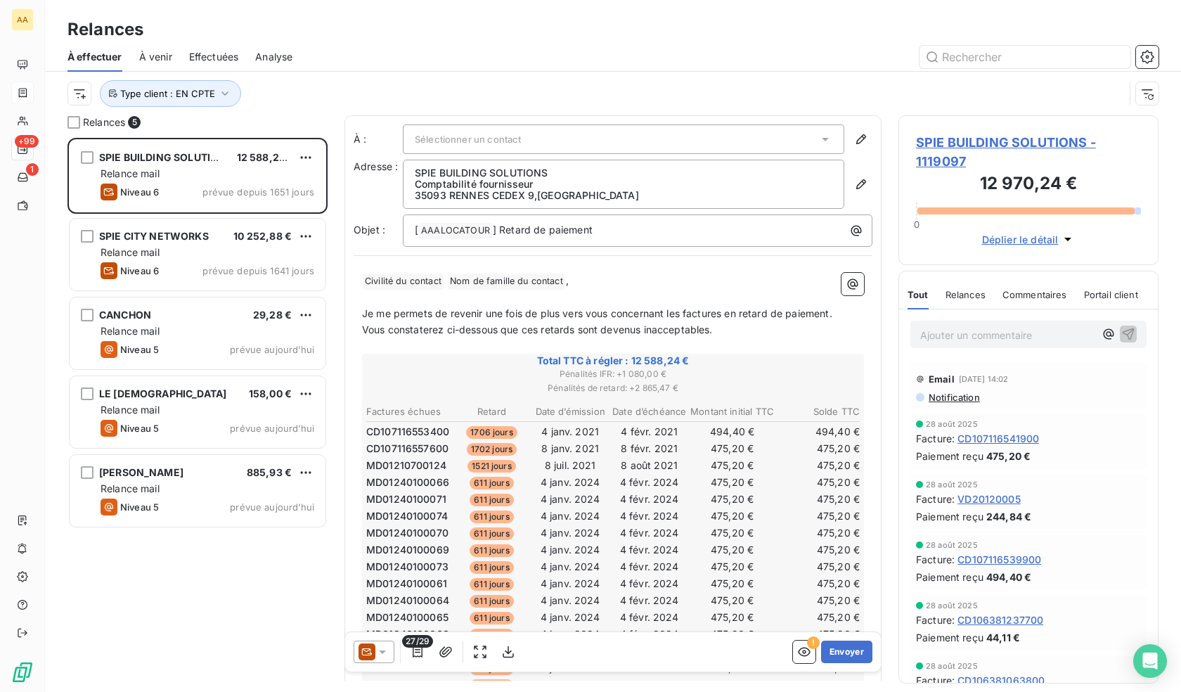
click at [222, 58] on span "Effectuées" at bounding box center [214, 57] width 50 height 14
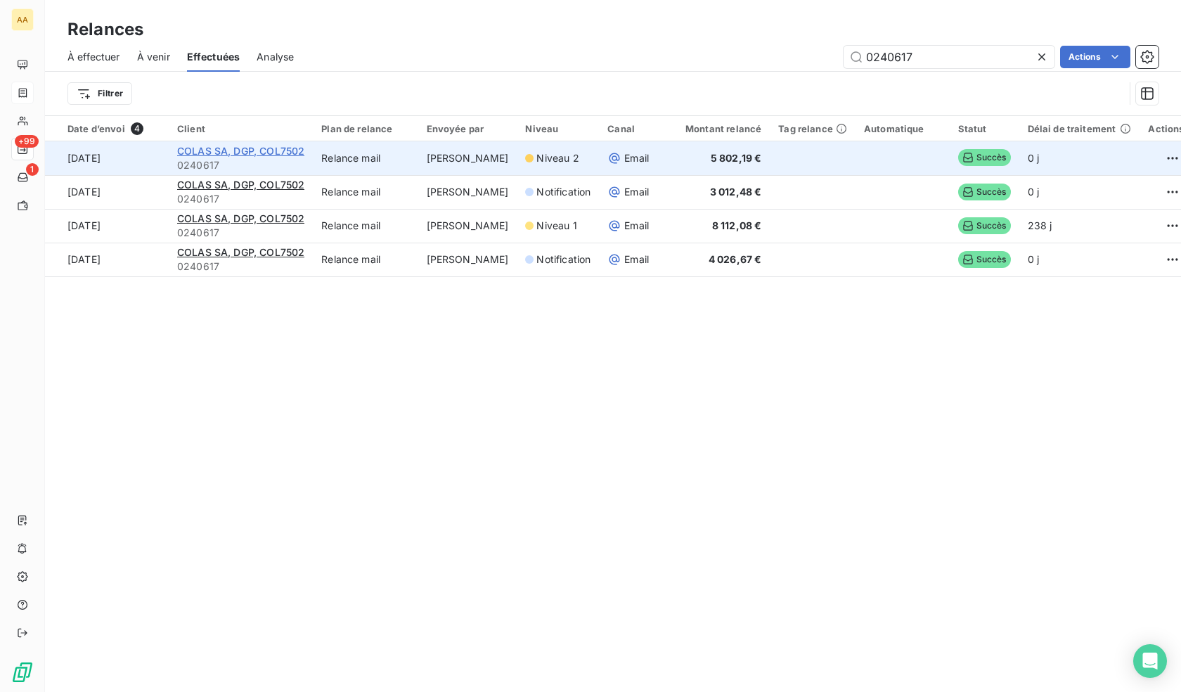
click at [257, 153] on span "COLAS SA, DGP, COL7502" at bounding box center [240, 151] width 127 height 12
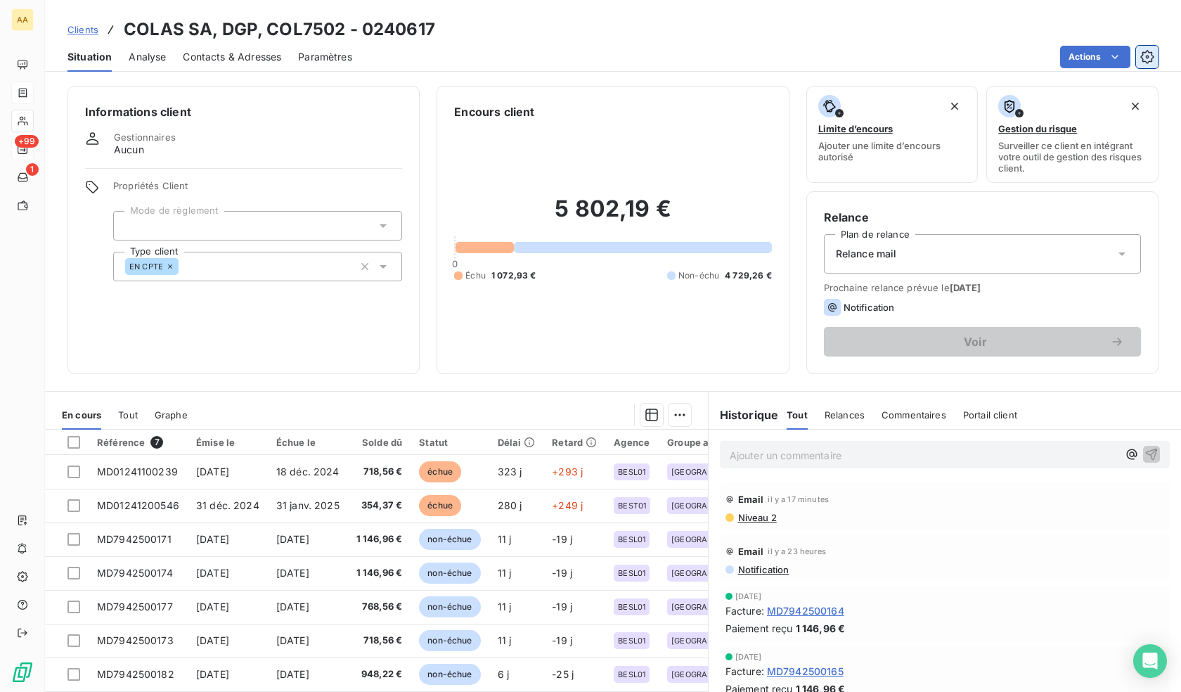
click at [1148, 52] on icon "button" at bounding box center [1147, 57] width 14 height 14
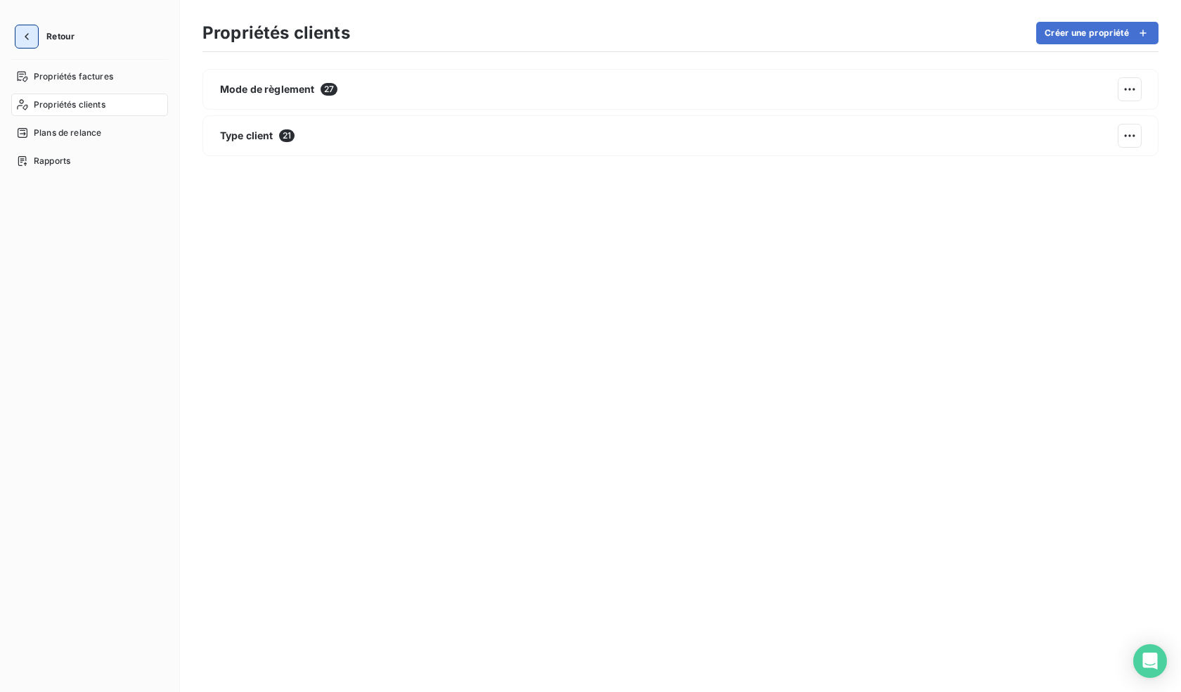
click at [15, 41] on button "button" at bounding box center [26, 36] width 22 height 22
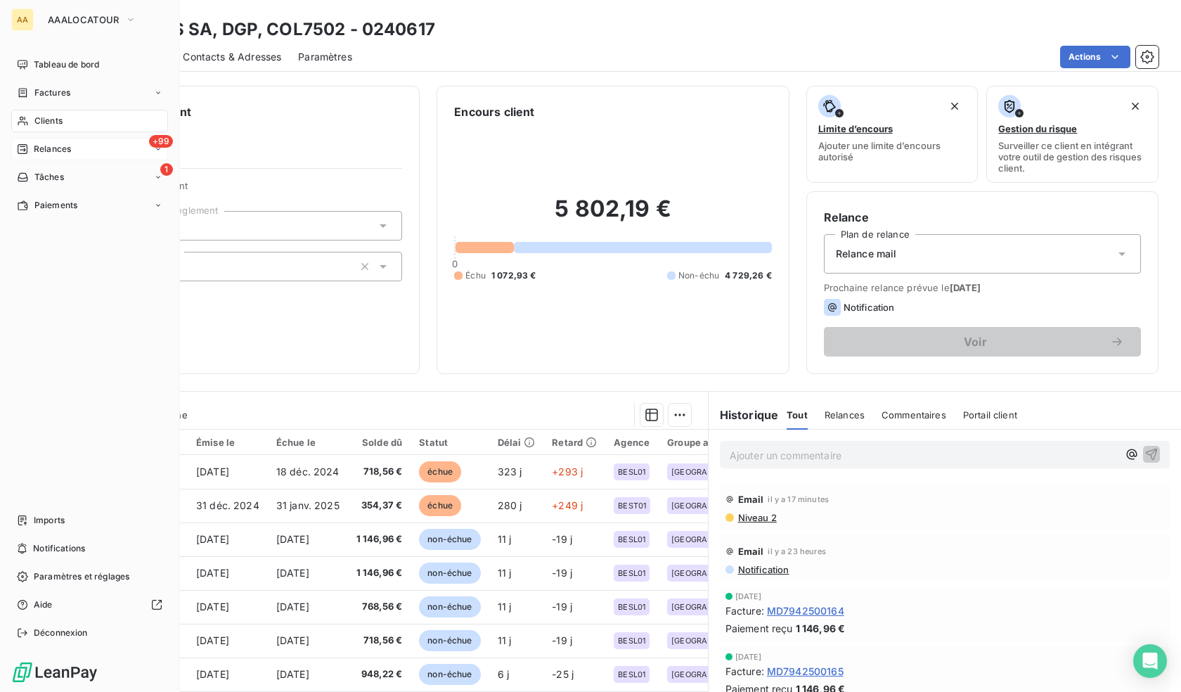
click at [29, 148] on div "Relances" at bounding box center [44, 149] width 54 height 13
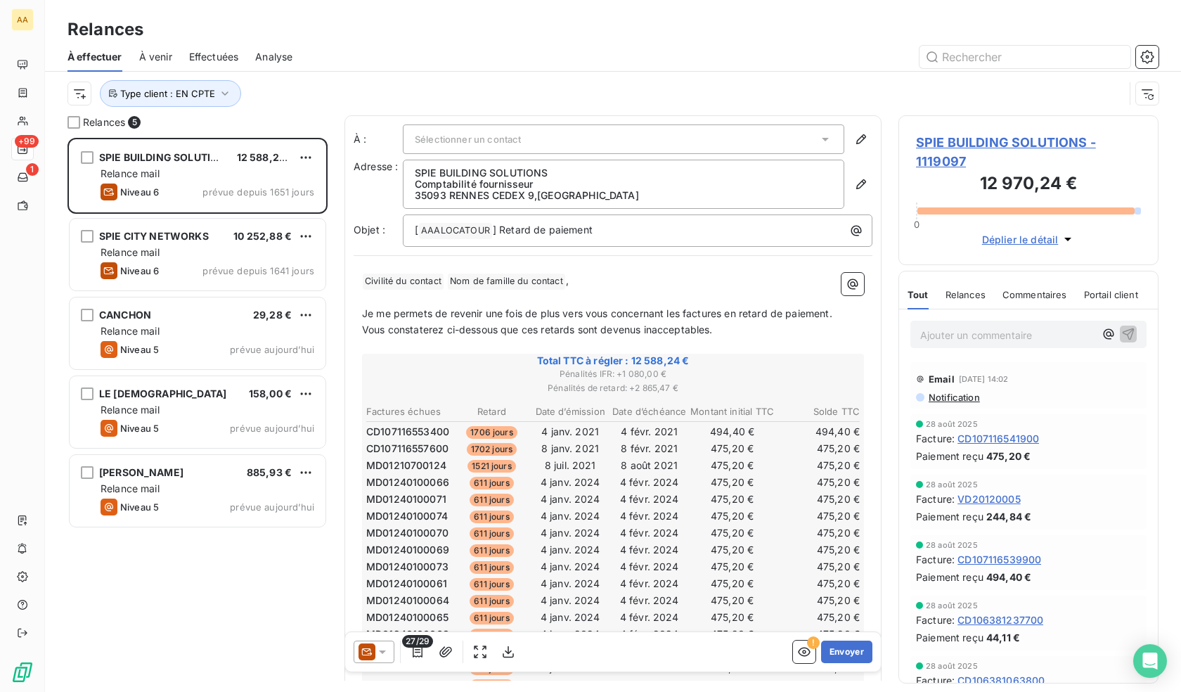
scroll to position [543, 250]
click at [219, 53] on span "Effectuées" at bounding box center [214, 57] width 50 height 14
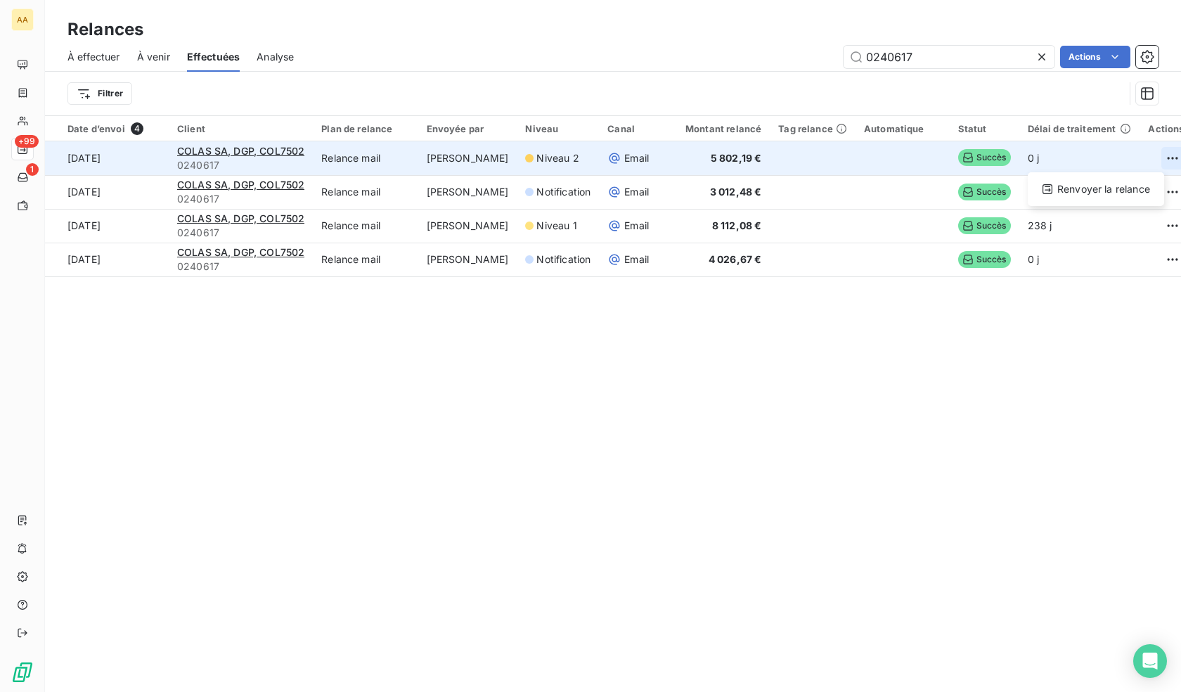
click at [1151, 152] on html "AA +99 1 Relances À effectuer À venir Effectuées Analyse 0240617 Actions Filtre…" at bounding box center [590, 346] width 1181 height 692
click at [1112, 193] on div "Renvoyer la relance" at bounding box center [1095, 189] width 125 height 22
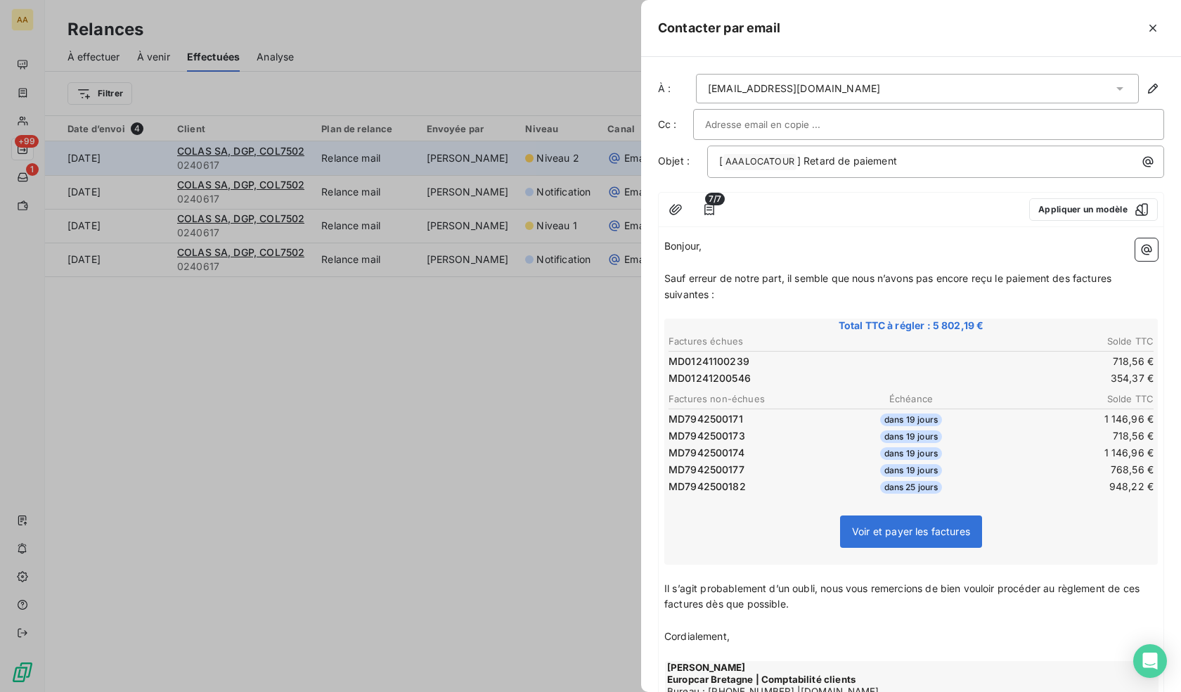
scroll to position [183, 0]
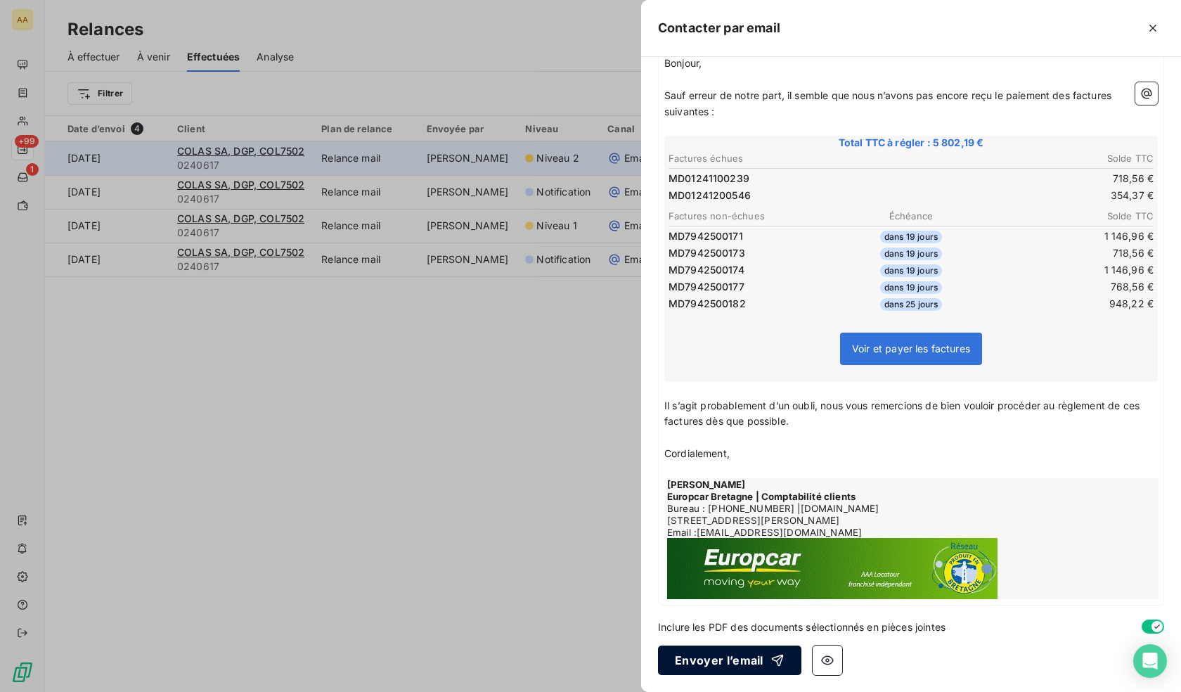
click at [729, 664] on button "Envoyer l’email" at bounding box center [729, 660] width 143 height 30
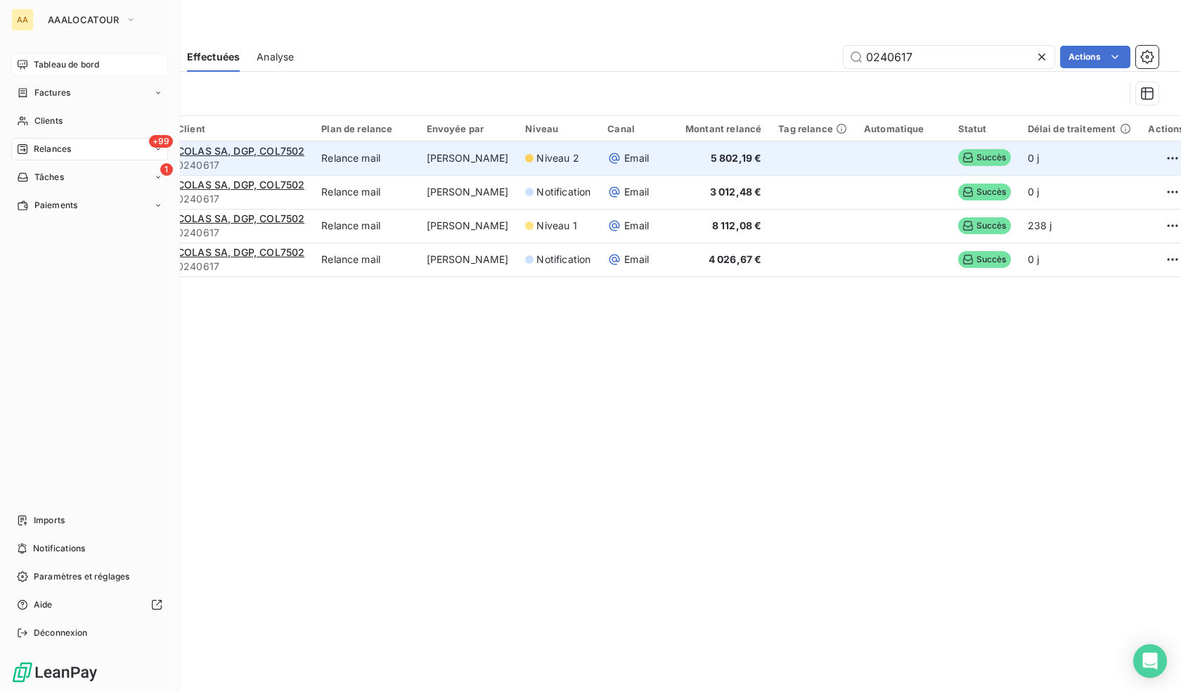
click at [30, 67] on div "Tableau de bord" at bounding box center [89, 64] width 157 height 22
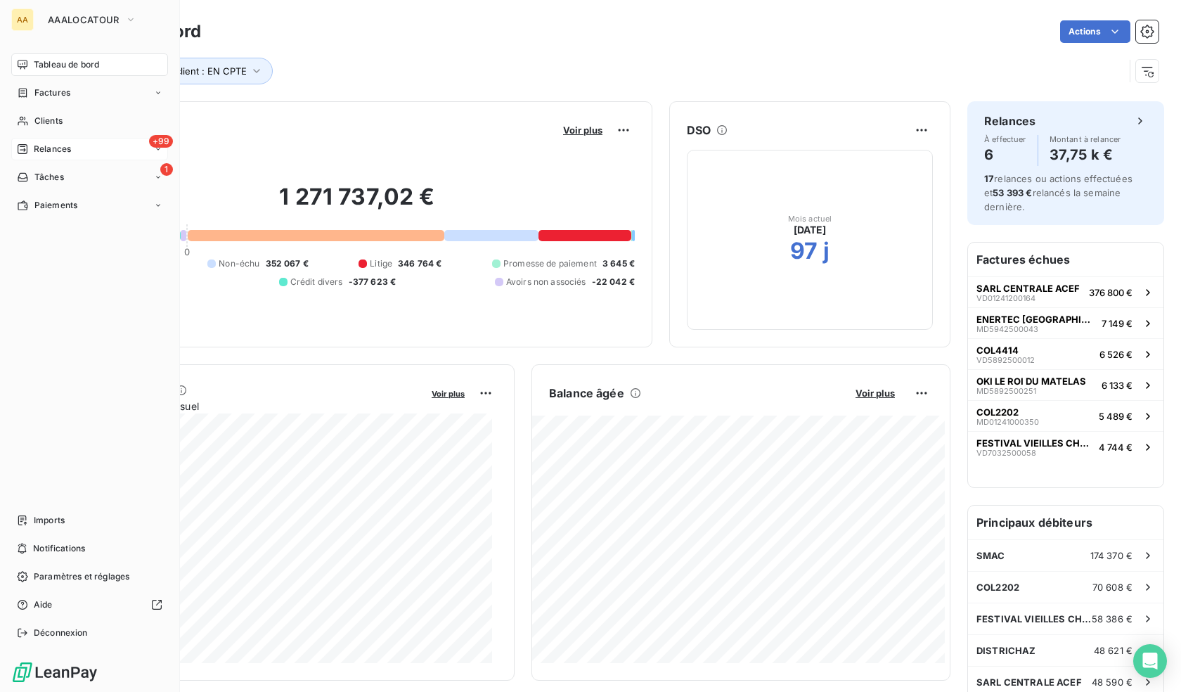
click at [60, 151] on span "Relances" at bounding box center [52, 149] width 37 height 13
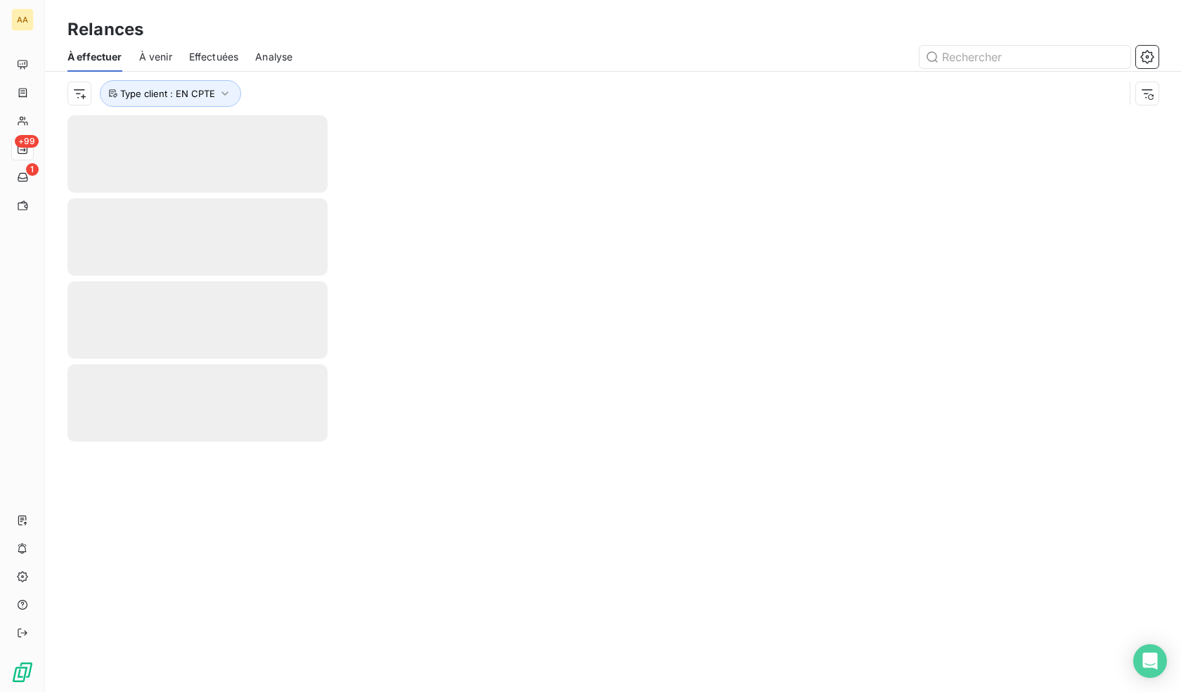
click at [217, 52] on span "Effectuées" at bounding box center [214, 57] width 50 height 14
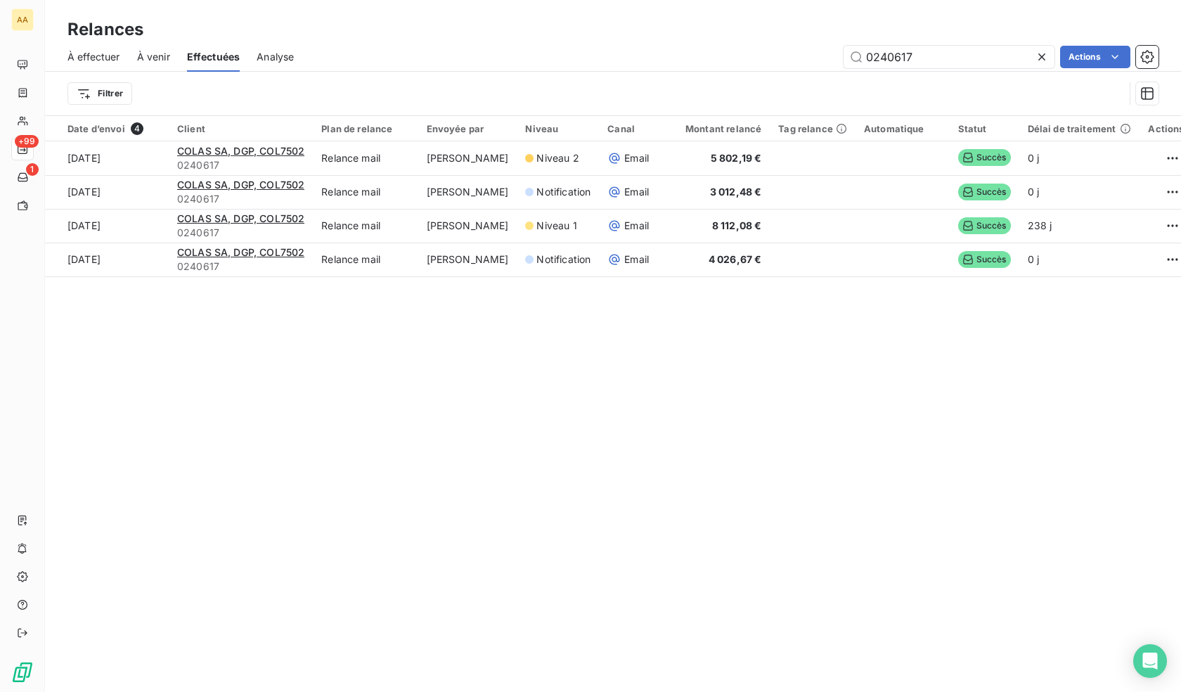
click at [738, 56] on div "0240617 Actions" at bounding box center [735, 57] width 848 height 22
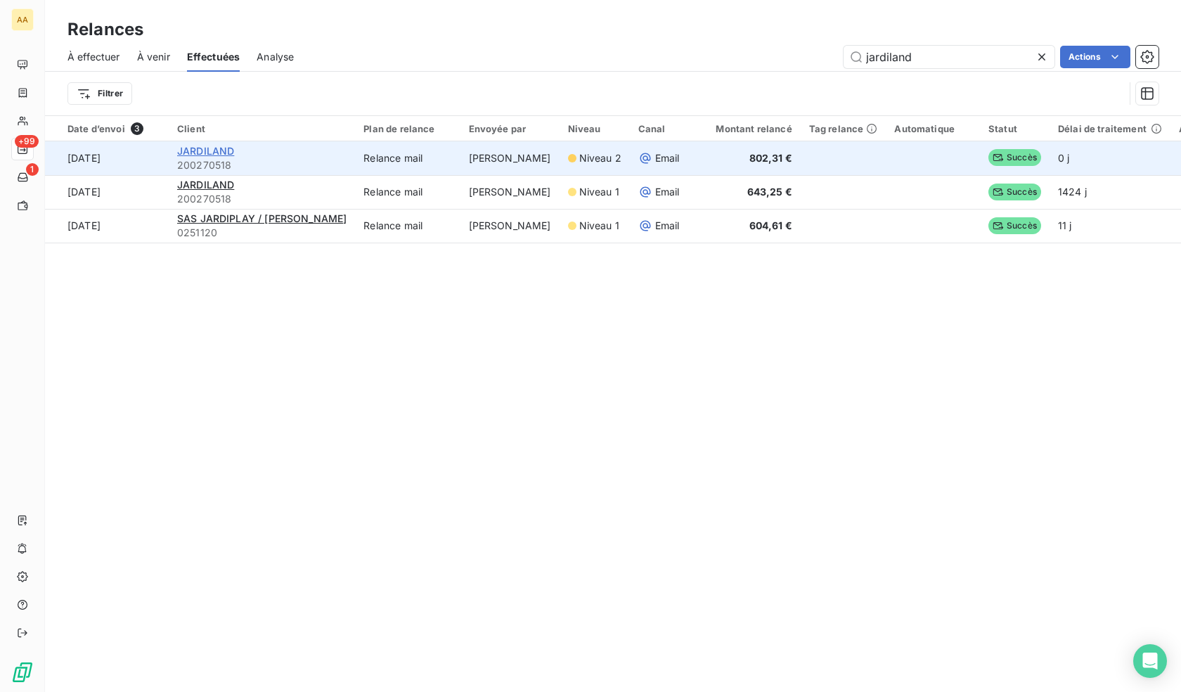
type input "jardiland"
click at [206, 147] on span "JARDILAND" at bounding box center [205, 151] width 57 height 12
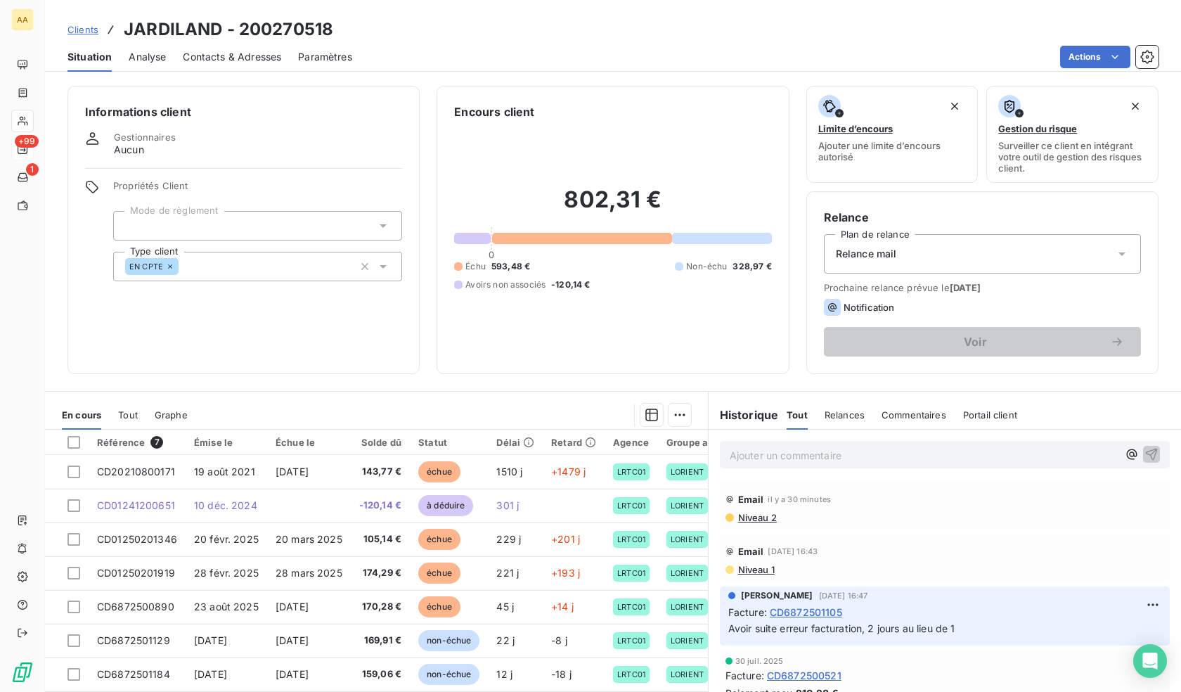
click at [756, 525] on div "Email il y a 30 minutes Niveau 2" at bounding box center [945, 505] width 450 height 46
click at [757, 520] on span "Niveau 2" at bounding box center [757, 517] width 40 height 11
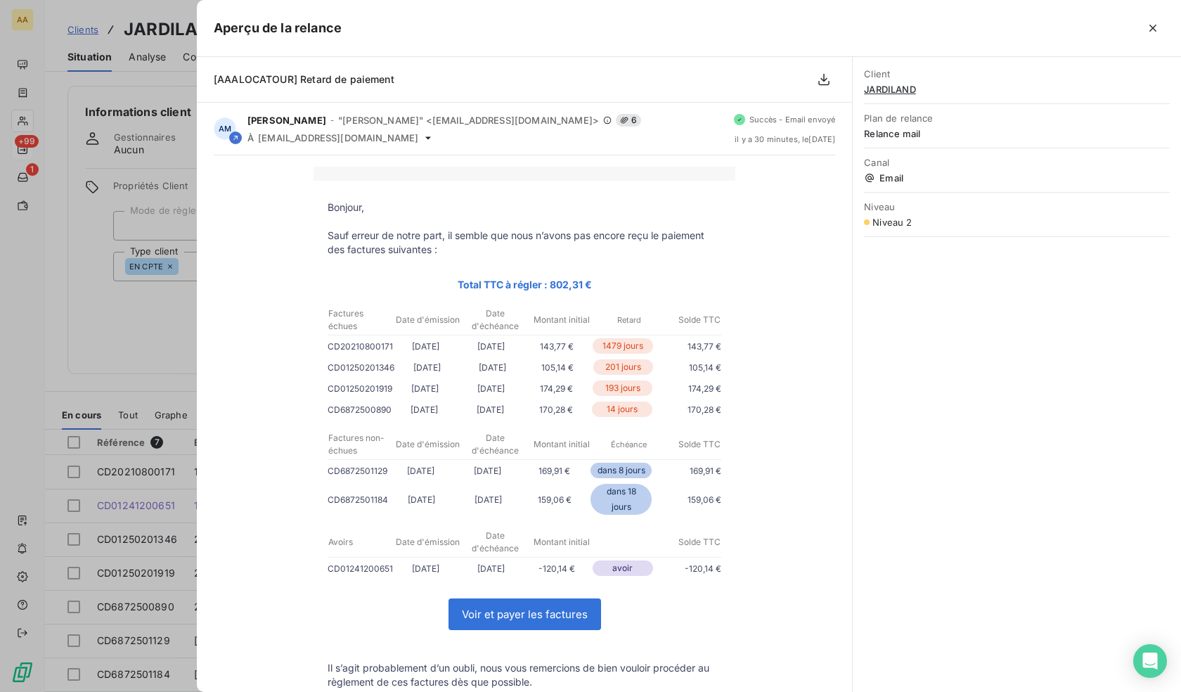
click at [165, 276] on div at bounding box center [590, 346] width 1181 height 692
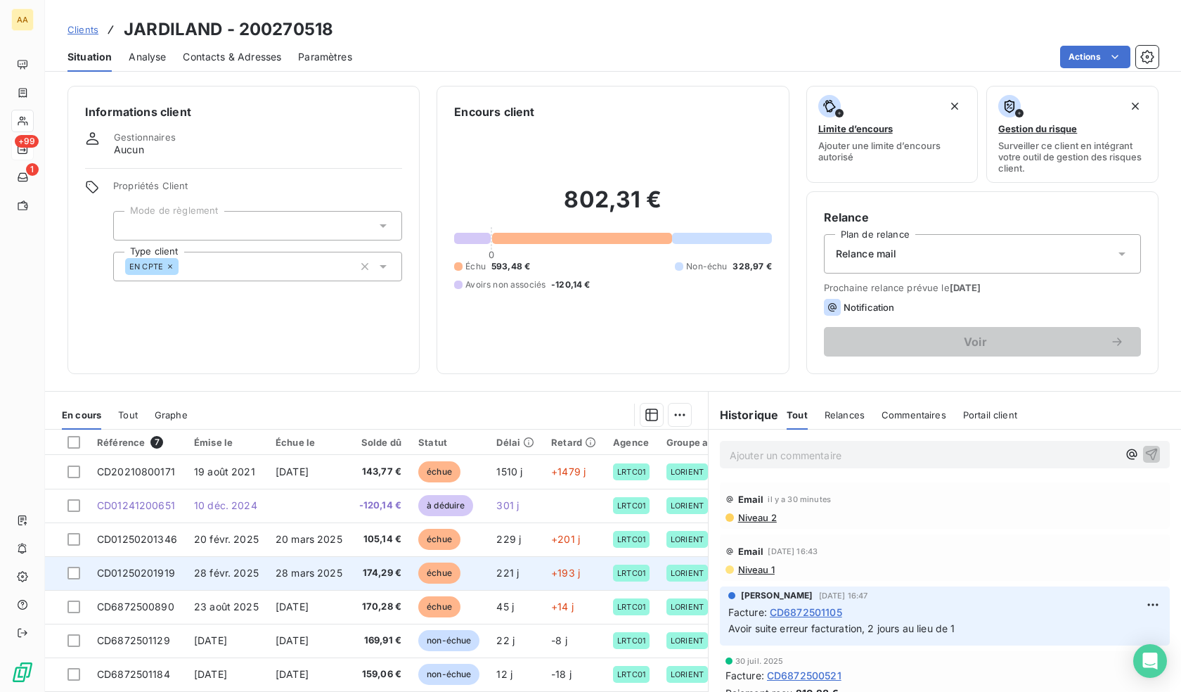
click at [196, 568] on span "28 févr. 2025" at bounding box center [226, 573] width 65 height 12
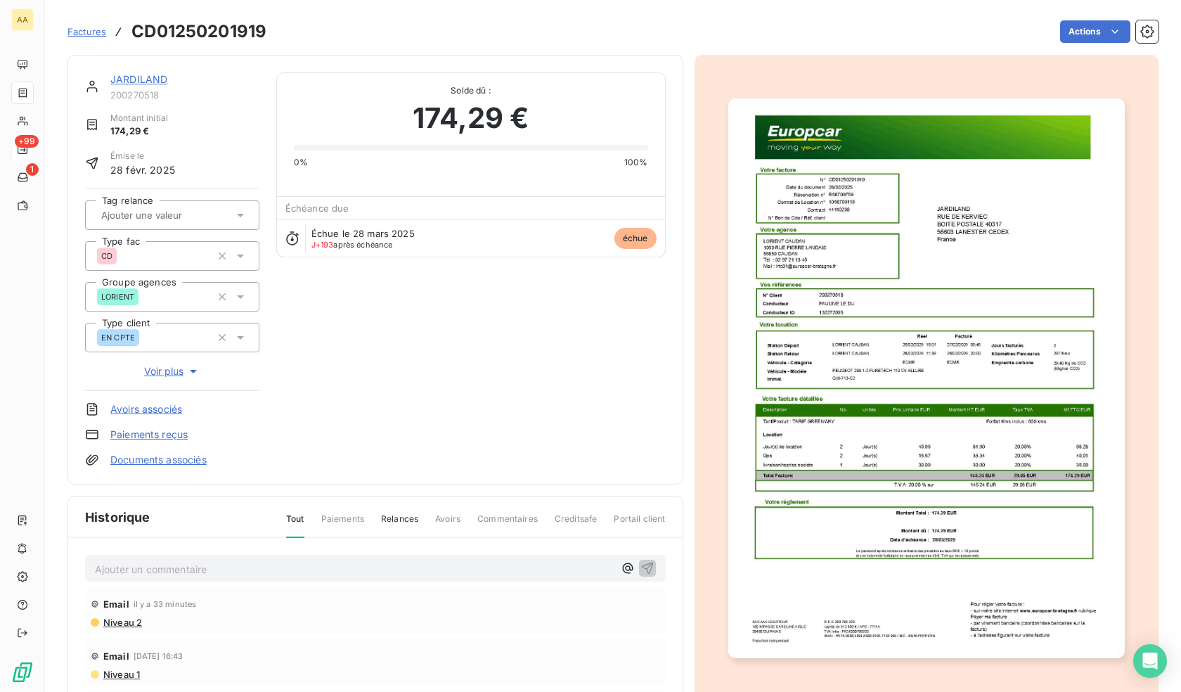
click at [262, 583] on div "Ajouter un commentaire ﻿ Email il y a 33 minutes Niveau 2 Email [DATE] 16:43 Ni…" at bounding box center [375, 683] width 614 height 290
click at [264, 578] on div "Ajouter un commentaire ﻿" at bounding box center [375, 568] width 581 height 27
click at [273, 574] on p "Ajouter un commentaire ﻿" at bounding box center [354, 569] width 519 height 18
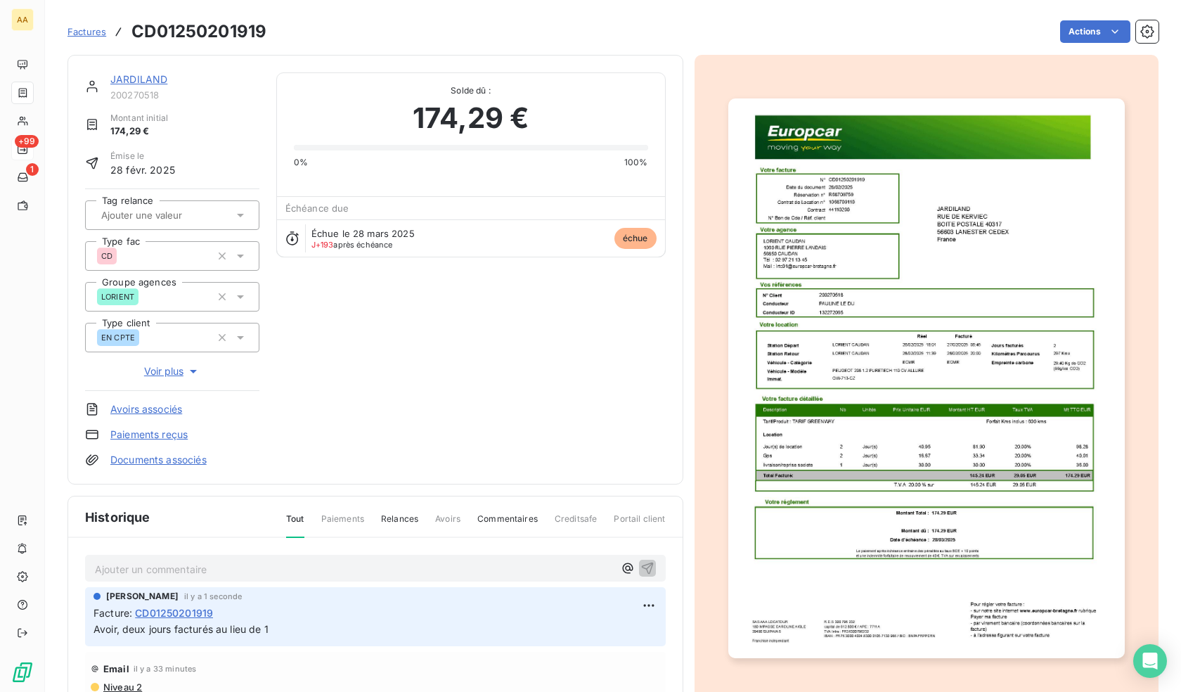
click at [143, 79] on link "JARDILAND" at bounding box center [138, 79] width 57 height 12
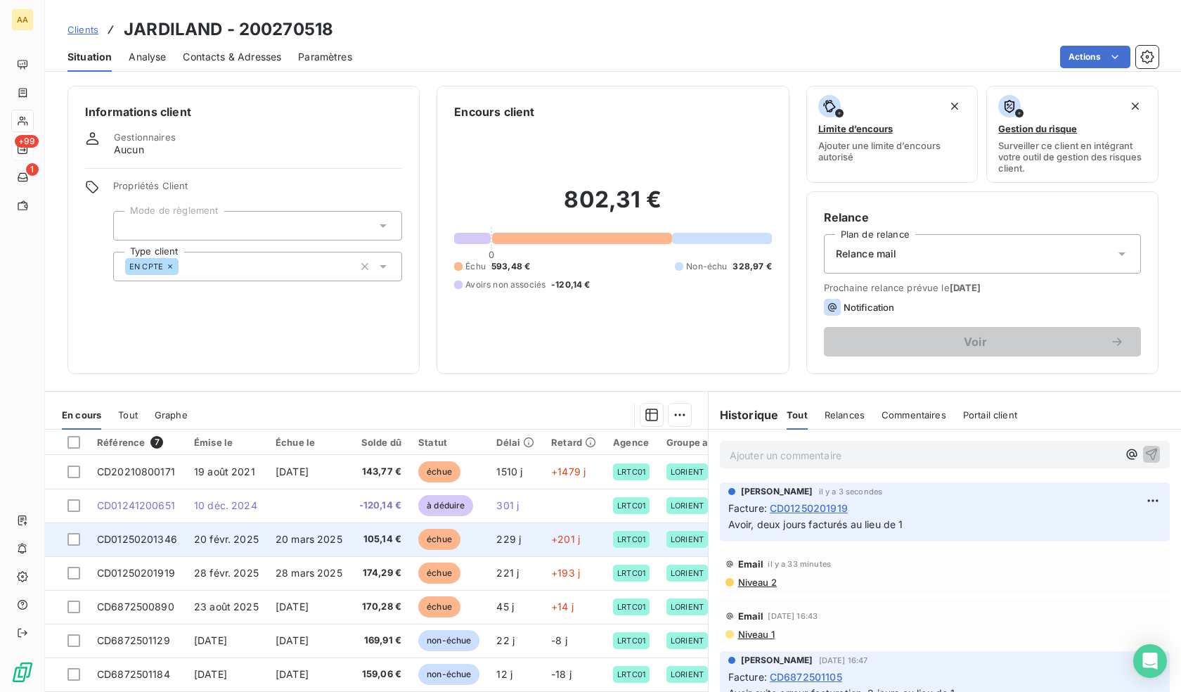
click at [166, 536] on span "CD01250201346" at bounding box center [137, 539] width 80 height 12
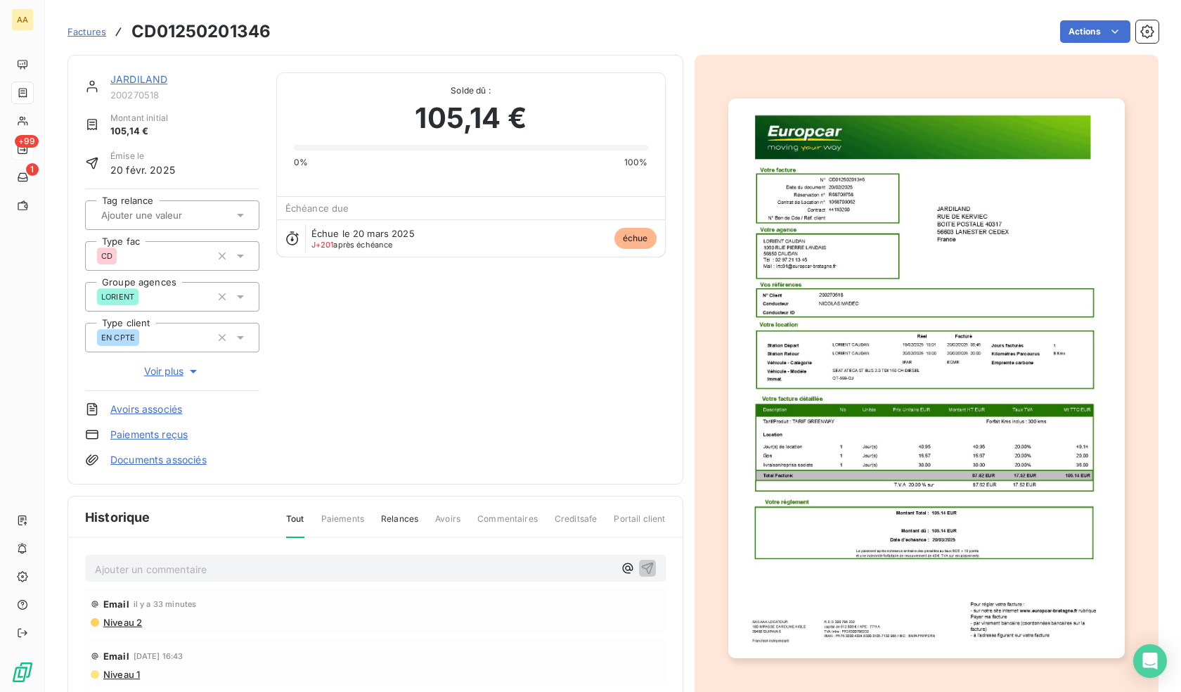
drag, startPoint x: 183, startPoint y: 569, endPoint x: 212, endPoint y: 573, distance: 29.0
click at [186, 572] on p "Ajouter un commentaire ﻿" at bounding box center [354, 569] width 519 height 18
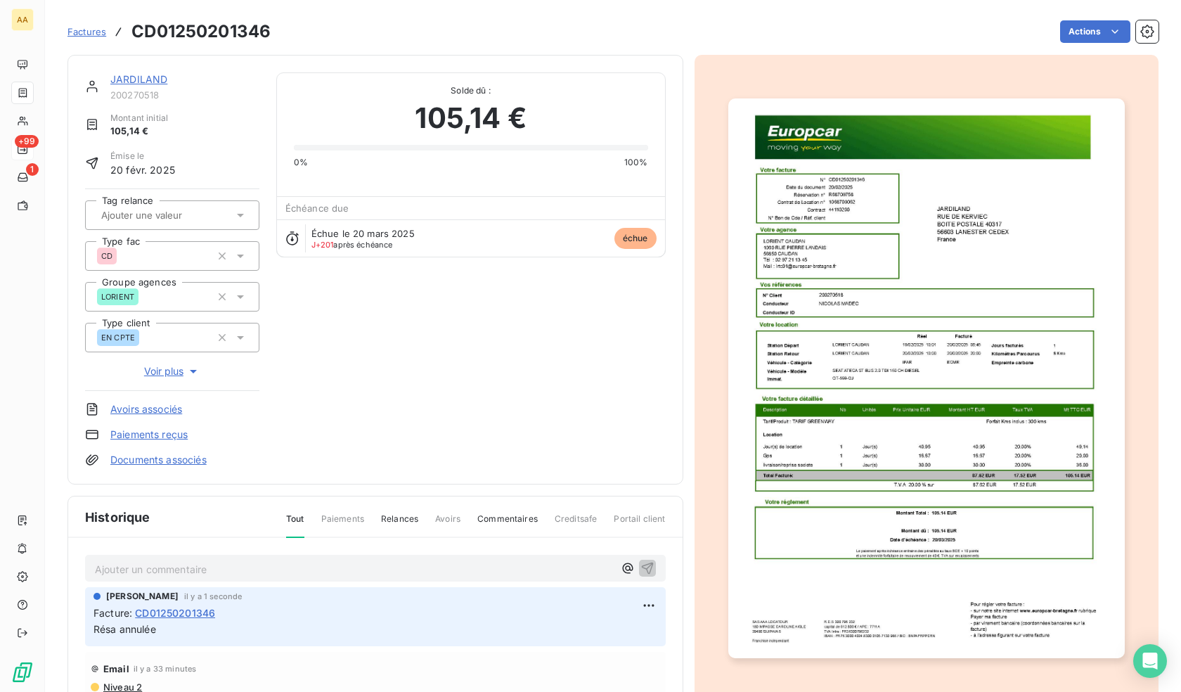
click at [96, 34] on span "Factures" at bounding box center [86, 31] width 39 height 11
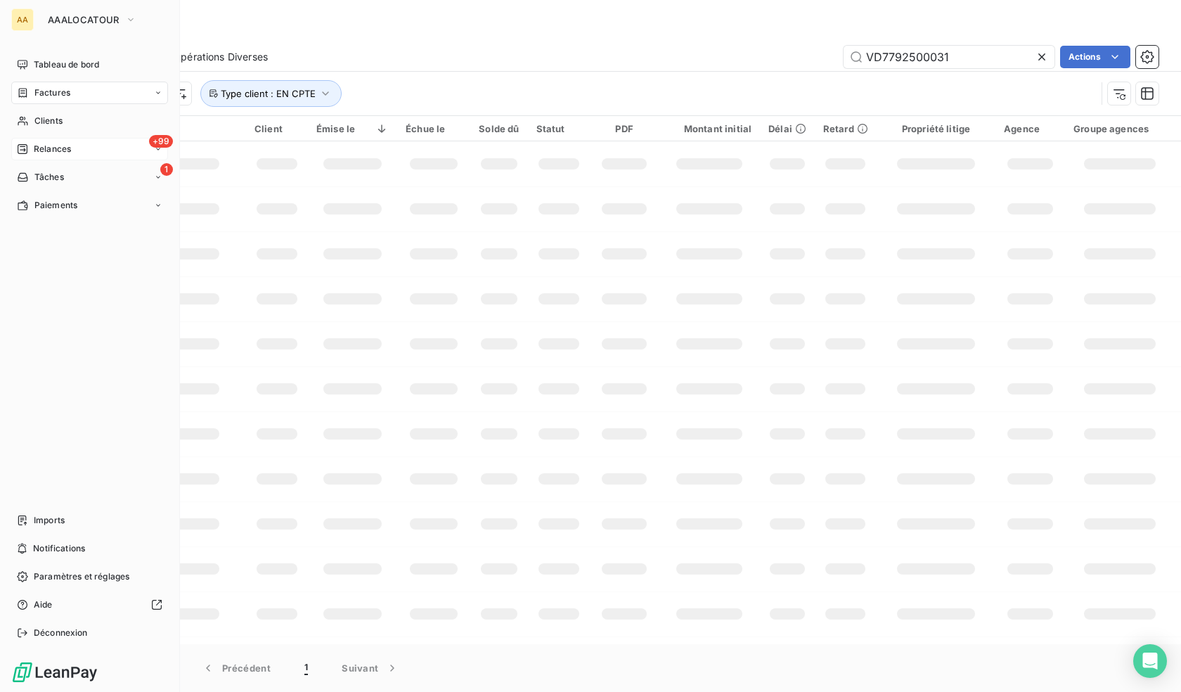
click at [44, 145] on span "Relances" at bounding box center [52, 149] width 37 height 13
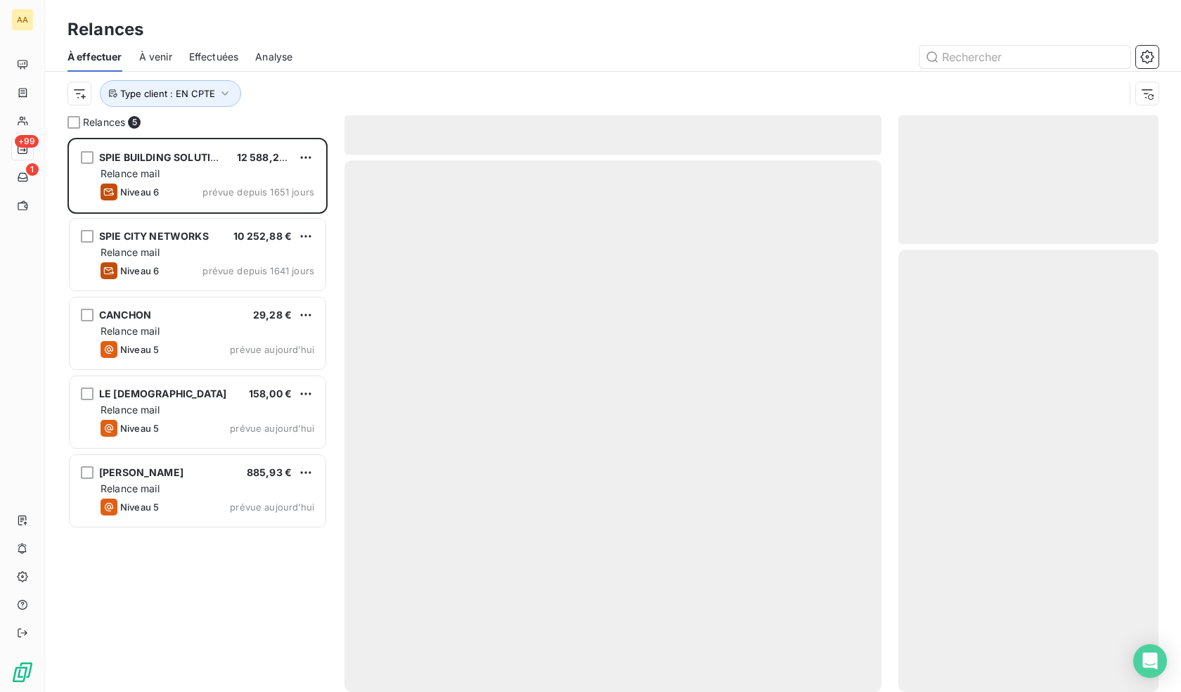
scroll to position [543, 250]
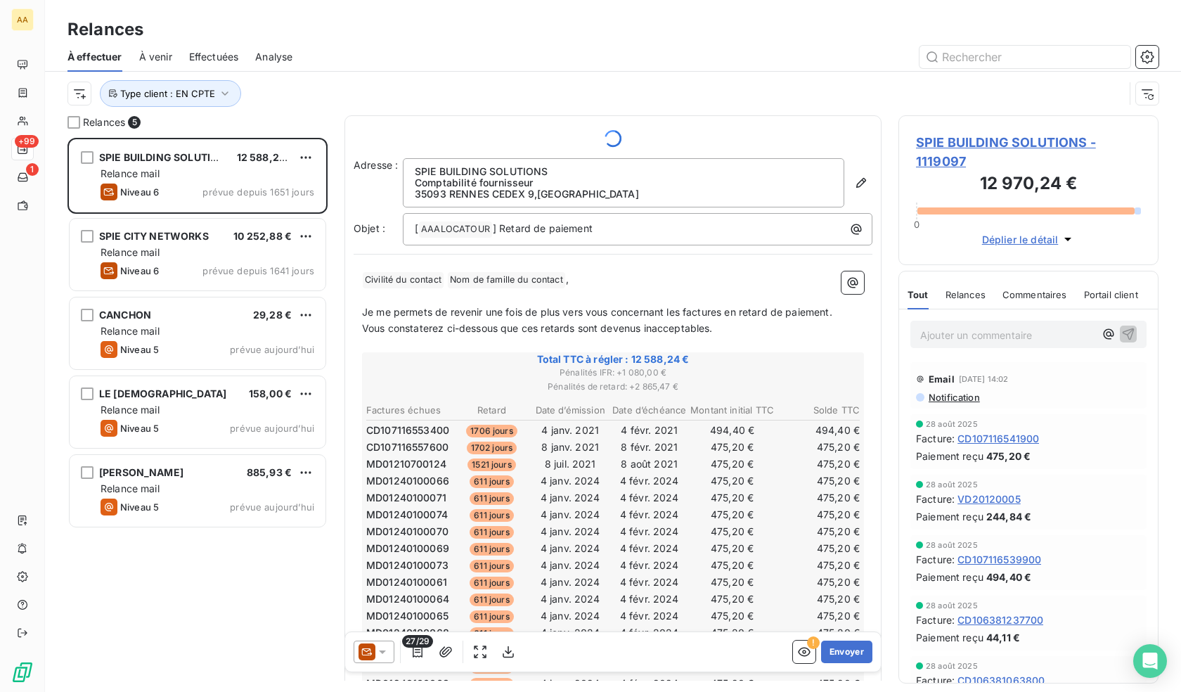
click at [220, 53] on span "Effectuées" at bounding box center [214, 57] width 50 height 14
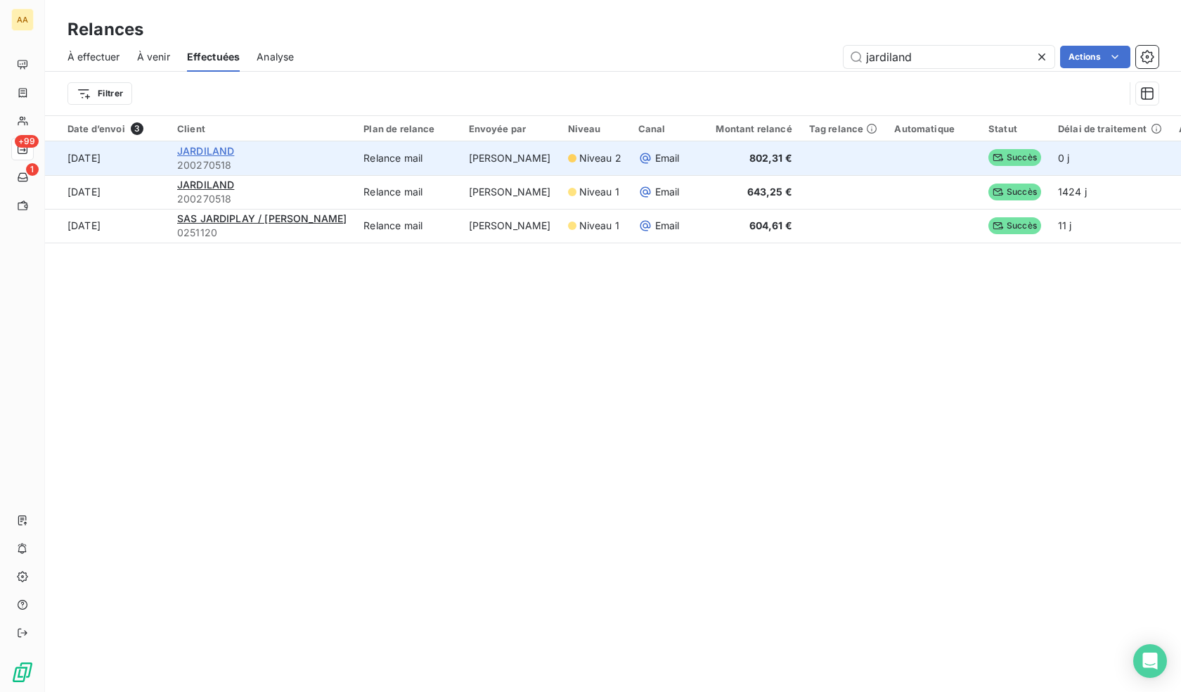
click at [193, 150] on span "JARDILAND" at bounding box center [205, 151] width 57 height 12
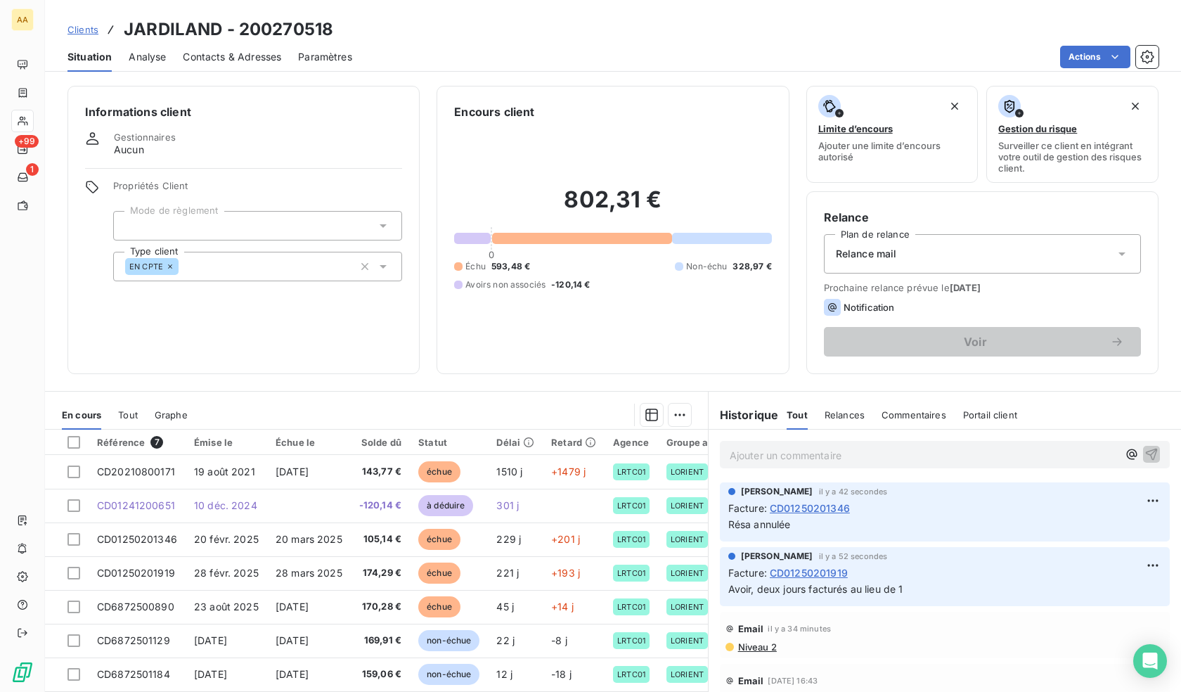
click at [758, 648] on span "Niveau 2" at bounding box center [757, 646] width 40 height 11
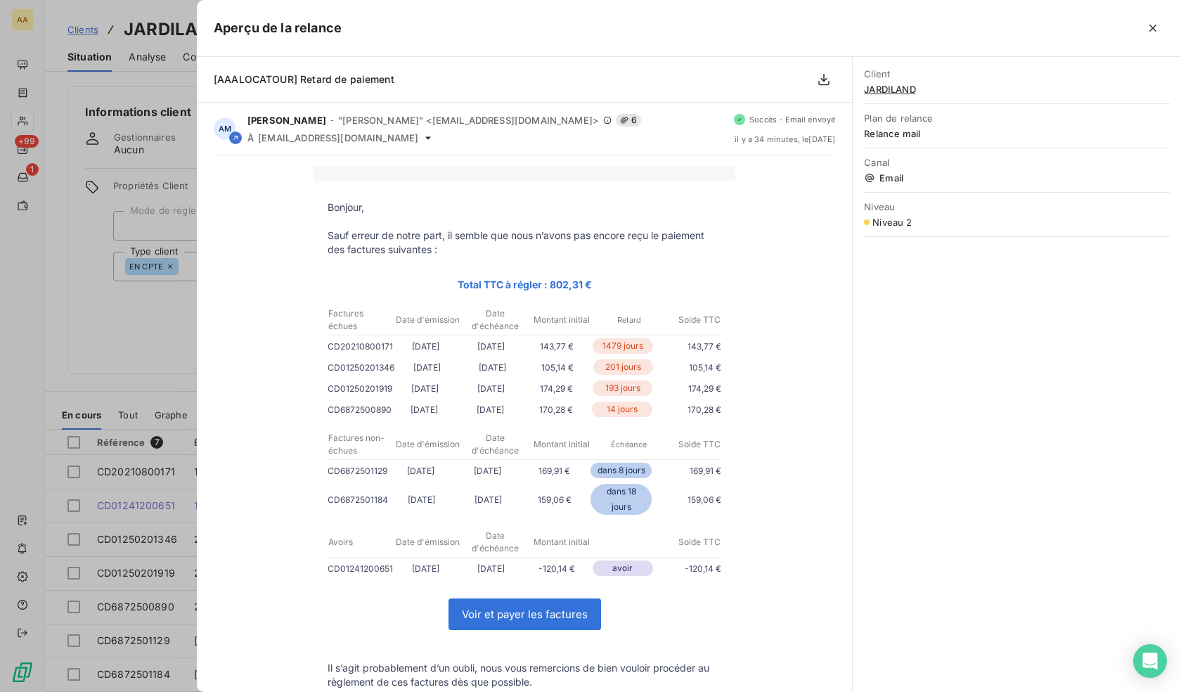
click at [347, 349] on p "CD20210800171" at bounding box center [360, 346] width 65 height 15
click at [382, 576] on p "CD01241200651" at bounding box center [360, 568] width 65 height 15
click at [349, 571] on p "CD01241200651" at bounding box center [360, 568] width 65 height 15
click at [357, 569] on p "CD01241200651" at bounding box center [360, 568] width 65 height 15
click at [318, 565] on td "CD01241200651 [DATE] [DATE] -120,14 € avoir -120,14 €" at bounding box center [525, 570] width 422 height 21
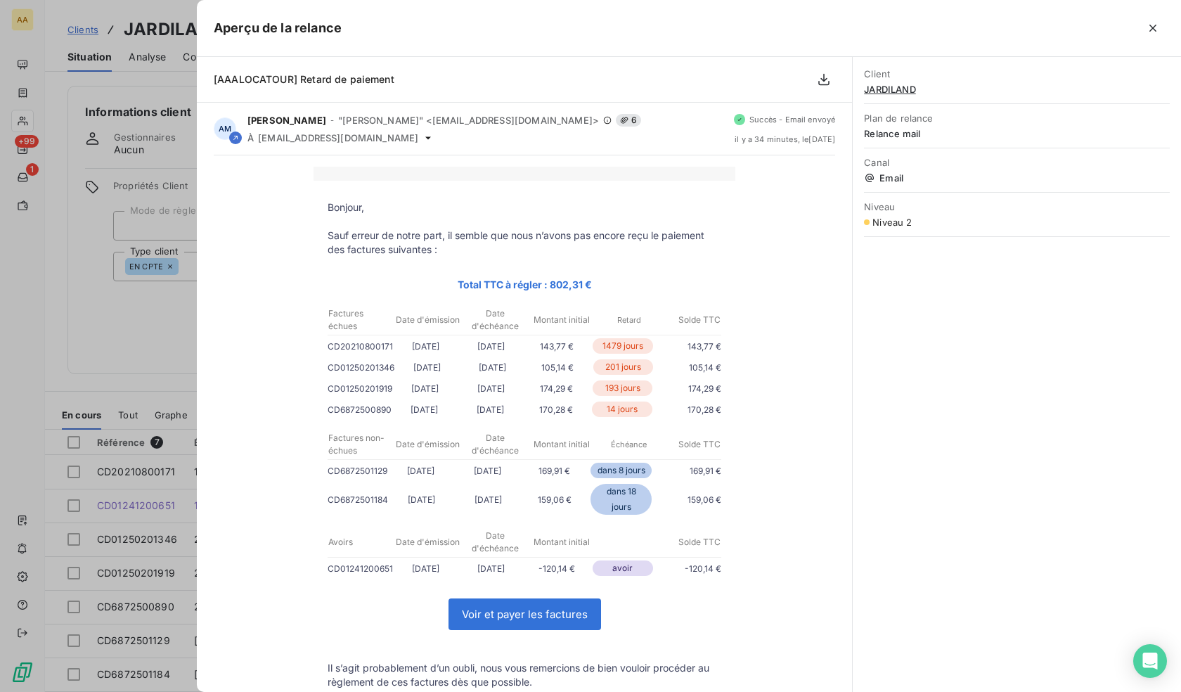
drag, startPoint x: 321, startPoint y: 569, endPoint x: 446, endPoint y: 576, distance: 126.0
click at [446, 576] on td "CD01241200651 [DATE] [DATE] -120,14 € avoir -120,14 €" at bounding box center [525, 570] width 422 height 21
click at [368, 347] on p "CD20210800171" at bounding box center [360, 346] width 65 height 15
copy p "CD20210800171"
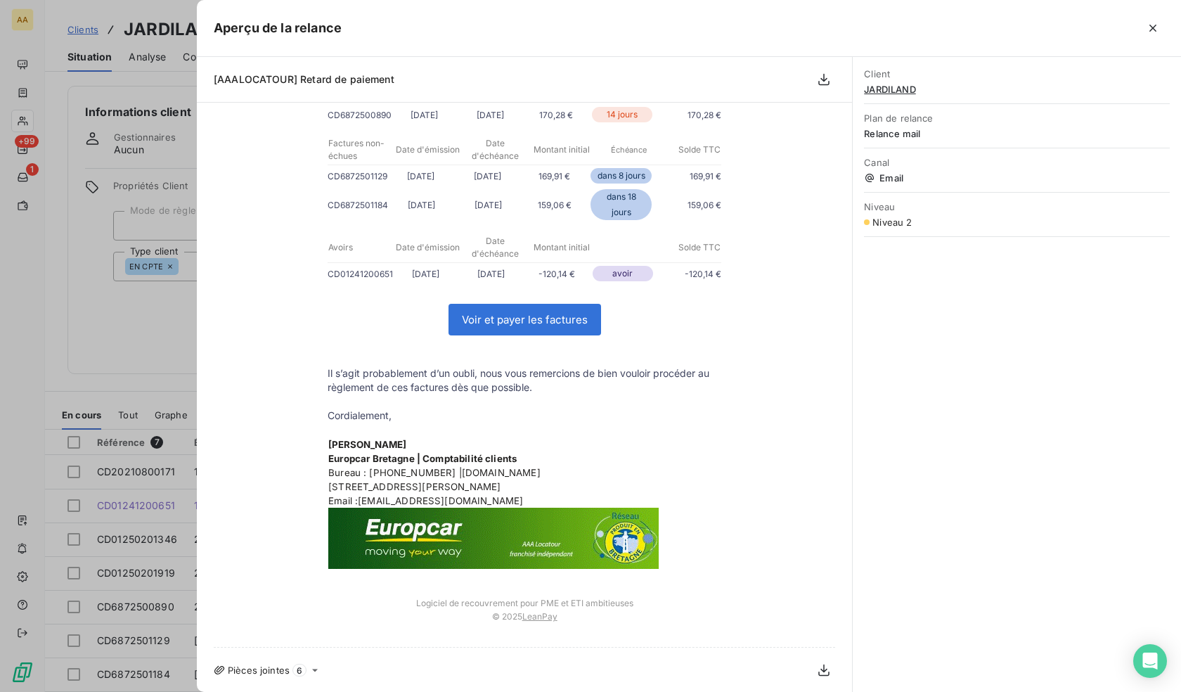
scroll to position [297, 0]
click at [316, 674] on icon at bounding box center [314, 669] width 11 height 11
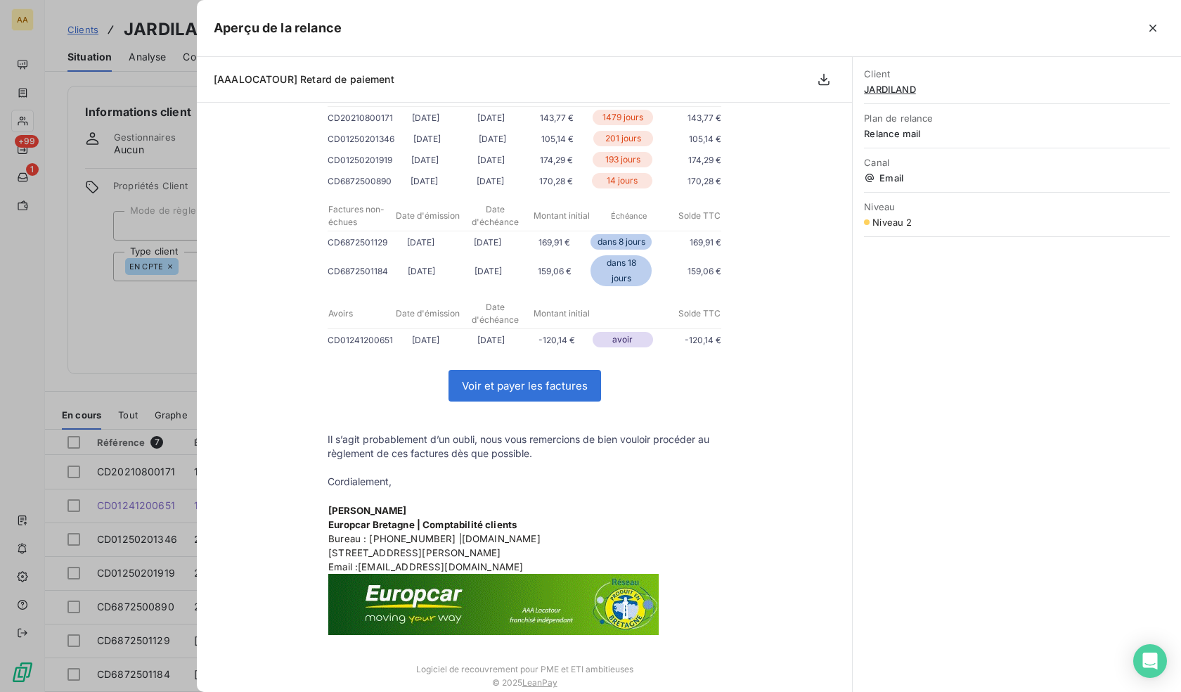
scroll to position [0, 0]
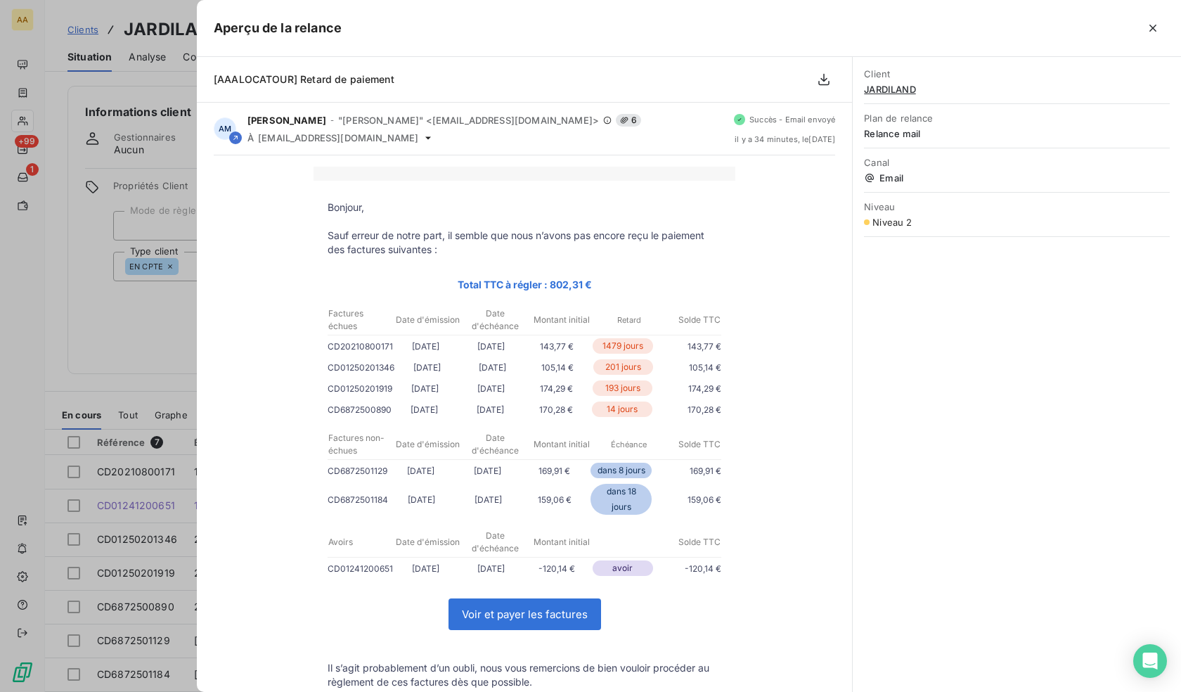
click at [347, 369] on p "CD01250201346" at bounding box center [361, 367] width 67 height 15
click at [342, 391] on p "CD01250201919" at bounding box center [360, 388] width 65 height 15
click at [356, 371] on p "CD01250201346" at bounding box center [361, 367] width 67 height 15
click at [348, 394] on p "CD01250201919" at bounding box center [360, 388] width 65 height 15
click at [359, 363] on p "CD01250201346" at bounding box center [361, 367] width 67 height 15
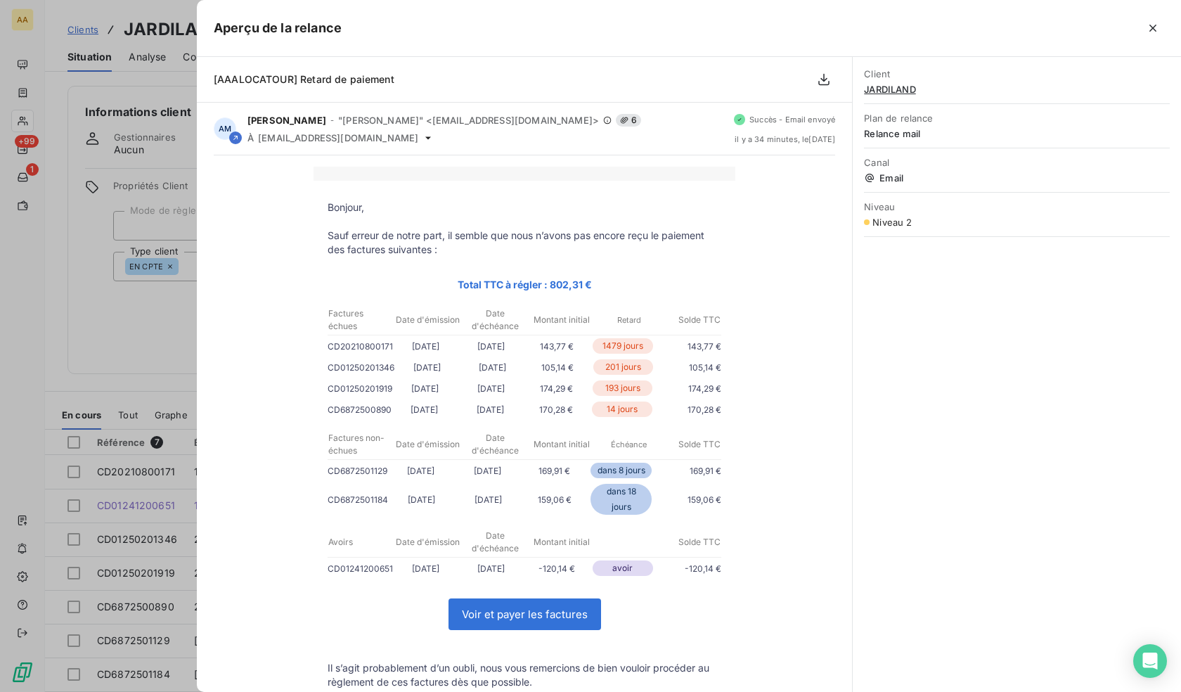
click at [350, 349] on p "CD20210800171" at bounding box center [360, 346] width 65 height 15
click at [157, 281] on div at bounding box center [590, 346] width 1181 height 692
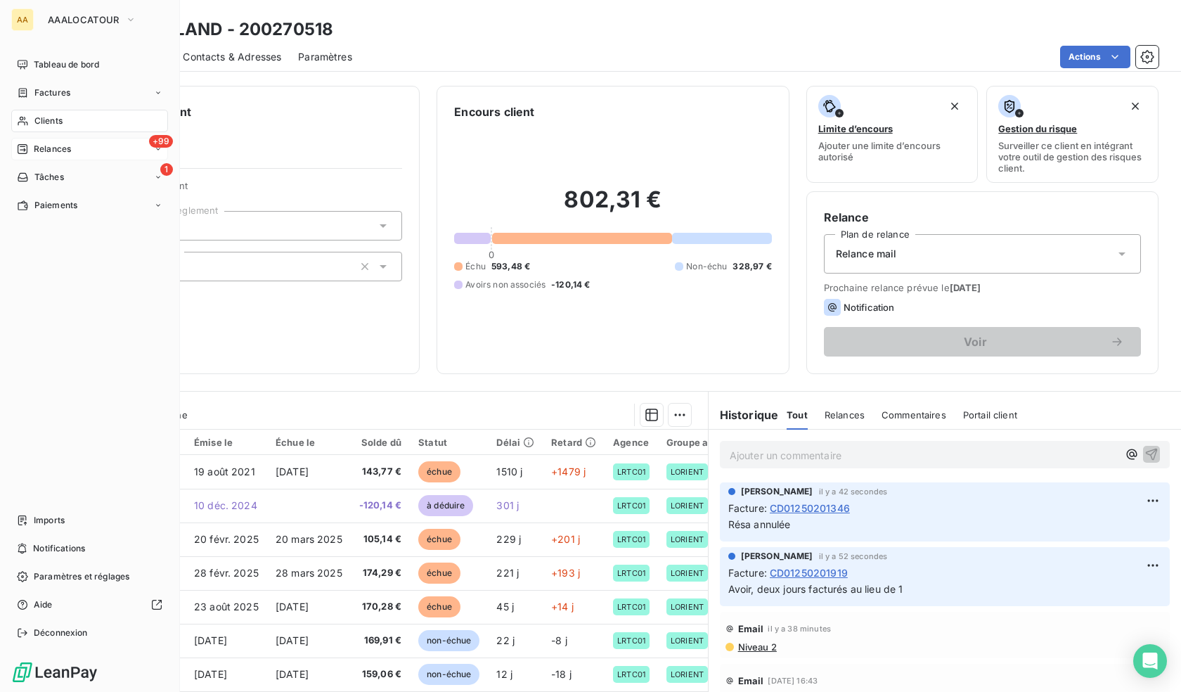
click at [44, 150] on span "Relances" at bounding box center [52, 149] width 37 height 13
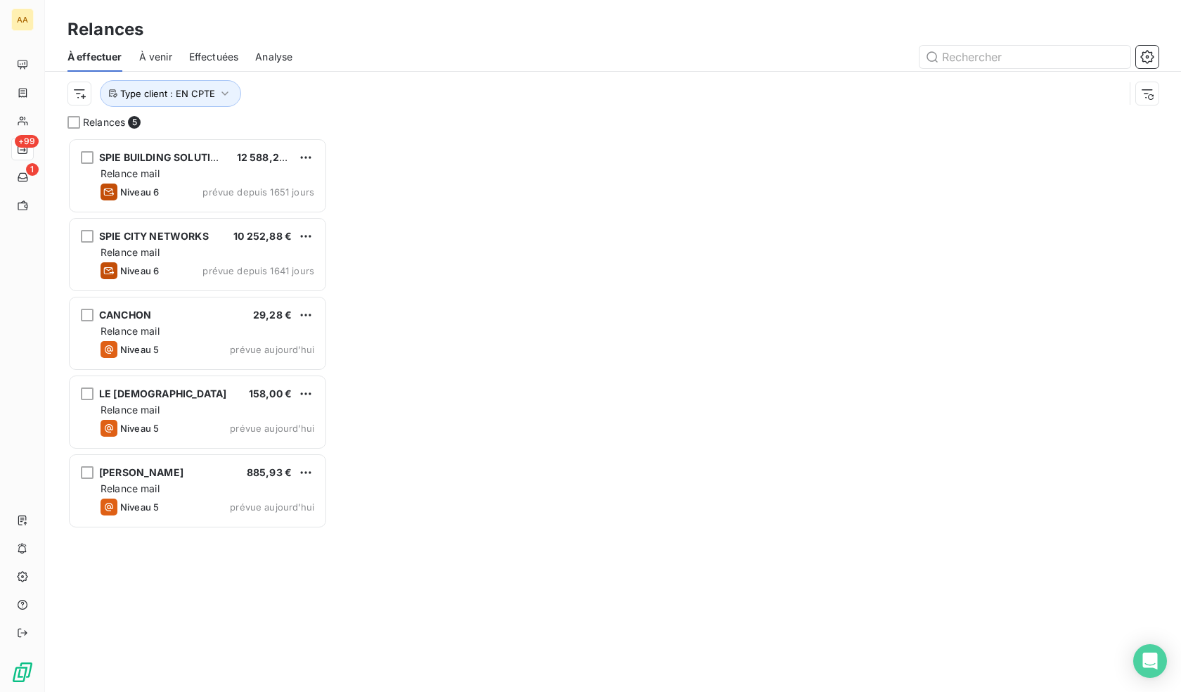
scroll to position [543, 250]
